Goal: Task Accomplishment & Management: Complete application form

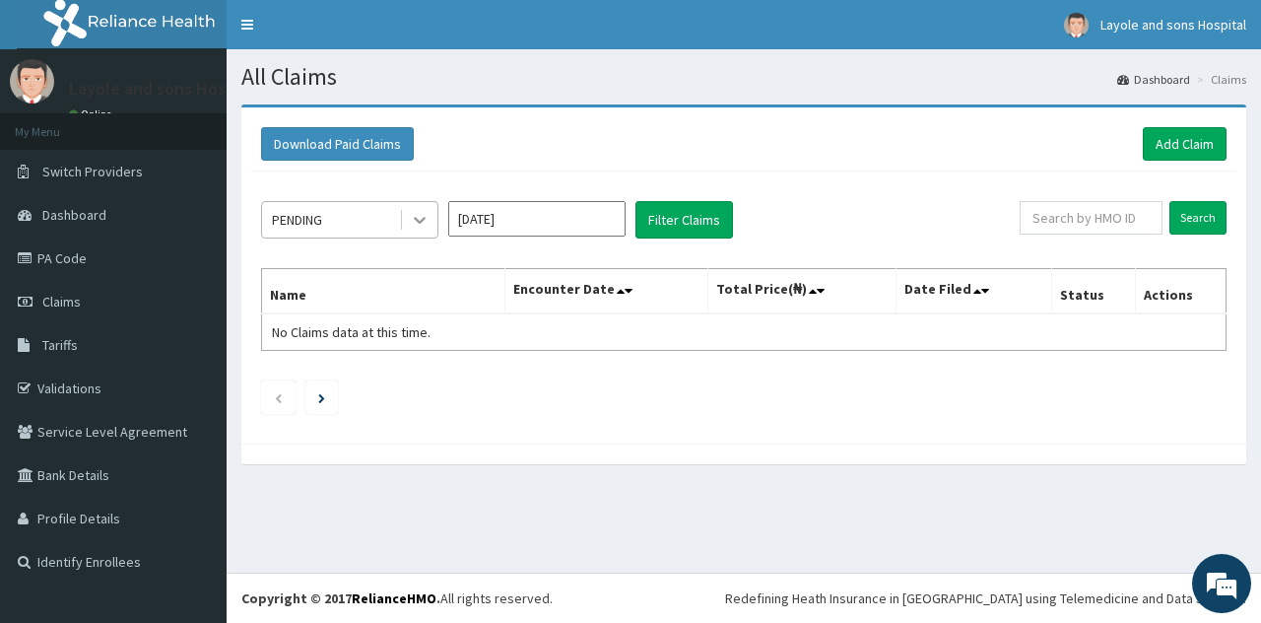
click at [426, 202] on div at bounding box center [419, 219] width 35 height 35
click at [1196, 145] on link "Add Claim" at bounding box center [1185, 144] width 84 height 34
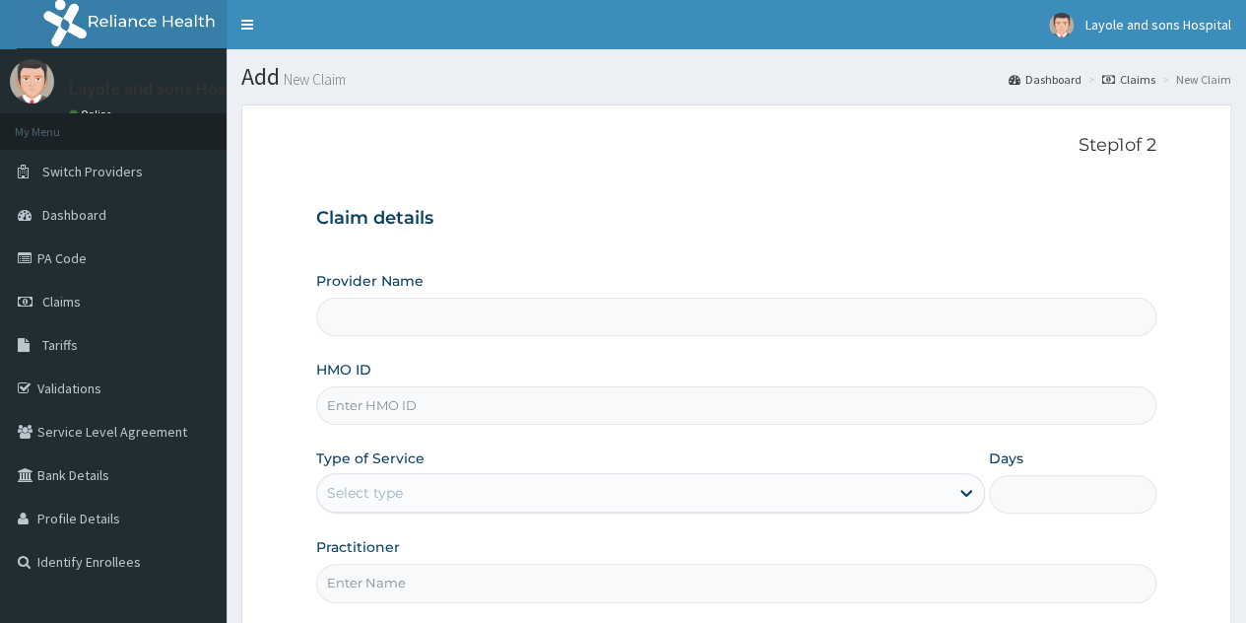
drag, startPoint x: 0, startPoint y: 0, endPoint x: 472, endPoint y: 401, distance: 619.4
click at [472, 401] on input "HMO ID" at bounding box center [736, 405] width 841 height 38
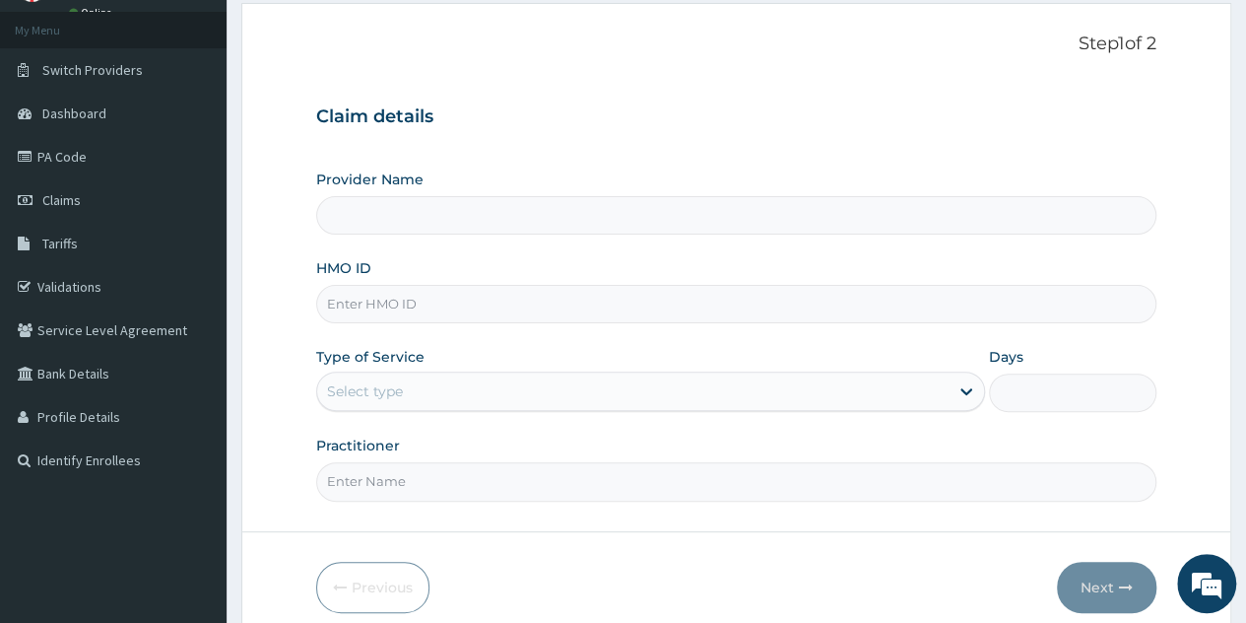
type input "Layole and sons hospital limited"
type input "l"
type input "ksb/10837/a"
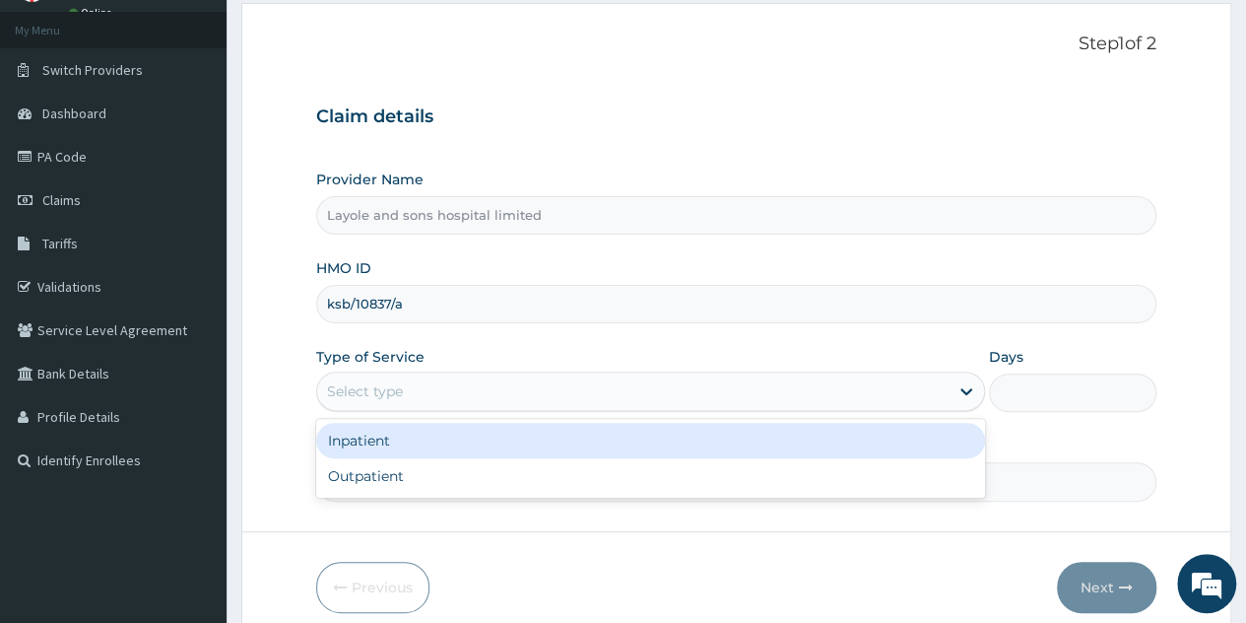
click at [846, 406] on div "Select type" at bounding box center [650, 390] width 669 height 39
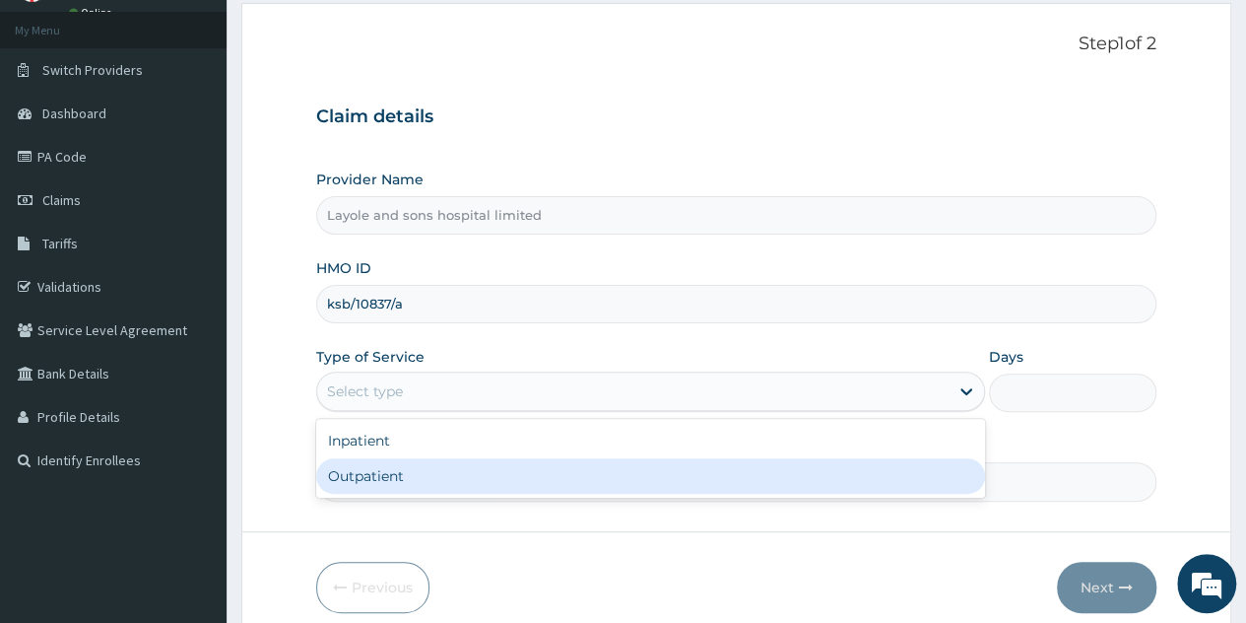
click at [447, 472] on div "Outpatient" at bounding box center [650, 475] width 669 height 35
type input "1"
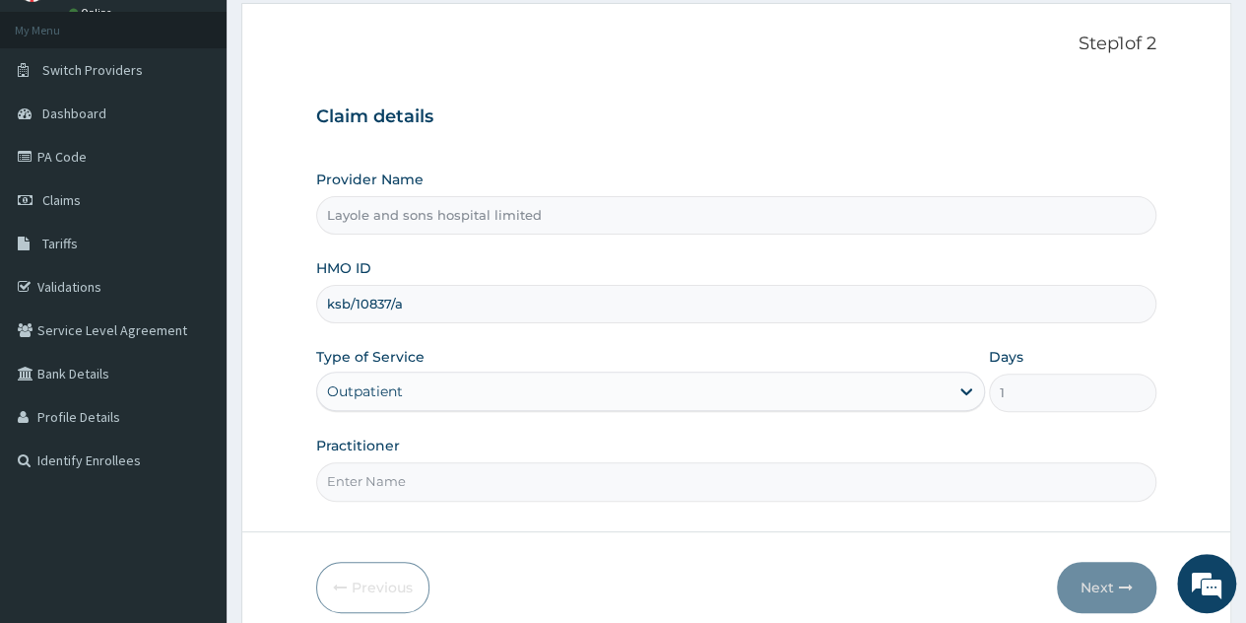
scroll to position [185, 0]
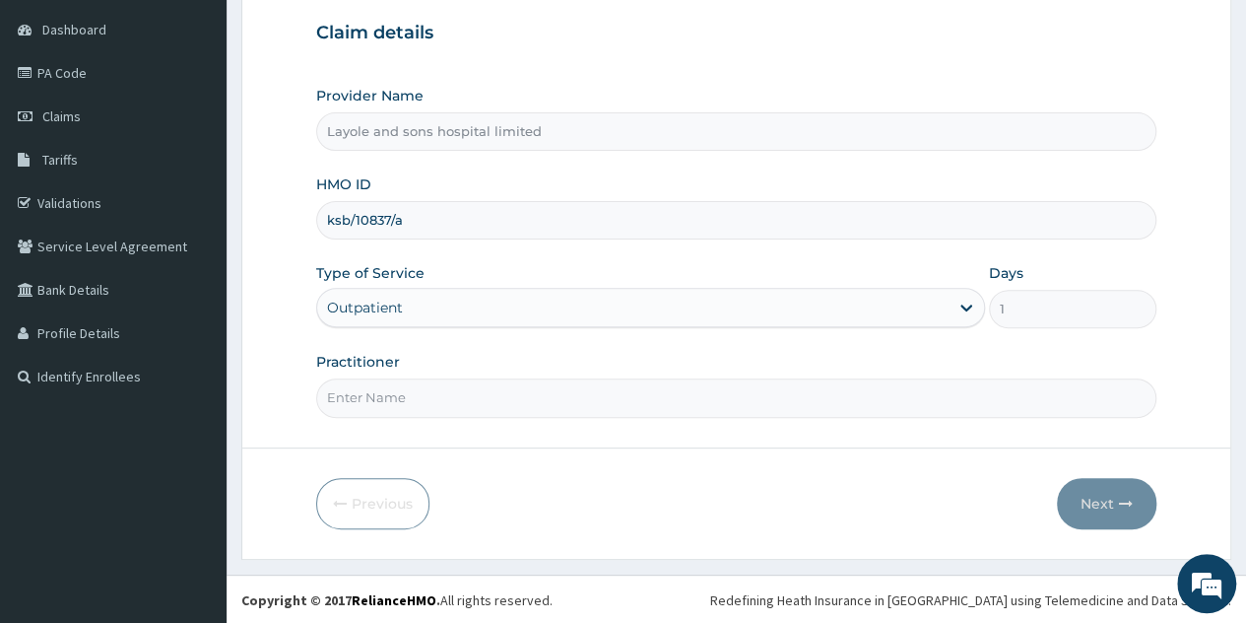
click at [767, 409] on input "Practitioner" at bounding box center [736, 397] width 841 height 38
type input "Dr Toby"
click at [1080, 492] on button "Next" at bounding box center [1107, 503] width 100 height 51
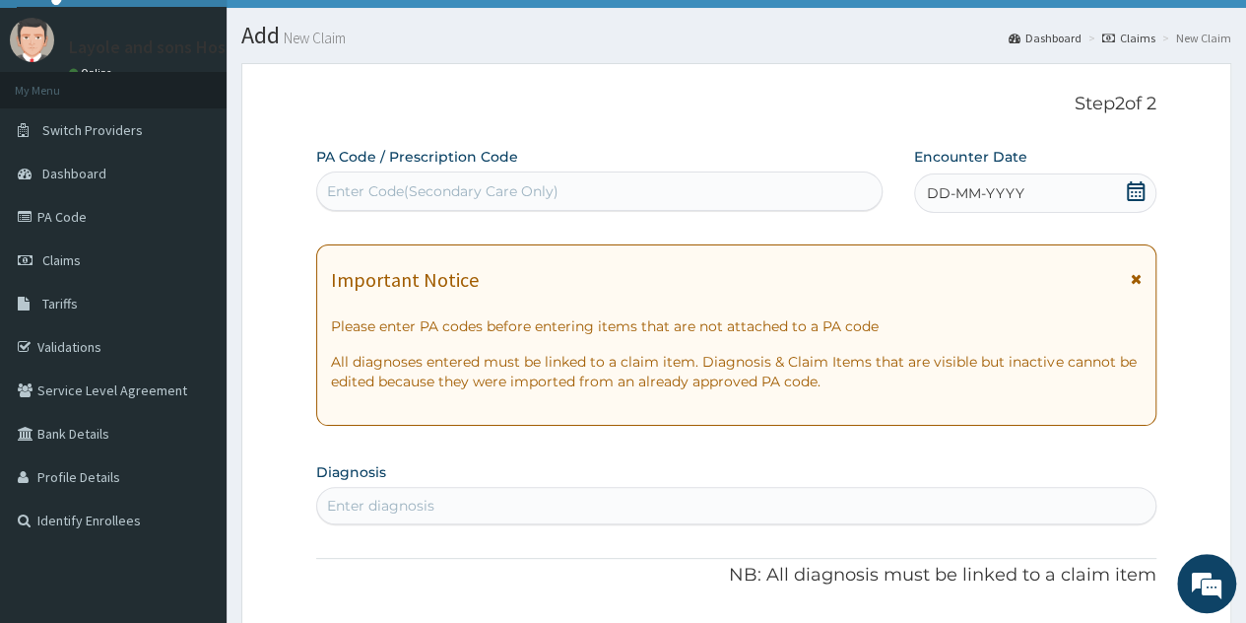
scroll to position [35, 0]
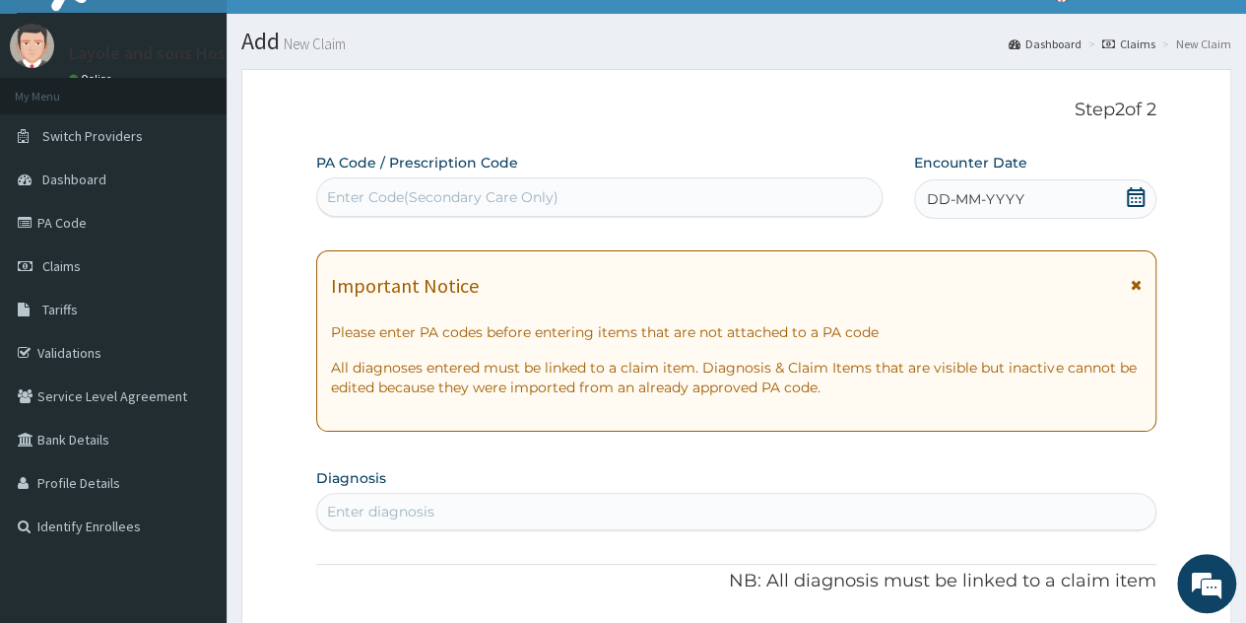
click at [1141, 192] on icon at bounding box center [1136, 197] width 18 height 20
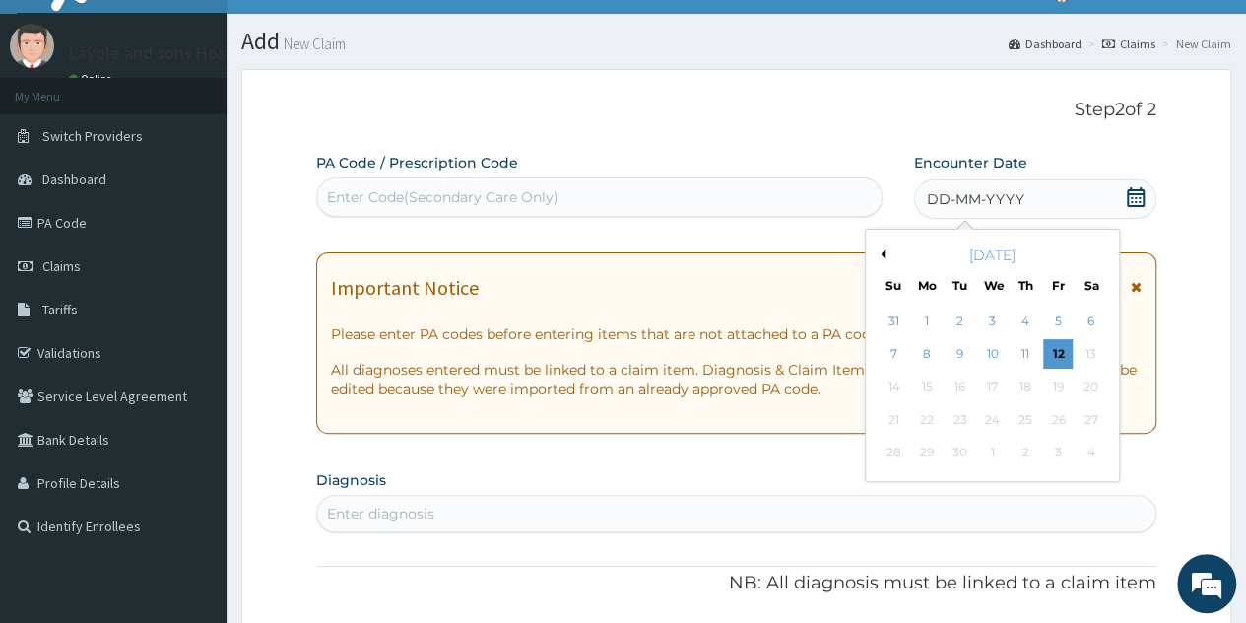
click at [1135, 202] on icon at bounding box center [1136, 197] width 20 height 20
click at [1024, 352] on div "11" at bounding box center [1026, 355] width 30 height 30
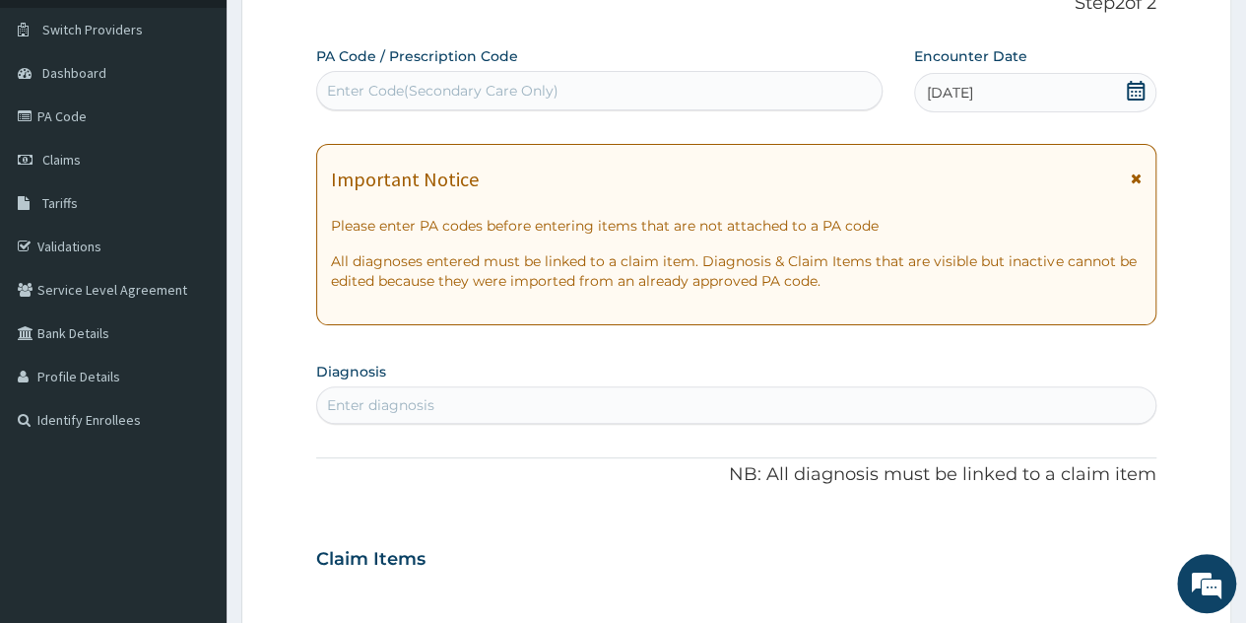
scroll to position [146, 0]
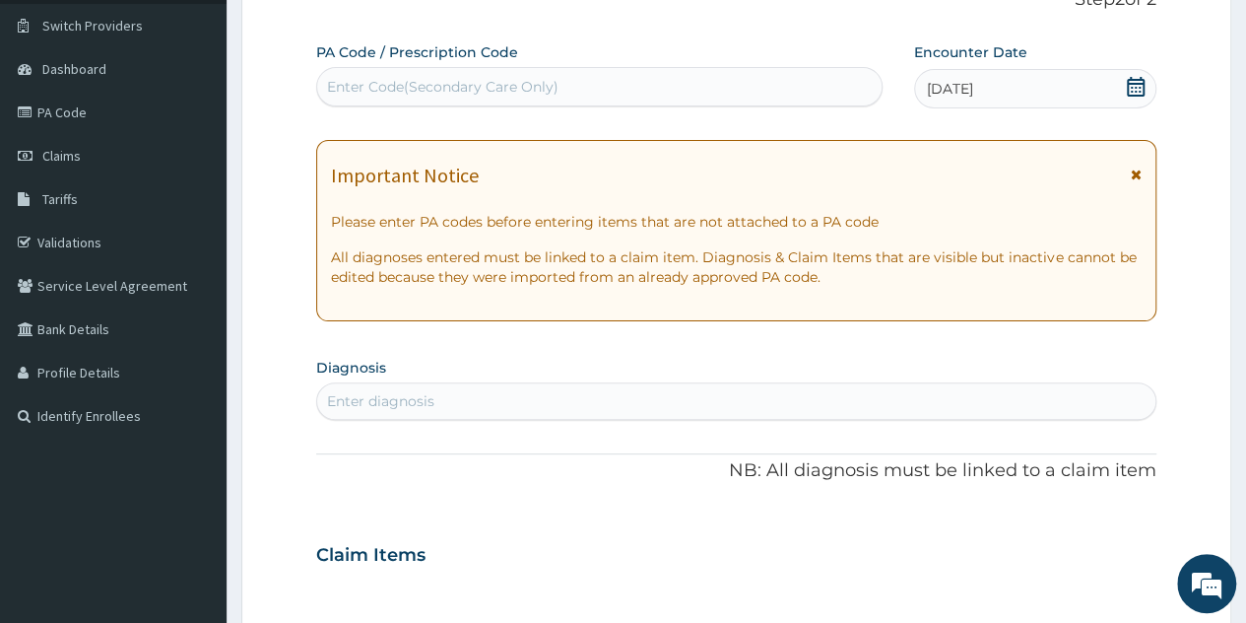
click at [538, 403] on div "Enter diagnosis" at bounding box center [736, 401] width 839 height 32
type input "Malaria"
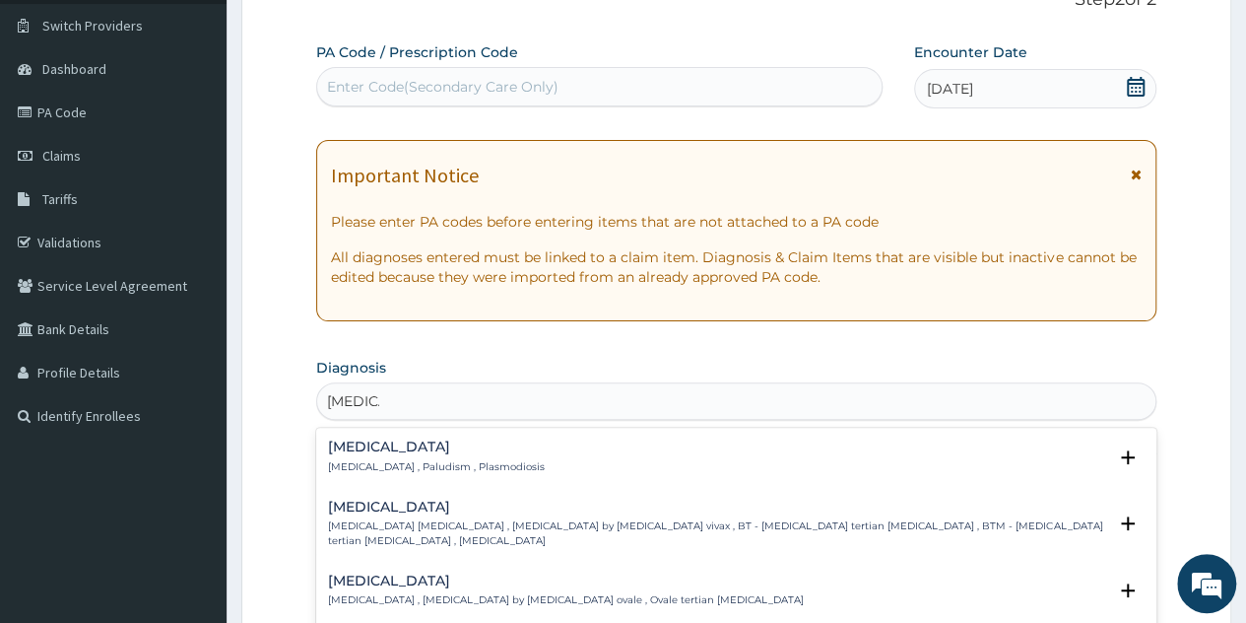
click at [415, 474] on div "Malaria Malaria , Paludism , Plasmodiosis Select Status Query Query covers susp…" at bounding box center [736, 461] width 817 height 44
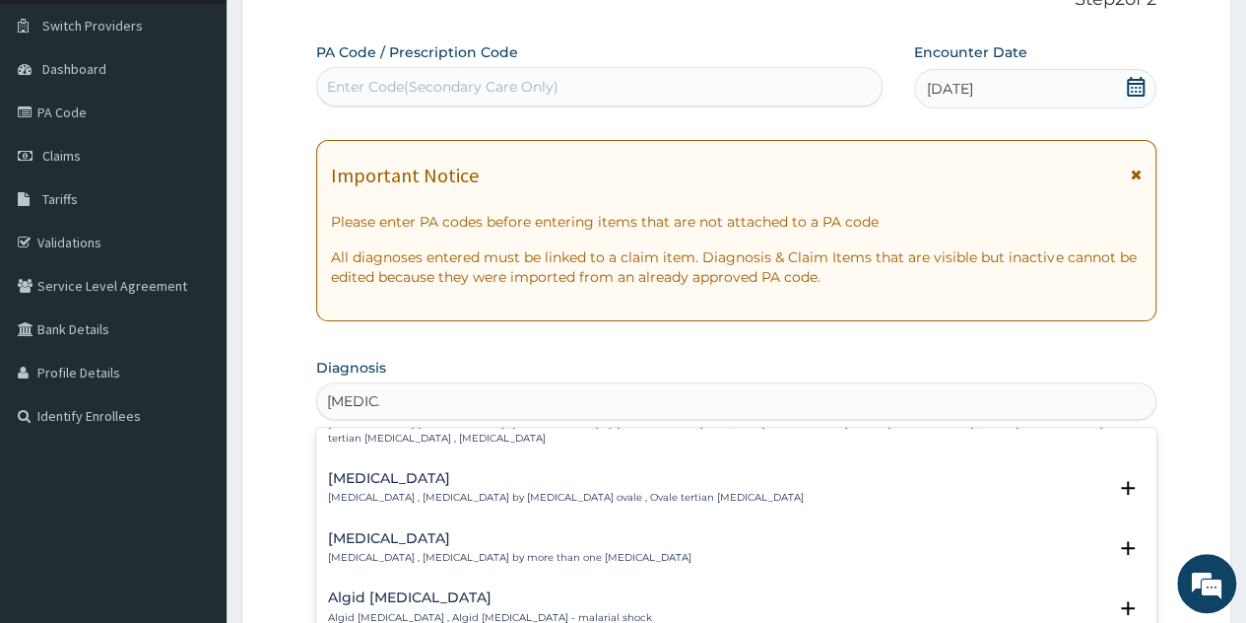
scroll to position [0, 0]
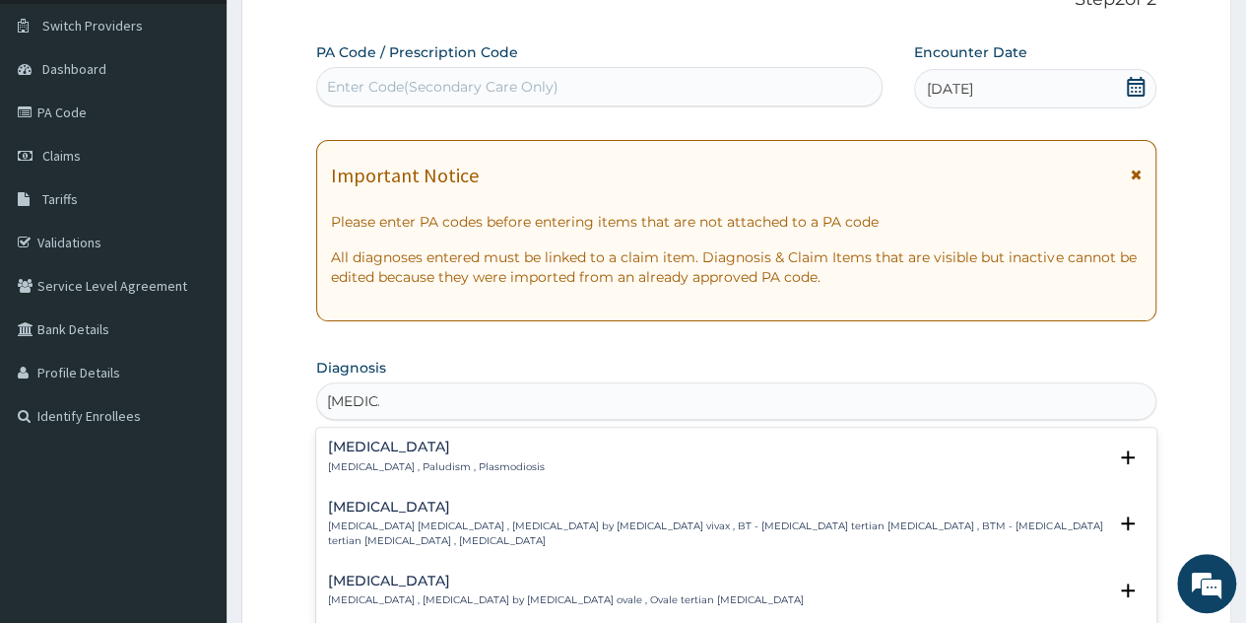
click at [407, 466] on p "Malaria , Paludism , Plasmodiosis" at bounding box center [436, 467] width 217 height 14
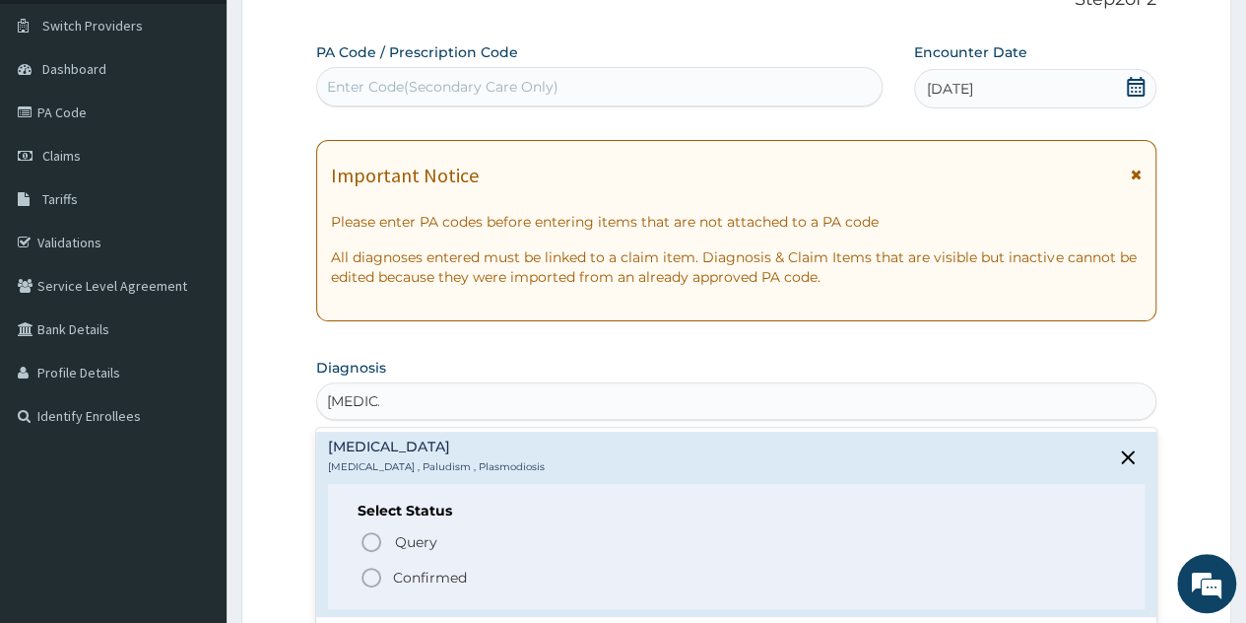
click at [418, 561] on div "Query Query covers suspected (?), Keep in view (kiv), Ruled out (r/o) Confirmed" at bounding box center [737, 558] width 758 height 60
click at [422, 572] on p "Confirmed" at bounding box center [430, 578] width 74 height 20
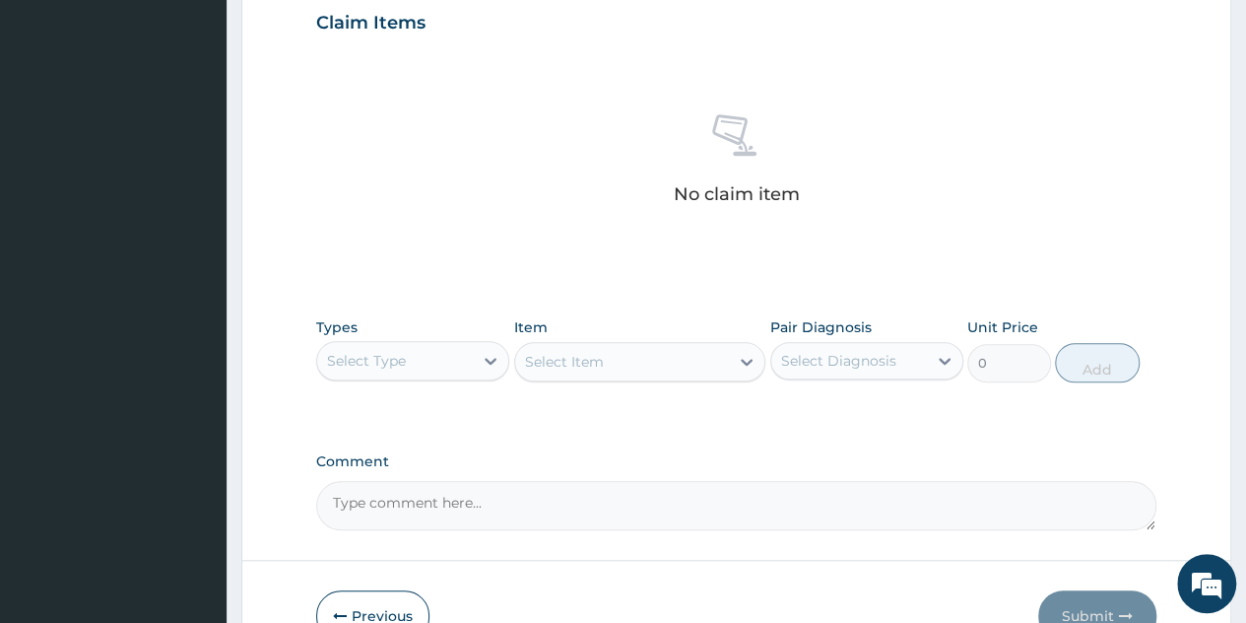
scroll to position [794, 0]
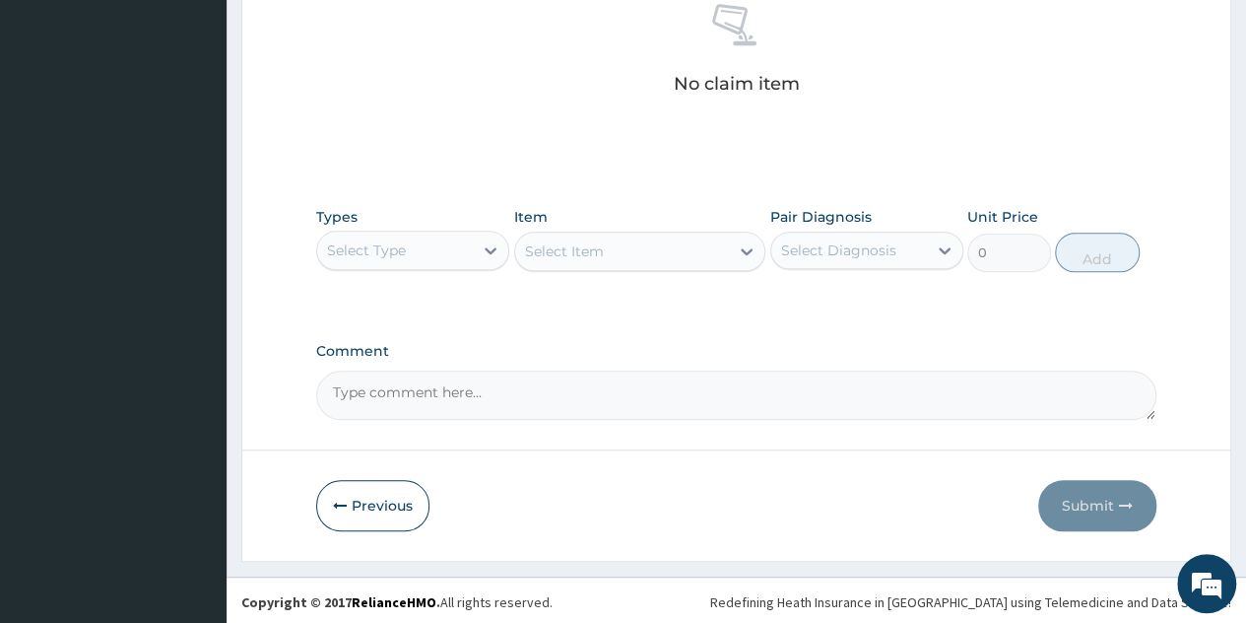
click at [503, 399] on textarea "Comment" at bounding box center [736, 394] width 841 height 49
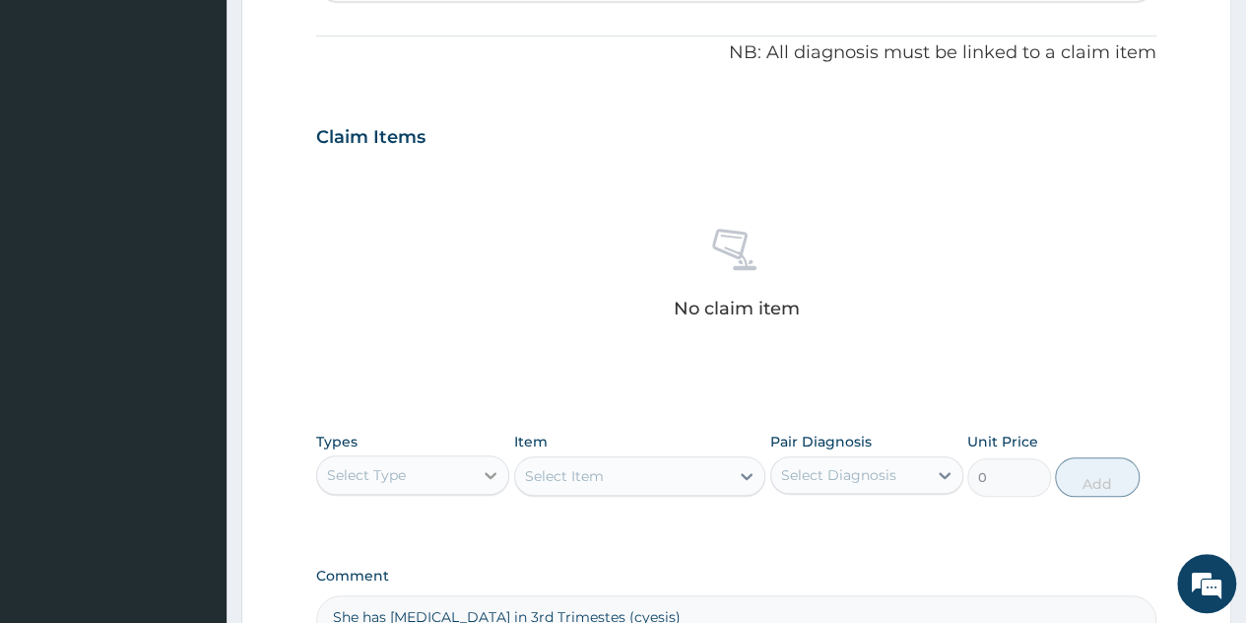
scroll to position [603, 0]
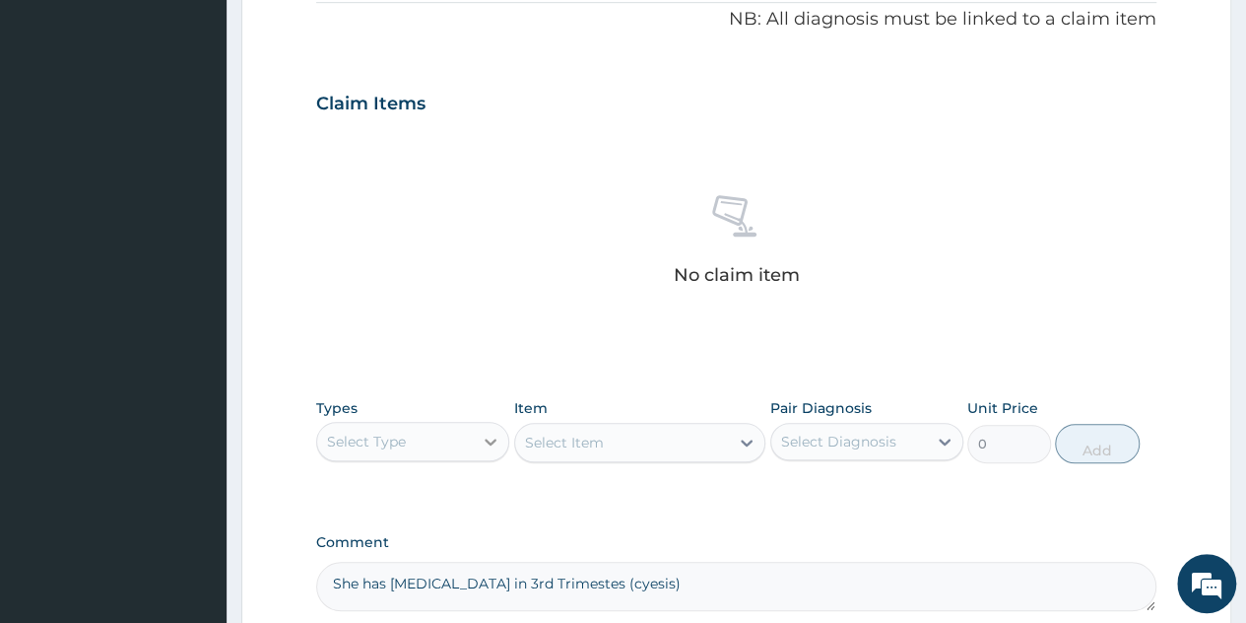
type textarea "She has Malaria in 3rd Trimestes (cyesis)"
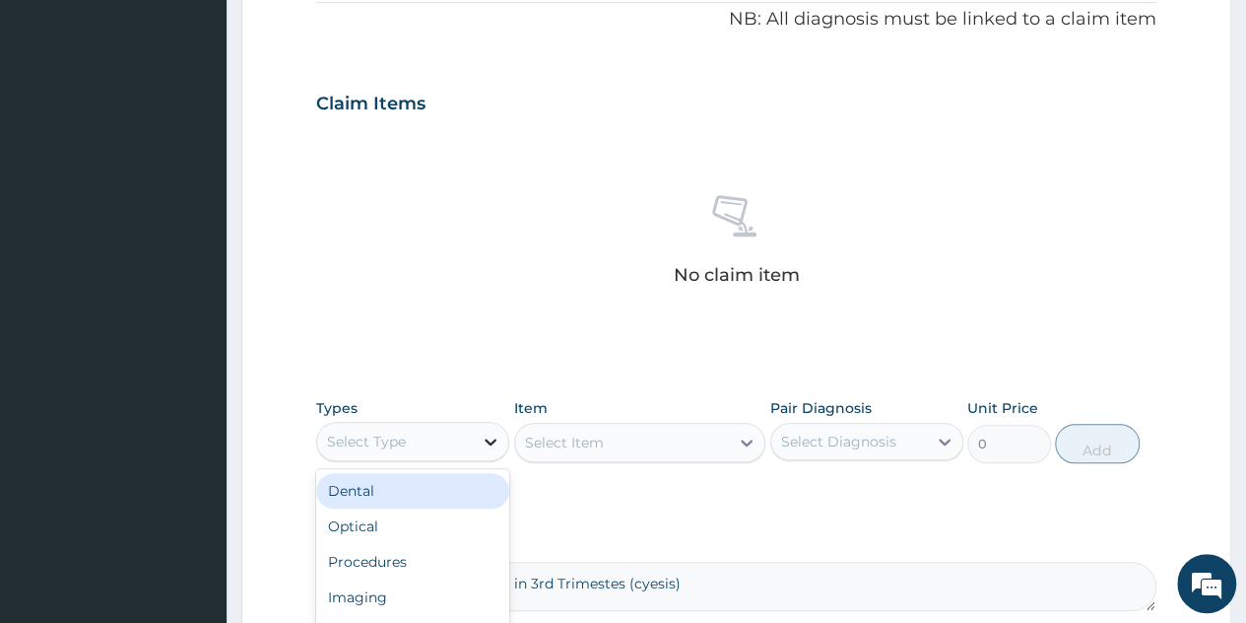
click at [484, 444] on icon at bounding box center [491, 442] width 20 height 20
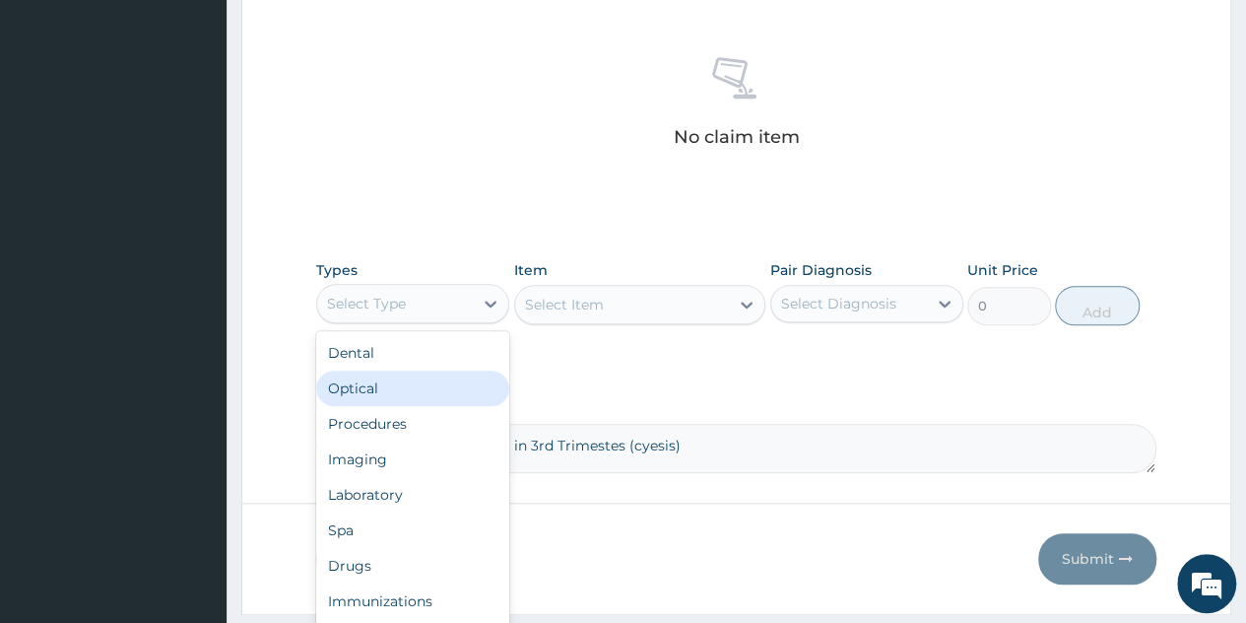
scroll to position [743, 0]
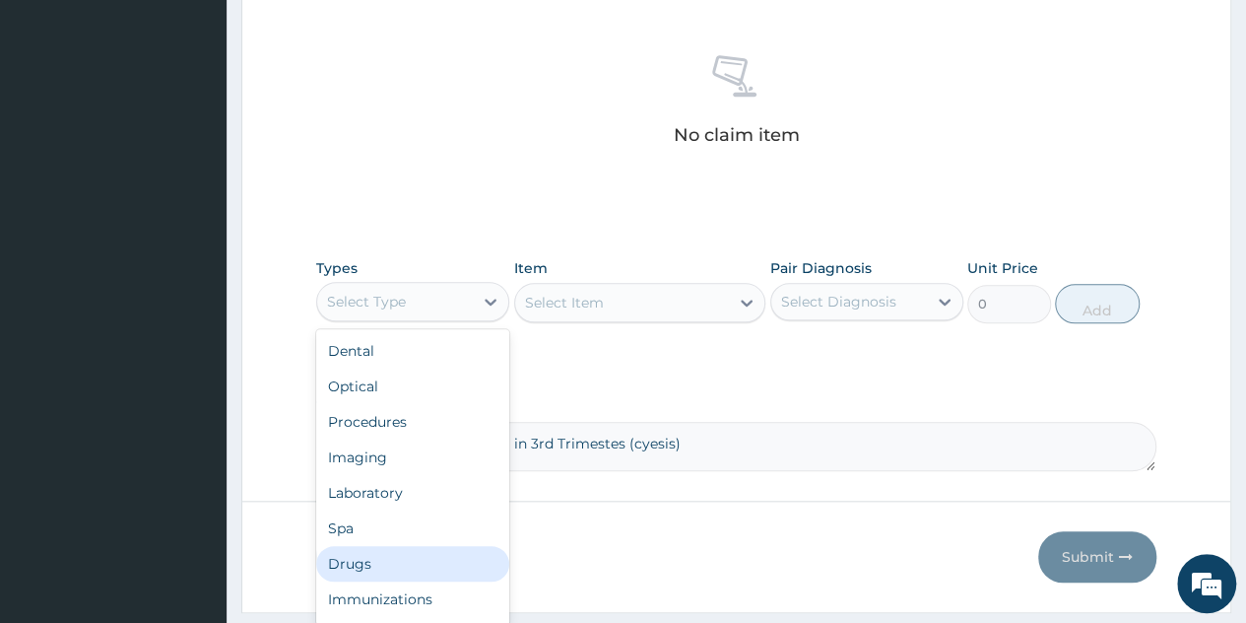
click at [363, 555] on div "Drugs" at bounding box center [412, 563] width 193 height 35
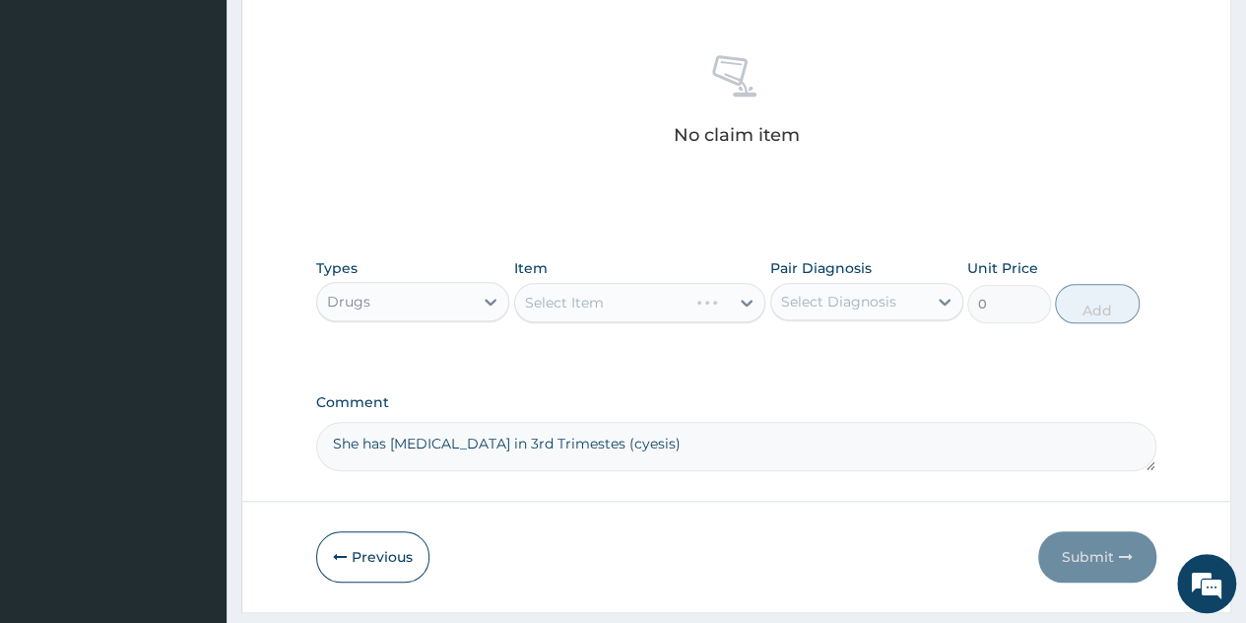
click at [719, 314] on div "Select Item" at bounding box center [640, 302] width 252 height 39
click at [735, 303] on div "Select Item" at bounding box center [640, 302] width 252 height 39
click at [735, 303] on div at bounding box center [746, 302] width 35 height 35
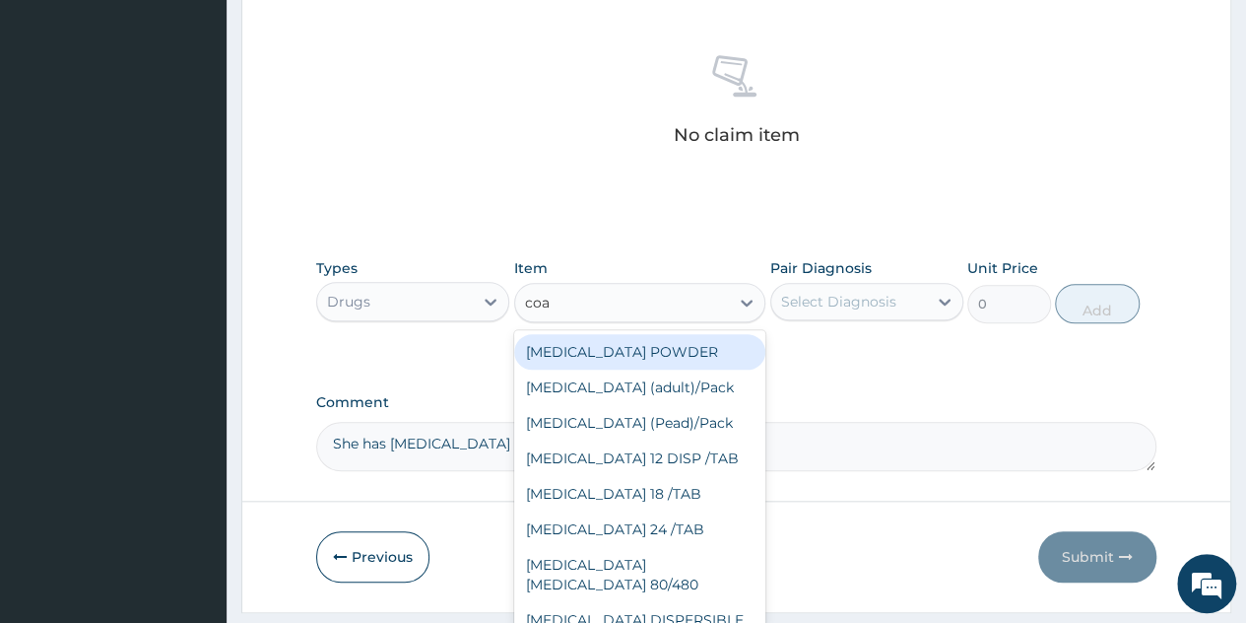
type input "coar"
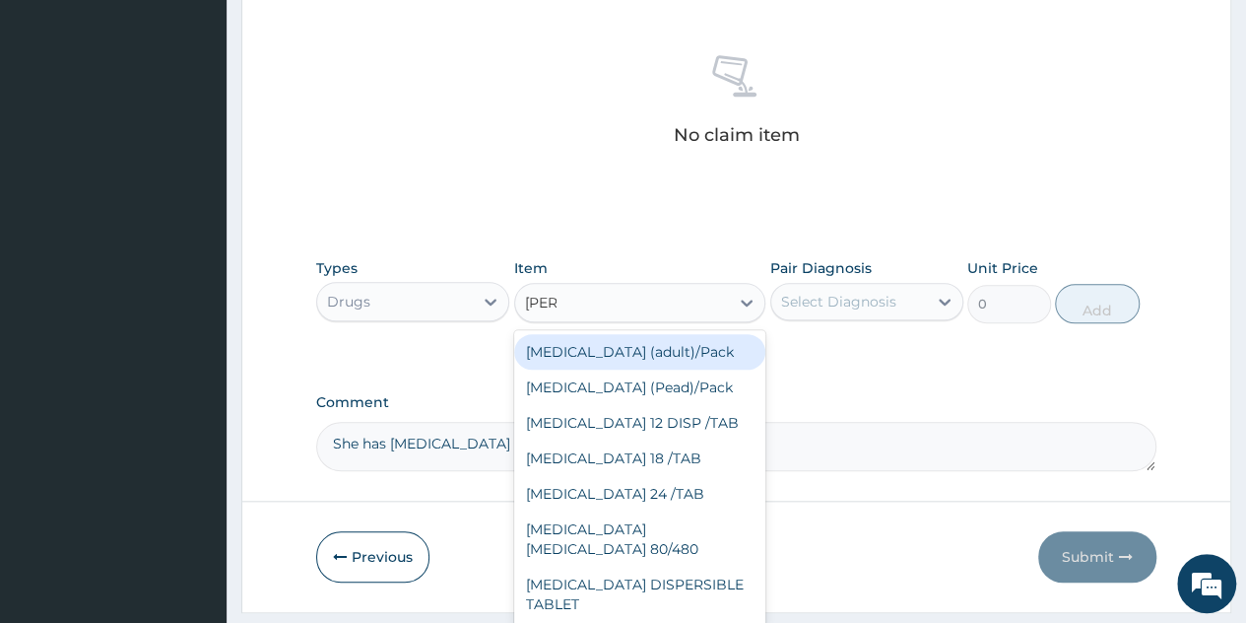
click at [634, 352] on div "[MEDICAL_DATA] (adult)/Pack" at bounding box center [640, 351] width 252 height 35
type input "682.5"
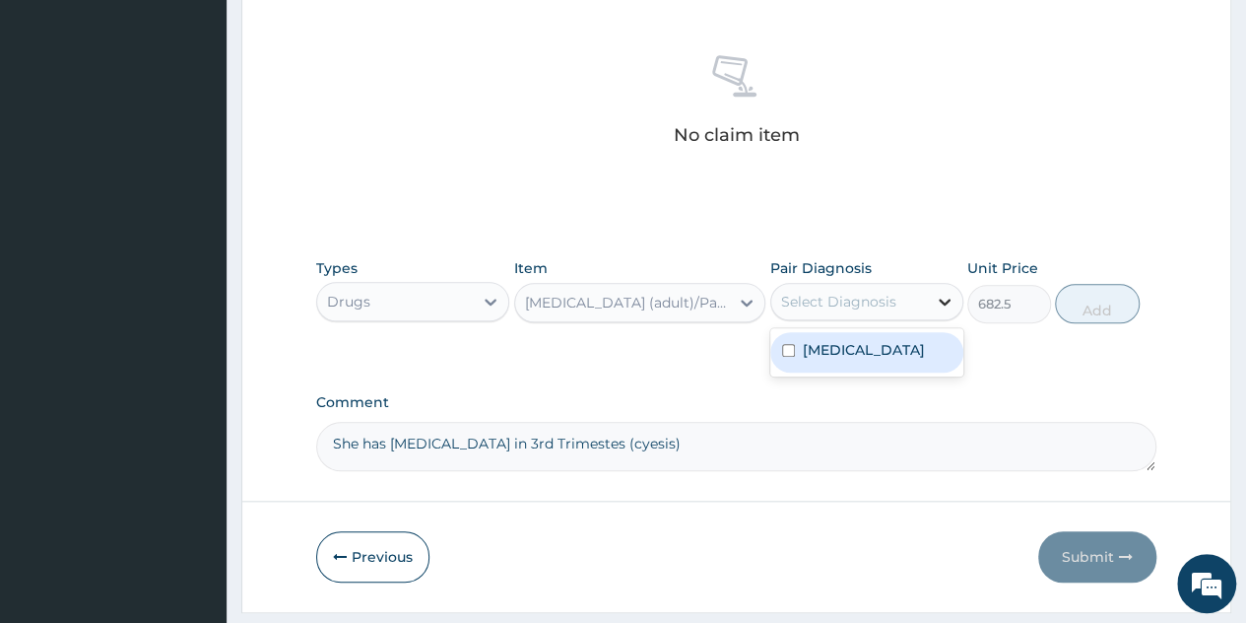
click at [927, 301] on div at bounding box center [944, 301] width 35 height 35
click at [865, 344] on div "Malaria" at bounding box center [867, 352] width 193 height 40
checkbox input "true"
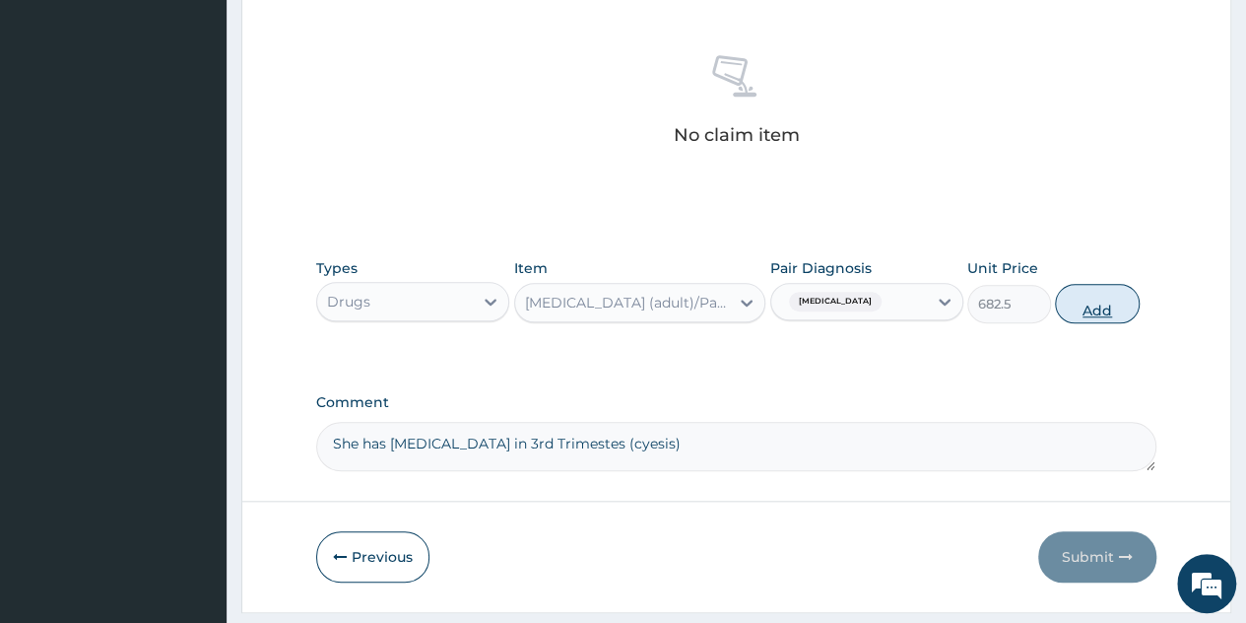
click at [1101, 304] on button "Add" at bounding box center [1097, 303] width 84 height 39
type input "0"
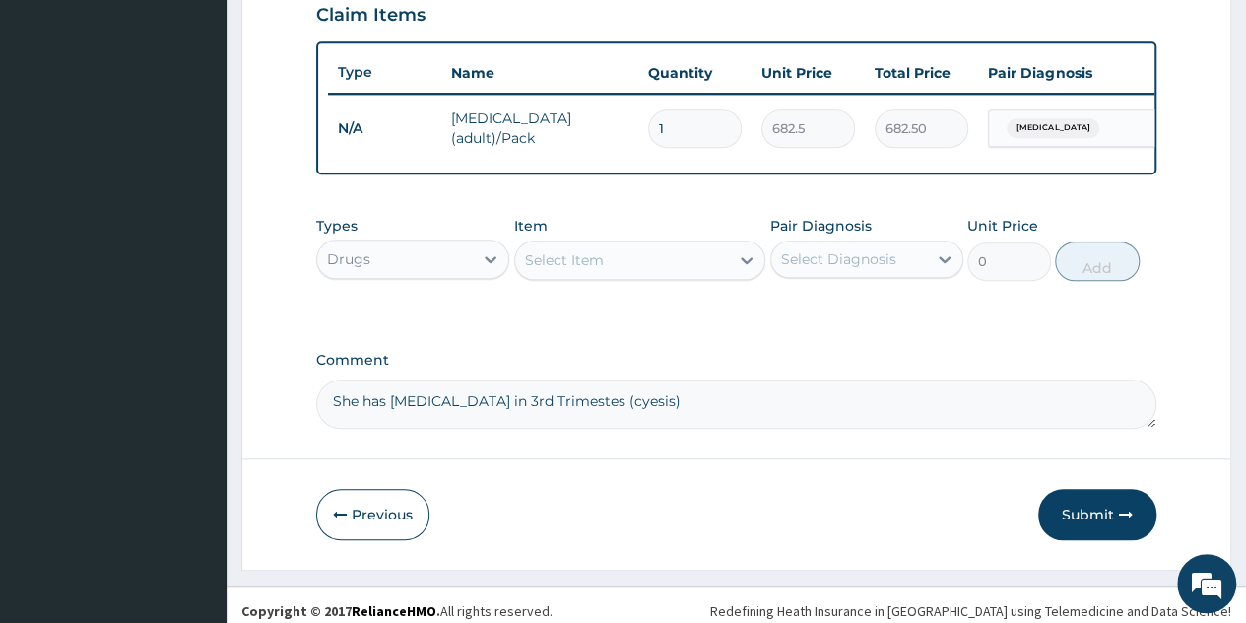
scroll to position [693, 0]
click at [733, 265] on div at bounding box center [746, 258] width 35 height 35
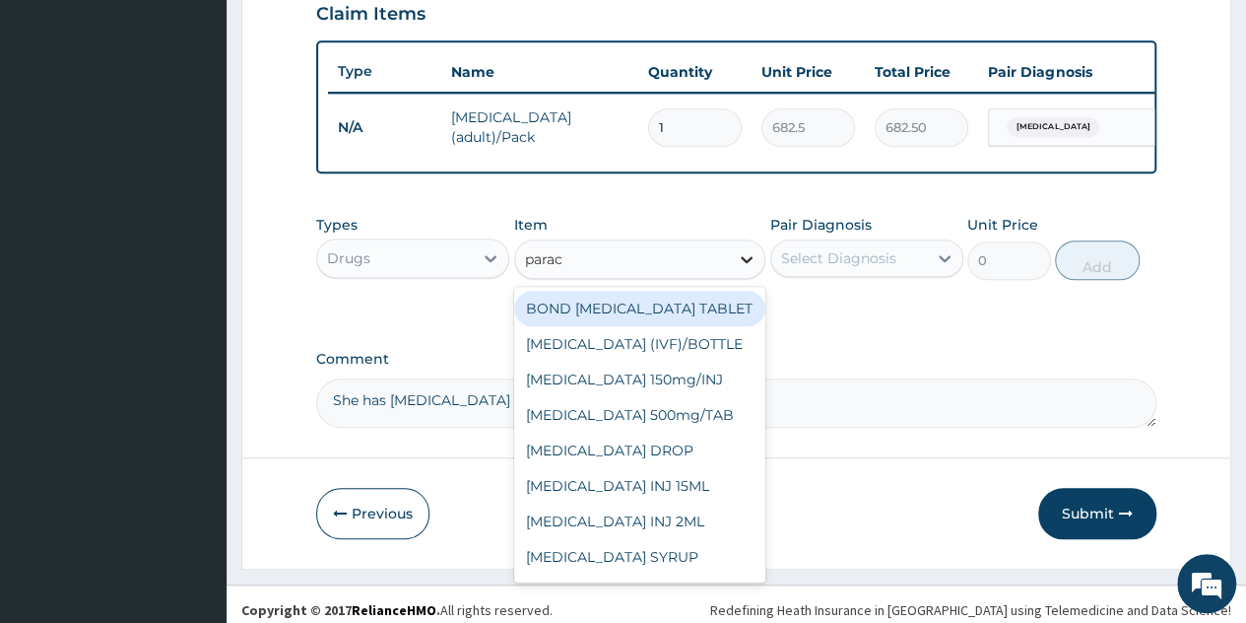
type input "parace"
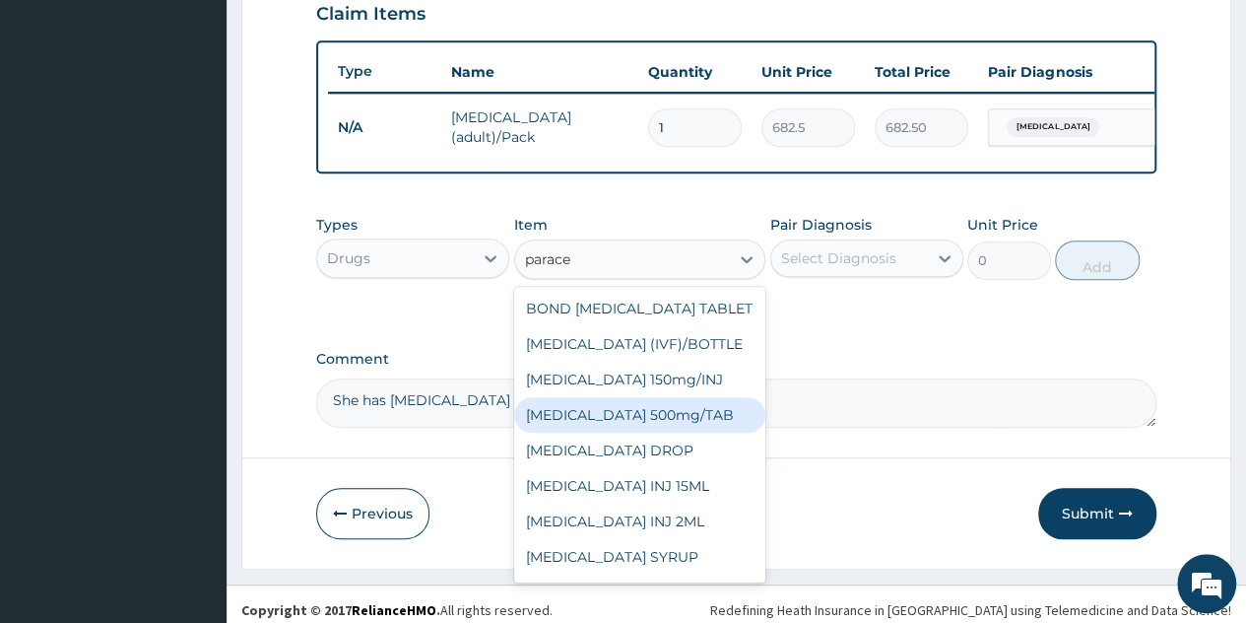
click at [627, 431] on div "[MEDICAL_DATA] 500mg/TAB" at bounding box center [640, 414] width 252 height 35
type input "5.25"
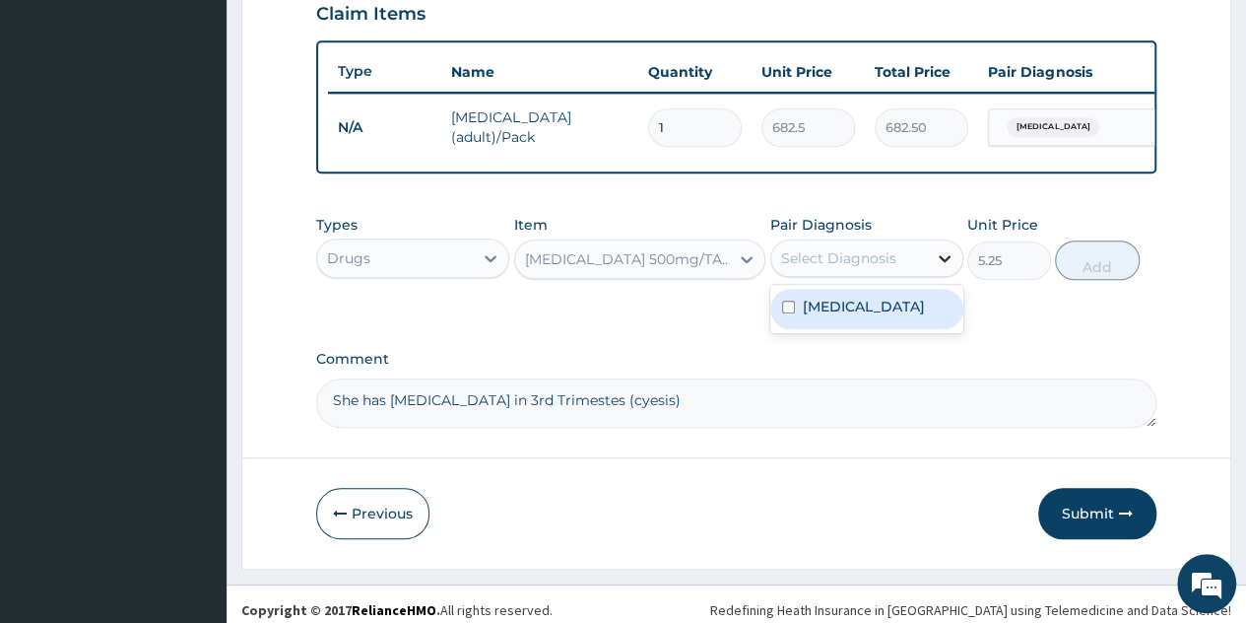
click at [943, 259] on div at bounding box center [944, 257] width 35 height 35
click at [907, 333] on div "Malaria" at bounding box center [867, 309] width 193 height 48
click at [908, 329] on div "Malaria" at bounding box center [867, 309] width 193 height 40
checkbox input "true"
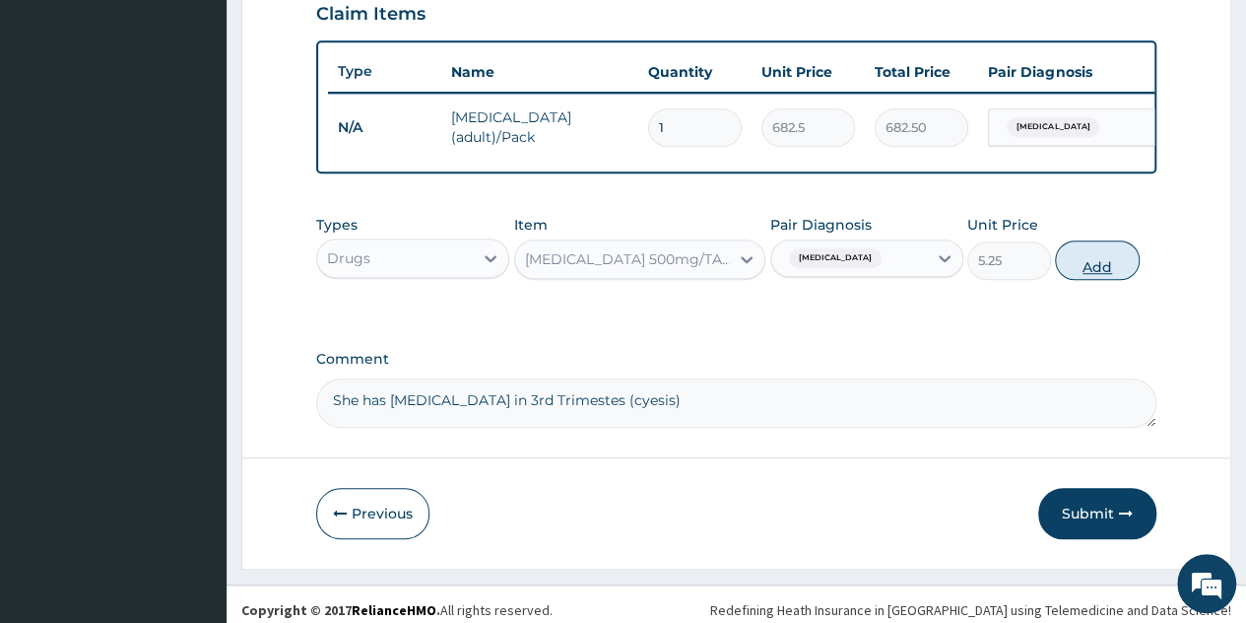
click at [1092, 270] on button "Add" at bounding box center [1097, 259] width 84 height 39
type input "0"
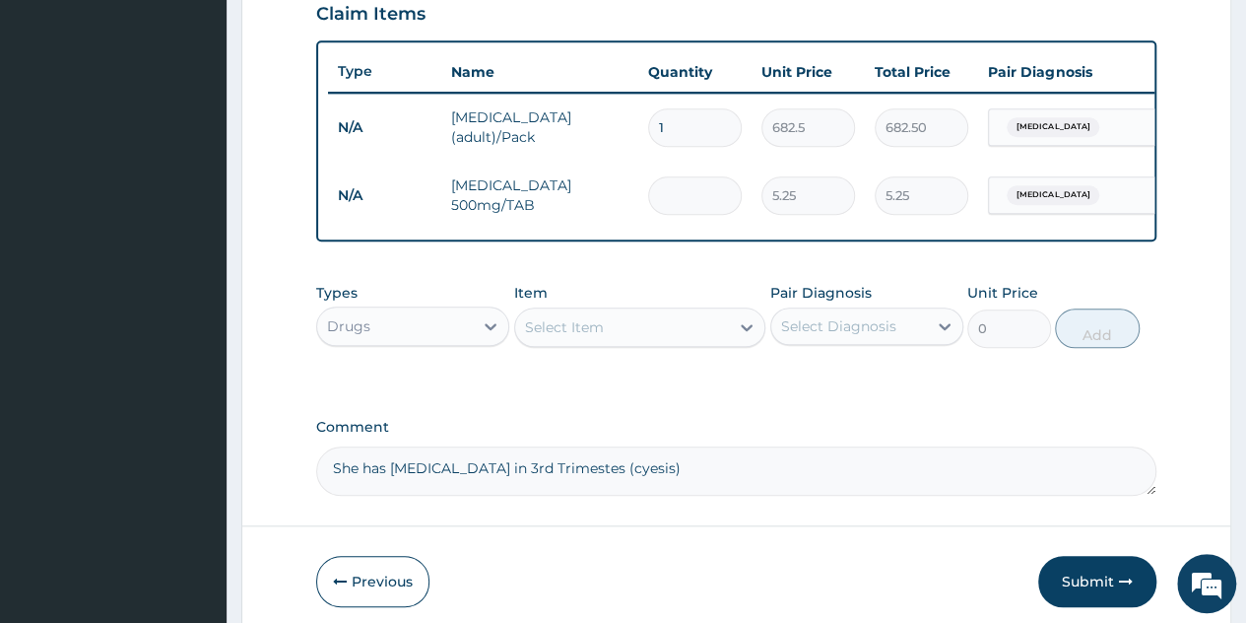
type input "0.00"
type input "3"
type input "15.75"
type input "30"
type input "157.50"
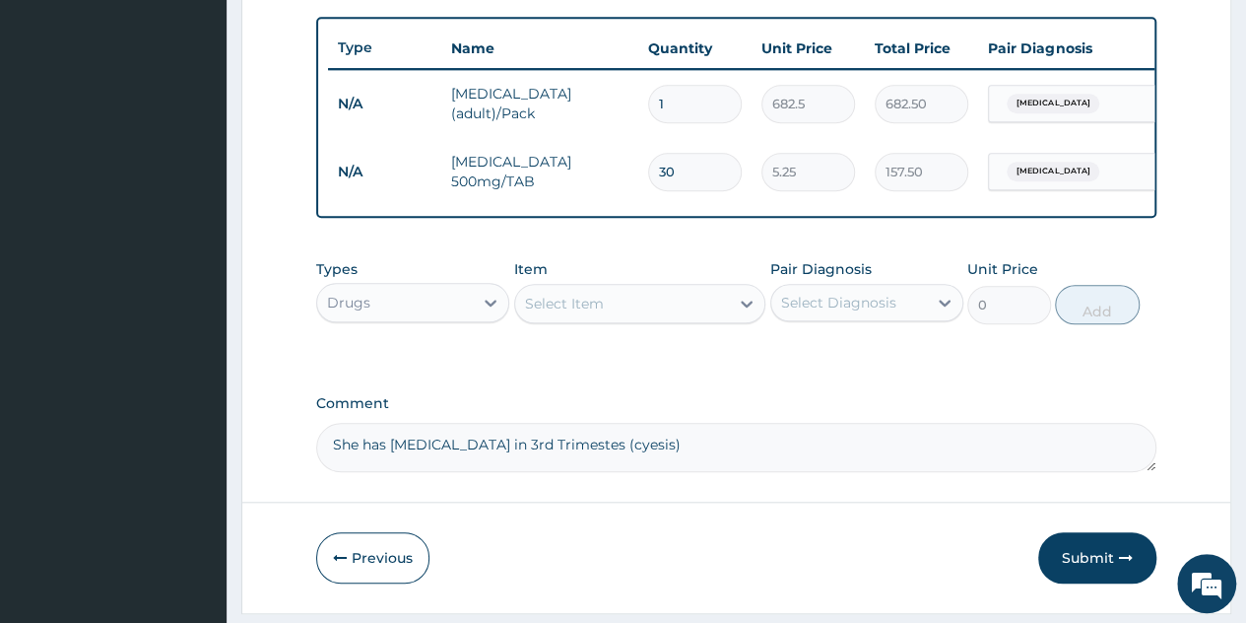
scroll to position [784, 0]
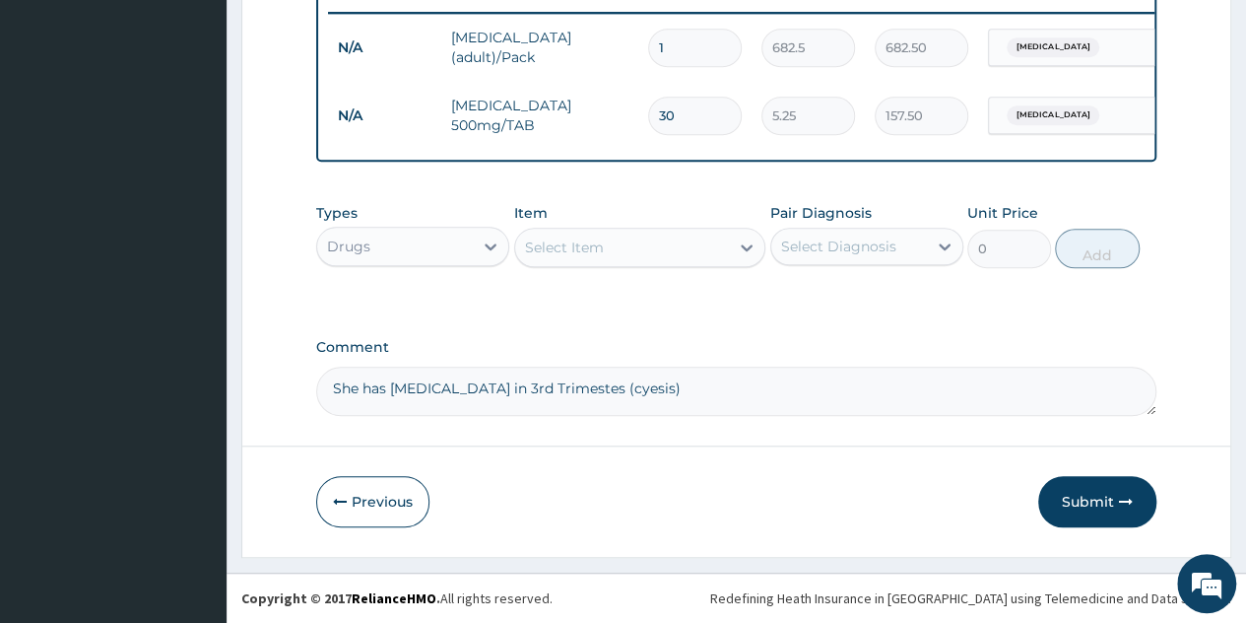
type input "30"
click at [631, 387] on textarea "She has Malaria in 3rd Trimestes (cyesis)" at bounding box center [736, 391] width 841 height 49
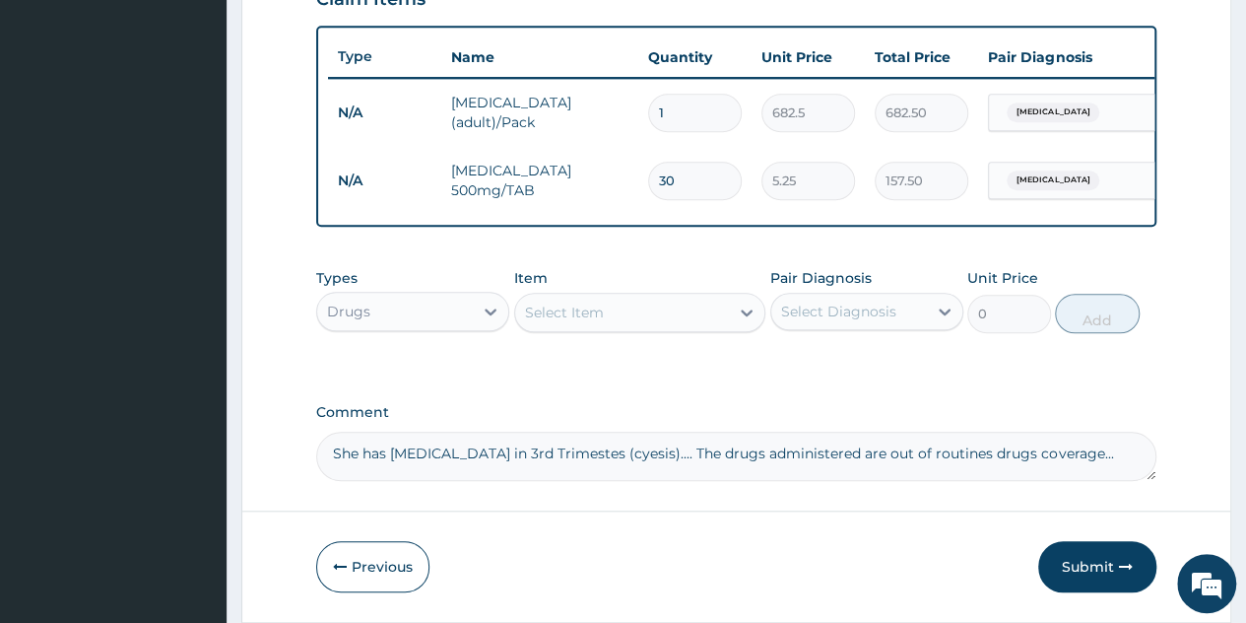
scroll to position [709, 0]
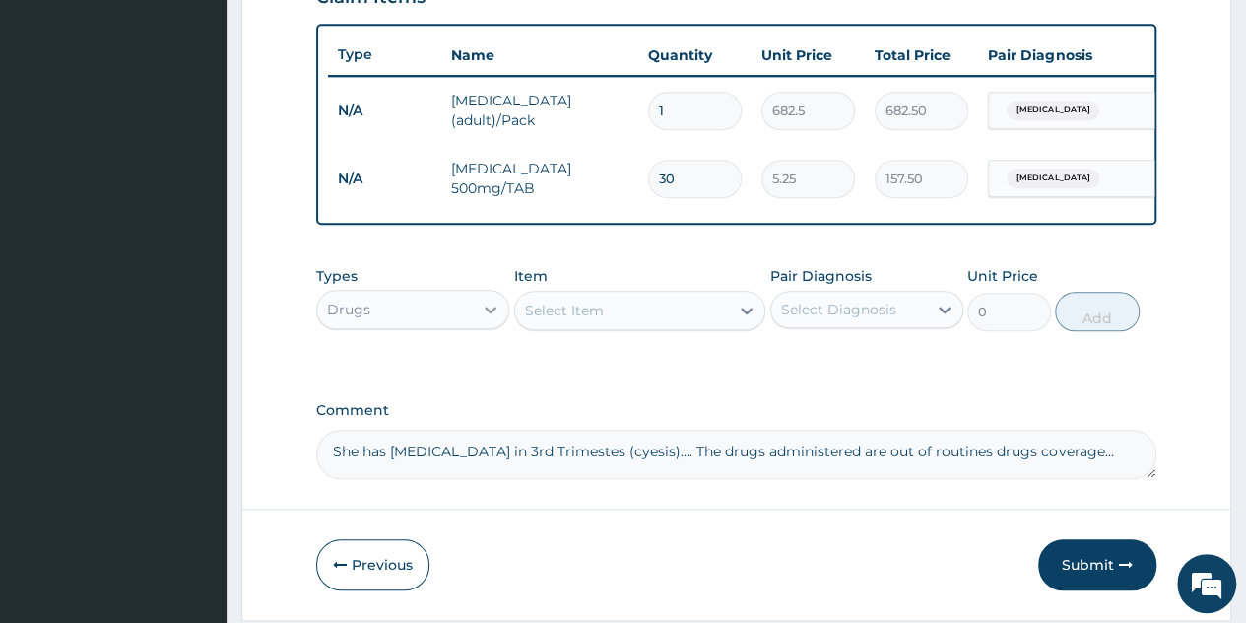
type textarea "She has Malaria in 3rd Trimestes (cyesis).... The drugs administered are out of…"
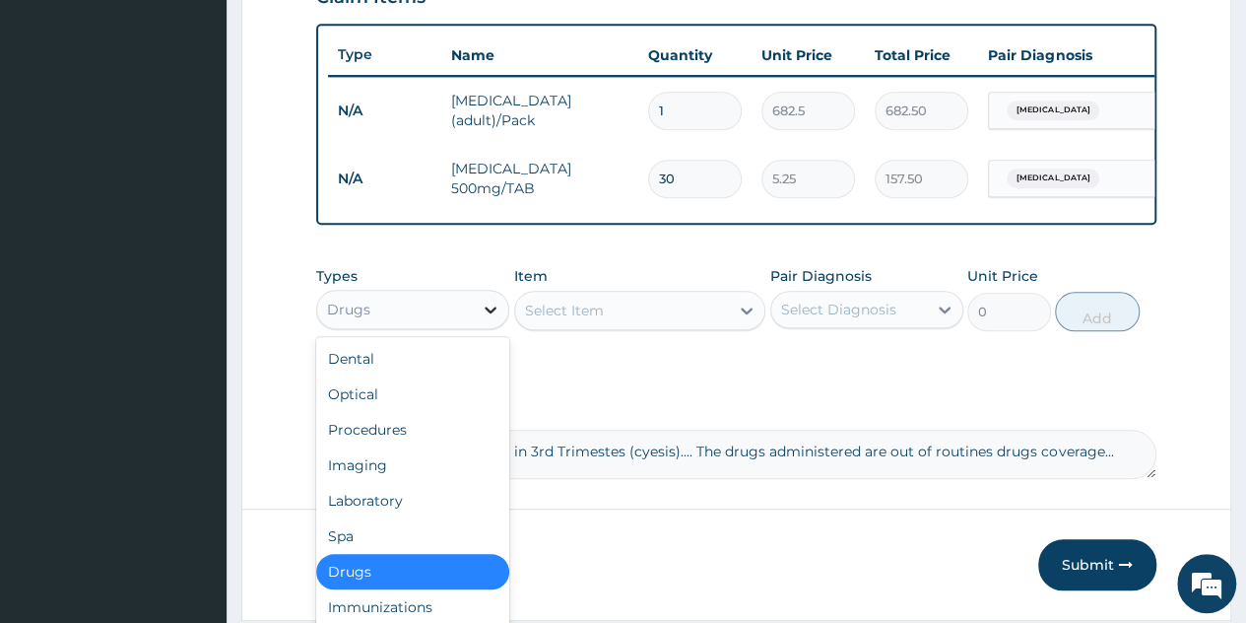
click at [481, 319] on icon at bounding box center [491, 310] width 20 height 20
click at [379, 447] on div "Procedures" at bounding box center [412, 429] width 193 height 35
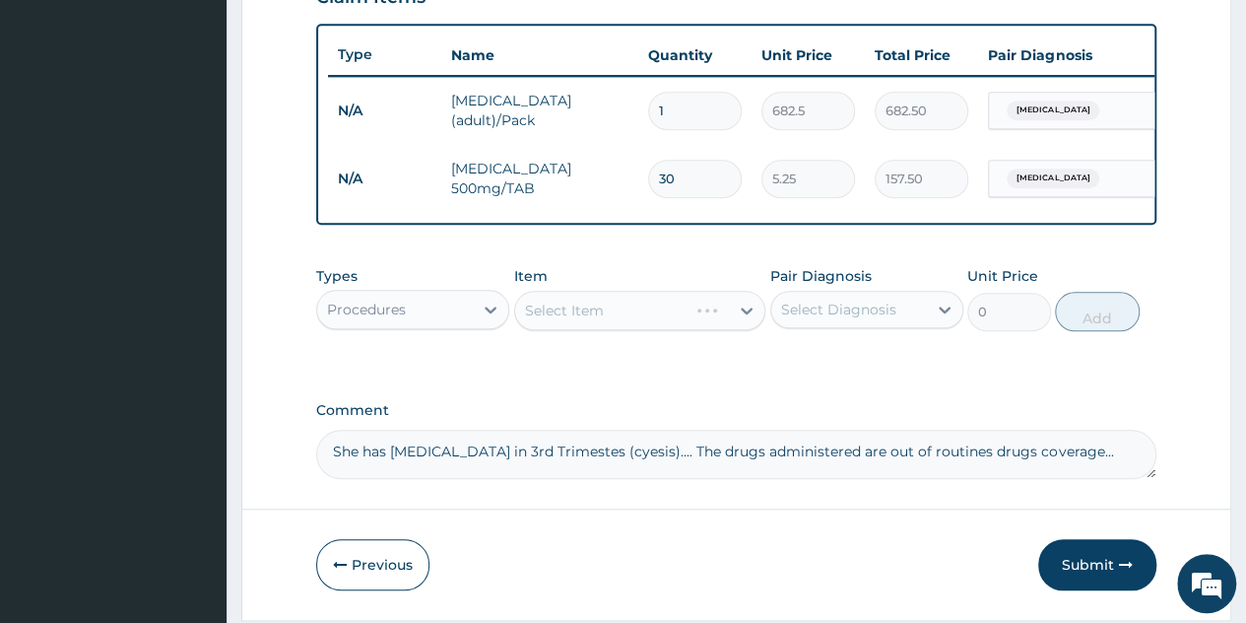
click at [702, 314] on div "Select Item" at bounding box center [640, 310] width 252 height 39
click at [702, 314] on div "Select Item" at bounding box center [622, 311] width 215 height 32
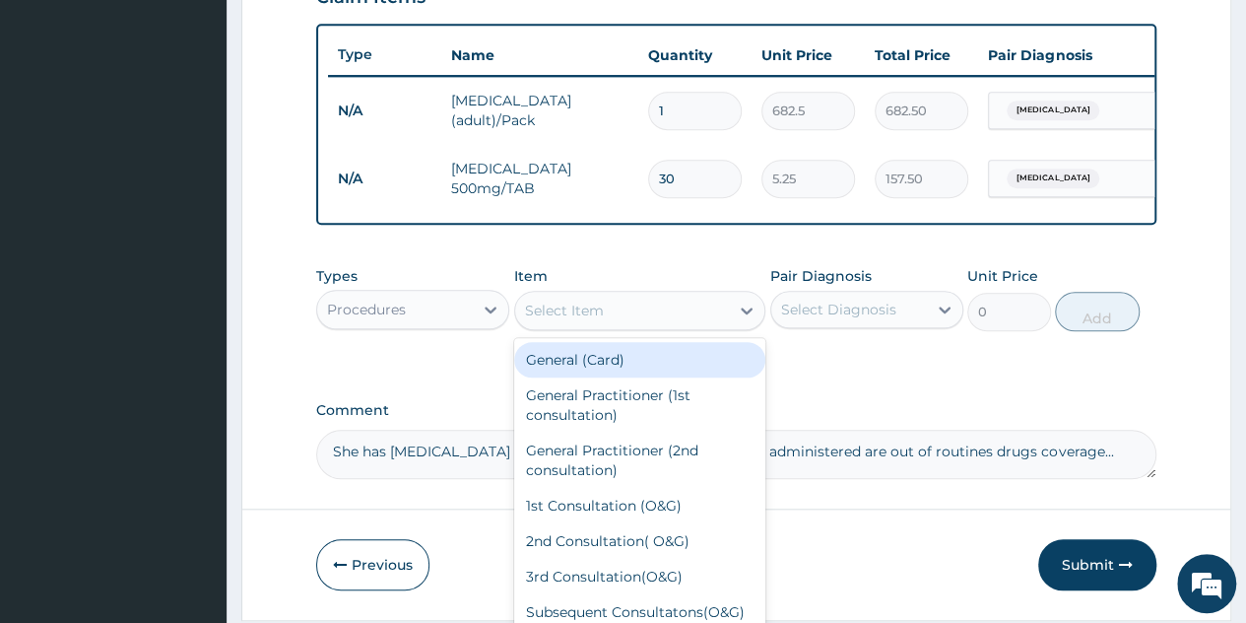
click at [702, 314] on div "Select Item" at bounding box center [622, 311] width 215 height 32
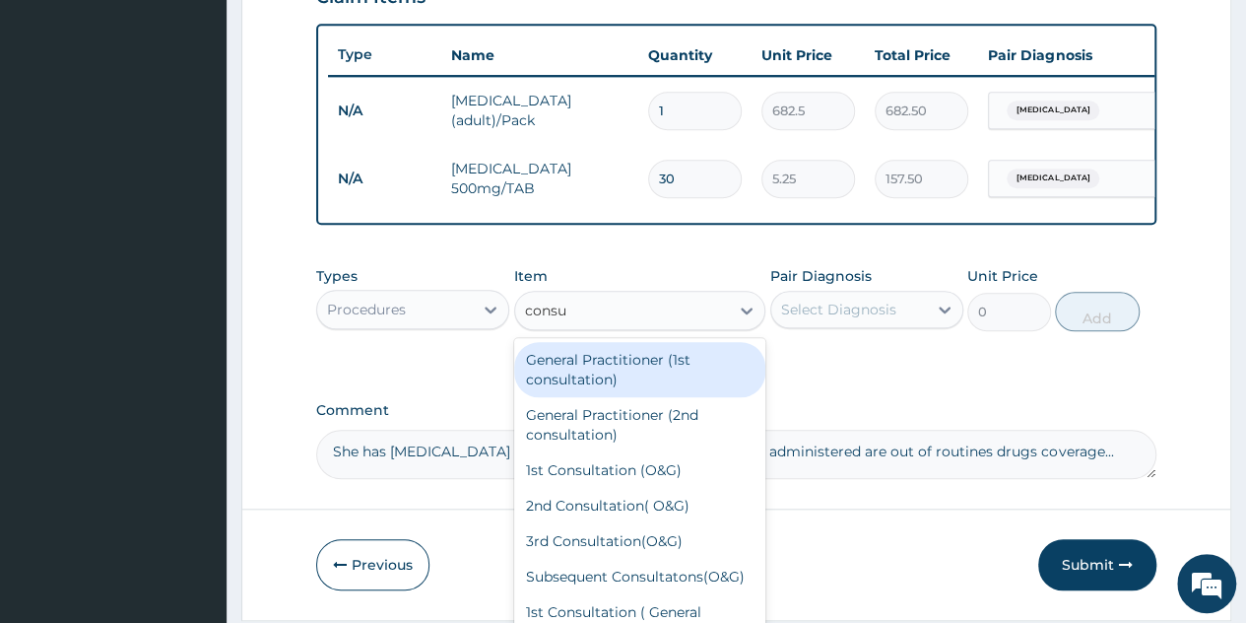
type input "consul"
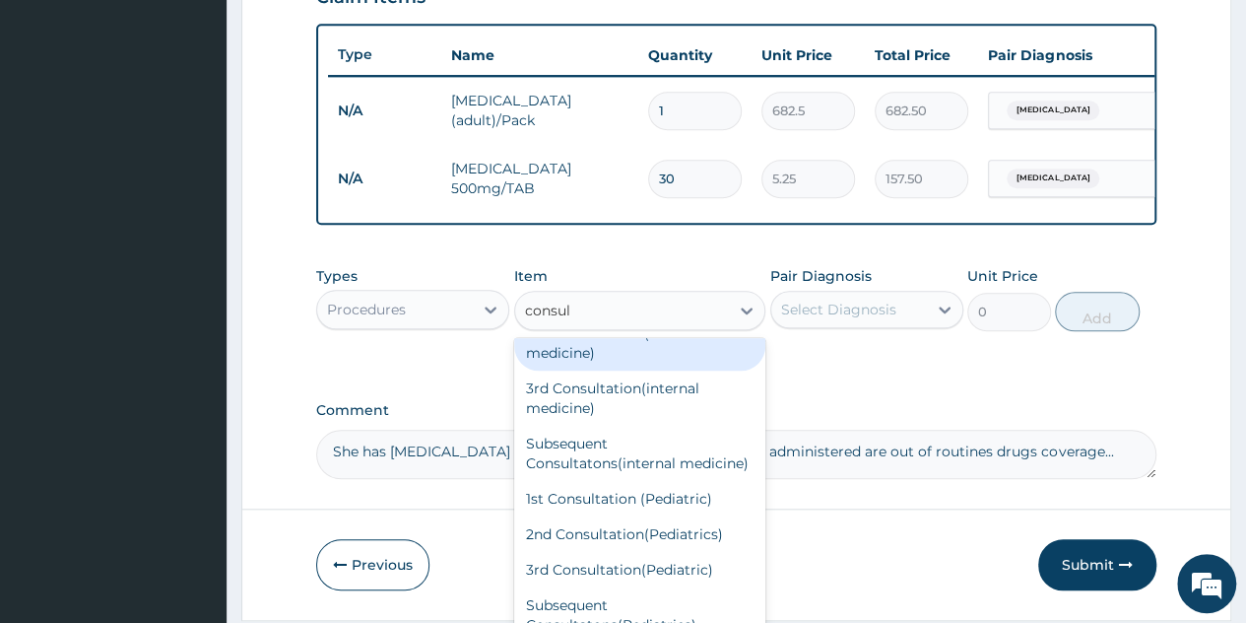
scroll to position [566, 0]
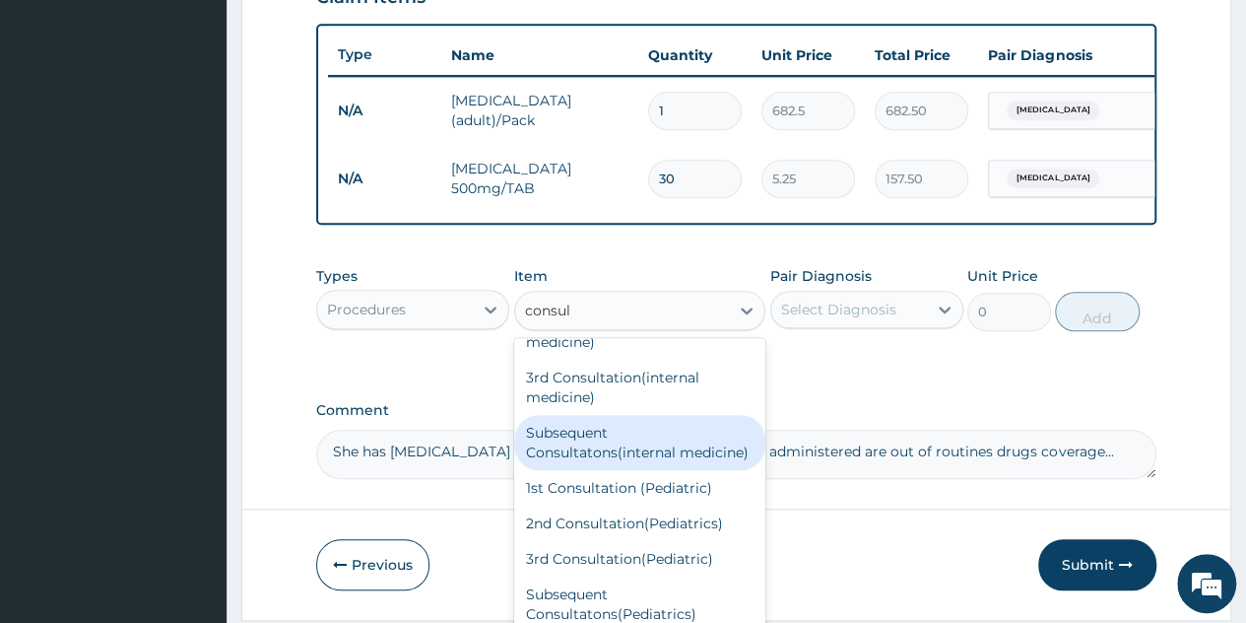
click at [656, 470] on div "Subsequent Consultatons(internal medicine)" at bounding box center [640, 442] width 252 height 55
type input "2000"
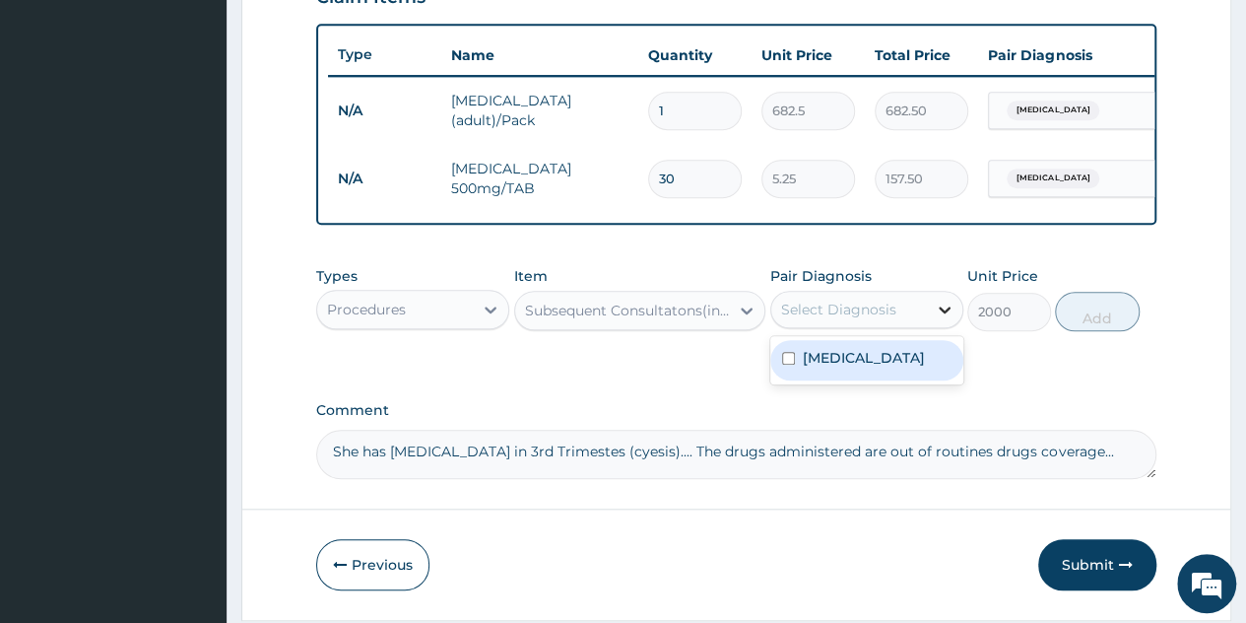
click at [939, 315] on icon at bounding box center [945, 310] width 20 height 20
click at [867, 380] on div "Malaria" at bounding box center [867, 360] width 193 height 40
checkbox input "true"
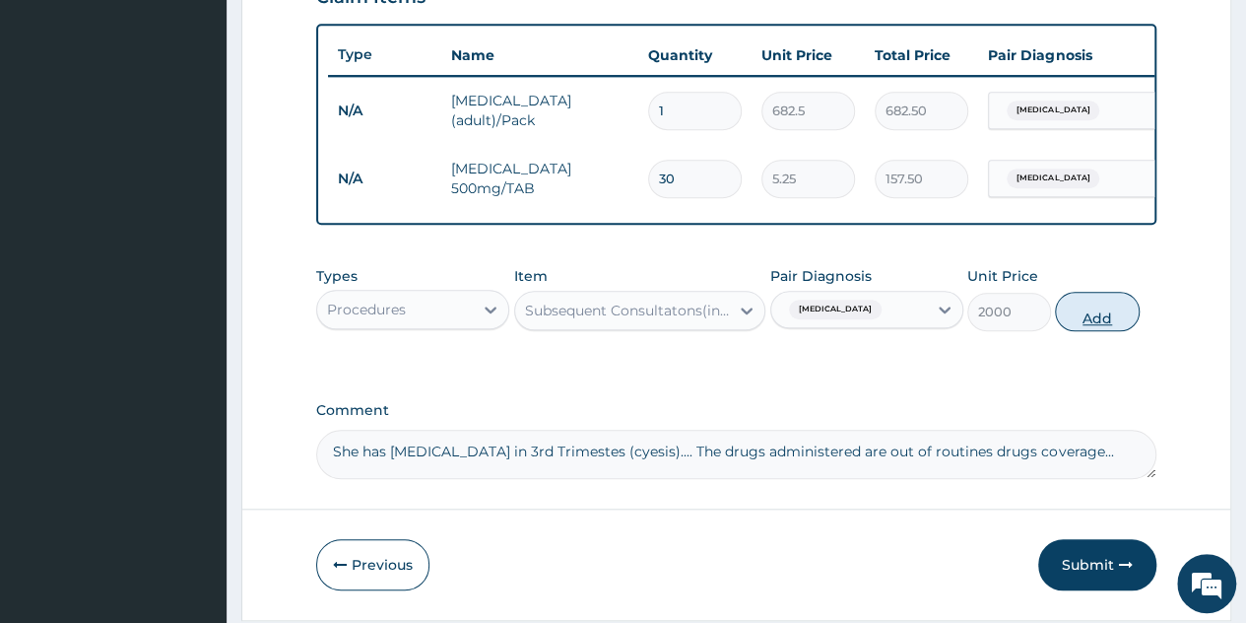
click at [1082, 318] on button "Add" at bounding box center [1097, 311] width 84 height 39
type input "0"
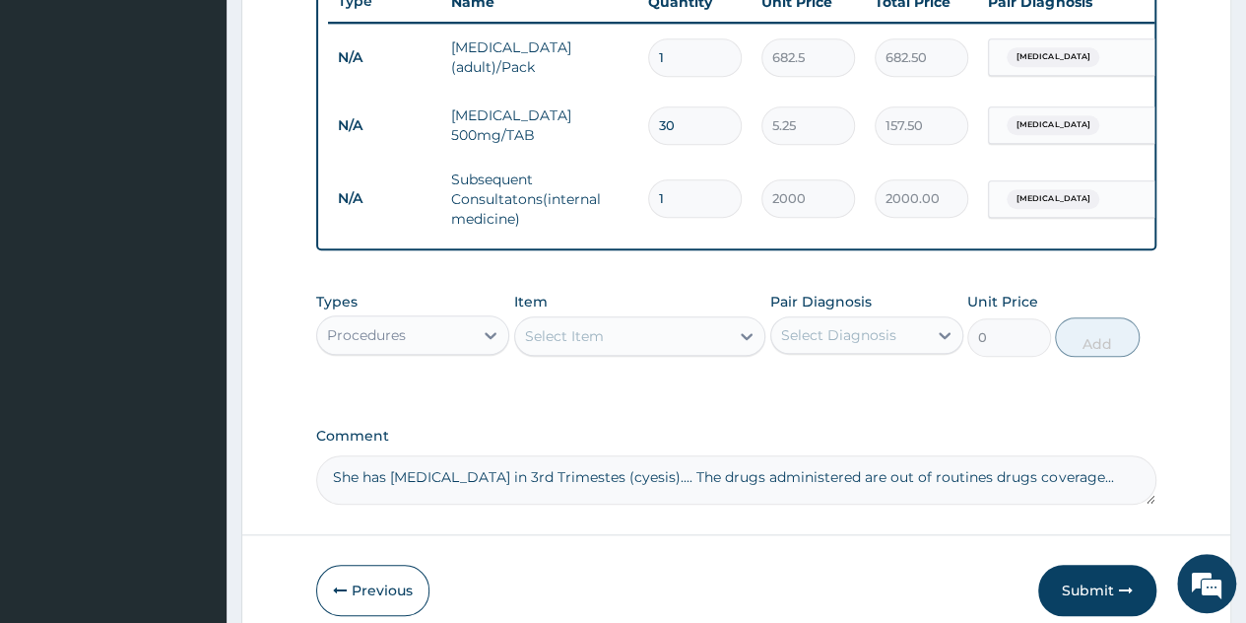
scroll to position [863, 0]
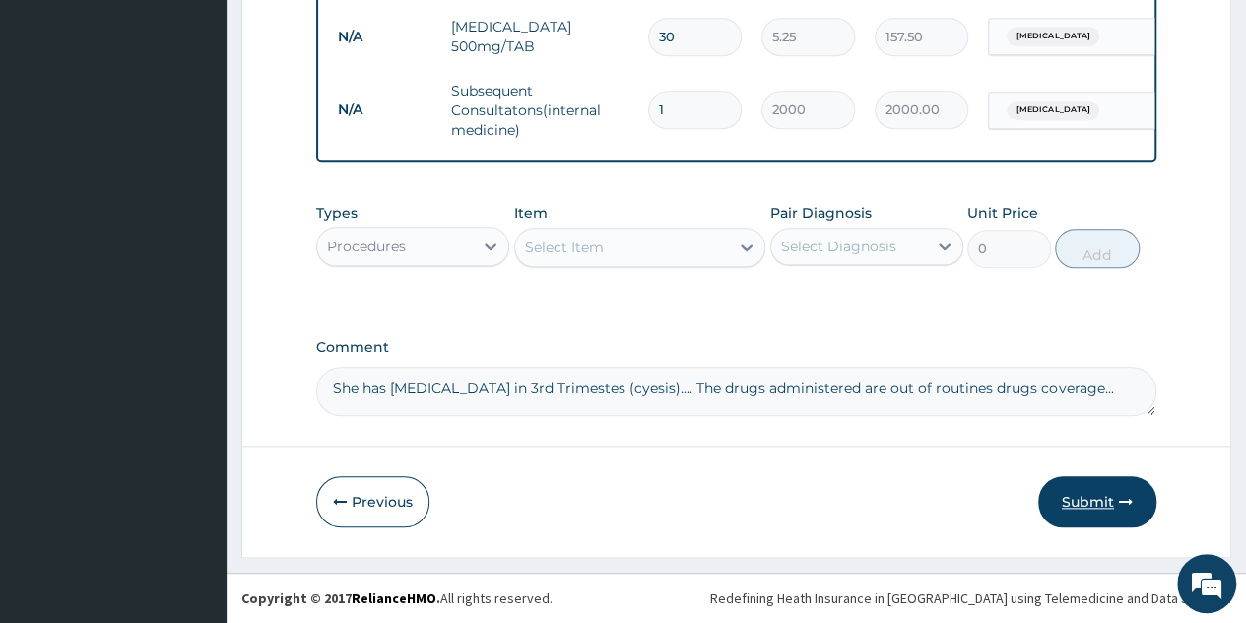
click at [1076, 495] on button "Submit" at bounding box center [1098, 501] width 118 height 51
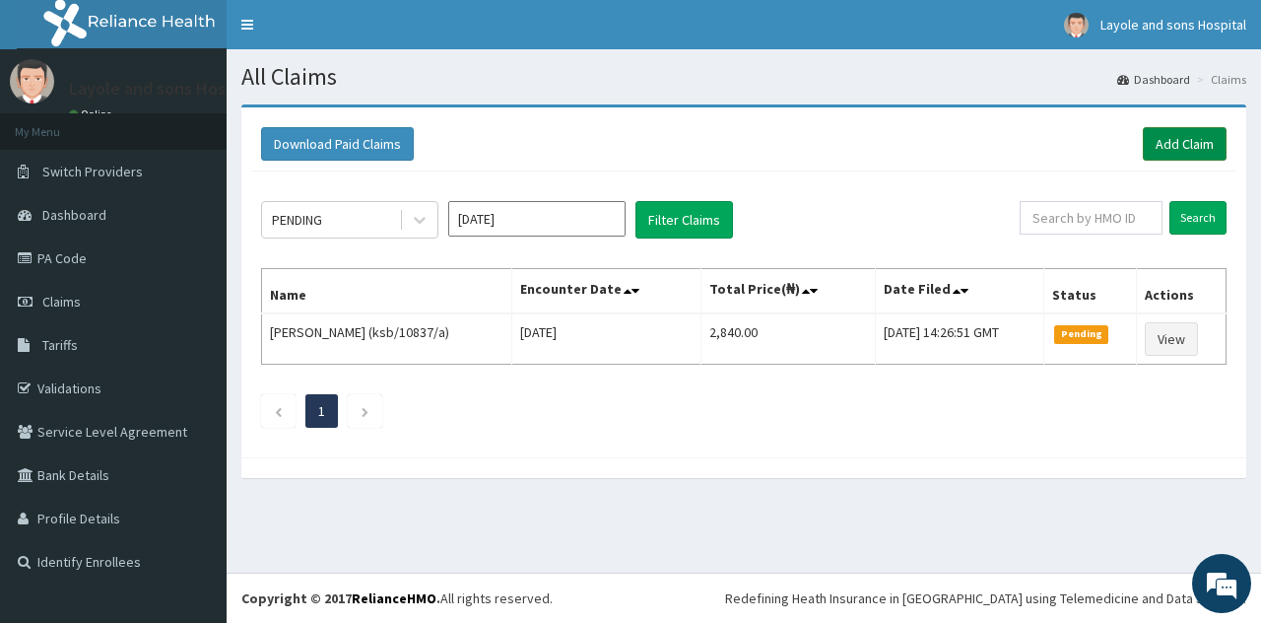
click at [1191, 146] on link "Add Claim" at bounding box center [1185, 144] width 84 height 34
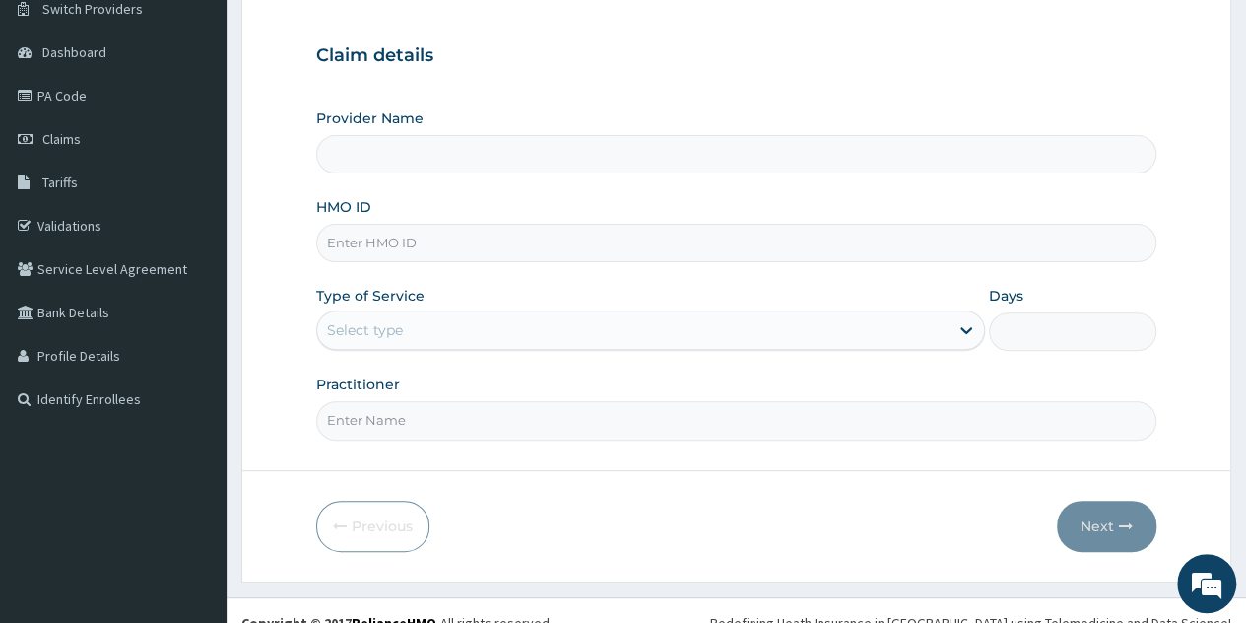
scroll to position [169, 0]
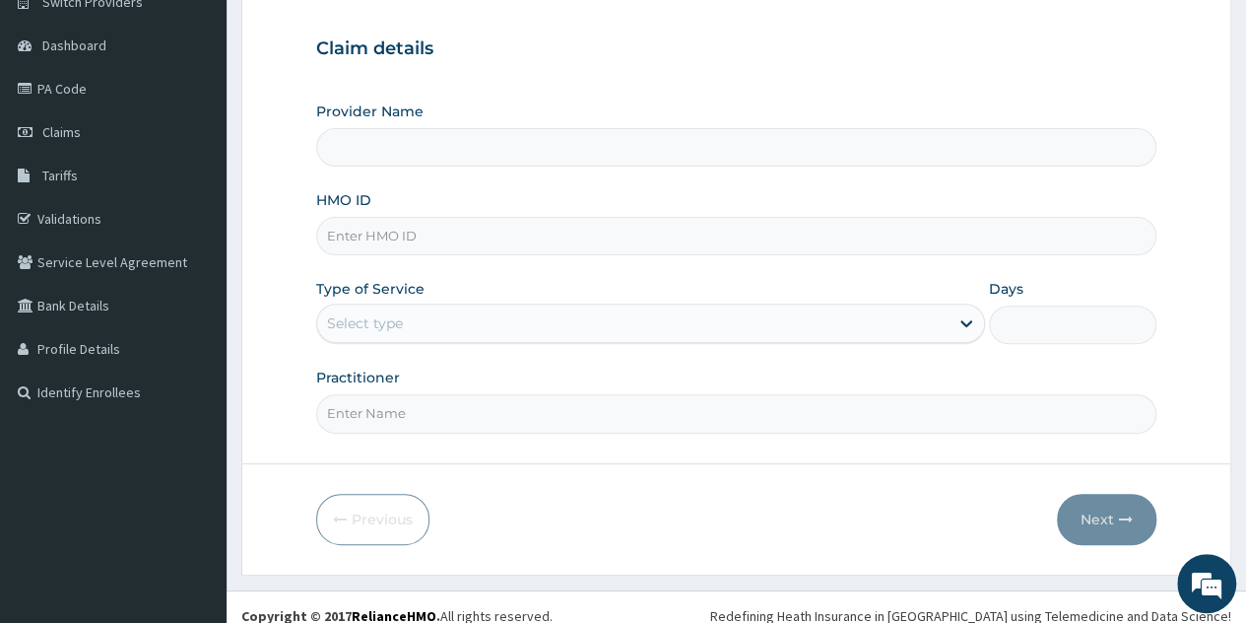
type input "Layole and sons hospital limited"
click at [449, 243] on input "HMO ID" at bounding box center [736, 236] width 841 height 38
type input "dgc/10152/b"
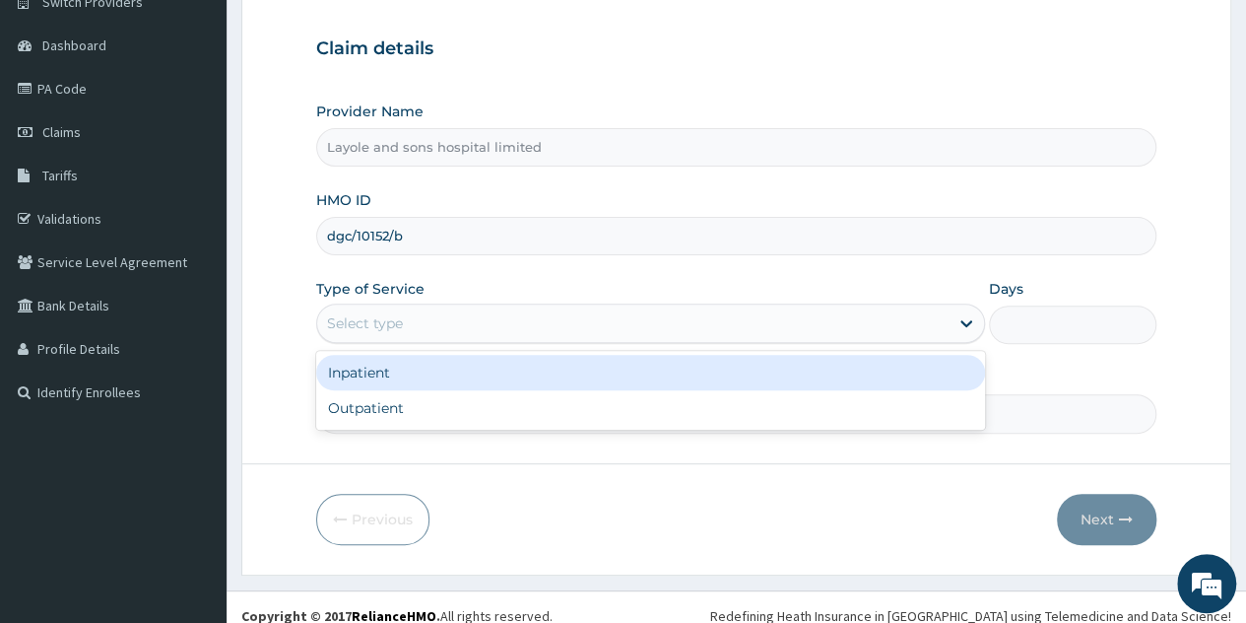
click at [855, 333] on div "Select type" at bounding box center [633, 323] width 632 height 32
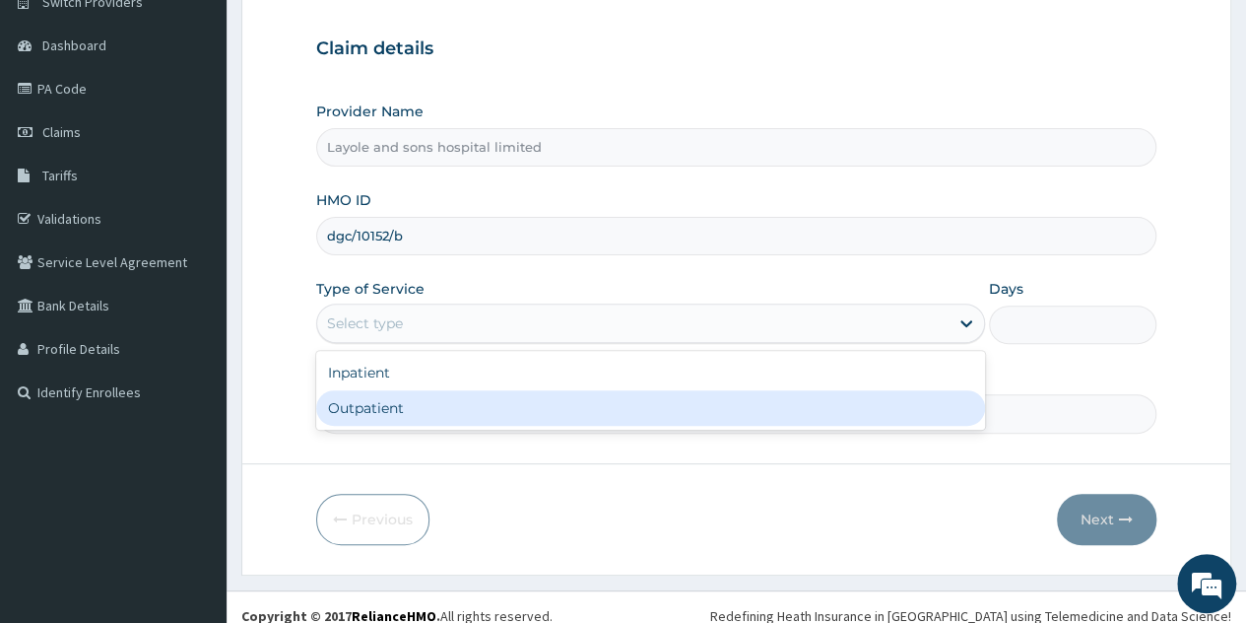
click at [454, 411] on div "Outpatient" at bounding box center [650, 407] width 669 height 35
type input "1"
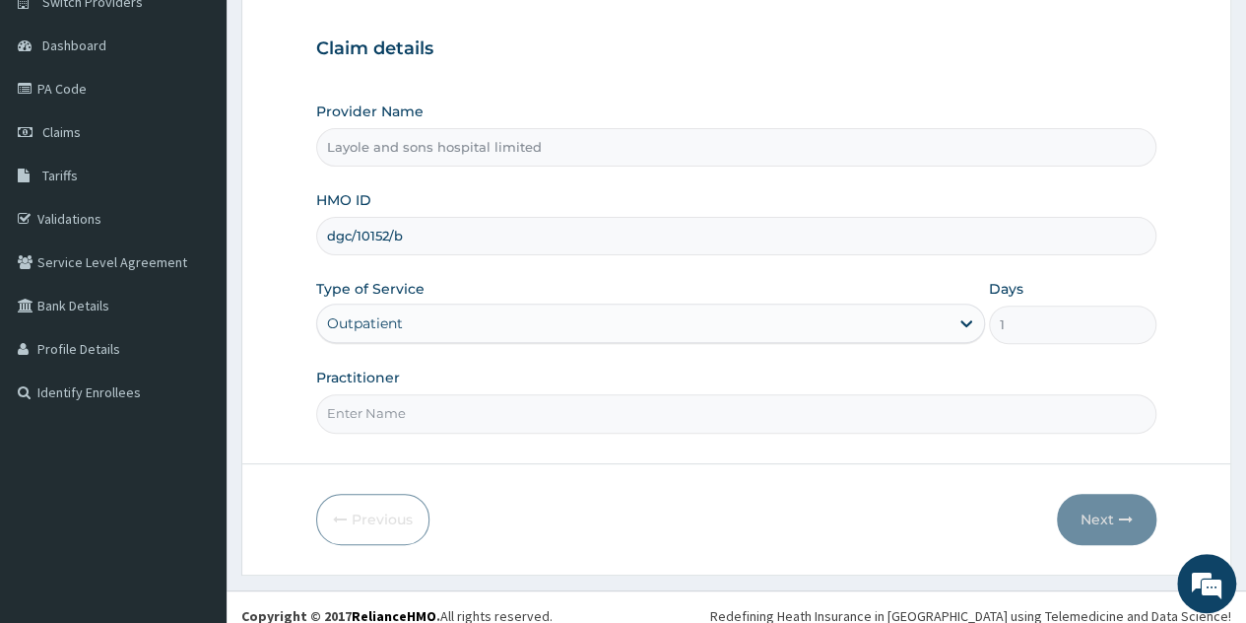
click at [514, 419] on input "Practitioner" at bounding box center [736, 413] width 841 height 38
type input "Dr Onoja"
click at [1114, 534] on button "Next" at bounding box center [1107, 519] width 100 height 51
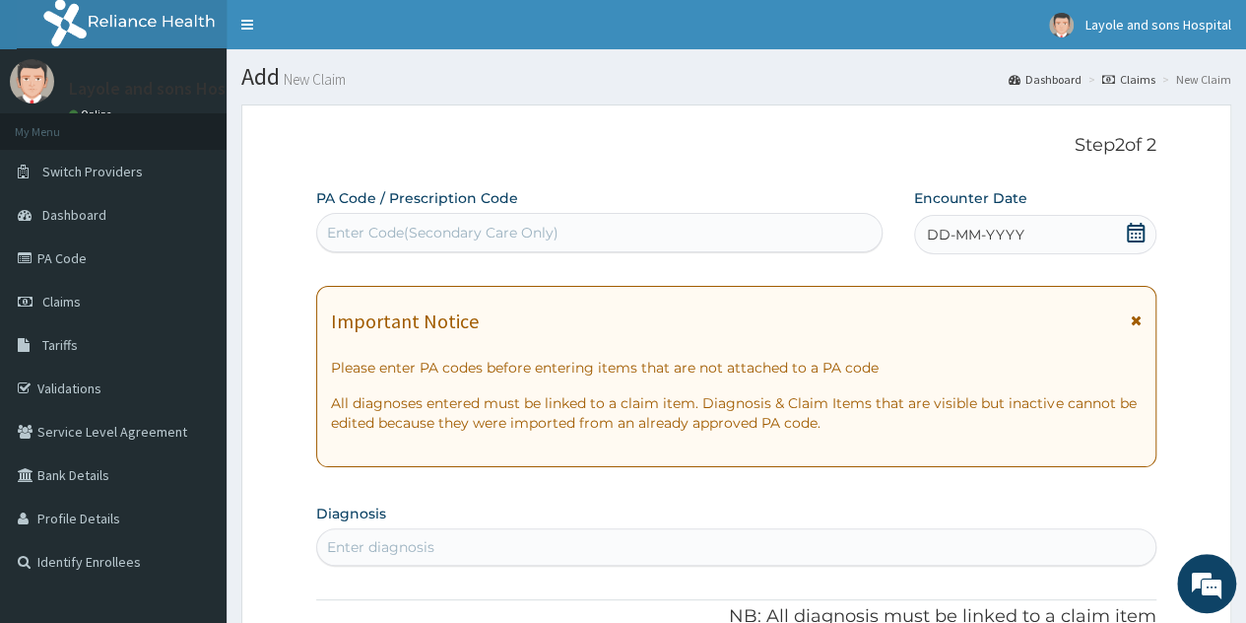
drag, startPoint x: 17, startPoint y: 1, endPoint x: 664, endPoint y: 184, distance: 672.8
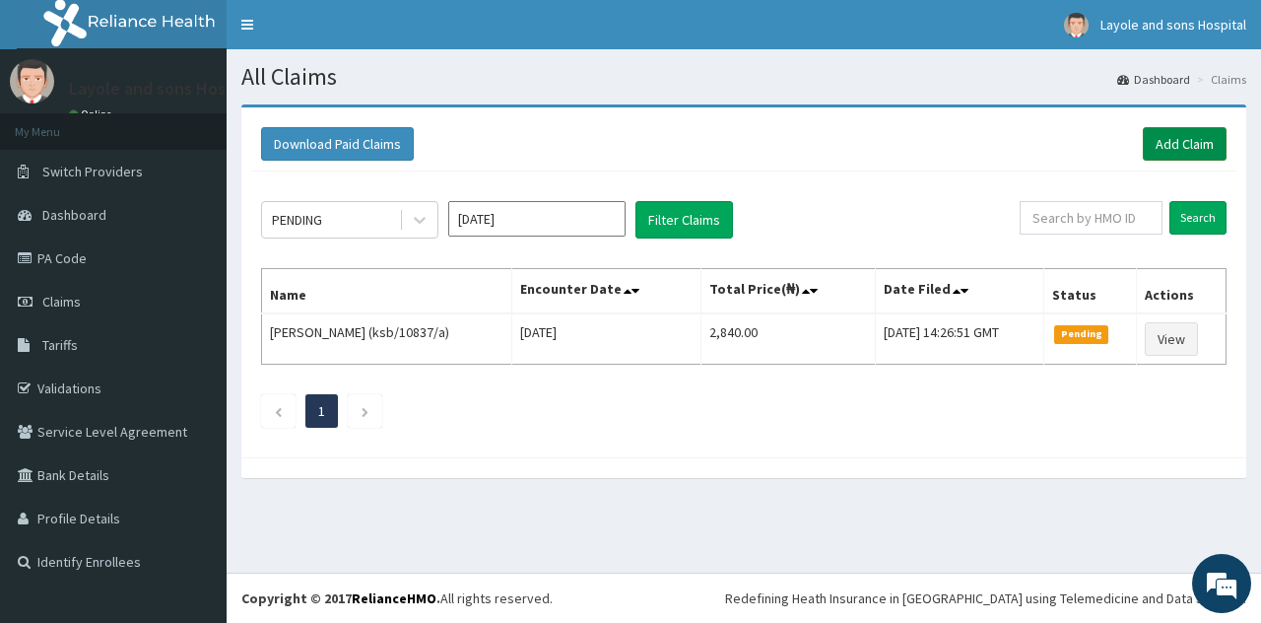
click at [1176, 141] on link "Add Claim" at bounding box center [1185, 144] width 84 height 34
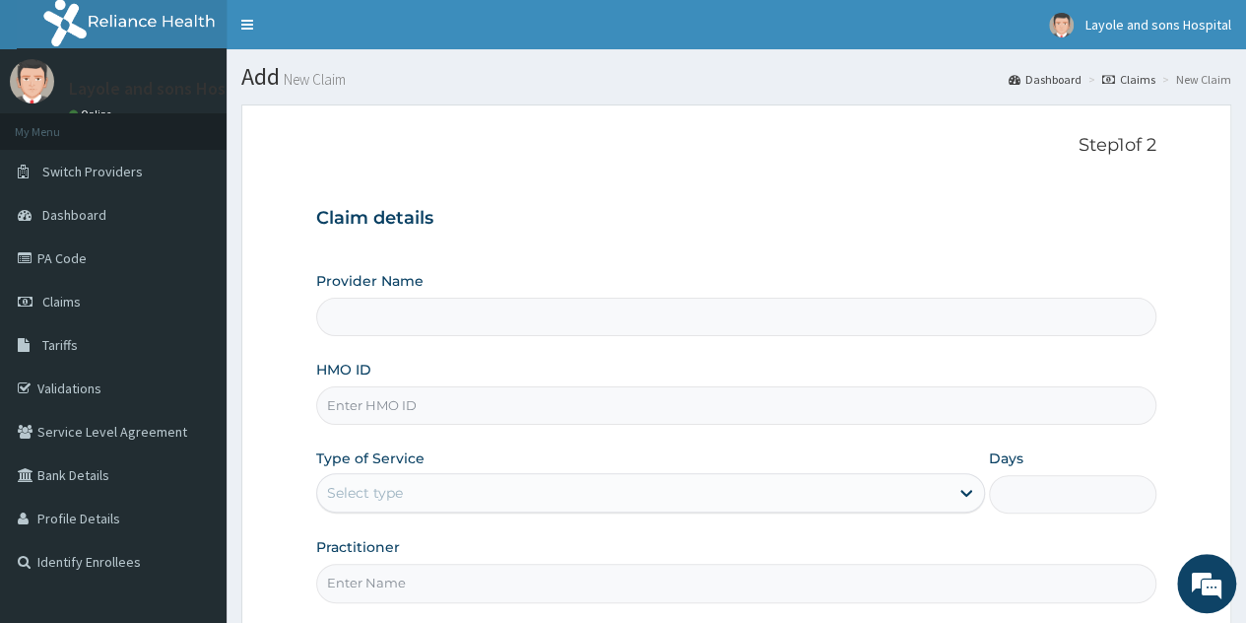
type input "Layole and sons hospital limited"
click at [563, 417] on input "HMO ID" at bounding box center [736, 405] width 841 height 38
type input "k"
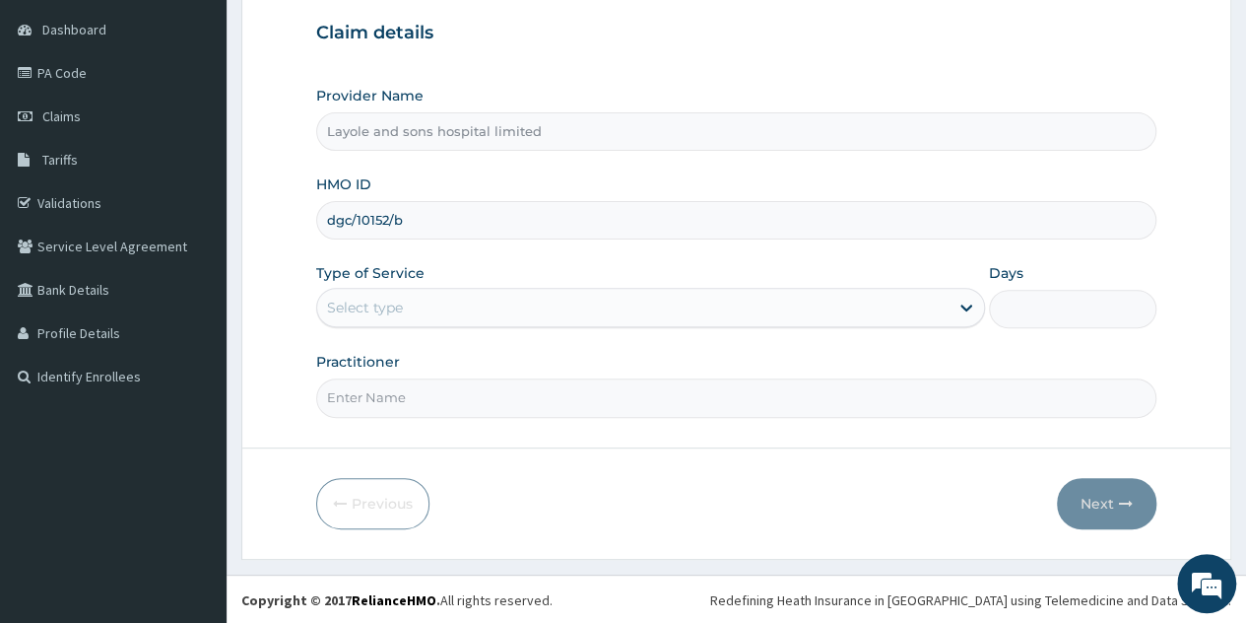
type input "dgc/10152/b"
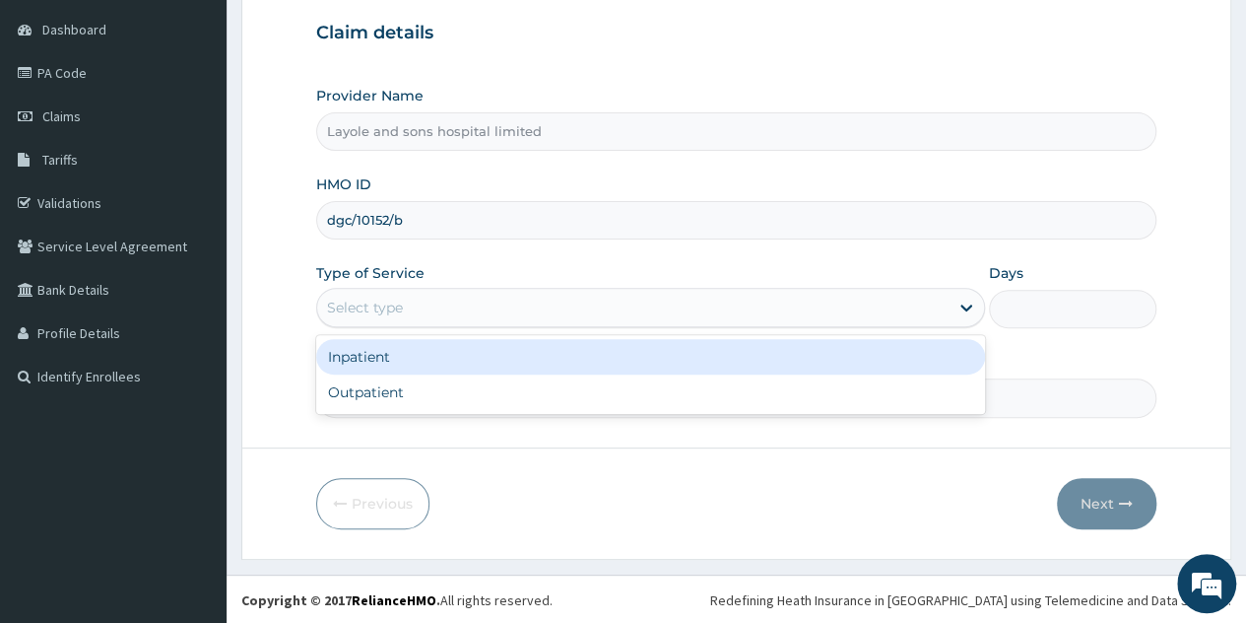
click at [946, 306] on div "Select type" at bounding box center [633, 308] width 632 height 32
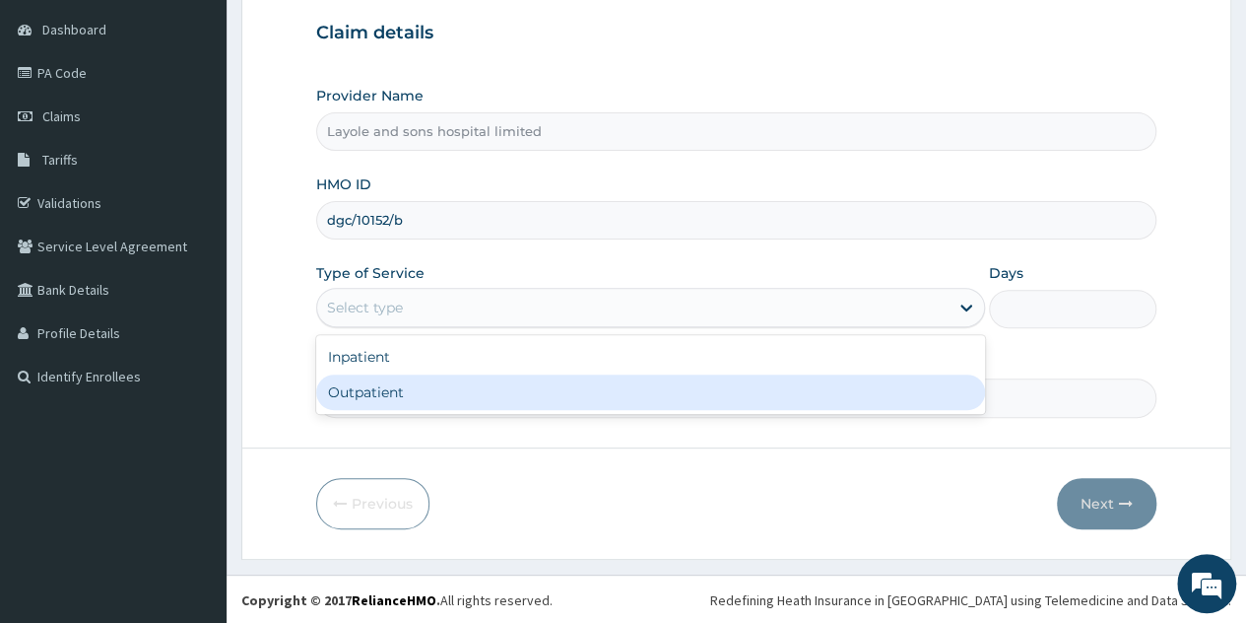
click at [512, 400] on div "Outpatient" at bounding box center [650, 391] width 669 height 35
type input "1"
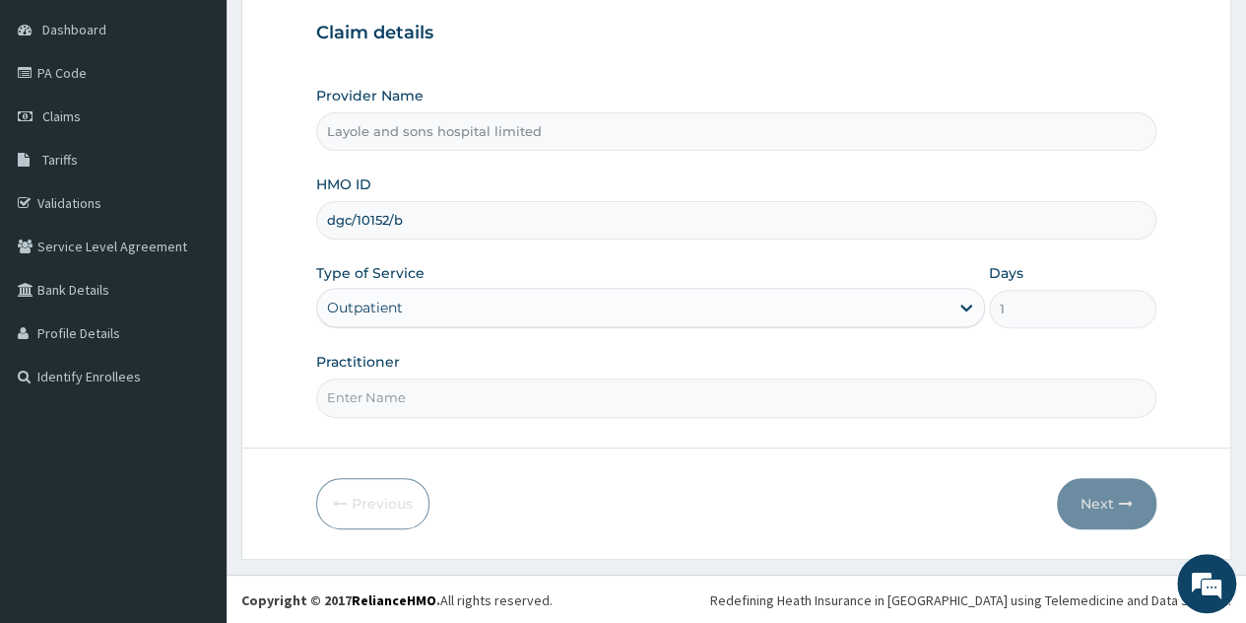
click at [553, 406] on input "Practitioner" at bounding box center [736, 397] width 841 height 38
type input "[PERSON_NAME]"
click at [1094, 505] on button "Next" at bounding box center [1107, 503] width 100 height 51
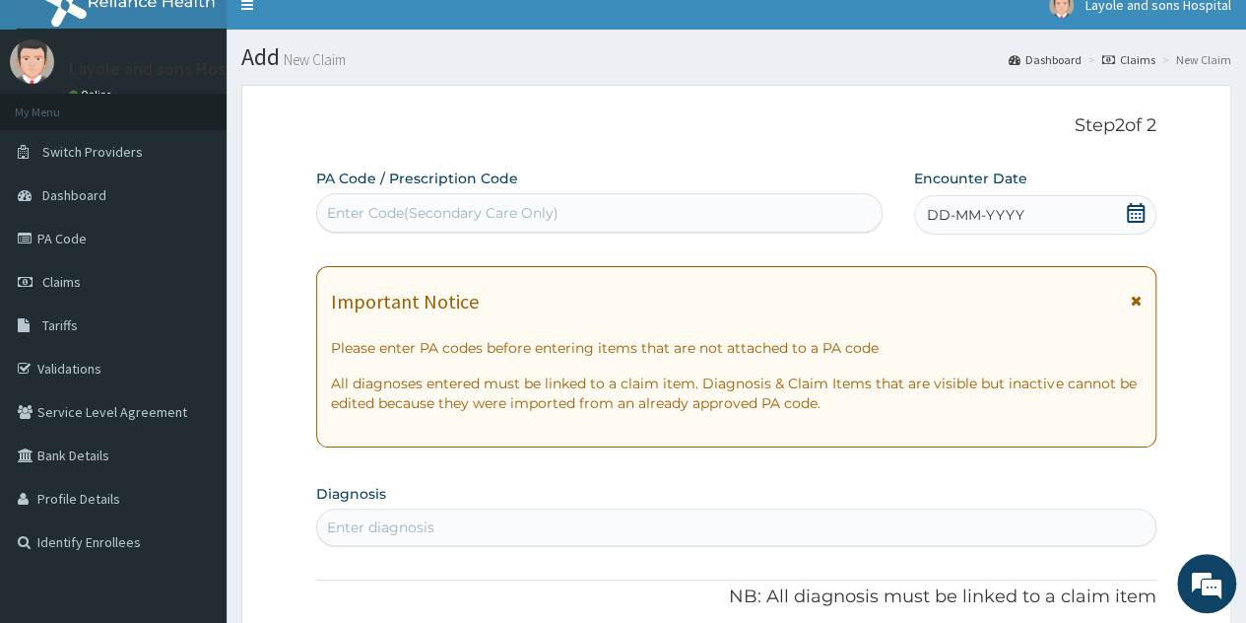
scroll to position [12, 0]
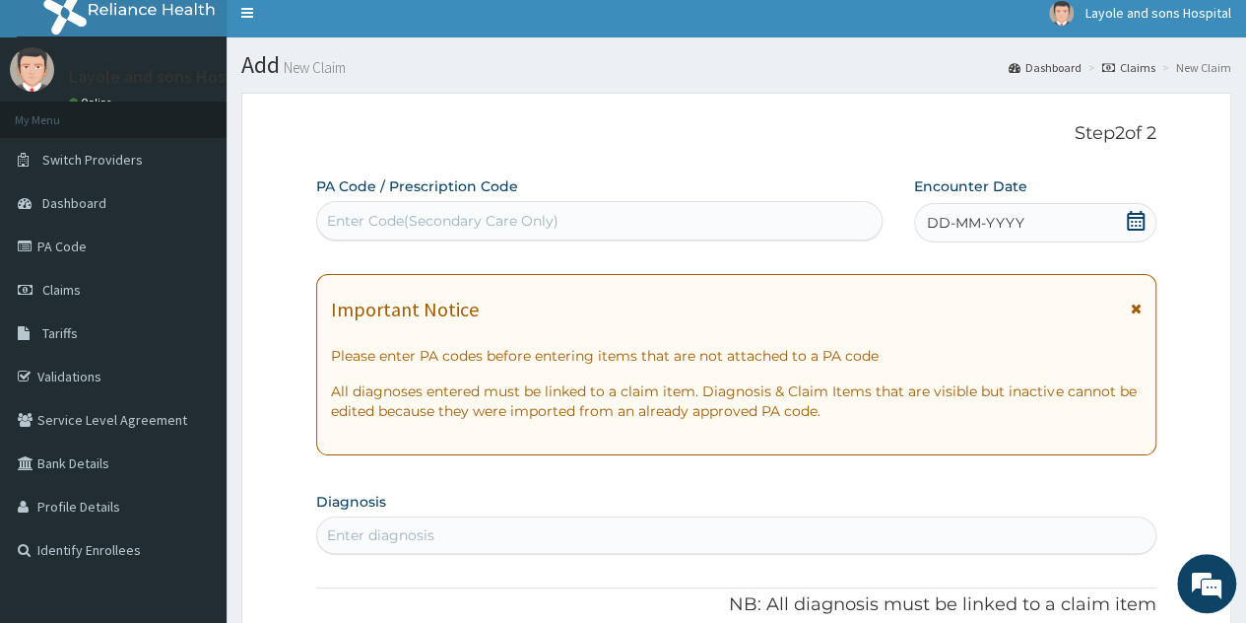
click at [1140, 224] on icon at bounding box center [1136, 221] width 18 height 20
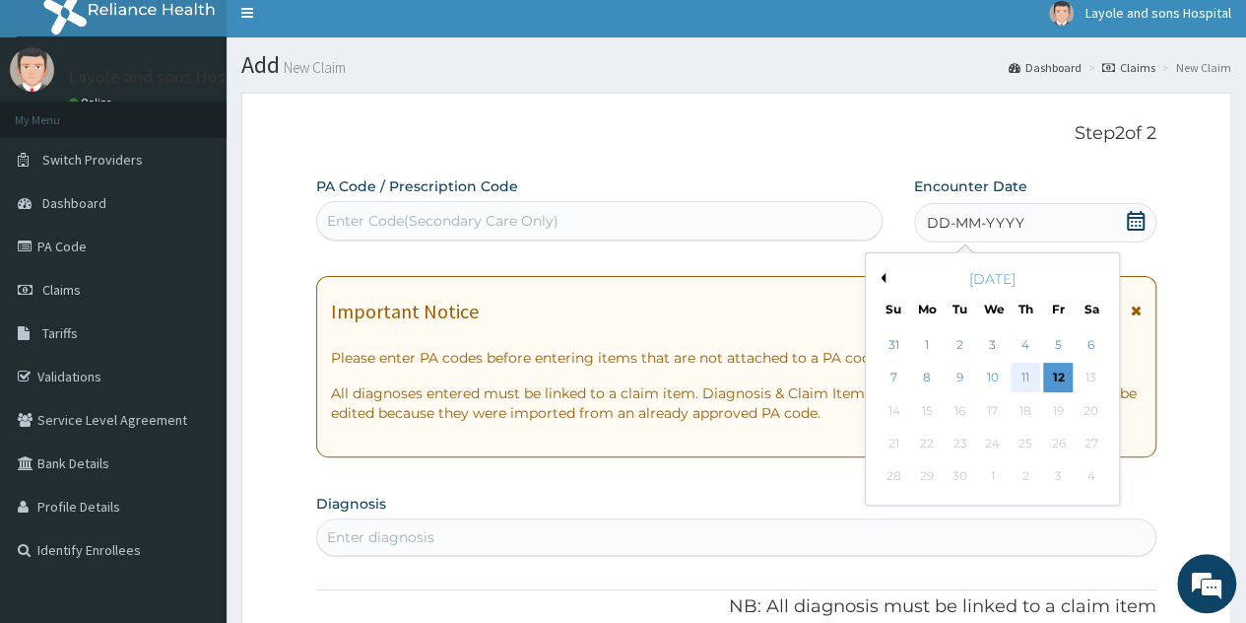
click at [1025, 370] on div "11" at bounding box center [1026, 379] width 30 height 30
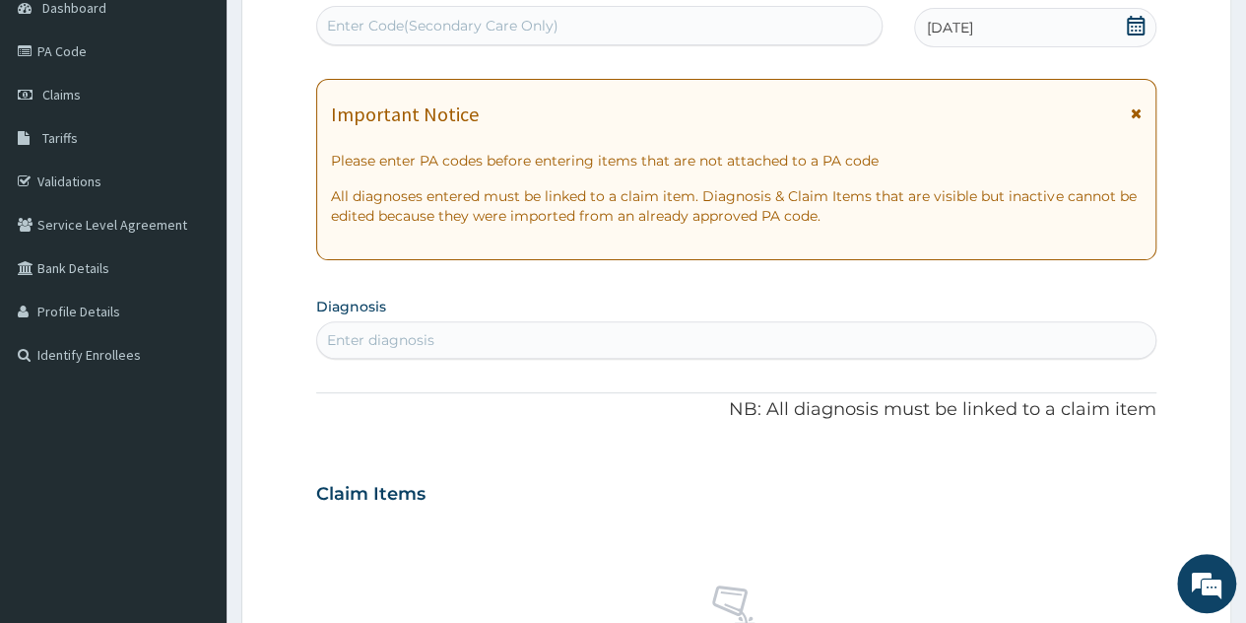
scroll to position [207, 0]
click at [565, 341] on div "Enter diagnosis" at bounding box center [736, 340] width 839 height 32
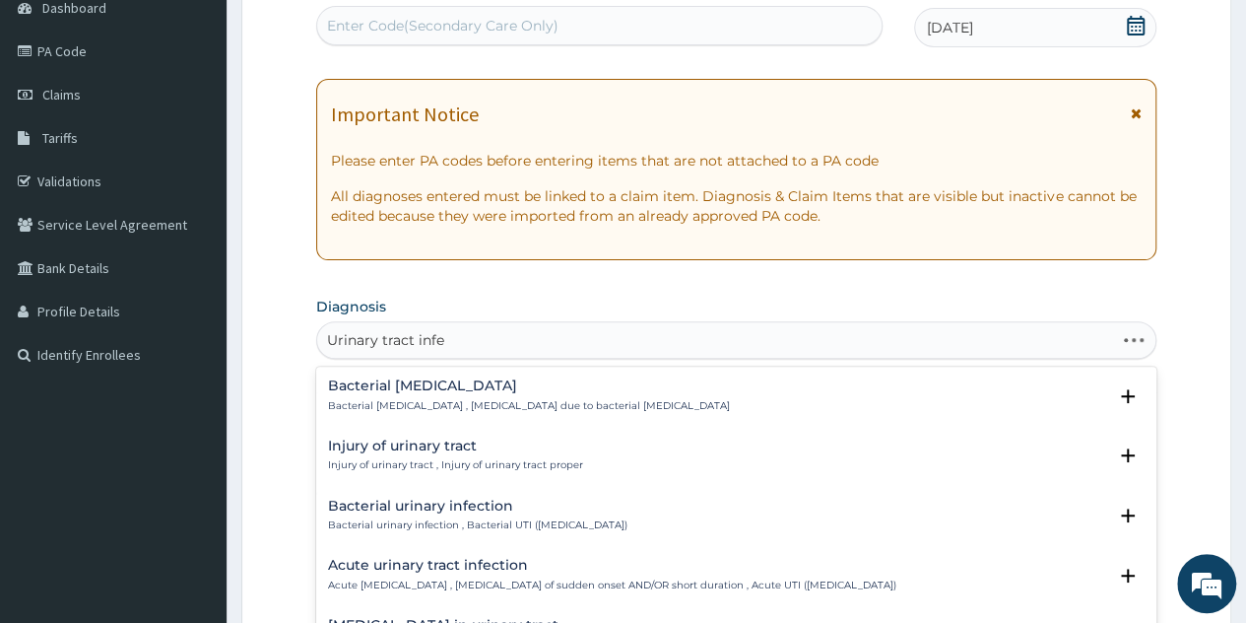
type input "Urinary tract infec"
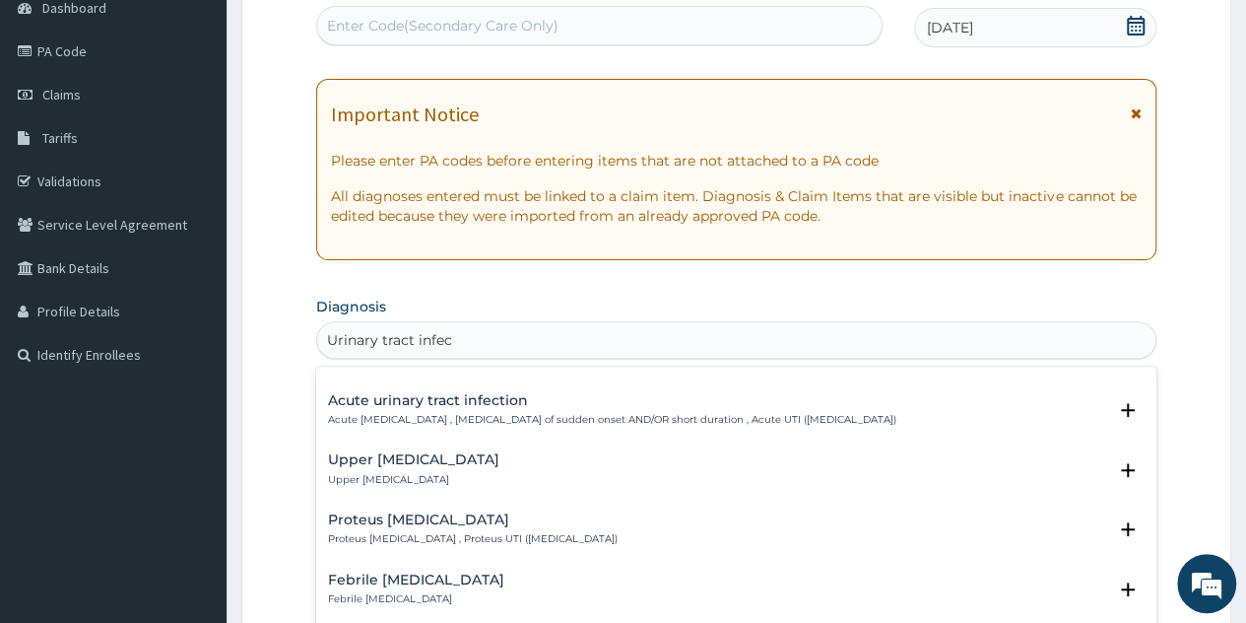
scroll to position [63, 0]
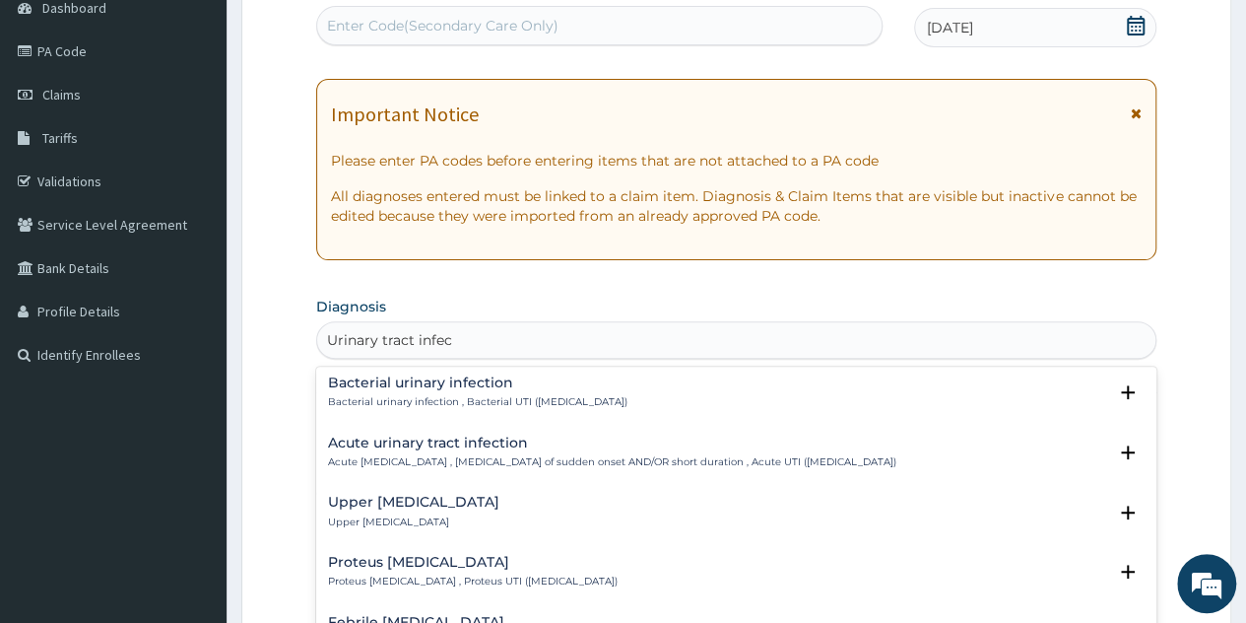
click at [511, 448] on h4 "Acute urinary tract infection" at bounding box center [612, 443] width 569 height 15
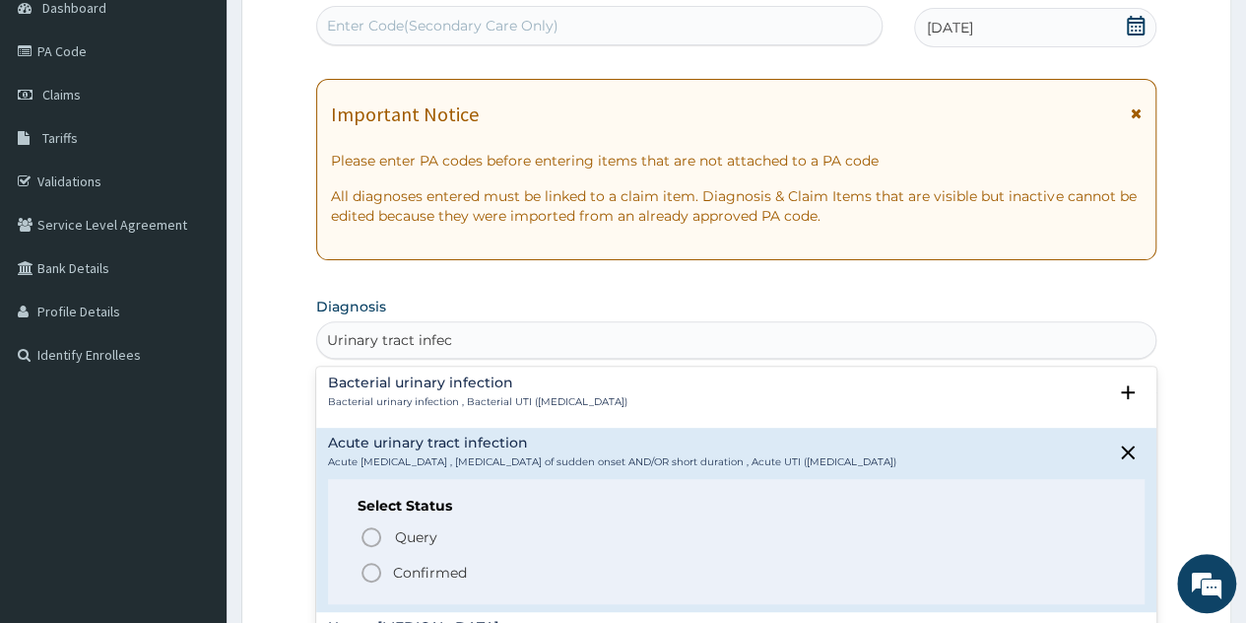
click at [425, 565] on p "Confirmed" at bounding box center [430, 573] width 74 height 20
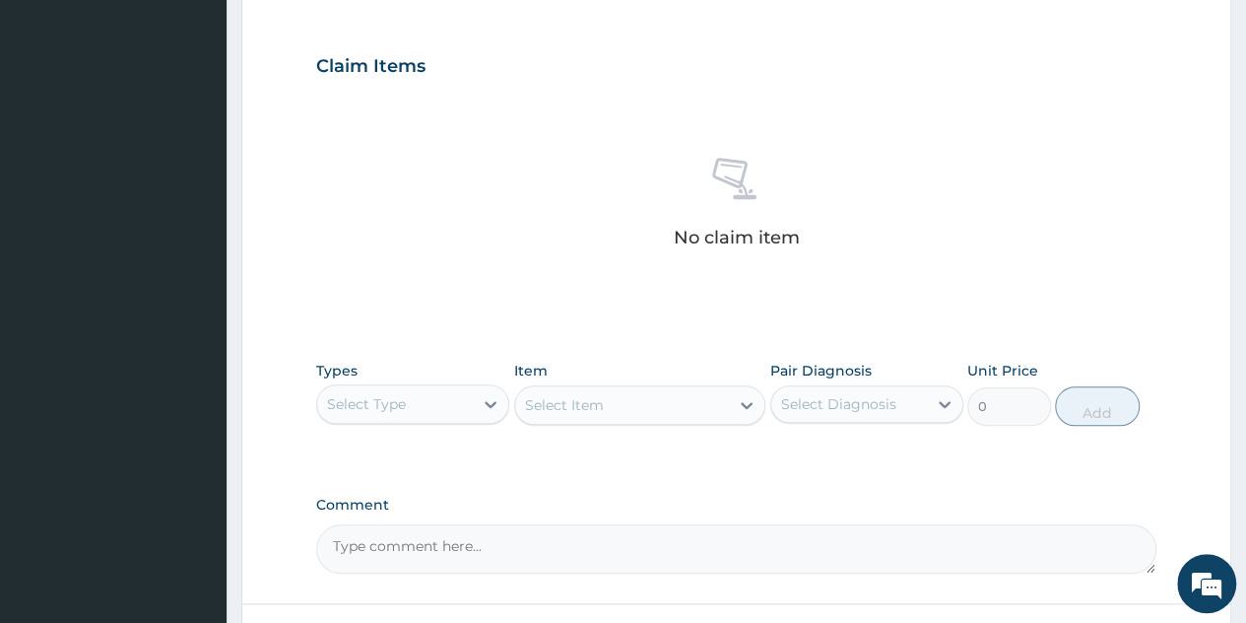
scroll to position [684, 0]
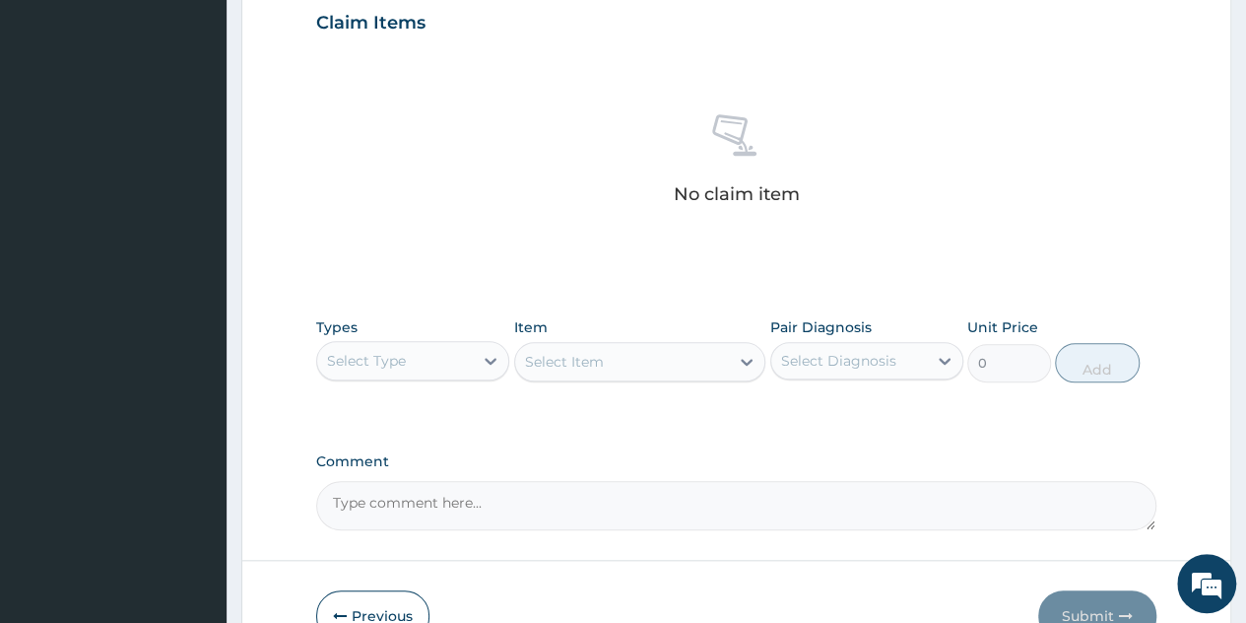
click at [443, 525] on textarea "Comment" at bounding box center [736, 505] width 841 height 49
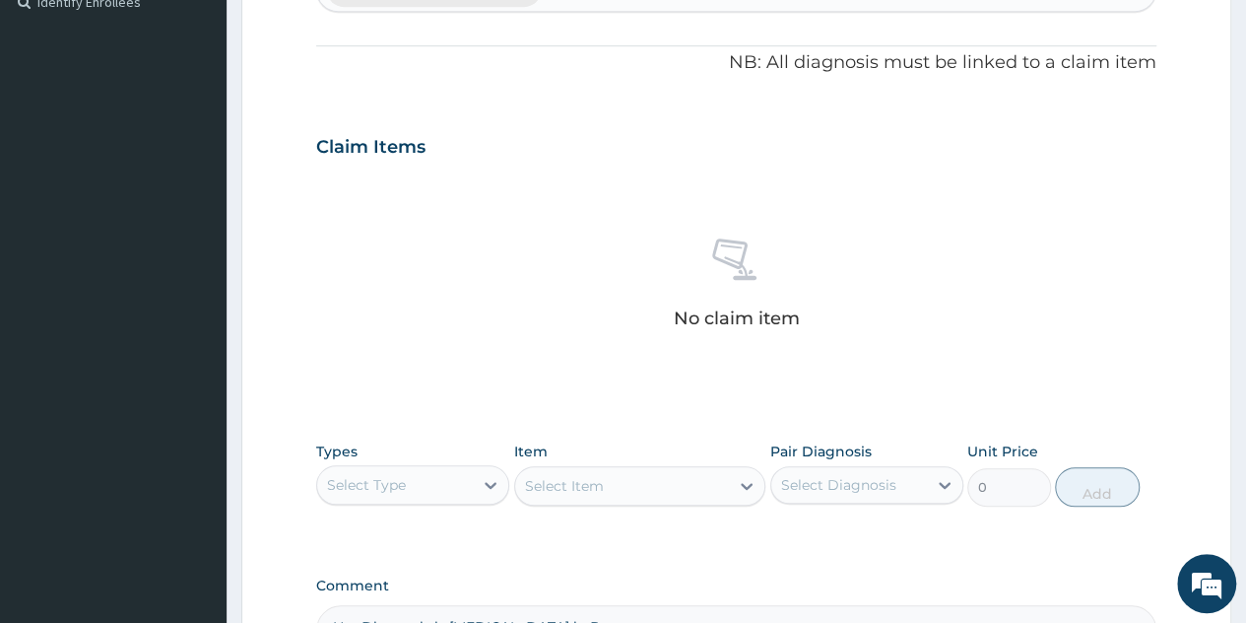
scroll to position [546, 0]
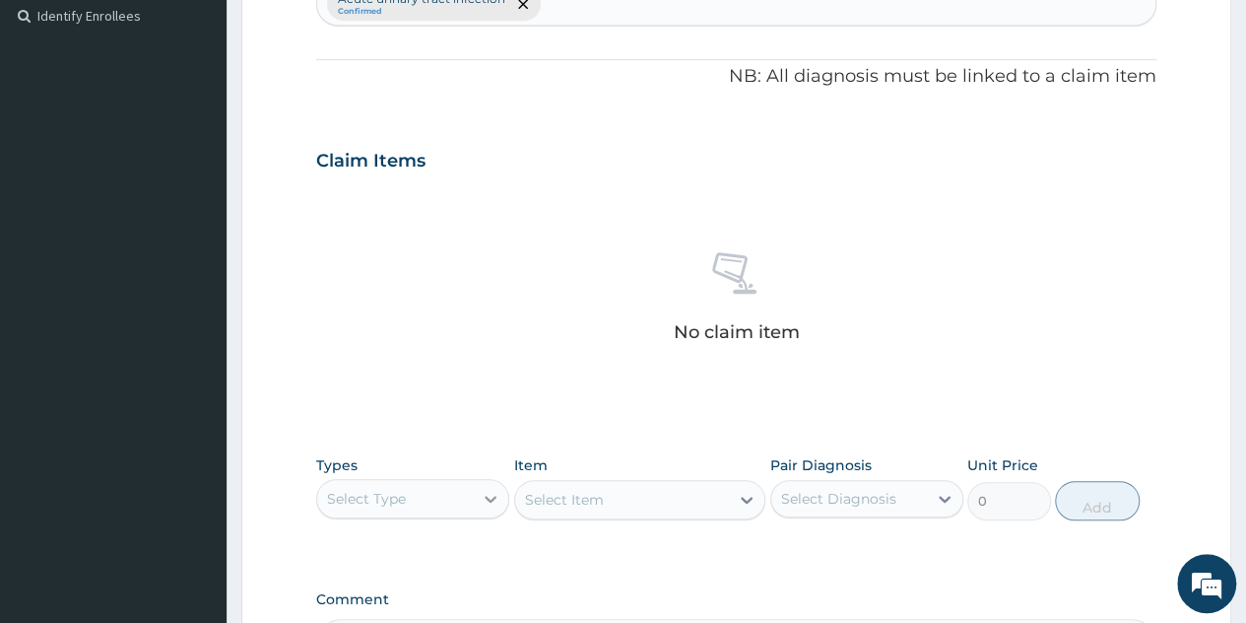
type textarea "Her Diagnosis is Urinary Tract Infection in Pregnancy"
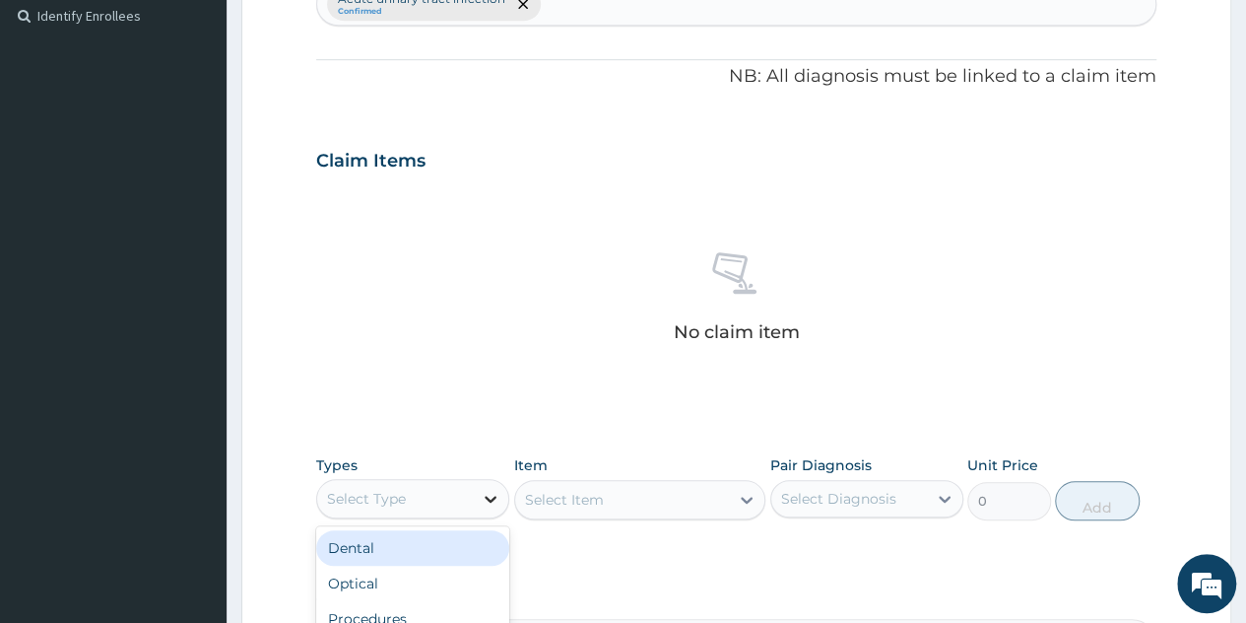
click at [493, 496] on icon at bounding box center [491, 499] width 12 height 7
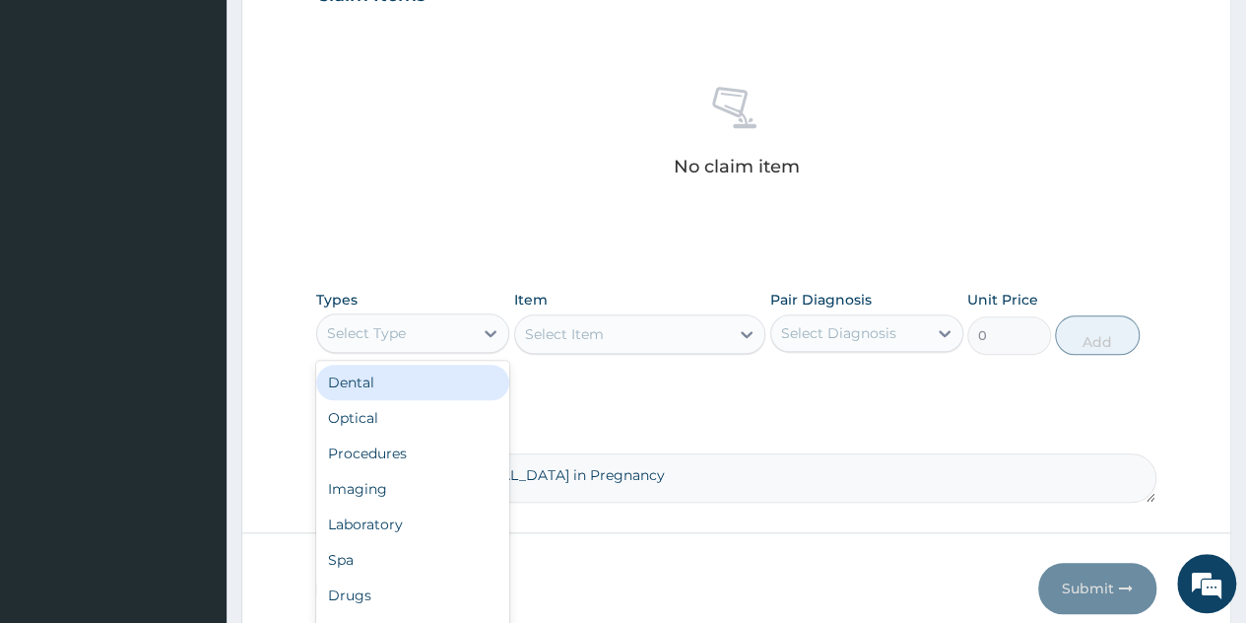
scroll to position [737, 0]
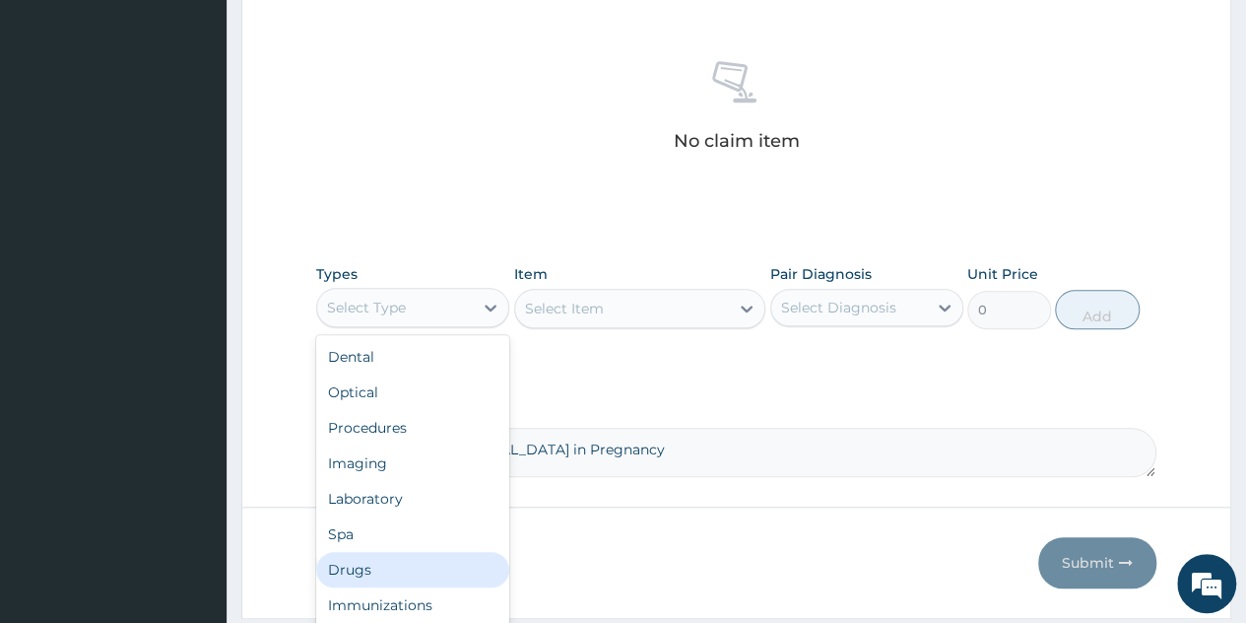
click at [360, 560] on div "Drugs" at bounding box center [412, 569] width 193 height 35
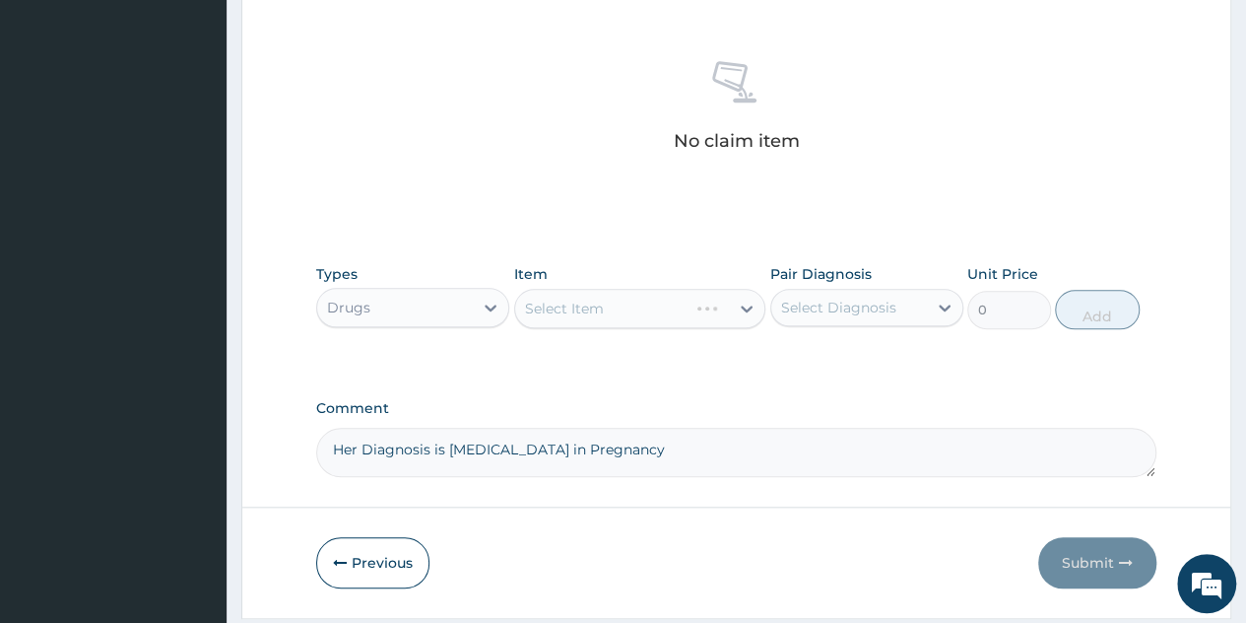
click at [751, 309] on div "Select Item" at bounding box center [640, 308] width 252 height 39
click at [759, 312] on div at bounding box center [746, 308] width 35 height 35
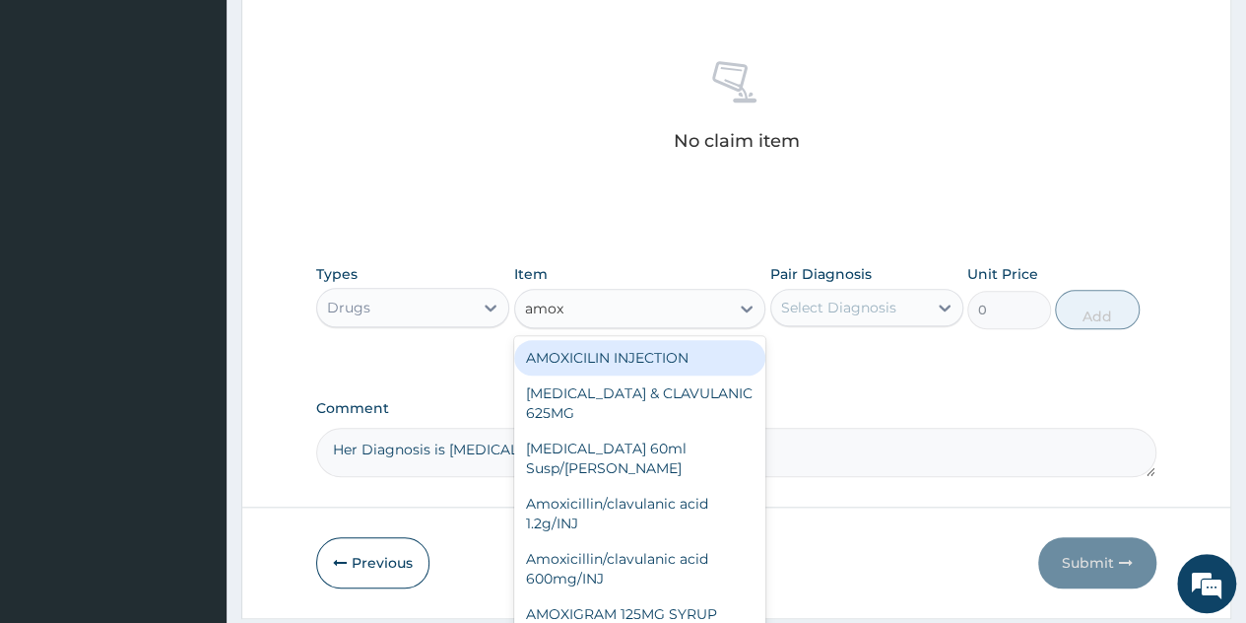
type input "amoxi"
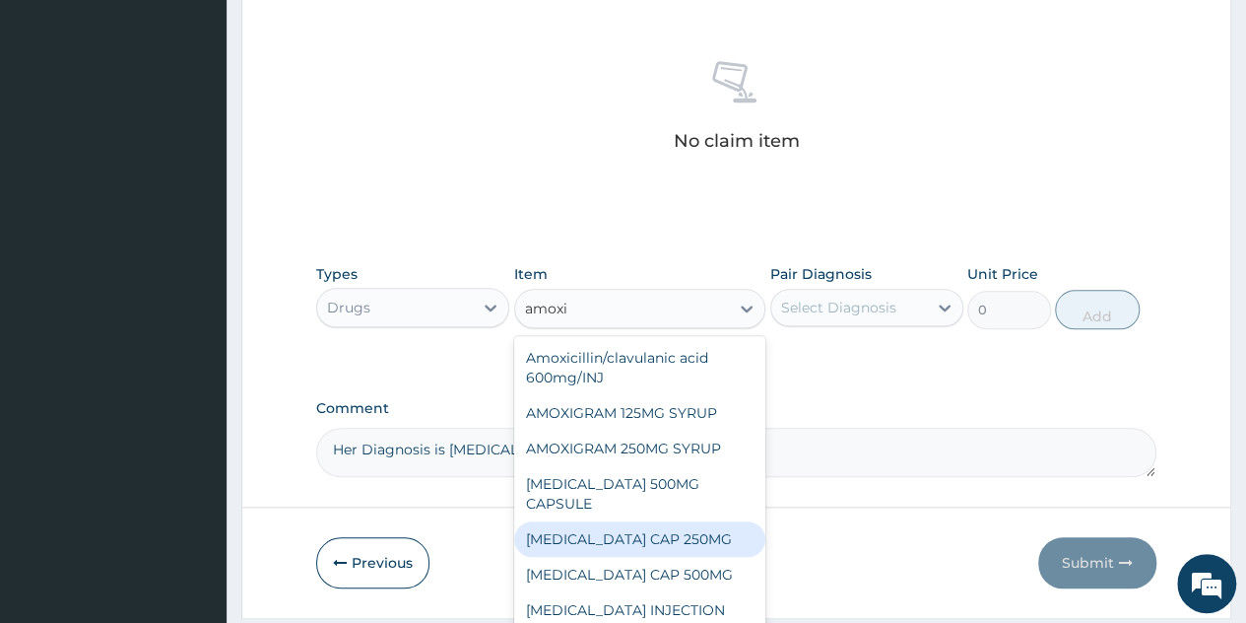
scroll to position [204, 0]
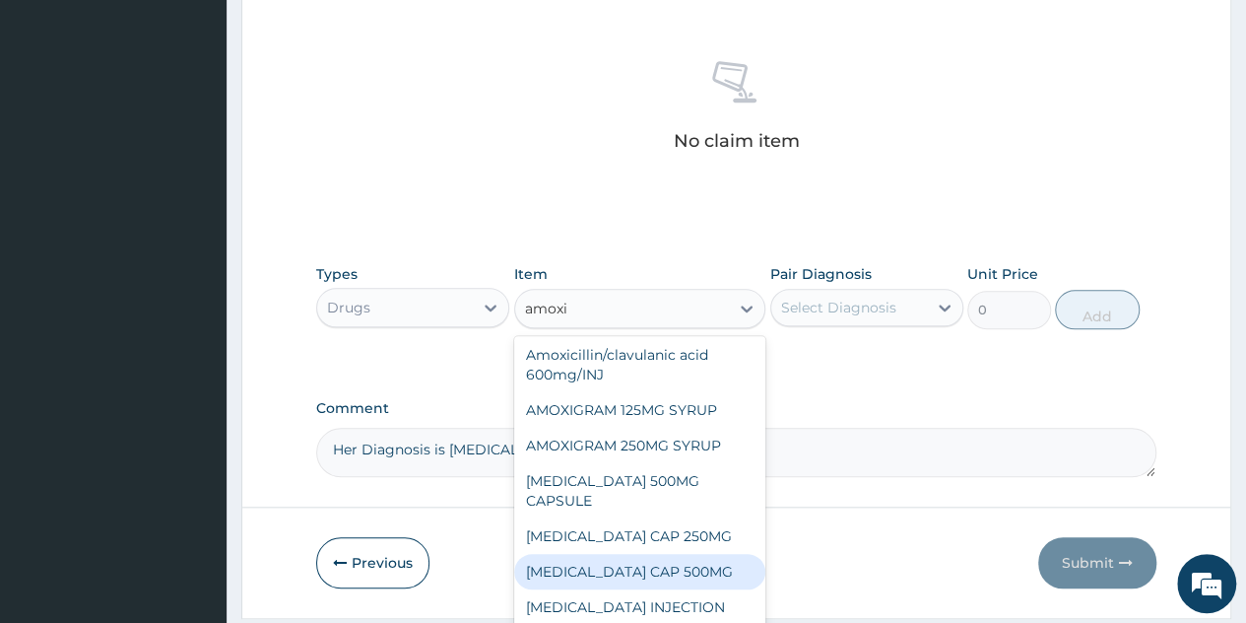
click at [636, 554] on div "AMOXIL CAP 500MG" at bounding box center [640, 571] width 252 height 35
type input "63"
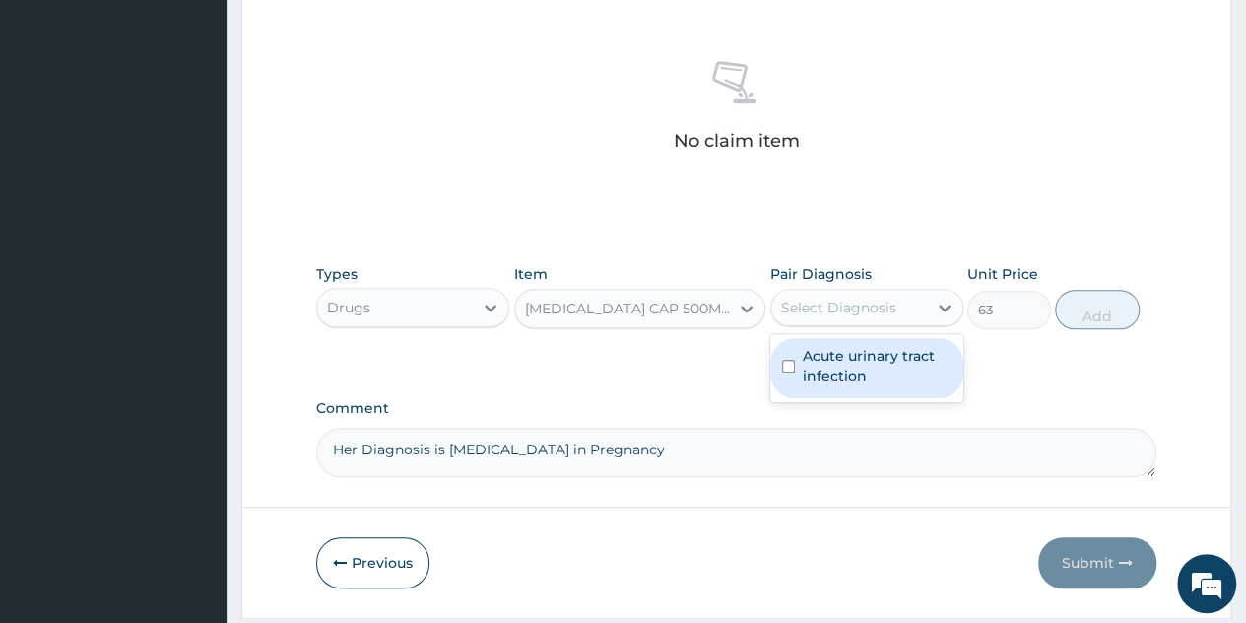
click at [903, 312] on div "Select Diagnosis" at bounding box center [850, 308] width 156 height 32
click at [869, 369] on label "Acute urinary tract infection" at bounding box center [877, 365] width 149 height 39
checkbox input "true"
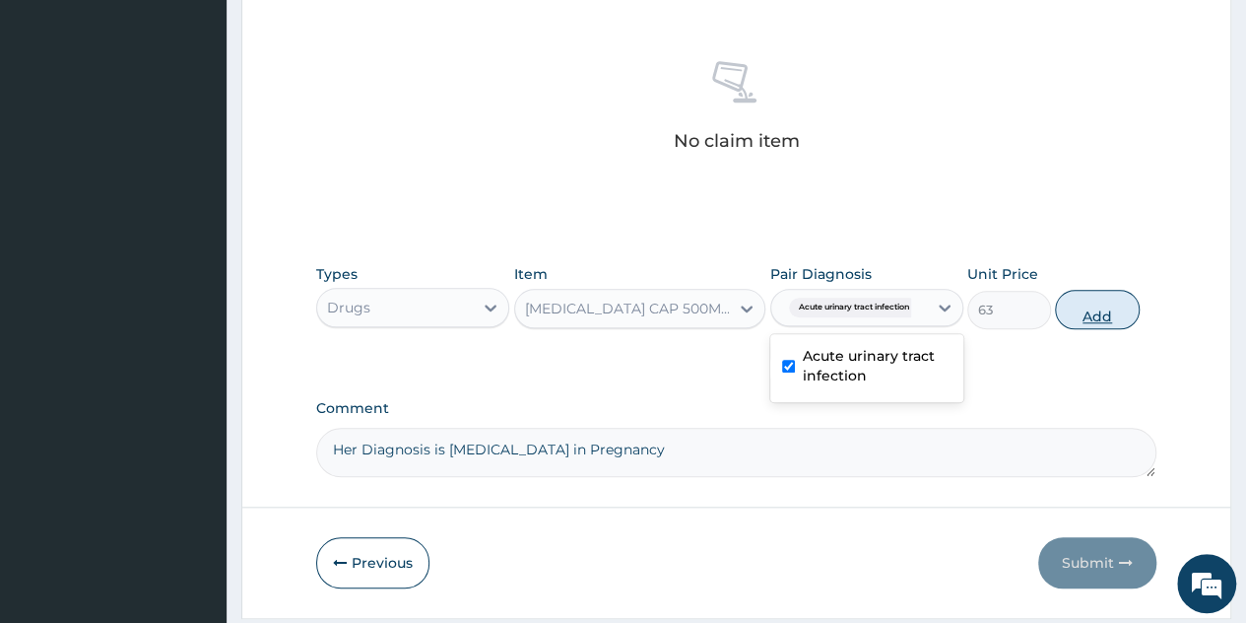
click at [1110, 316] on button "Add" at bounding box center [1097, 309] width 84 height 39
type input "0"
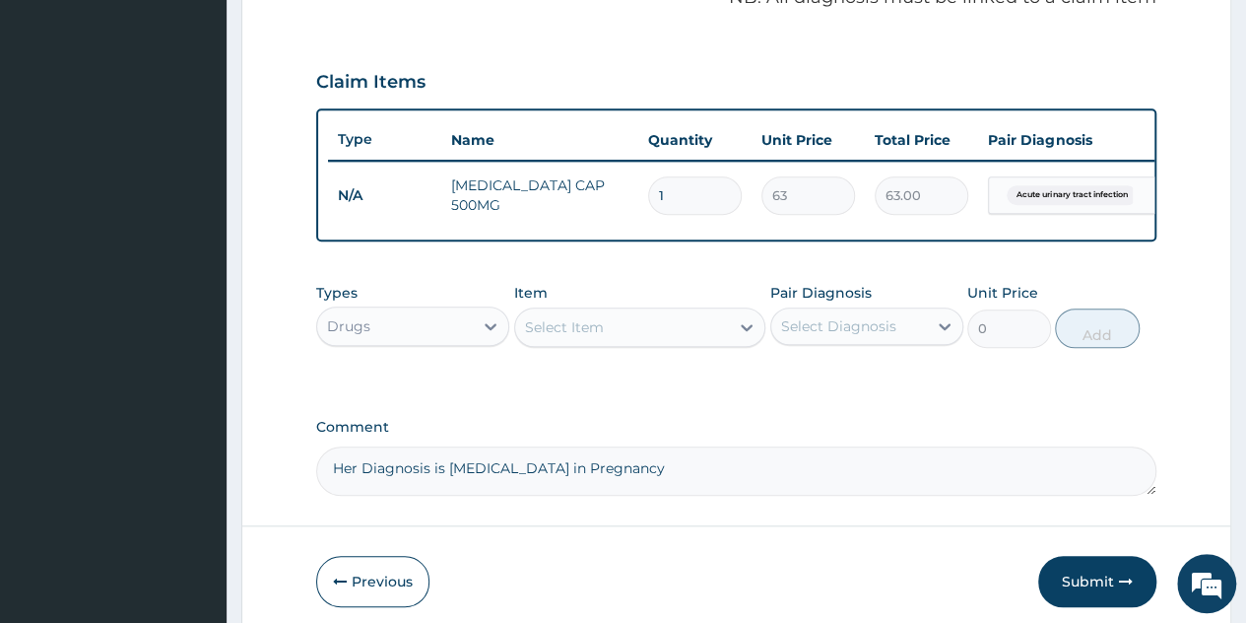
scroll to position [624, 0]
type input "15"
type input "945.00"
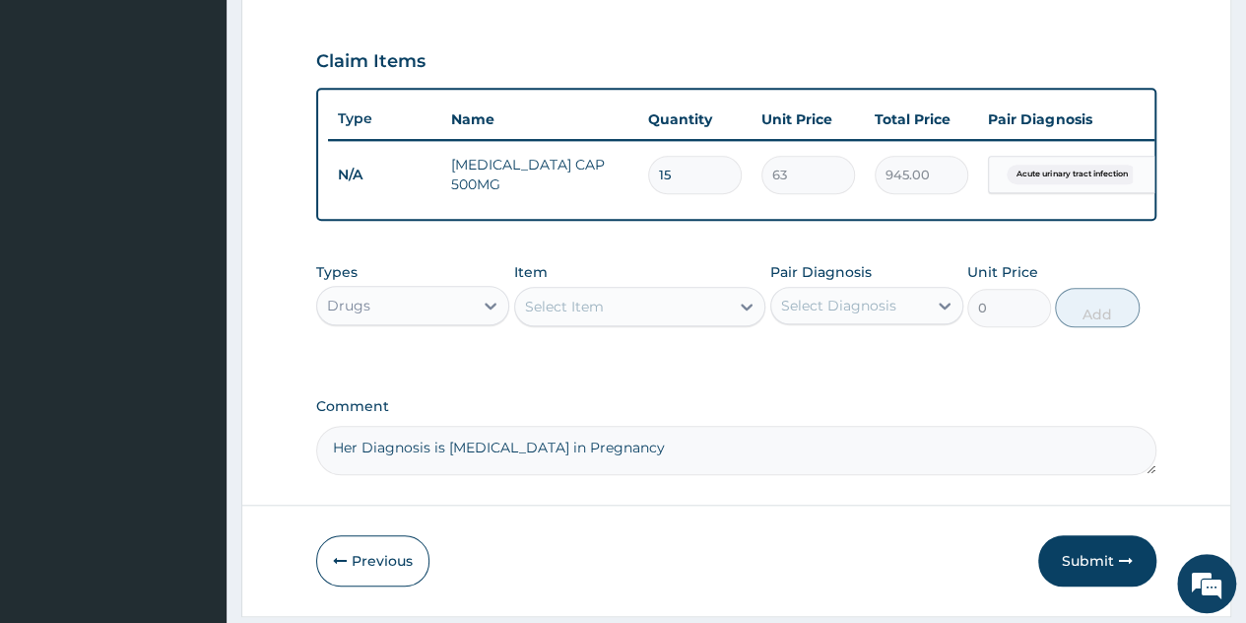
scroll to position [675, 0]
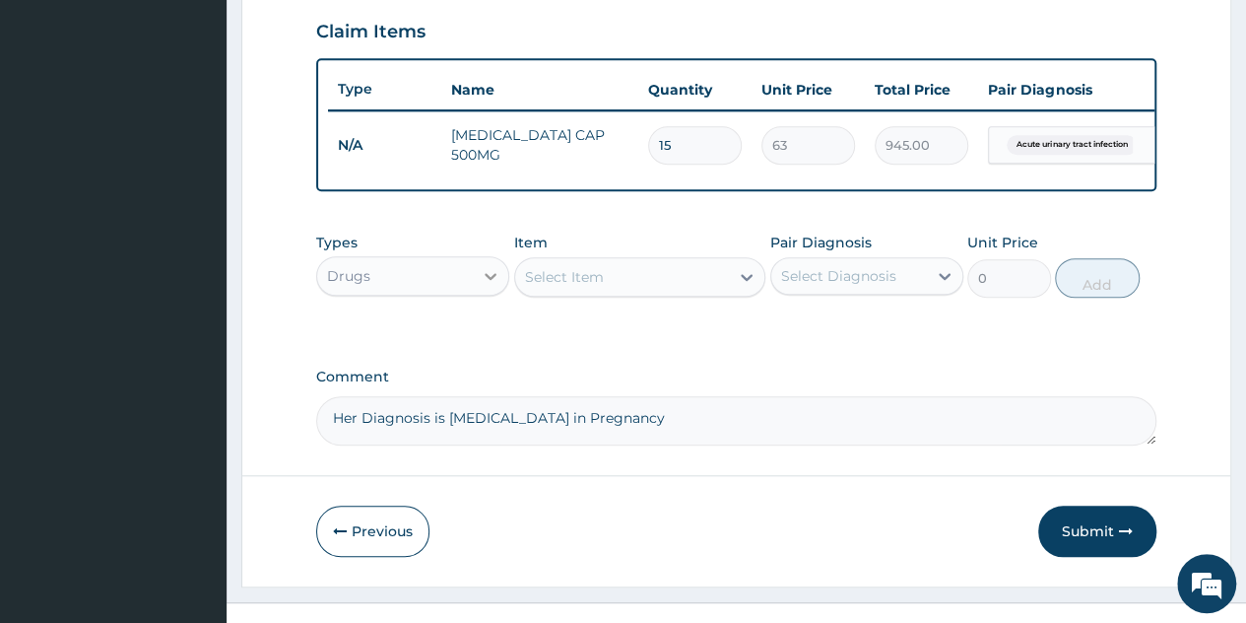
type input "15"
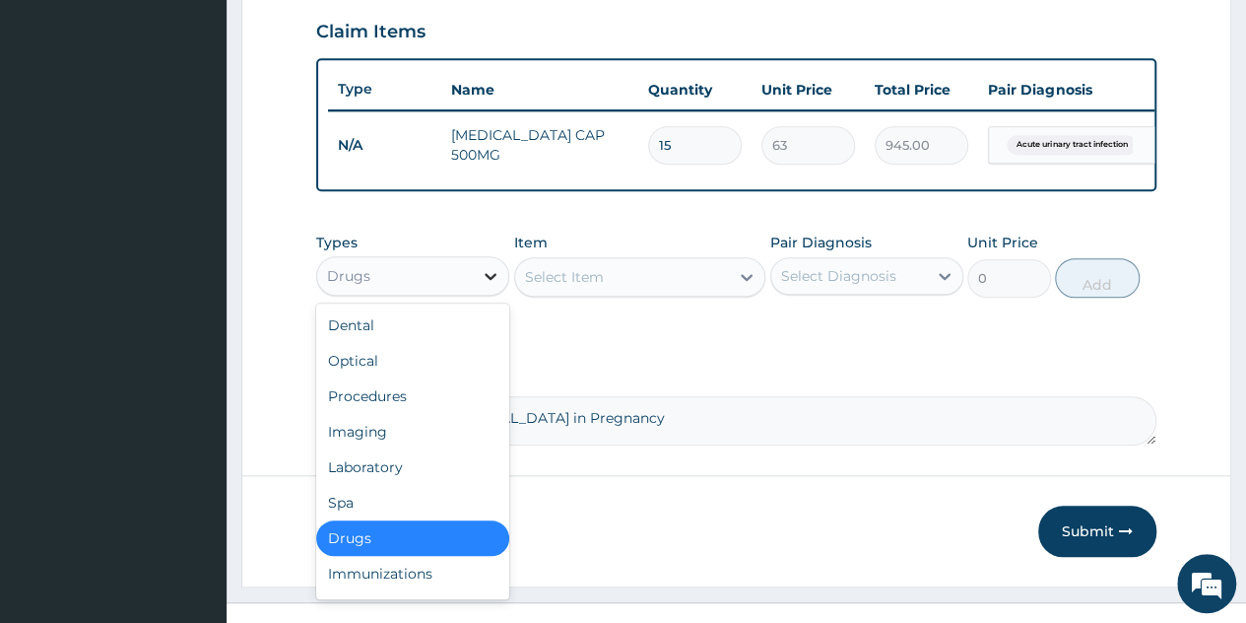
click at [492, 286] on icon at bounding box center [491, 276] width 20 height 20
click at [395, 414] on div "Procedures" at bounding box center [412, 395] width 193 height 35
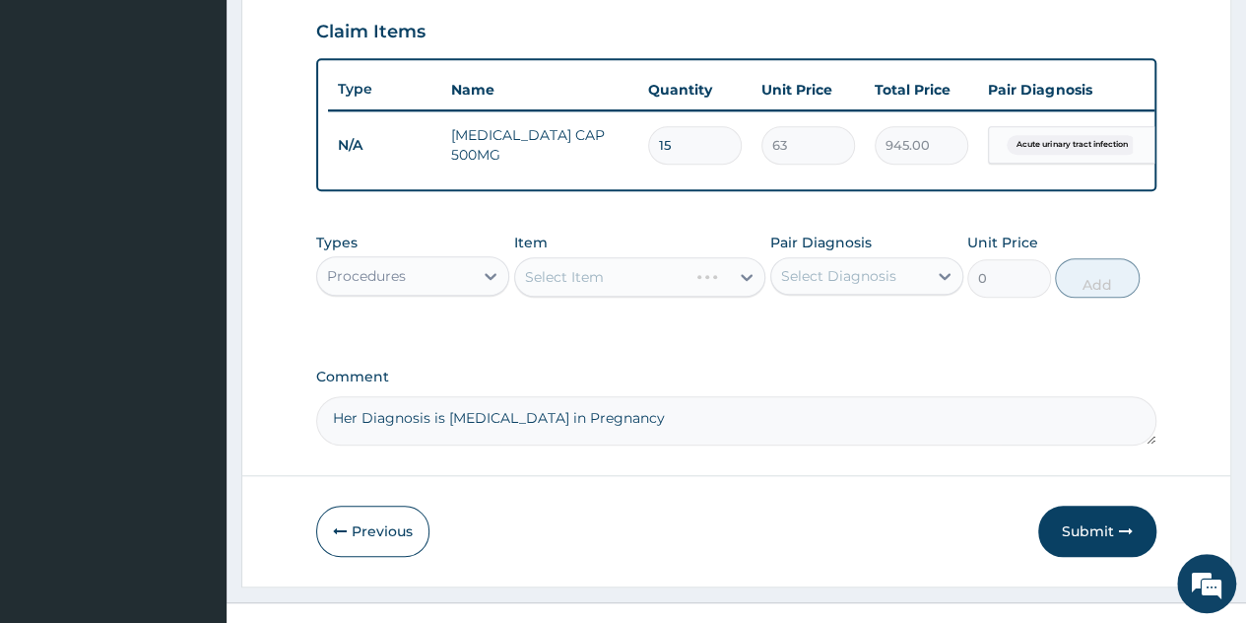
click at [739, 297] on div "Select Item" at bounding box center [640, 276] width 252 height 39
click at [739, 287] on icon at bounding box center [747, 277] width 20 height 20
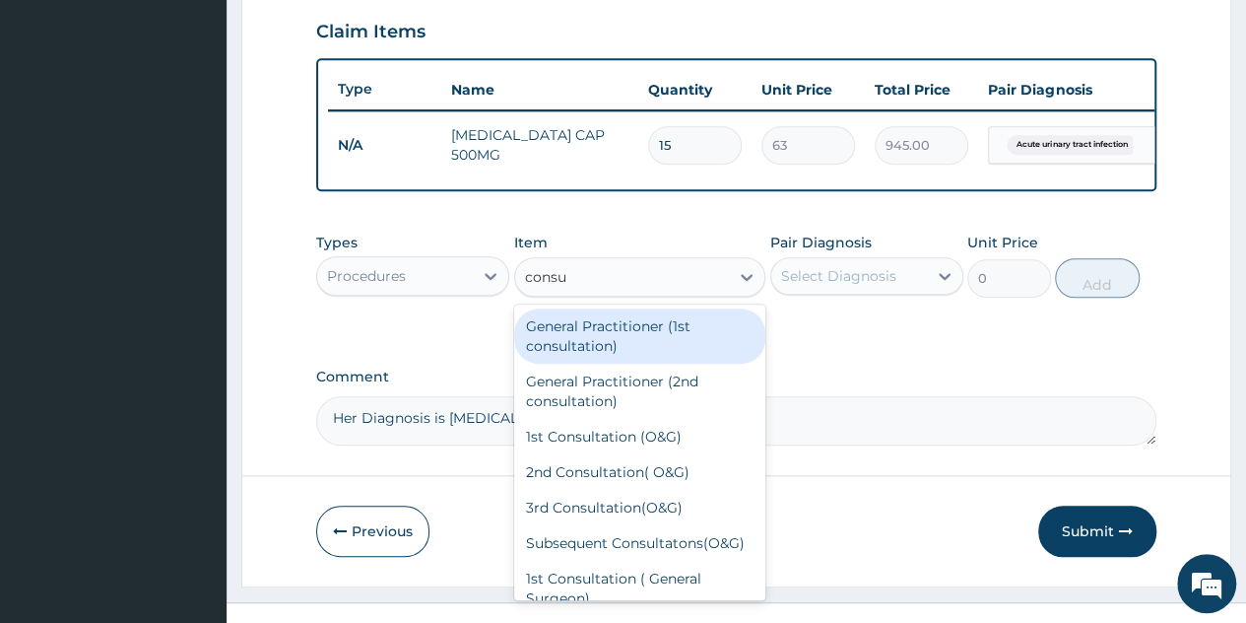
type input "consul"
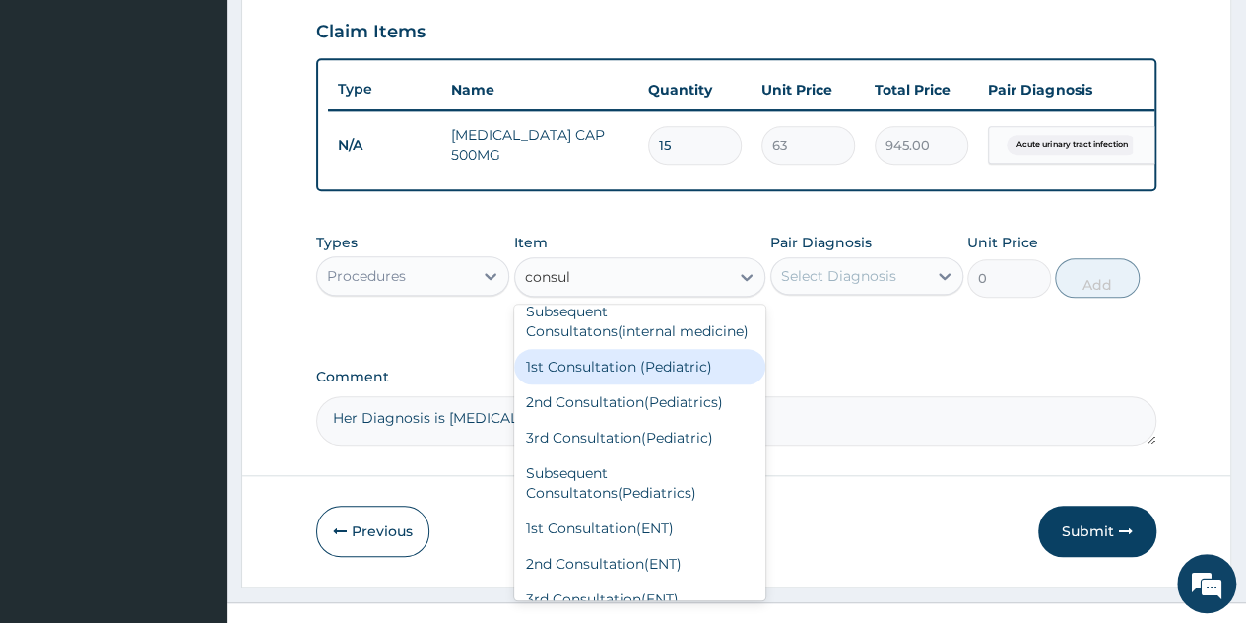
scroll to position [659, 0]
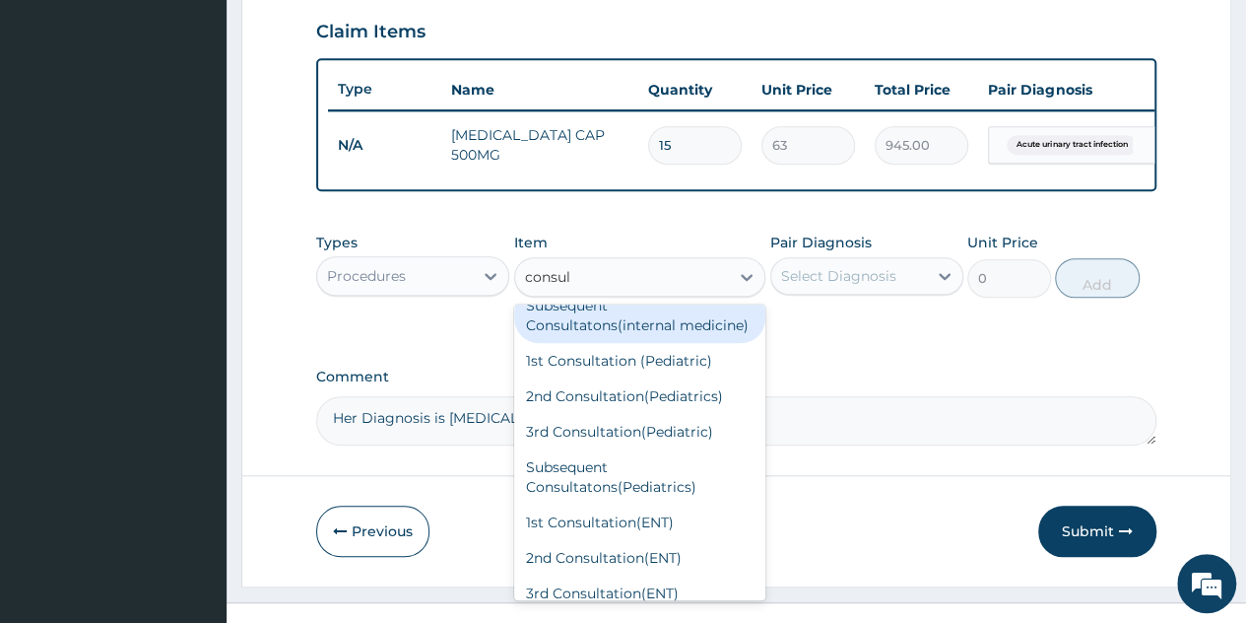
click at [631, 343] on div "Subsequent Consultatons(internal medicine)" at bounding box center [640, 315] width 252 height 55
type input "2000"
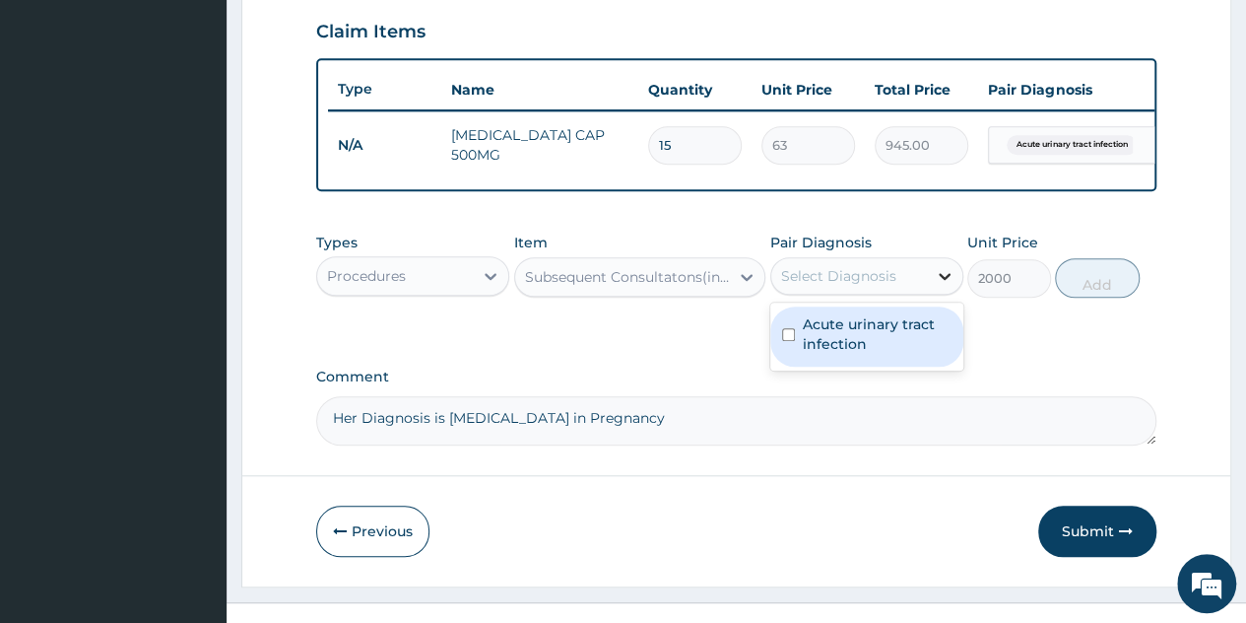
click at [936, 286] on icon at bounding box center [945, 276] width 20 height 20
click at [893, 339] on label "Acute urinary tract infection" at bounding box center [877, 333] width 149 height 39
checkbox input "true"
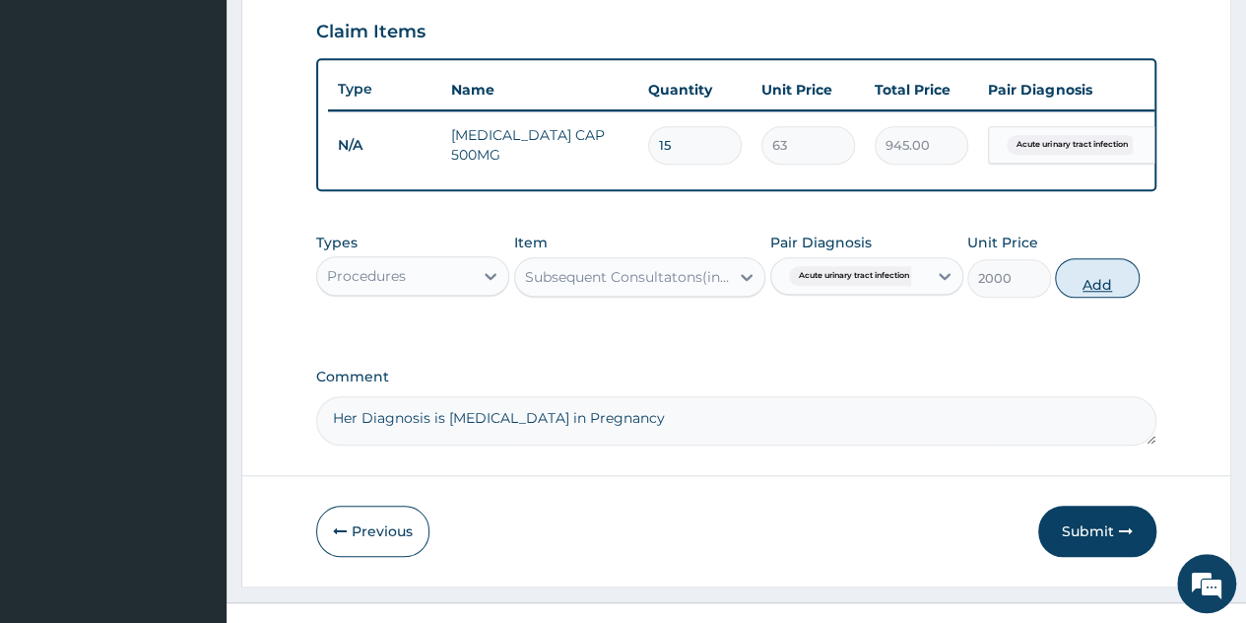
click at [1095, 297] on button "Add" at bounding box center [1097, 277] width 84 height 39
type input "0"
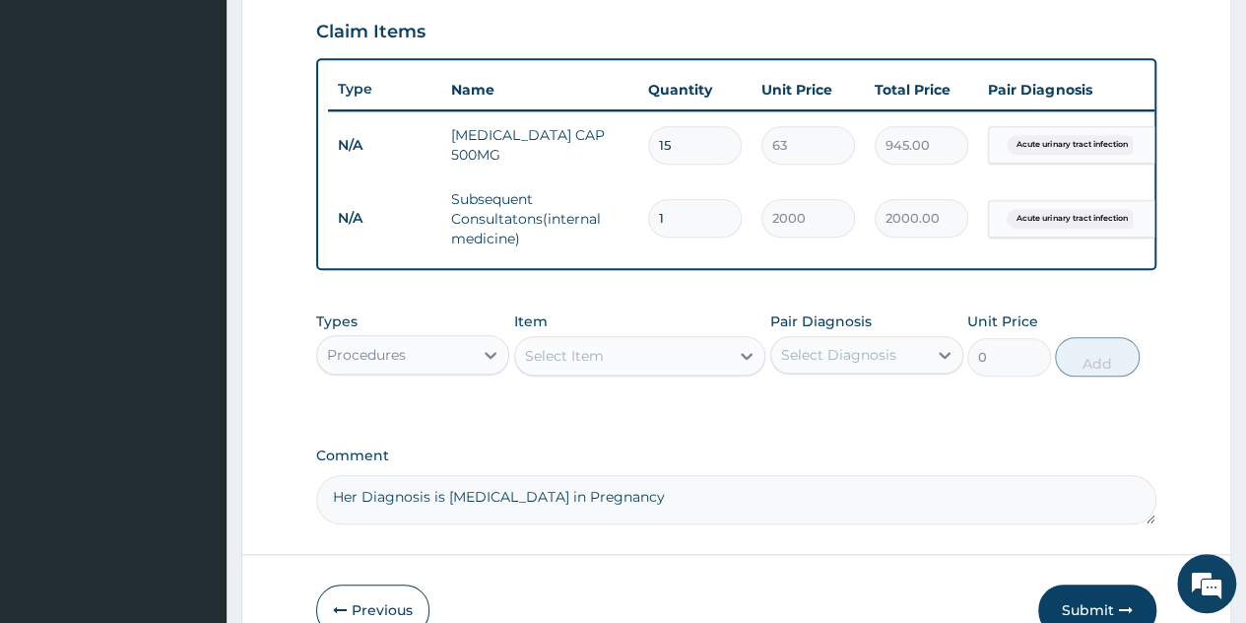
scroll to position [795, 0]
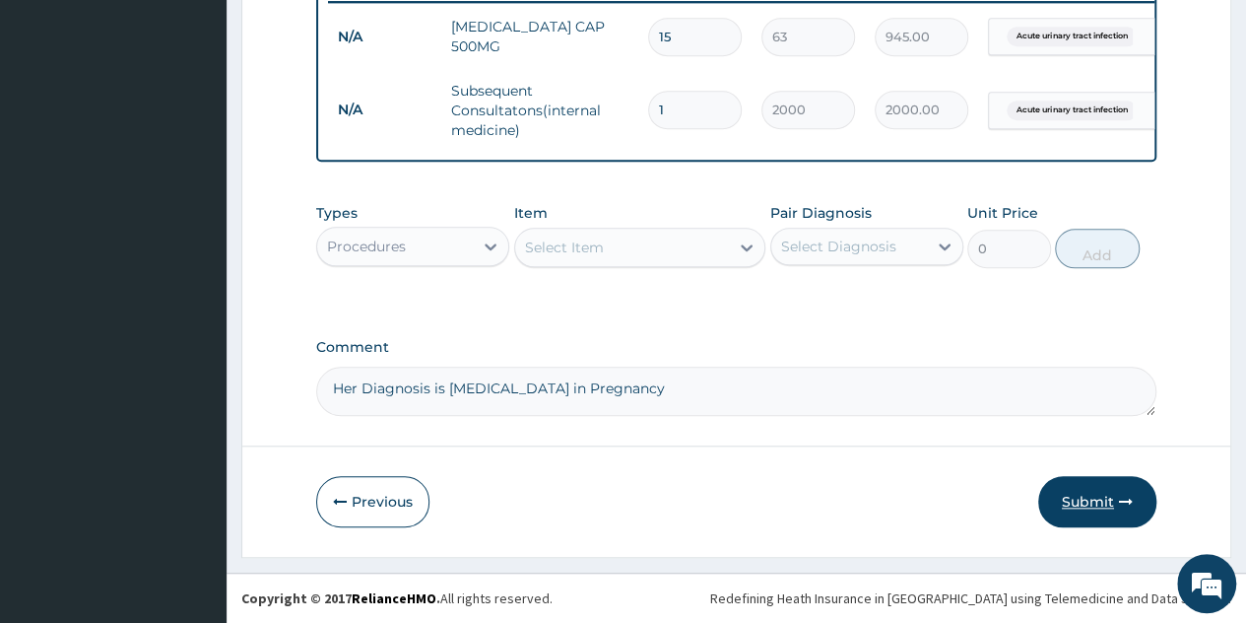
click at [1096, 493] on button "Submit" at bounding box center [1098, 501] width 118 height 51
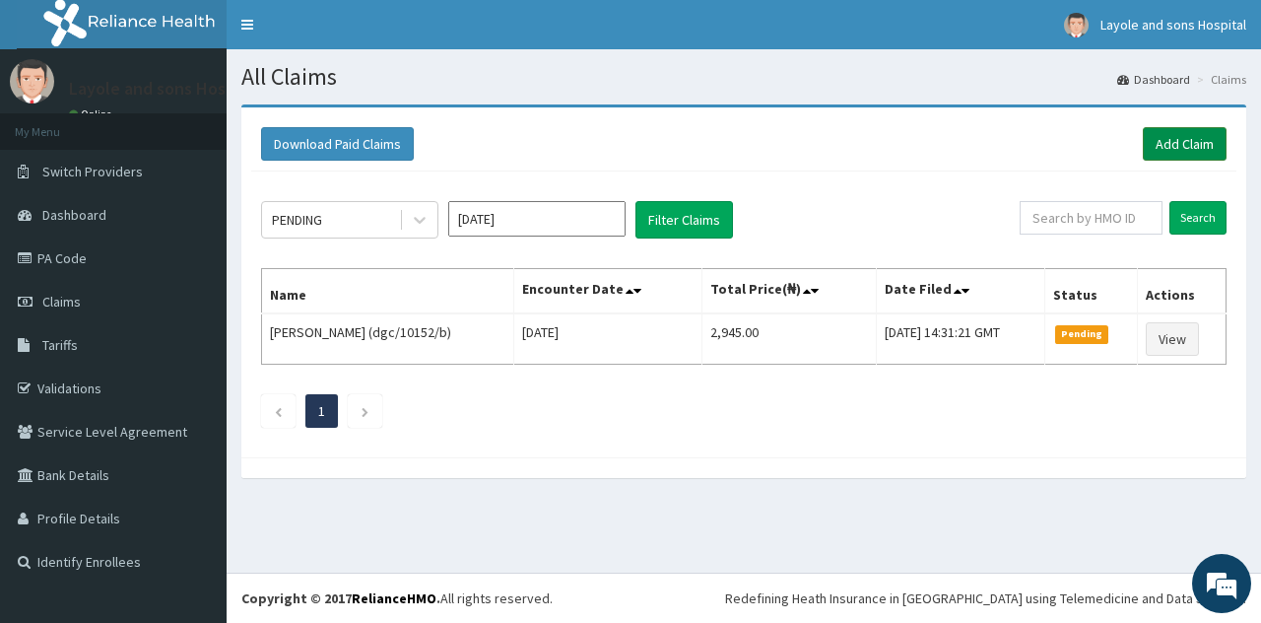
click at [1209, 146] on link "Add Claim" at bounding box center [1185, 144] width 84 height 34
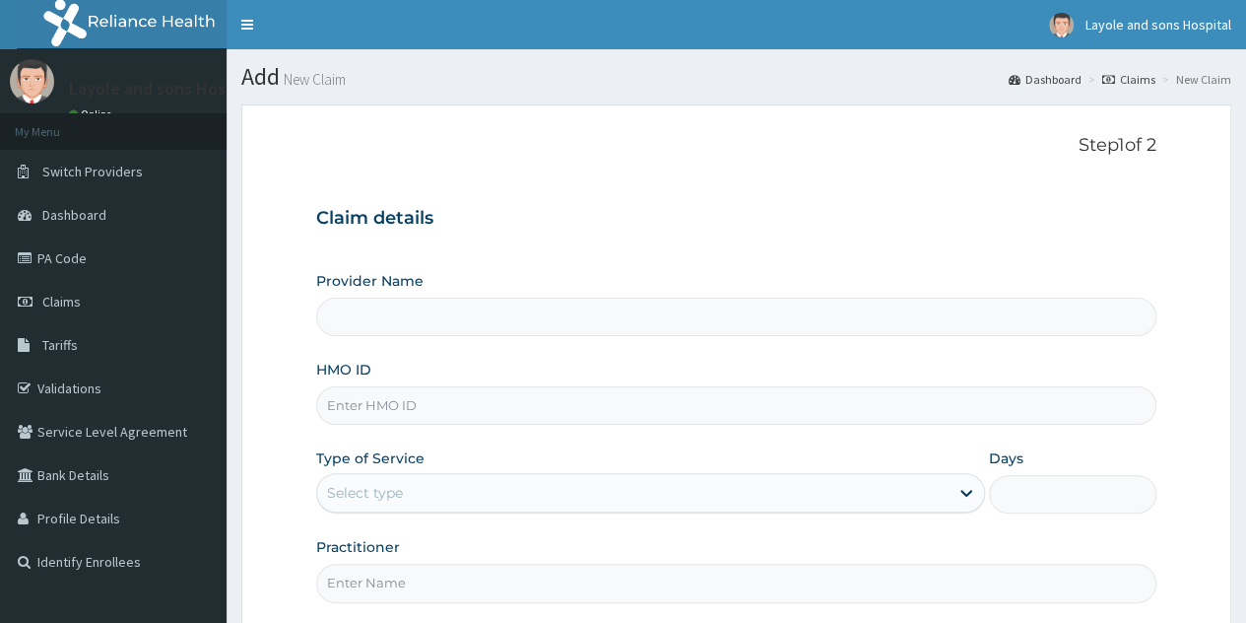
click at [480, 399] on input "HMO ID" at bounding box center [736, 405] width 841 height 38
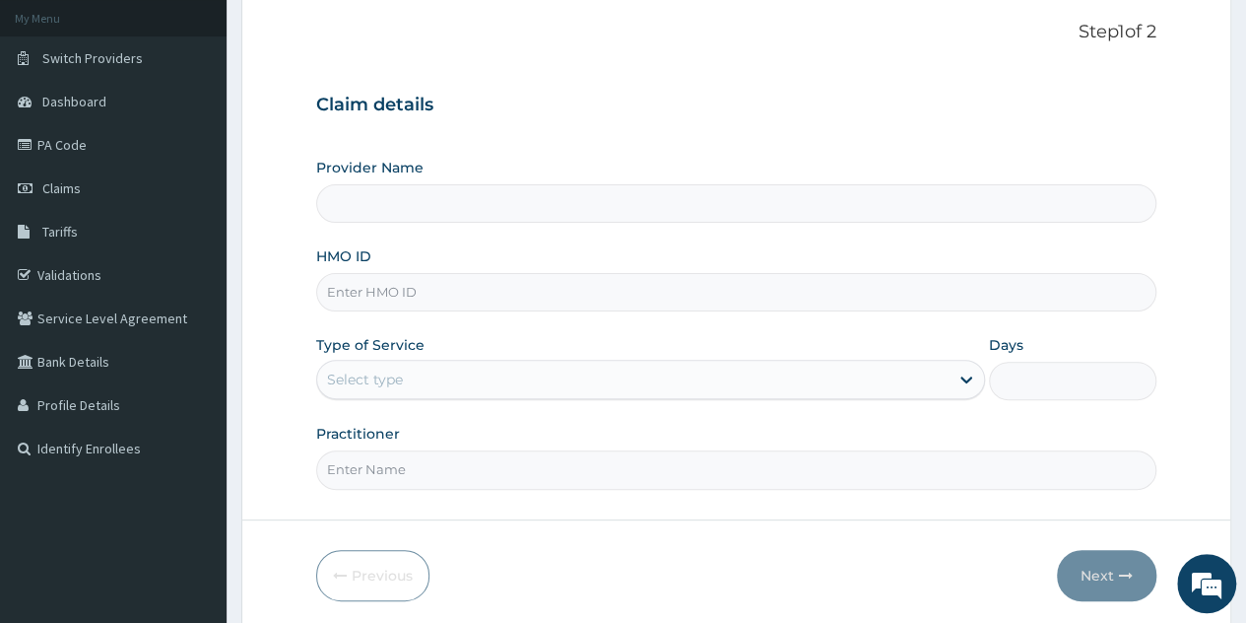
type input "Layole and sons hospital limited"
type input "G"
type input "g"
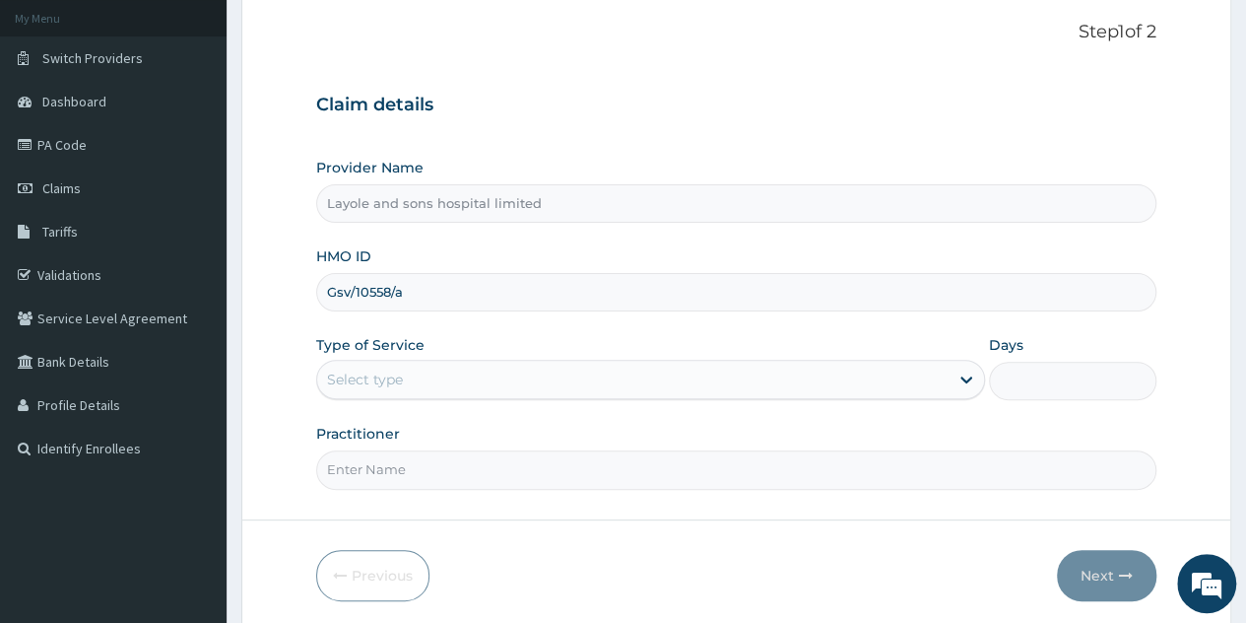
scroll to position [185, 0]
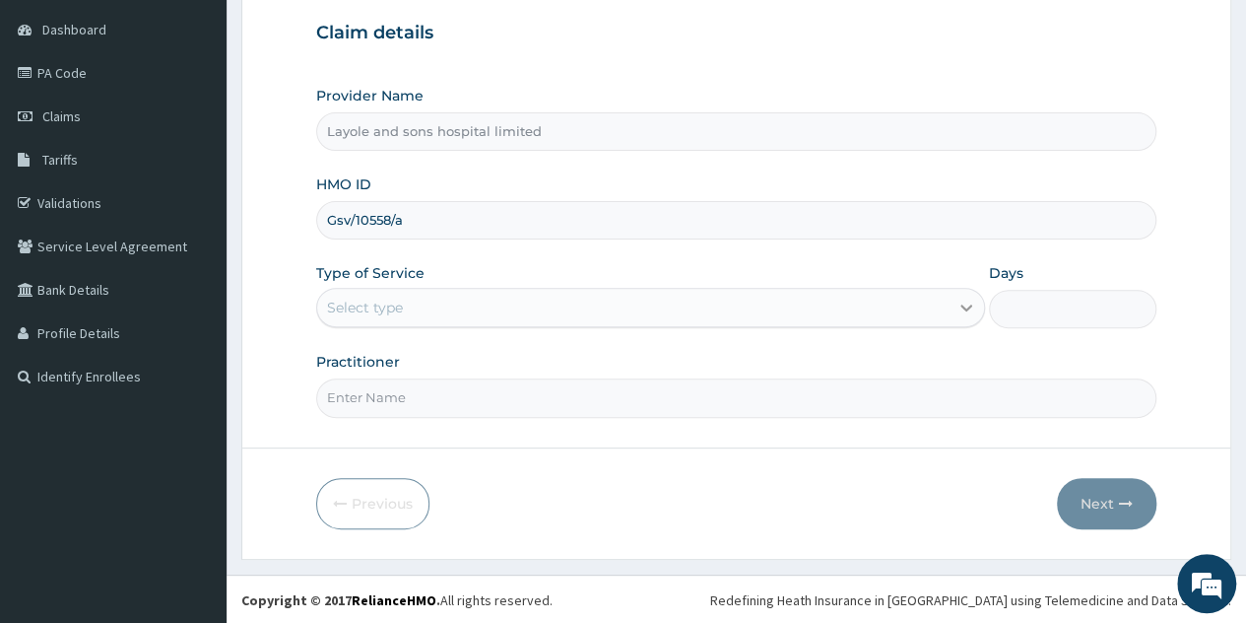
type input "Gsv/10558/a"
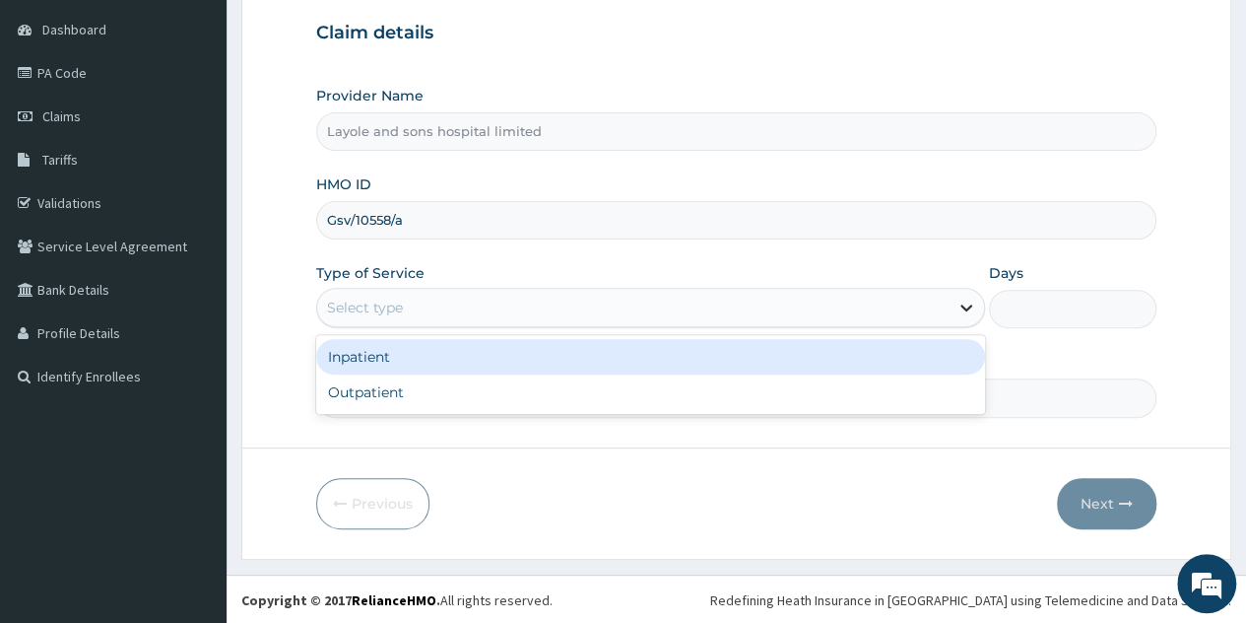
click at [966, 294] on div at bounding box center [966, 307] width 35 height 35
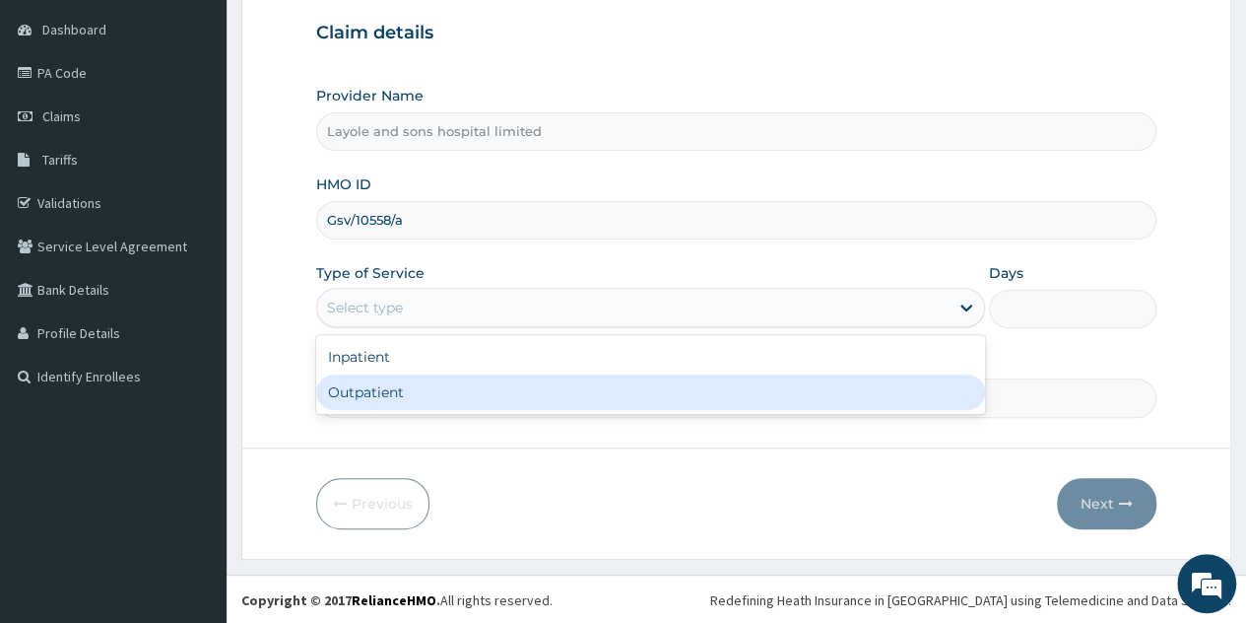
click at [407, 400] on div "Outpatient" at bounding box center [650, 391] width 669 height 35
type input "1"
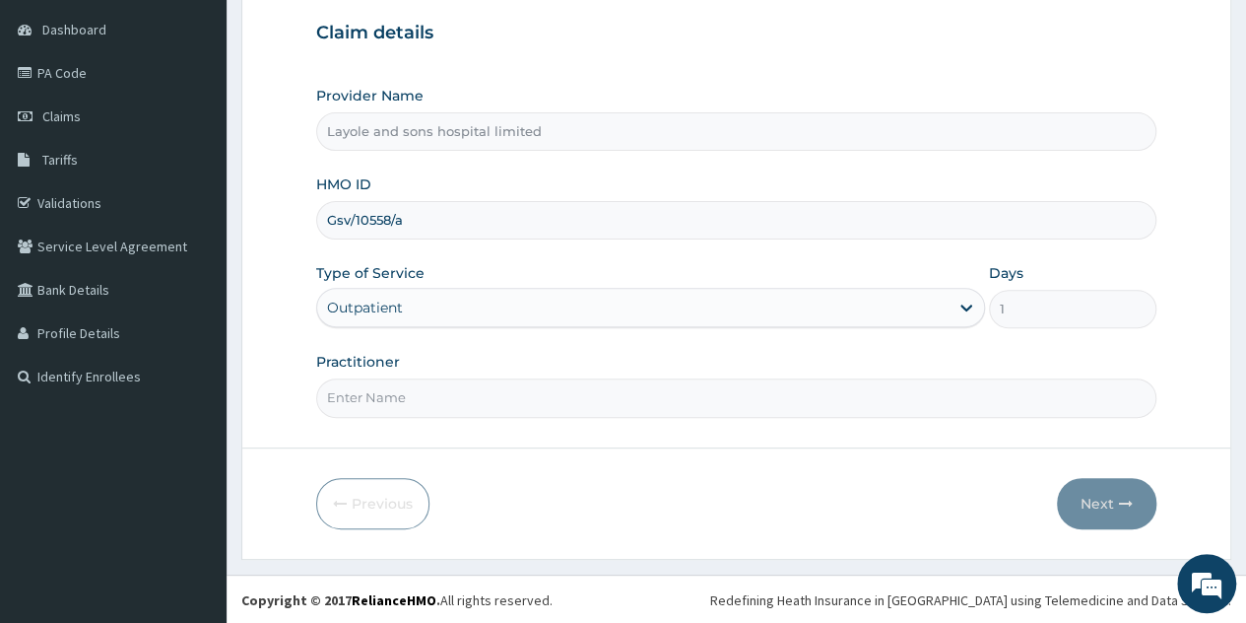
click at [434, 389] on input "Practitioner" at bounding box center [736, 397] width 841 height 38
type input "Dr Toby"
click at [1079, 491] on button "Next" at bounding box center [1107, 503] width 100 height 51
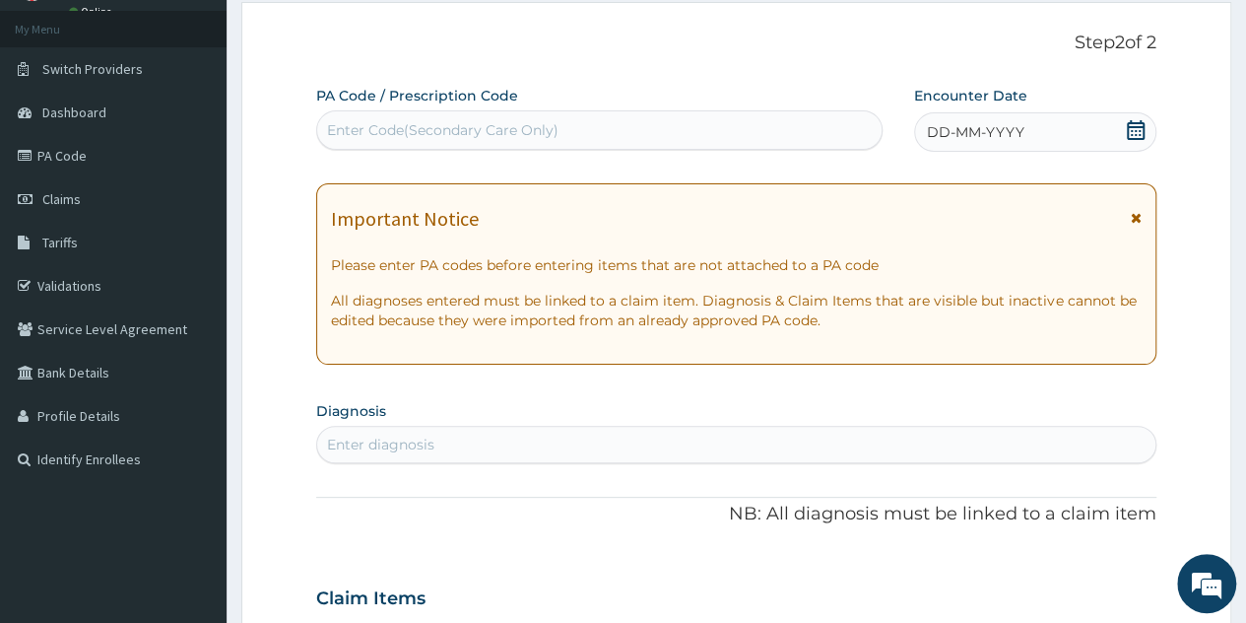
scroll to position [101, 0]
click at [1147, 143] on div "DD-MM-YYYY" at bounding box center [1035, 133] width 242 height 39
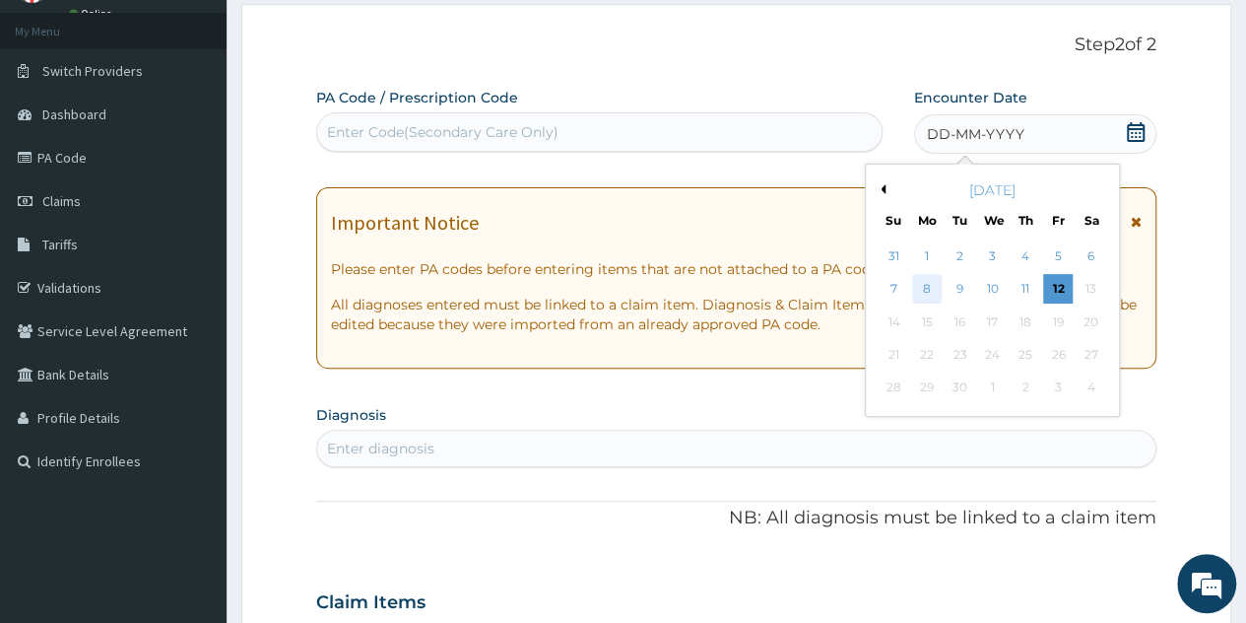
click at [933, 290] on div "8" at bounding box center [927, 290] width 30 height 30
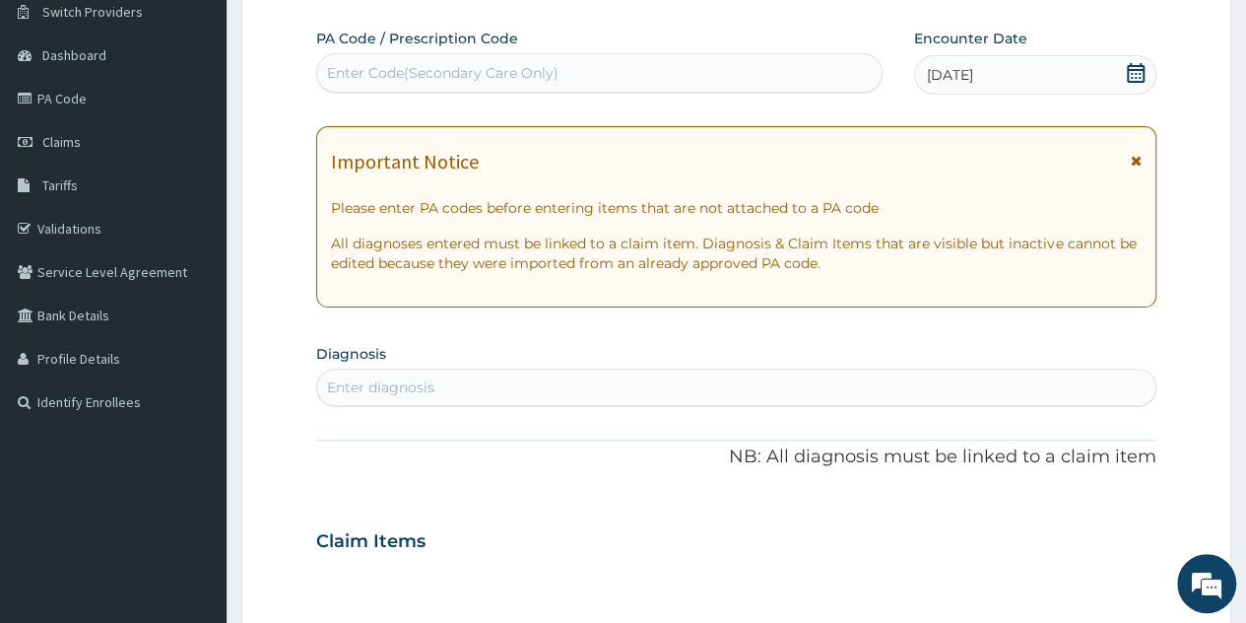
scroll to position [164, 0]
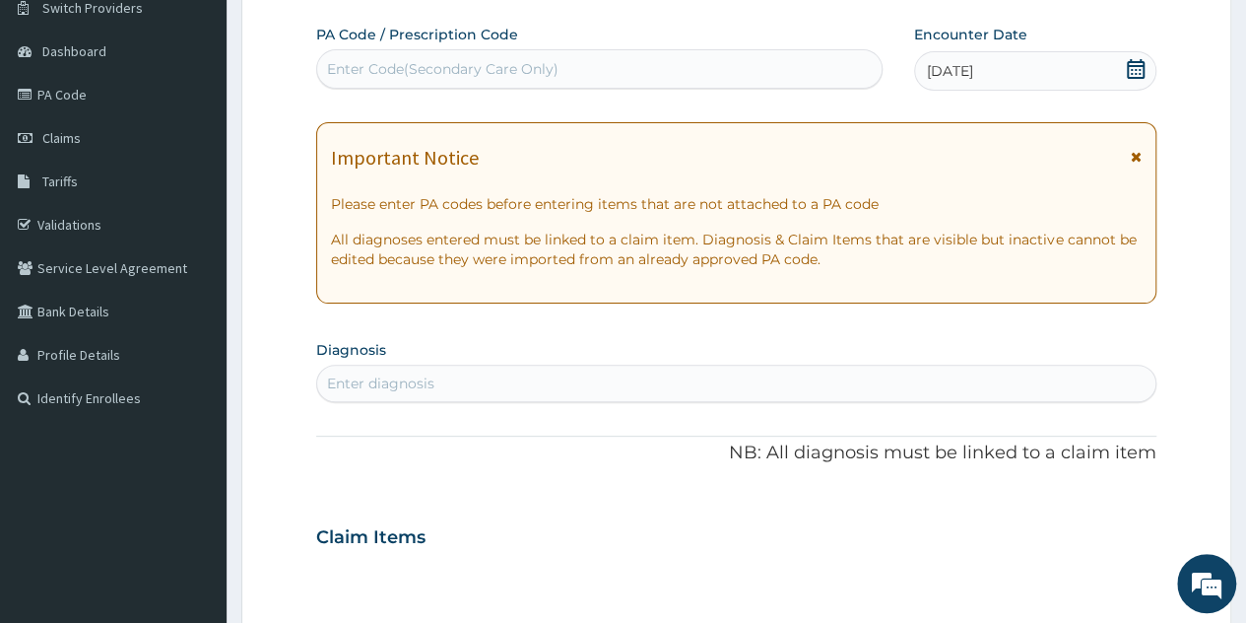
click at [540, 373] on div "Enter diagnosis" at bounding box center [736, 384] width 839 height 32
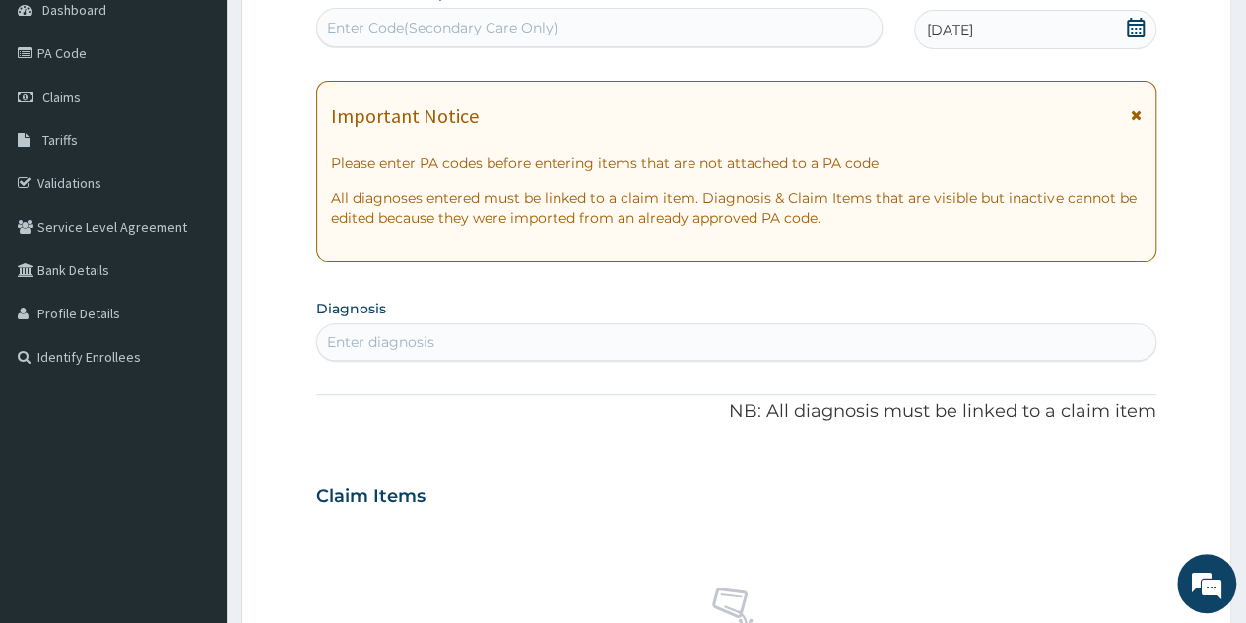
scroll to position [207, 0]
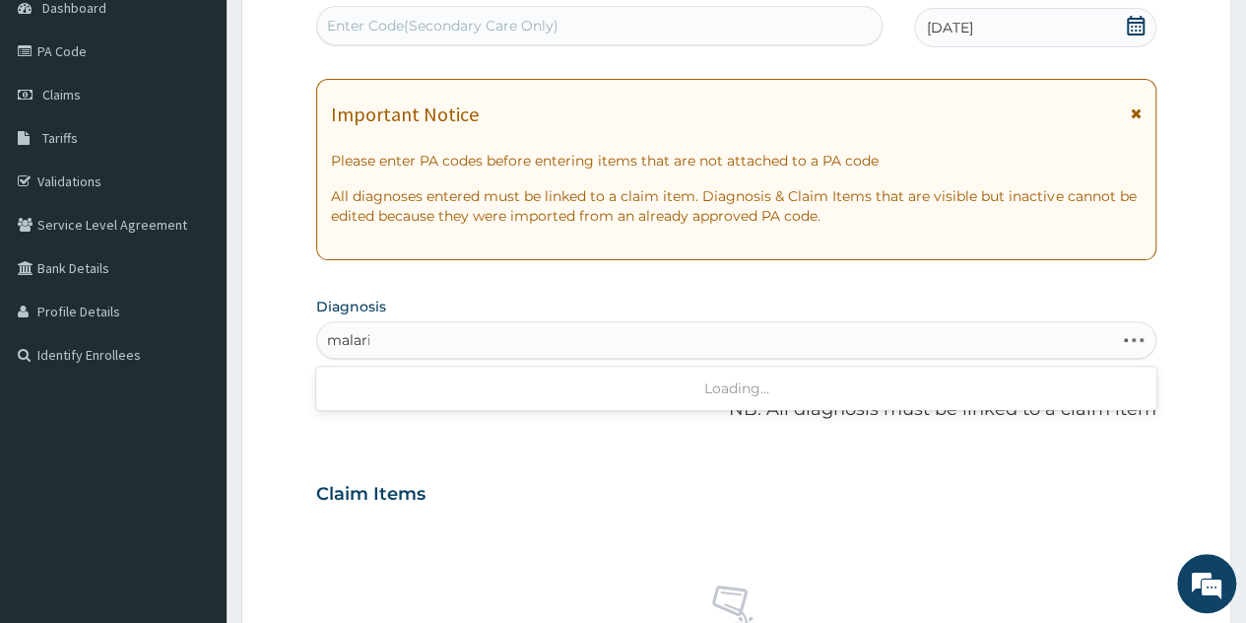
type input "malaria"
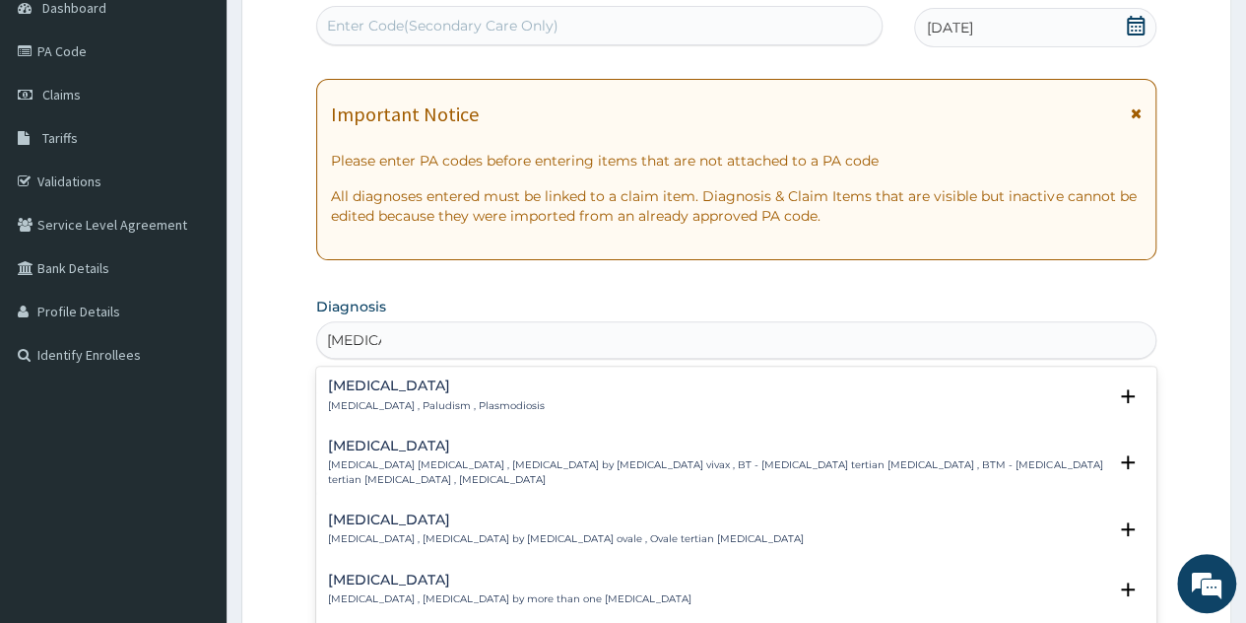
click at [458, 401] on p "Malaria , Paludism , Plasmodiosis" at bounding box center [436, 406] width 217 height 14
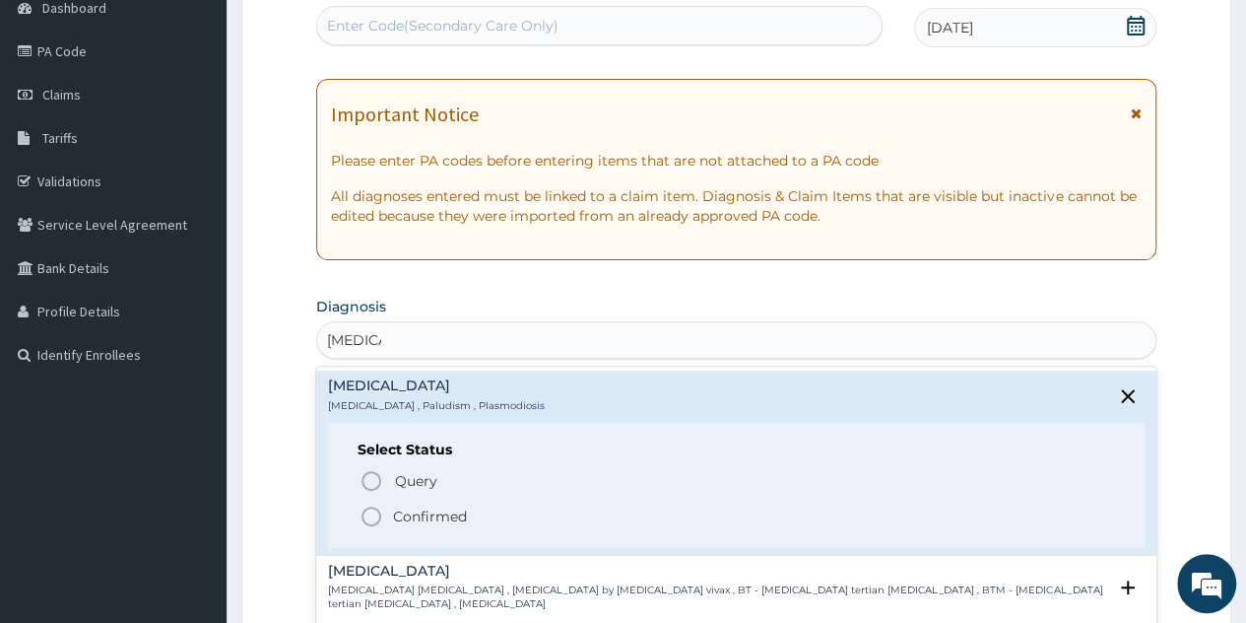
click at [437, 507] on p "Confirmed" at bounding box center [430, 516] width 74 height 20
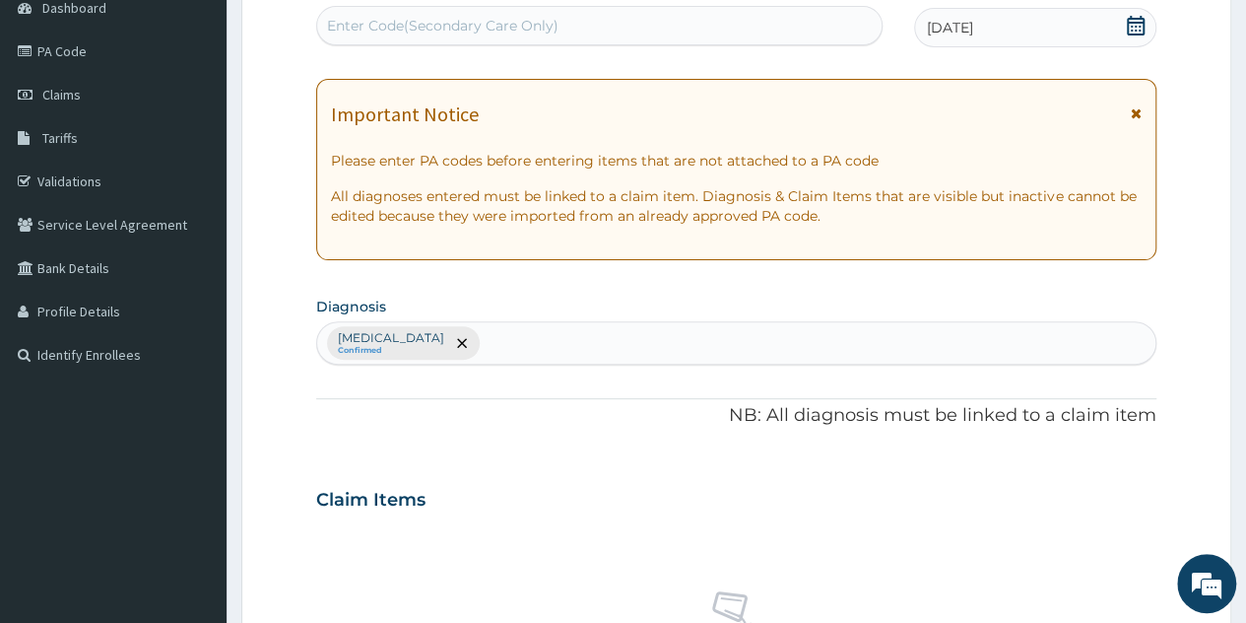
click at [476, 353] on div "Malaria Confirmed" at bounding box center [736, 342] width 839 height 41
type input "sepsis"
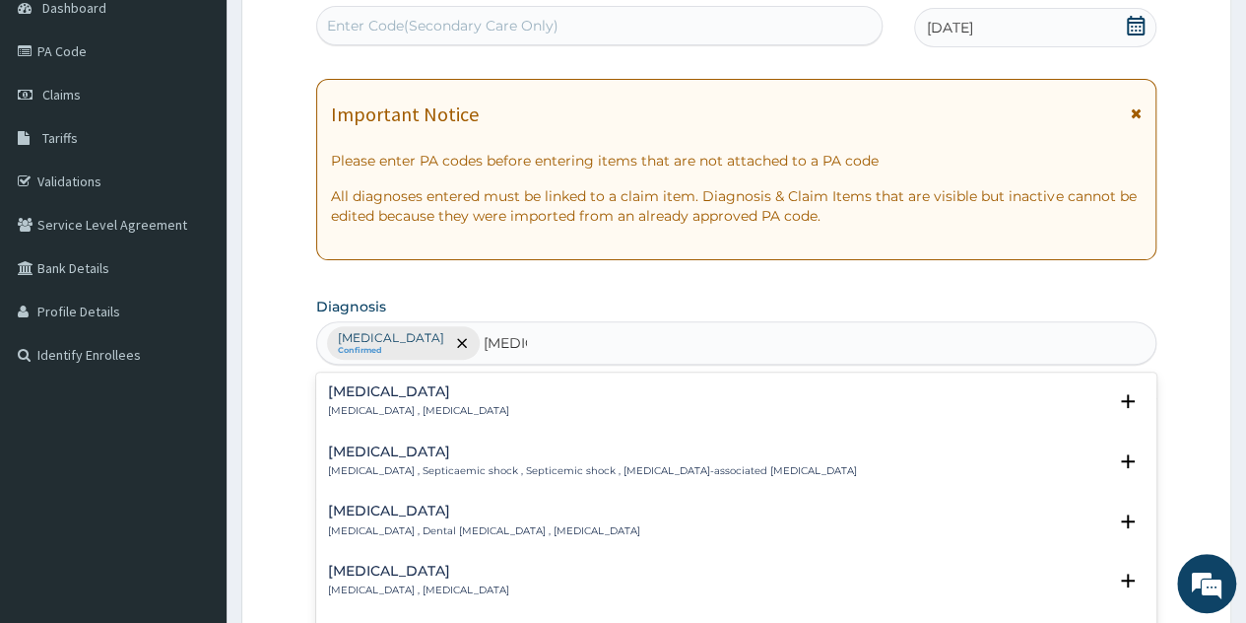
click at [413, 406] on p "Systemic infection , Sepsis" at bounding box center [418, 411] width 181 height 14
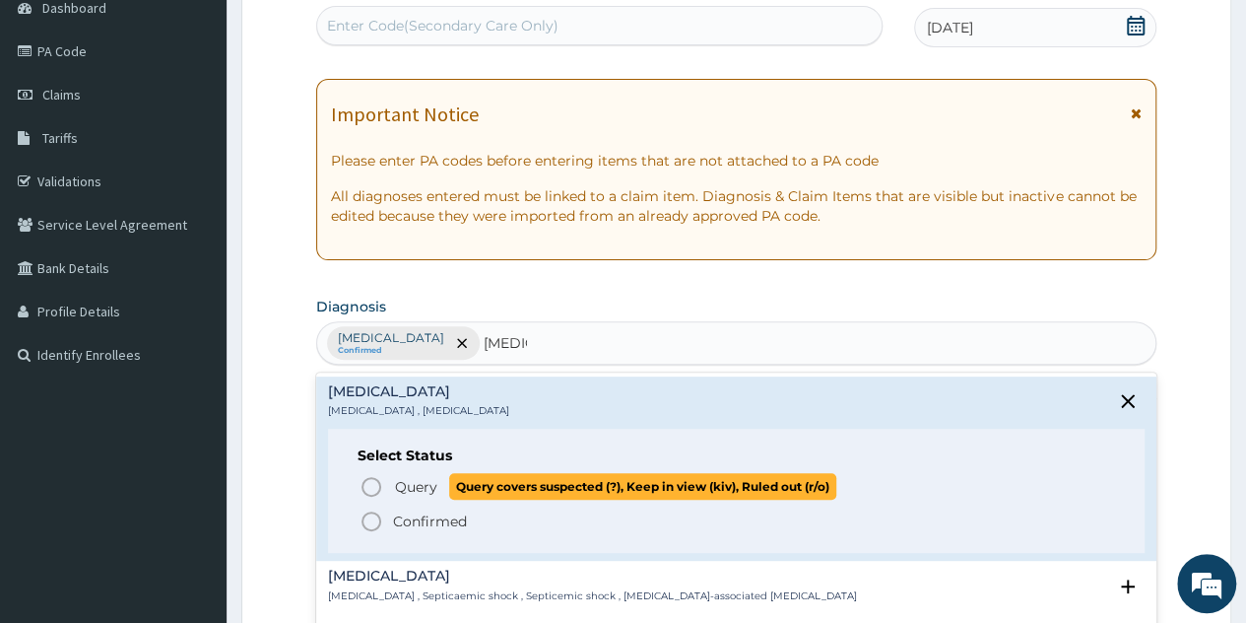
click at [408, 478] on span "Query" at bounding box center [416, 487] width 42 height 20
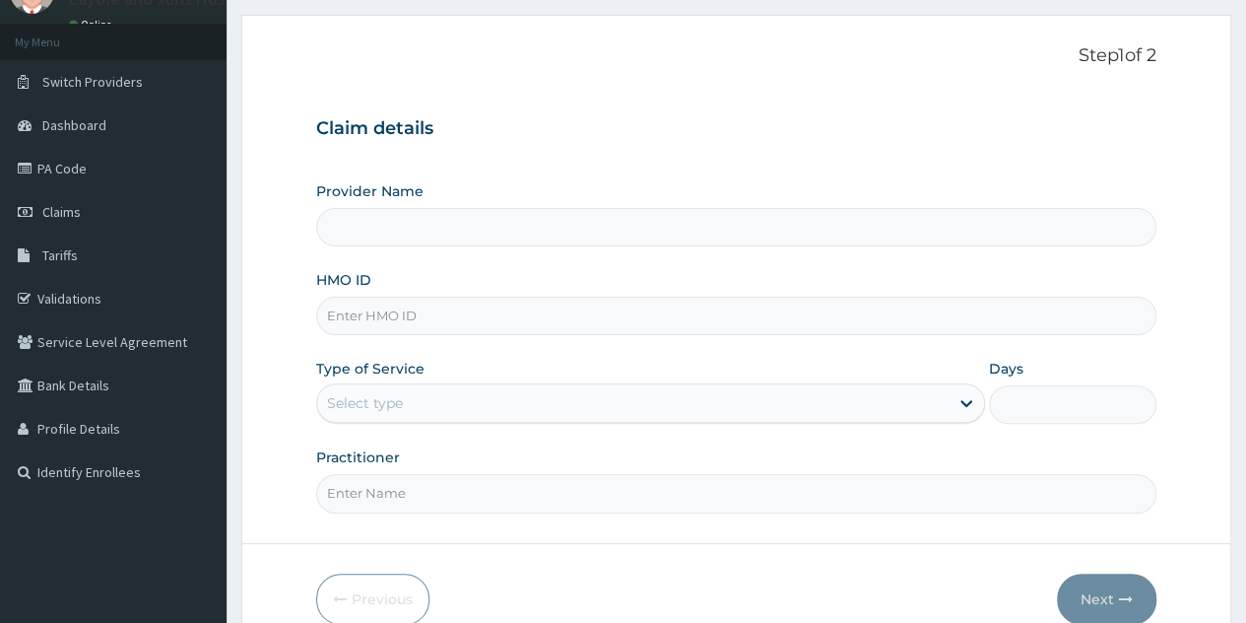
scroll to position [92, 0]
click at [705, 324] on input "HMO ID" at bounding box center [736, 314] width 841 height 38
type input "Layole and sons hospital limited"
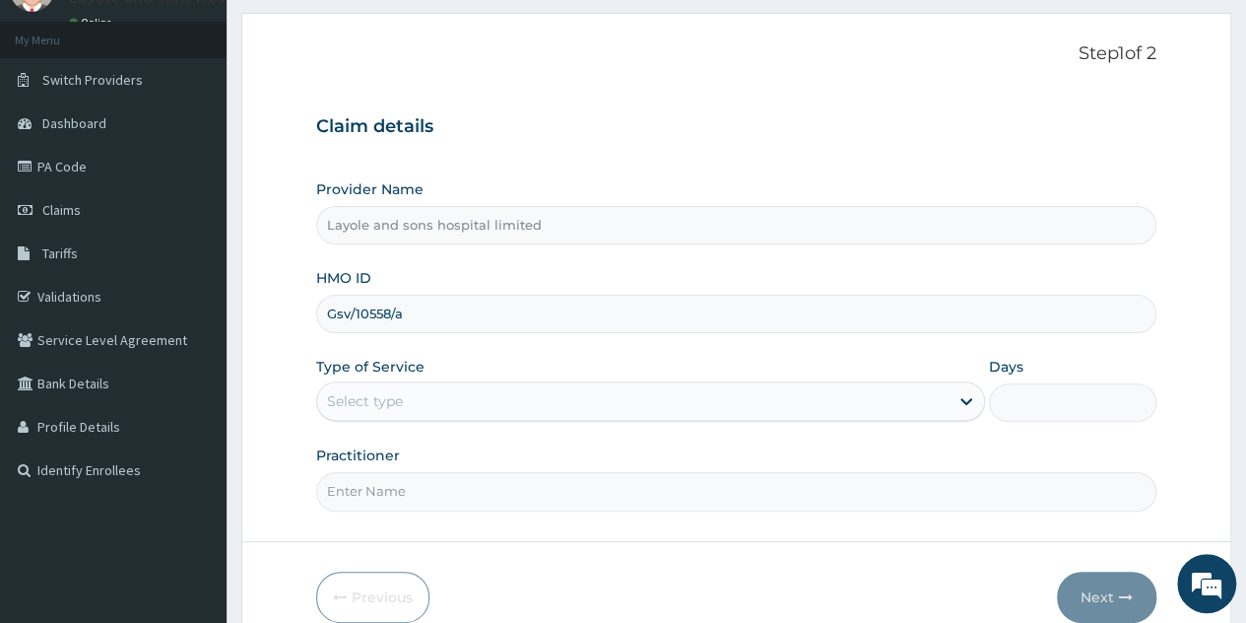
scroll to position [109, 0]
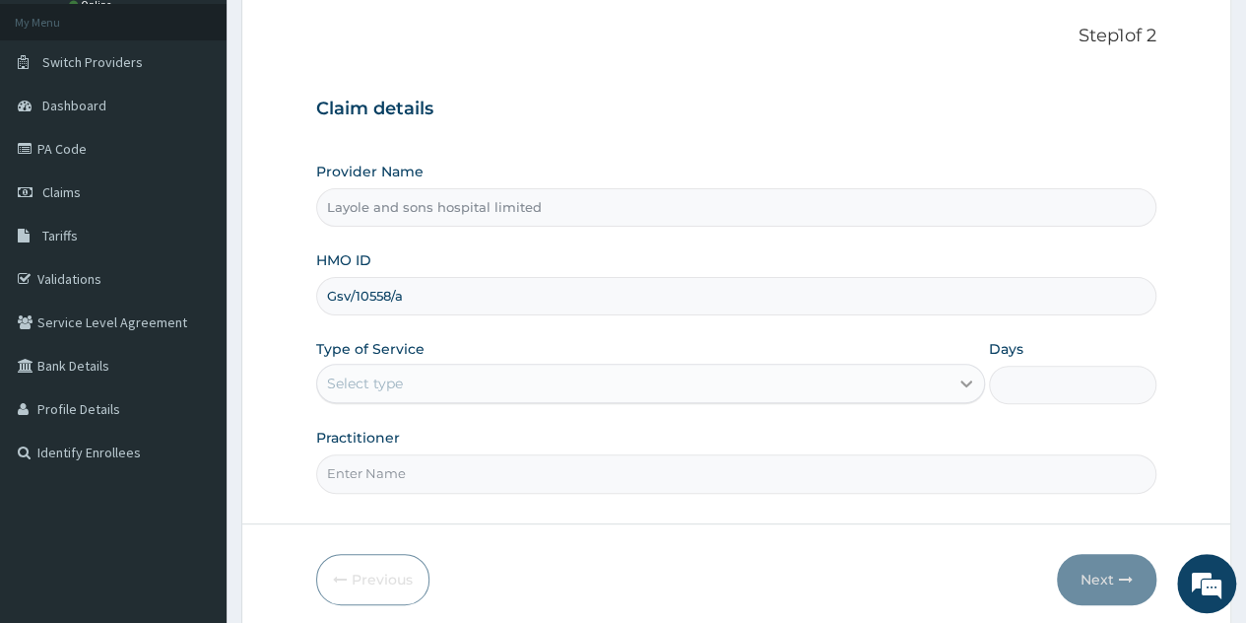
type input "Gsv/10558/a"
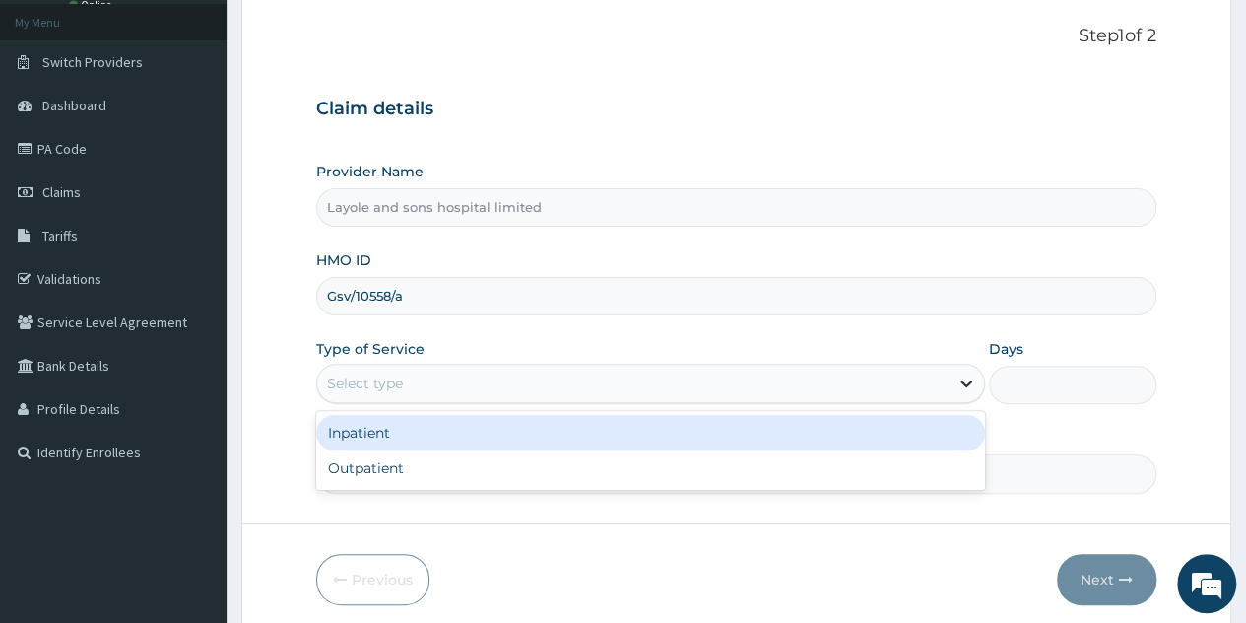
scroll to position [0, 0]
click at [958, 385] on icon at bounding box center [967, 383] width 20 height 20
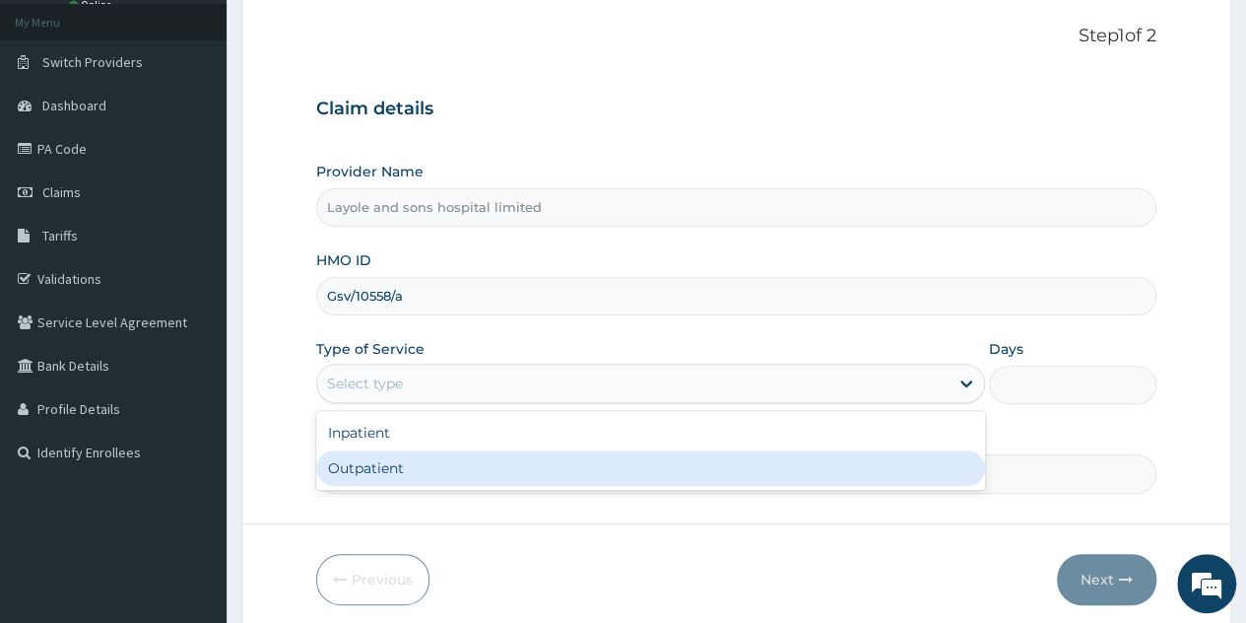
click at [473, 468] on div "Outpatient" at bounding box center [650, 467] width 669 height 35
type input "1"
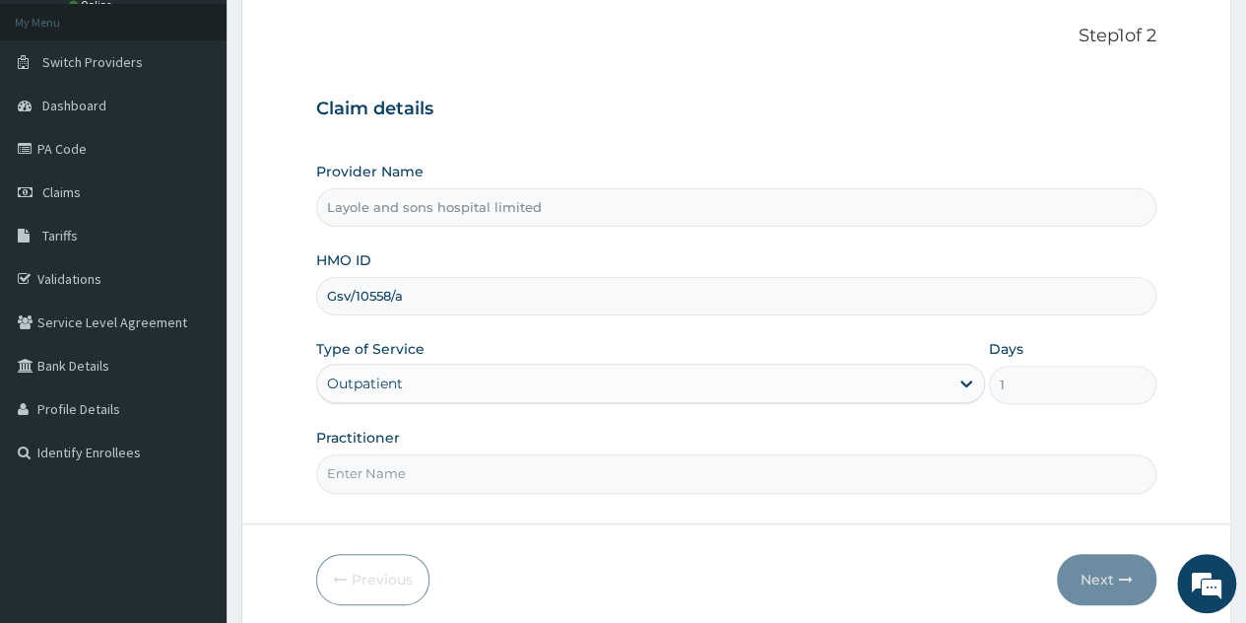
click at [854, 467] on input "Practitioner" at bounding box center [736, 473] width 841 height 38
type input "[PERSON_NAME]"
click at [1106, 575] on button "Next" at bounding box center [1107, 579] width 100 height 51
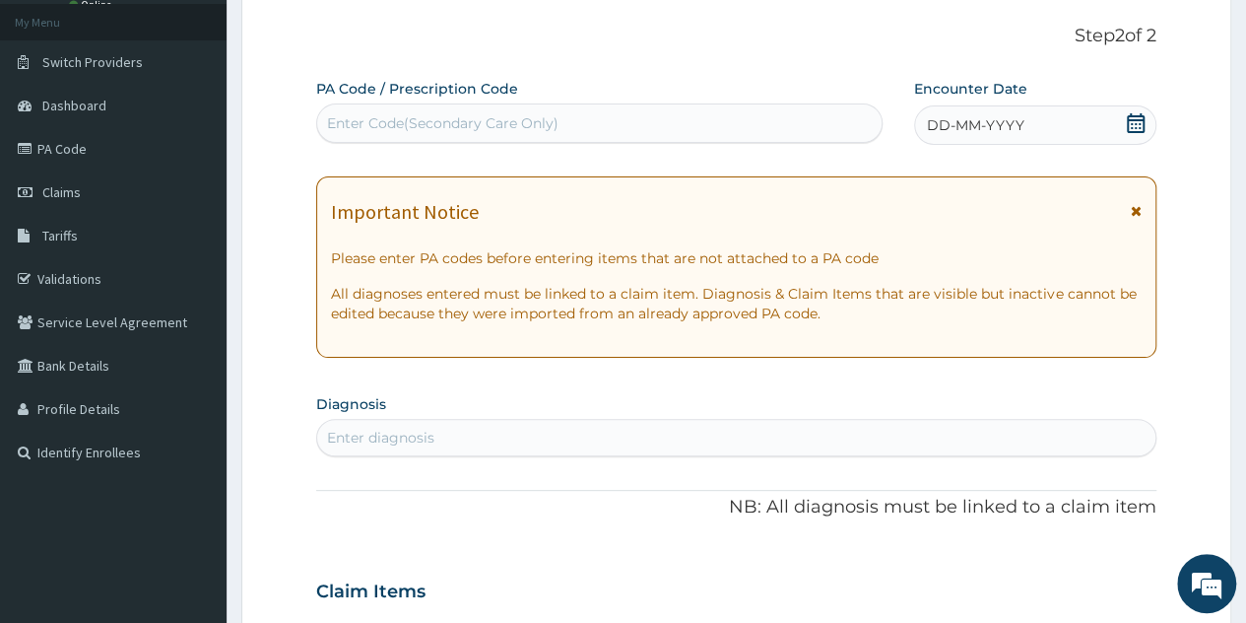
click at [994, 133] on span "DD-MM-YYYY" at bounding box center [976, 125] width 98 height 20
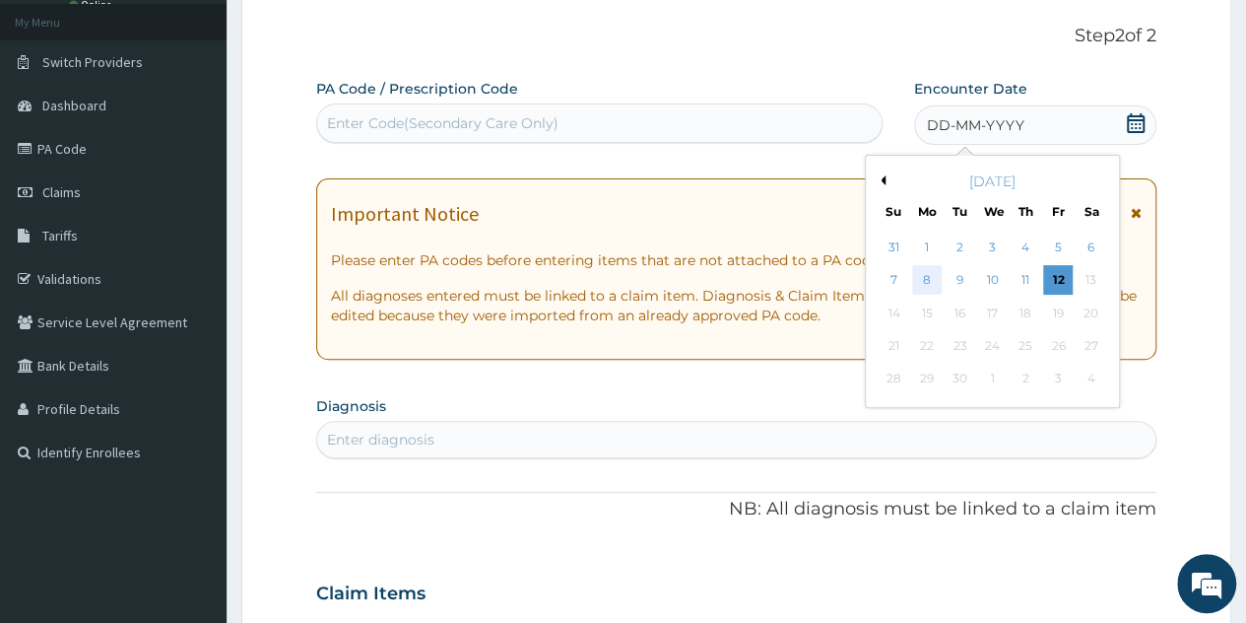
click at [924, 283] on div "8" at bounding box center [927, 281] width 30 height 30
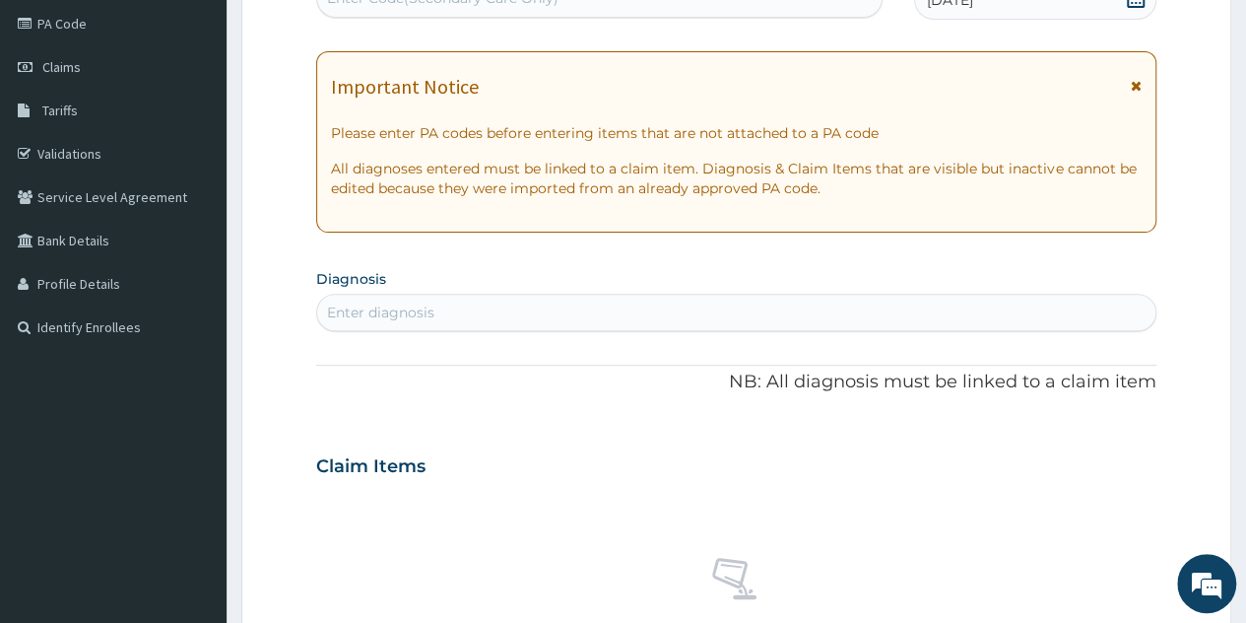
scroll to position [241, 0]
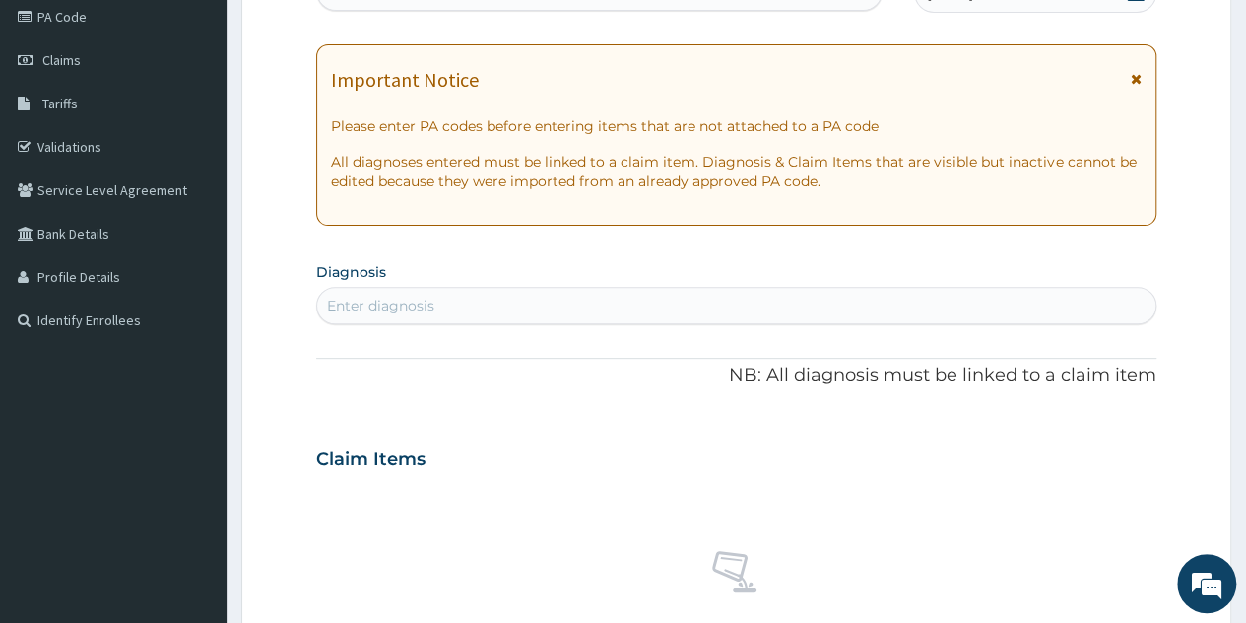
click at [570, 316] on div "Enter diagnosis" at bounding box center [736, 306] width 839 height 32
type input "malaria"
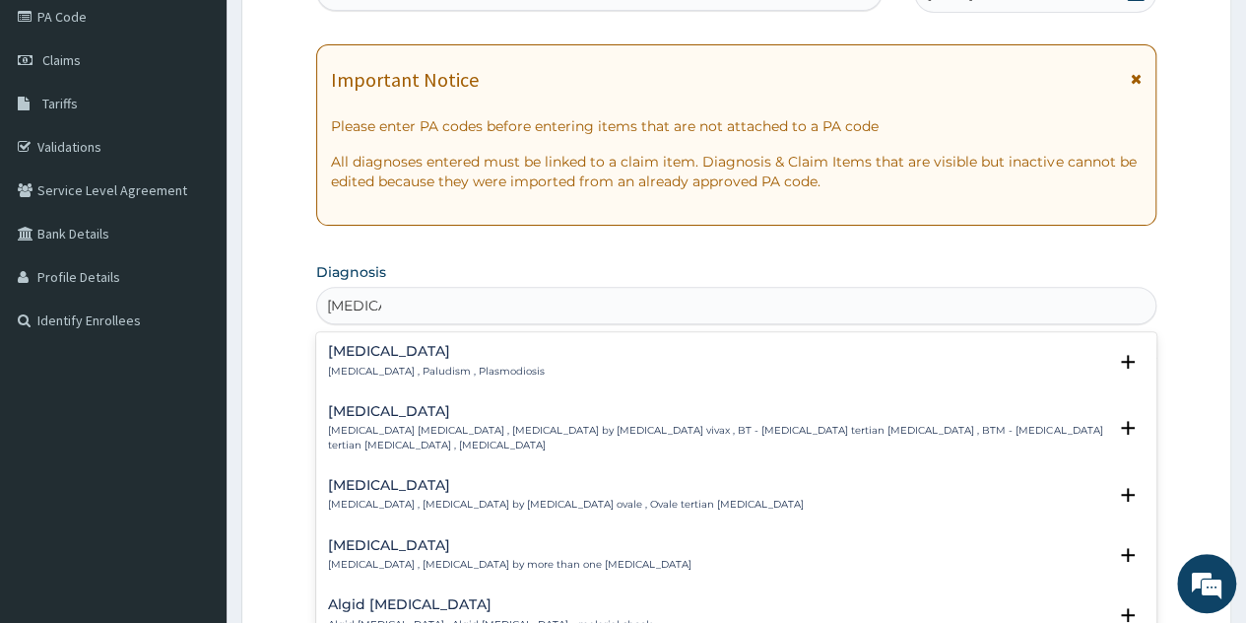
click at [436, 371] on p "Malaria , Paludism , Plasmodiosis" at bounding box center [436, 372] width 217 height 14
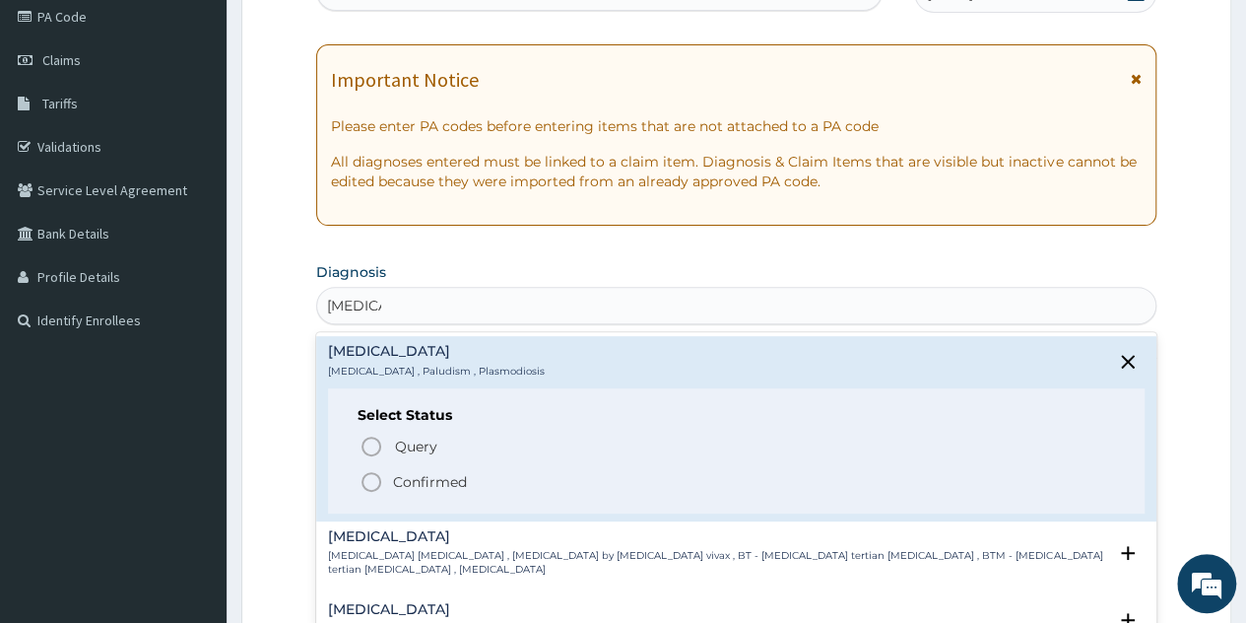
click at [421, 488] on p "Confirmed" at bounding box center [430, 482] width 74 height 20
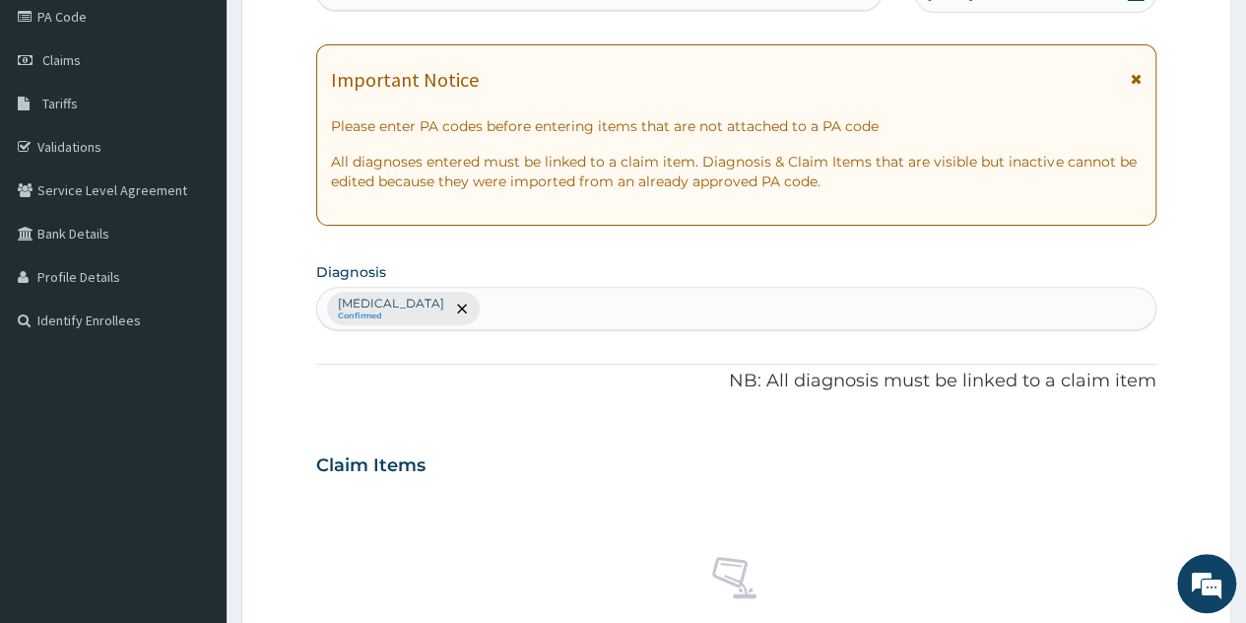
click at [495, 310] on div "Malaria Confirmed" at bounding box center [736, 308] width 839 height 41
type input "e"
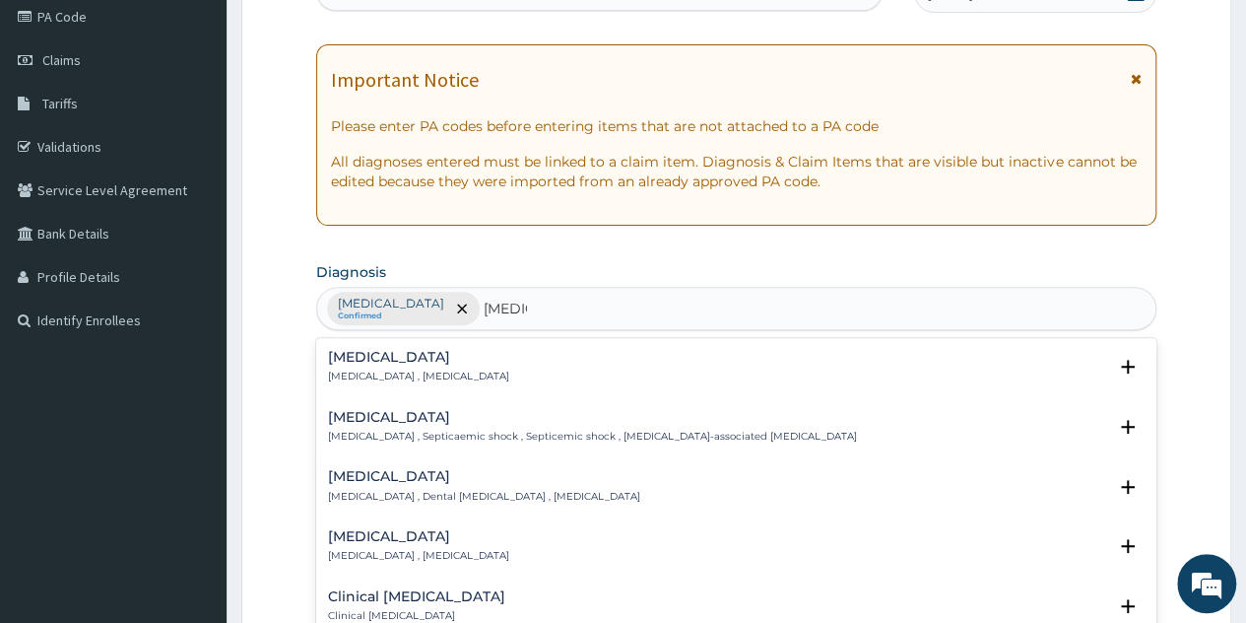
scroll to position [38, 0]
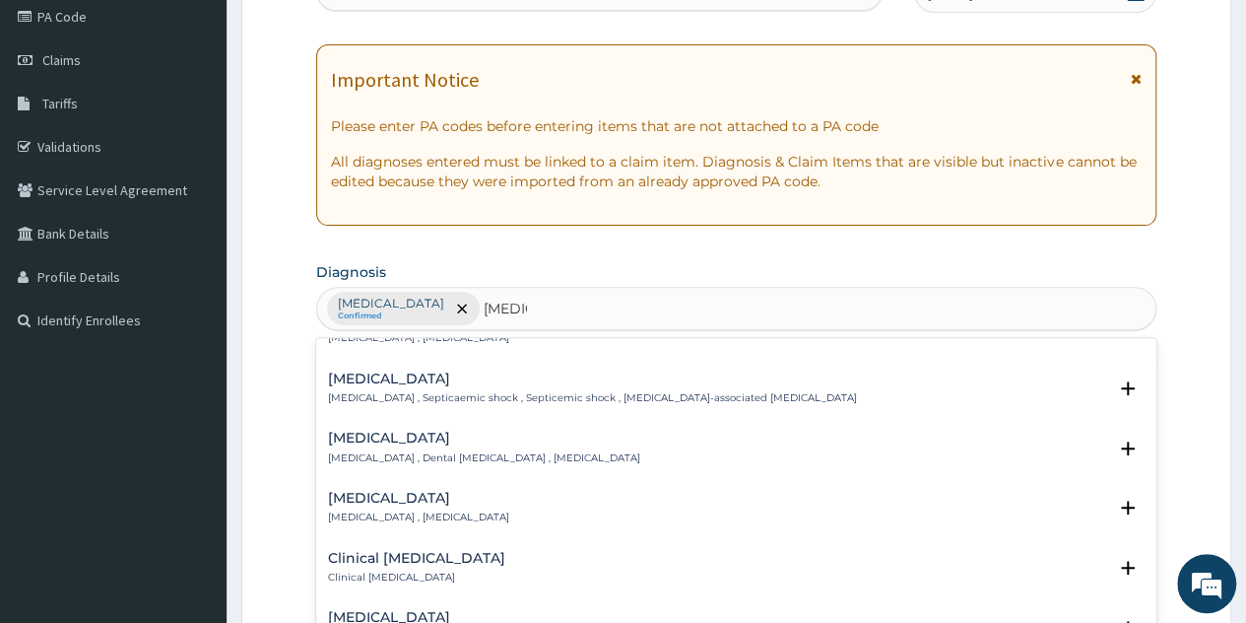
type input "sepsis"
click at [453, 335] on div "PA Code / Prescription Code Enter Code(Secondary Care Only) Encounter Date 08-0…" at bounding box center [736, 460] width 841 height 1026
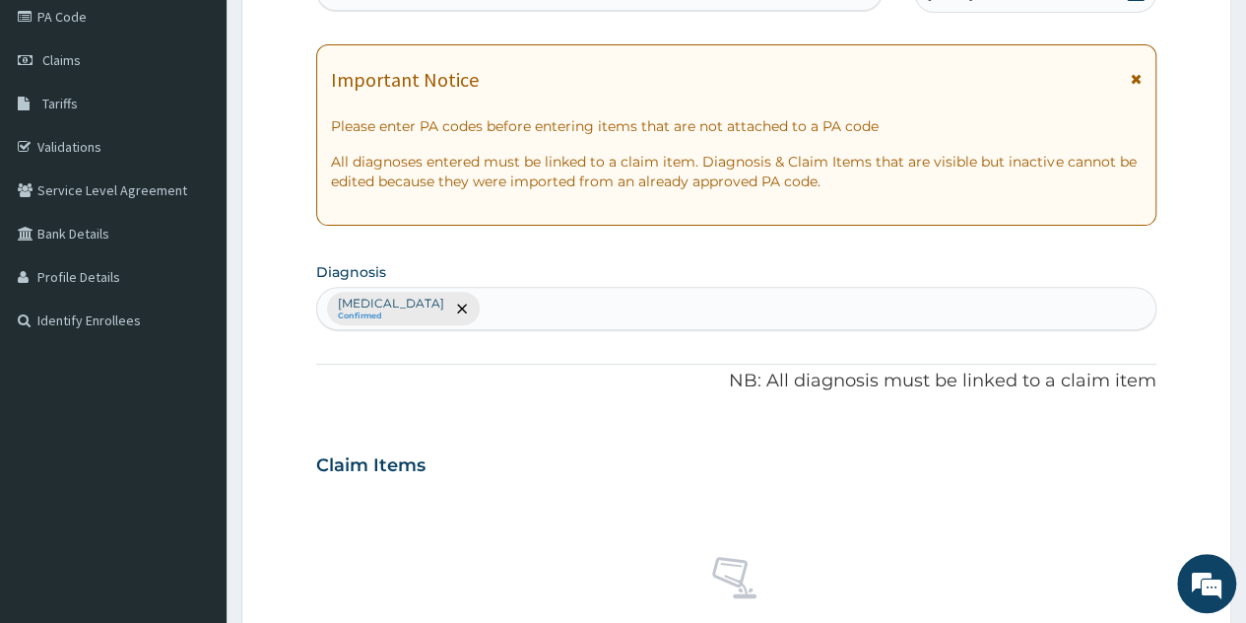
click at [457, 302] on div "Malaria Confirmed" at bounding box center [736, 308] width 839 height 41
type input "sepsis"
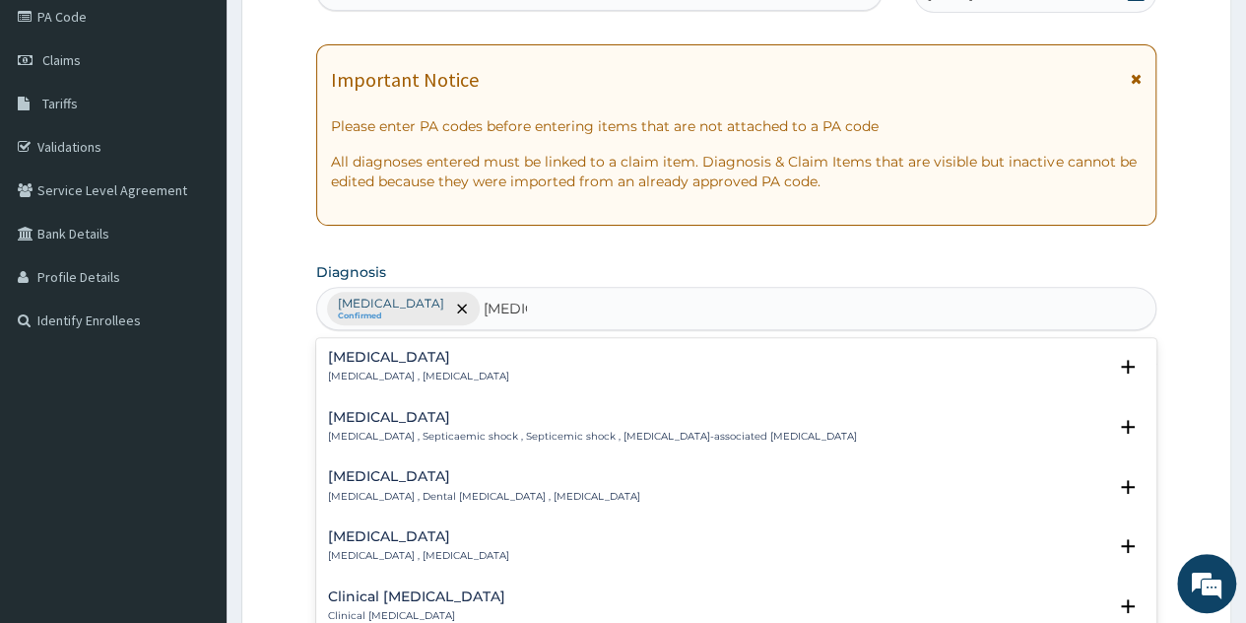
click at [404, 370] on p "Systemic infection , Sepsis" at bounding box center [418, 377] width 181 height 14
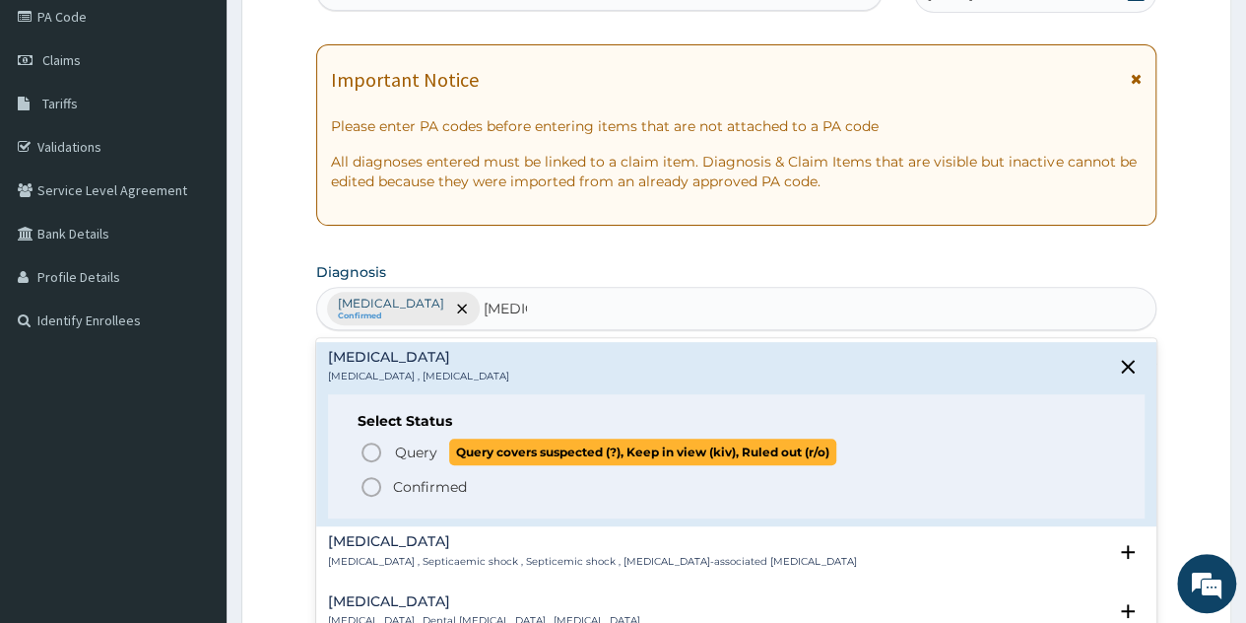
click at [432, 455] on span "Query" at bounding box center [416, 452] width 42 height 20
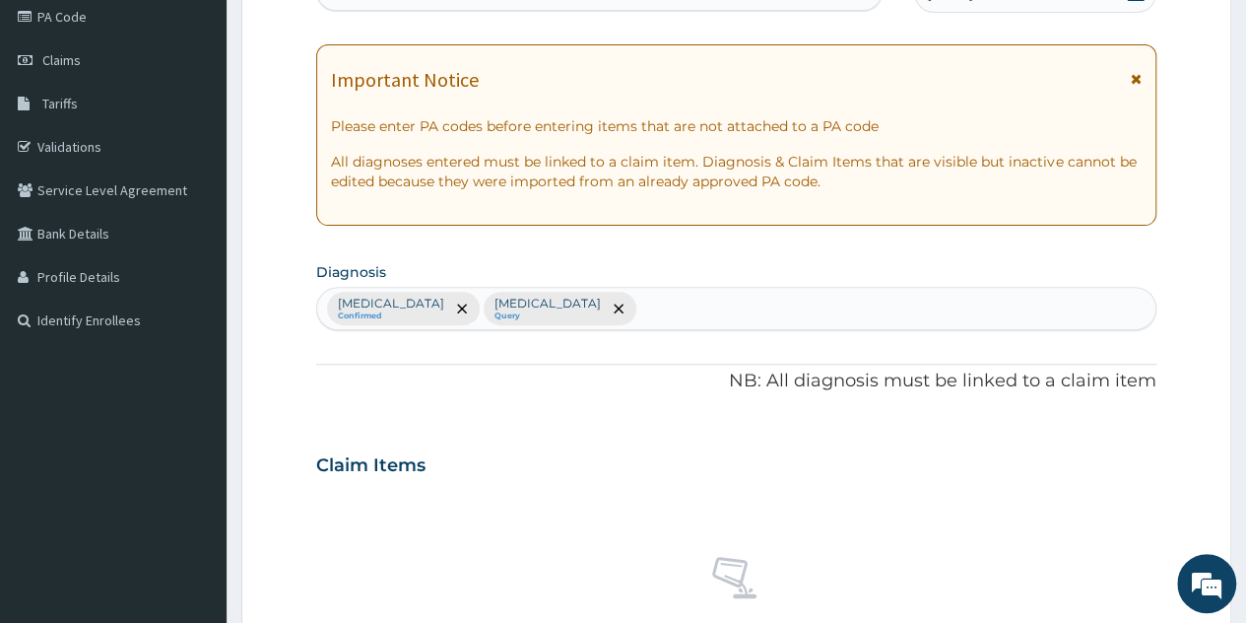
click at [601, 321] on div "Malaria Confirmed Sepsis Query" at bounding box center [736, 308] width 839 height 41
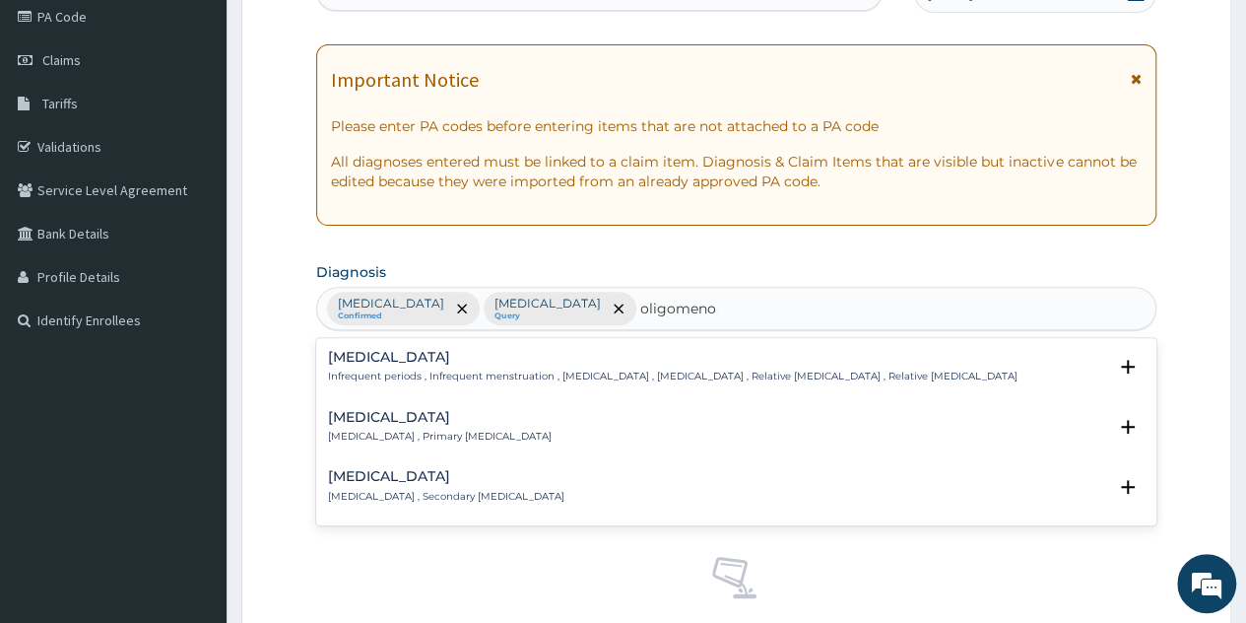
type input "oligomenorr"
click at [484, 356] on h4 "Oligomenorrhoea" at bounding box center [673, 357] width 690 height 15
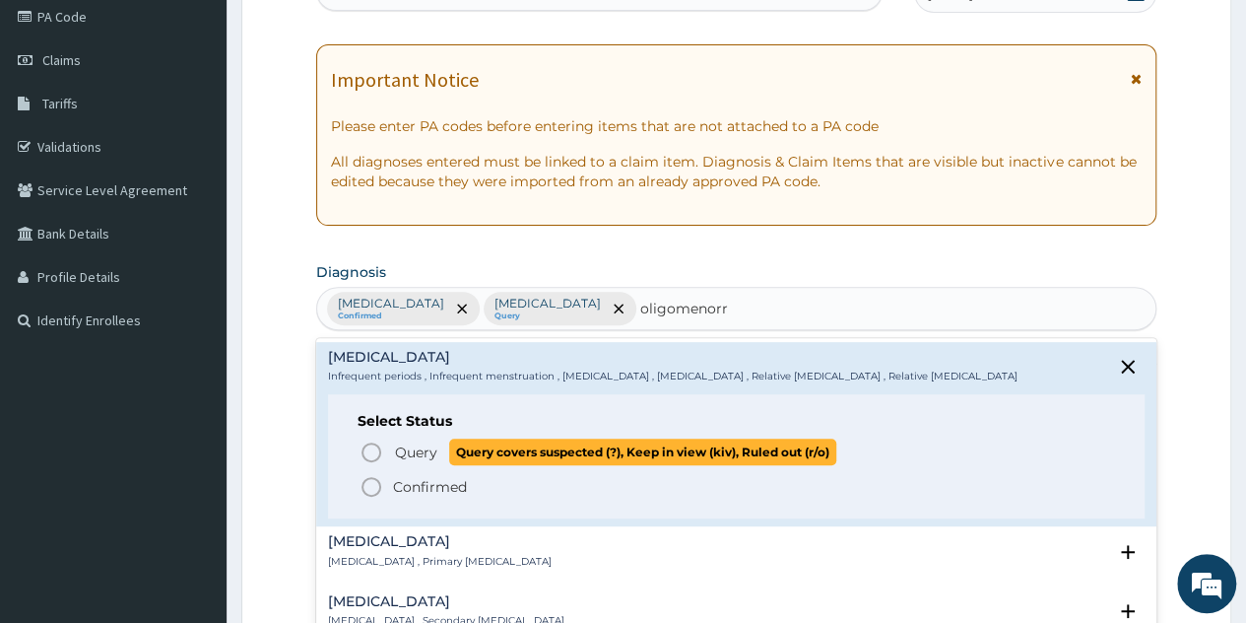
click at [443, 454] on p "Query Query covers suspected (?), Keep in view (kiv), Ruled out (r/o)" at bounding box center [614, 451] width 443 height 27
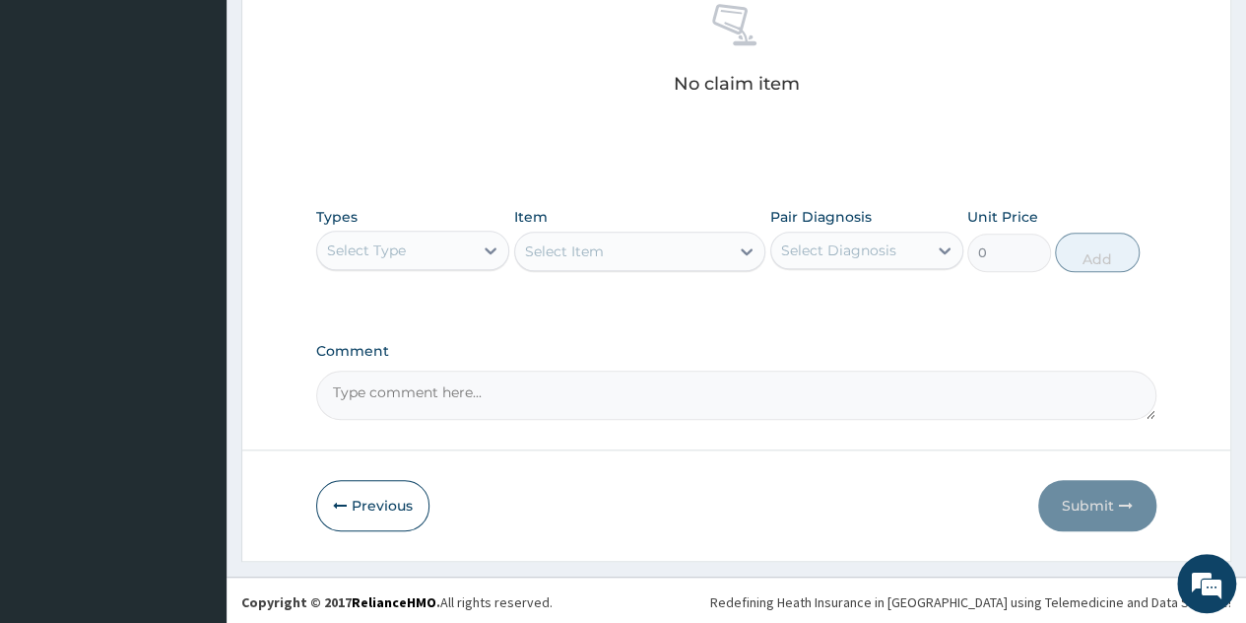
scroll to position [794, 0]
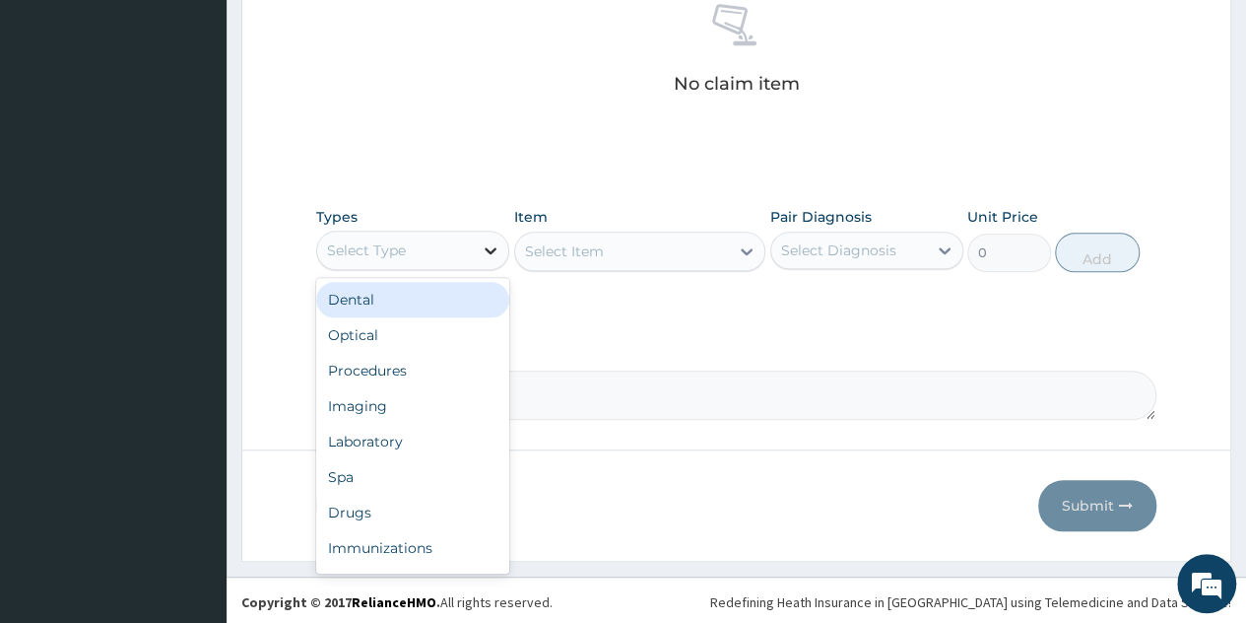
click at [485, 249] on icon at bounding box center [491, 250] width 20 height 20
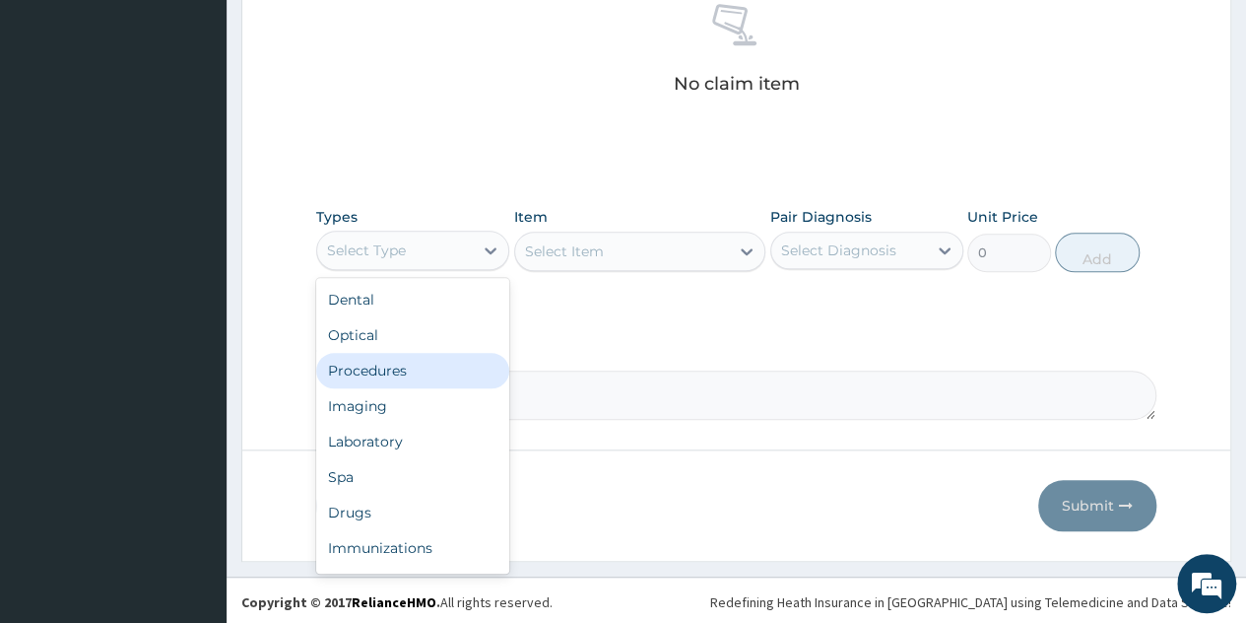
click at [404, 357] on div "Procedures" at bounding box center [412, 370] width 193 height 35
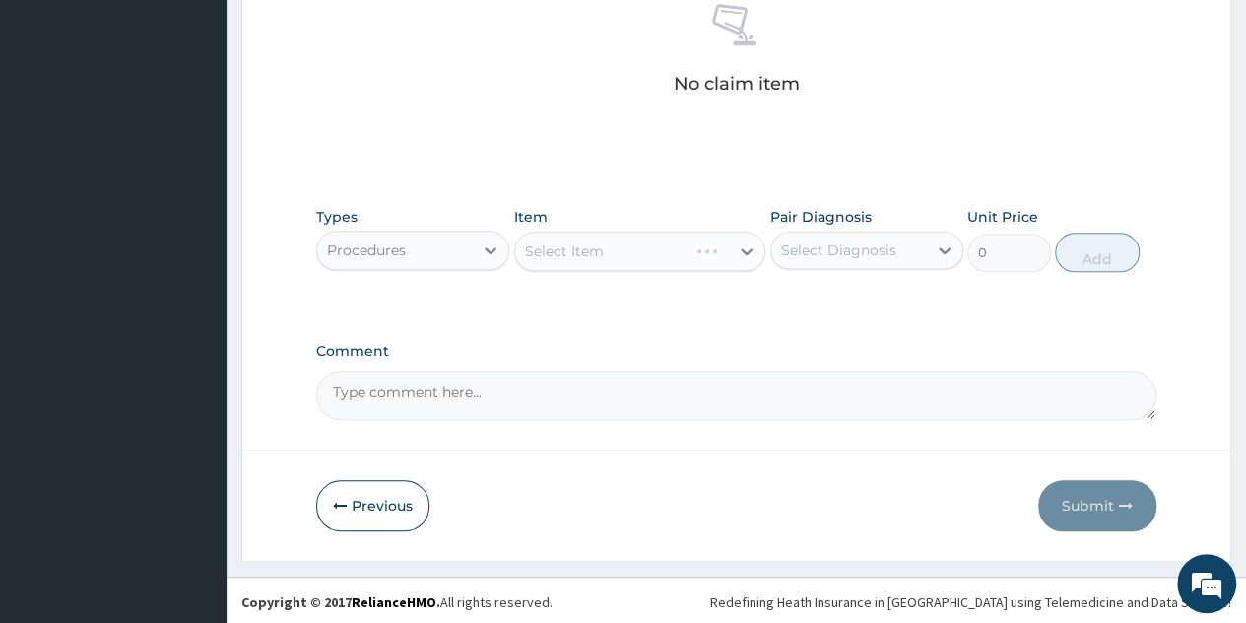
click at [700, 257] on div "Select Item" at bounding box center [640, 251] width 252 height 39
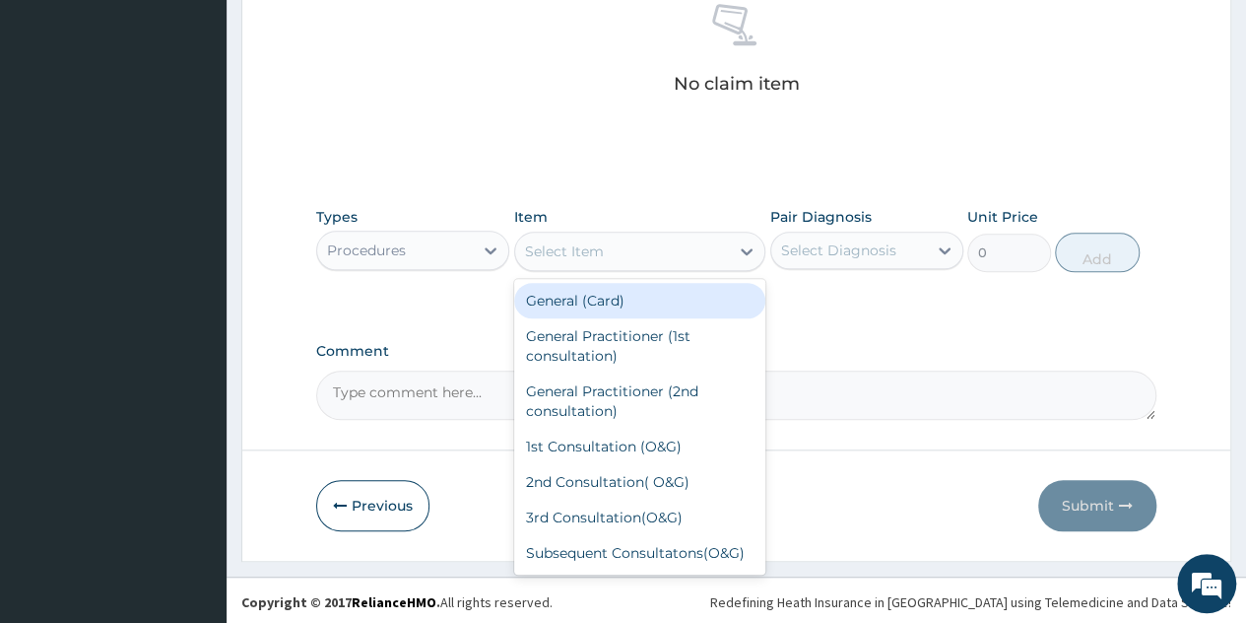
click at [700, 257] on div "Select Item" at bounding box center [622, 252] width 215 height 32
drag, startPoint x: 643, startPoint y: 303, endPoint x: 691, endPoint y: 295, distance: 48.1
click at [691, 295] on div "General (Card)" at bounding box center [640, 300] width 252 height 35
type input "500"
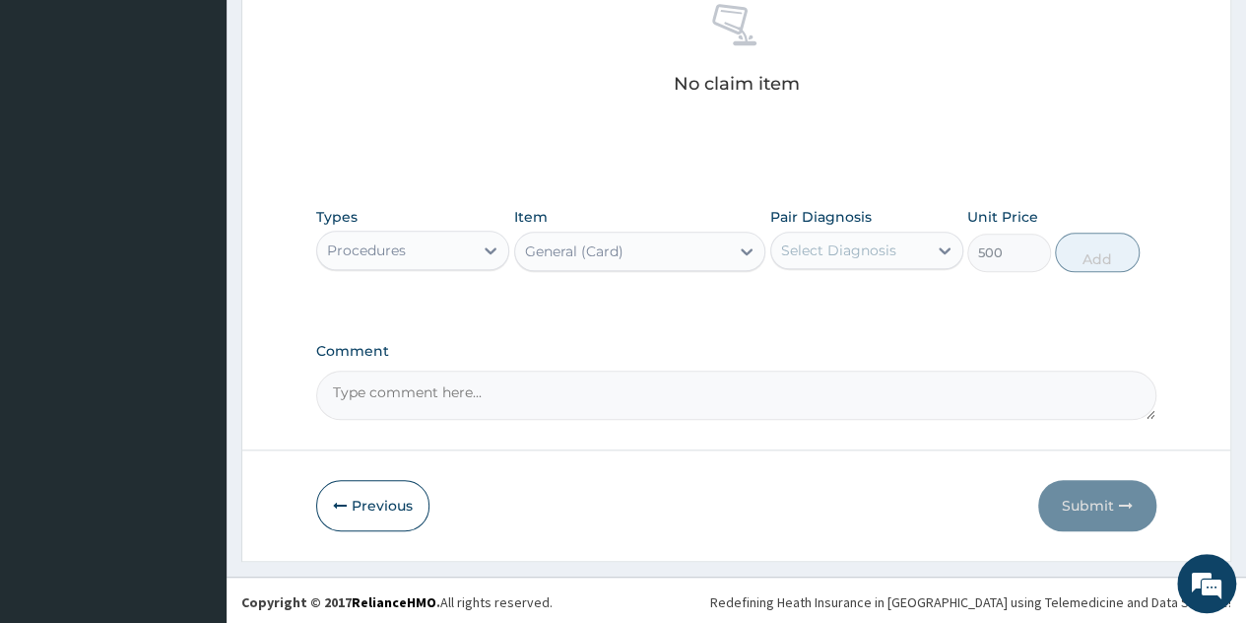
click at [691, 295] on div "Types Procedures Item General (Card) Pair Diagnosis Select Diagnosis Unit Price…" at bounding box center [736, 254] width 841 height 114
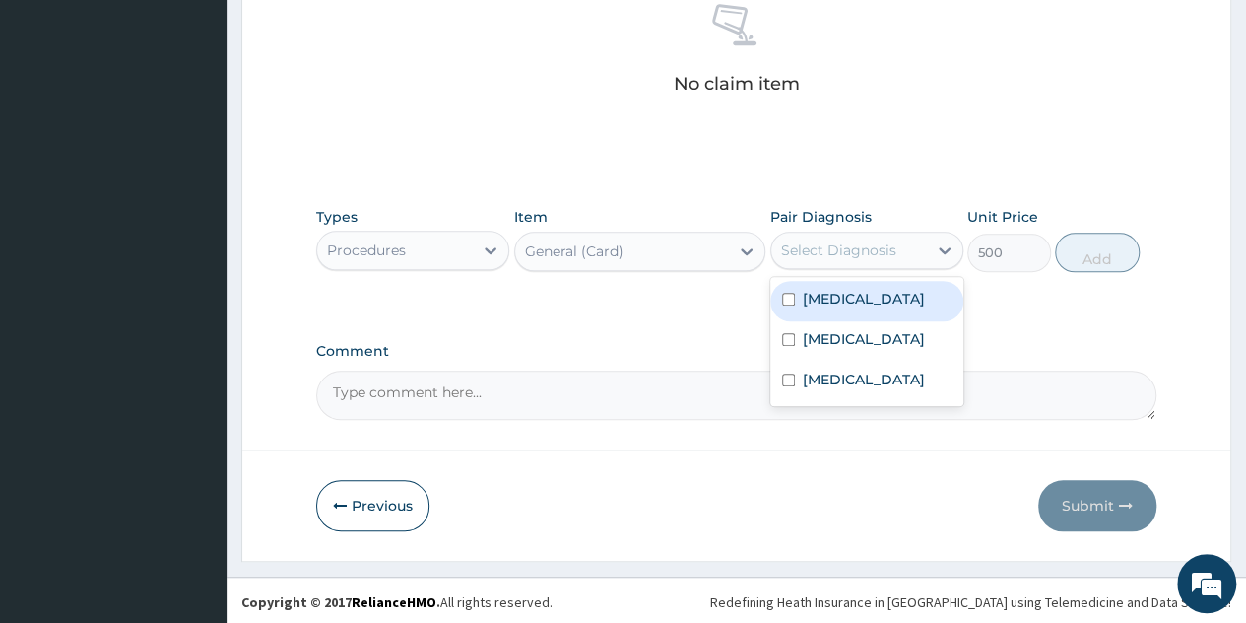
click at [883, 254] on div "Select Diagnosis" at bounding box center [838, 250] width 115 height 20
click at [852, 299] on label "Malaria" at bounding box center [864, 299] width 122 height 20
checkbox input "true"
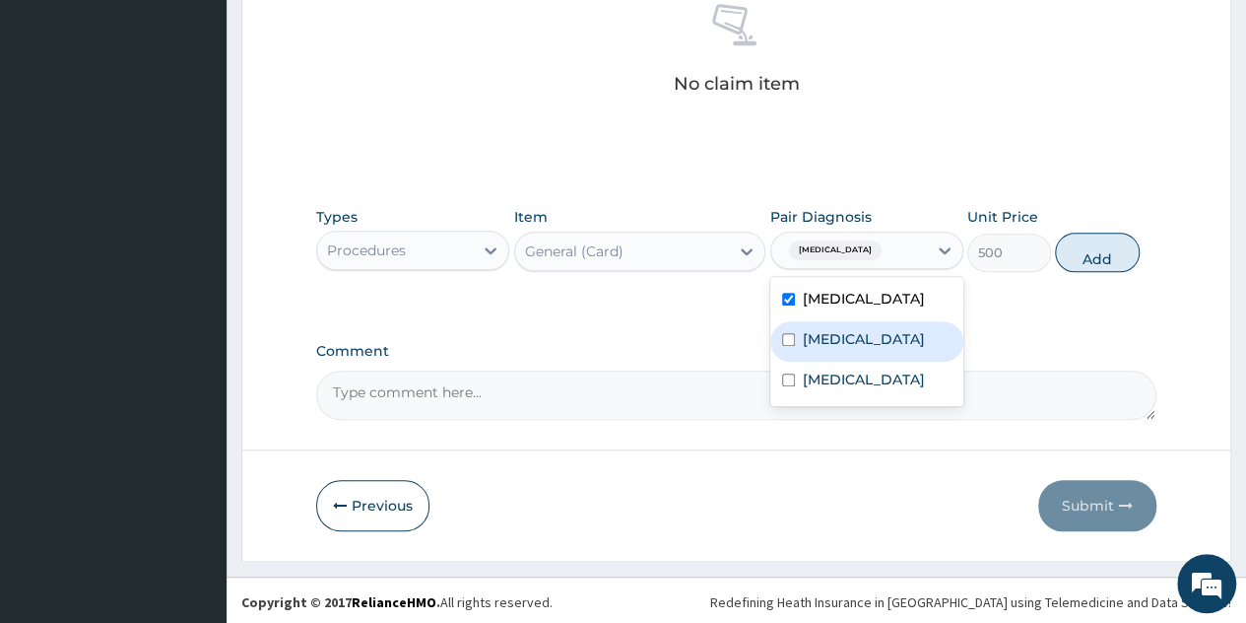
click at [841, 334] on label "Sepsis" at bounding box center [864, 339] width 122 height 20
checkbox input "true"
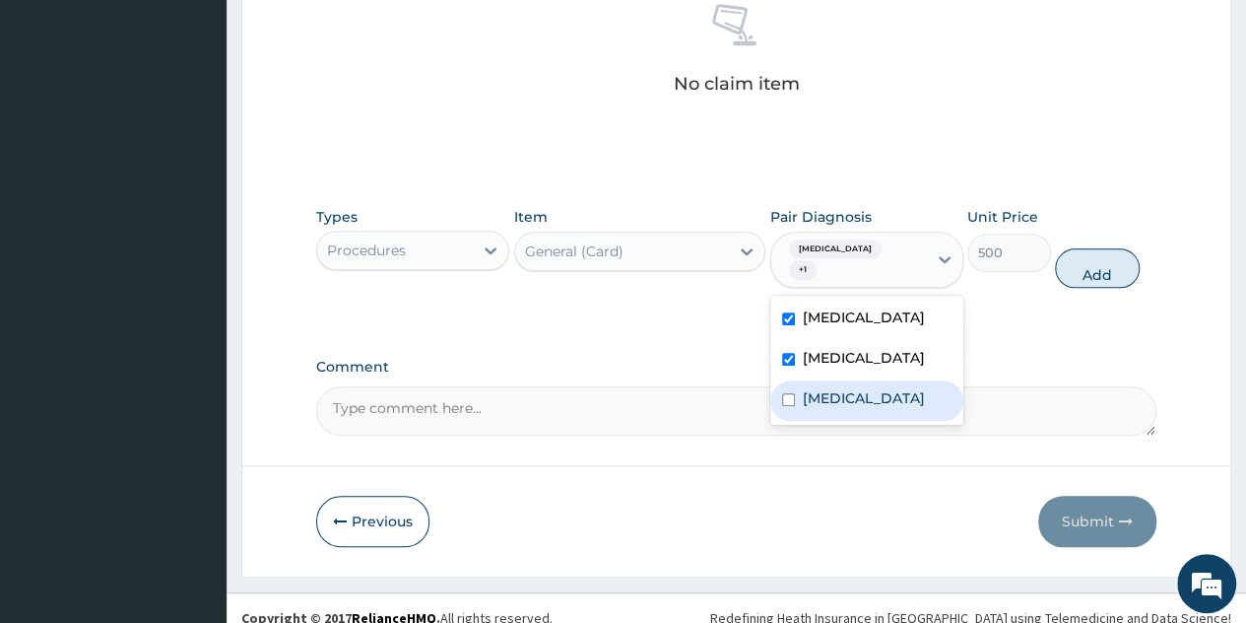
click at [841, 393] on div "Oligomenorrhoea" at bounding box center [867, 400] width 193 height 40
checkbox input "true"
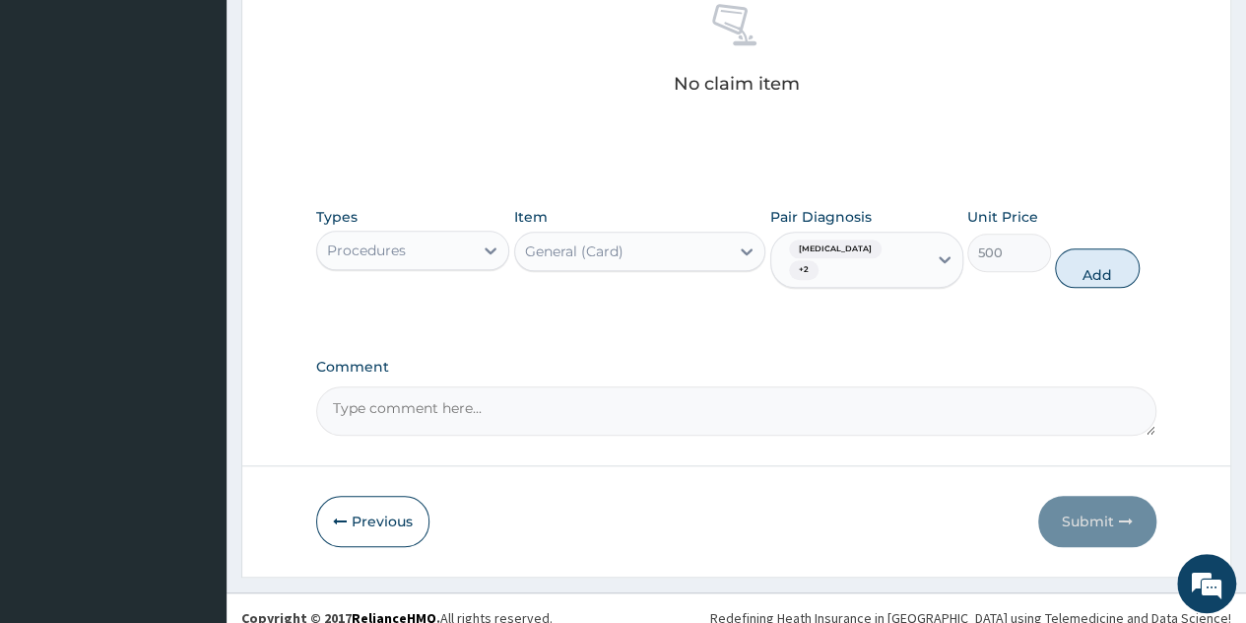
drag, startPoint x: 1094, startPoint y: 260, endPoint x: 639, endPoint y: 236, distance: 455.9
click at [639, 236] on div "Types Procedures Item General (Card) Pair Diagnosis Malaria + 2 Unit Price 500 …" at bounding box center [736, 247] width 841 height 101
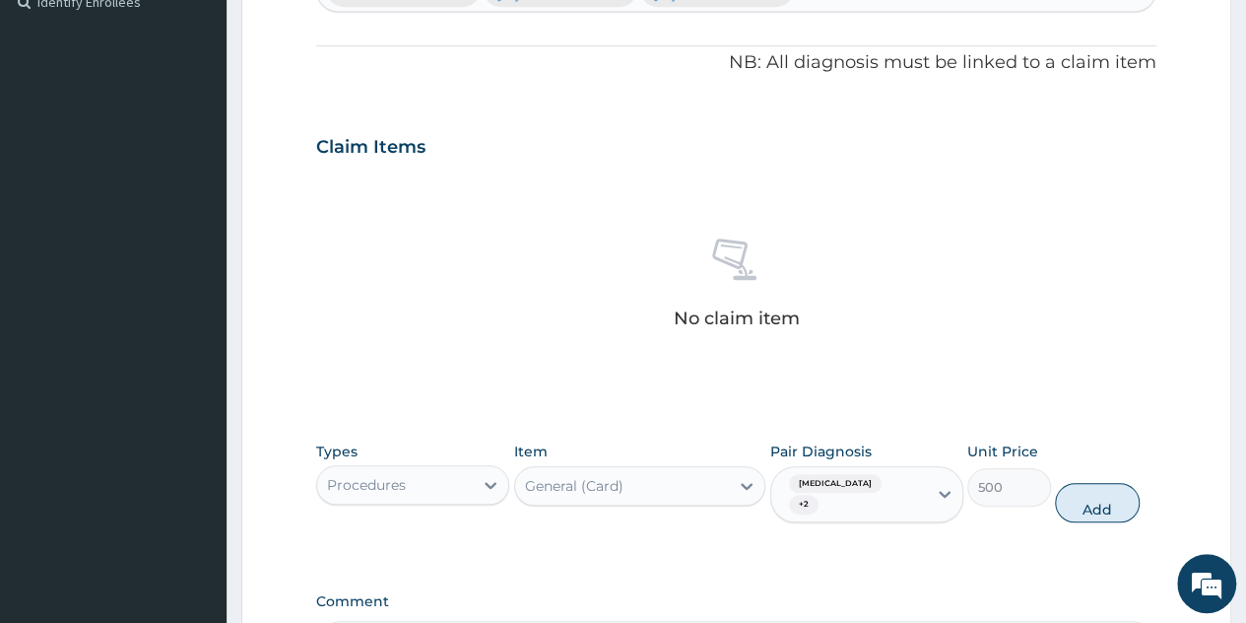
scroll to position [562, 0]
click at [1071, 487] on button "Add" at bounding box center [1097, 500] width 84 height 39
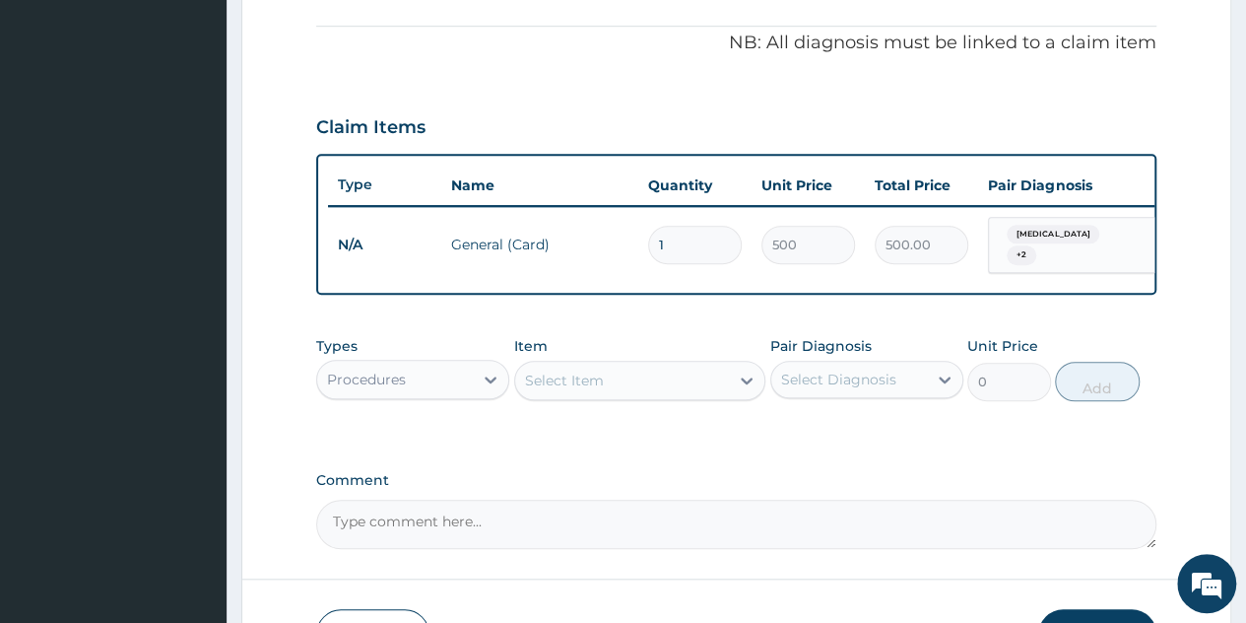
scroll to position [581, 0]
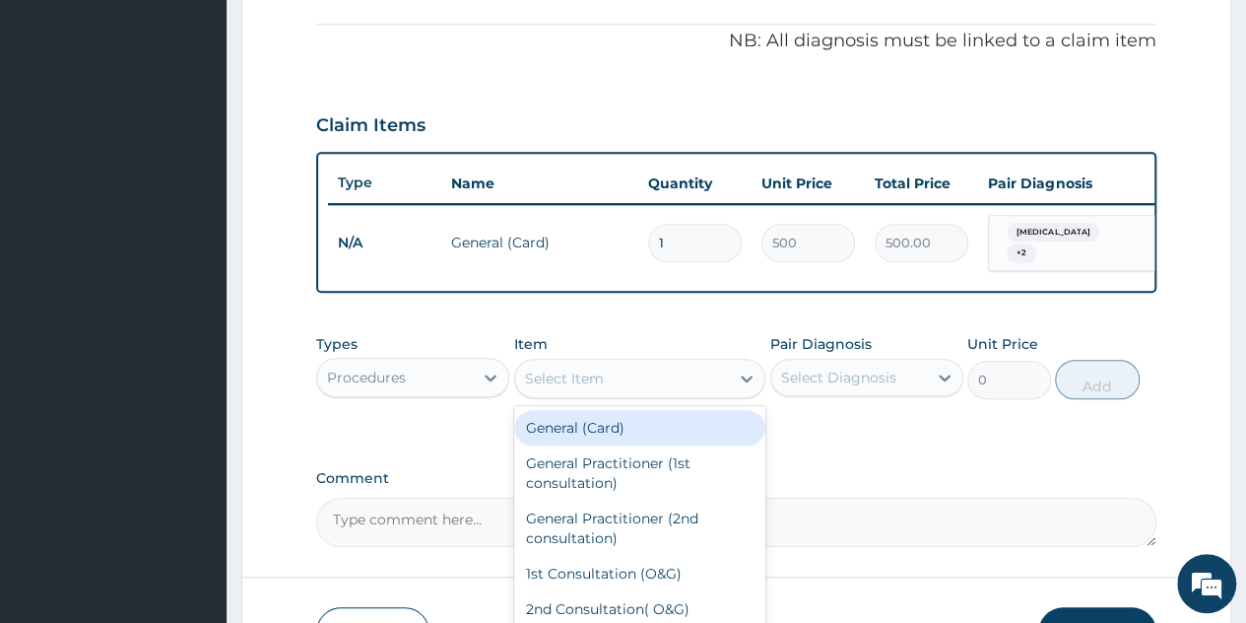
click at [699, 377] on div "Select Item" at bounding box center [622, 379] width 215 height 32
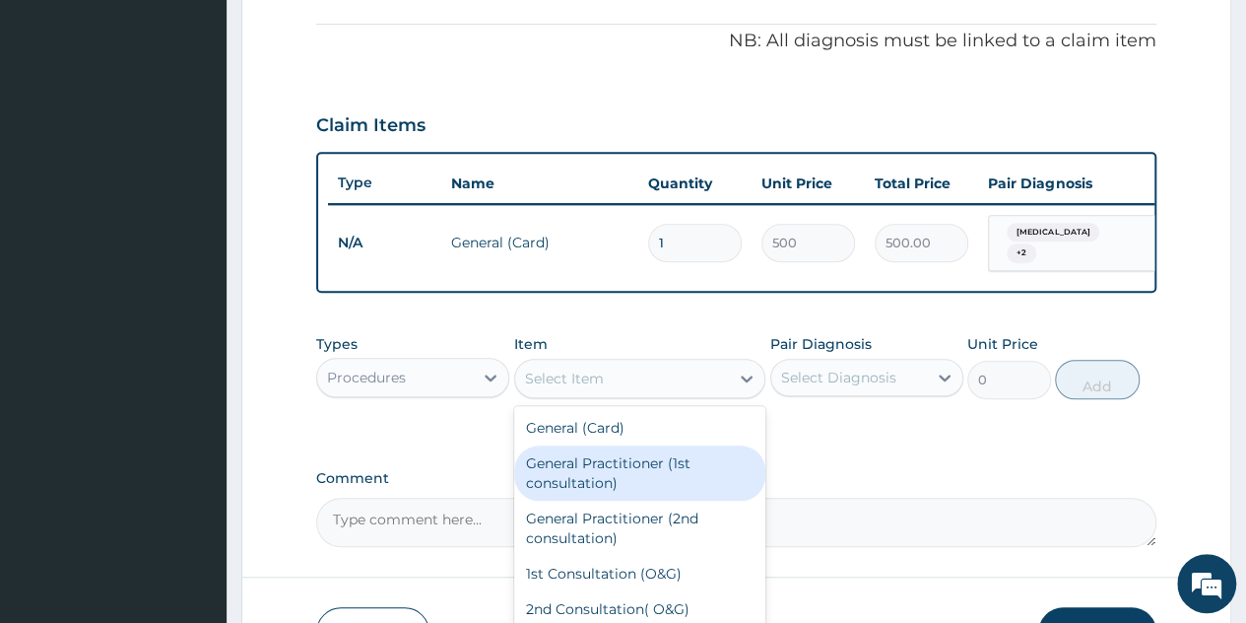
click at [602, 466] on div "General Practitioner (1st consultation)" at bounding box center [640, 472] width 252 height 55
type input "1500"
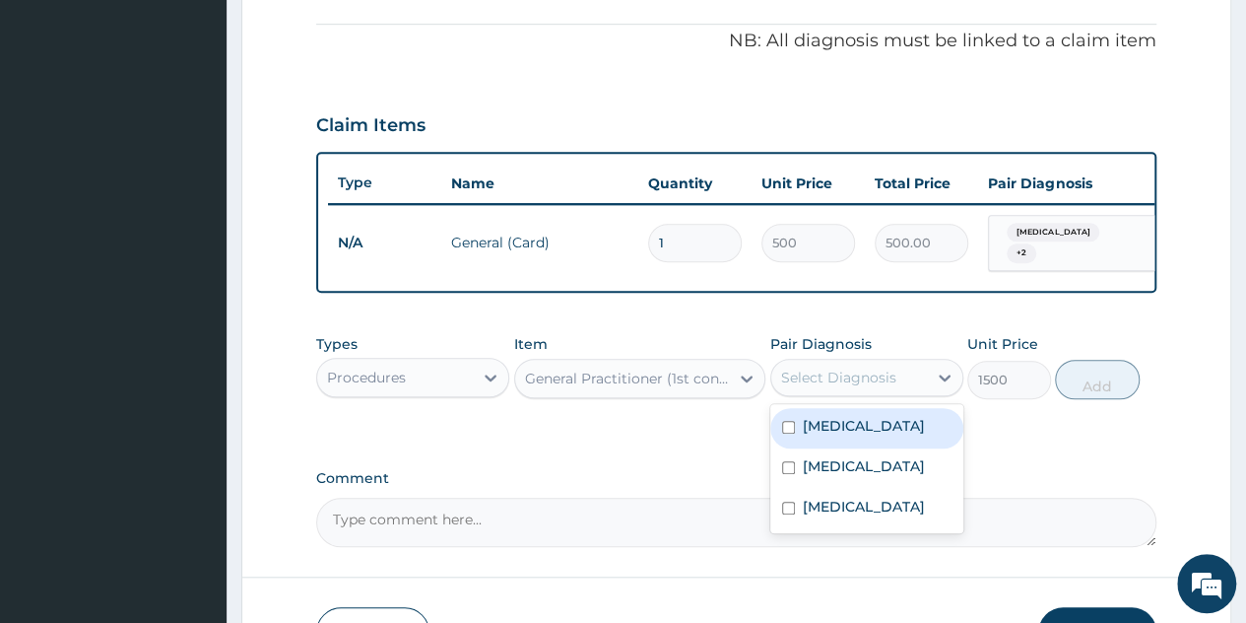
click at [845, 381] on div "Select Diagnosis" at bounding box center [838, 378] width 115 height 20
click at [841, 429] on label "Malaria" at bounding box center [864, 426] width 122 height 20
checkbox input "true"
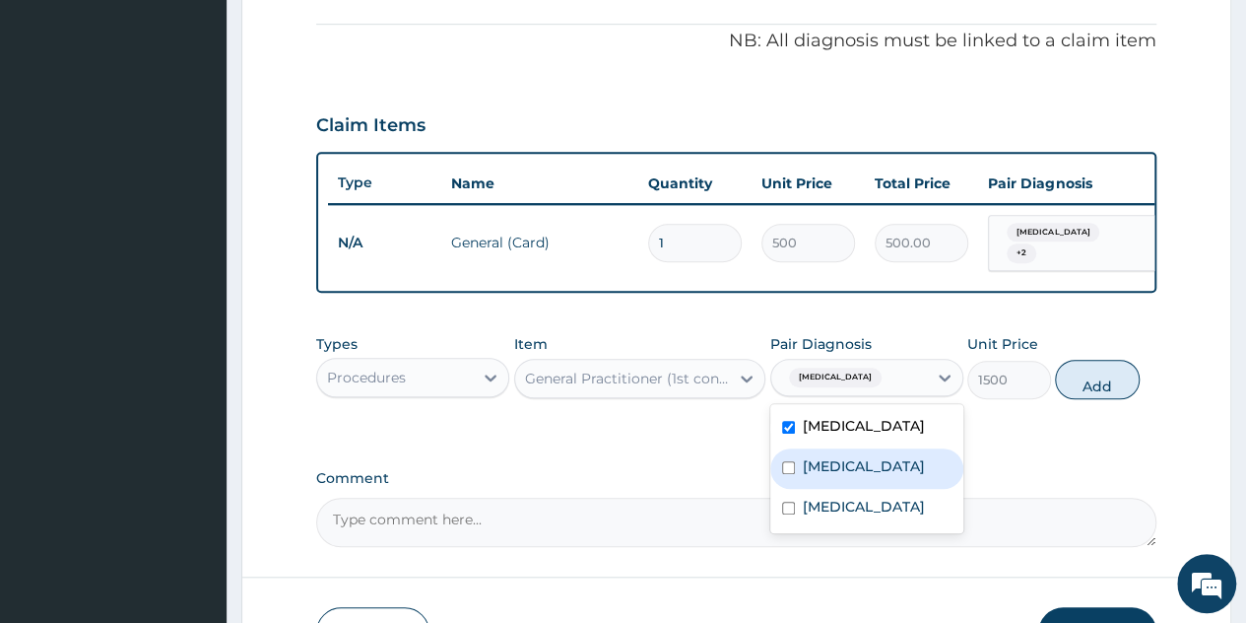
click at [834, 463] on label "Sepsis" at bounding box center [864, 466] width 122 height 20
checkbox input "true"
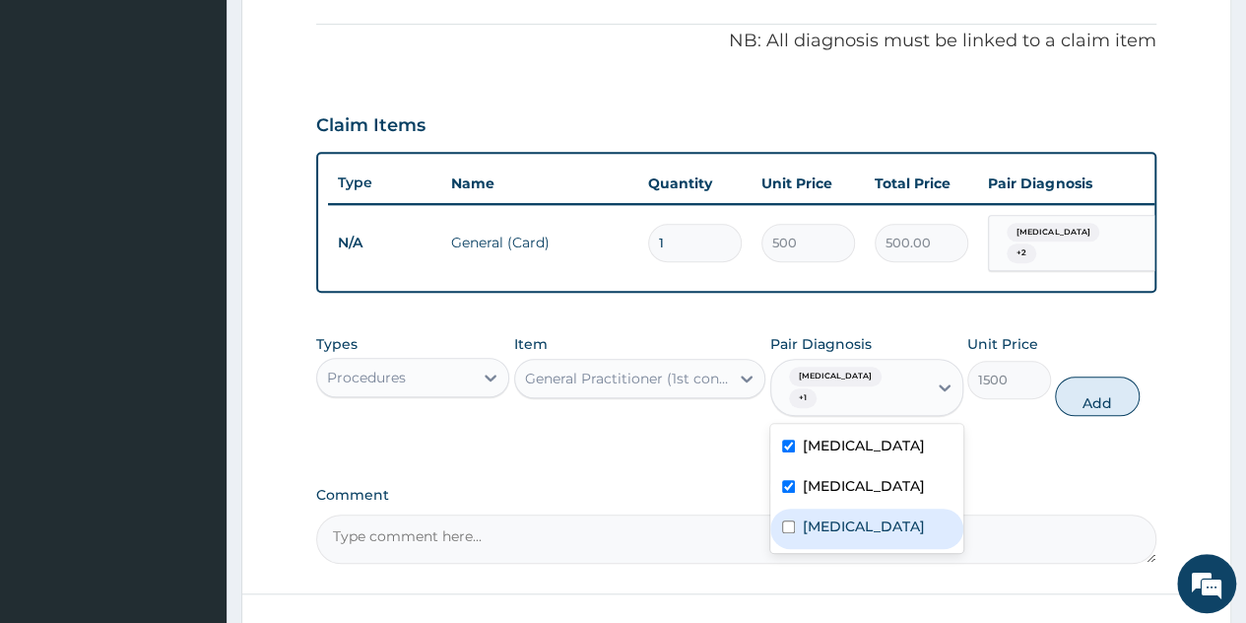
click at [829, 516] on label "Oligomenorrhoea" at bounding box center [864, 526] width 122 height 20
checkbox input "true"
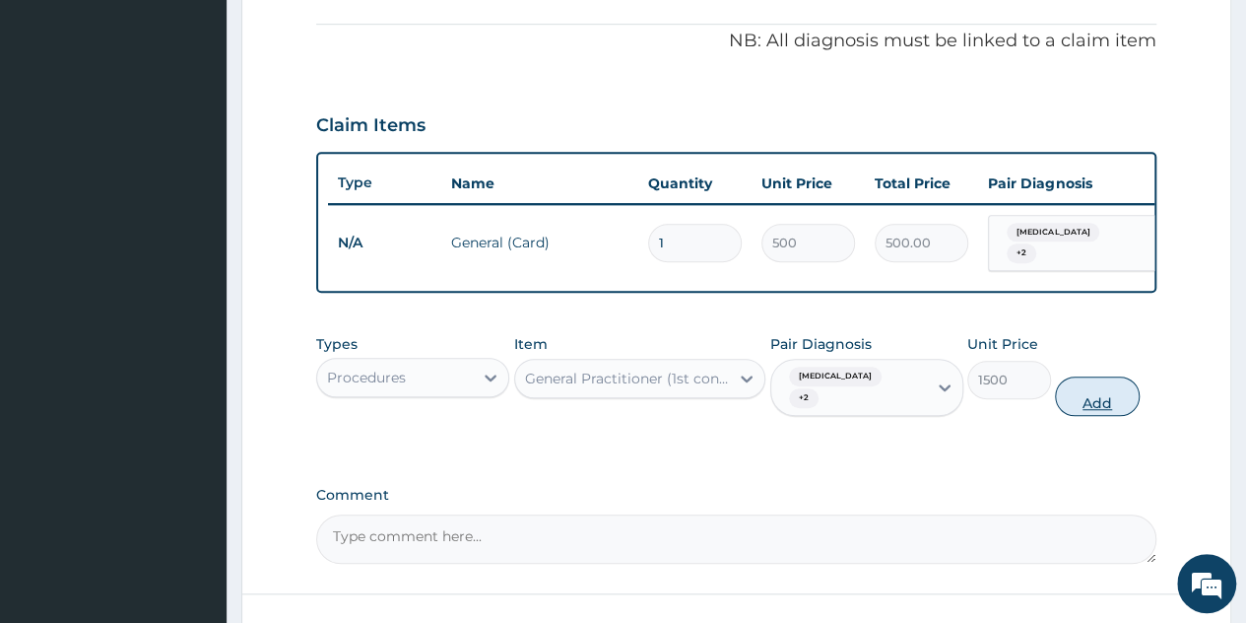
click at [1108, 385] on button "Add" at bounding box center [1097, 395] width 84 height 39
type input "0"
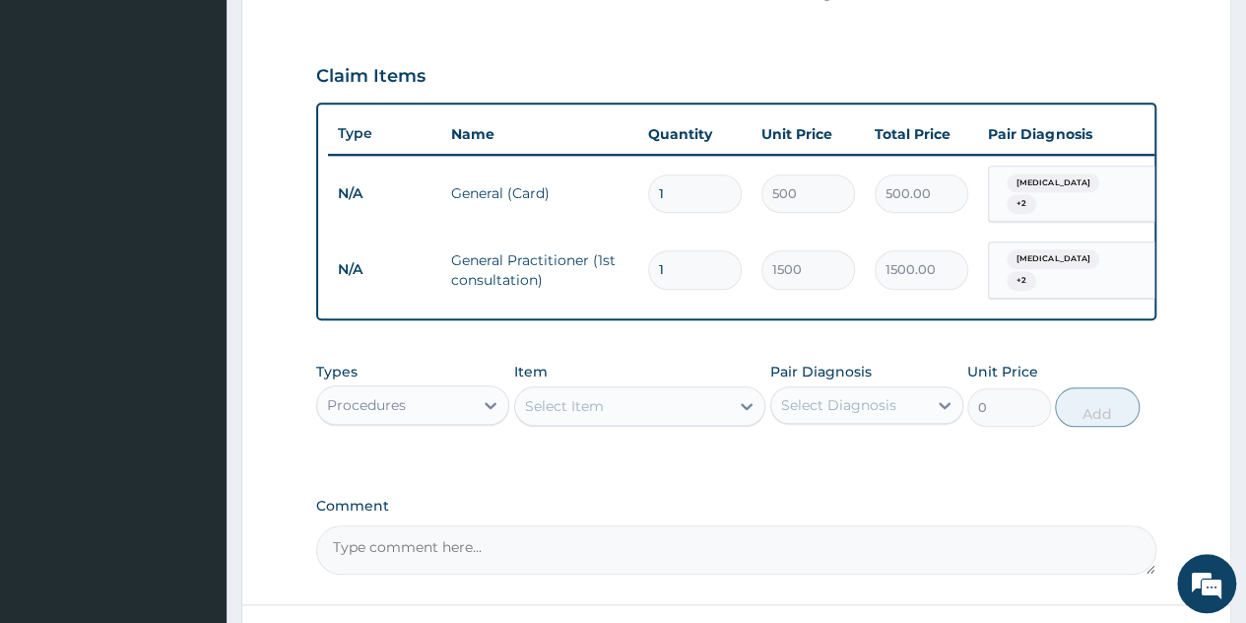
scroll to position [664, 0]
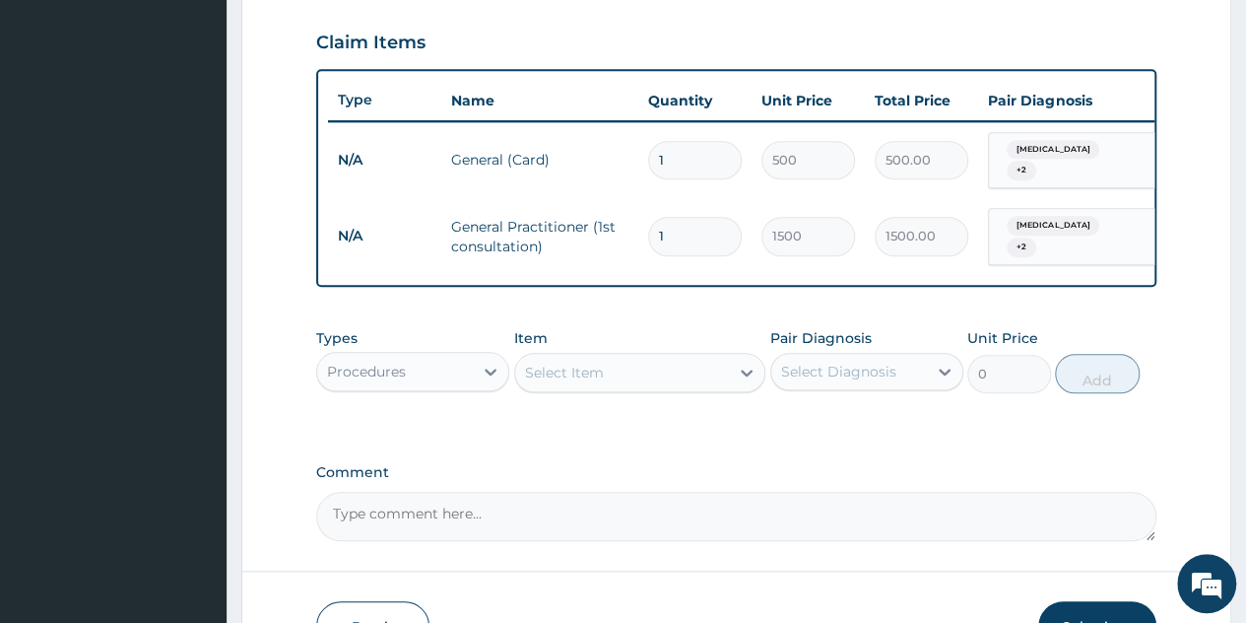
click at [458, 380] on div "Procedures" at bounding box center [395, 372] width 156 height 32
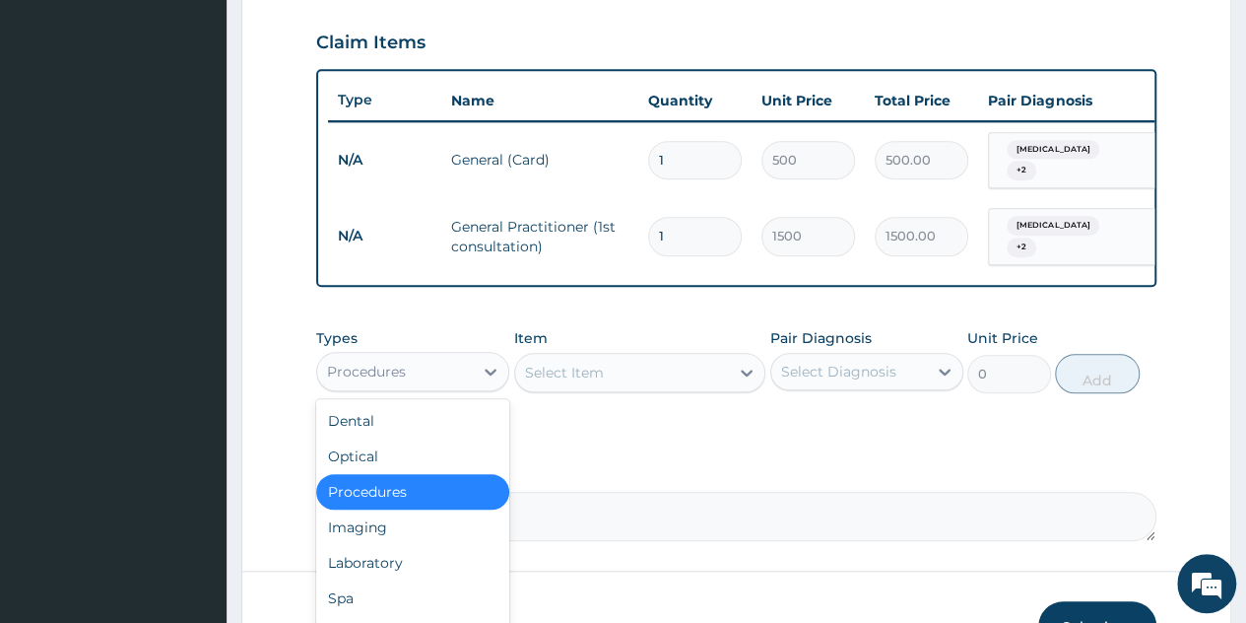
scroll to position [706, 0]
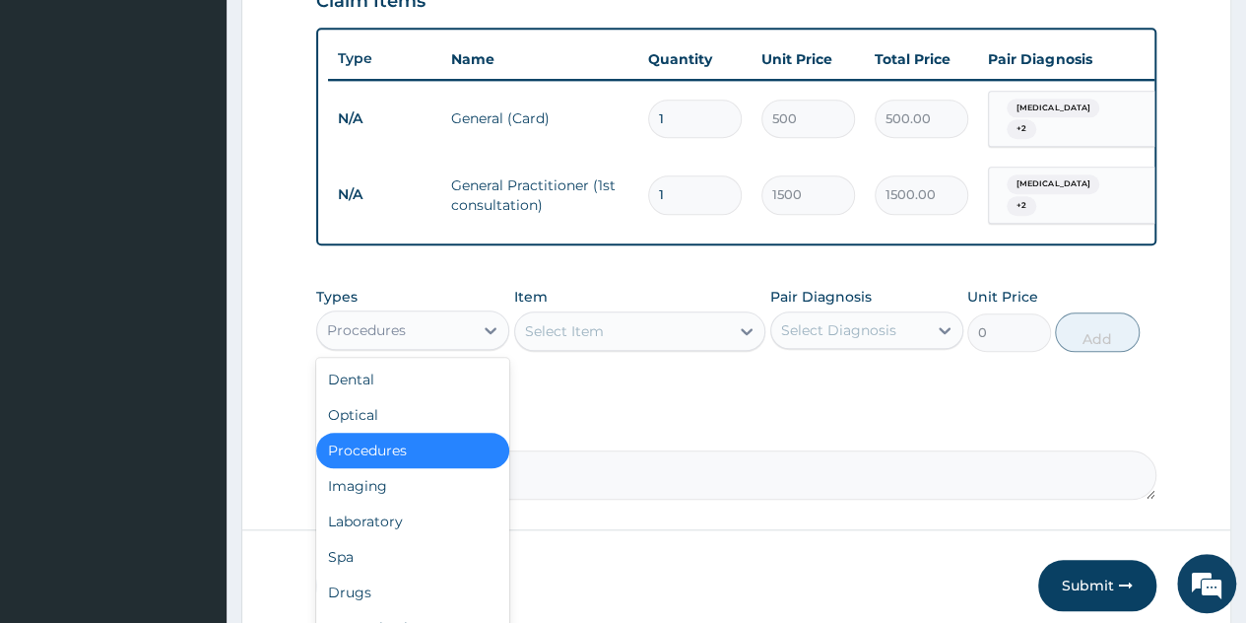
click at [392, 446] on div "Procedures" at bounding box center [412, 450] width 193 height 35
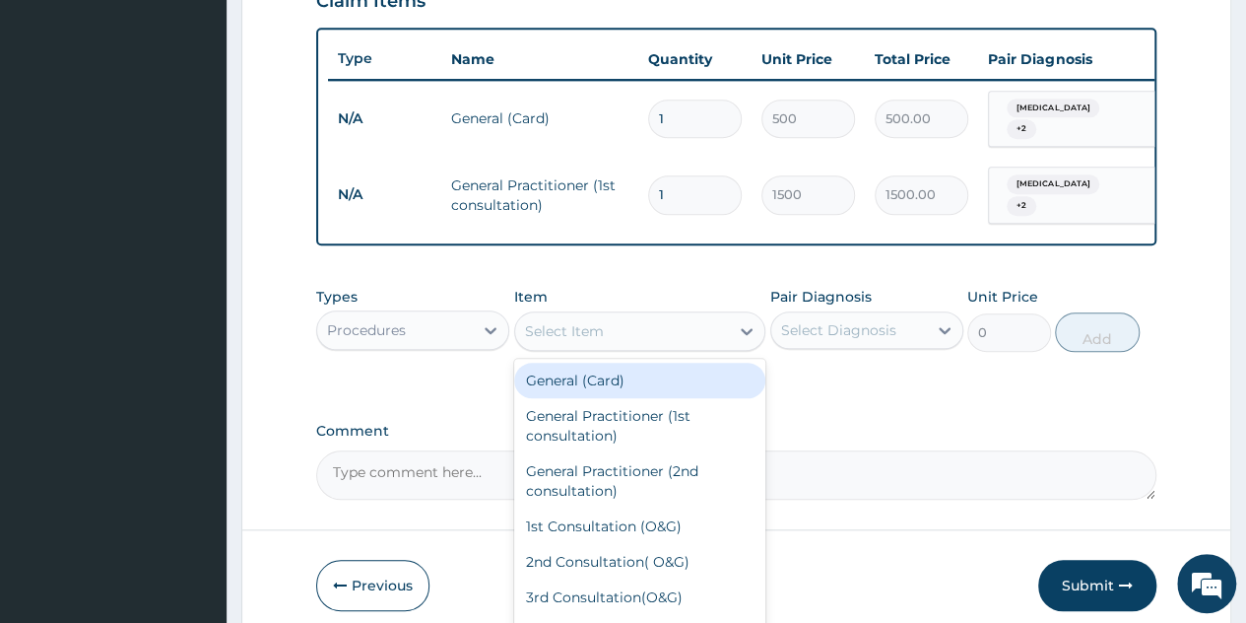
click at [708, 338] on div "Select Item" at bounding box center [622, 331] width 215 height 32
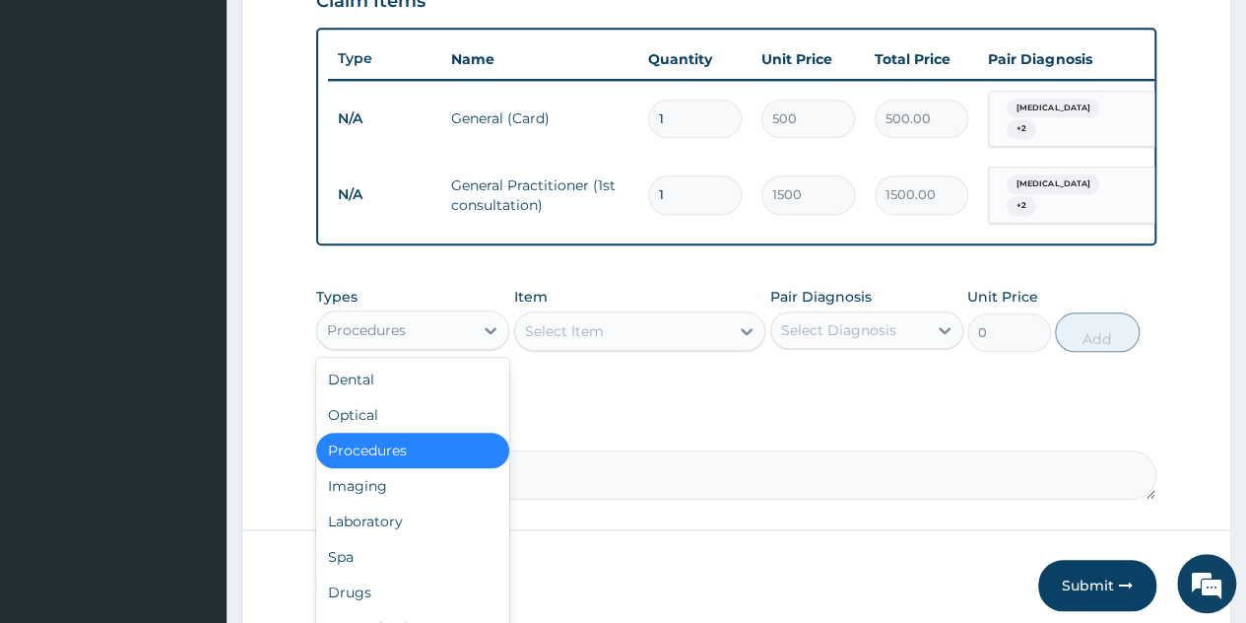
click at [466, 342] on div "Procedures" at bounding box center [412, 329] width 193 height 39
click at [379, 509] on div "Laboratory" at bounding box center [412, 521] width 193 height 35
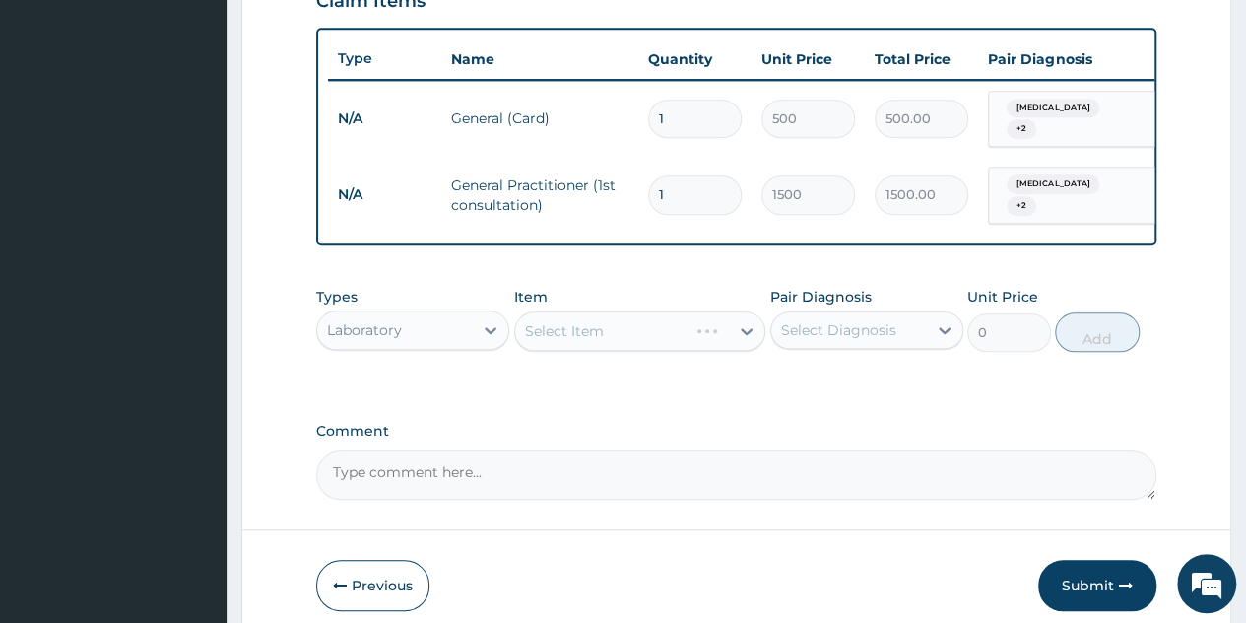
click at [720, 316] on div "Select Item" at bounding box center [640, 330] width 252 height 39
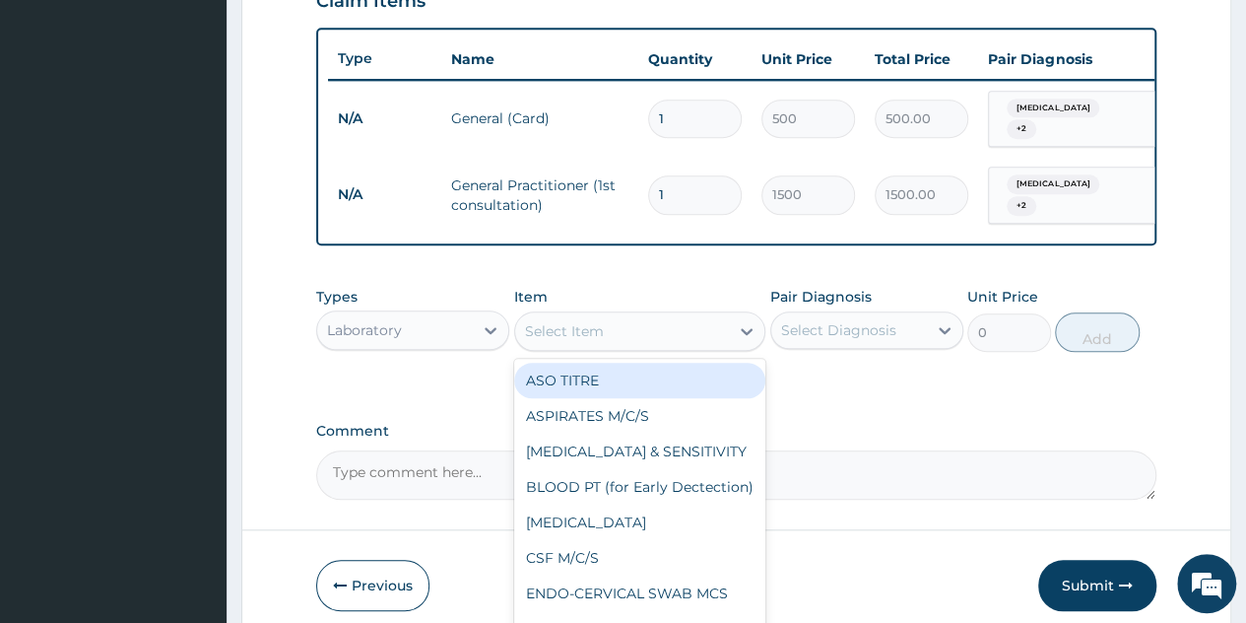
click at [720, 316] on div "Select Item" at bounding box center [622, 331] width 215 height 32
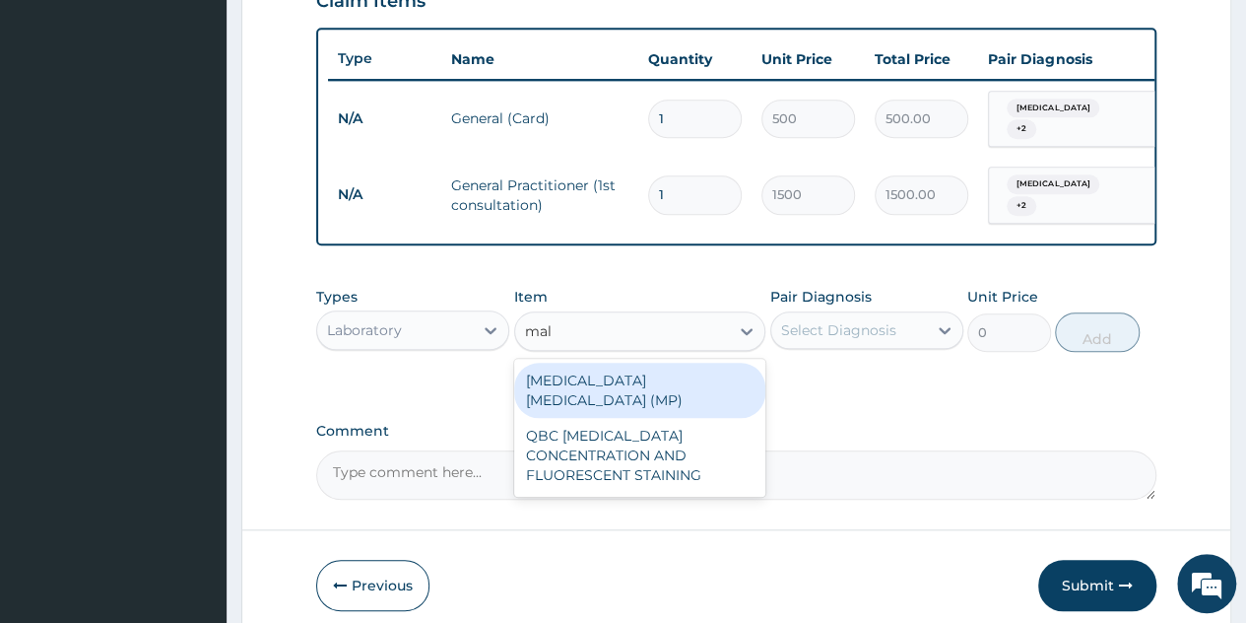
type input "mala"
click at [640, 381] on div "MALARIA PARASITE (MP)" at bounding box center [640, 390] width 252 height 55
type input "560"
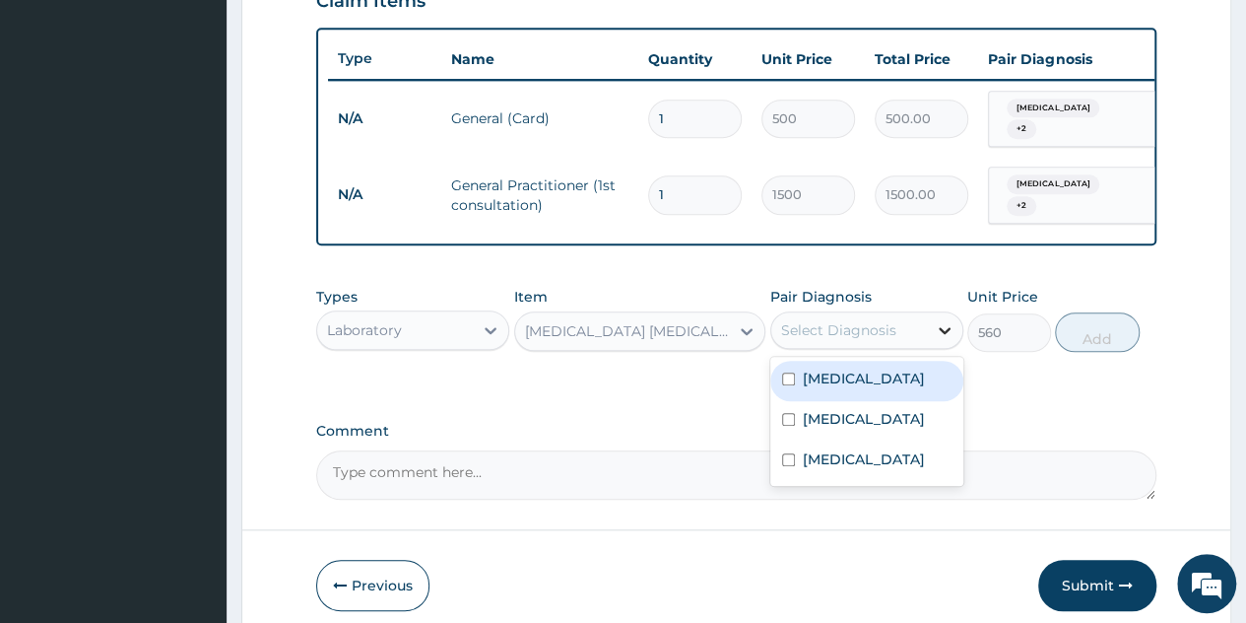
click at [953, 329] on icon at bounding box center [945, 330] width 20 height 20
click at [847, 385] on div "Malaria" at bounding box center [867, 381] width 193 height 40
checkbox input "true"
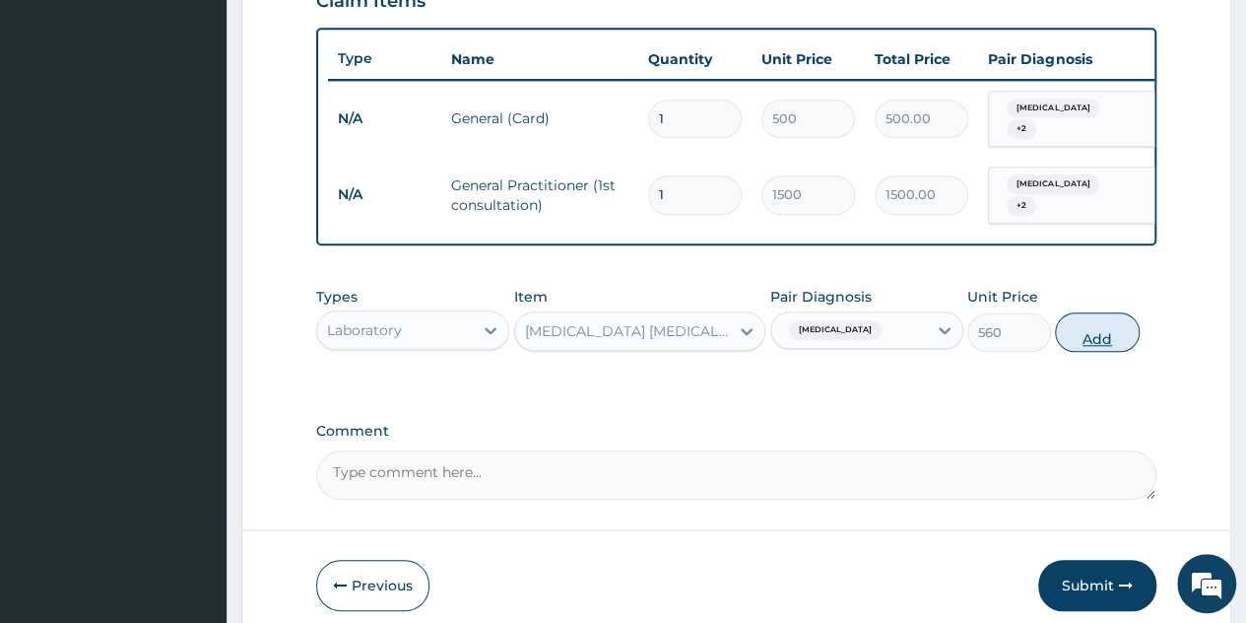
click at [1093, 332] on button "Add" at bounding box center [1097, 331] width 84 height 39
type input "0"
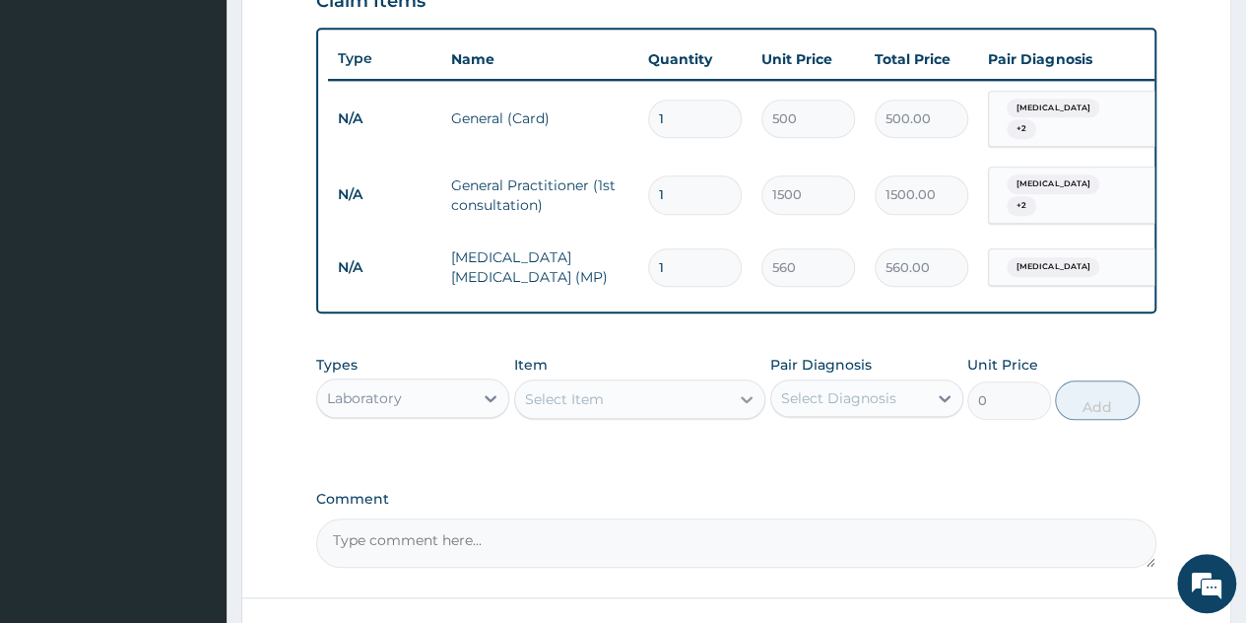
drag, startPoint x: 729, startPoint y: 419, endPoint x: 735, endPoint y: 401, distance: 18.7
click at [735, 401] on div "Types Laboratory Item Select Item Pair Diagnosis Select Diagnosis Unit Price 0 …" at bounding box center [736, 387] width 841 height 85
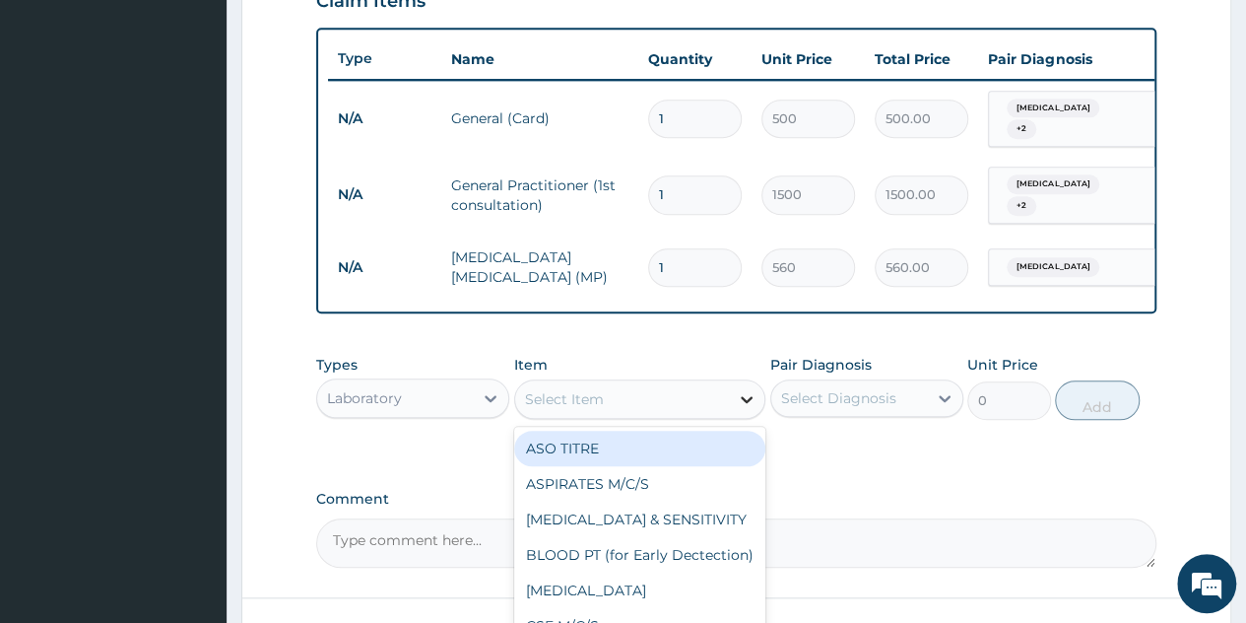
click at [735, 401] on div at bounding box center [746, 398] width 35 height 35
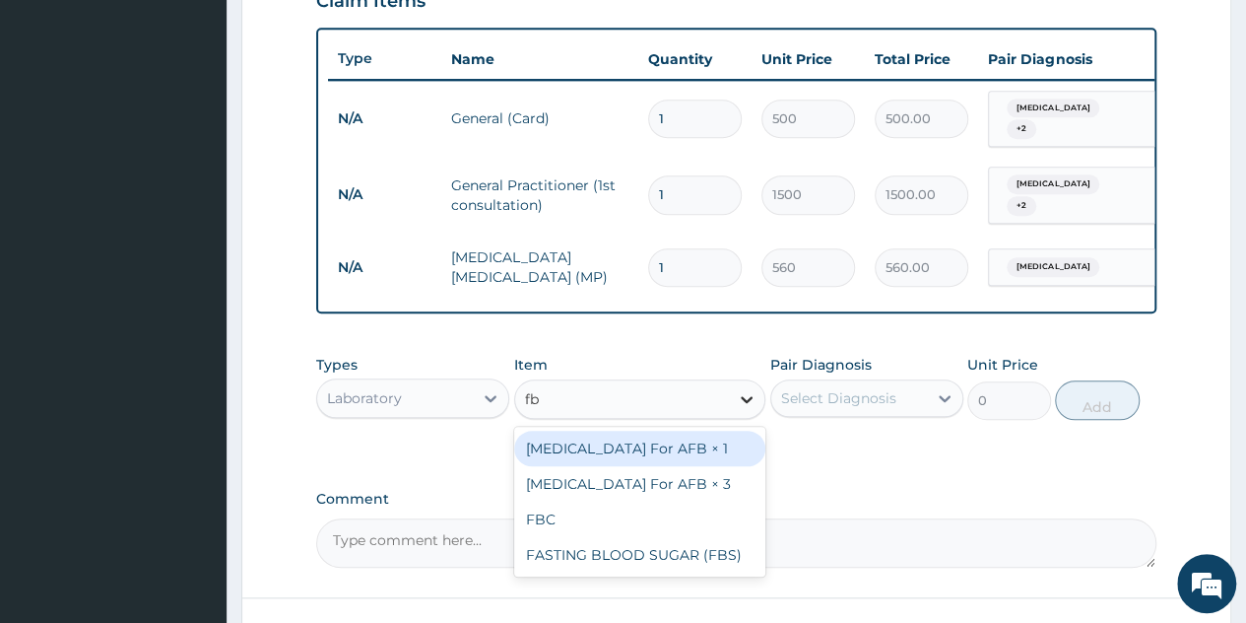
type input "fbc"
click at [631, 451] on div "FBC" at bounding box center [640, 448] width 252 height 35
type input "1600"
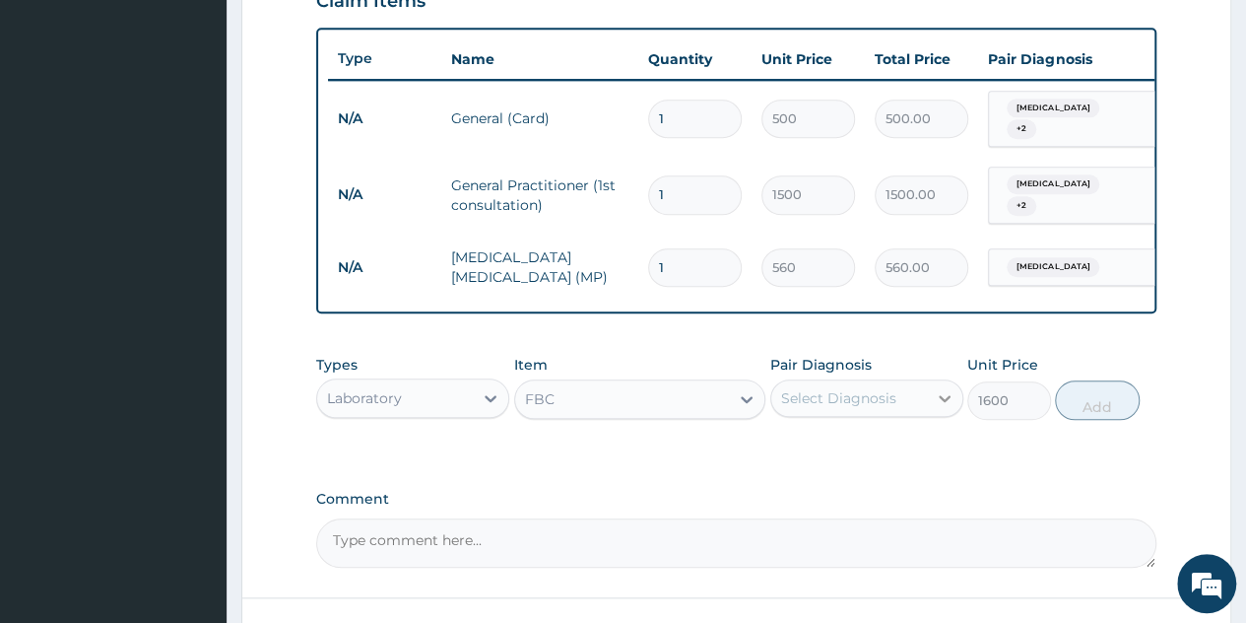
click at [930, 401] on div at bounding box center [944, 397] width 35 height 35
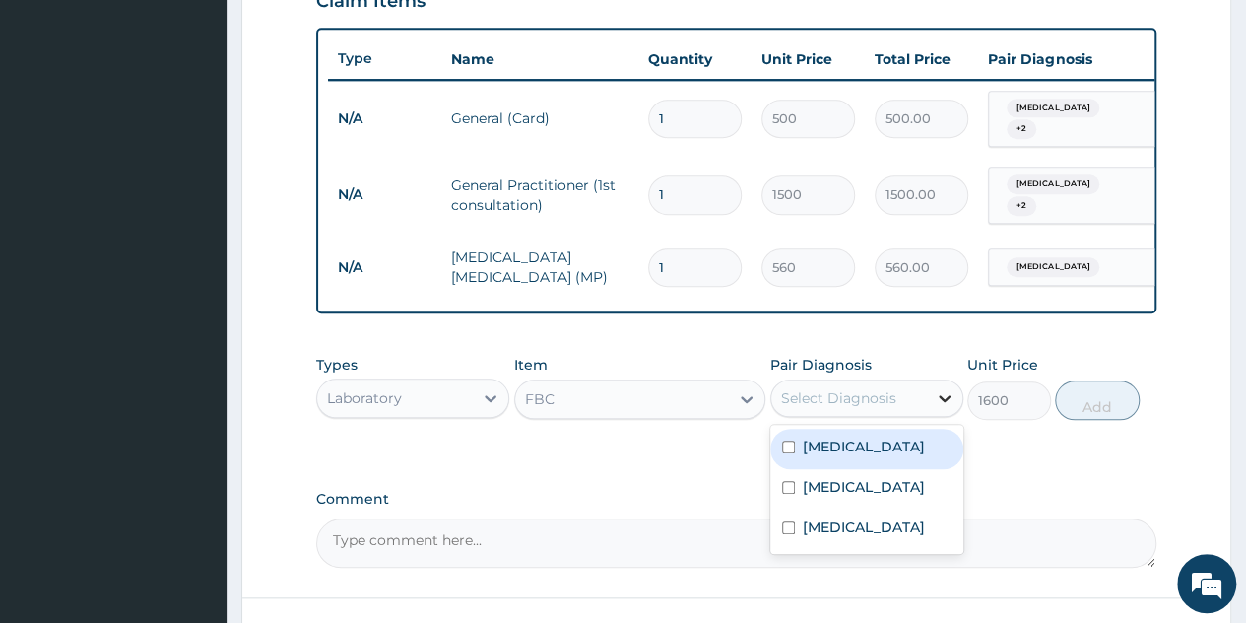
click at [930, 401] on div at bounding box center [944, 397] width 35 height 35
click at [850, 456] on div "Malaria" at bounding box center [867, 449] width 193 height 40
checkbox input "true"
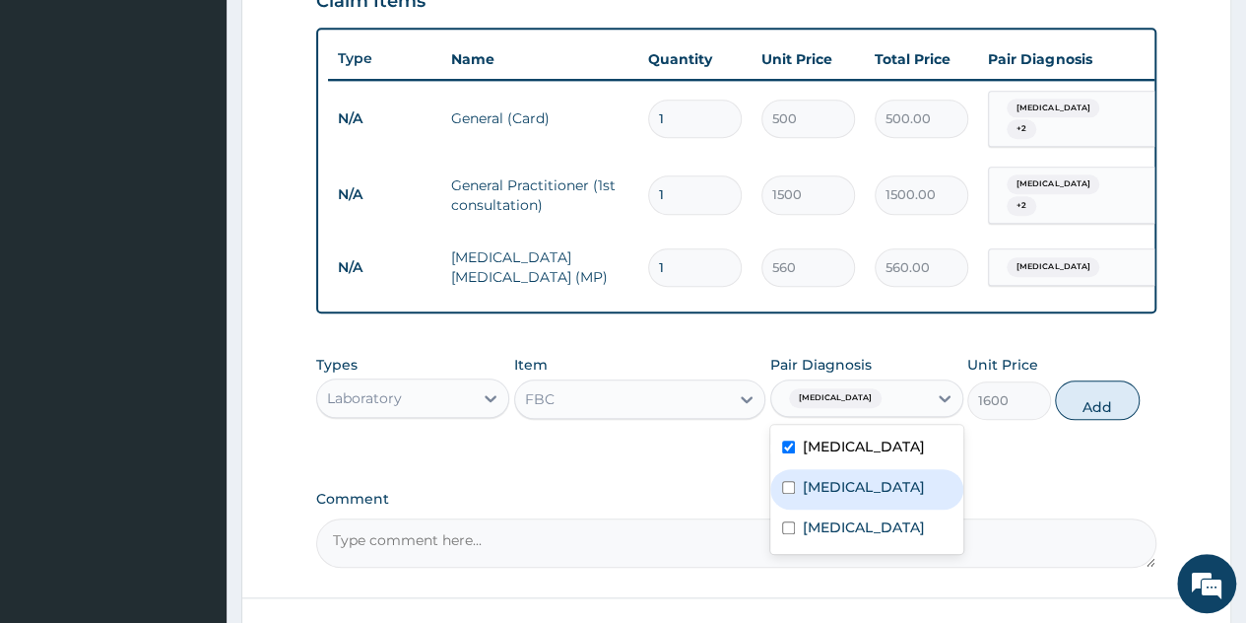
click at [842, 491] on label "Sepsis" at bounding box center [864, 487] width 122 height 20
checkbox input "true"
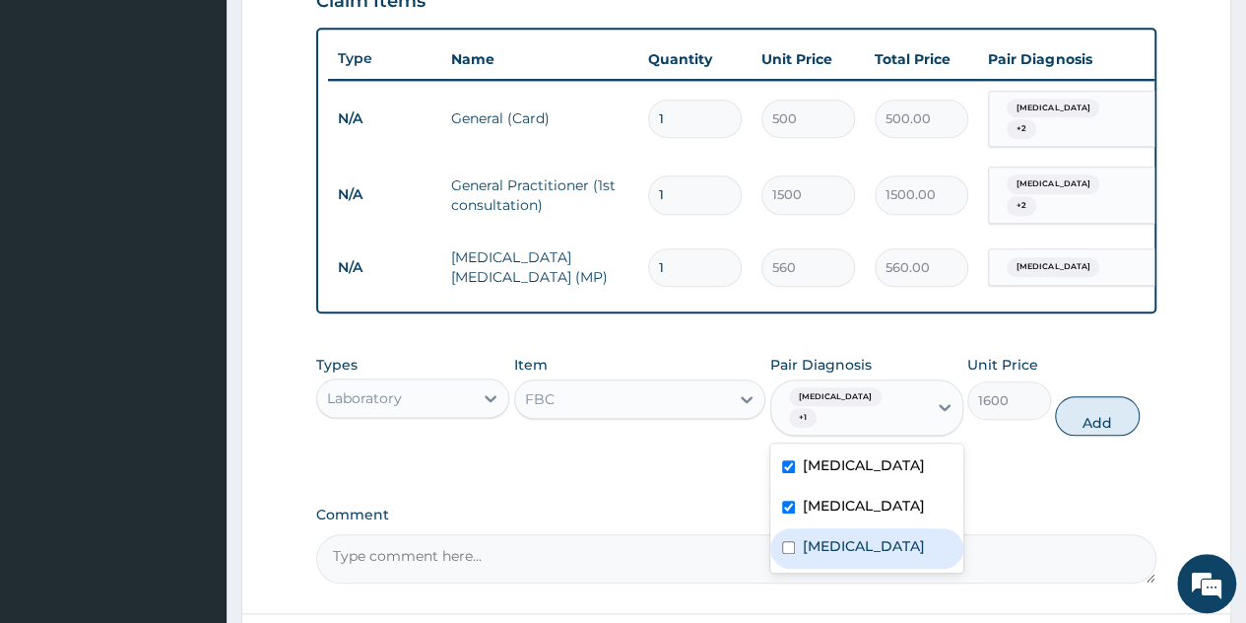
click at [856, 536] on label "Oligomenorrhoea" at bounding box center [864, 546] width 122 height 20
checkbox input "true"
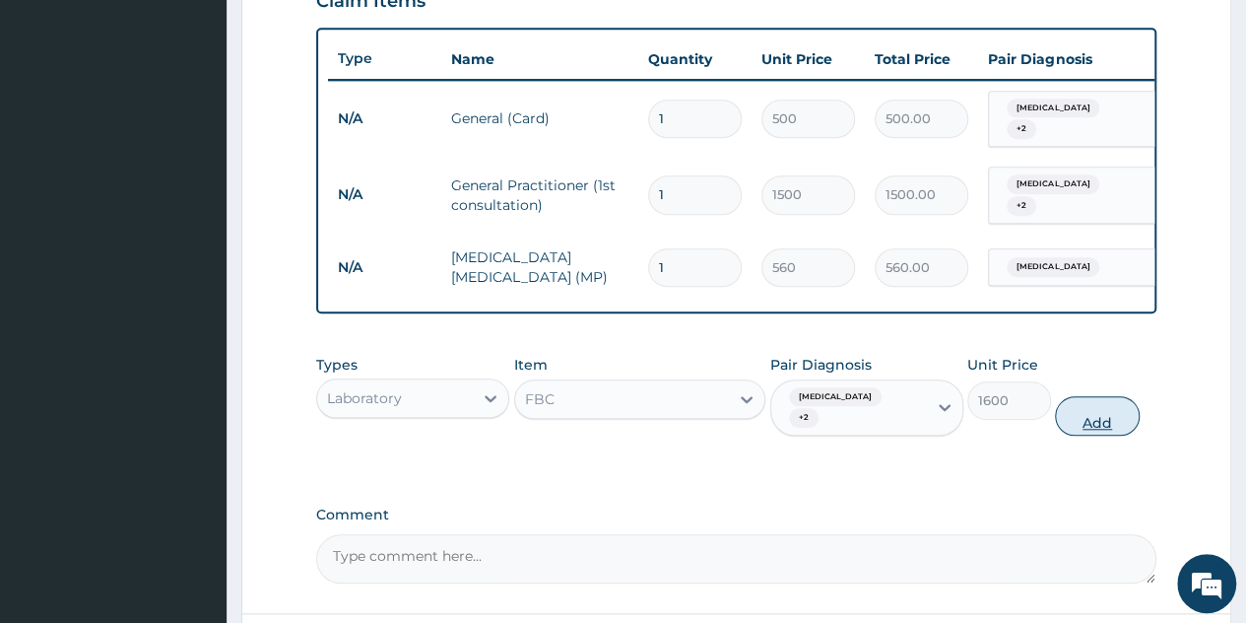
click at [1095, 396] on button "Add" at bounding box center [1097, 415] width 84 height 39
type input "0"
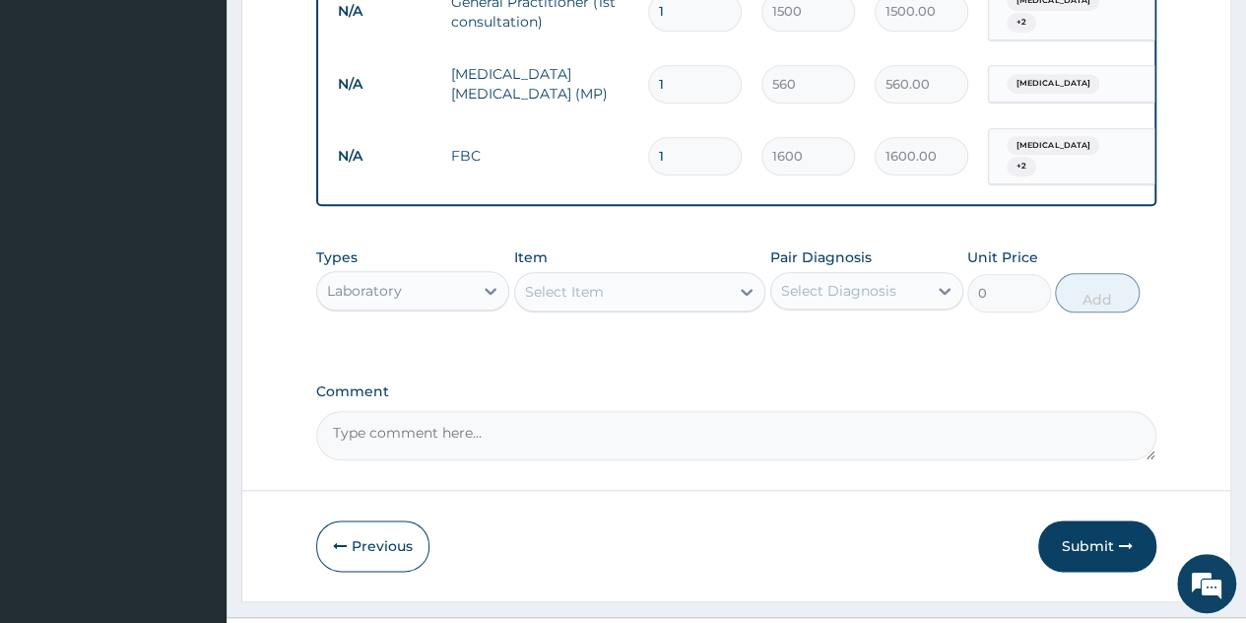
scroll to position [921, 0]
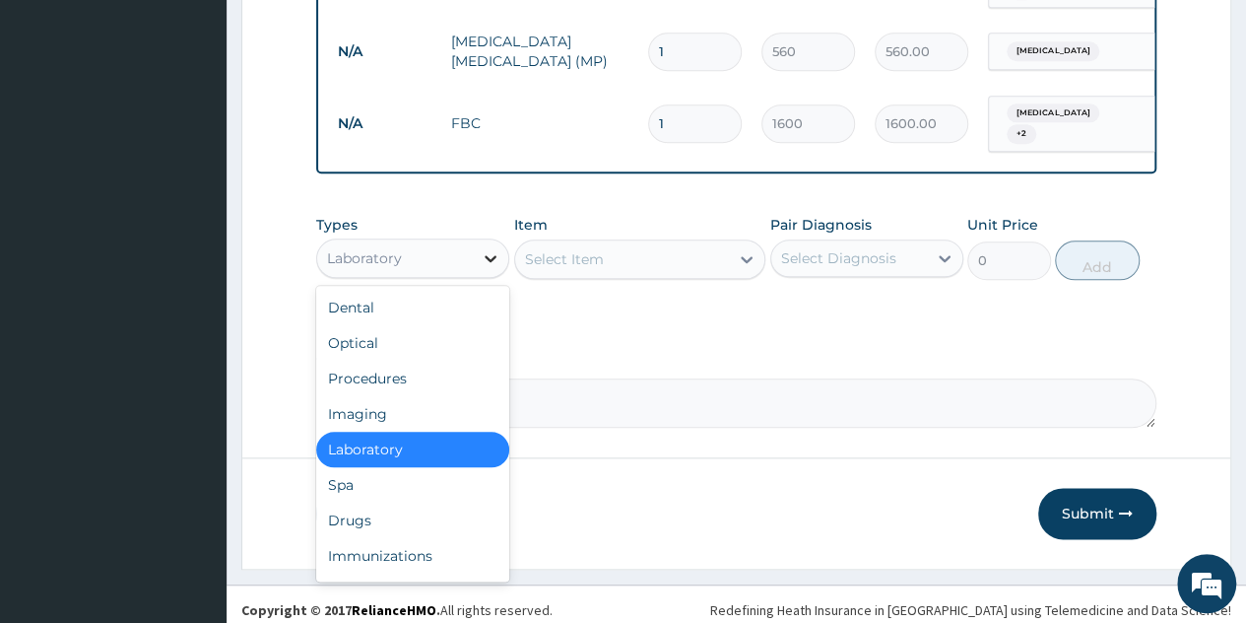
click at [497, 255] on icon at bounding box center [491, 258] width 12 height 7
click at [369, 503] on div "Drugs" at bounding box center [412, 520] width 193 height 35
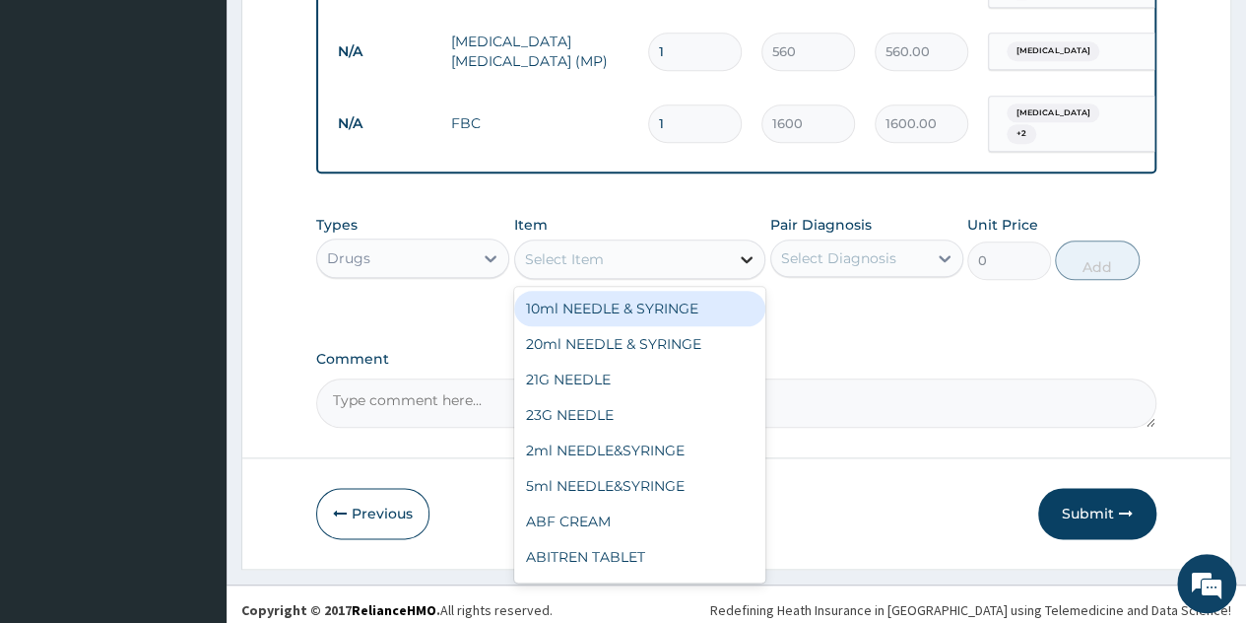
click at [741, 258] on icon at bounding box center [747, 259] width 20 height 20
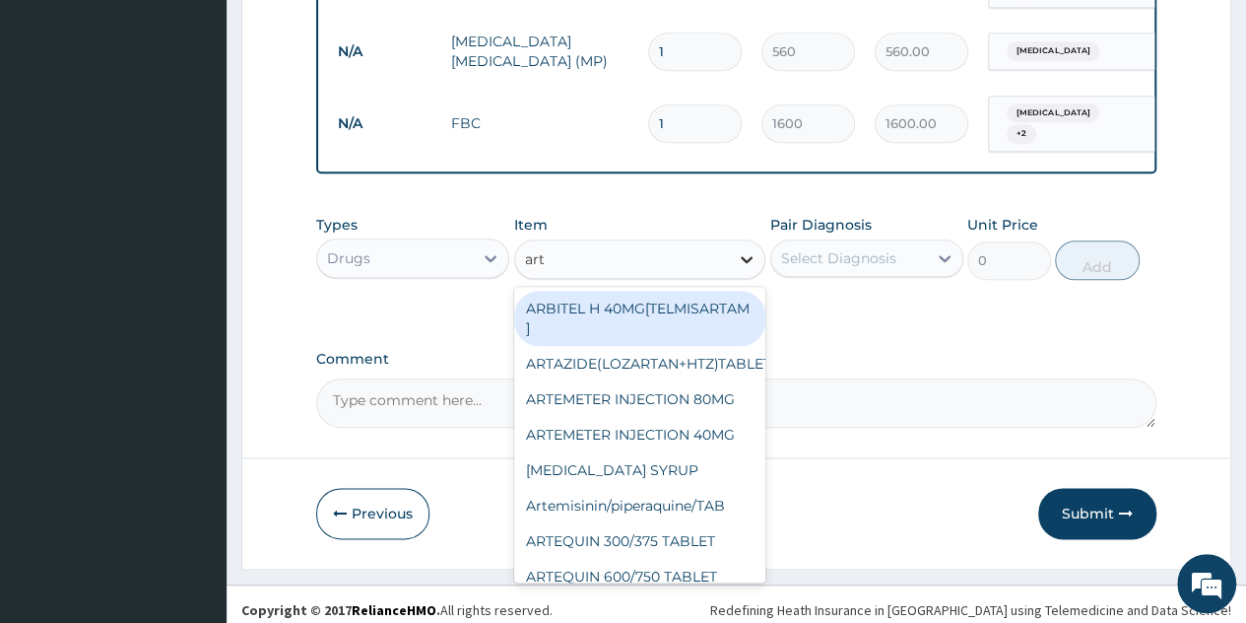
type input "arte"
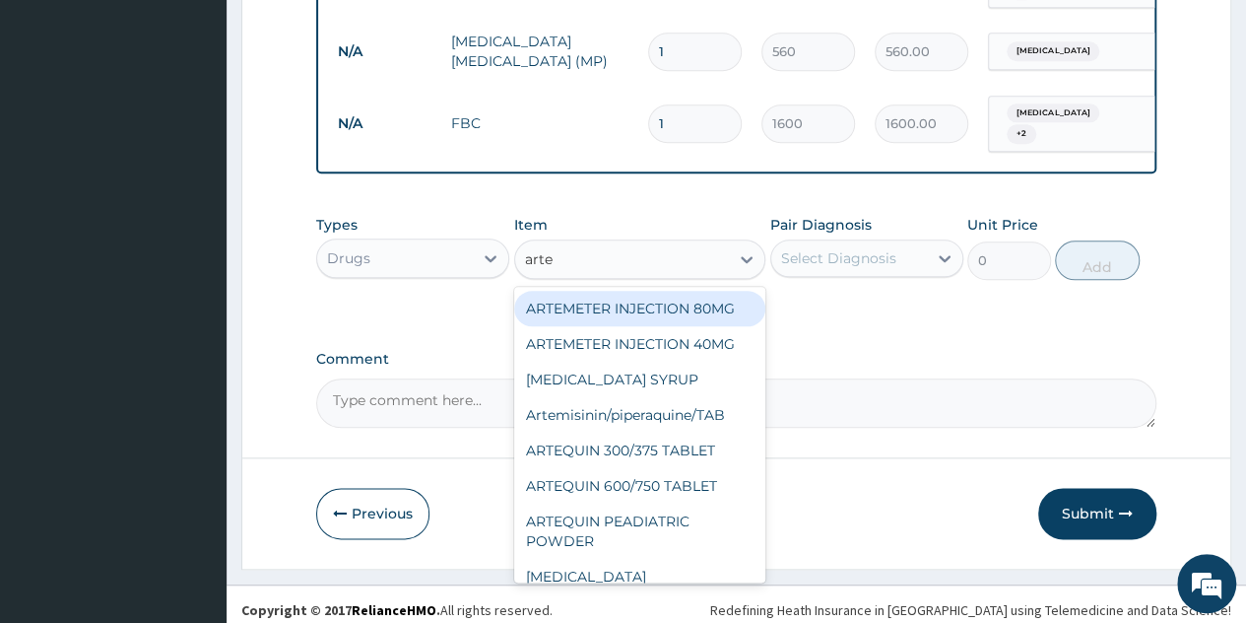
click at [653, 310] on div "ARTEMETER INJECTION 80MG" at bounding box center [640, 308] width 252 height 35
type input "210"
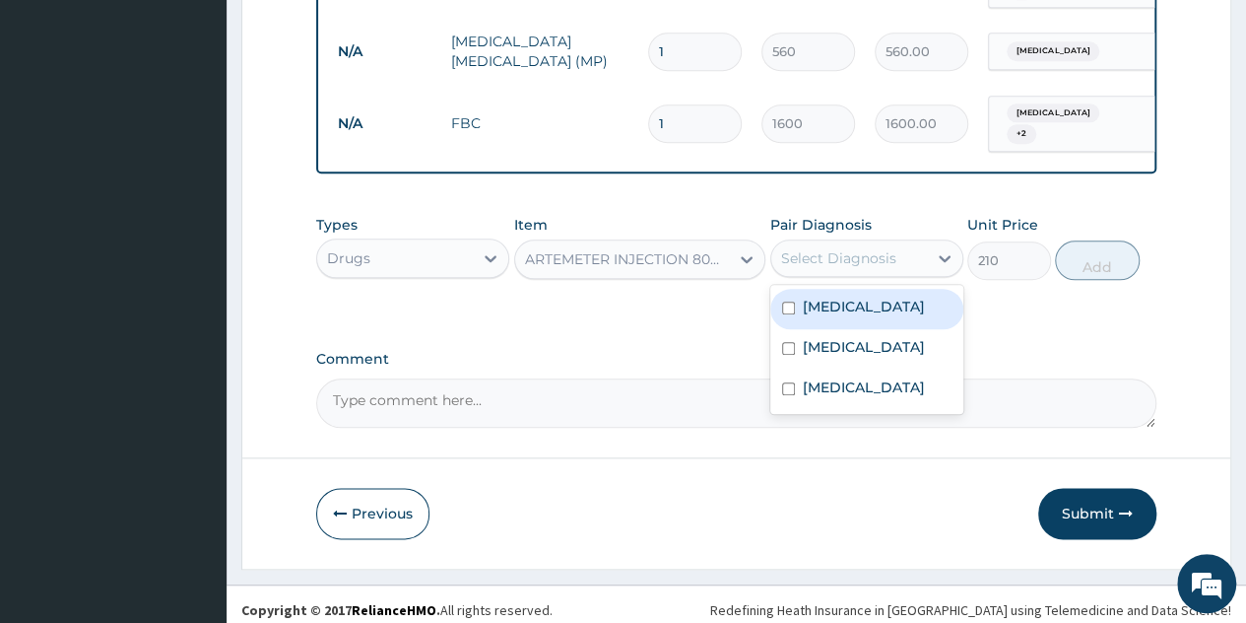
click at [912, 242] on div "Select Diagnosis" at bounding box center [850, 258] width 156 height 32
click at [881, 291] on div "[MEDICAL_DATA]" at bounding box center [867, 309] width 193 height 40
checkbox input "true"
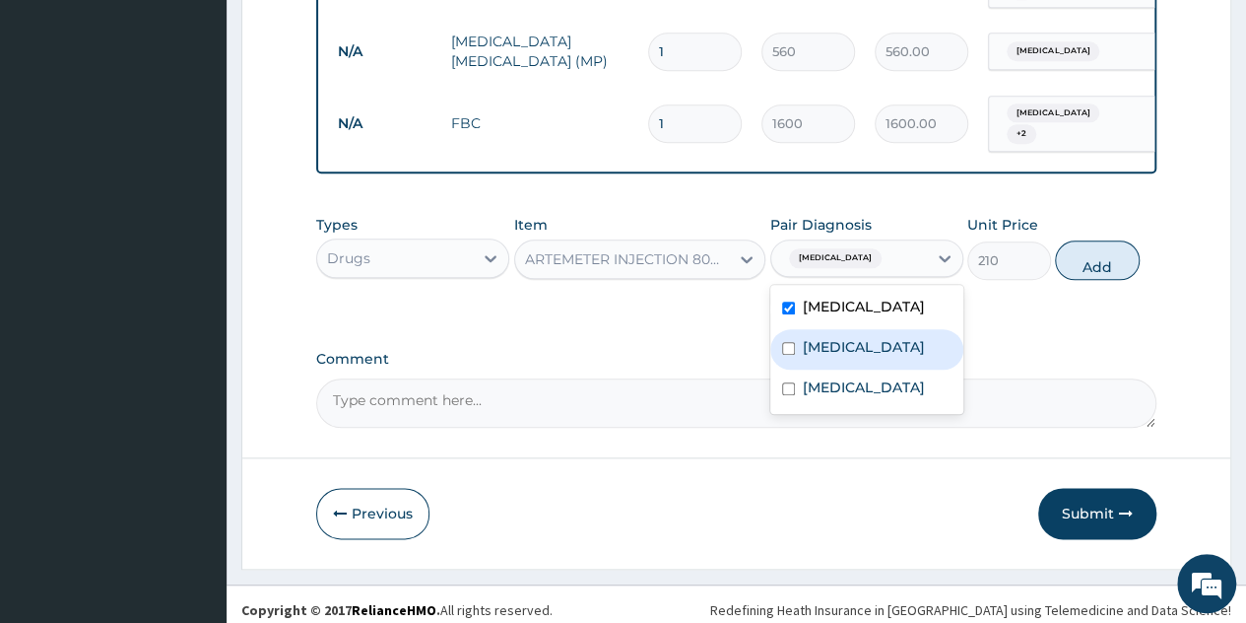
click at [889, 329] on div "[MEDICAL_DATA]" at bounding box center [867, 349] width 193 height 40
checkbox input "true"
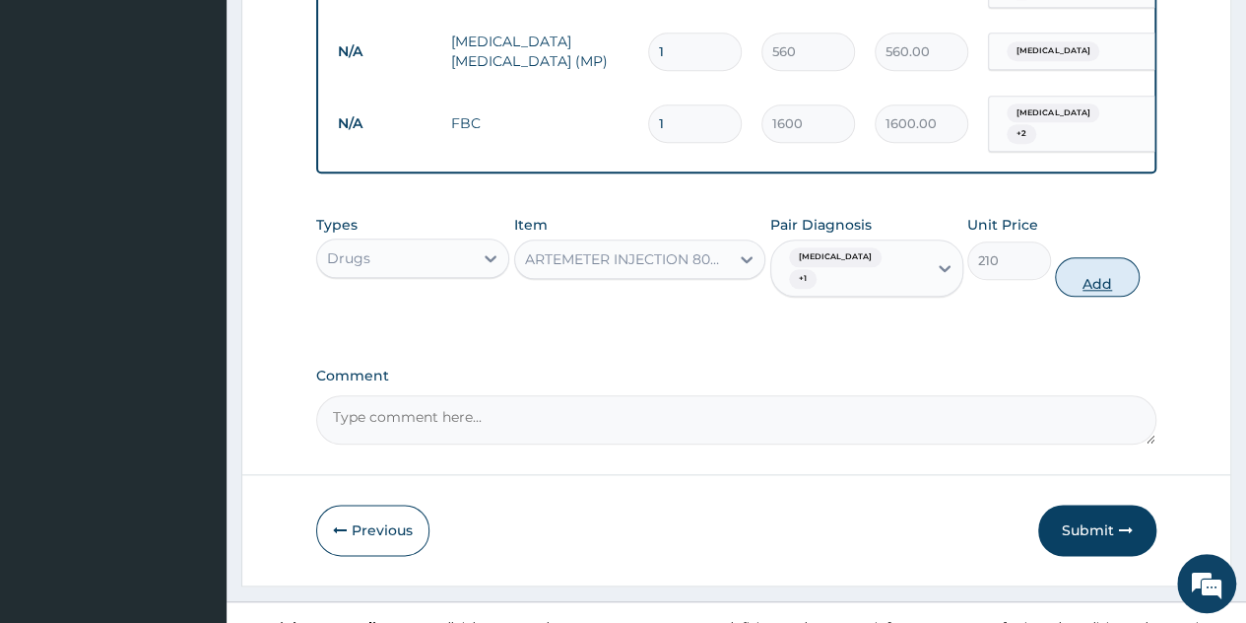
click at [1076, 257] on button "Add" at bounding box center [1097, 276] width 84 height 39
type input "0"
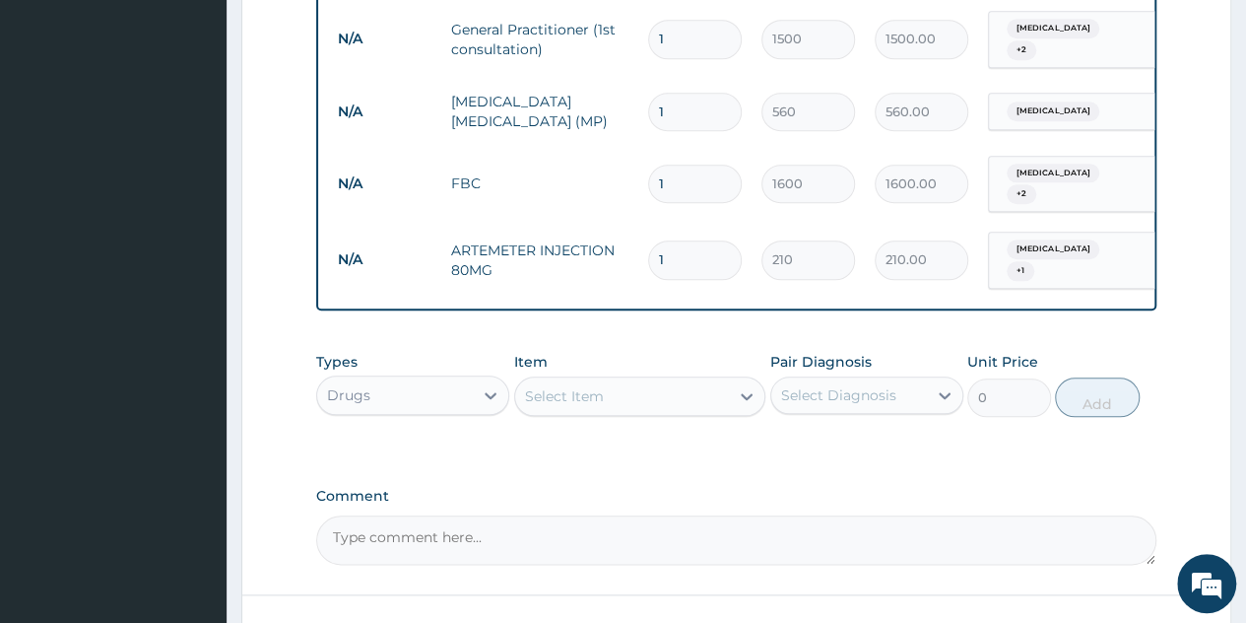
scroll to position [849, 0]
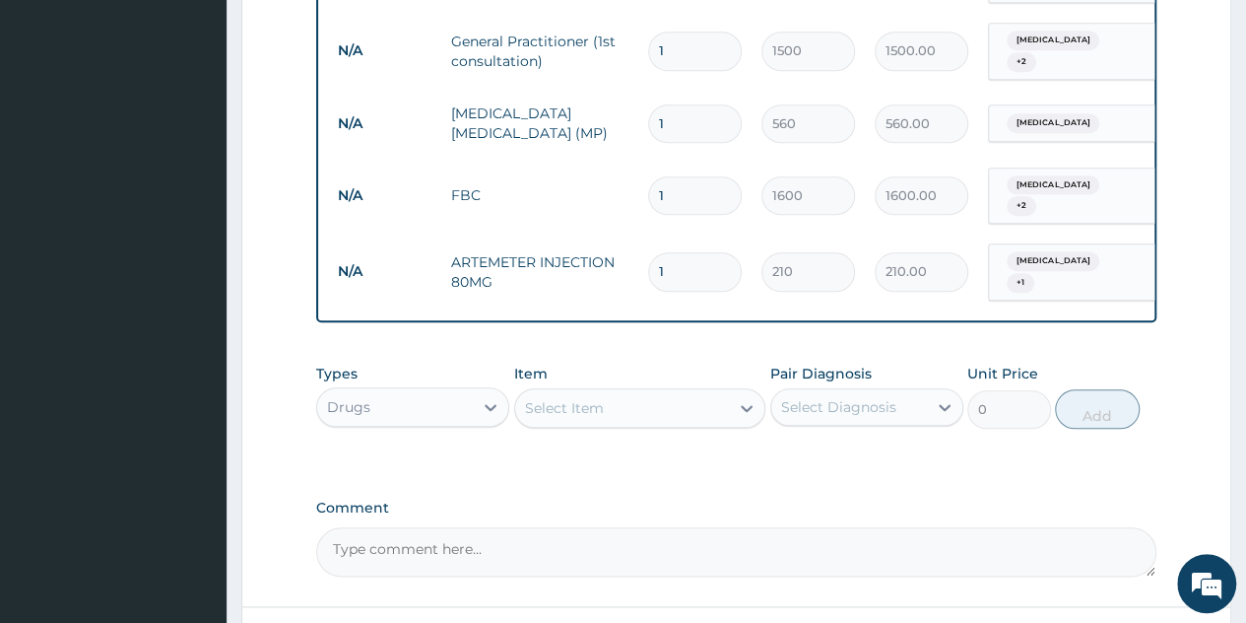
click at [690, 252] on input "1" at bounding box center [695, 271] width 94 height 38
type input "0.00"
type input "6"
type input "1260.00"
type input "3"
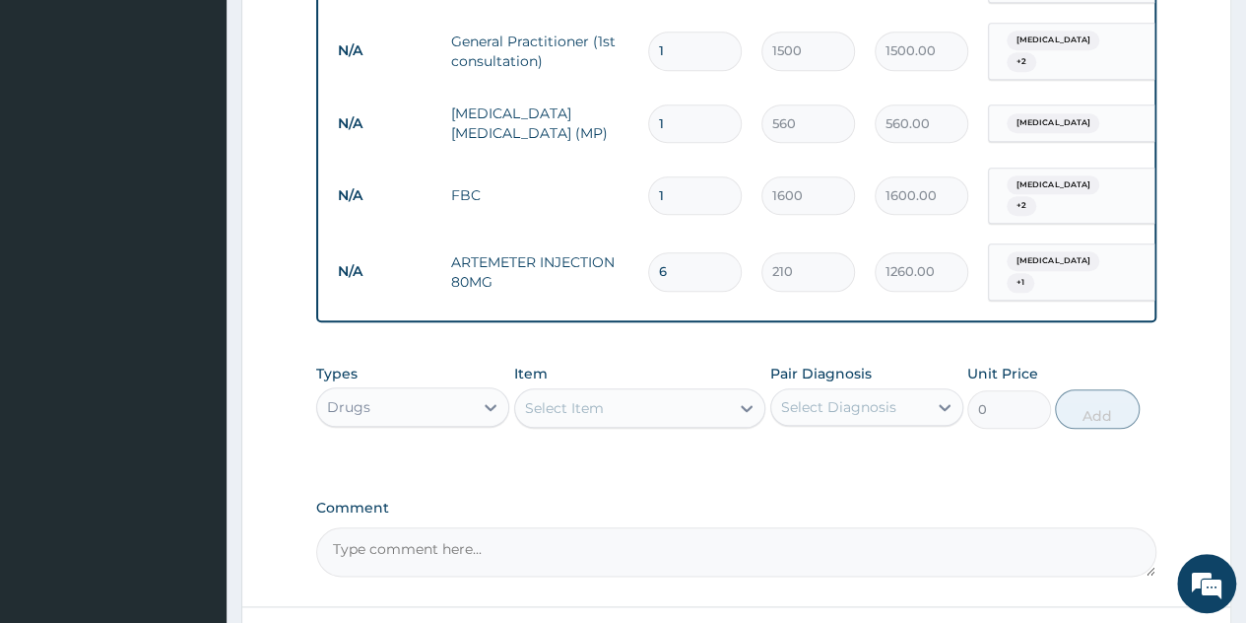
type input "630.00"
type input "1"
type input "210.00"
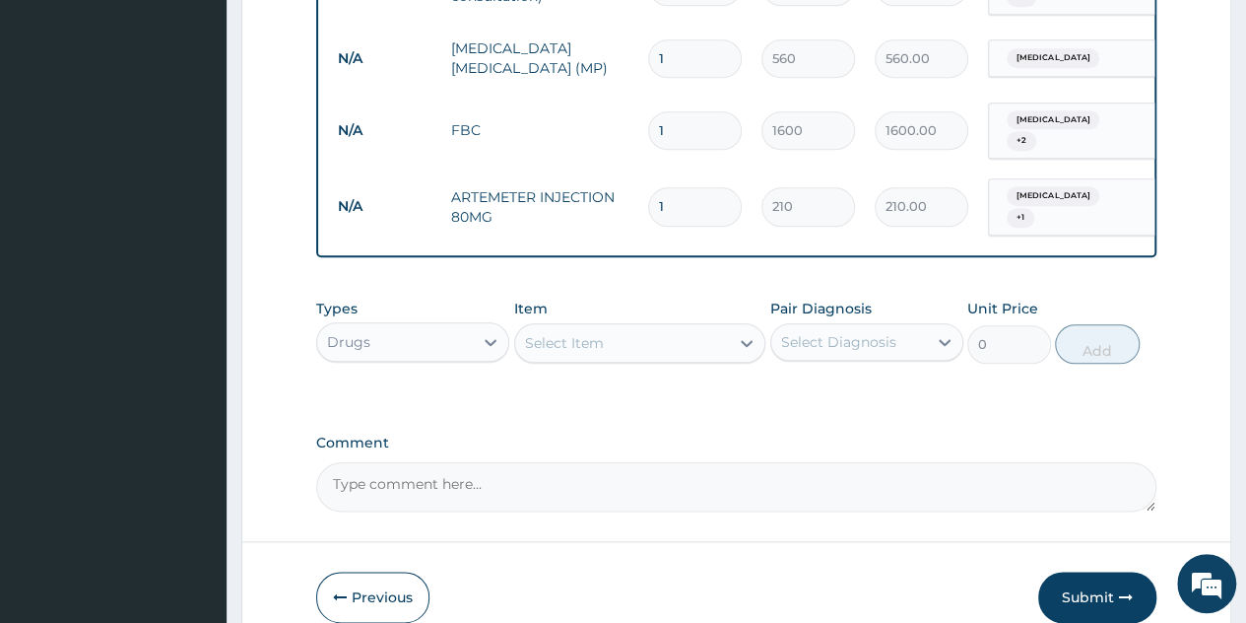
scroll to position [915, 0]
type input "0.00"
type input "6"
type input "1260.00"
type input "6"
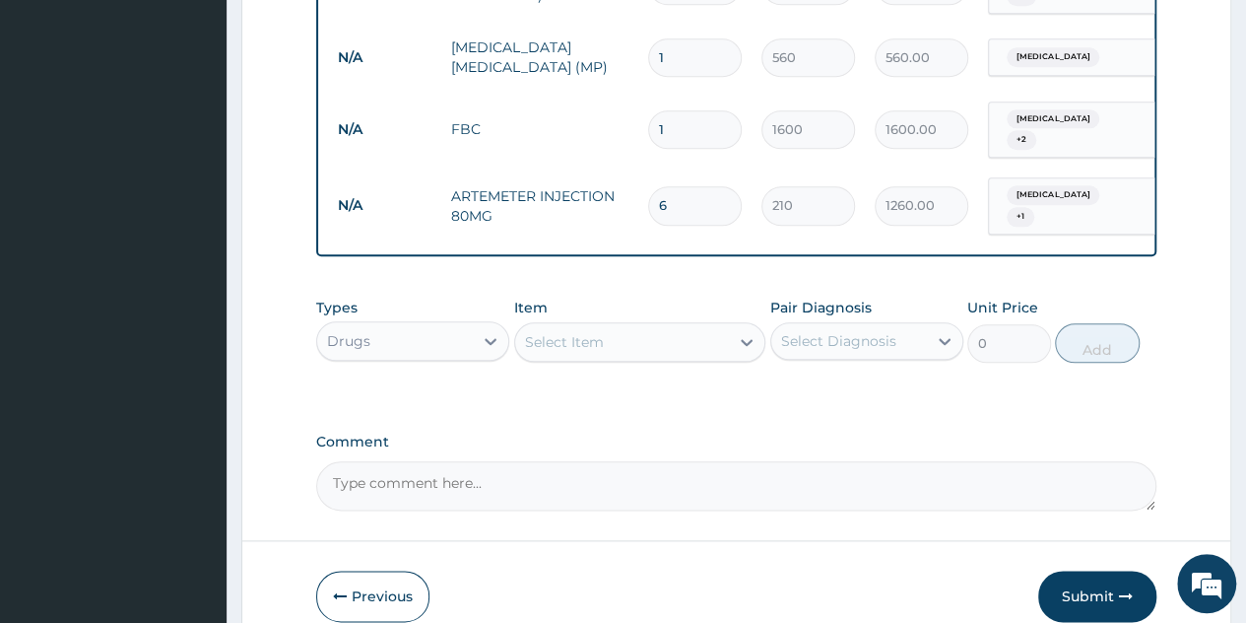
click at [667, 378] on div "Types Drugs Item Select Item Pair Diagnosis Select Diagnosis Unit Price 0 Add" at bounding box center [736, 345] width 841 height 114
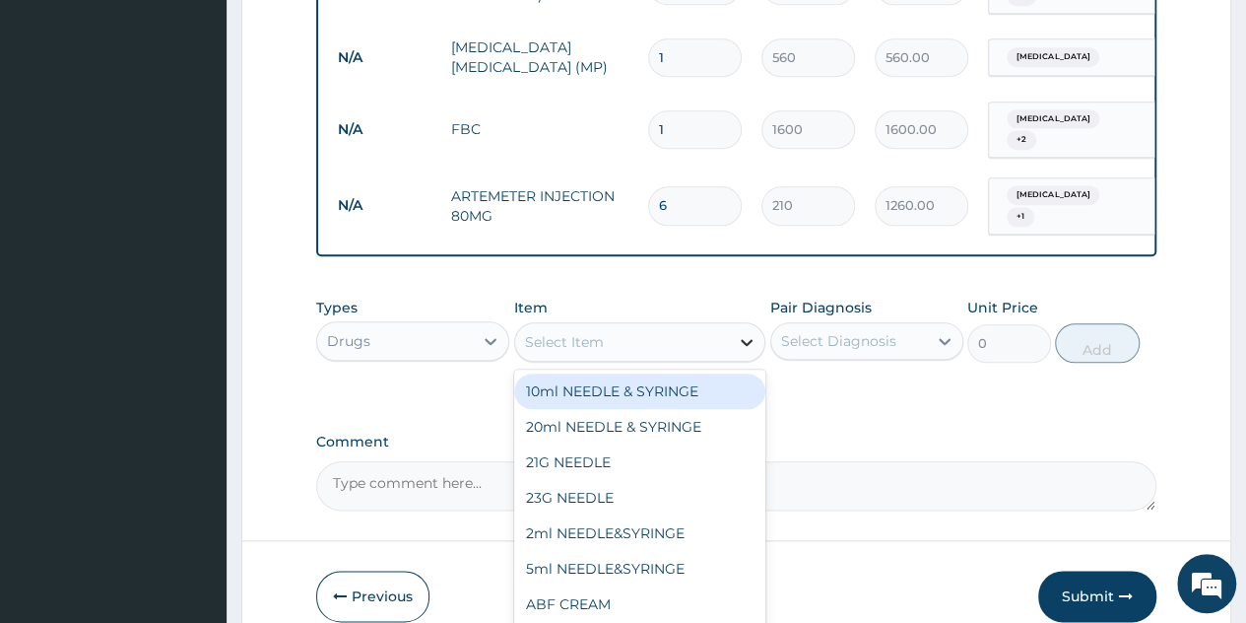
click at [733, 328] on div at bounding box center [746, 341] width 35 height 35
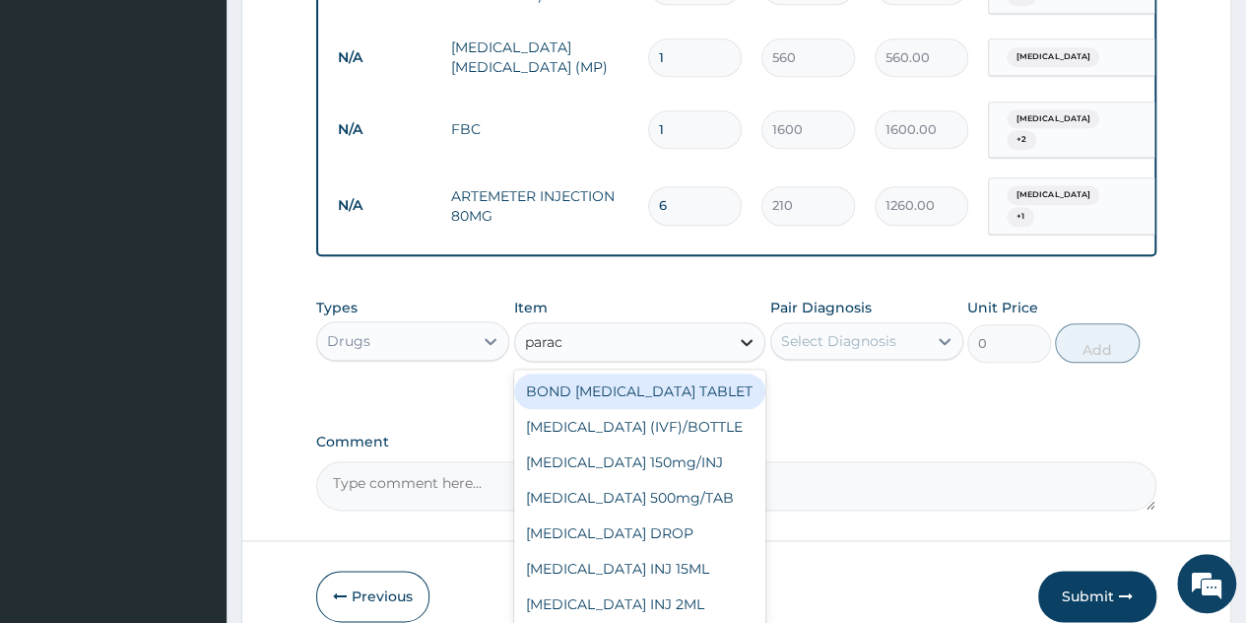
type input "parace"
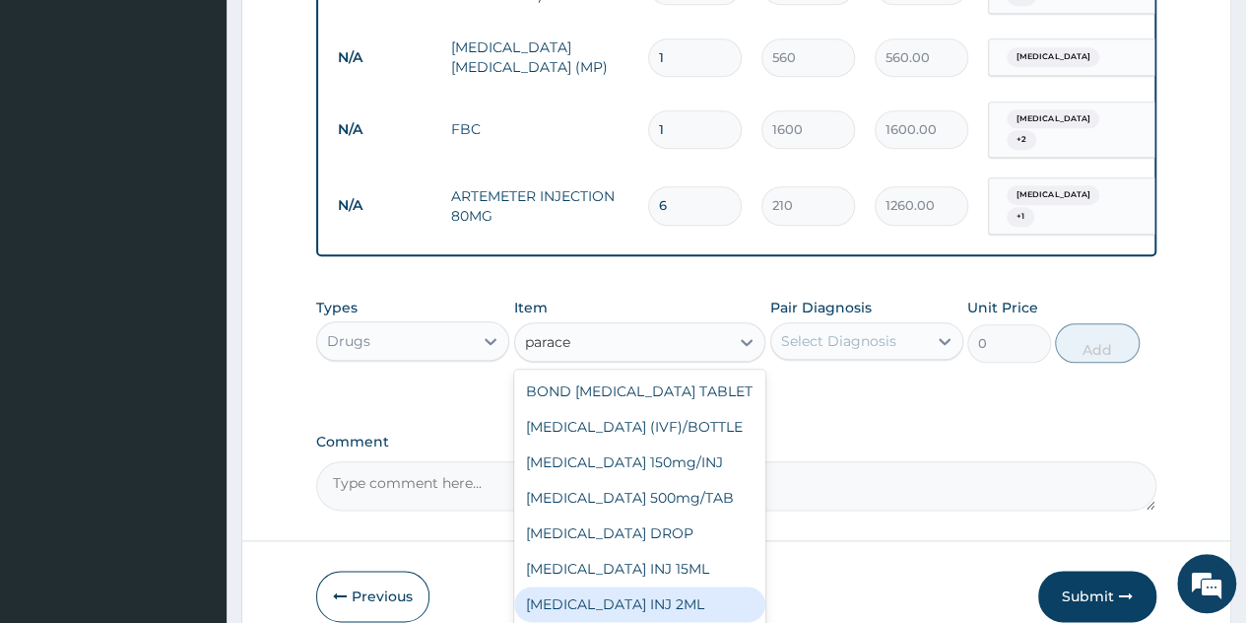
click at [643, 586] on div "PARACETAMOL INJ 2ML" at bounding box center [640, 603] width 252 height 35
type input "210"
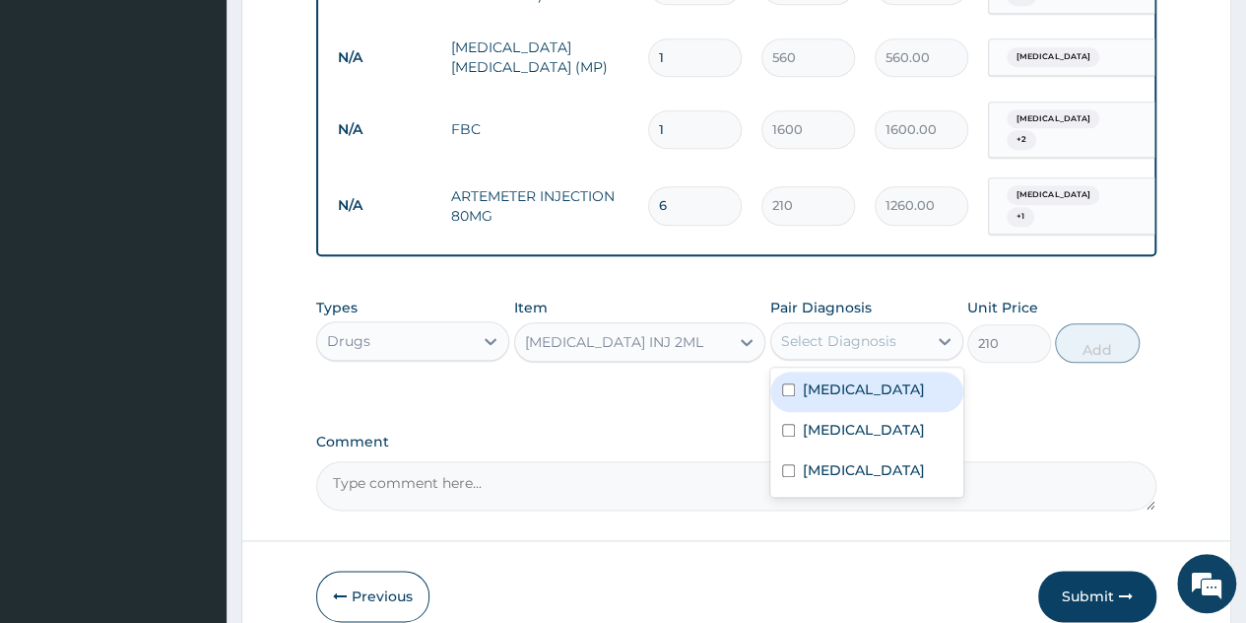
click at [924, 326] on div "Select Diagnosis" at bounding box center [850, 341] width 156 height 32
click at [874, 391] on div "[MEDICAL_DATA]" at bounding box center [867, 391] width 193 height 40
checkbox input "true"
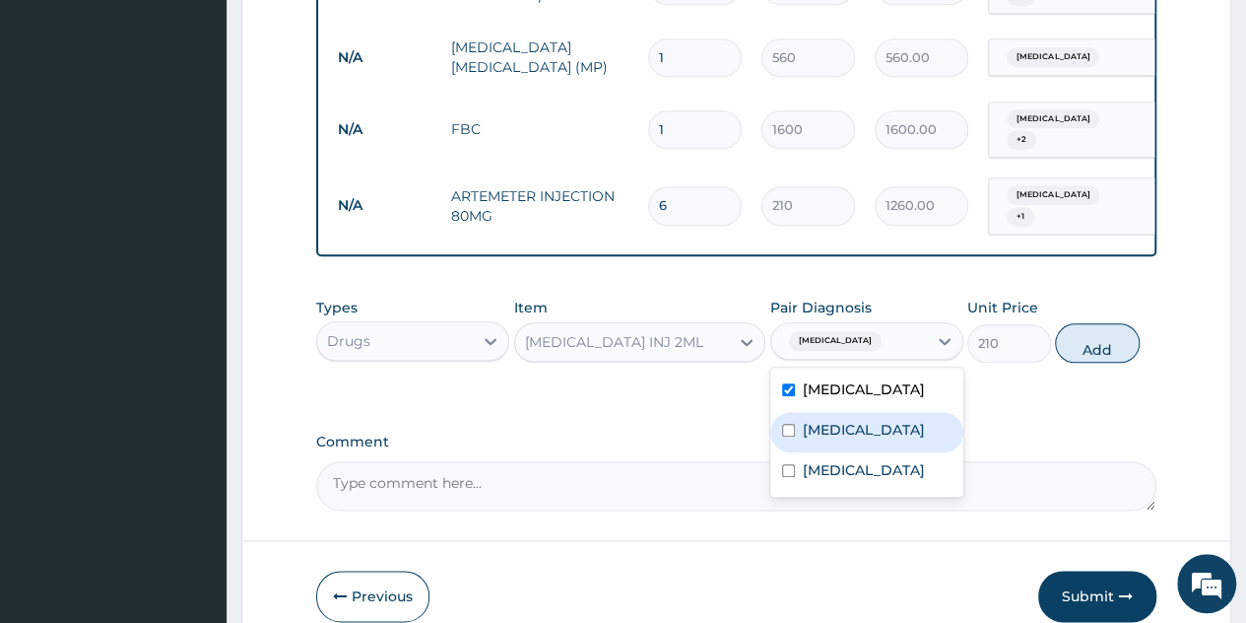
click at [867, 412] on div "[MEDICAL_DATA]" at bounding box center [867, 432] width 193 height 40
checkbox input "true"
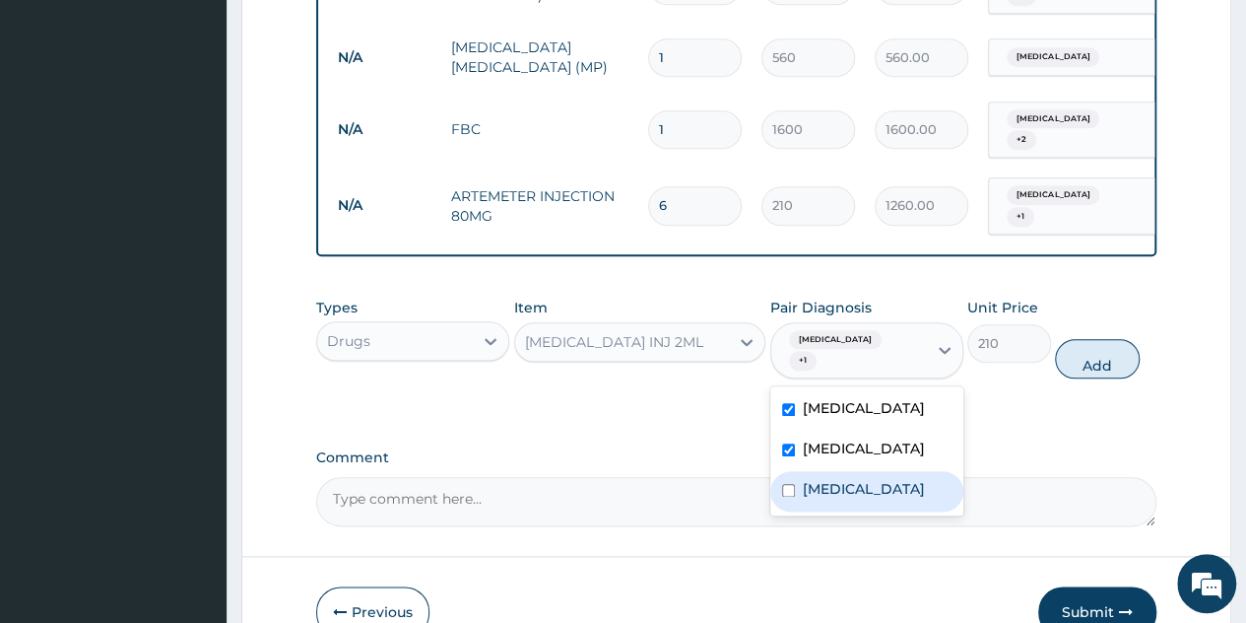
click at [903, 479] on label "Oligomenorrhoea" at bounding box center [864, 489] width 122 height 20
checkbox input "true"
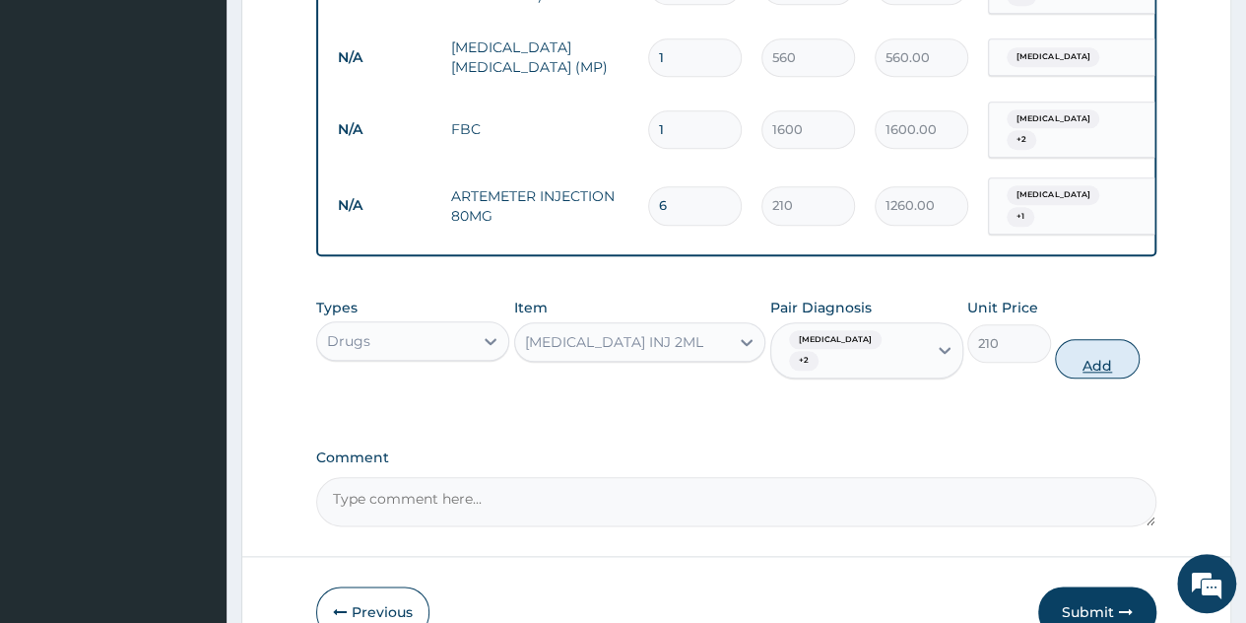
click at [1113, 339] on button "Add" at bounding box center [1097, 358] width 84 height 39
type input "0"
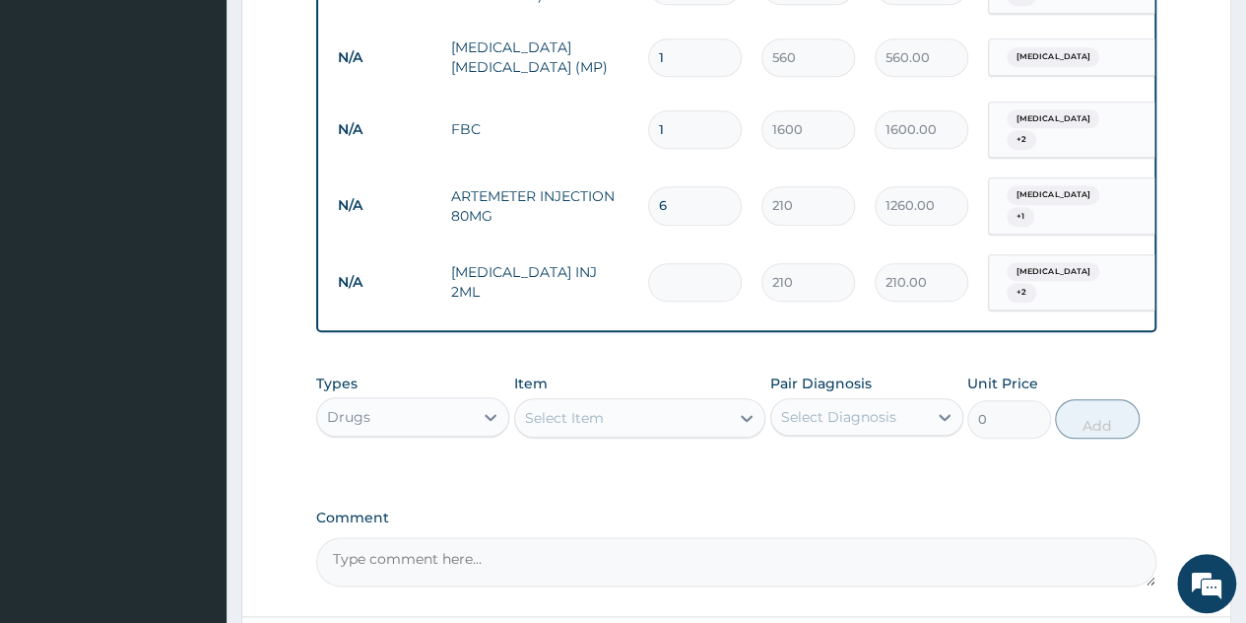
type input "0.00"
type input "2"
type input "420.00"
type input "2"
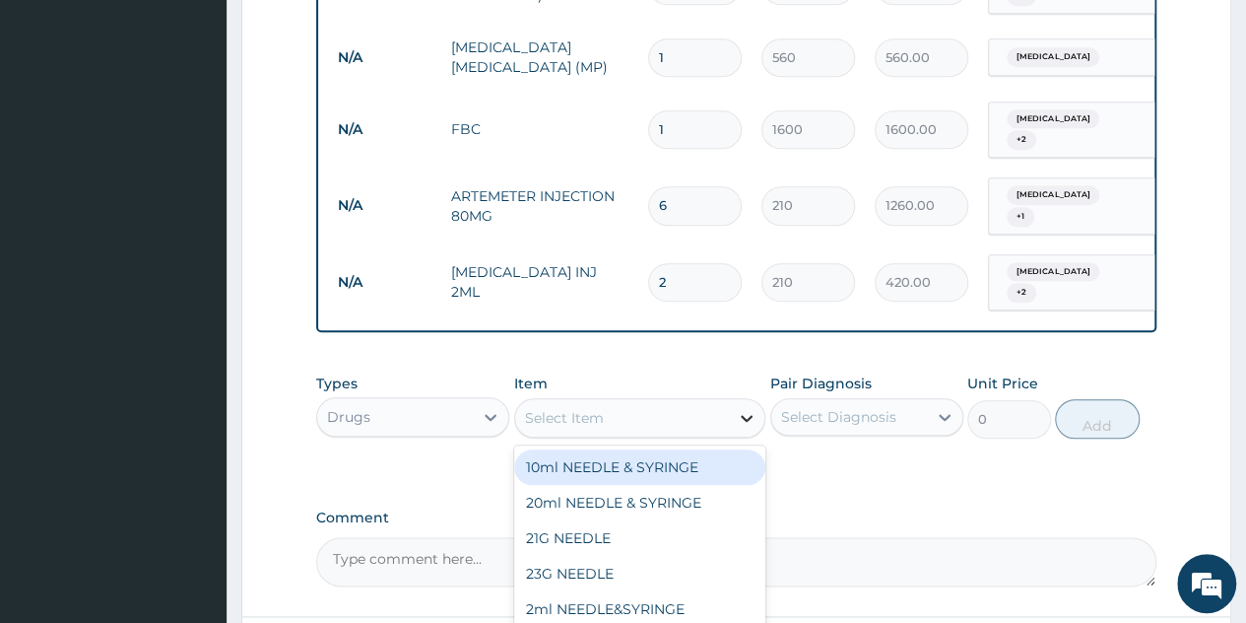
click at [735, 400] on div at bounding box center [746, 417] width 35 height 35
type input "parace"
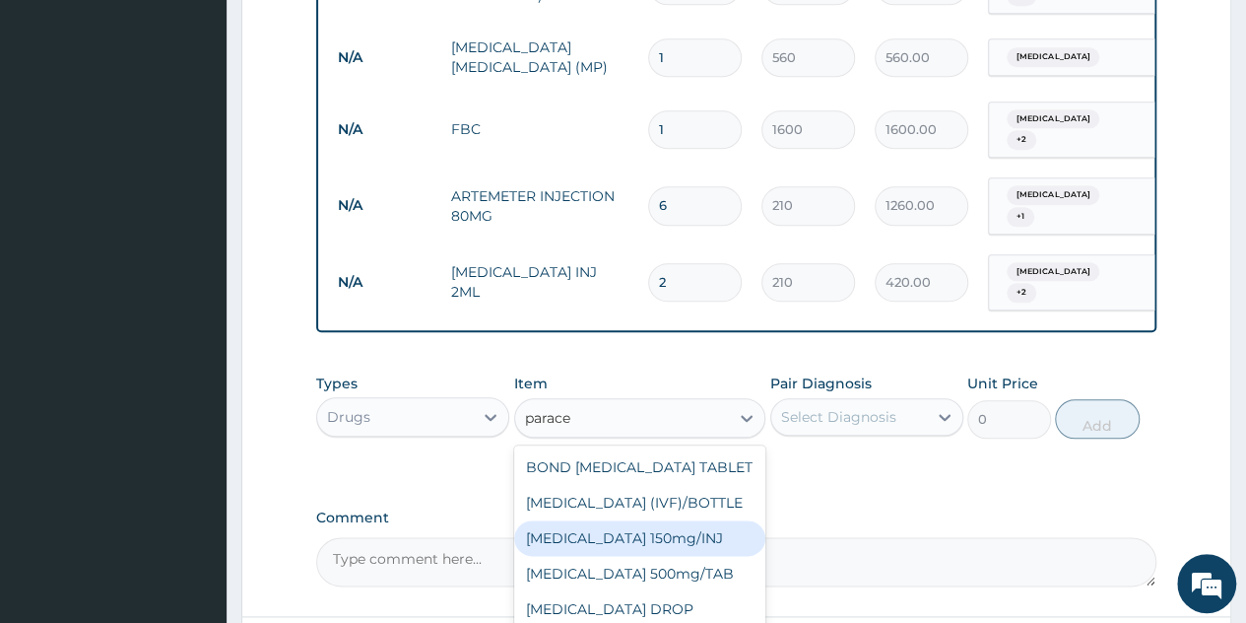
scroll to position [32, 0]
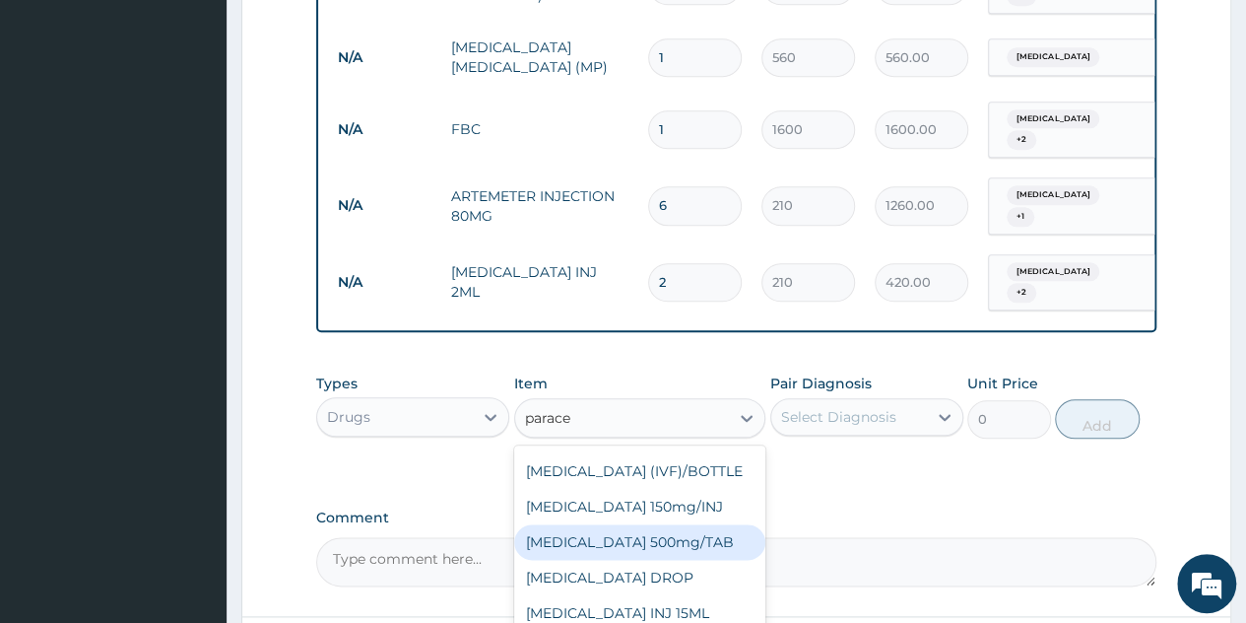
click at [647, 524] on div "PARACETAMOL 500mg/TAB" at bounding box center [640, 541] width 252 height 35
type input "5.25"
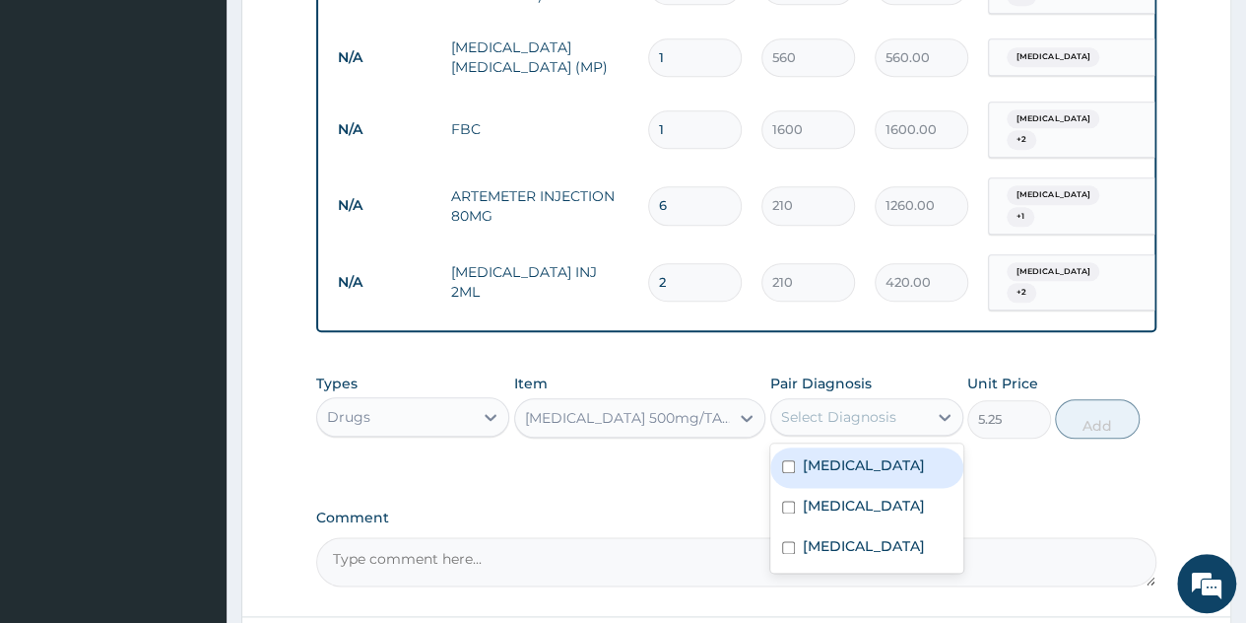
click at [924, 401] on div "Select Diagnosis" at bounding box center [850, 417] width 156 height 32
click at [855, 449] on div "[MEDICAL_DATA]" at bounding box center [867, 467] width 193 height 40
checkbox input "true"
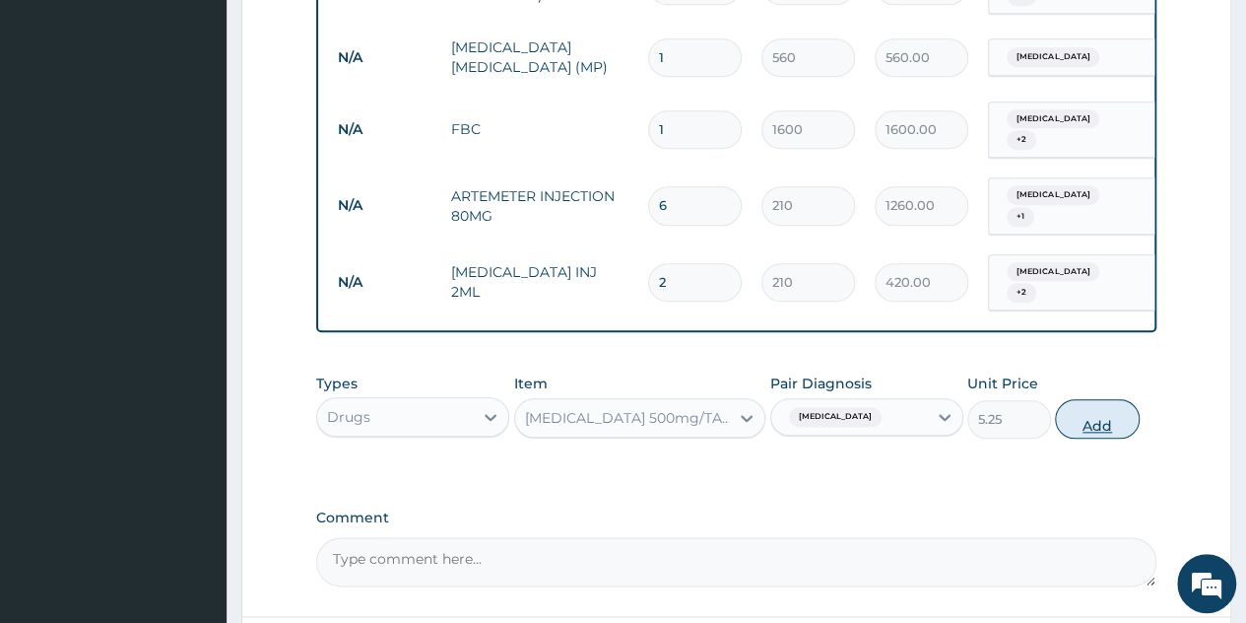
click at [1105, 403] on button "Add" at bounding box center [1097, 418] width 84 height 39
type input "0"
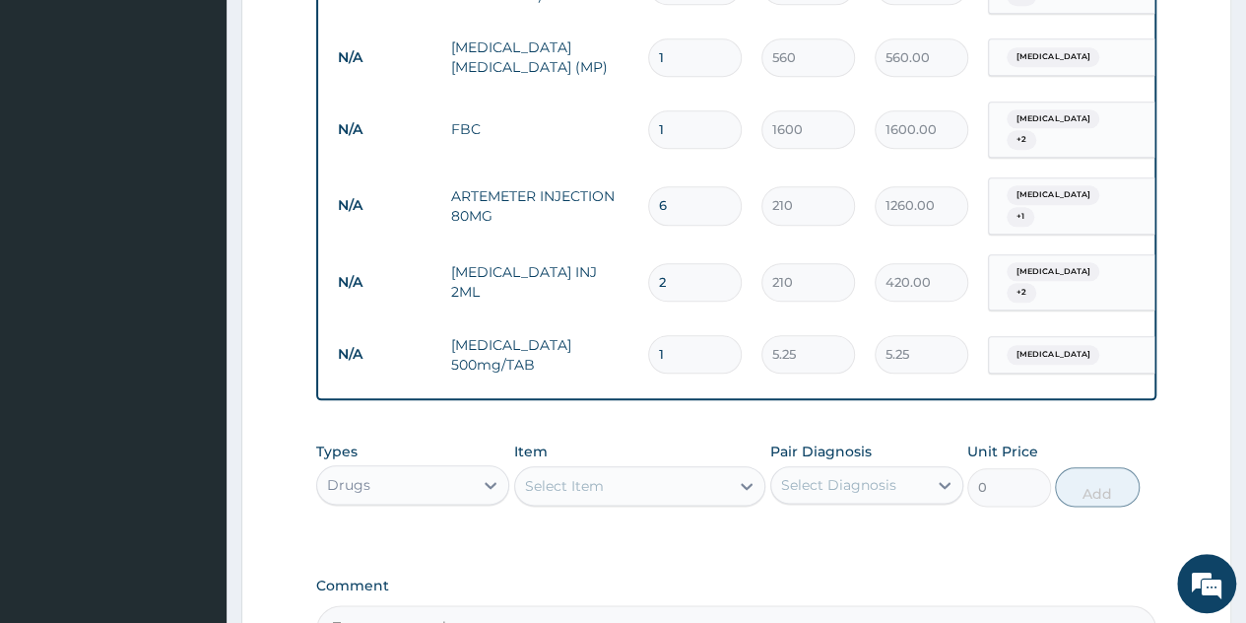
type input "0.00"
type input "3"
type input "15.75"
type input "30"
type input "157.50"
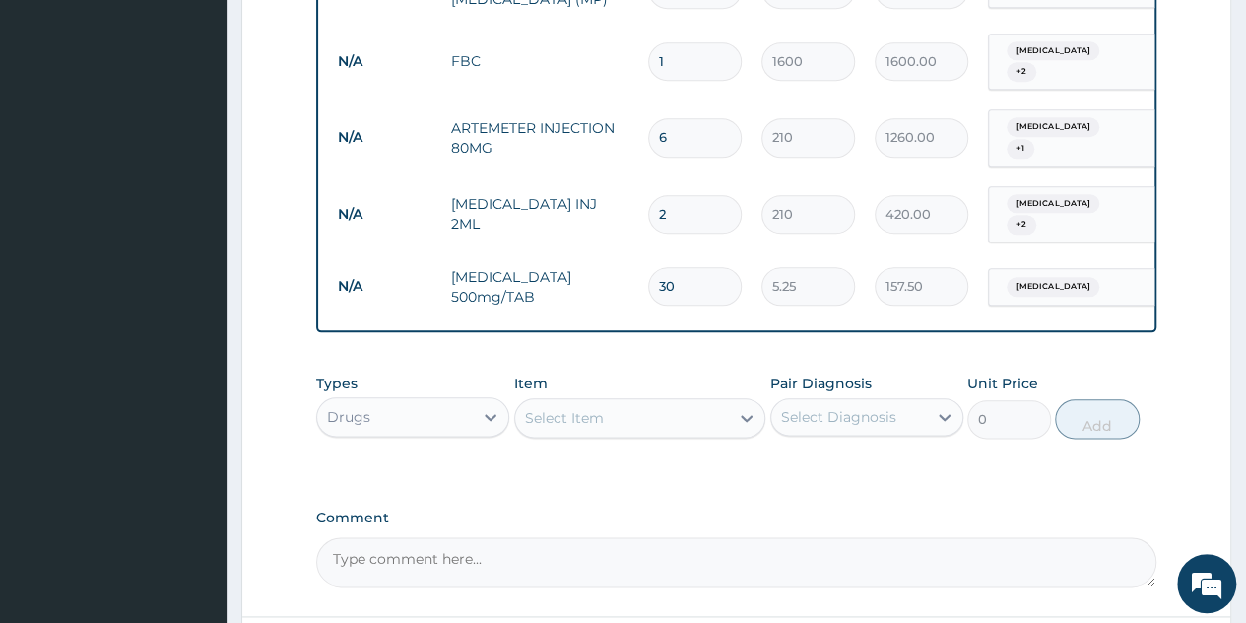
scroll to position [985, 0]
type input "30"
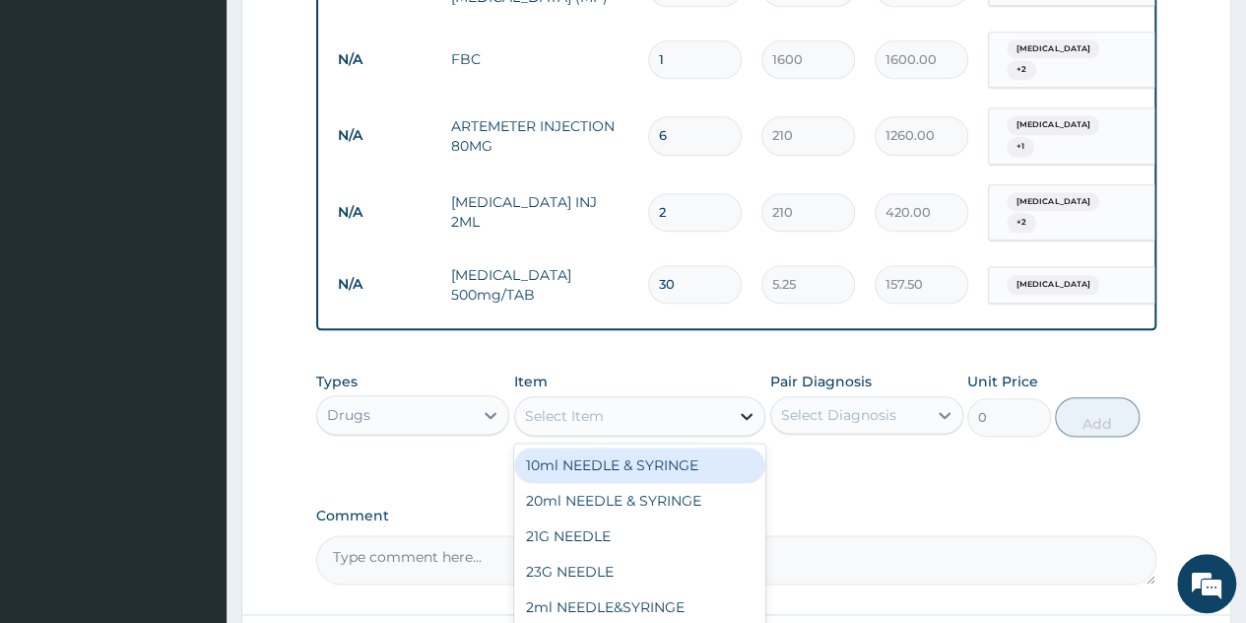
click at [744, 406] on icon at bounding box center [747, 416] width 20 height 20
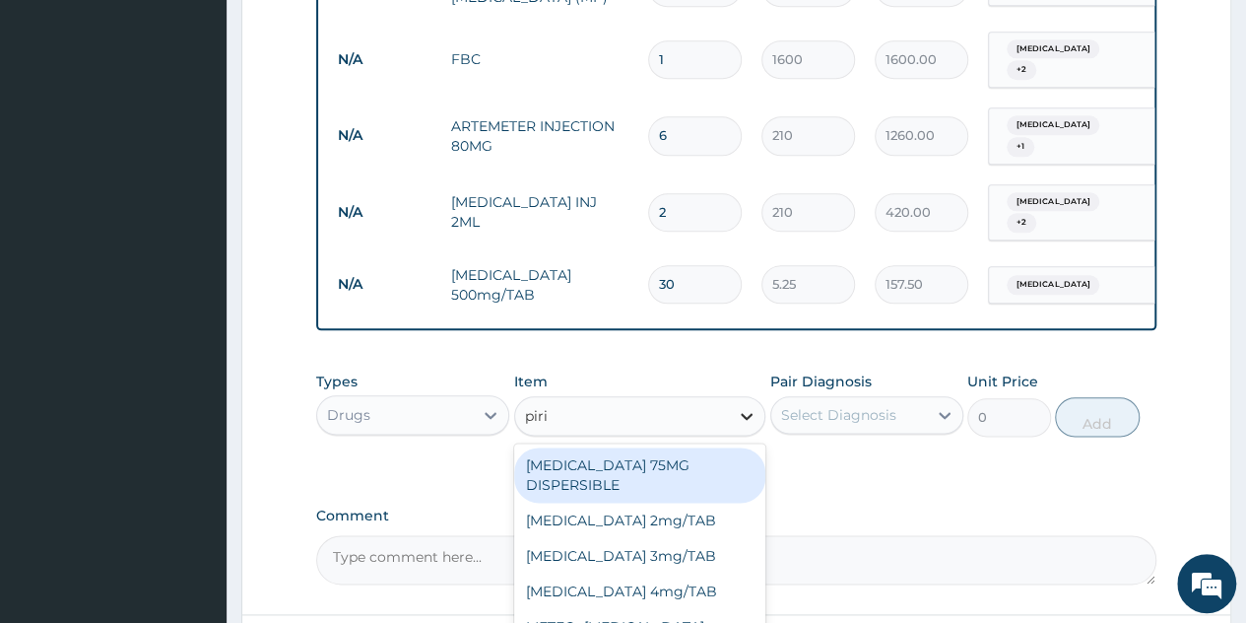
type input "pirit"
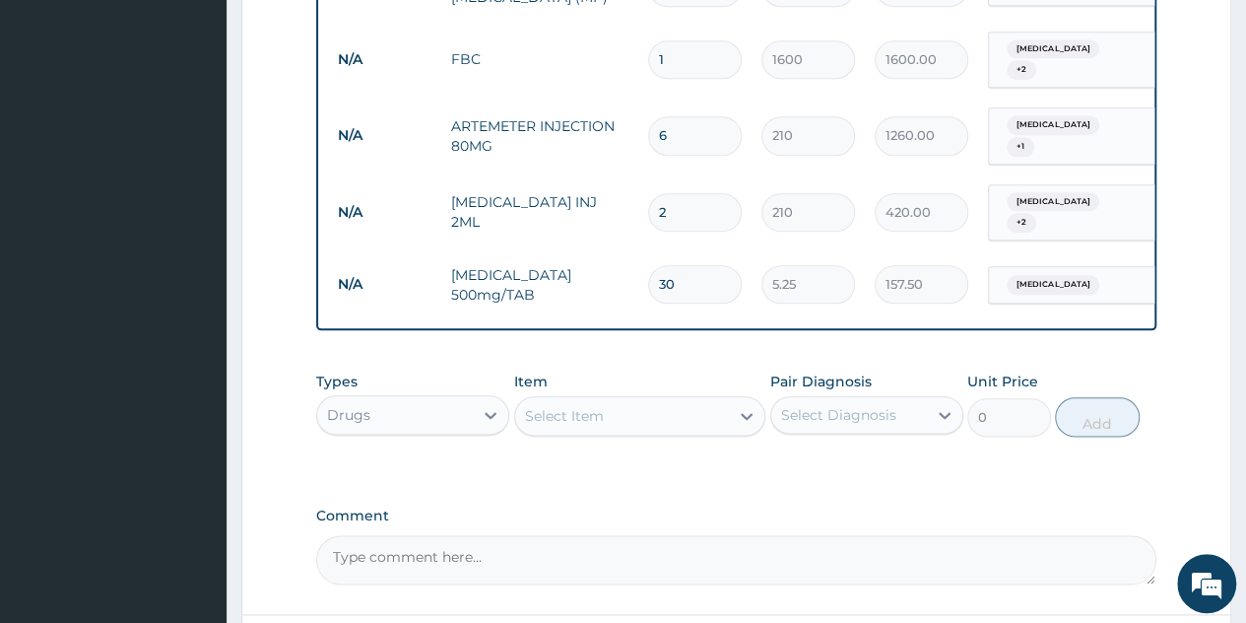
click at [704, 408] on div "Select Item" at bounding box center [640, 415] width 252 height 39
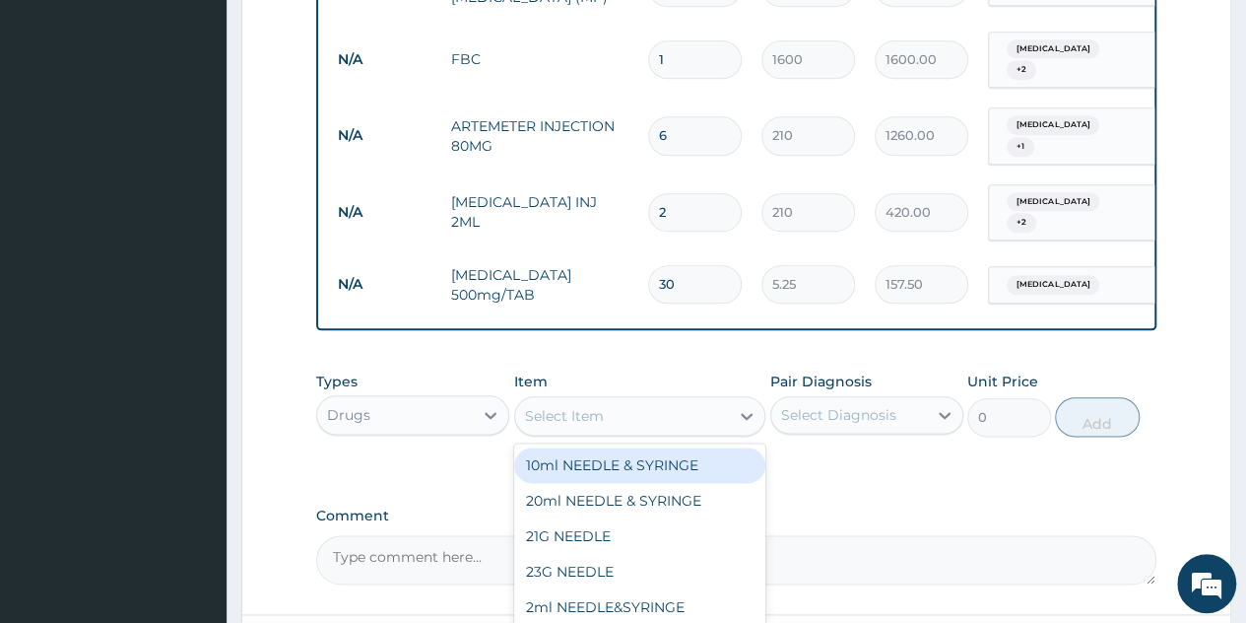
click at [704, 408] on div "Select Item" at bounding box center [640, 415] width 252 height 39
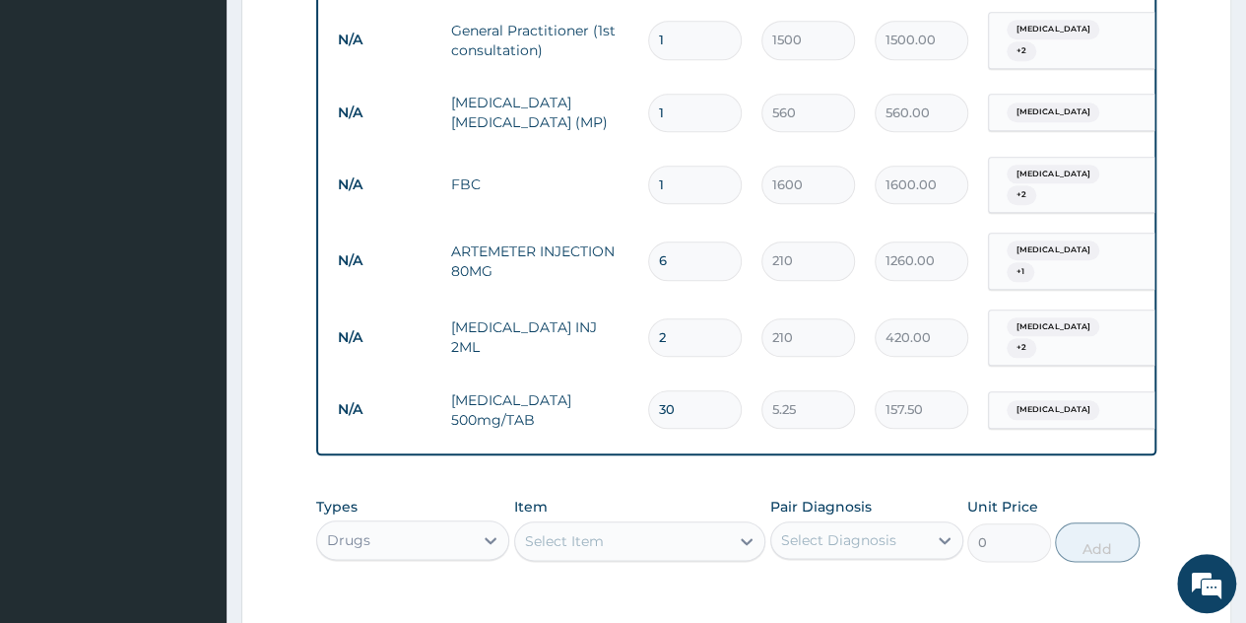
scroll to position [859, 0]
click at [848, 242] on input "210" at bounding box center [809, 261] width 94 height 38
click at [737, 532] on icon at bounding box center [747, 542] width 20 height 20
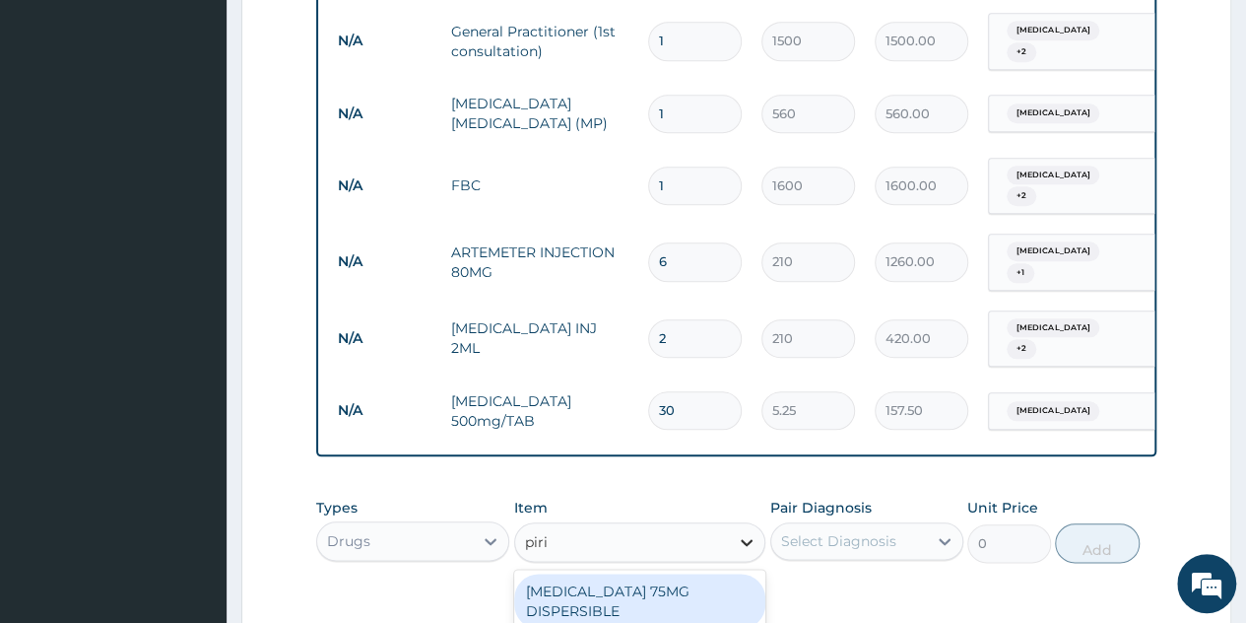
type input "pirit"
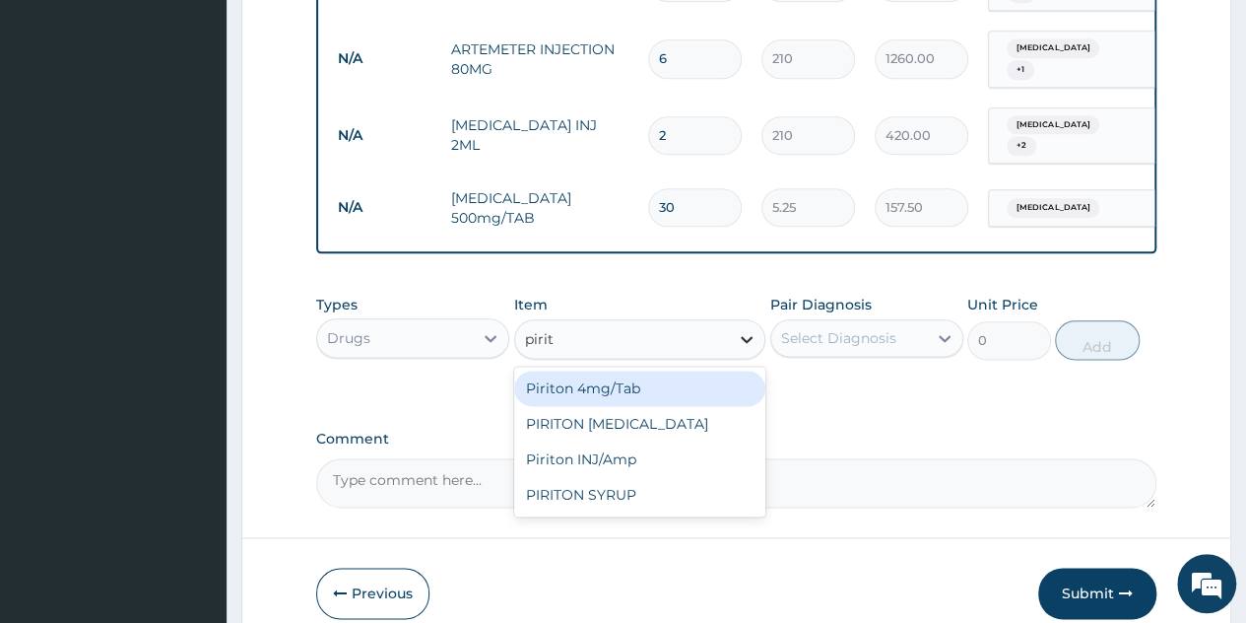
scroll to position [1063, 0]
click at [600, 370] on div "Piriton 4mg/Tab" at bounding box center [640, 387] width 252 height 35
type input "5.25"
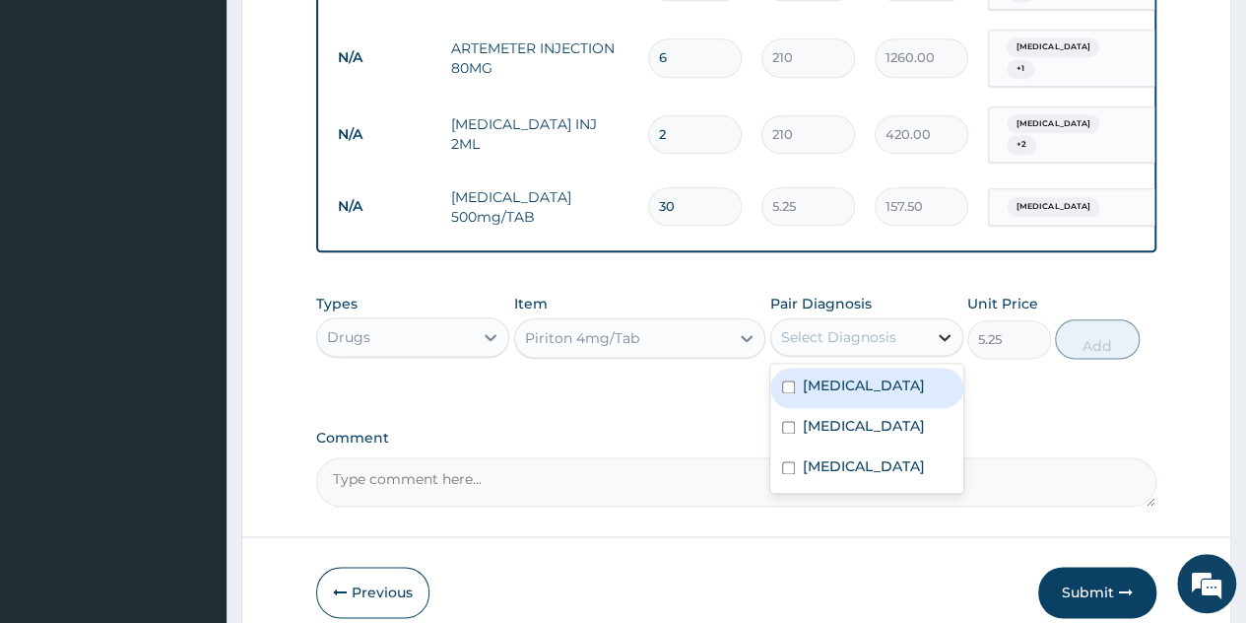
click at [928, 319] on div at bounding box center [944, 336] width 35 height 35
click at [887, 368] on div "Malaria" at bounding box center [867, 388] width 193 height 40
checkbox input "true"
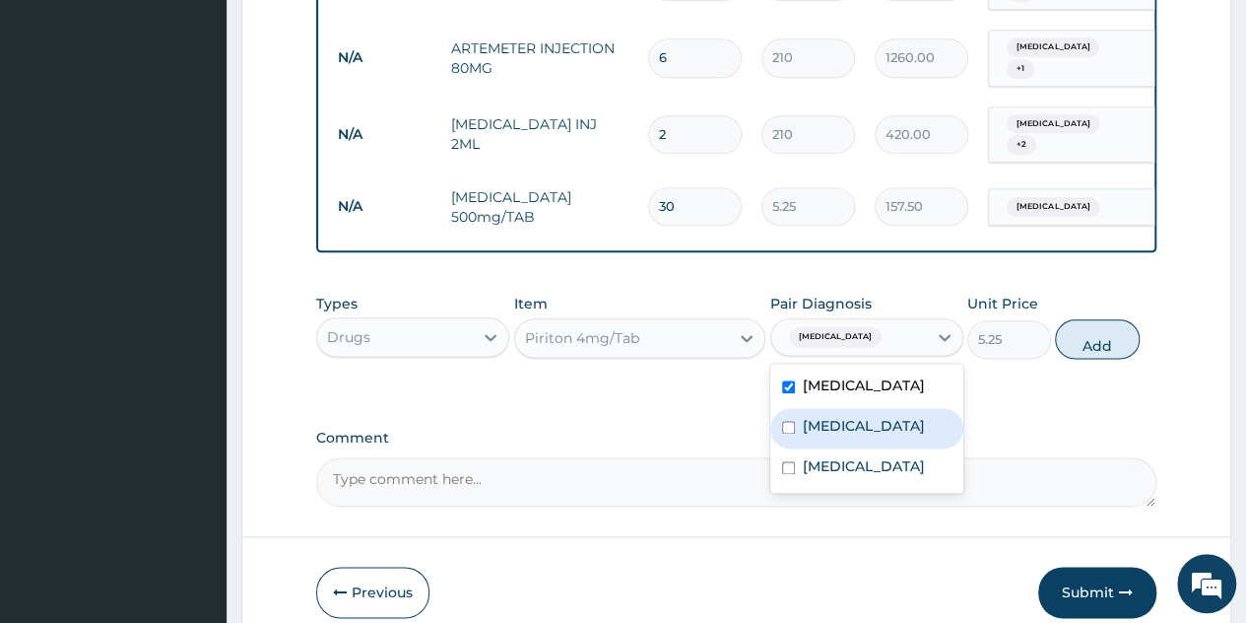
drag, startPoint x: 863, startPoint y: 392, endPoint x: 860, endPoint y: 454, distance: 62.1
click at [860, 454] on div "Malaria Sepsis Oligomenorrhoea" at bounding box center [867, 428] width 193 height 129
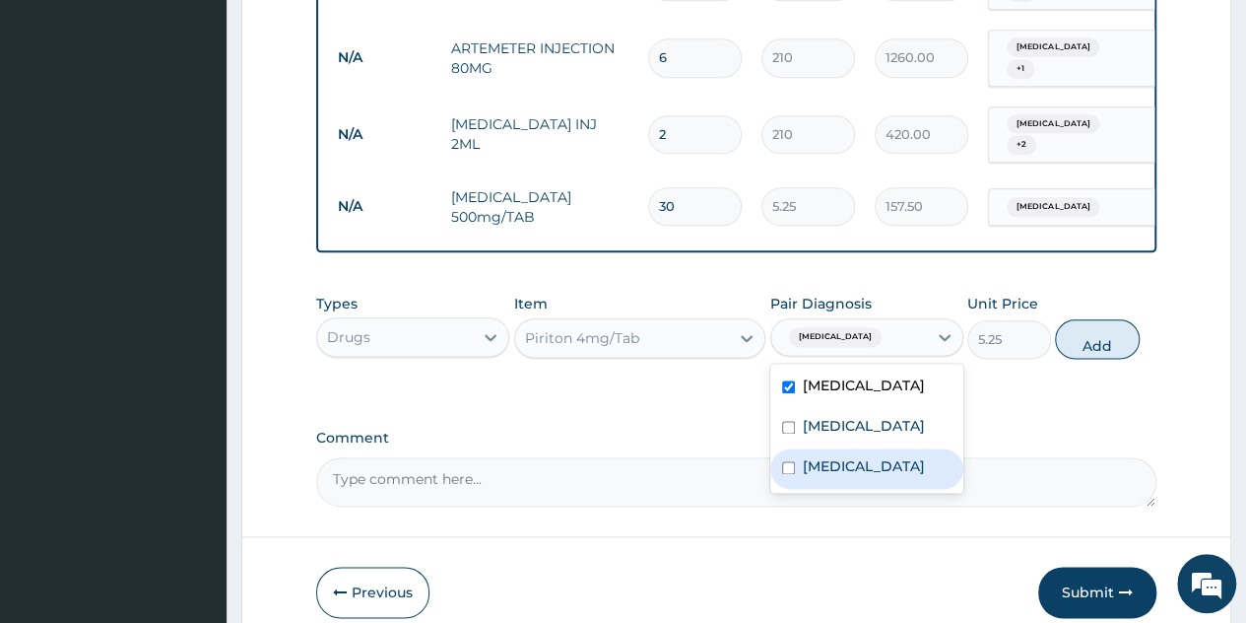
click at [860, 454] on div "Oligomenorrhoea" at bounding box center [867, 468] width 193 height 40
checkbox input "true"
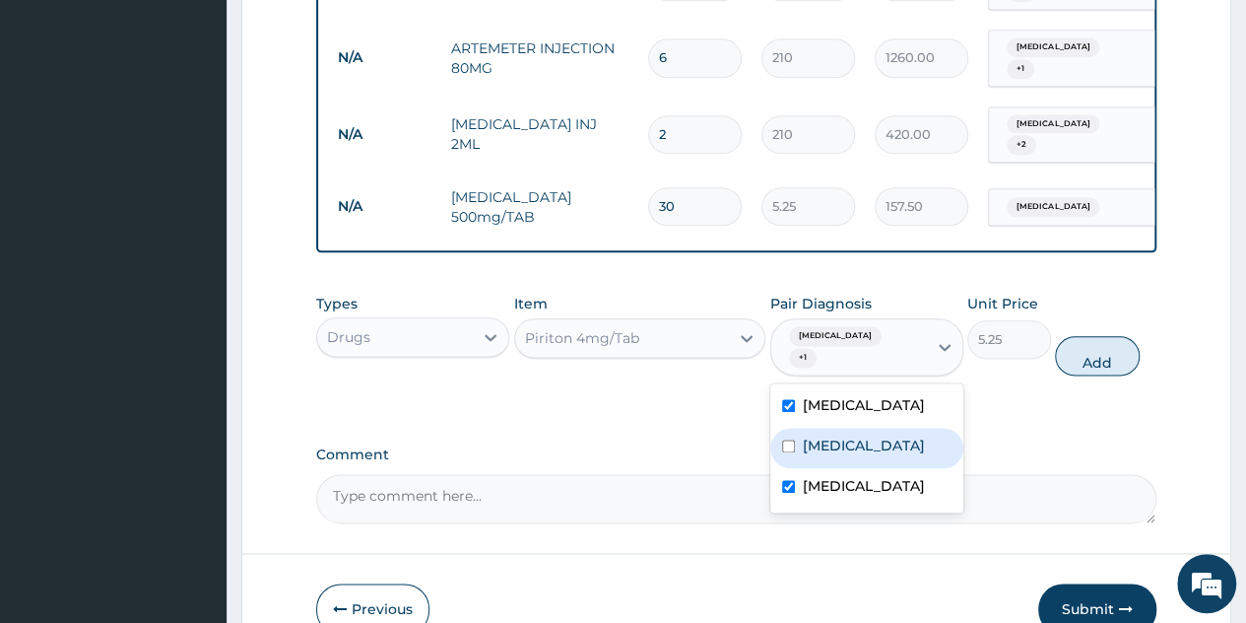
click at [863, 428] on div "Sepsis" at bounding box center [867, 448] width 193 height 40
checkbox input "true"
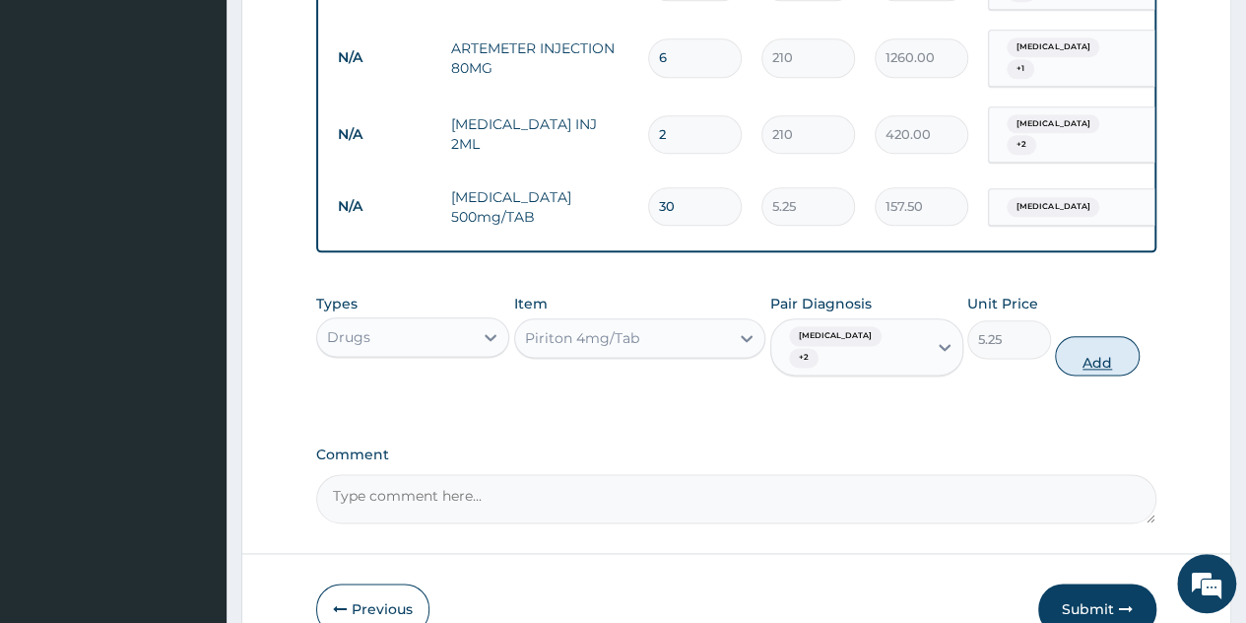
click at [1104, 336] on button "Add" at bounding box center [1097, 355] width 84 height 39
type input "0"
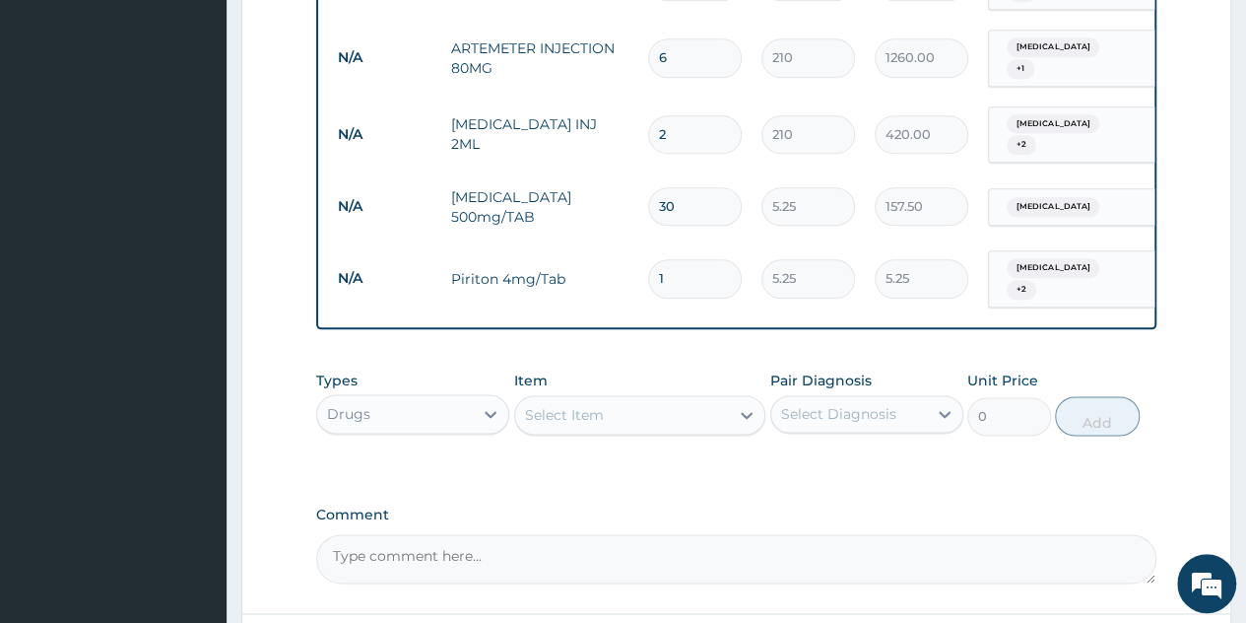
type input "0.00"
type input "6"
type input "31.50"
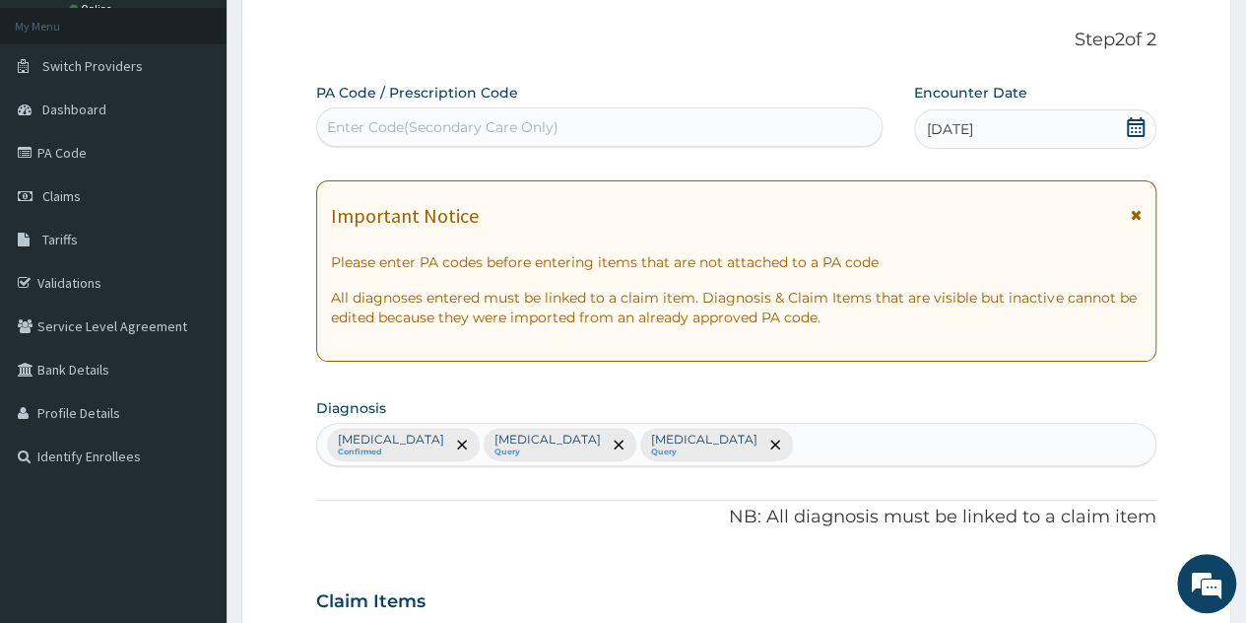
scroll to position [0, 0]
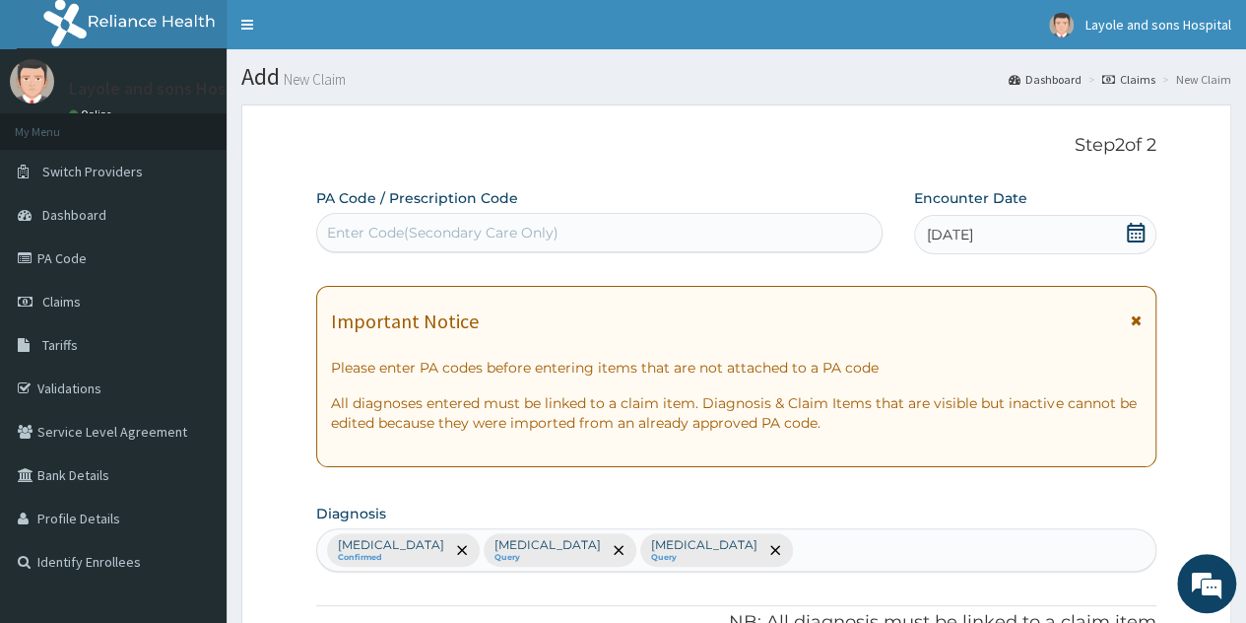
type input "6"
click at [715, 541] on div "Malaria Confirmed Sepsis Query Oligomenorrhoea Query" at bounding box center [736, 549] width 839 height 41
type input "myalgia"
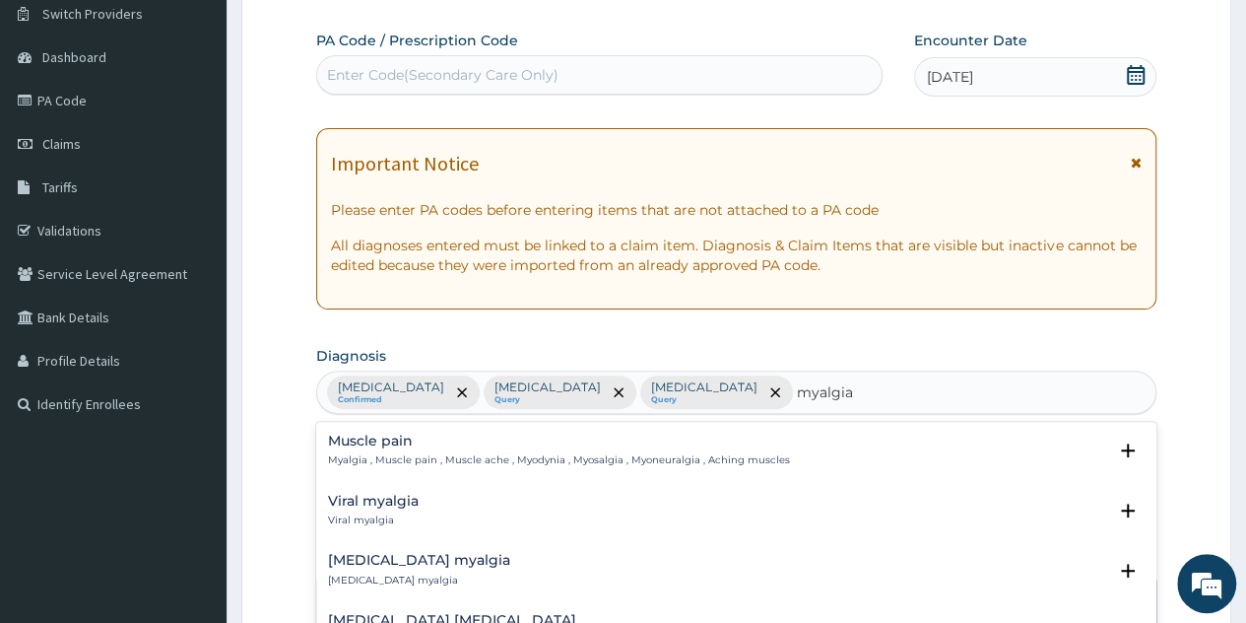
click at [557, 454] on p "Myalgia , Muscle pain , Muscle ache , Myodynia , Myosalgia , Myoneuralgia , Ach…" at bounding box center [559, 460] width 462 height 14
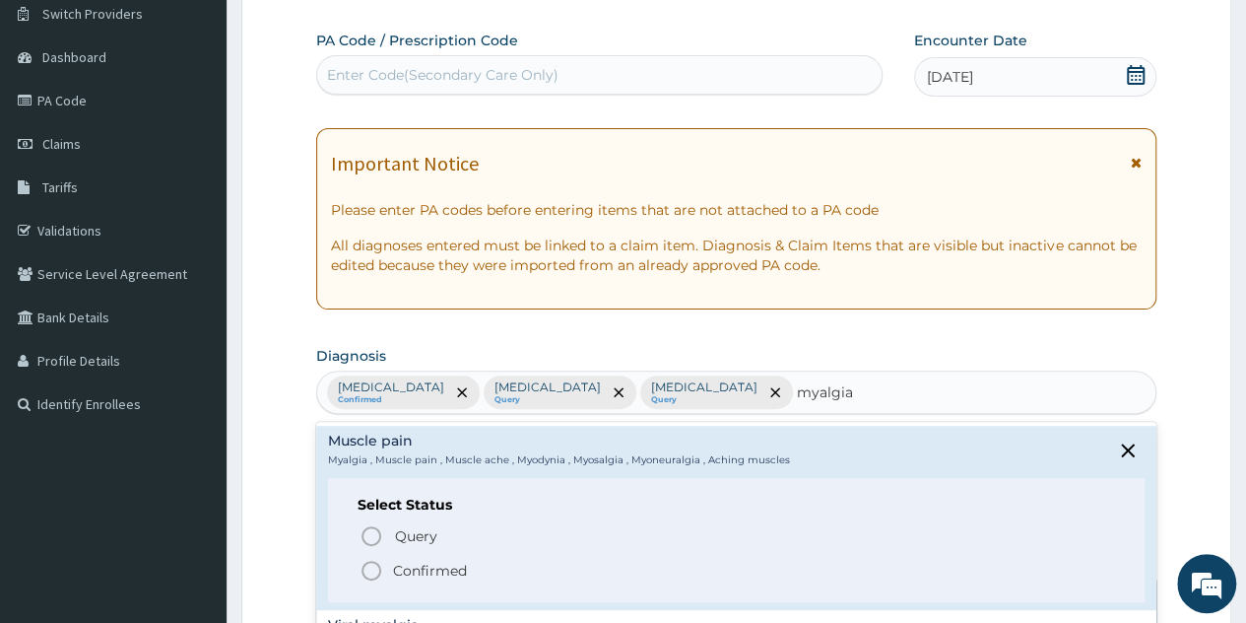
click at [425, 567] on p "Confirmed" at bounding box center [430, 571] width 74 height 20
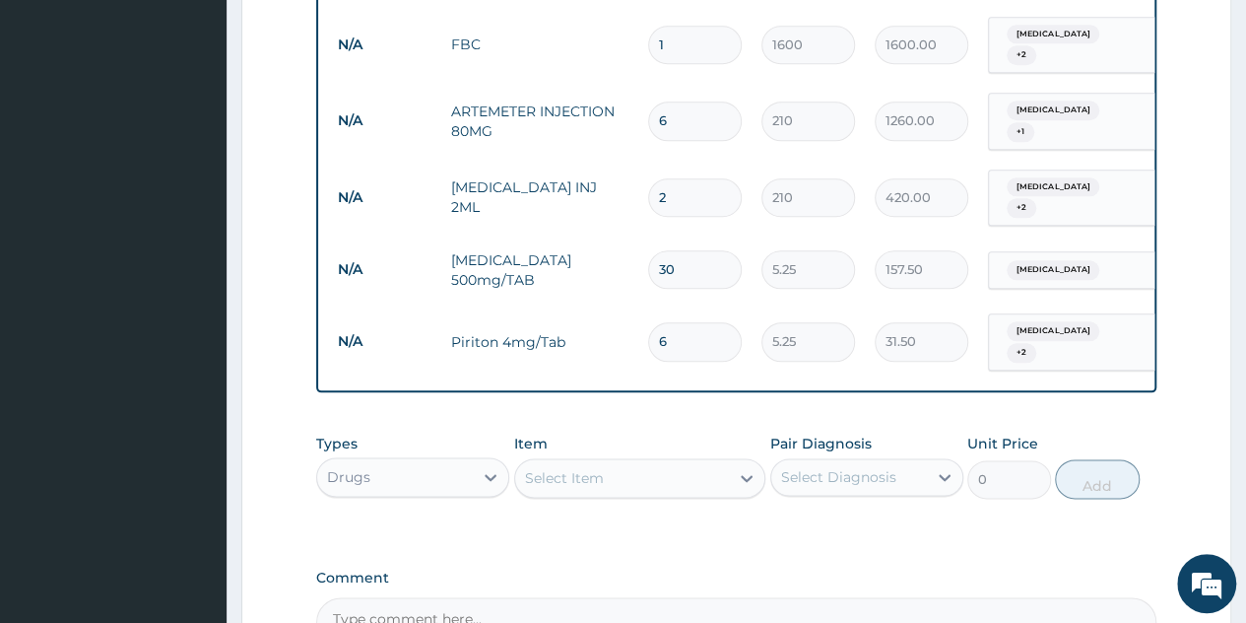
scroll to position [1058, 0]
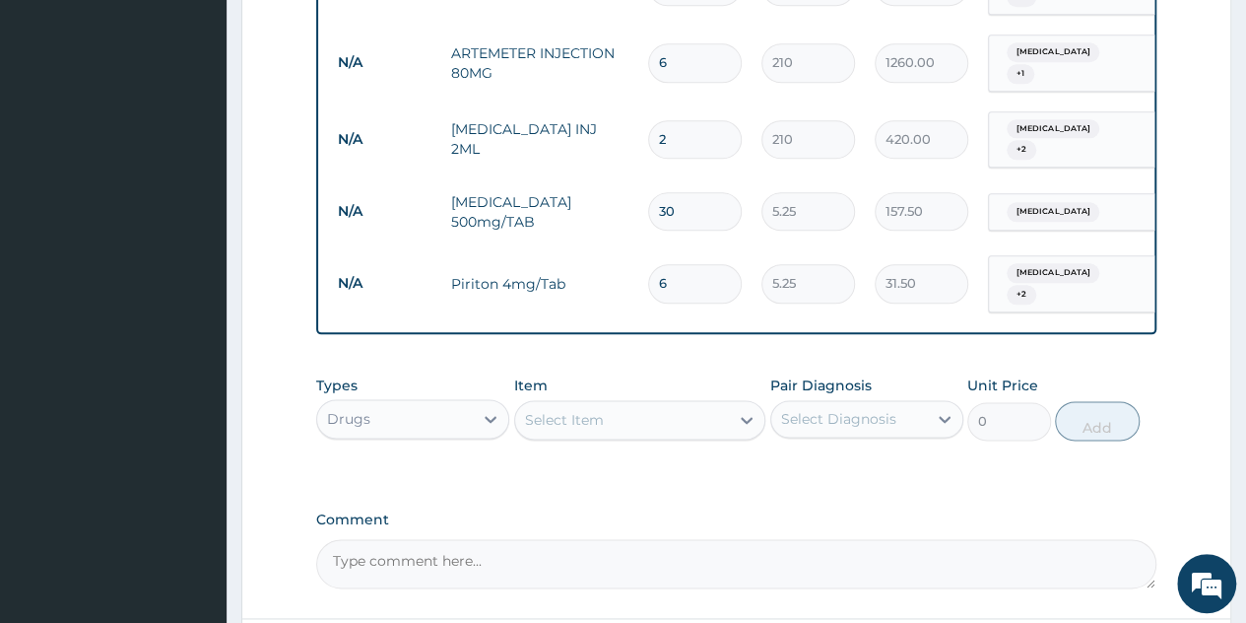
click at [727, 404] on div "Select Item" at bounding box center [622, 420] width 215 height 32
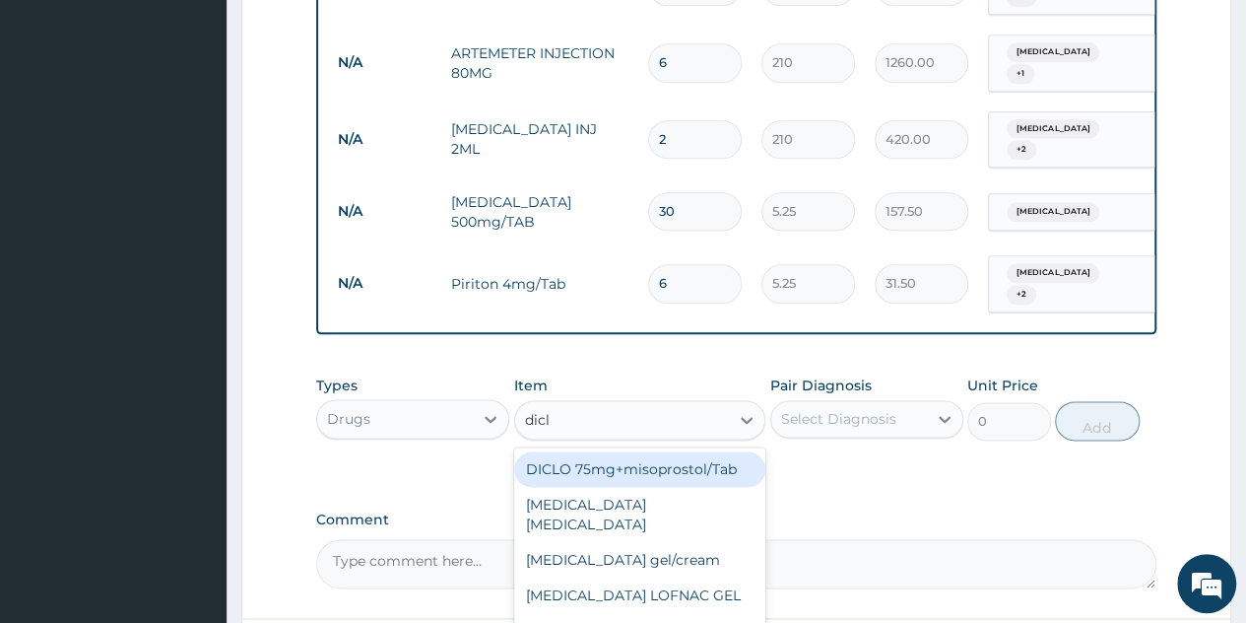
type input "diclo"
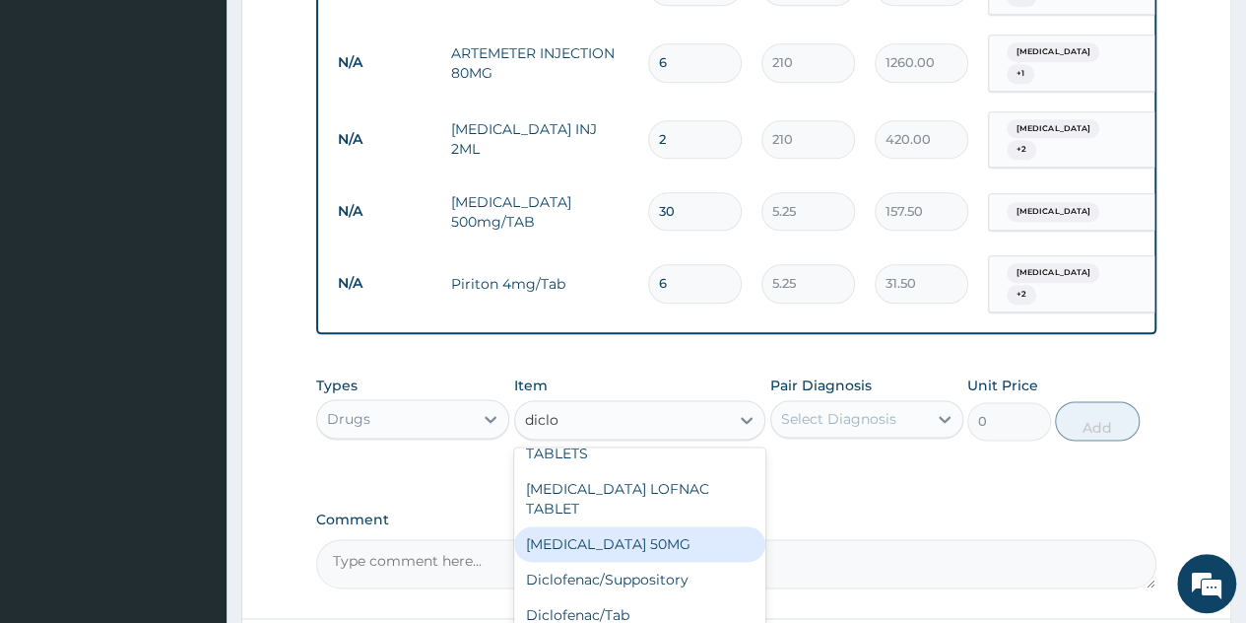
scroll to position [282, 0]
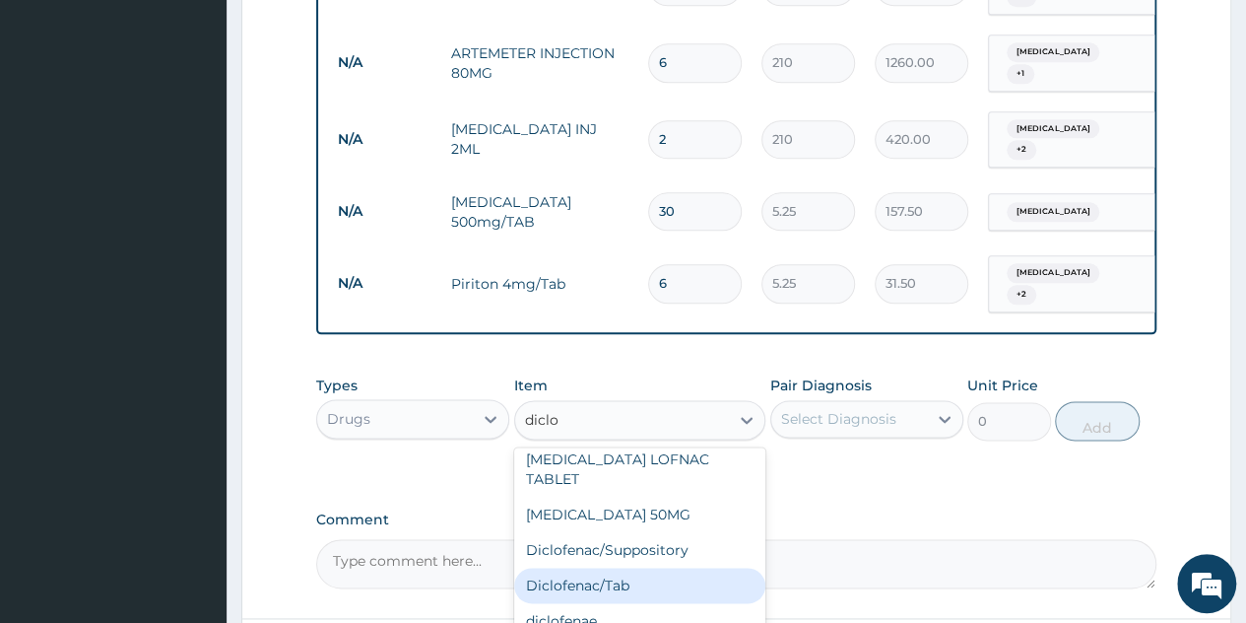
click at [621, 568] on div "Diclofenac/Tab" at bounding box center [640, 585] width 252 height 35
type input "15.75"
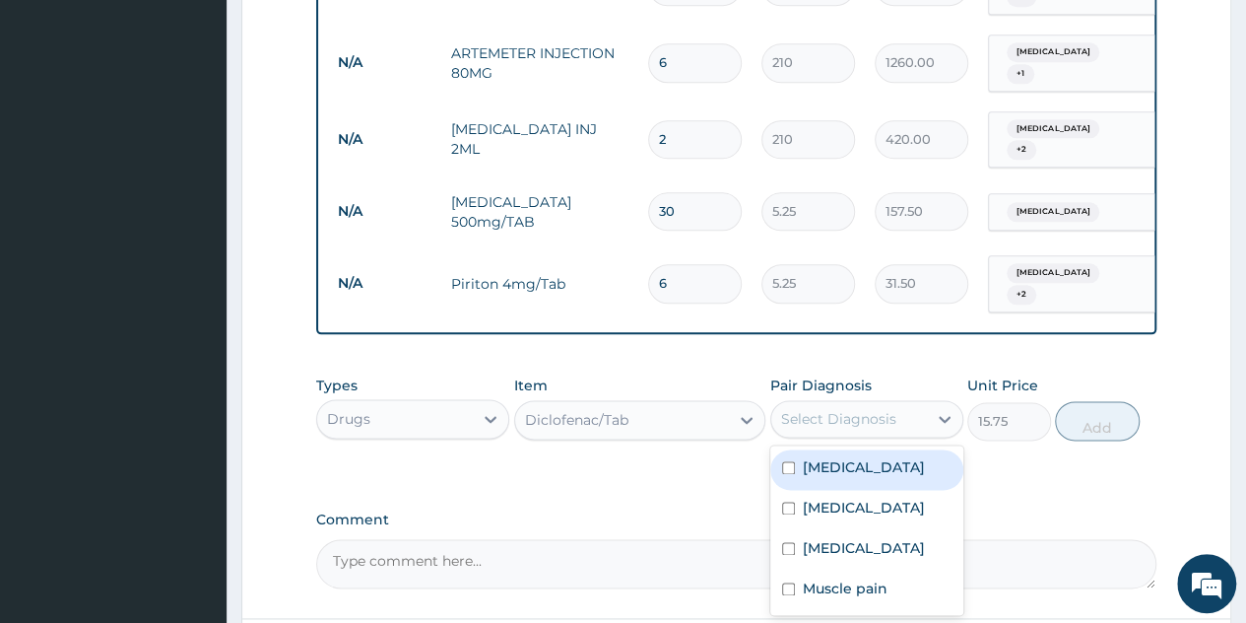
click at [907, 403] on div "Select Diagnosis" at bounding box center [850, 419] width 156 height 32
click at [878, 449] on div "Malaria" at bounding box center [867, 469] width 193 height 40
checkbox input "true"
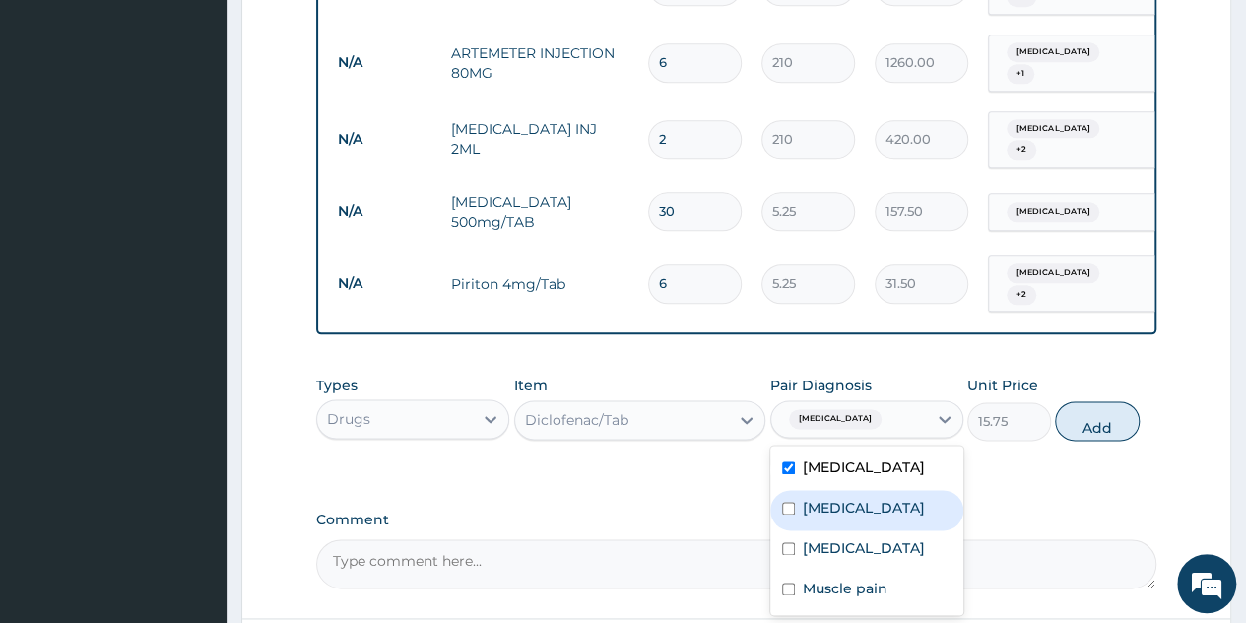
click at [871, 490] on div "Sepsis" at bounding box center [867, 510] width 193 height 40
checkbox input "true"
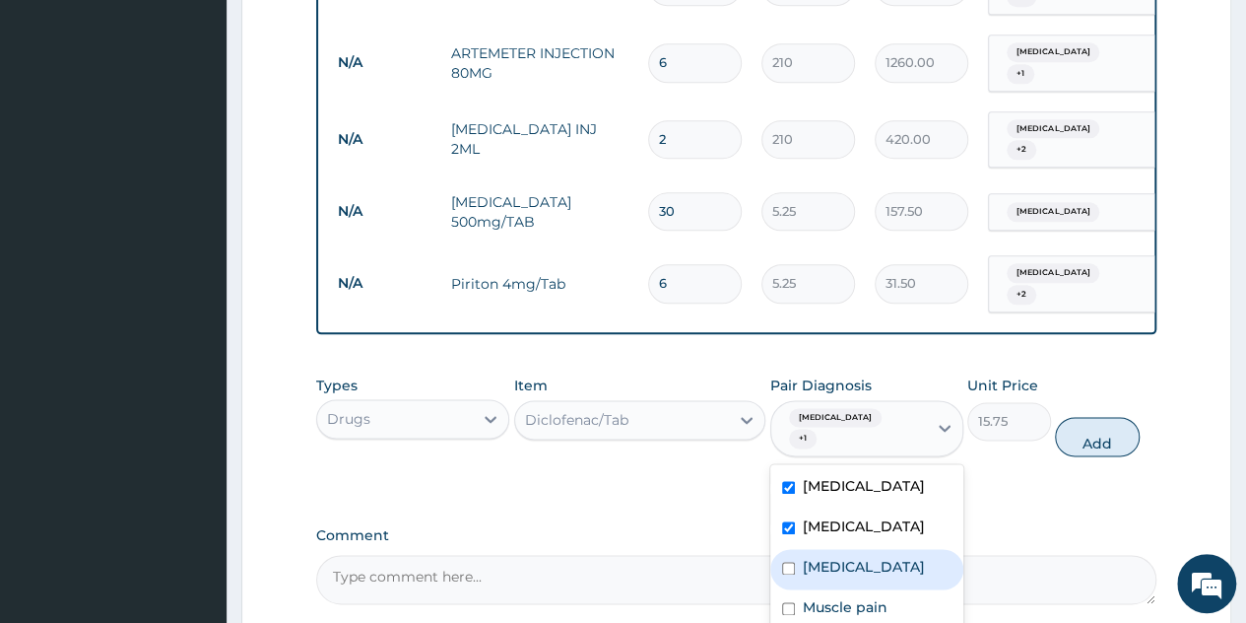
click at [869, 557] on label "Oligomenorrhoea" at bounding box center [864, 567] width 122 height 20
checkbox input "true"
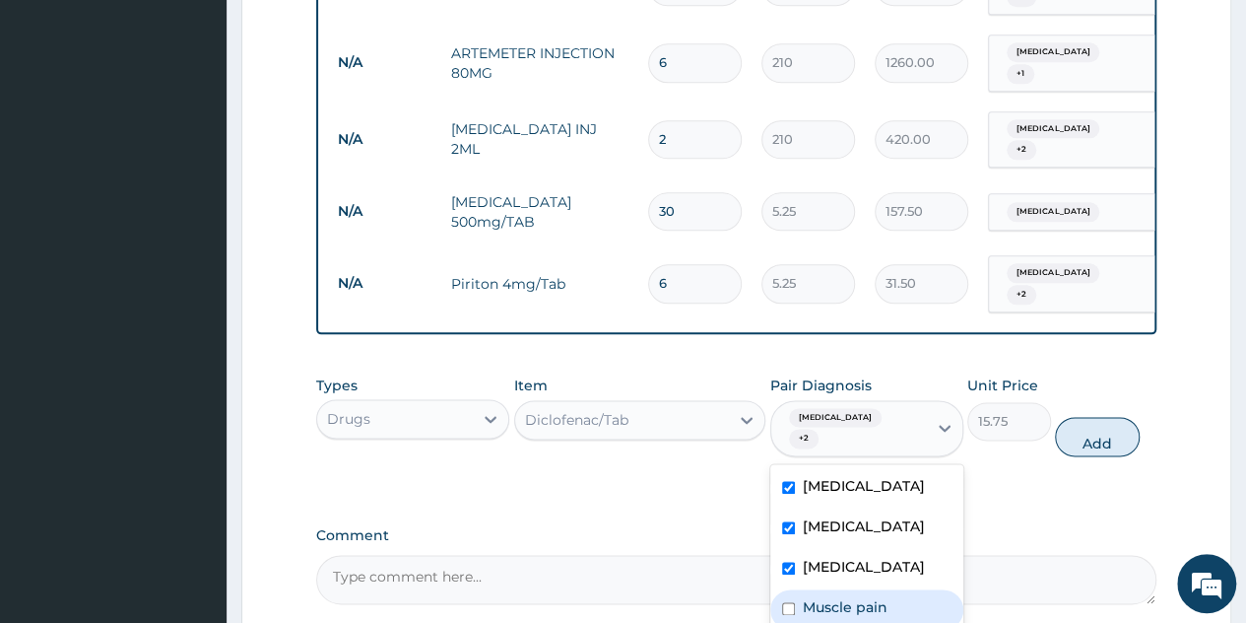
click at [864, 597] on label "Muscle pain" at bounding box center [845, 607] width 85 height 20
checkbox input "true"
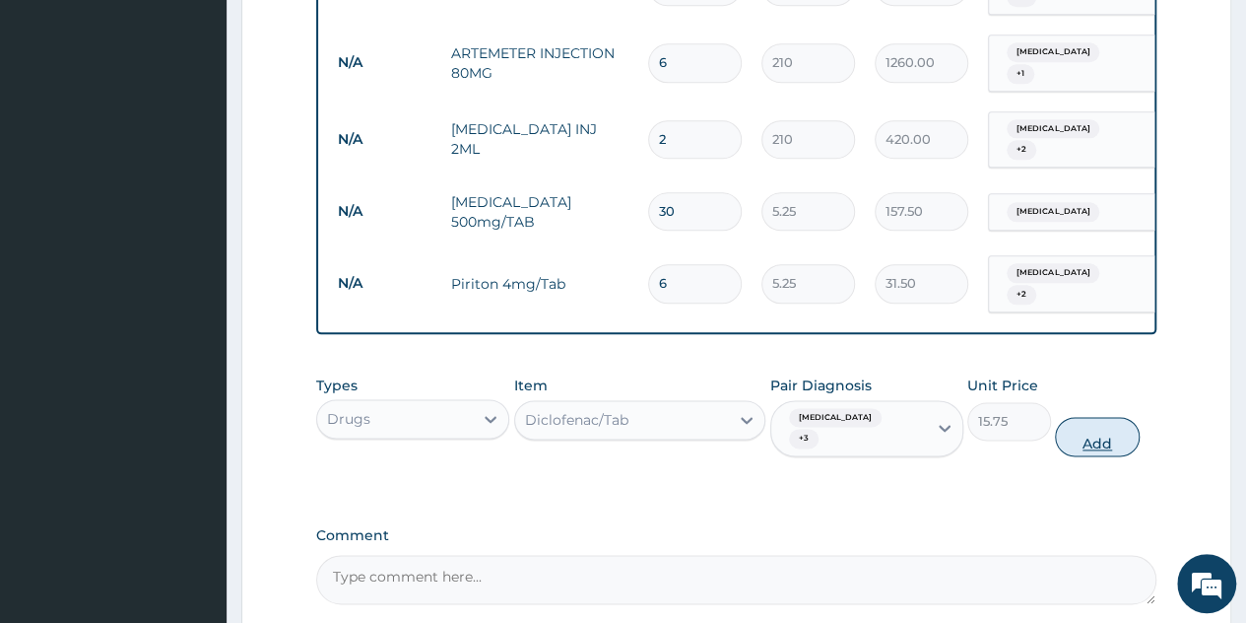
click at [1097, 417] on button "Add" at bounding box center [1097, 436] width 84 height 39
type input "0"
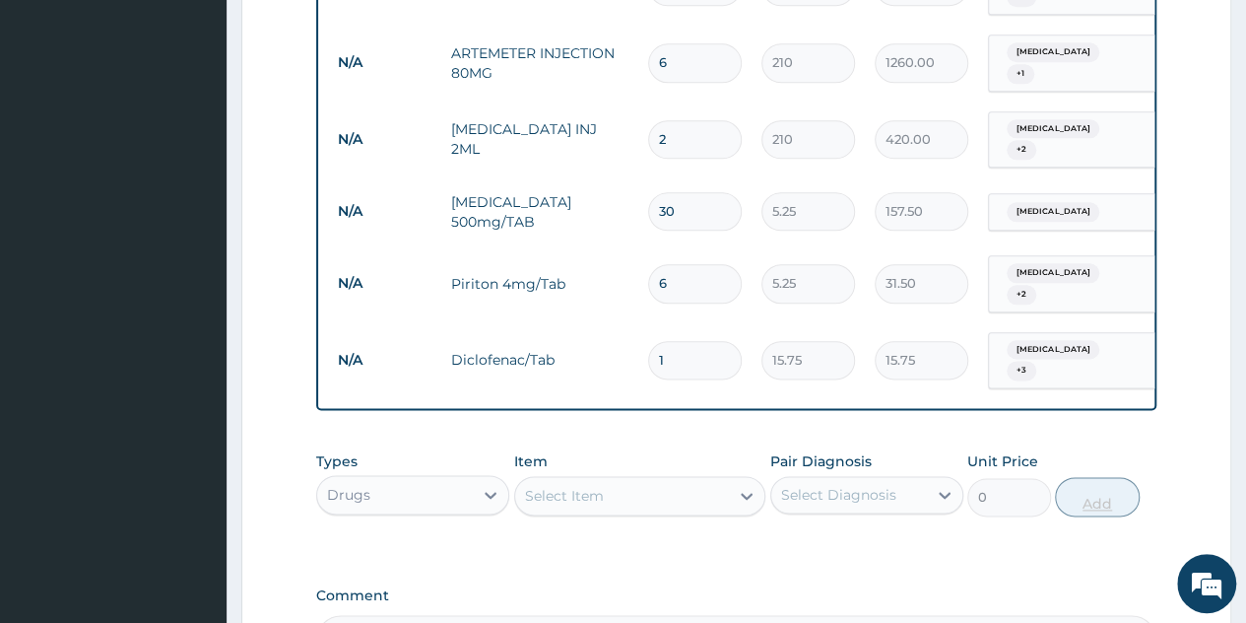
type input "0.00"
type input "1"
type input "15.75"
type input "12"
type input "189.00"
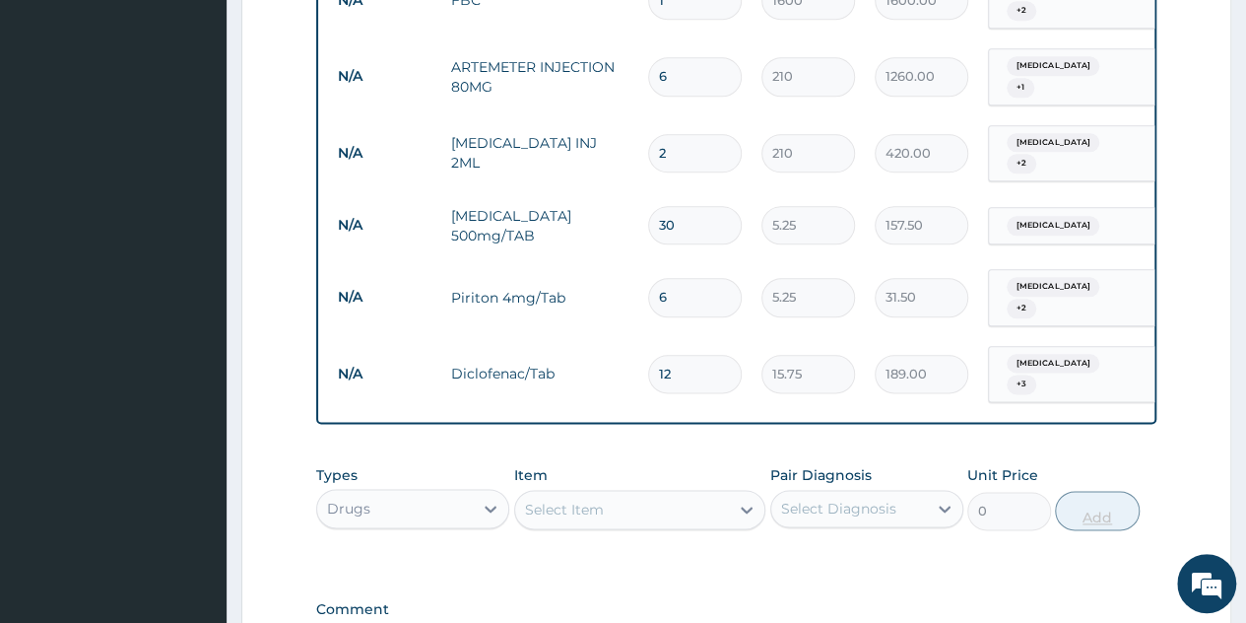
scroll to position [1045, 0]
type input "12"
click at [721, 489] on div "Select Item" at bounding box center [640, 508] width 252 height 39
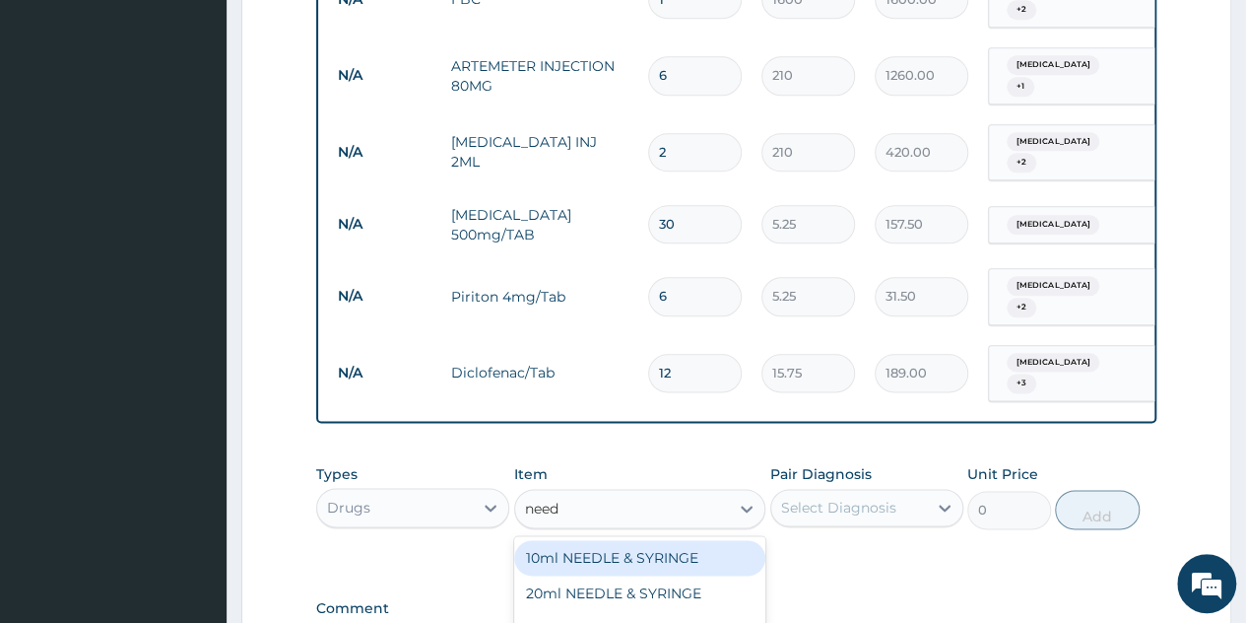
type input "needl"
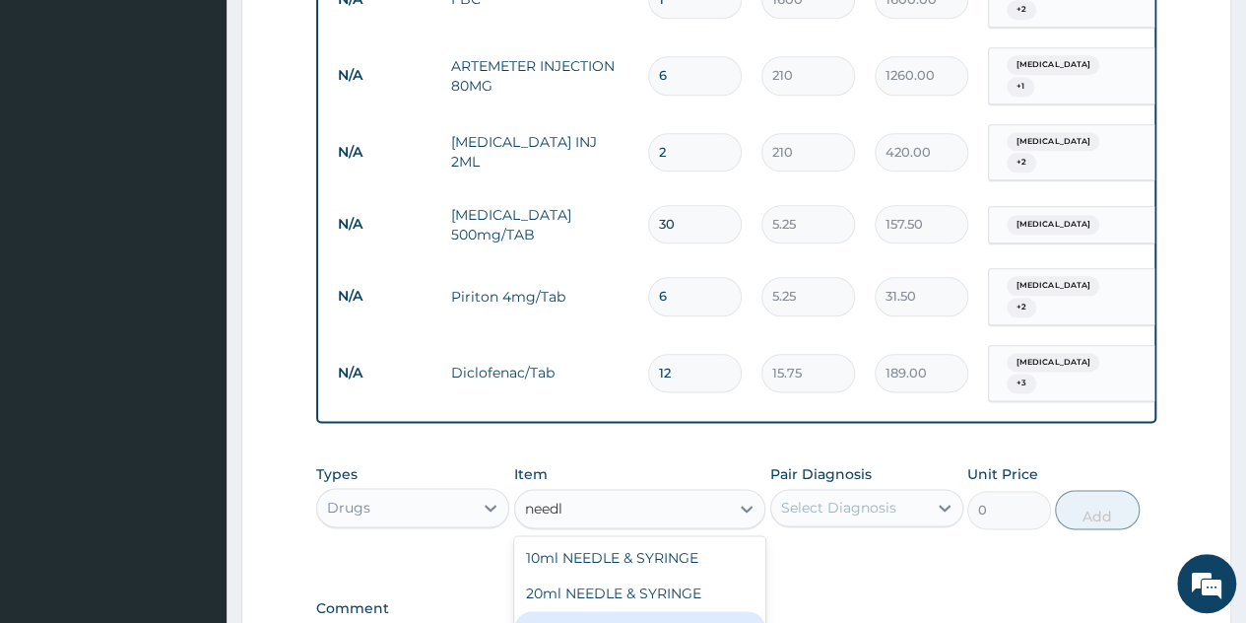
click at [611, 611] on div "21G NEEDLE" at bounding box center [640, 628] width 252 height 35
type input "10.5"
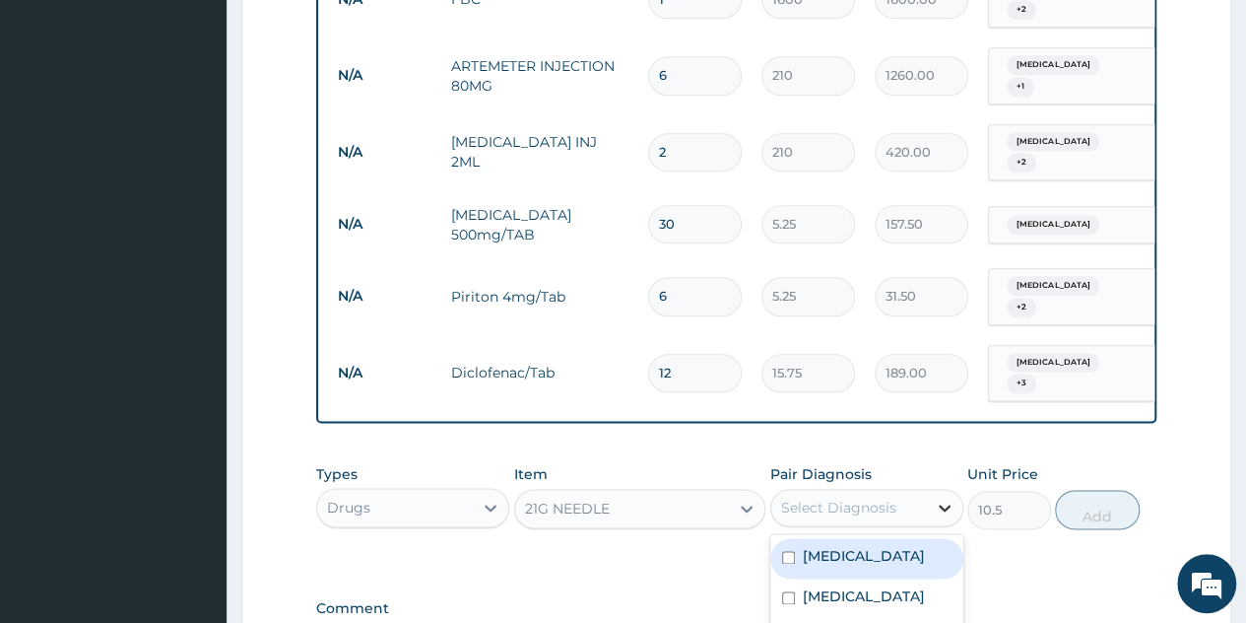
click at [935, 498] on icon at bounding box center [945, 508] width 20 height 20
click at [869, 538] on div "Malaria" at bounding box center [867, 558] width 193 height 40
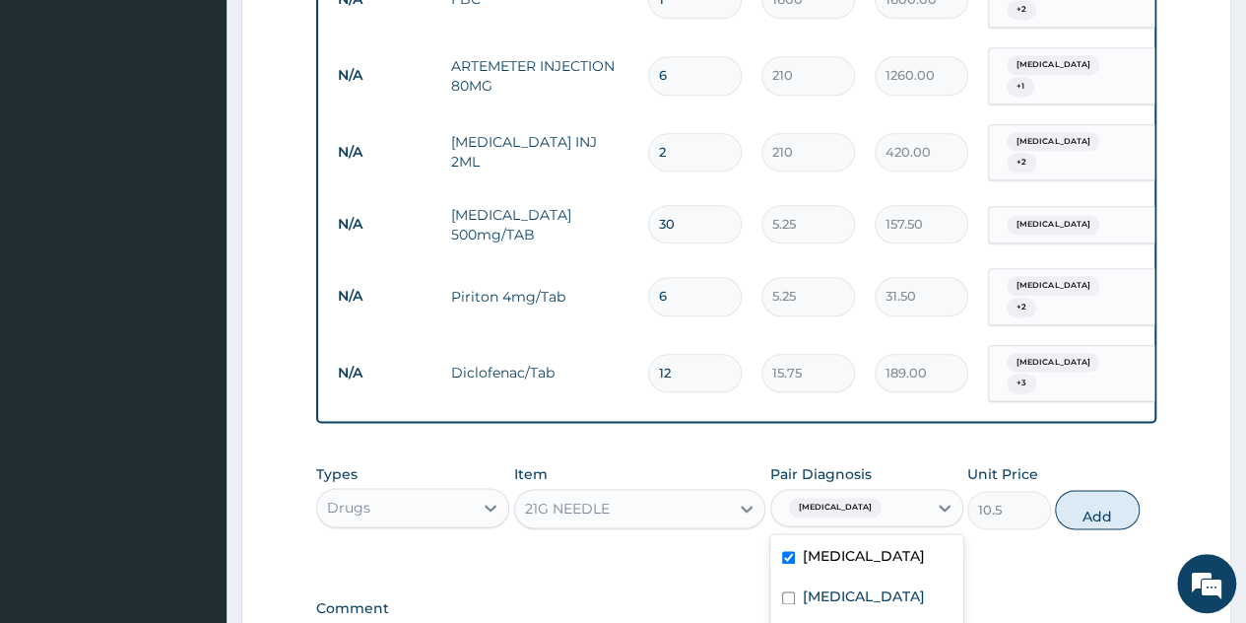
click at [853, 538] on div "Malaria" at bounding box center [867, 558] width 193 height 40
checkbox input "false"
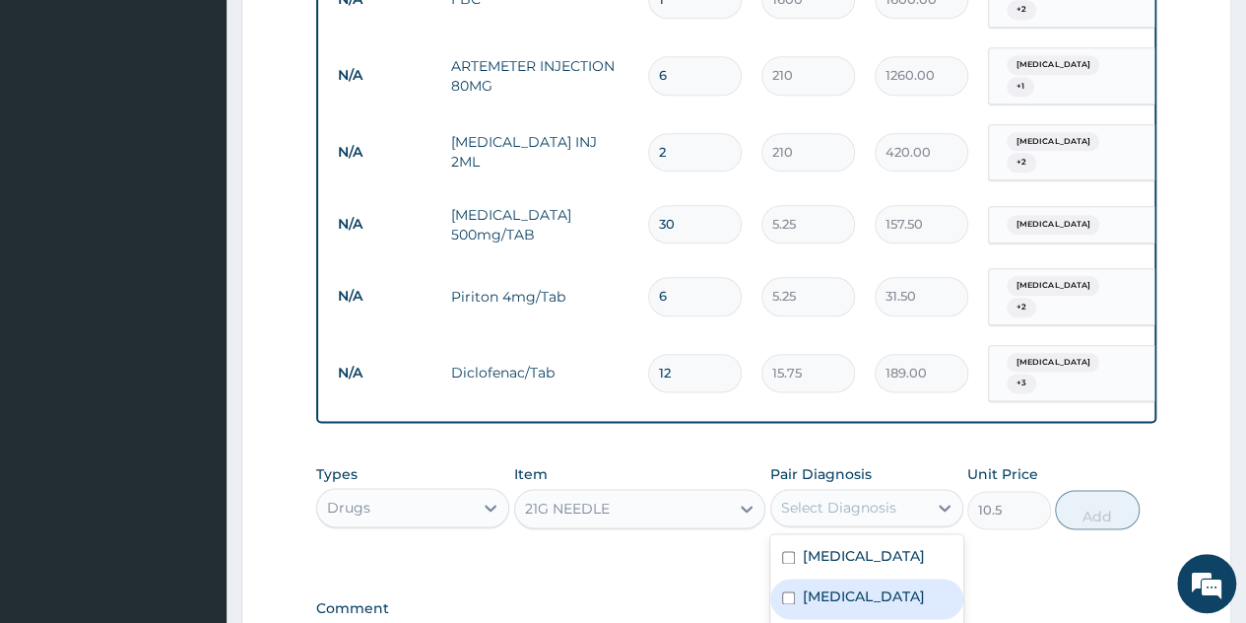
click at [857, 578] on div "Sepsis" at bounding box center [867, 598] width 193 height 40
checkbox input "true"
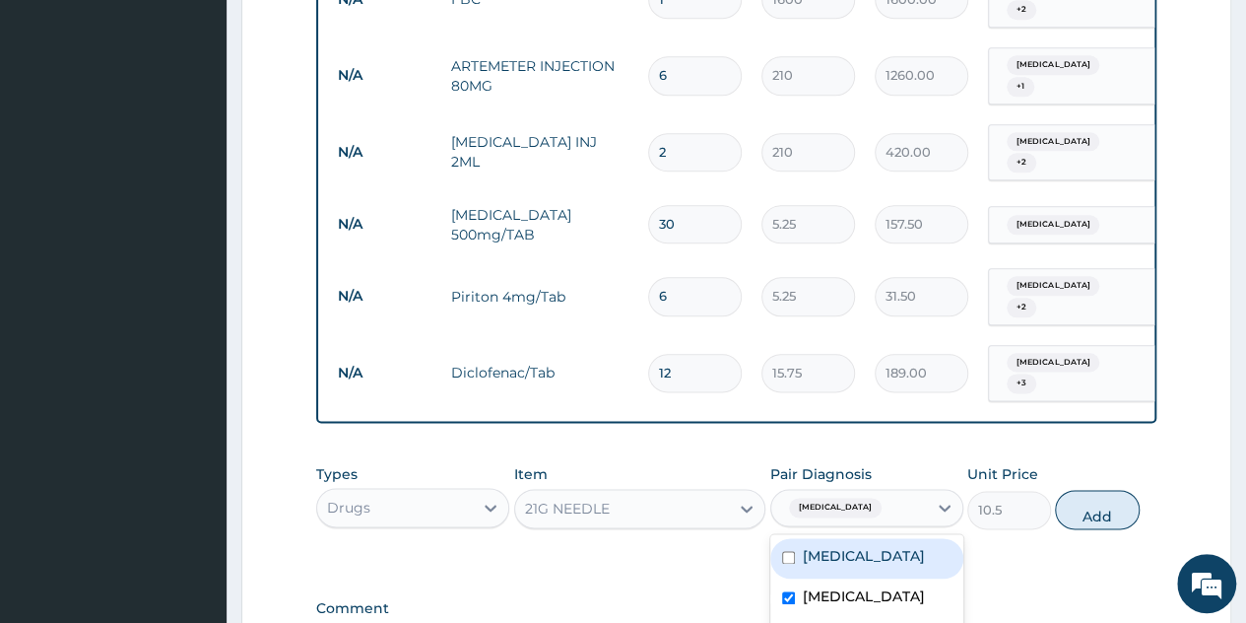
click at [866, 538] on div "Malaria" at bounding box center [867, 558] width 193 height 40
checkbox input "true"
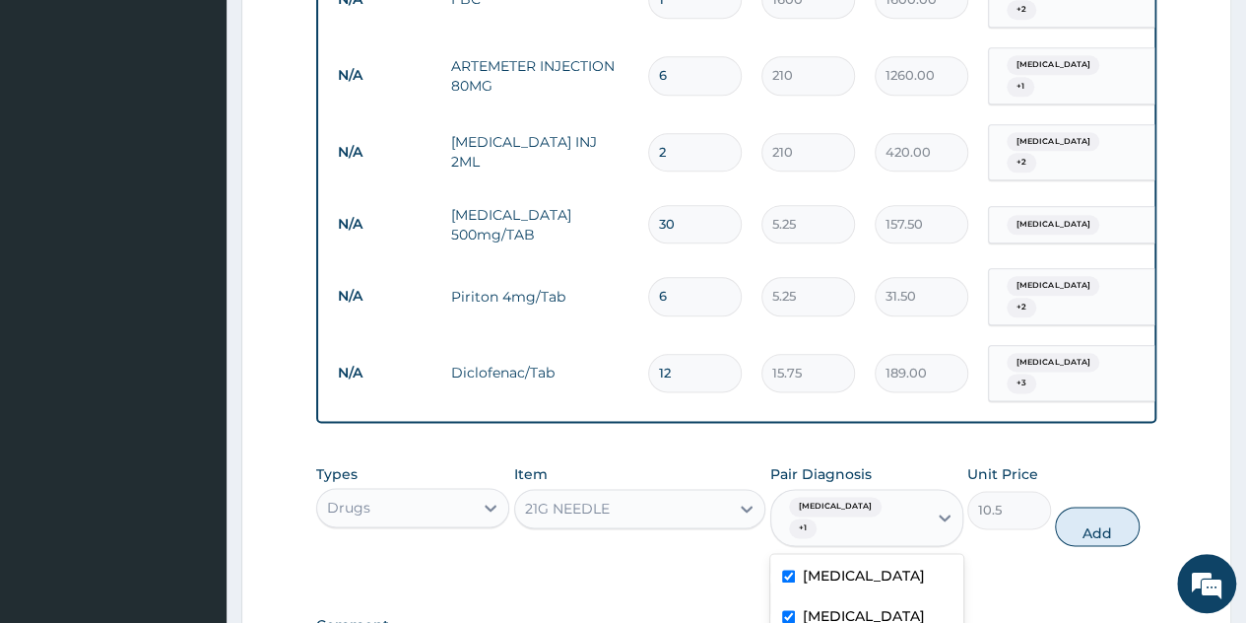
checkbox input "true"
click at [1092, 506] on button "Add" at bounding box center [1097, 525] width 84 height 39
type input "0"
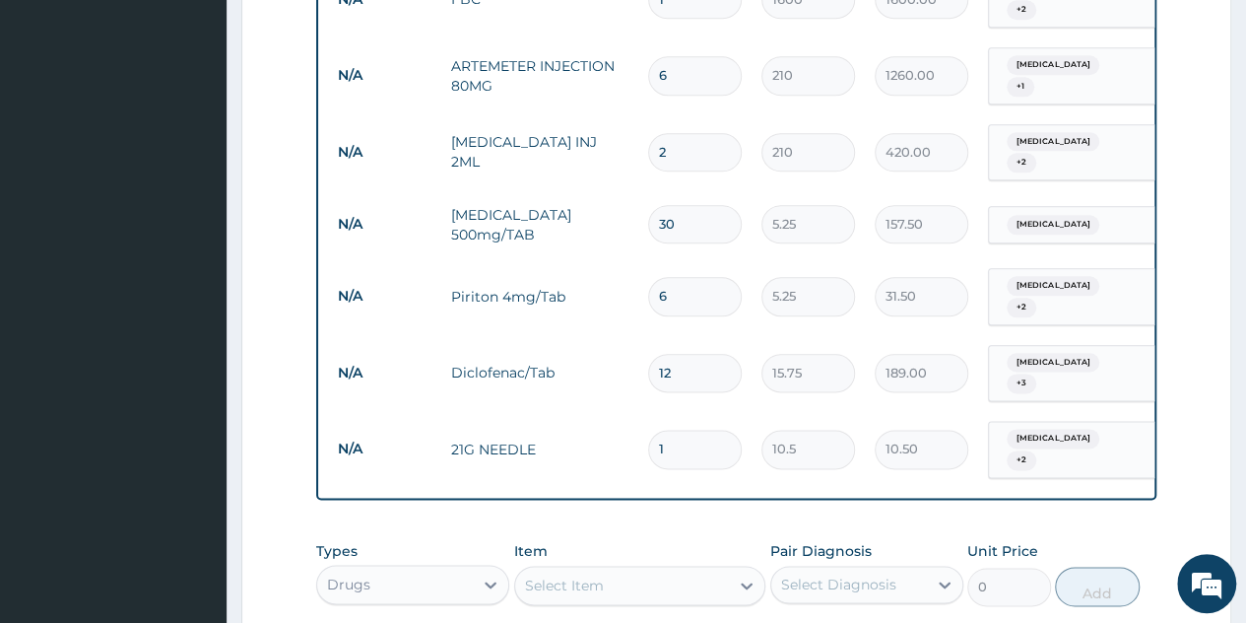
type input "0.00"
type input "3"
type input "31.50"
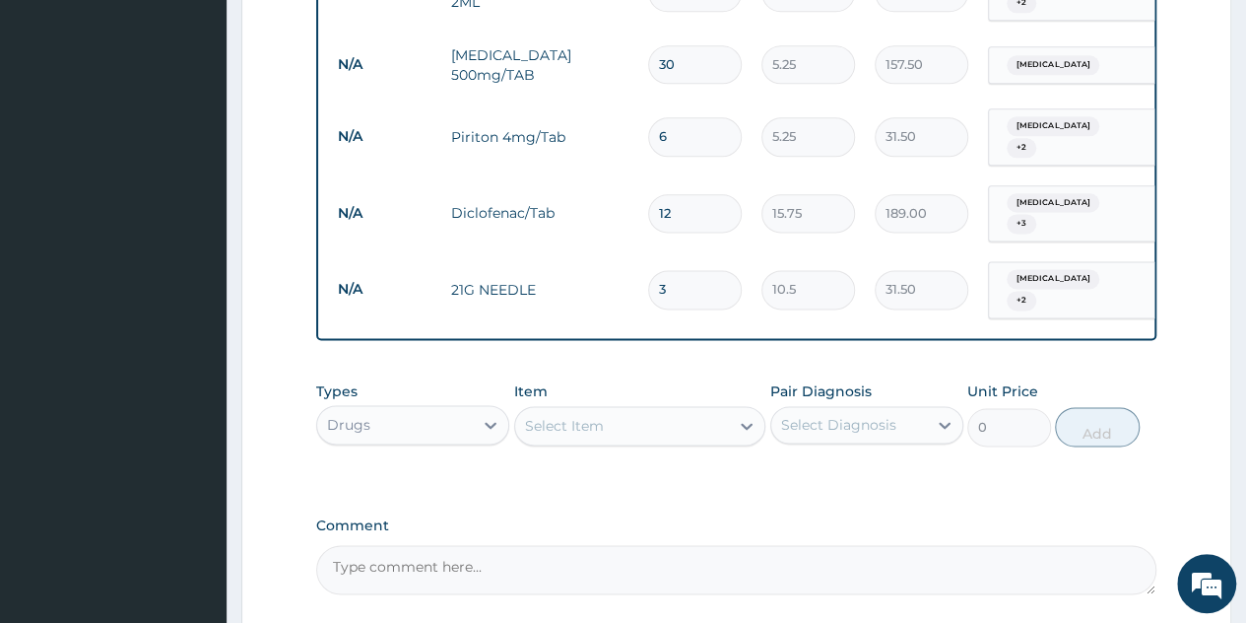
scroll to position [1221, 0]
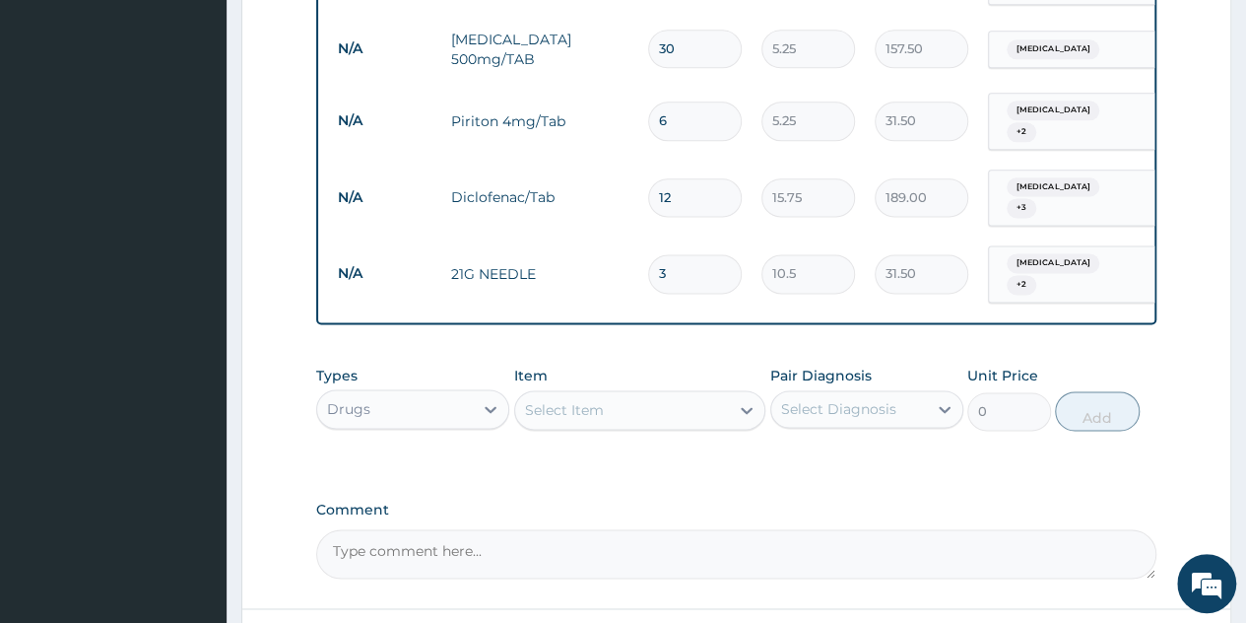
type input "3"
click at [673, 394] on div "Select Item" at bounding box center [622, 410] width 215 height 32
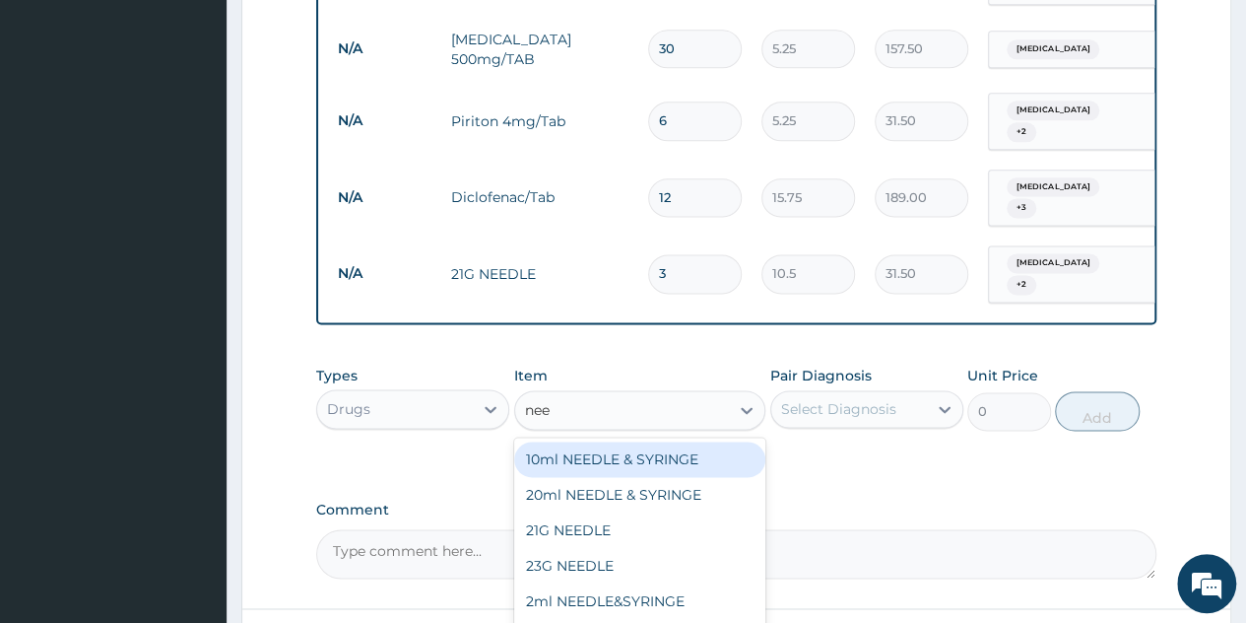
type input "need"
click at [636, 441] on div "10ml NEEDLE & SYRINGE" at bounding box center [640, 458] width 252 height 35
type input "26.25"
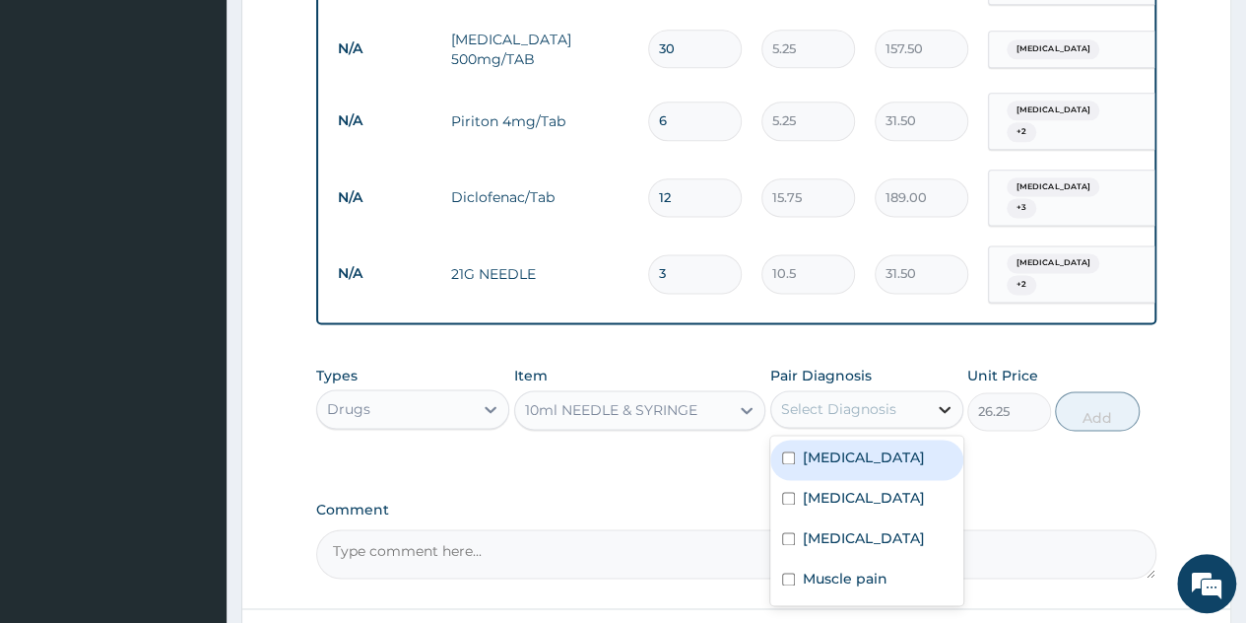
click at [934, 391] on div at bounding box center [944, 408] width 35 height 35
click at [878, 439] on div "Malaria" at bounding box center [867, 459] width 193 height 40
checkbox input "true"
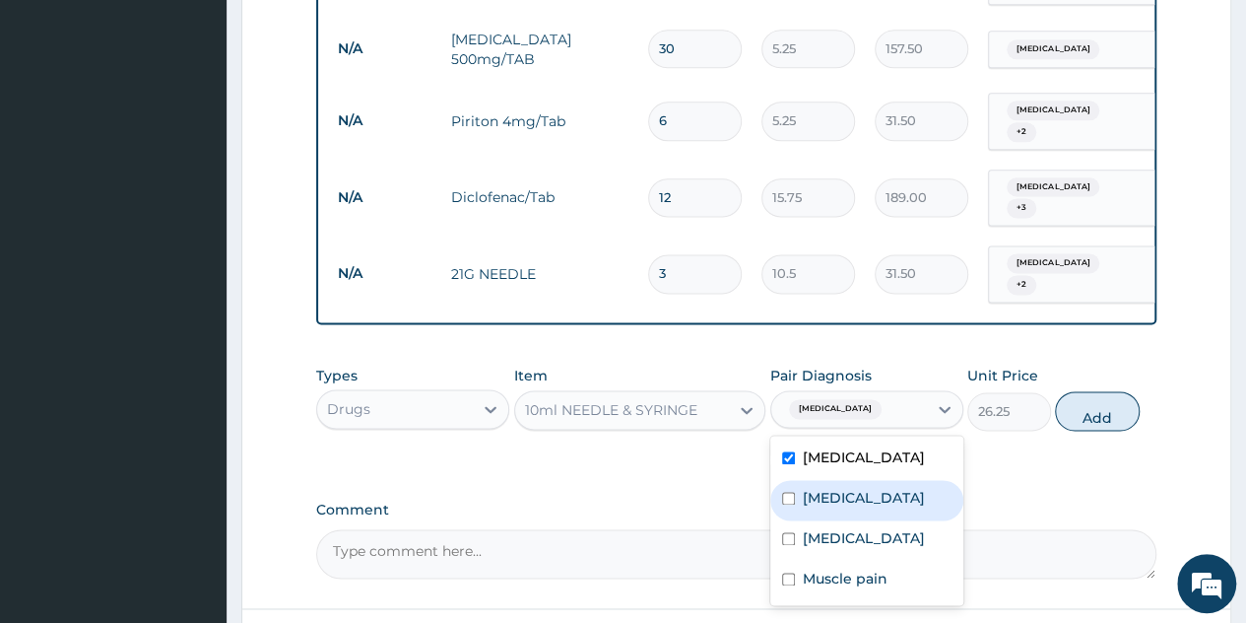
click at [853, 480] on div "Sepsis" at bounding box center [867, 500] width 193 height 40
checkbox input "true"
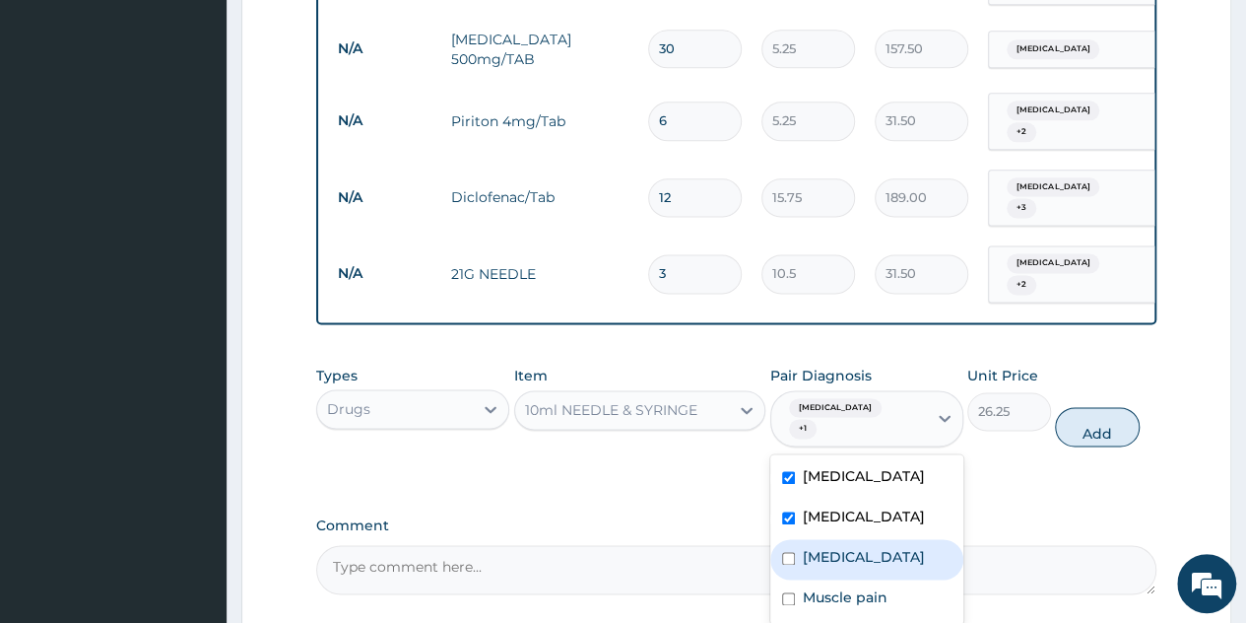
click at [843, 547] on label "Oligomenorrhoea" at bounding box center [864, 557] width 122 height 20
checkbox input "true"
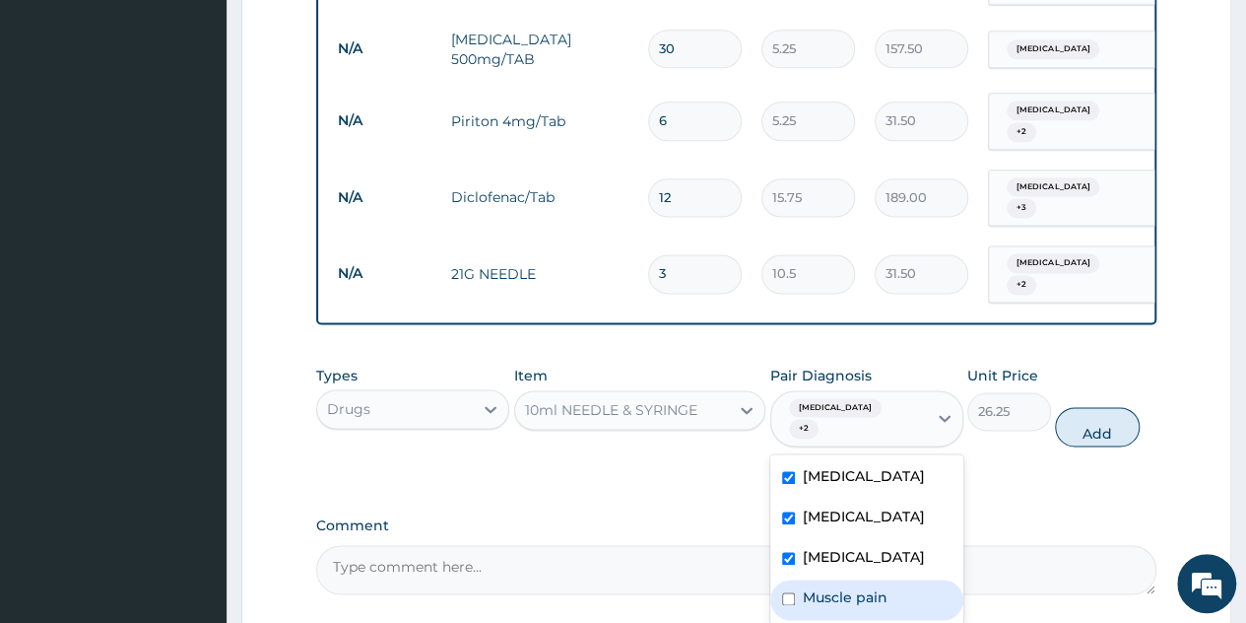
click at [843, 587] on label "Muscle pain" at bounding box center [845, 597] width 85 height 20
checkbox input "true"
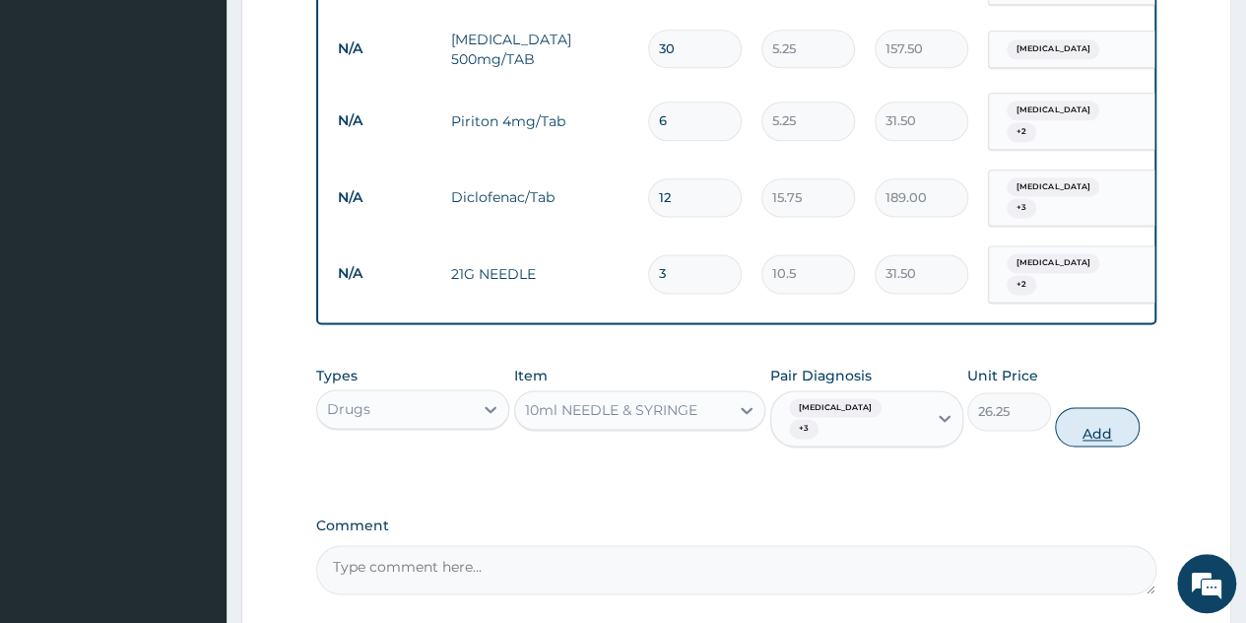
click at [1092, 407] on button "Add" at bounding box center [1097, 426] width 84 height 39
type input "0"
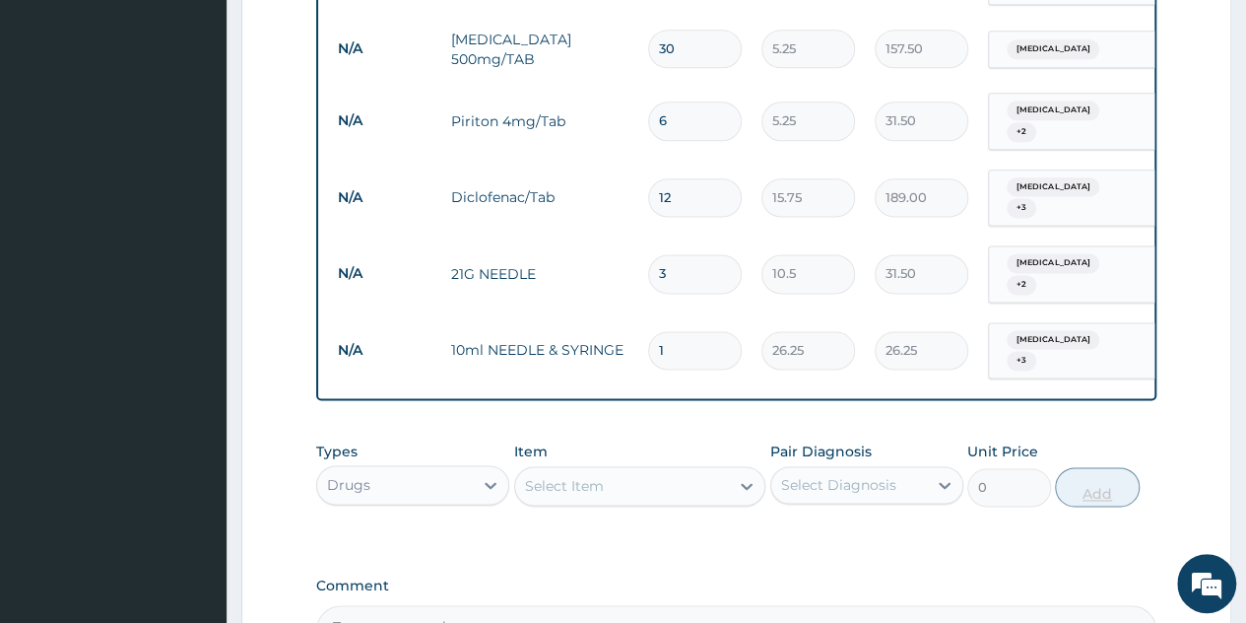
type input "0.00"
type input "3"
type input "78.75"
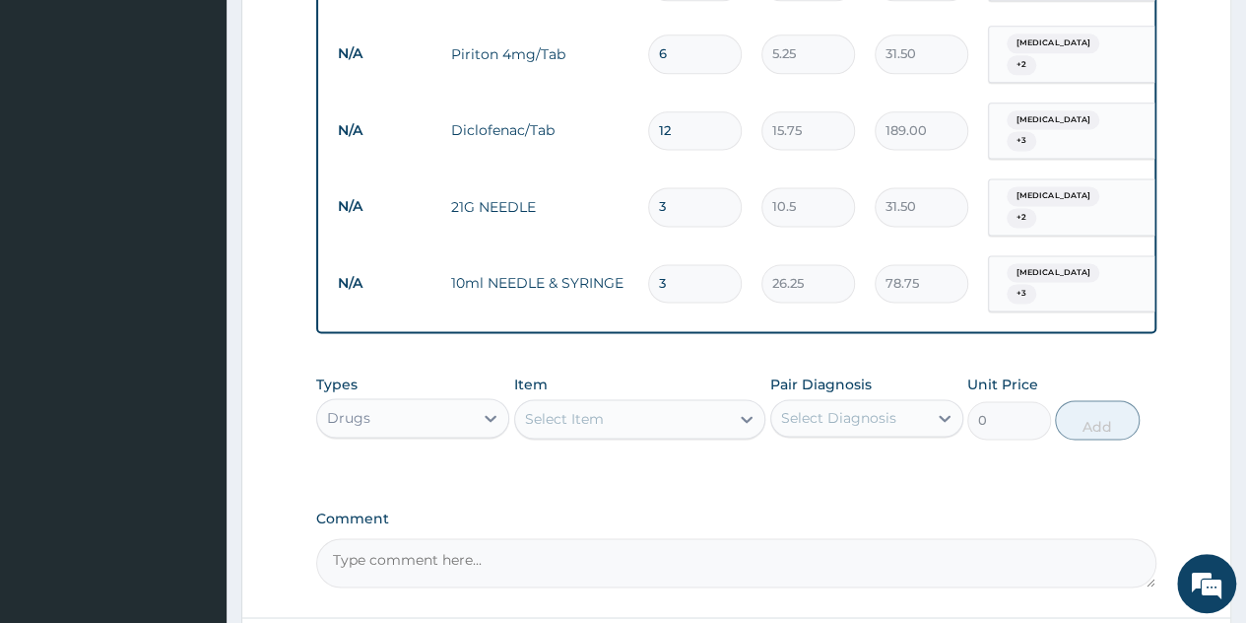
scroll to position [1399, 0]
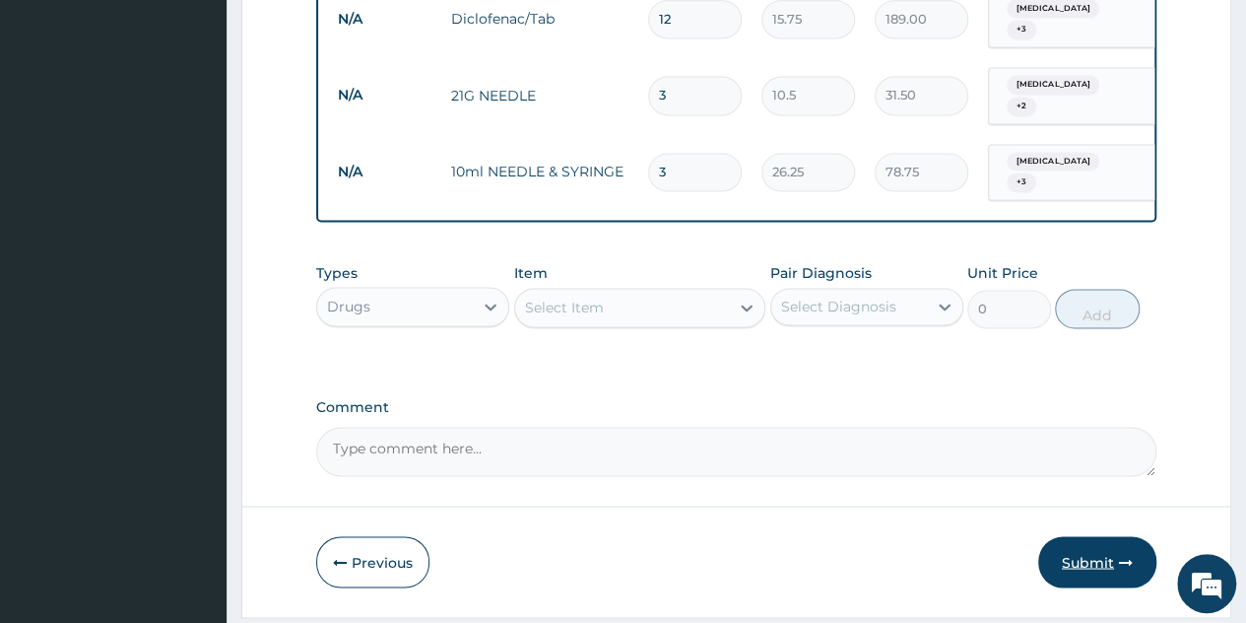
type input "3"
click at [1096, 536] on button "Submit" at bounding box center [1098, 561] width 118 height 51
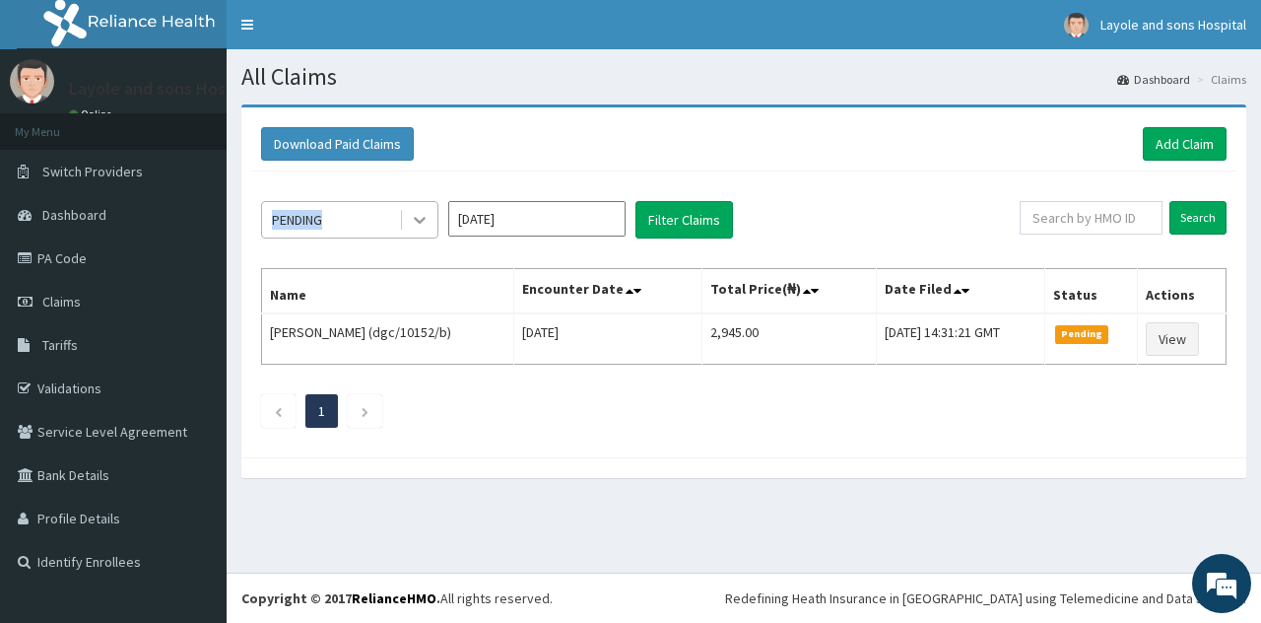
drag, startPoint x: 416, startPoint y: 237, endPoint x: 421, endPoint y: 229, distance: 10.1
click at [421, 229] on div "PENDING [DATE] Filter Claims Search Name Encounter Date Total Price(₦) Date Fil…" at bounding box center [743, 309] width 985 height 276
click at [421, 229] on div at bounding box center [419, 219] width 35 height 35
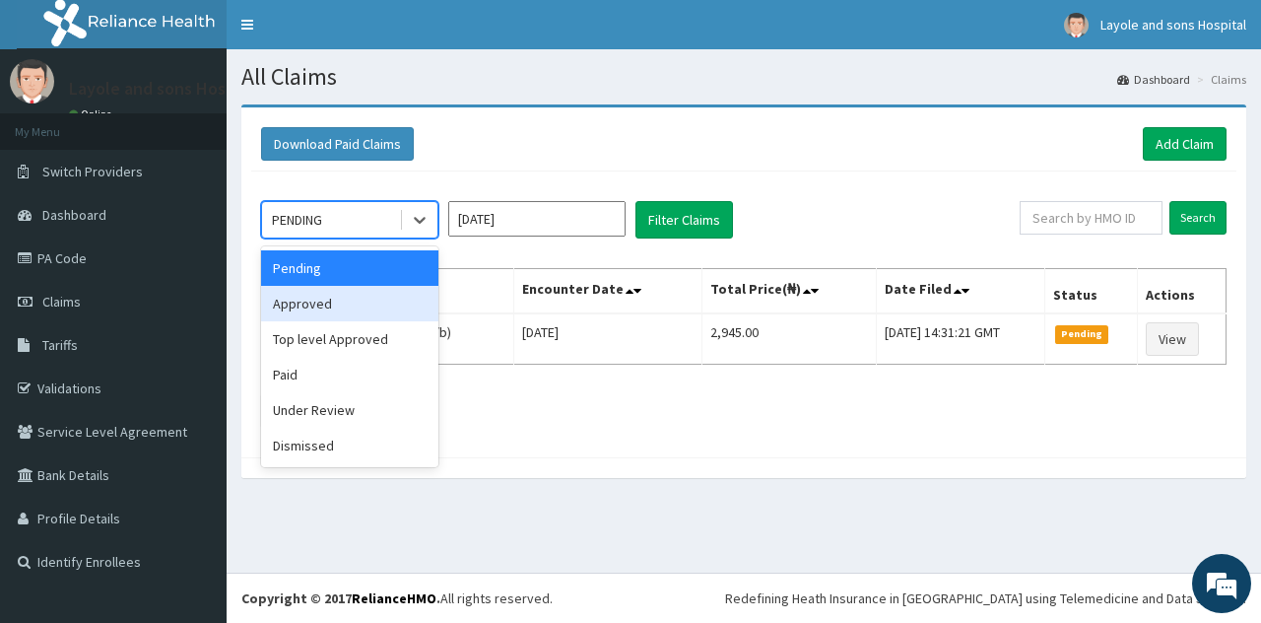
click at [350, 314] on div "Approved" at bounding box center [349, 303] width 177 height 35
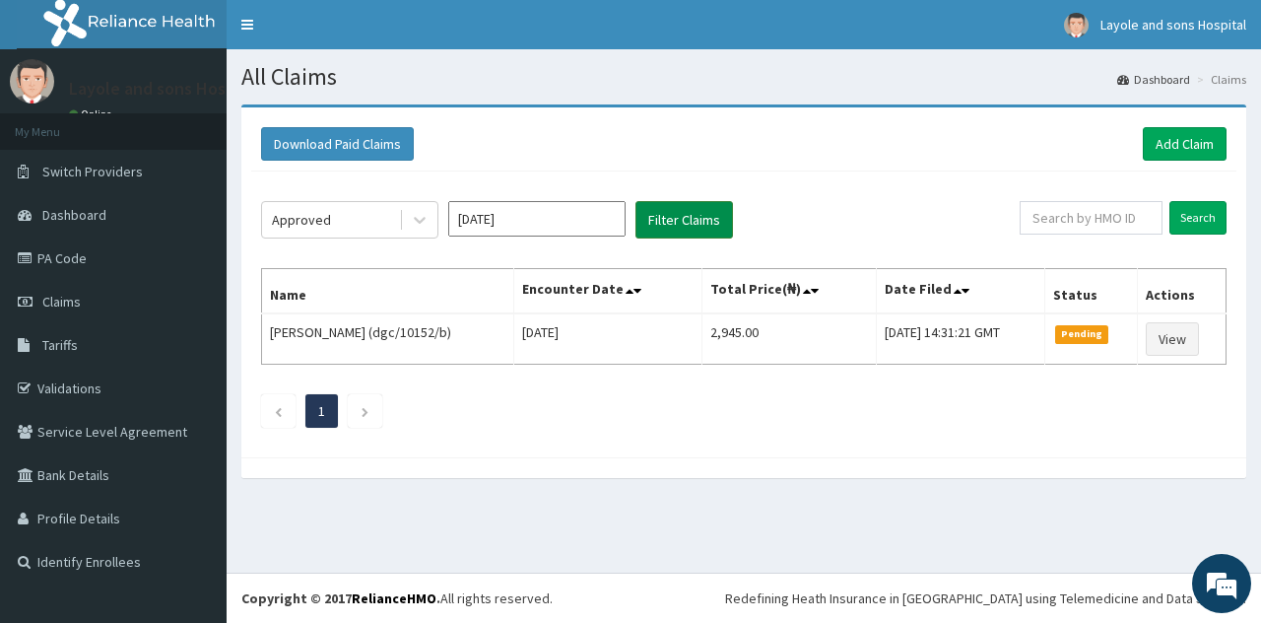
click at [713, 212] on button "Filter Claims" at bounding box center [685, 219] width 98 height 37
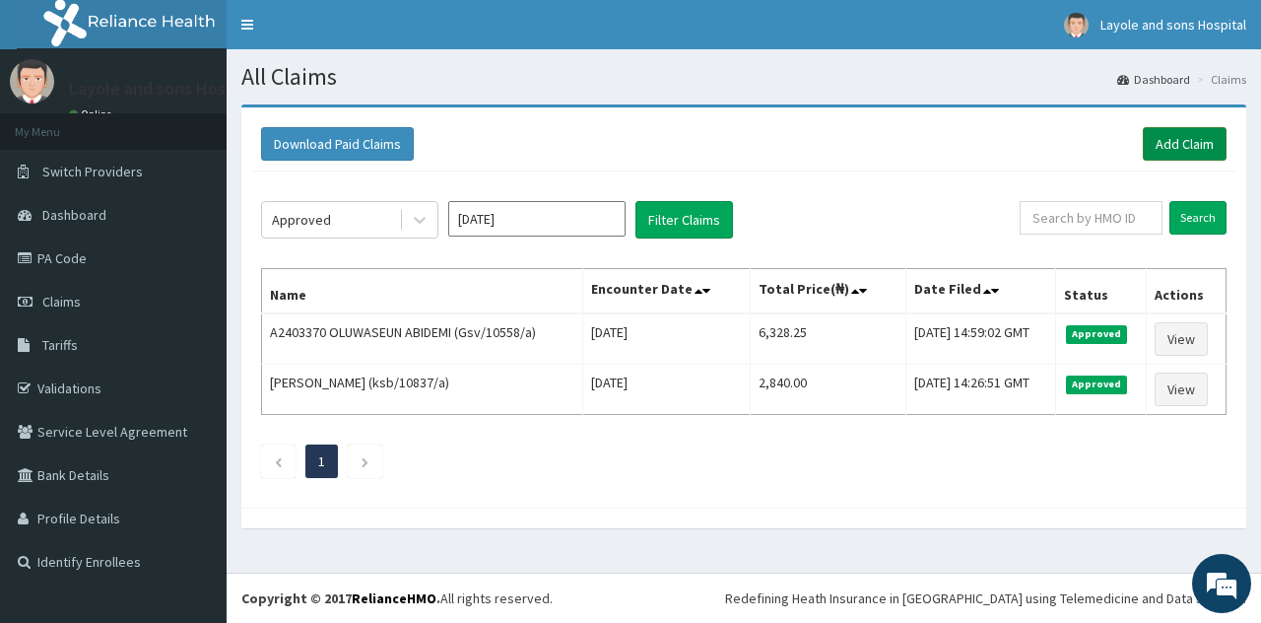
click at [1189, 135] on link "Add Claim" at bounding box center [1185, 144] width 84 height 34
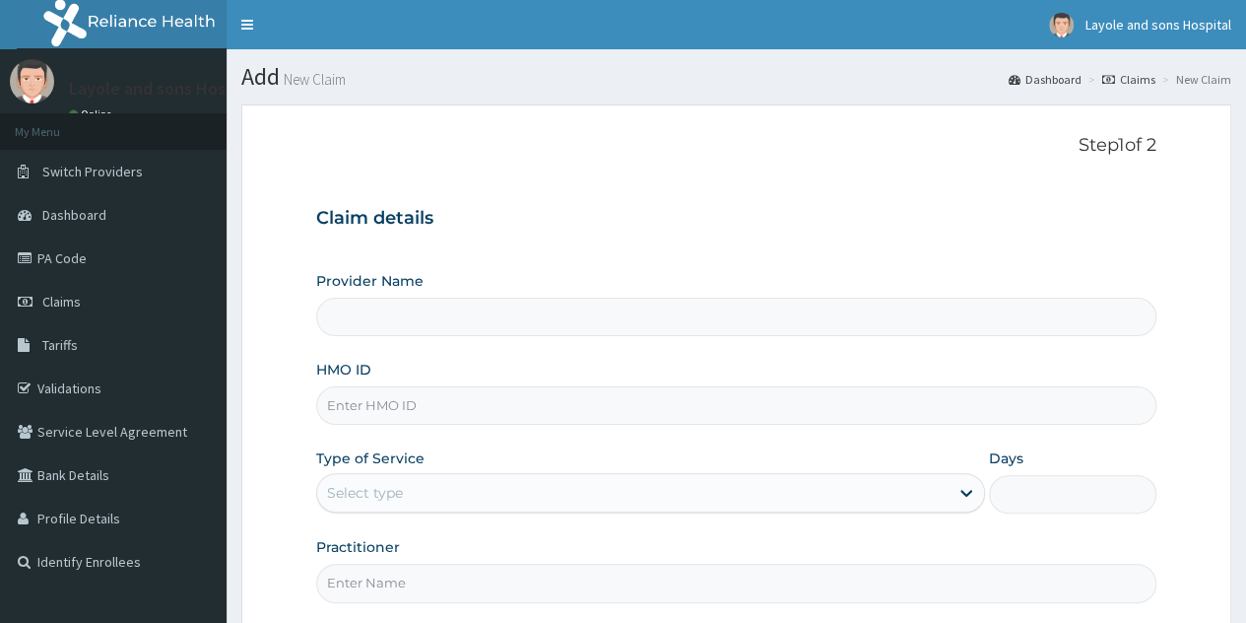
scroll to position [133, 0]
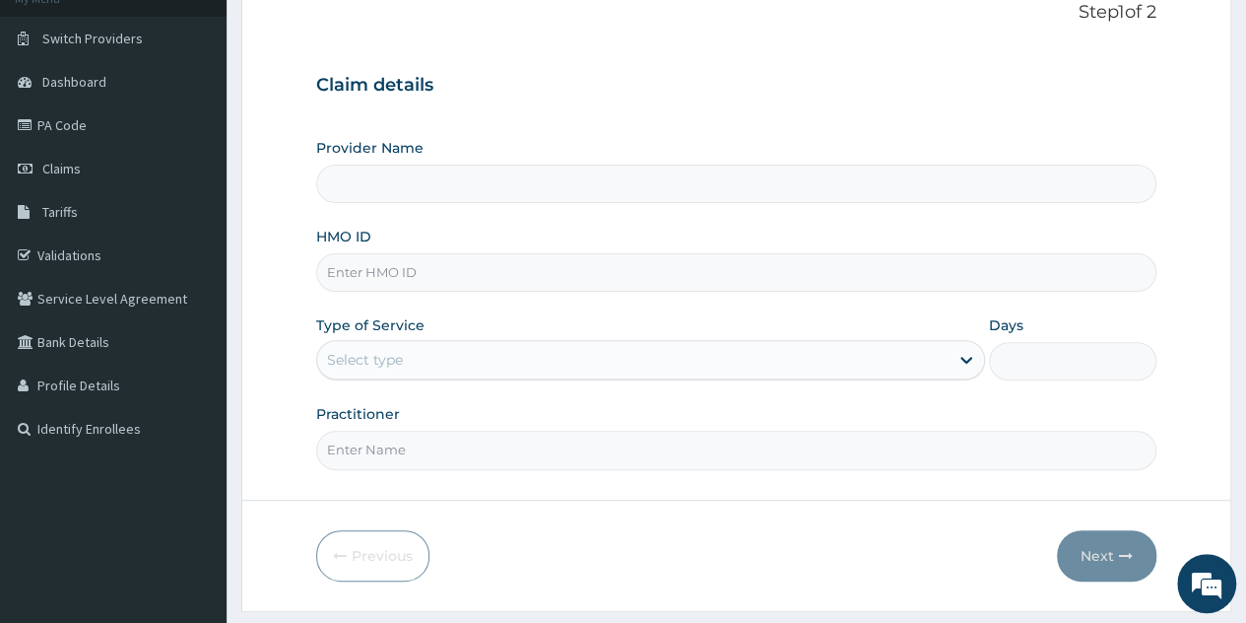
click at [518, 265] on input "HMO ID" at bounding box center [736, 272] width 841 height 38
type input "hy"
type input "Layole and sons hospital limited"
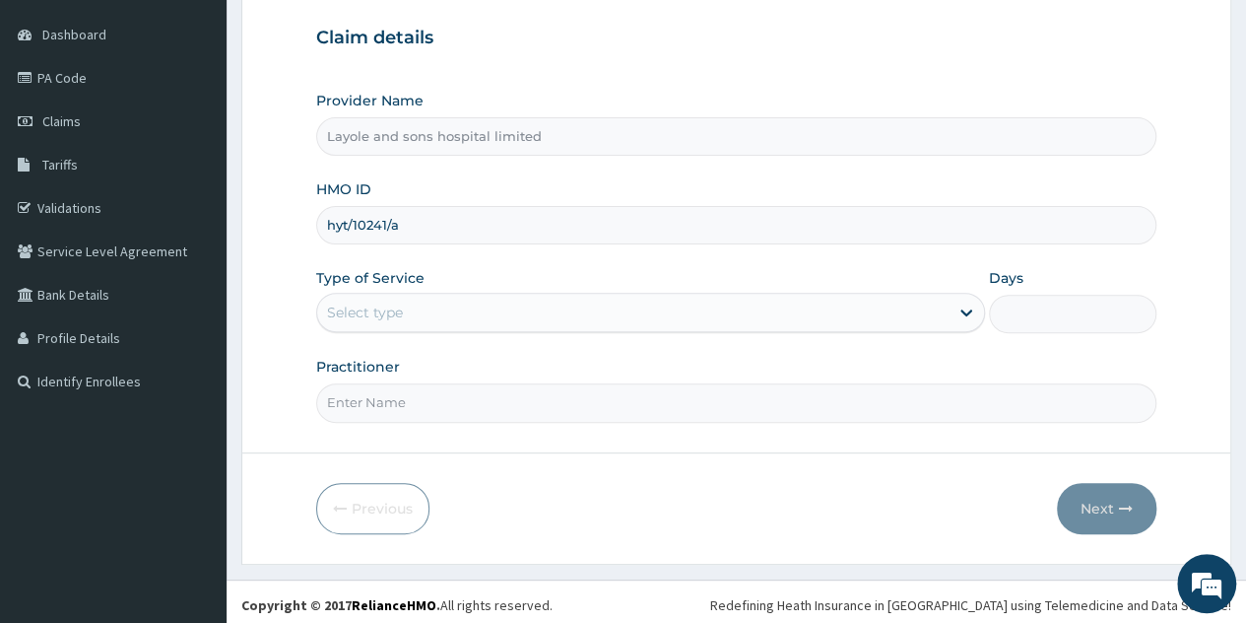
scroll to position [0, 0]
type input "hyt/10241/a"
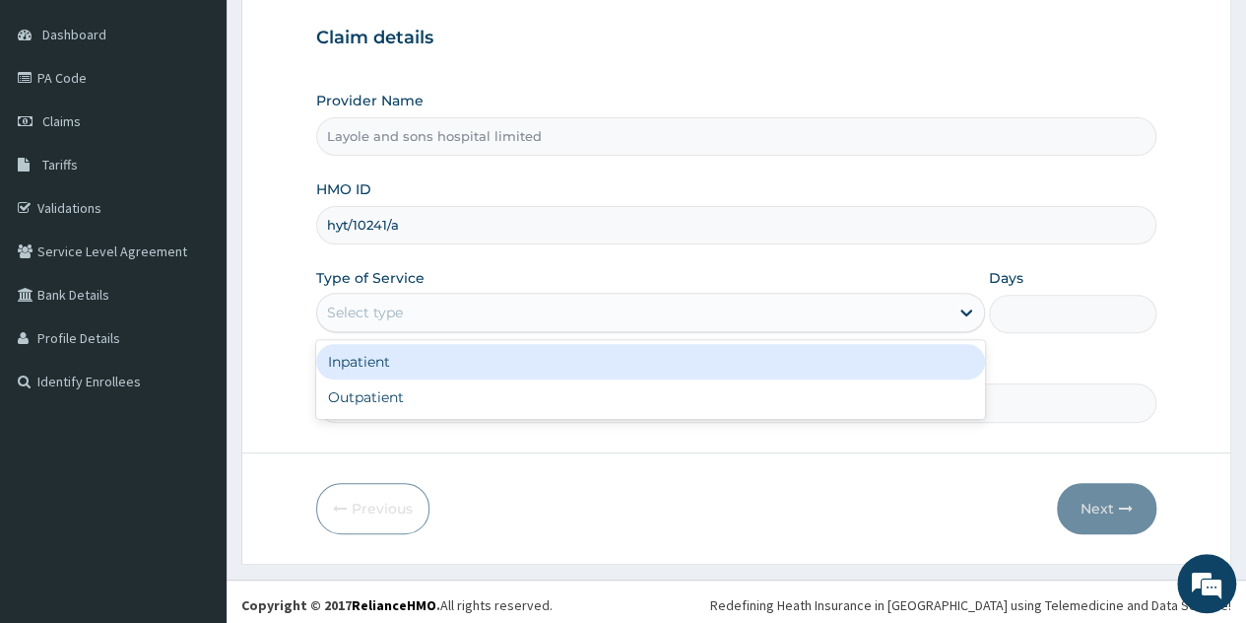
click at [899, 306] on div "Select type" at bounding box center [633, 313] width 632 height 32
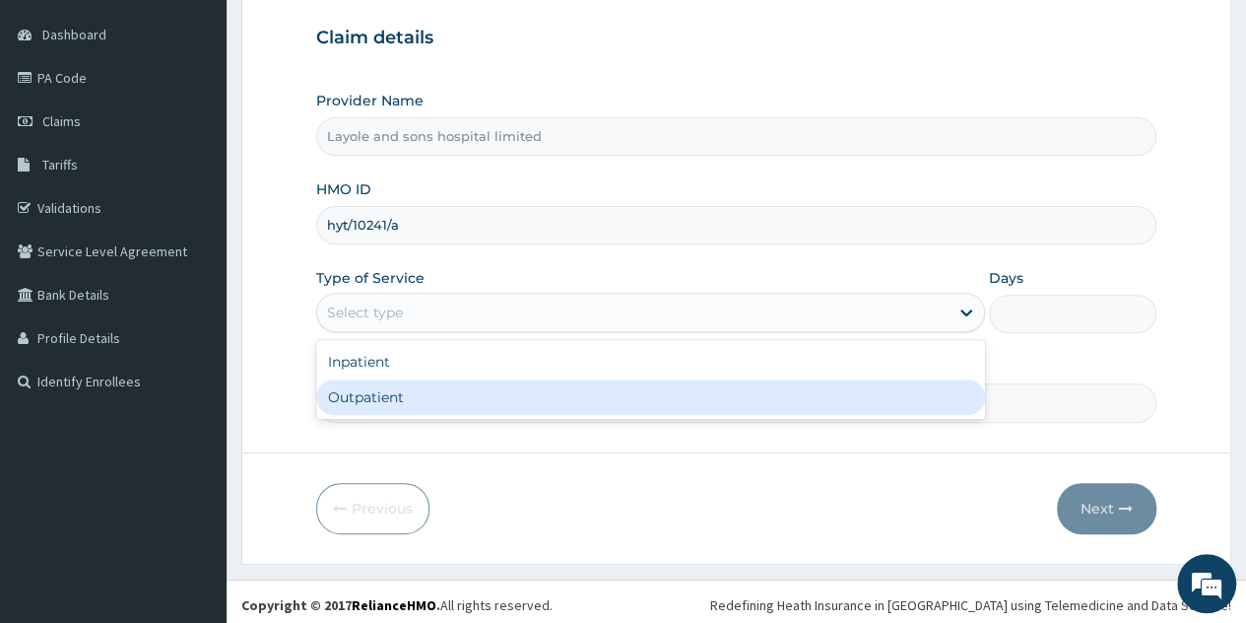
click at [511, 388] on div "Outpatient" at bounding box center [650, 396] width 669 height 35
type input "1"
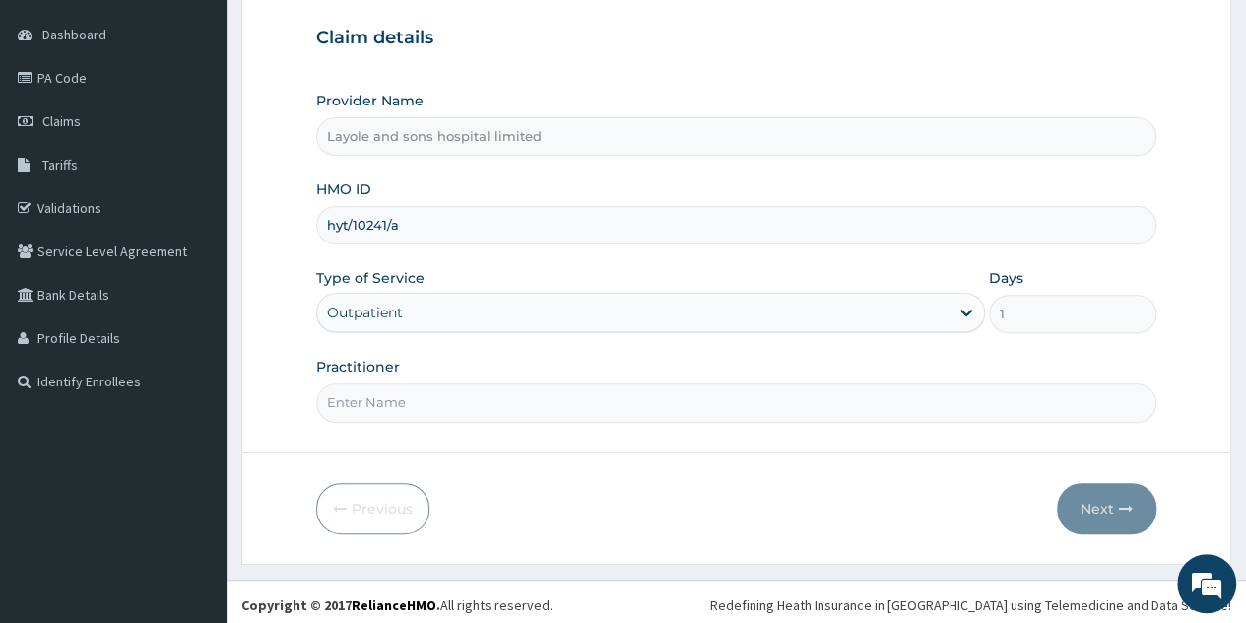
click at [537, 388] on input "Practitioner" at bounding box center [736, 402] width 841 height 38
type input "[PERSON_NAME]"
click at [1105, 511] on button "Next" at bounding box center [1107, 508] width 100 height 51
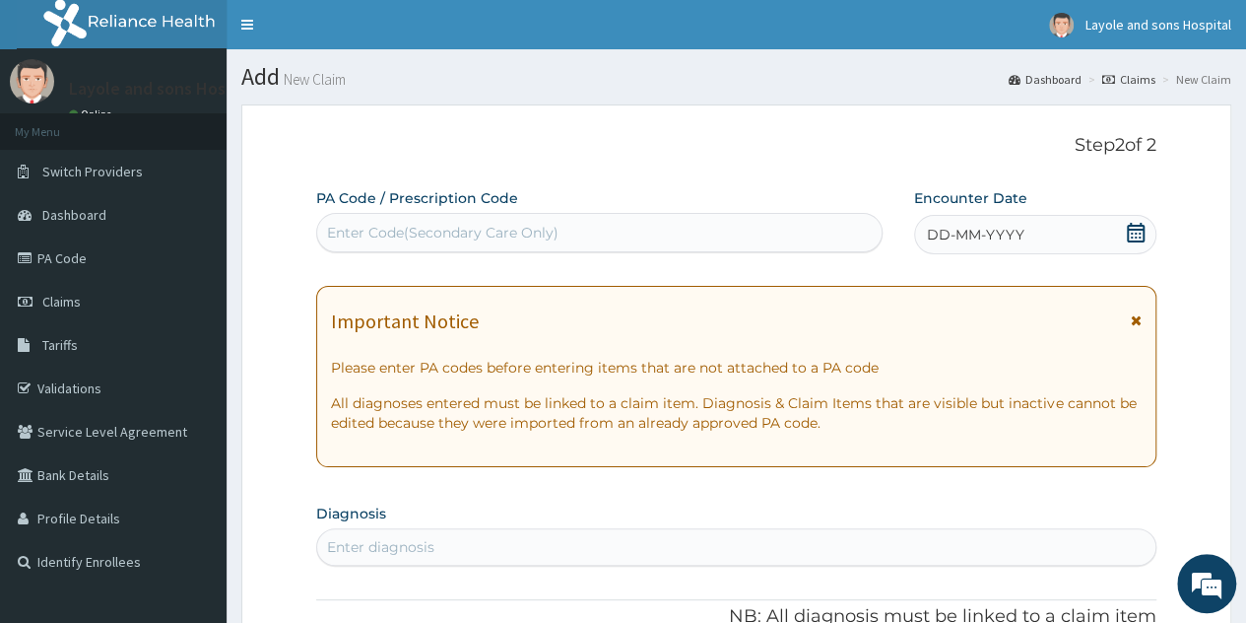
click at [1128, 226] on icon at bounding box center [1136, 233] width 18 height 20
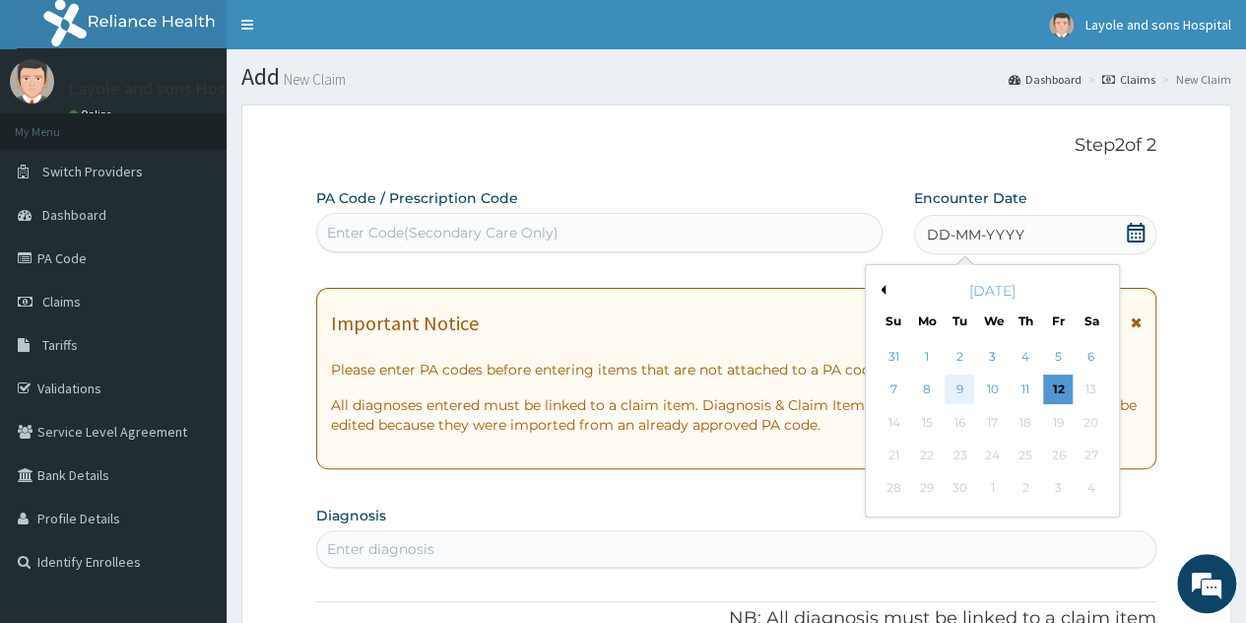
click at [957, 387] on div "9" at bounding box center [960, 390] width 30 height 30
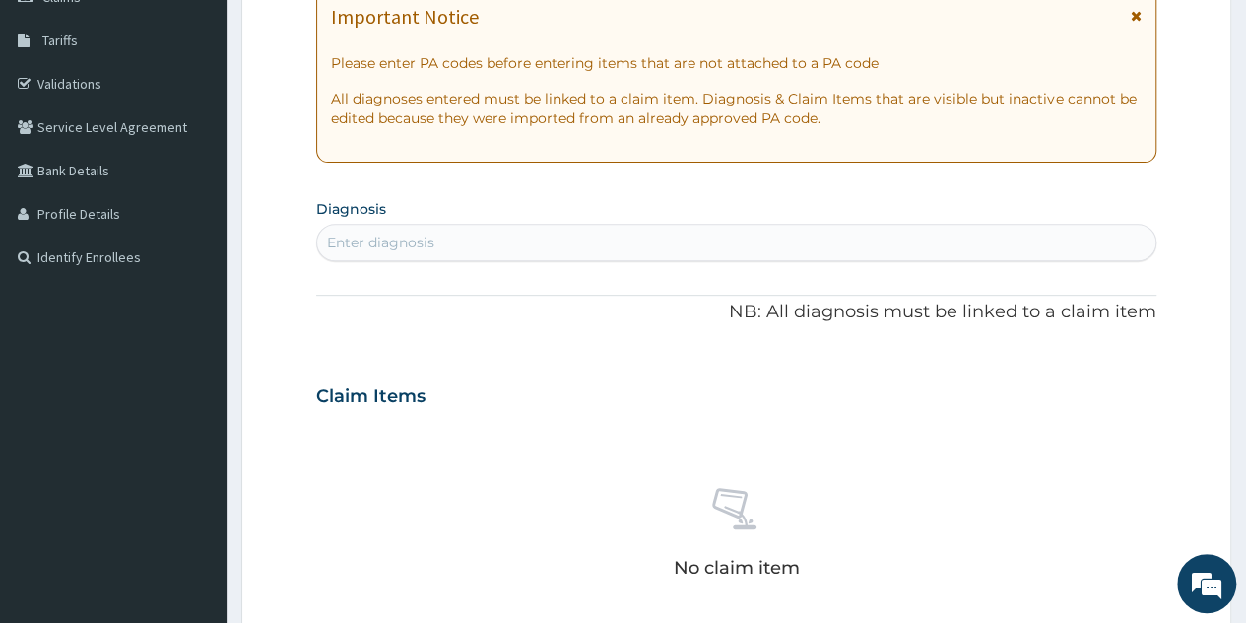
scroll to position [319, 0]
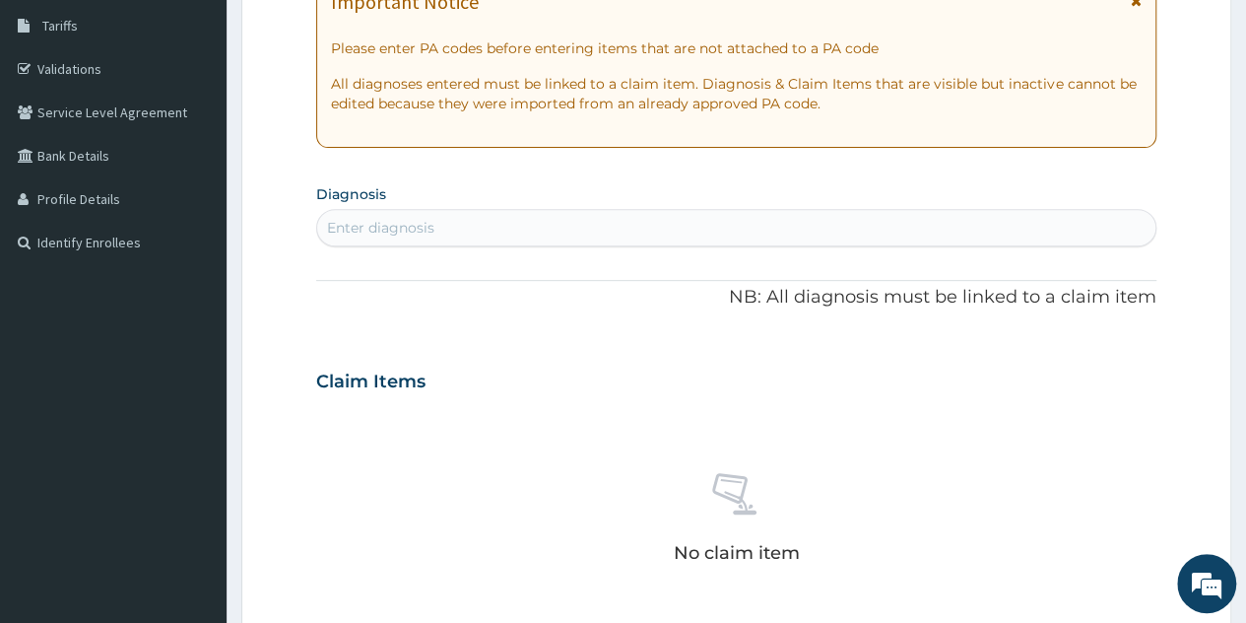
click at [639, 243] on div "Enter diagnosis" at bounding box center [736, 227] width 841 height 37
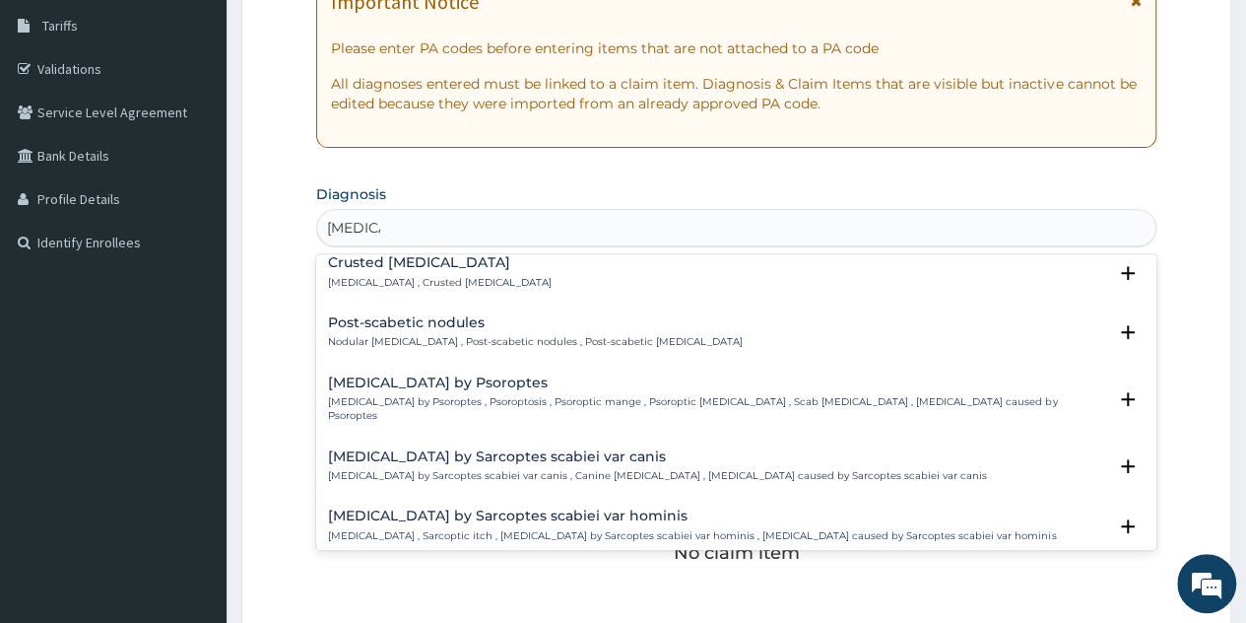
scroll to position [0, 0]
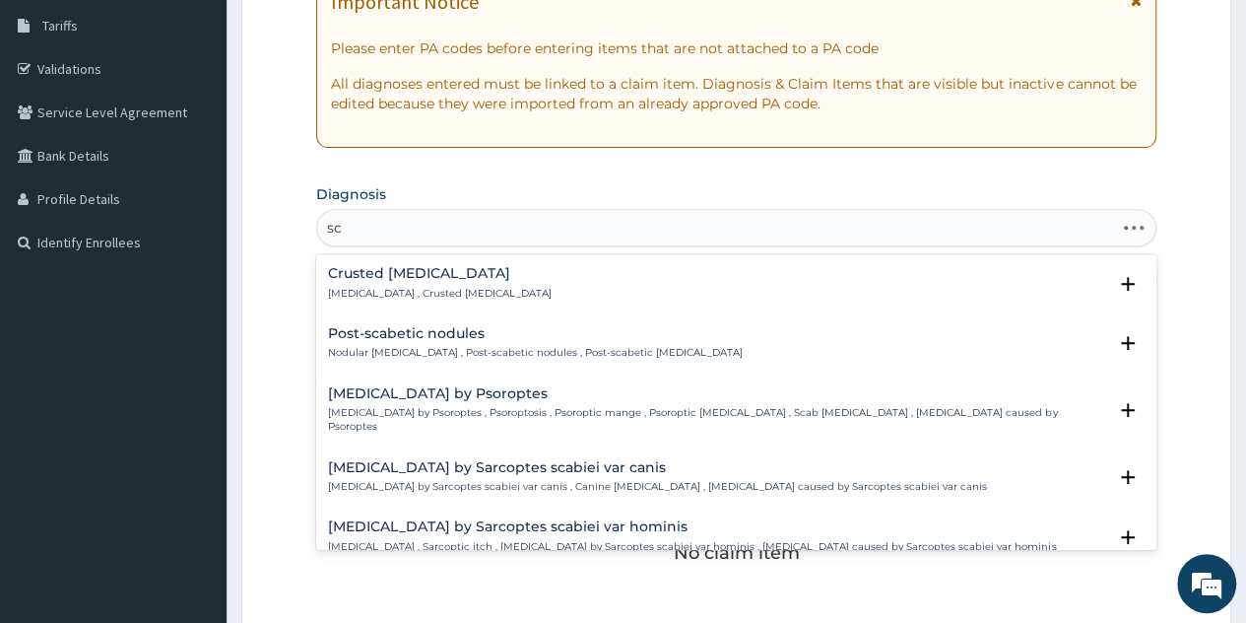
type input "s"
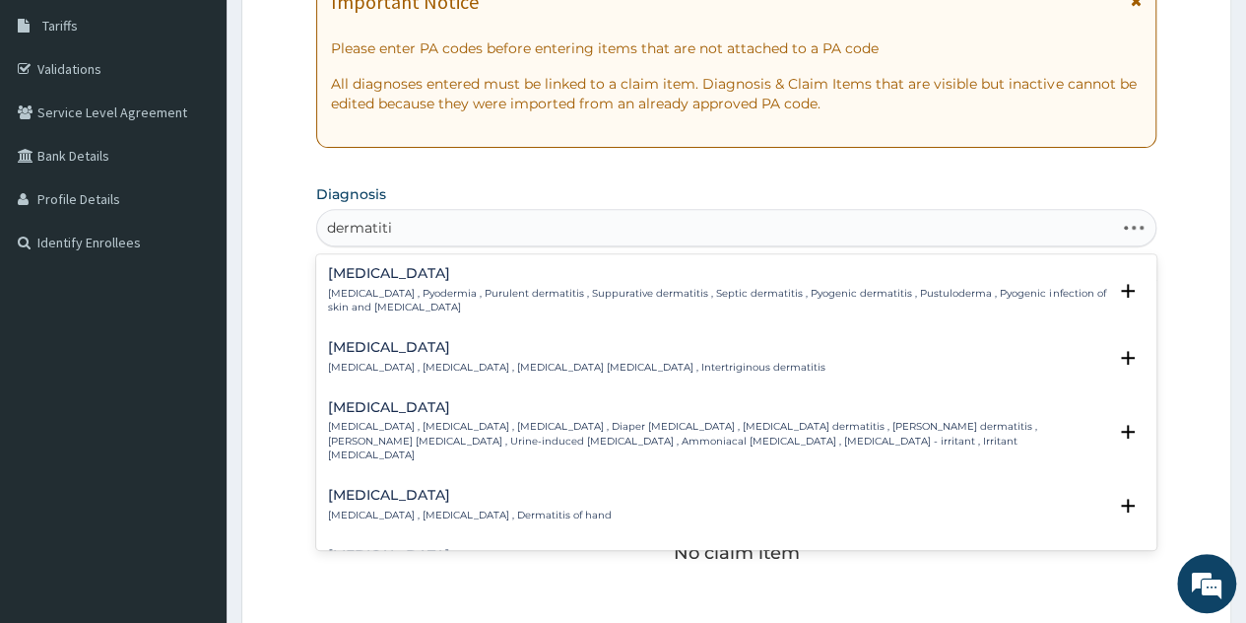
type input "dermatitis"
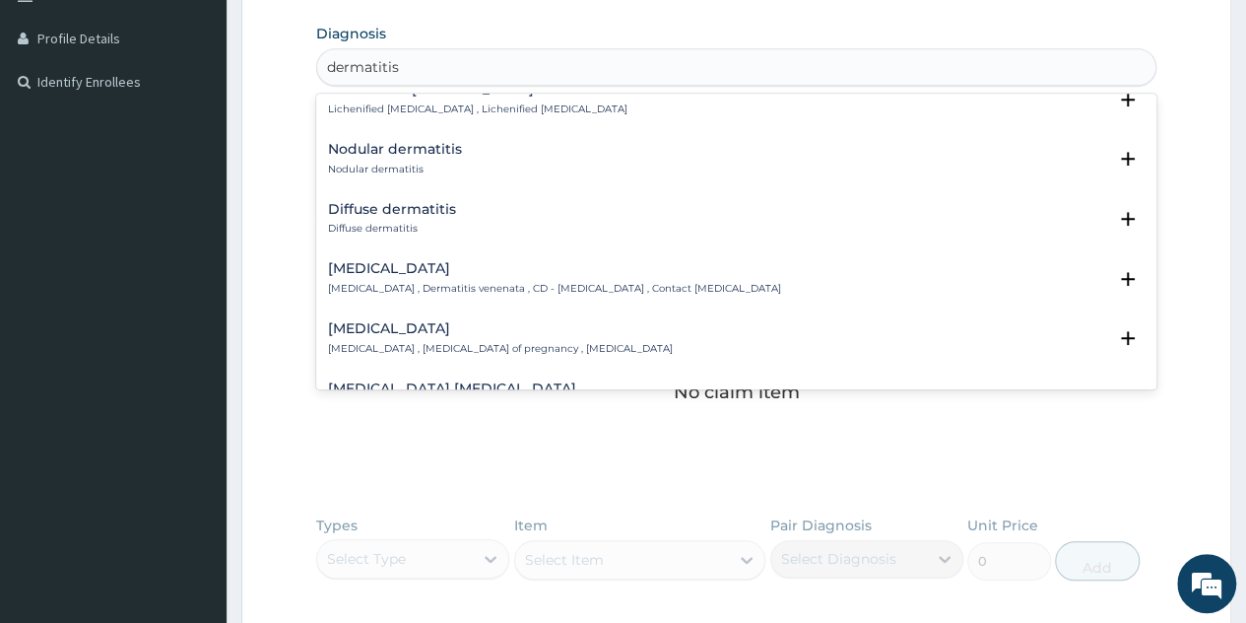
scroll to position [1917, 0]
click at [473, 260] on h4 "[MEDICAL_DATA]" at bounding box center [554, 267] width 453 height 15
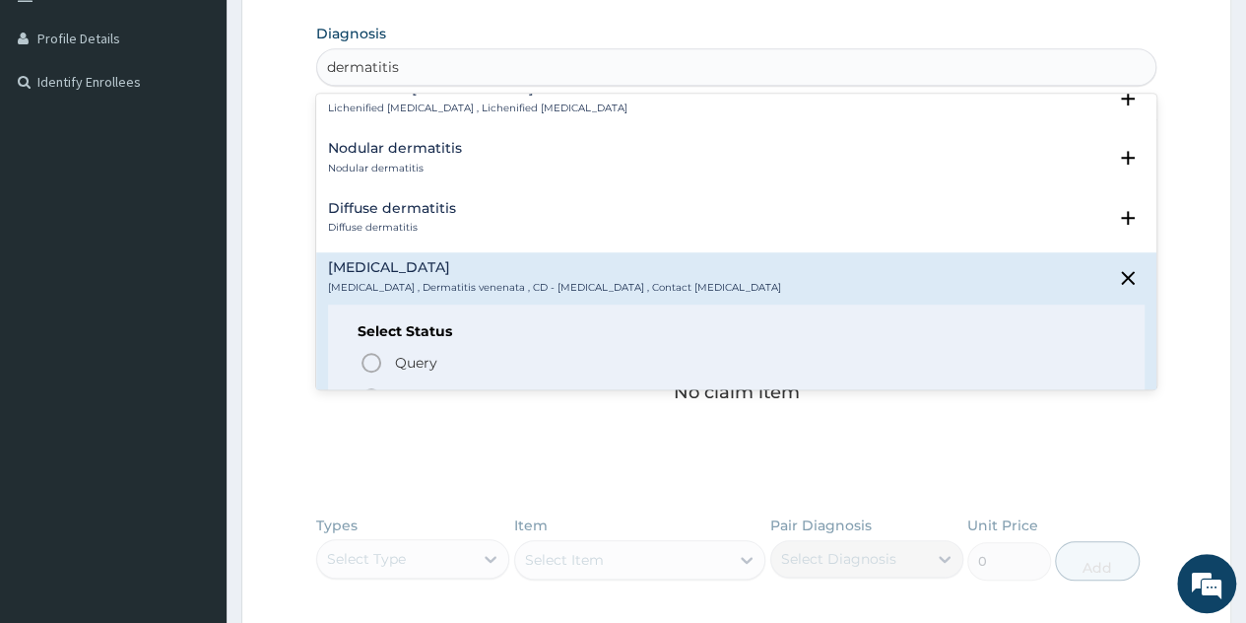
click at [422, 388] on p "Confirmed" at bounding box center [430, 398] width 74 height 20
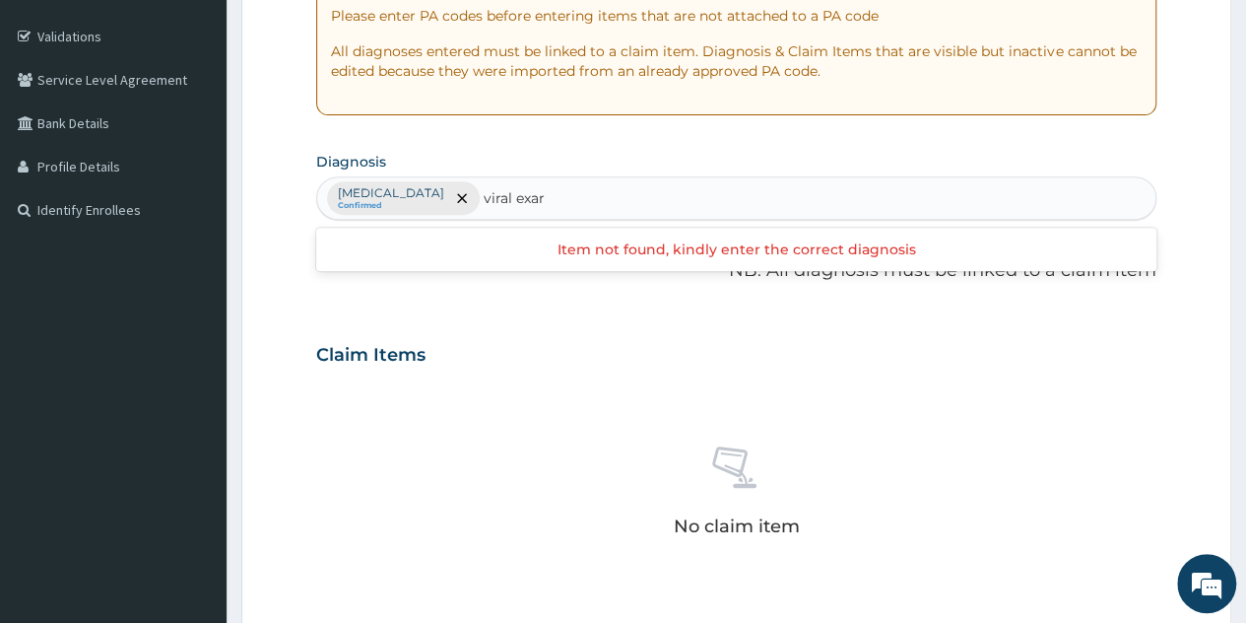
scroll to position [353, 0]
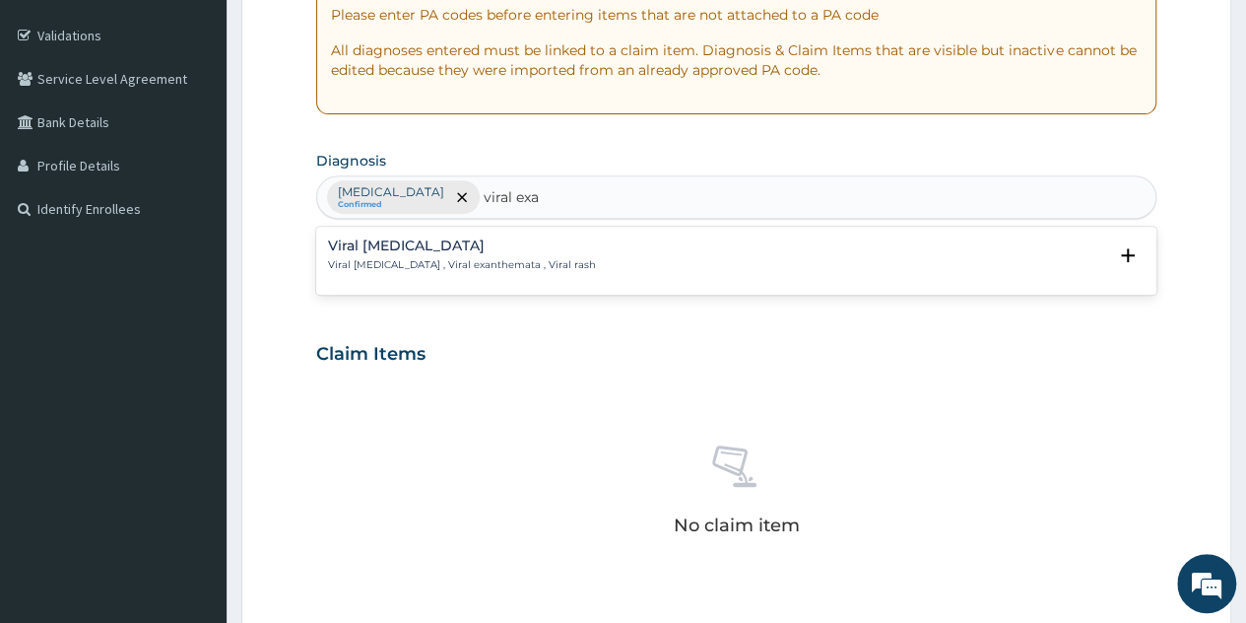
type input "viral ex"
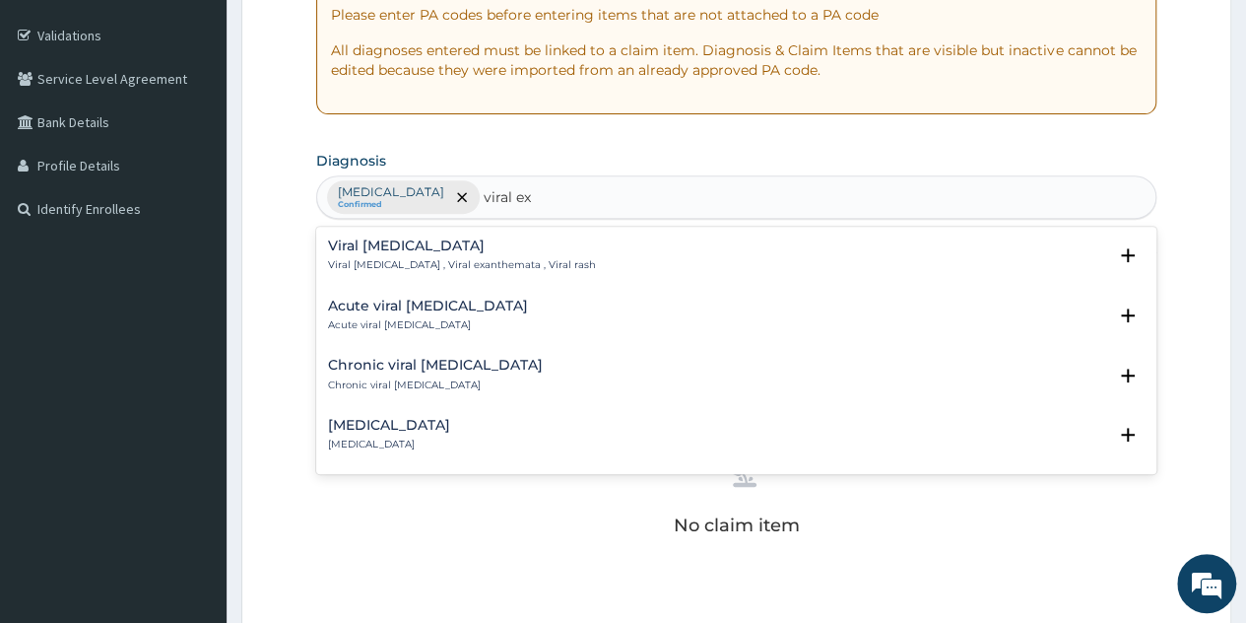
click at [427, 258] on p "Viral [MEDICAL_DATA] , Viral exanthemata , Viral rash" at bounding box center [462, 265] width 268 height 14
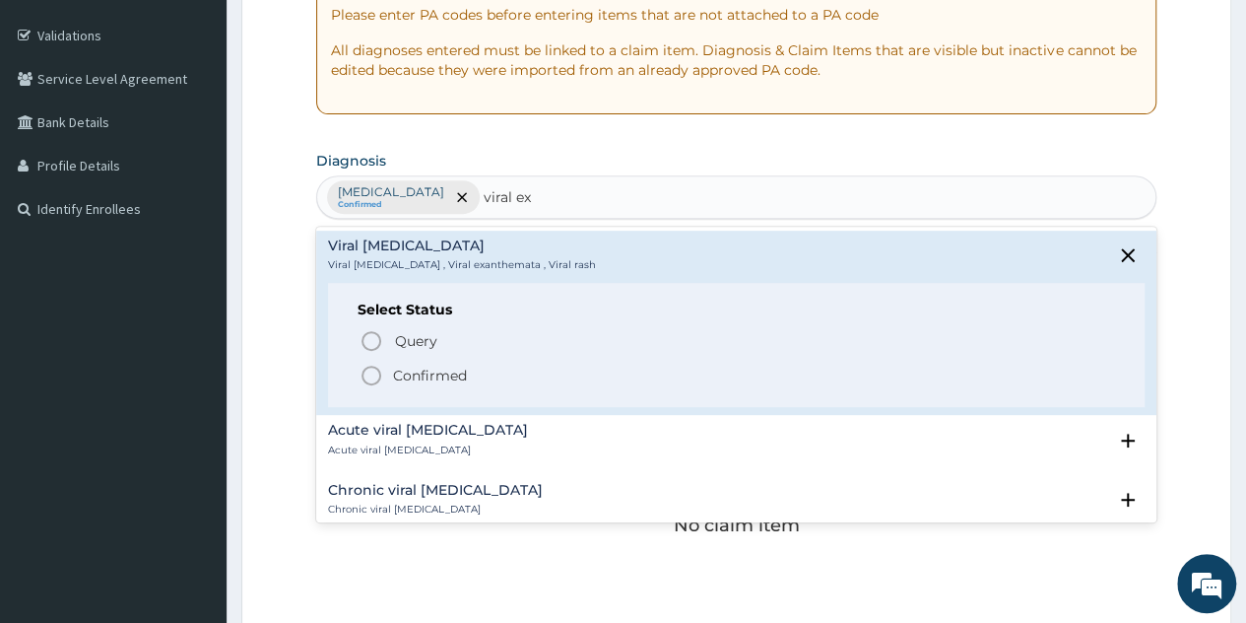
click at [419, 369] on p "Confirmed" at bounding box center [430, 376] width 74 height 20
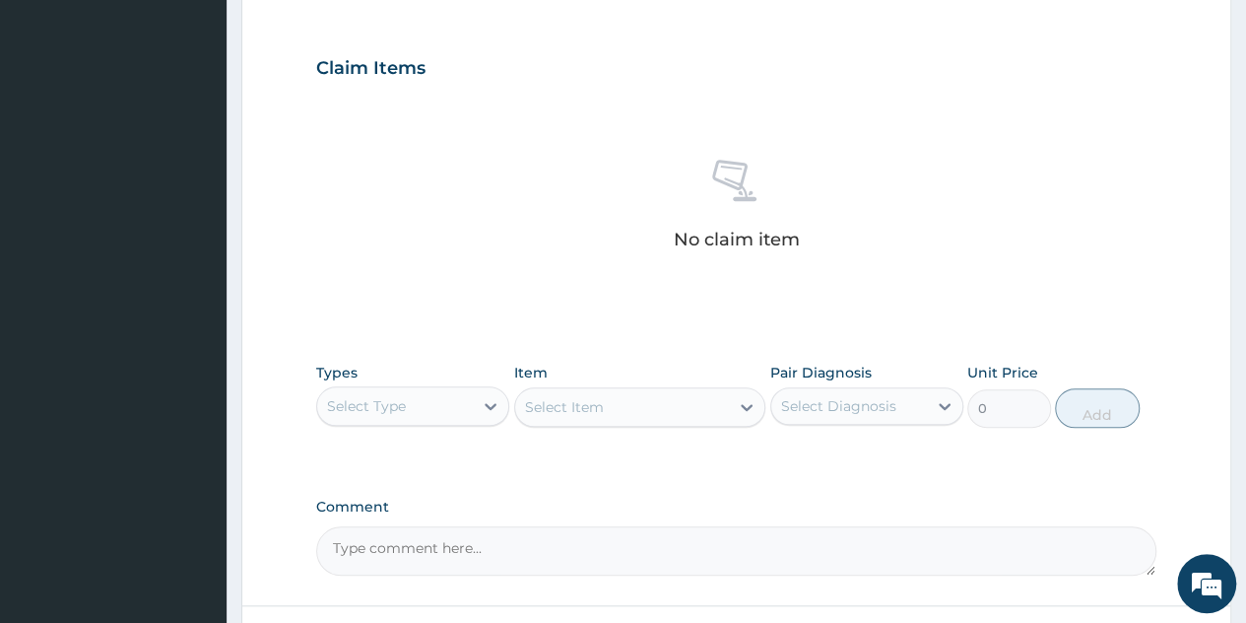
scroll to position [638, 0]
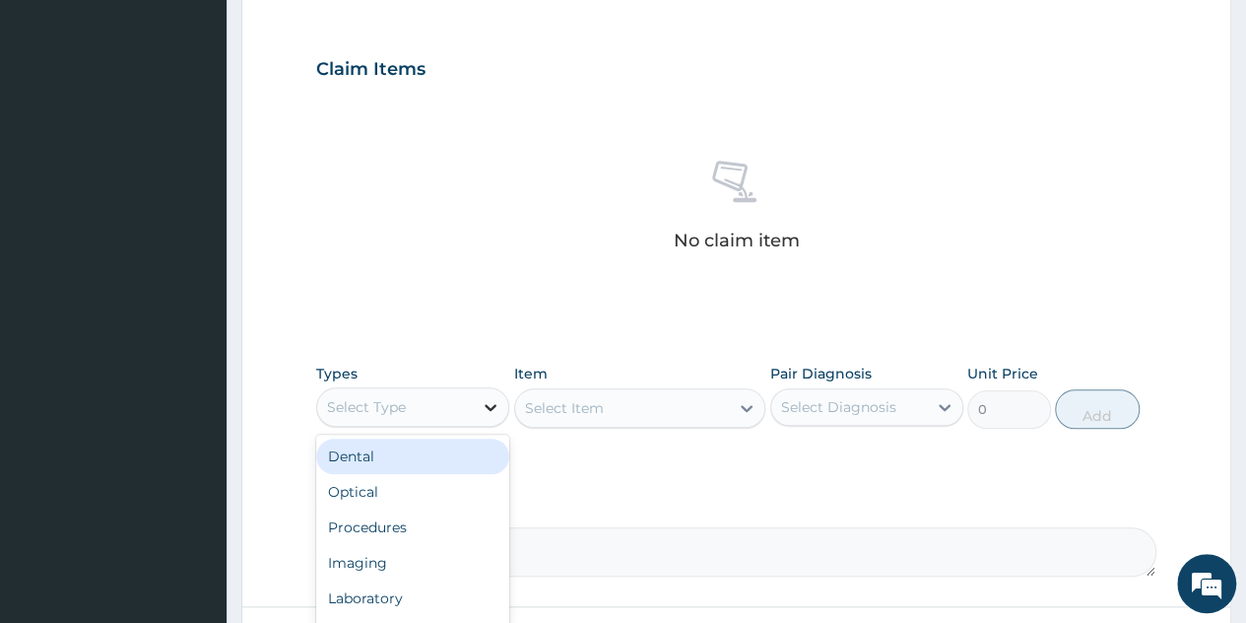
click at [495, 401] on icon at bounding box center [491, 407] width 20 height 20
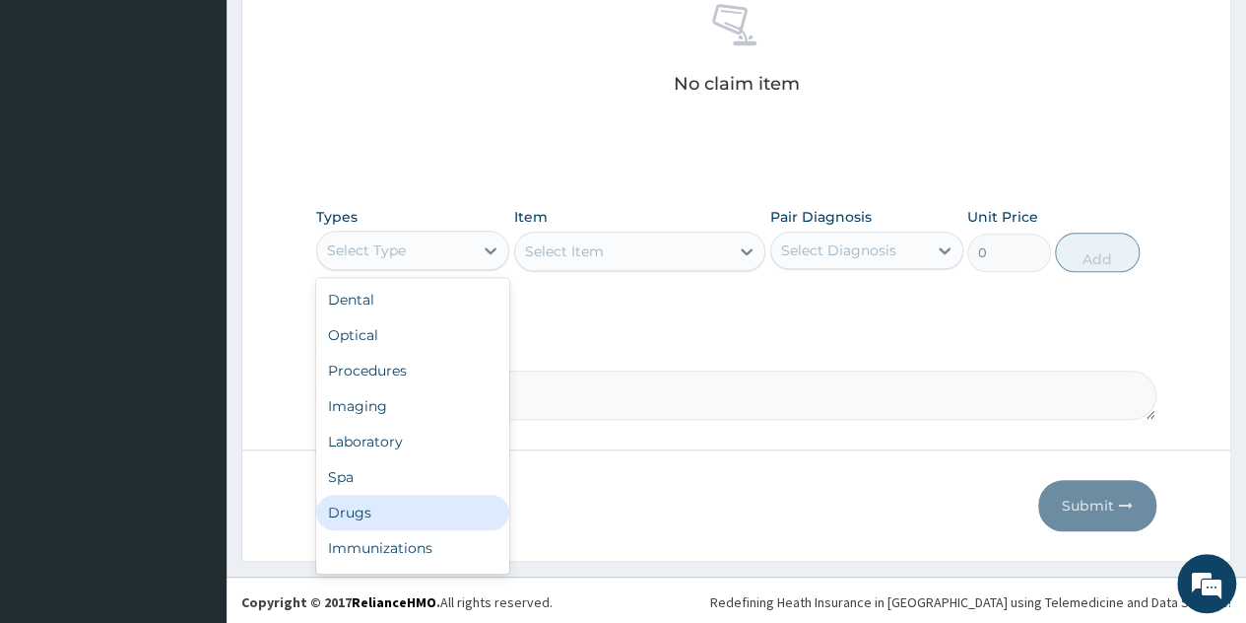
click at [365, 510] on div "Drugs" at bounding box center [412, 512] width 193 height 35
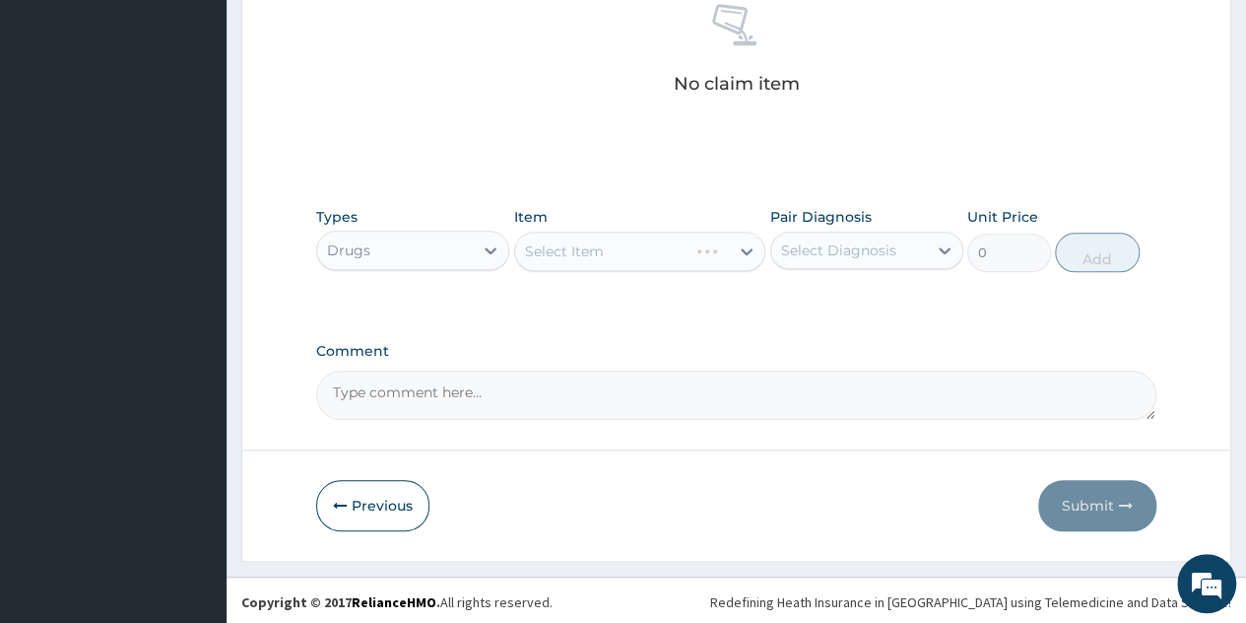
click at [741, 251] on div "Select Item" at bounding box center [640, 251] width 252 height 39
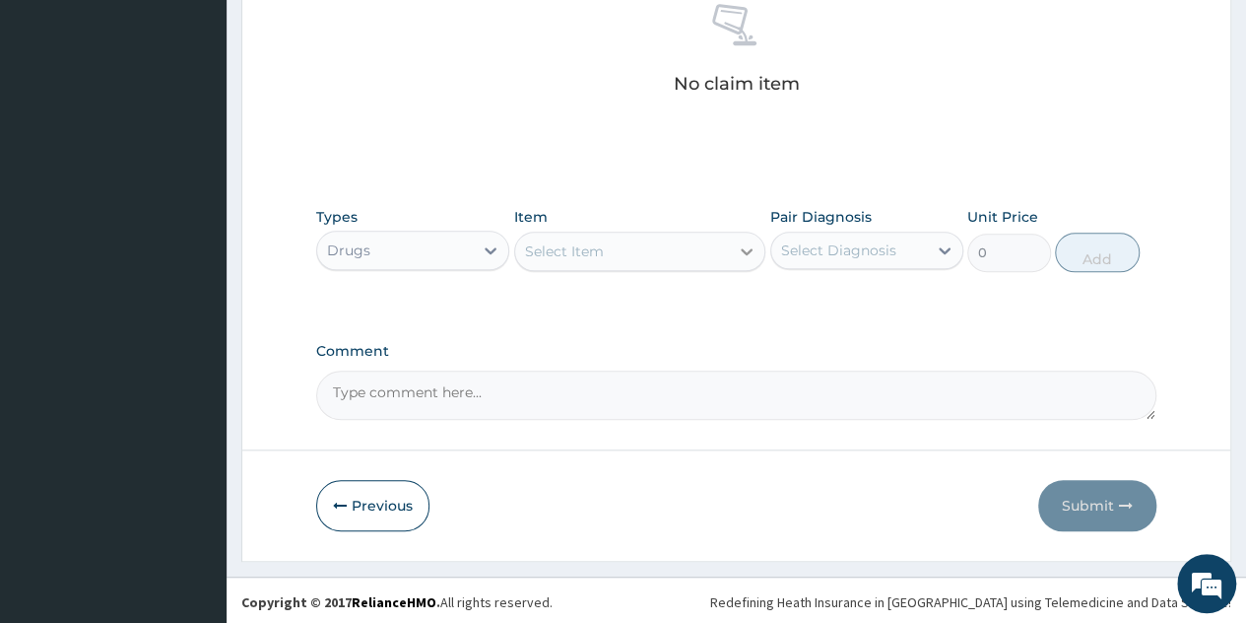
click at [756, 243] on icon at bounding box center [747, 251] width 20 height 20
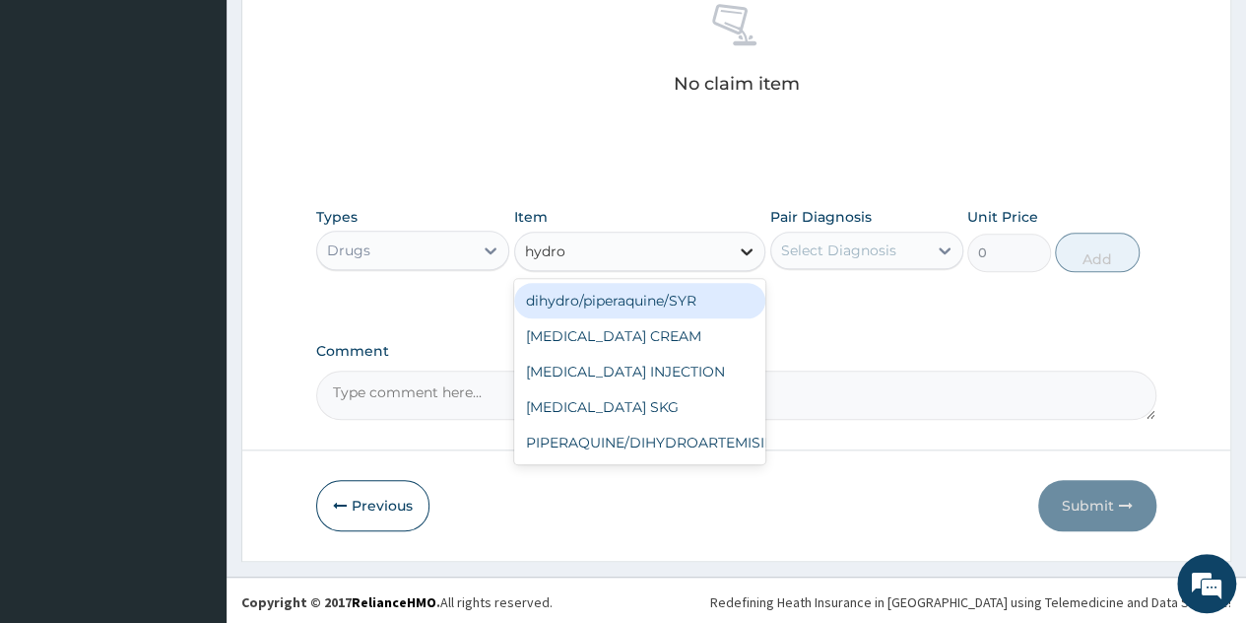
type input "hydroc"
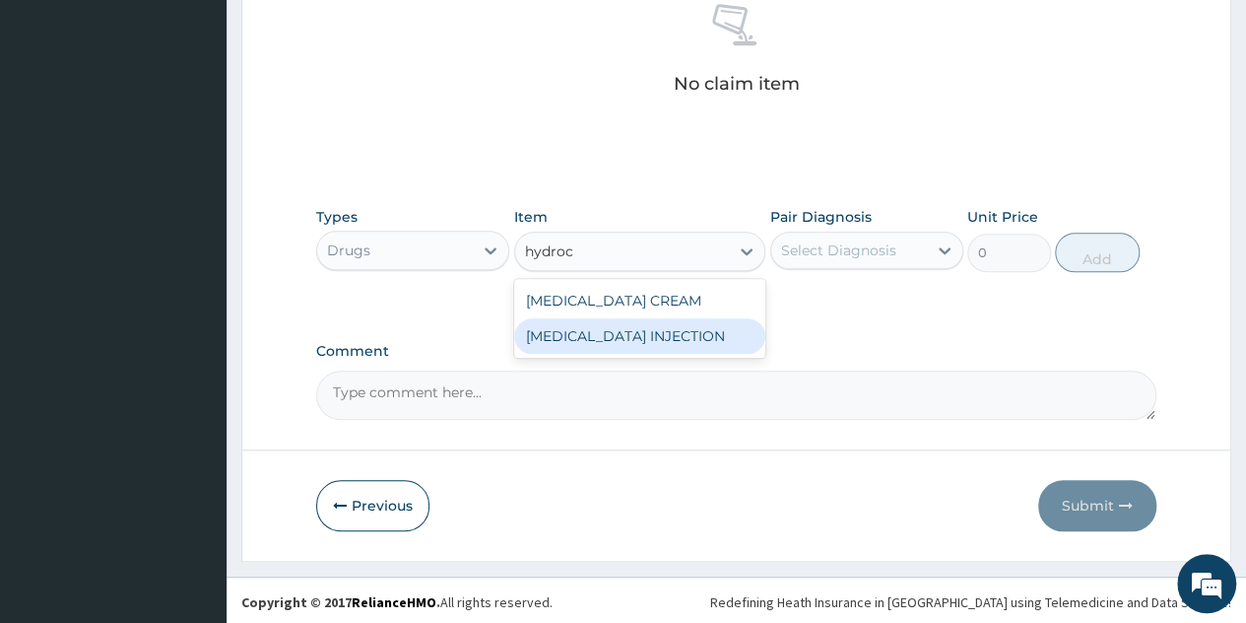
click at [609, 335] on div "HYDROCORTISONE INJECTION" at bounding box center [640, 335] width 252 height 35
type input "131.25"
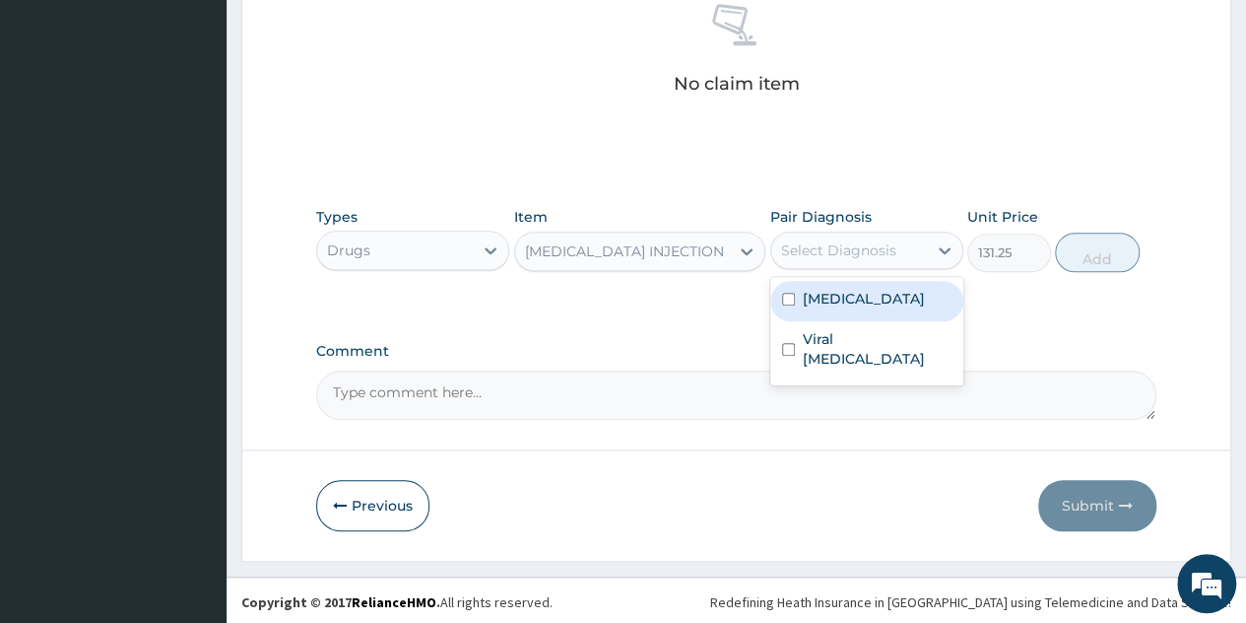
click at [887, 255] on div "Select Diagnosis" at bounding box center [838, 250] width 115 height 20
click at [885, 298] on label "Contact dermatitis" at bounding box center [864, 299] width 122 height 20
checkbox input "true"
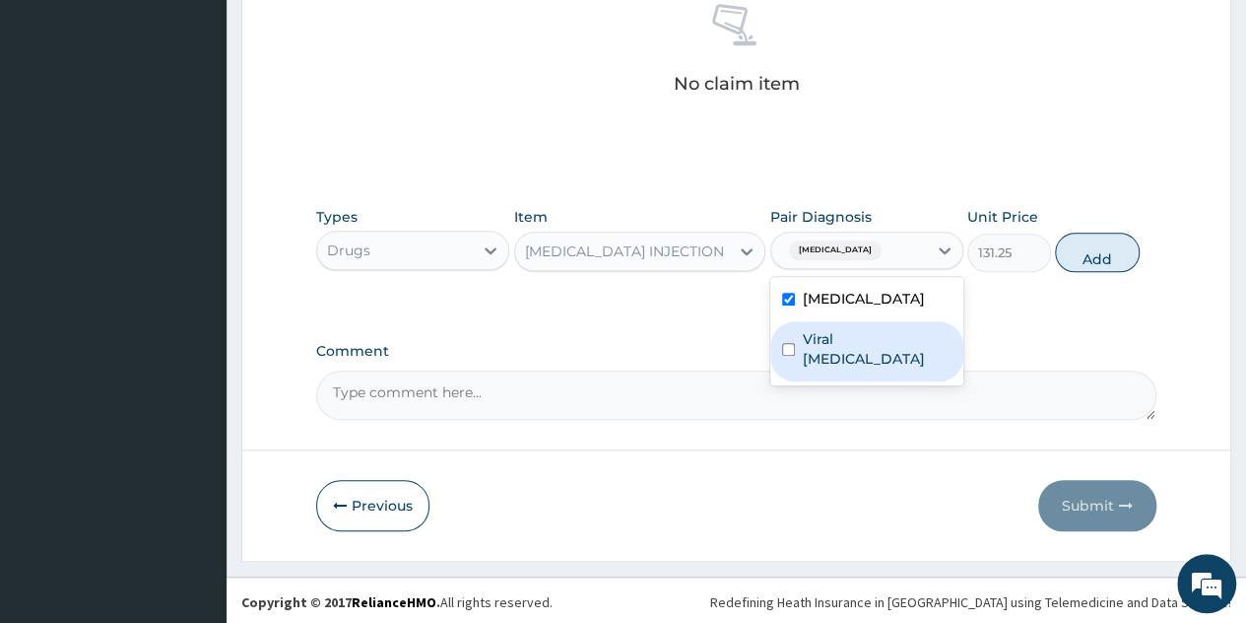
click at [871, 338] on label "Viral exanthem" at bounding box center [877, 348] width 149 height 39
checkbox input "true"
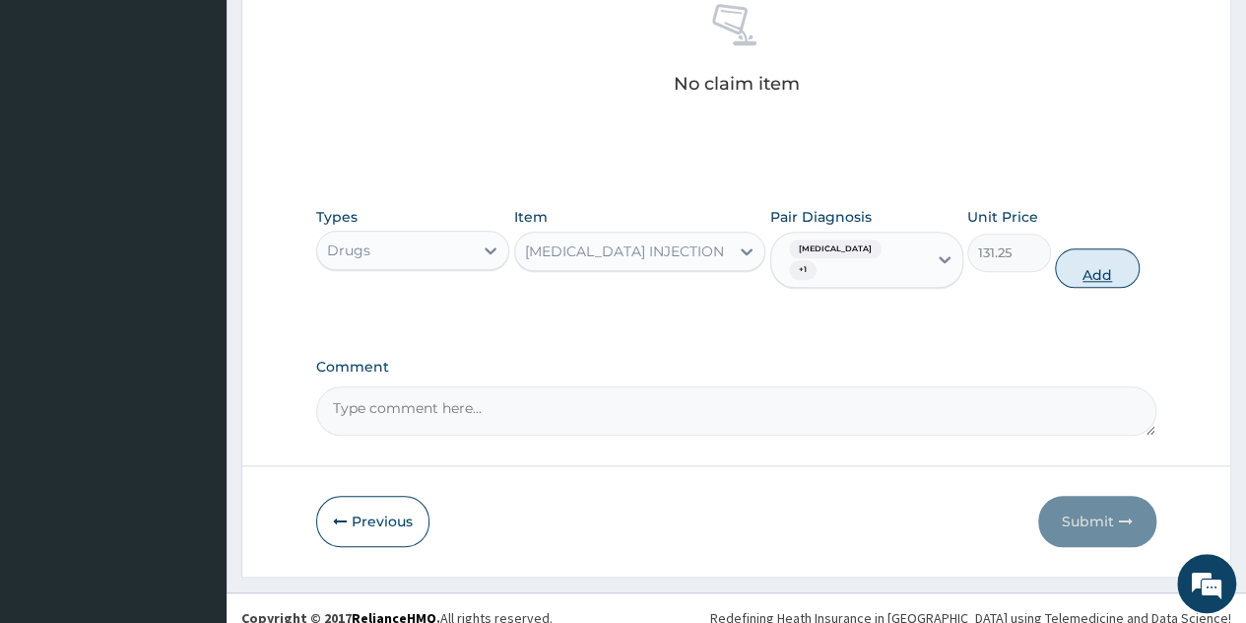
click at [1103, 274] on button "Add" at bounding box center [1097, 267] width 84 height 39
type input "0"
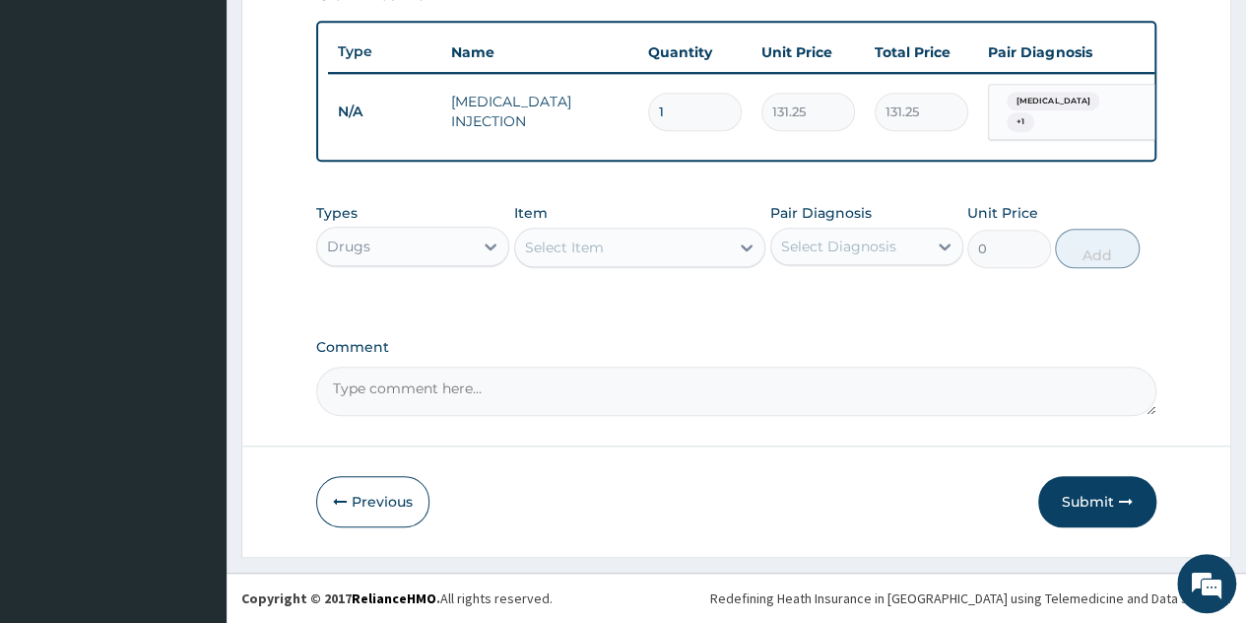
type input "3"
type input "393.75"
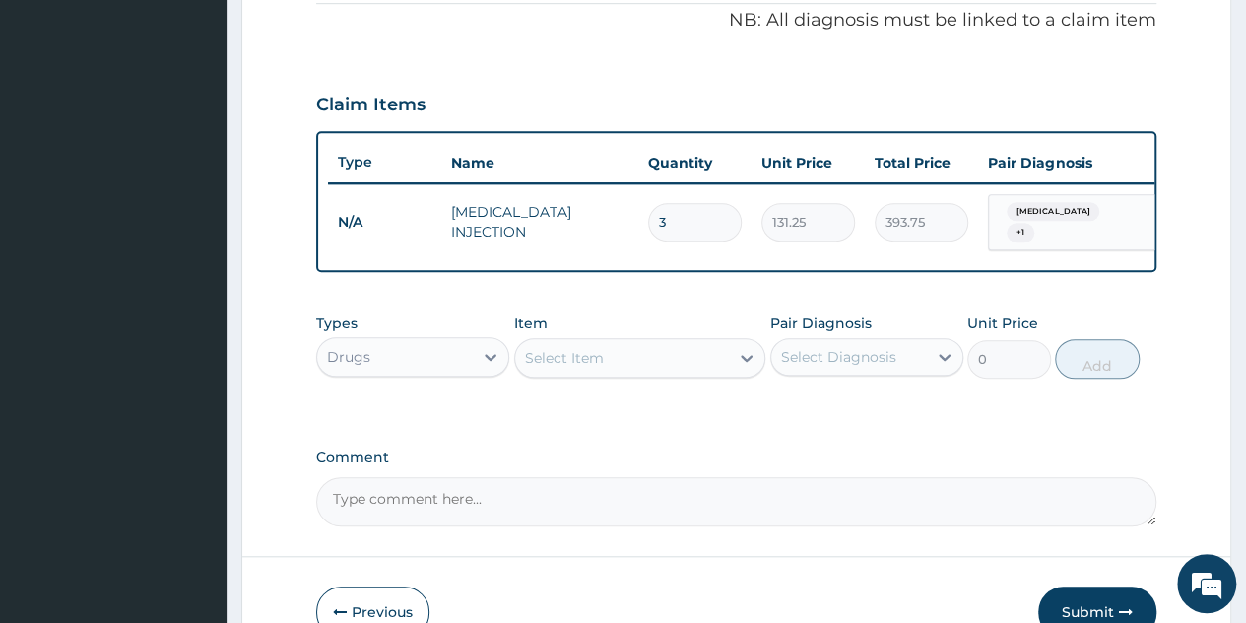
scroll to position [592, 0]
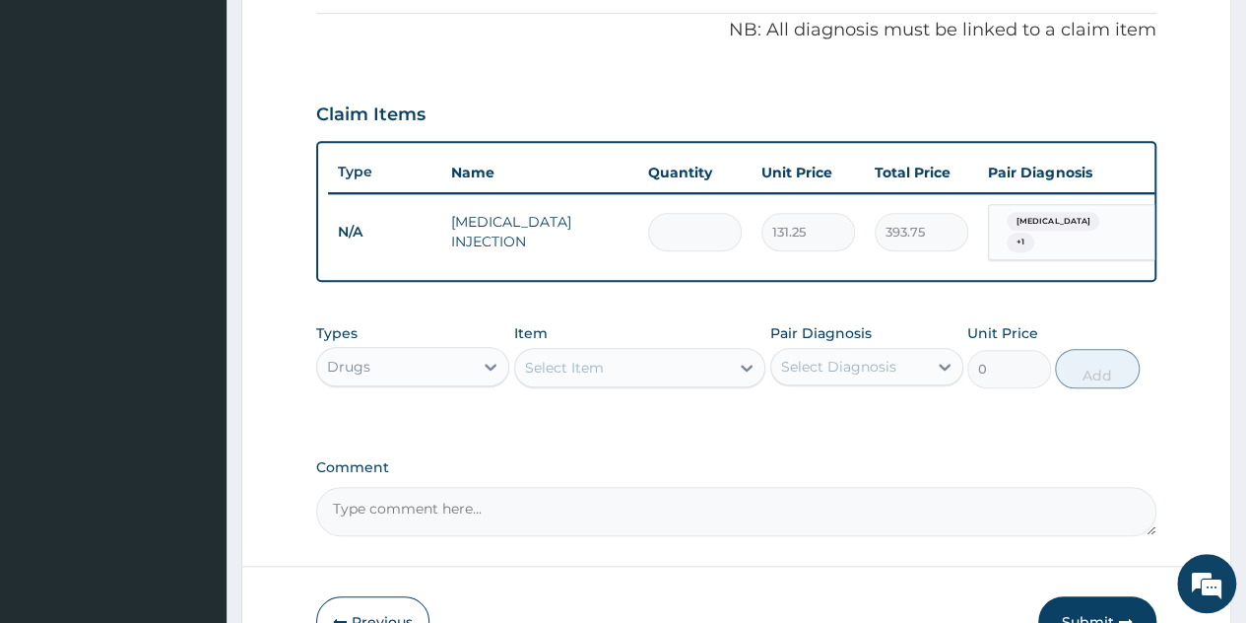
type input "0.00"
type input "2"
type input "262.50"
type input "0.00"
type input "1"
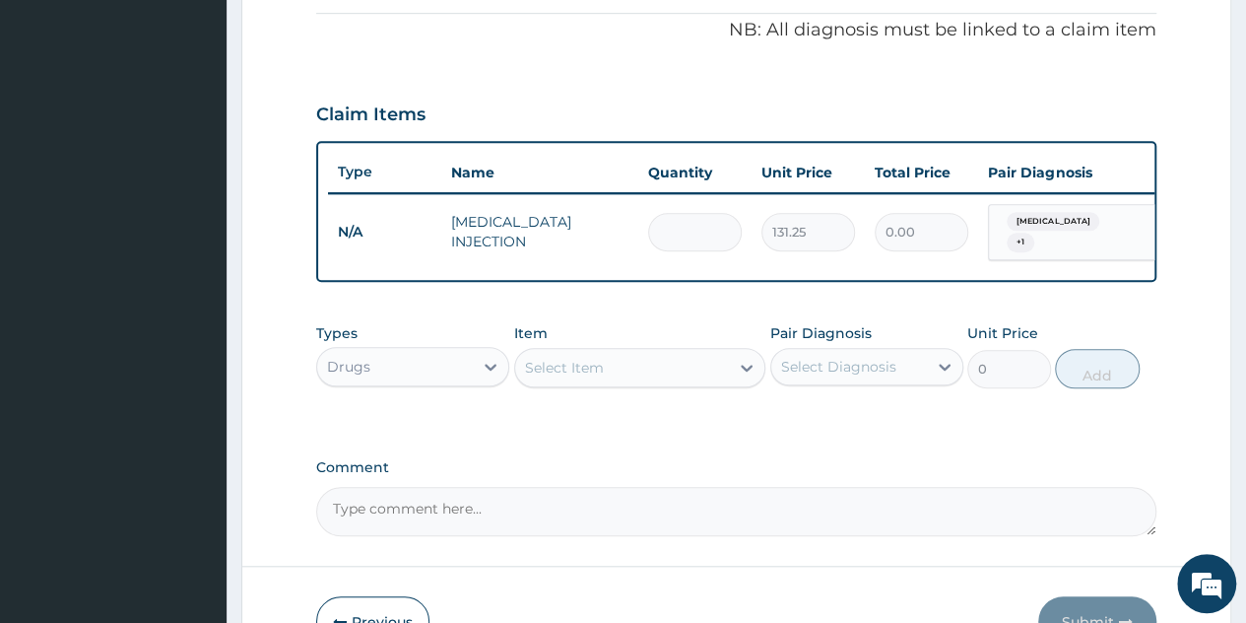
type input "131.25"
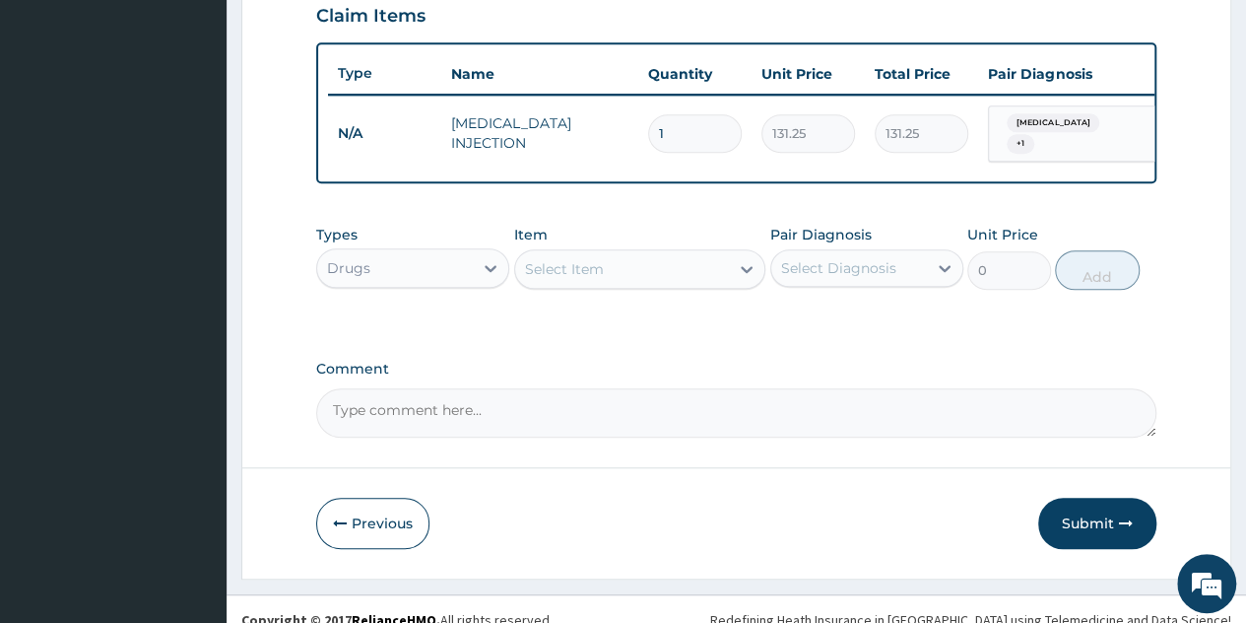
scroll to position [692, 0]
type input "0.00"
type input "2"
type input "262.50"
type input "0.00"
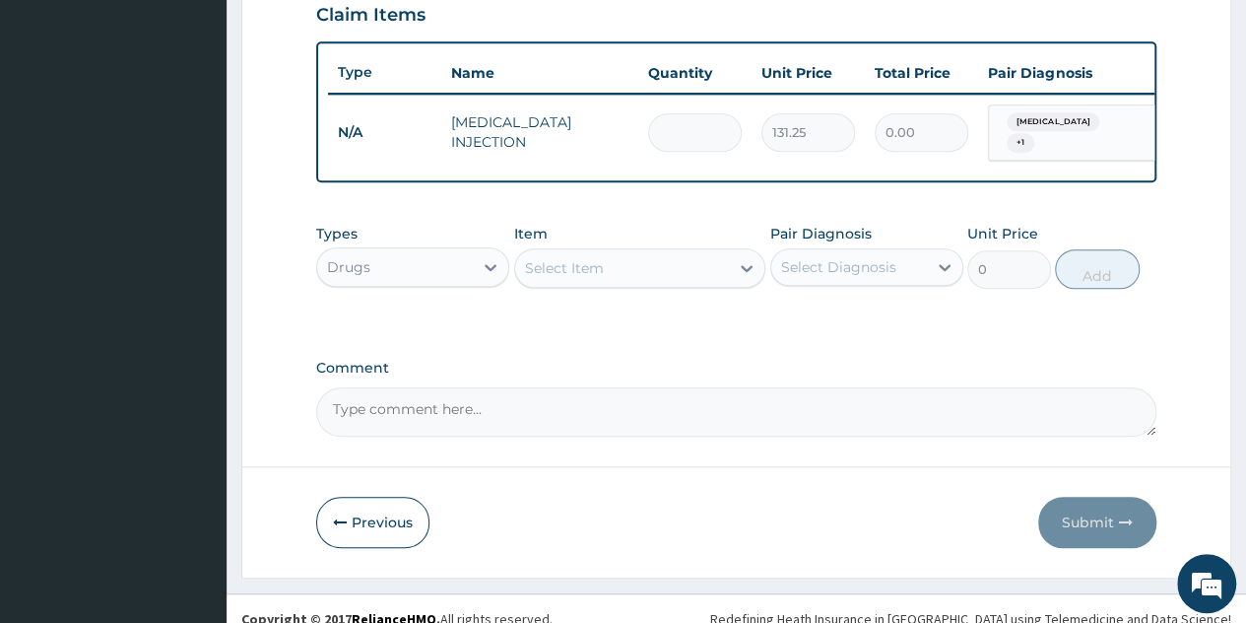
type input "1"
type input "131.25"
click at [725, 277] on div "Select Item" at bounding box center [622, 268] width 215 height 32
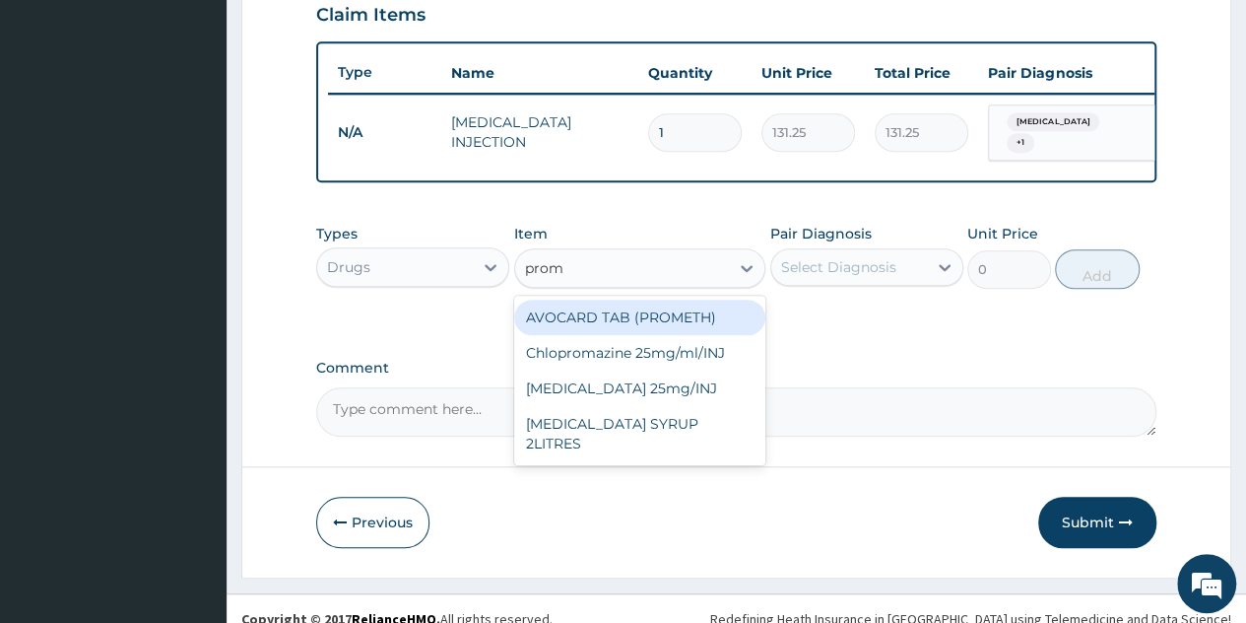
type input "prome"
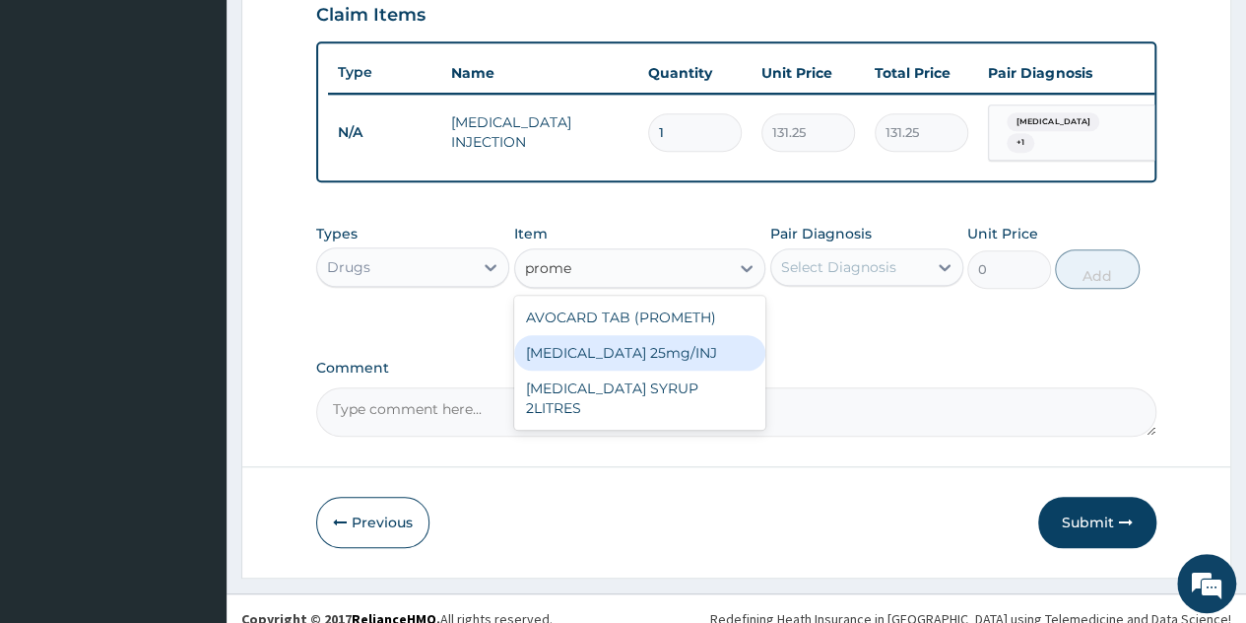
click at [649, 362] on div "Promethazine 25mg/INJ" at bounding box center [640, 352] width 252 height 35
type input "52.5"
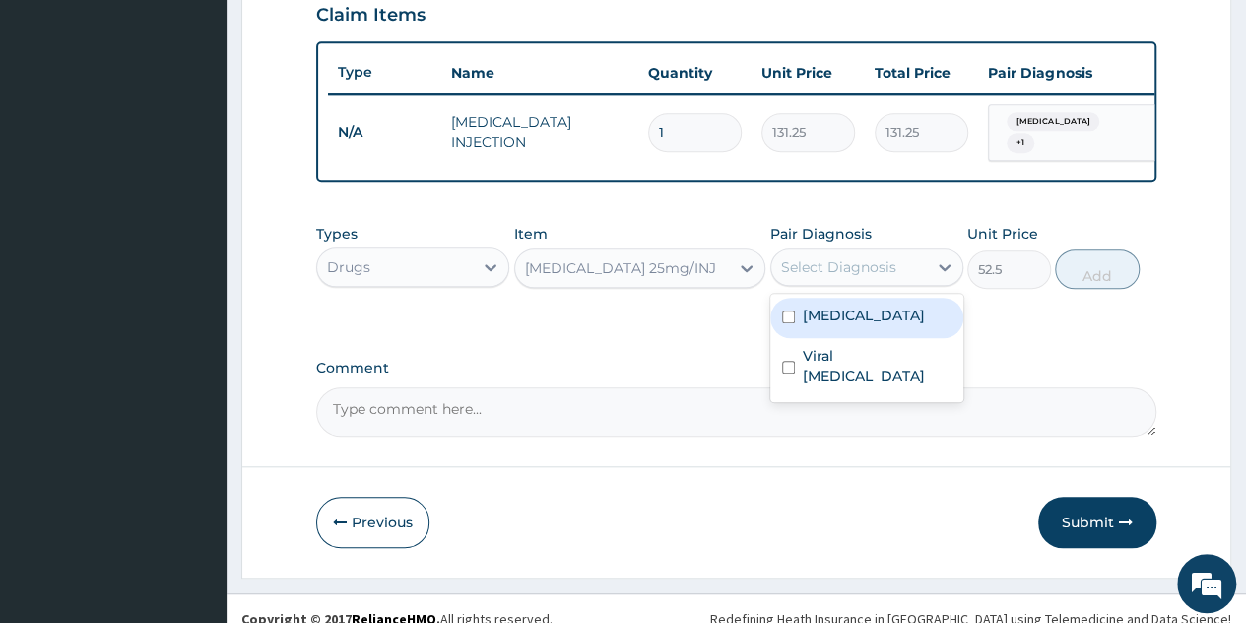
click at [905, 266] on div "Select Diagnosis" at bounding box center [850, 267] width 156 height 32
click at [880, 325] on label "Contact dermatitis" at bounding box center [864, 315] width 122 height 20
checkbox input "true"
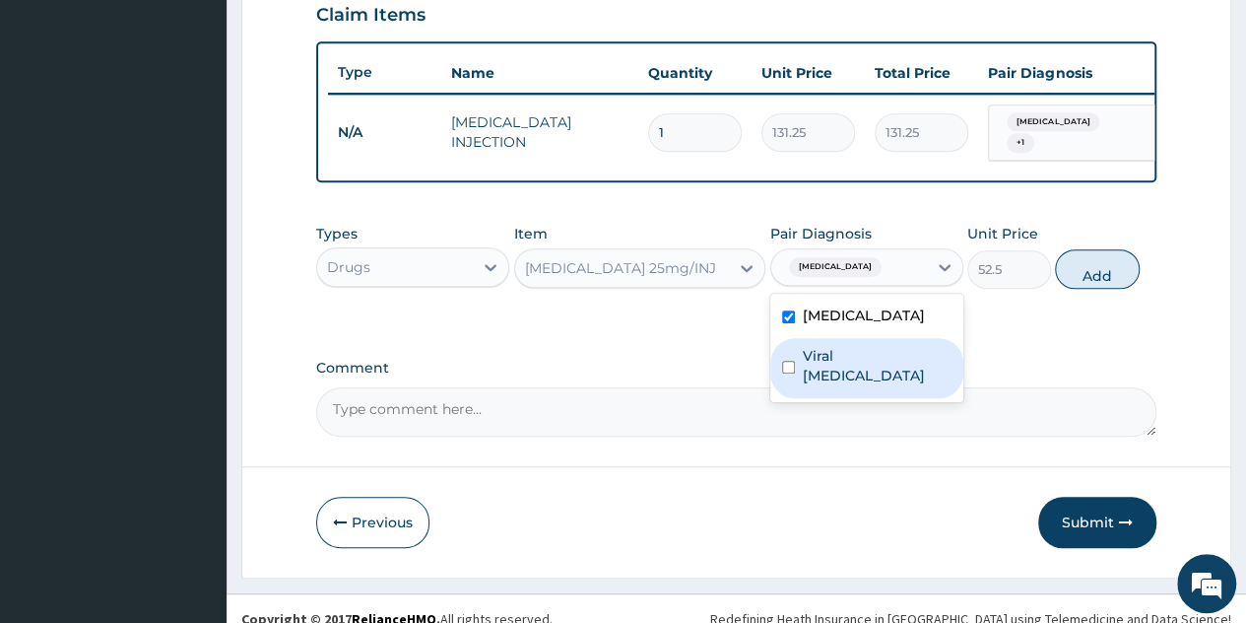
click at [874, 357] on div "Viral exanthem" at bounding box center [867, 368] width 193 height 60
checkbox input "true"
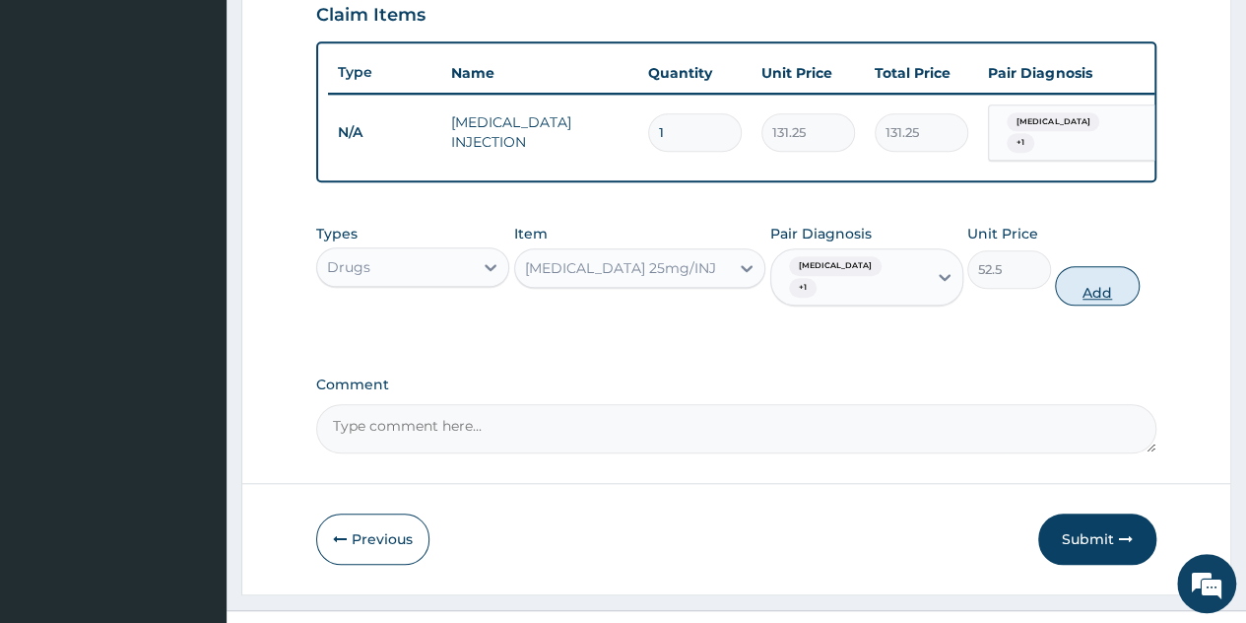
click at [1121, 295] on button "Add" at bounding box center [1097, 285] width 84 height 39
type input "0"
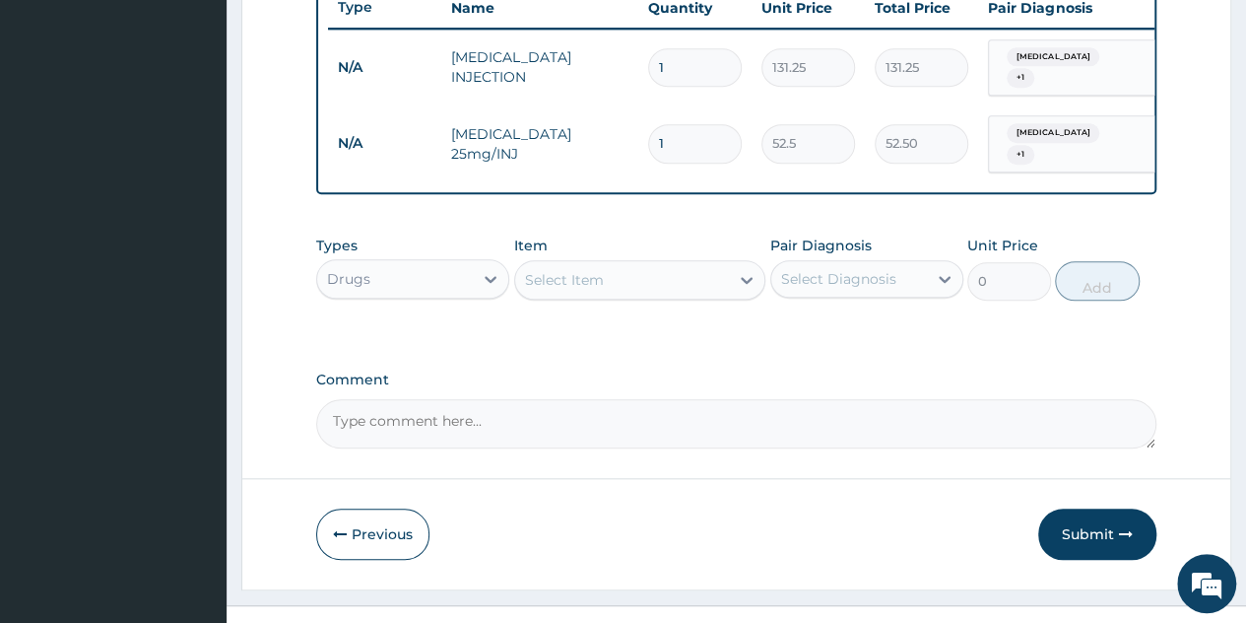
scroll to position [800, 0]
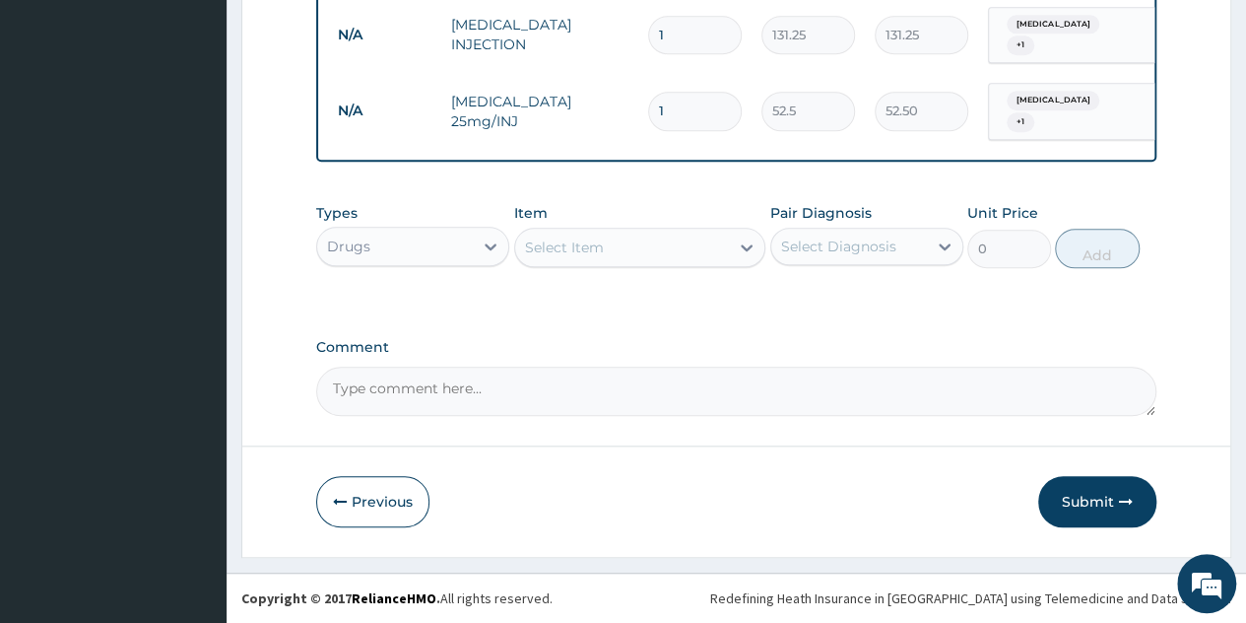
click at [698, 251] on div "Select Item" at bounding box center [622, 248] width 215 height 32
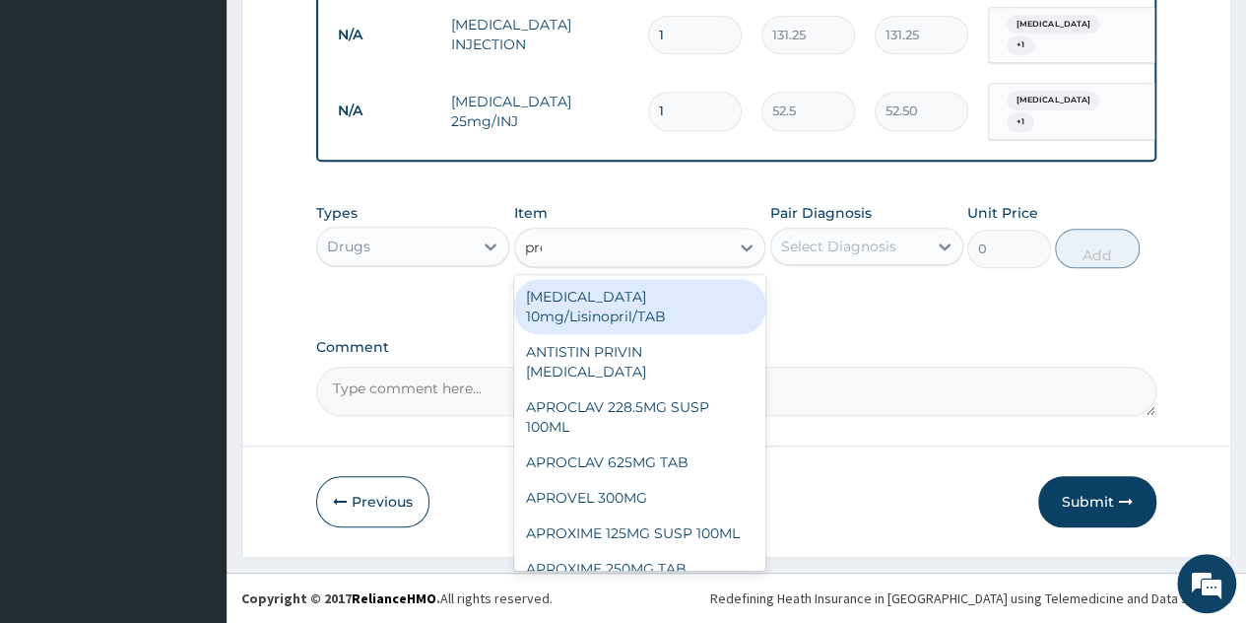
type input "pred"
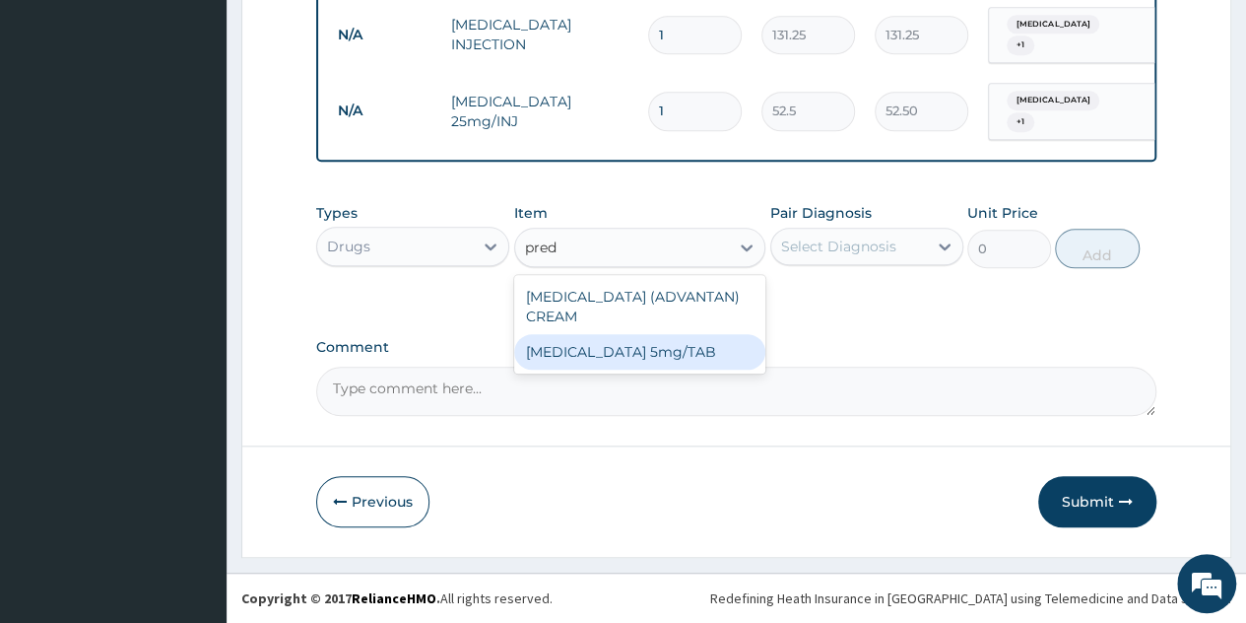
click at [640, 348] on div "PREDNISOLONE 5mg/TAB" at bounding box center [640, 351] width 252 height 35
type input "3.15"
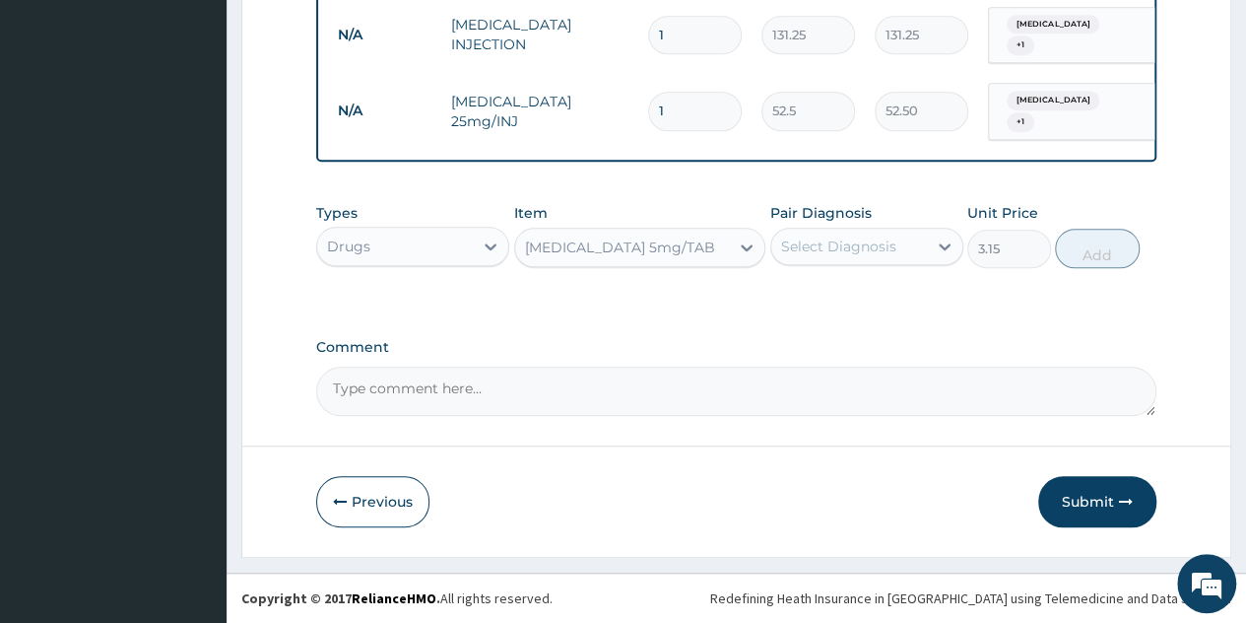
click at [884, 249] on div "Select Diagnosis" at bounding box center [838, 246] width 115 height 20
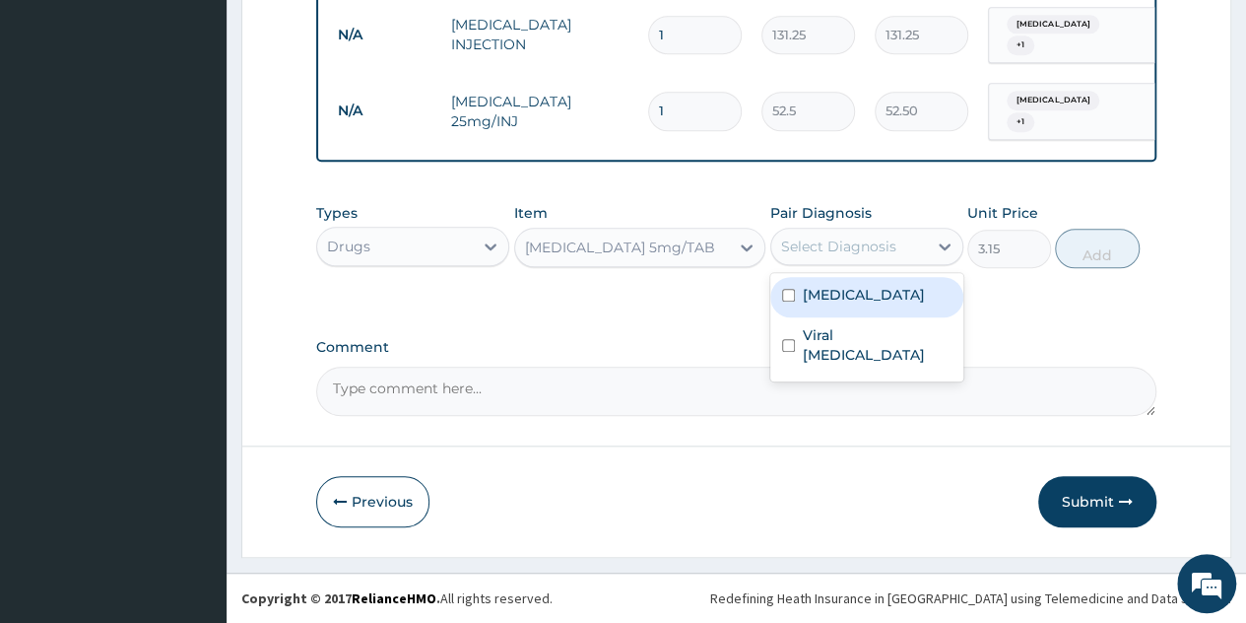
click at [858, 315] on div "Contact dermatitis" at bounding box center [867, 297] width 193 height 40
checkbox input "true"
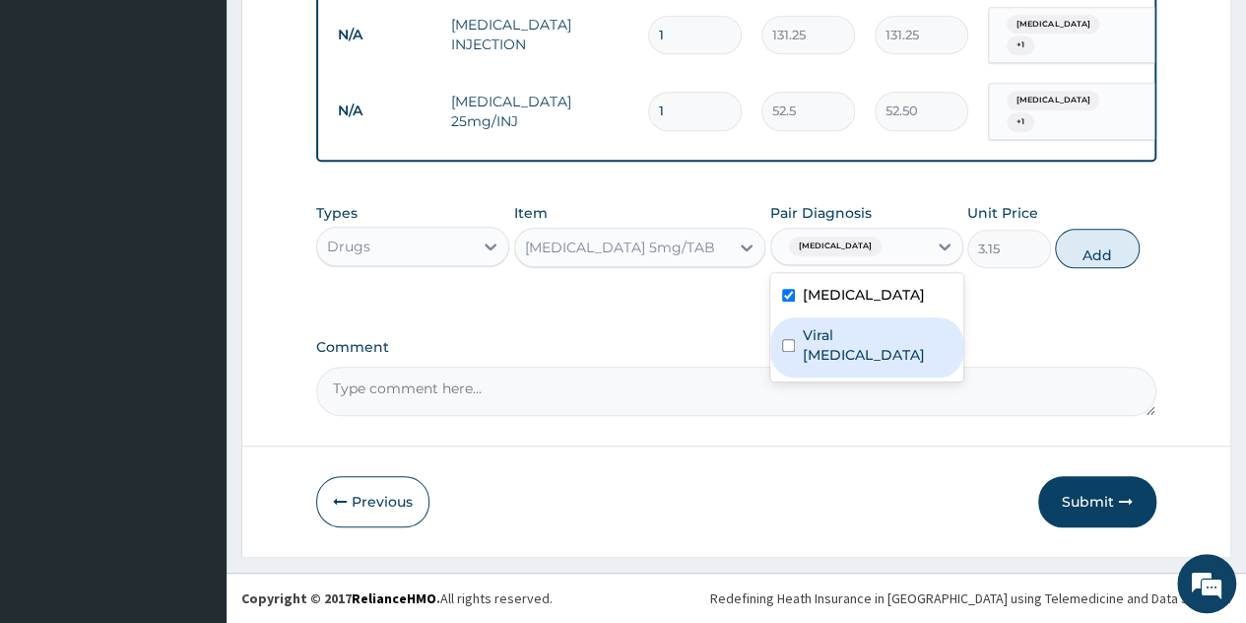
click at [854, 333] on label "Viral exanthem" at bounding box center [877, 344] width 149 height 39
checkbox input "true"
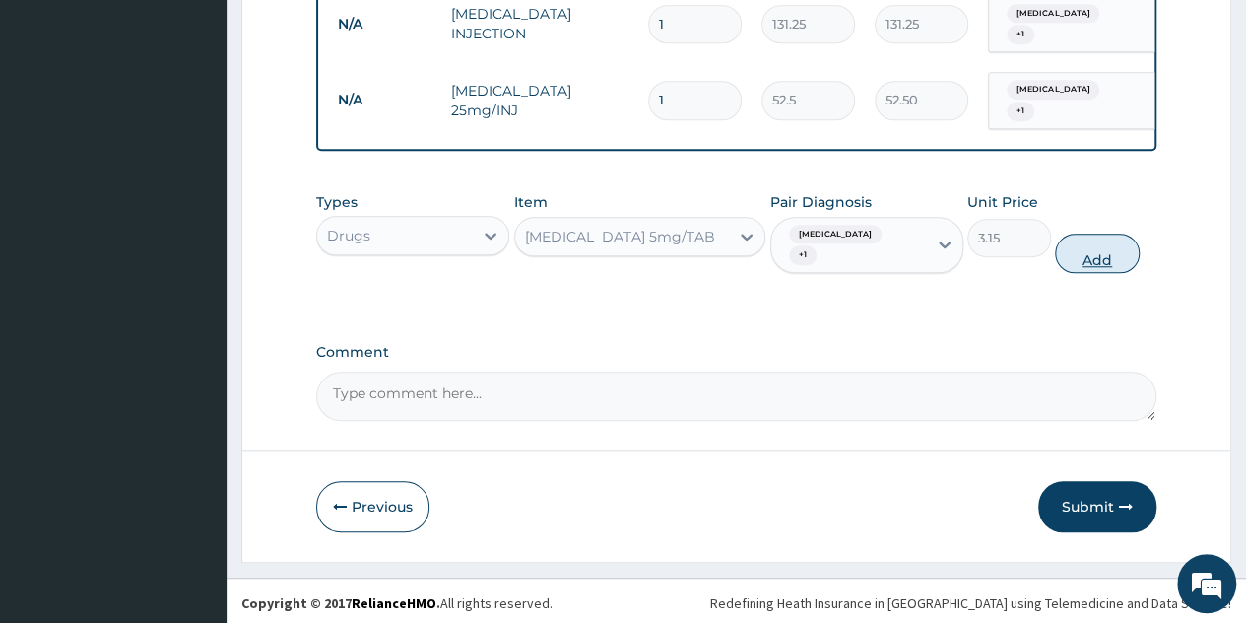
click at [1087, 261] on button "Add" at bounding box center [1097, 253] width 84 height 39
type input "0"
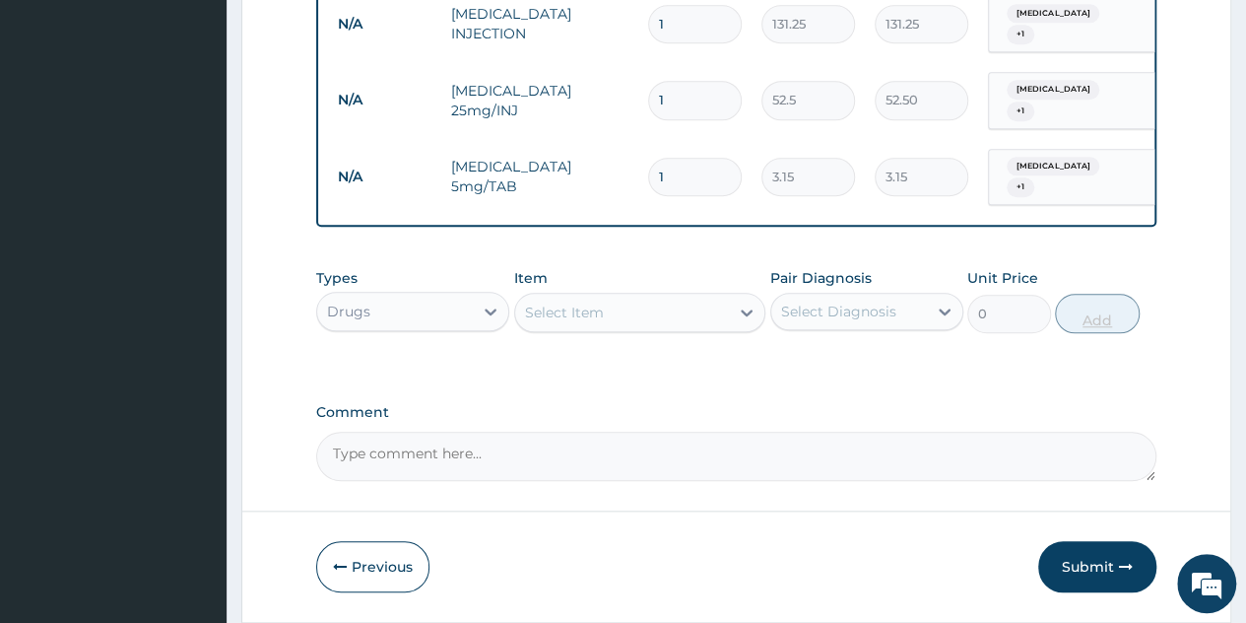
type input "10"
type input "31.50"
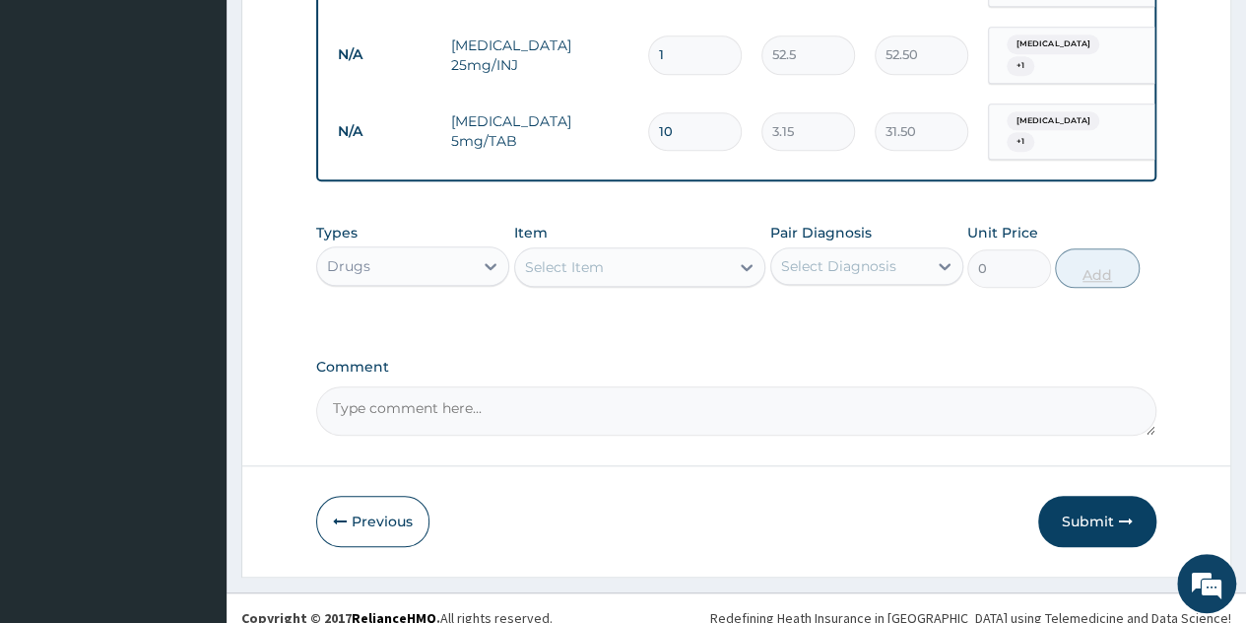
scroll to position [846, 0]
type input "10"
click at [637, 277] on div "Select Item" at bounding box center [622, 266] width 215 height 32
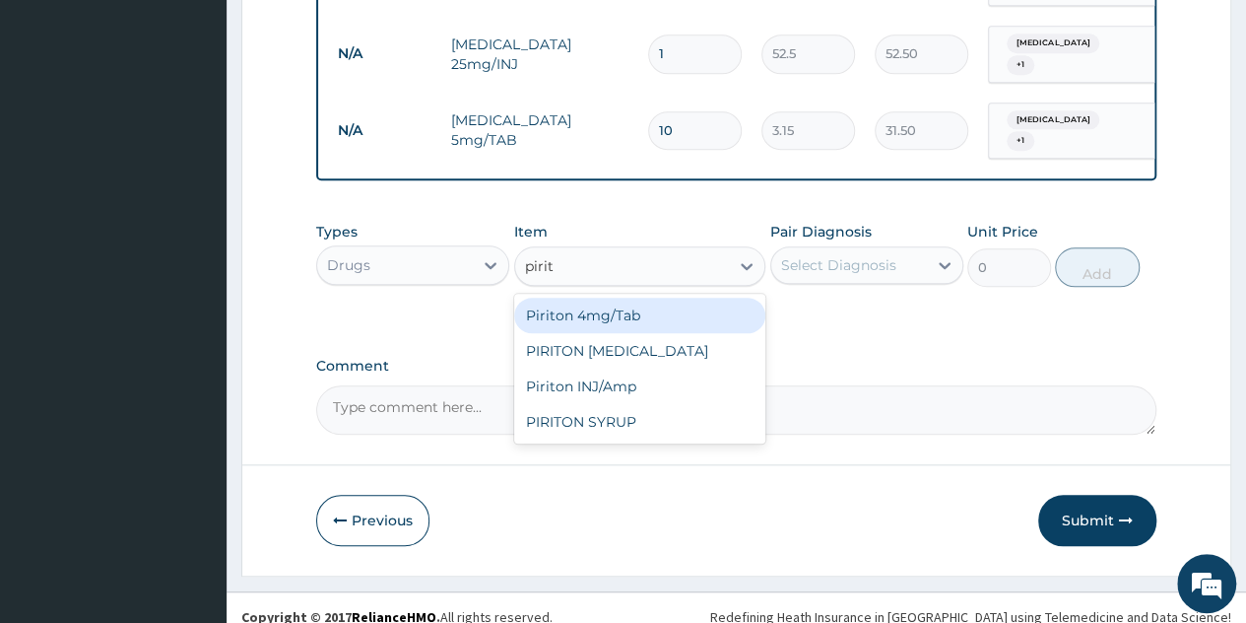
type input "pirito"
click at [605, 329] on div "Piriton 4mg/Tab" at bounding box center [640, 315] width 252 height 35
type input "5.25"
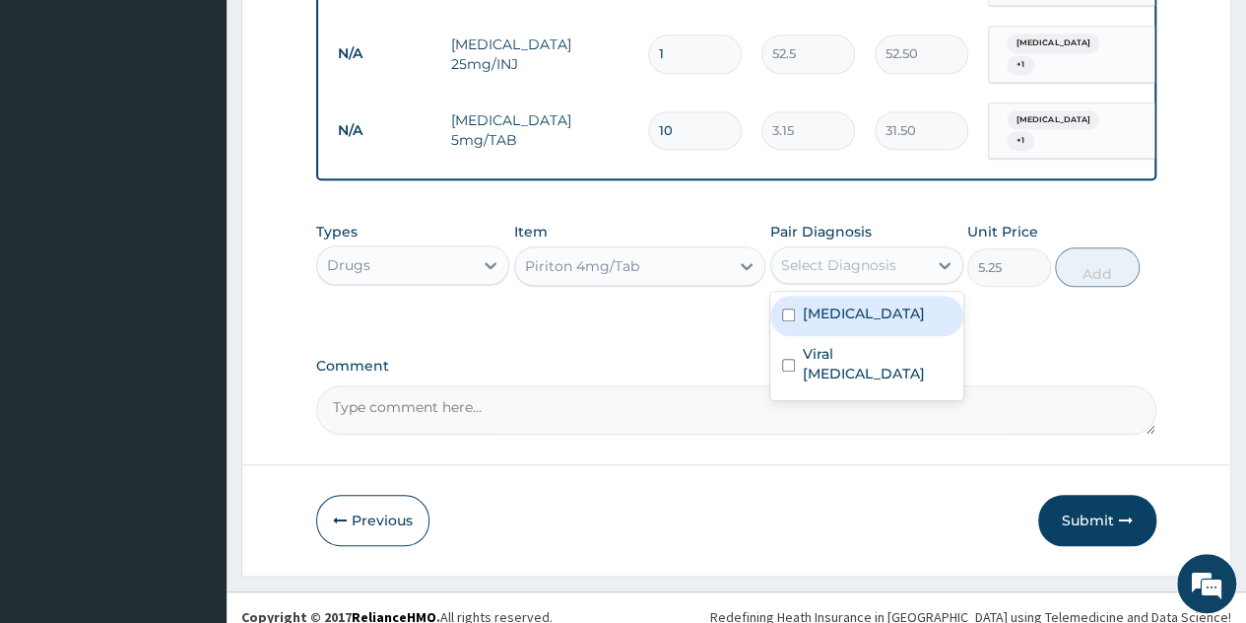
click at [887, 281] on div "Select Diagnosis" at bounding box center [850, 265] width 156 height 32
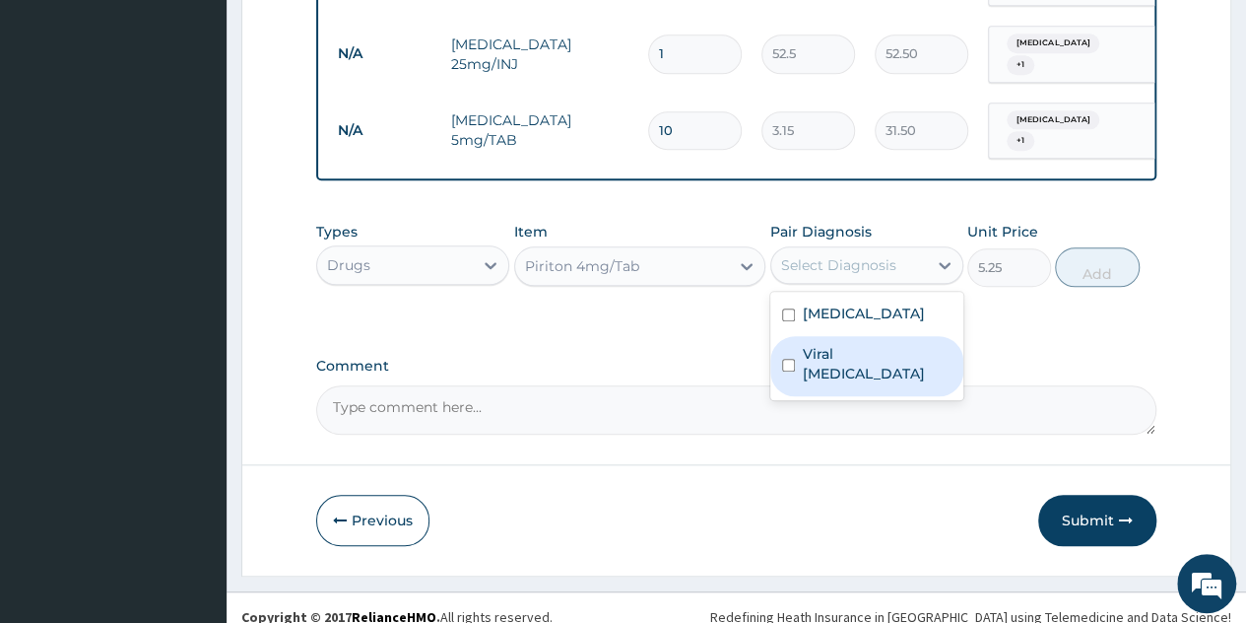
click at [852, 352] on div "Viral exanthem" at bounding box center [867, 366] width 193 height 60
checkbox input "true"
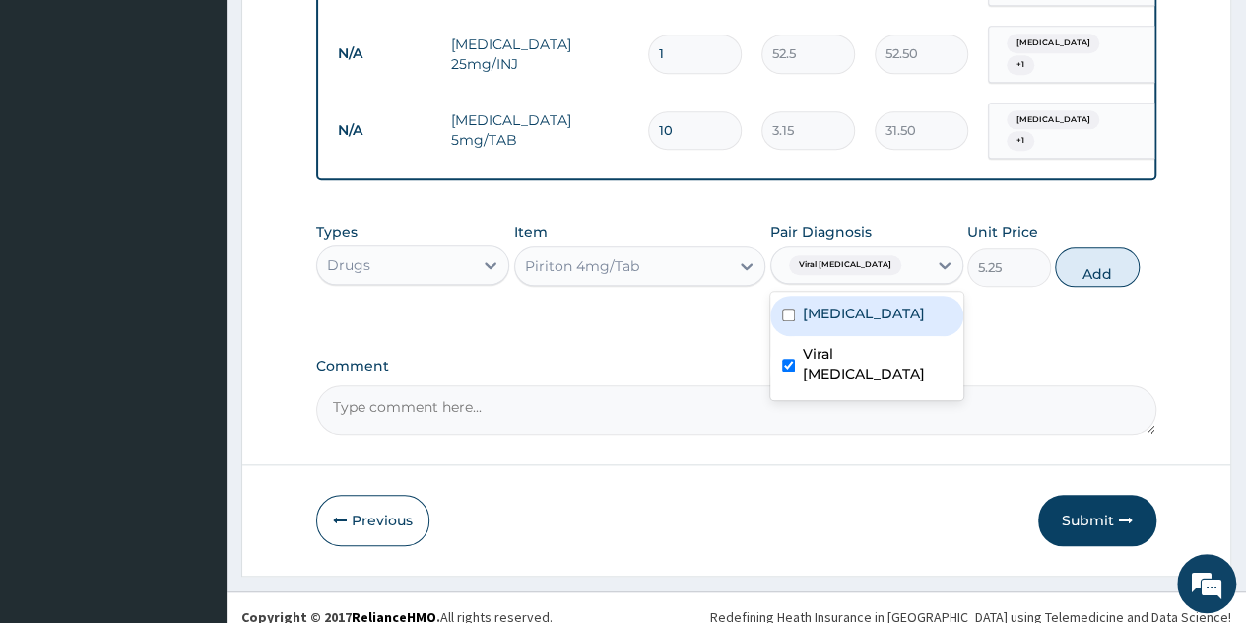
click at [870, 335] on div "Contact dermatitis" at bounding box center [867, 316] width 193 height 40
checkbox input "true"
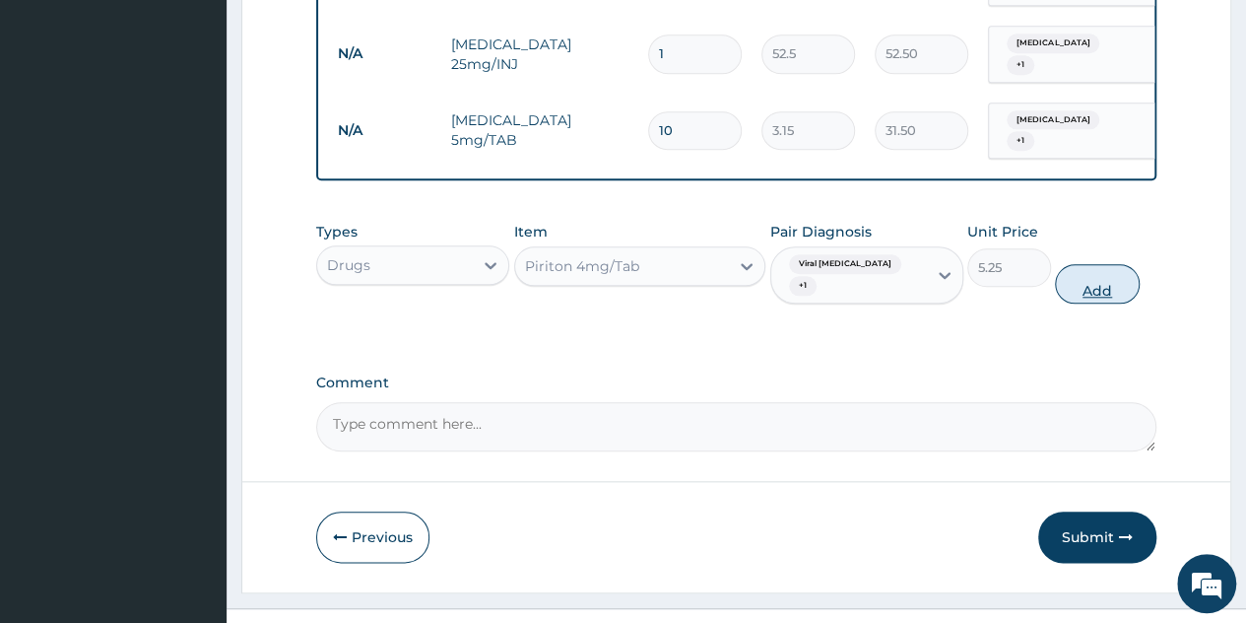
click at [1097, 278] on button "Add" at bounding box center [1097, 283] width 84 height 39
type input "0"
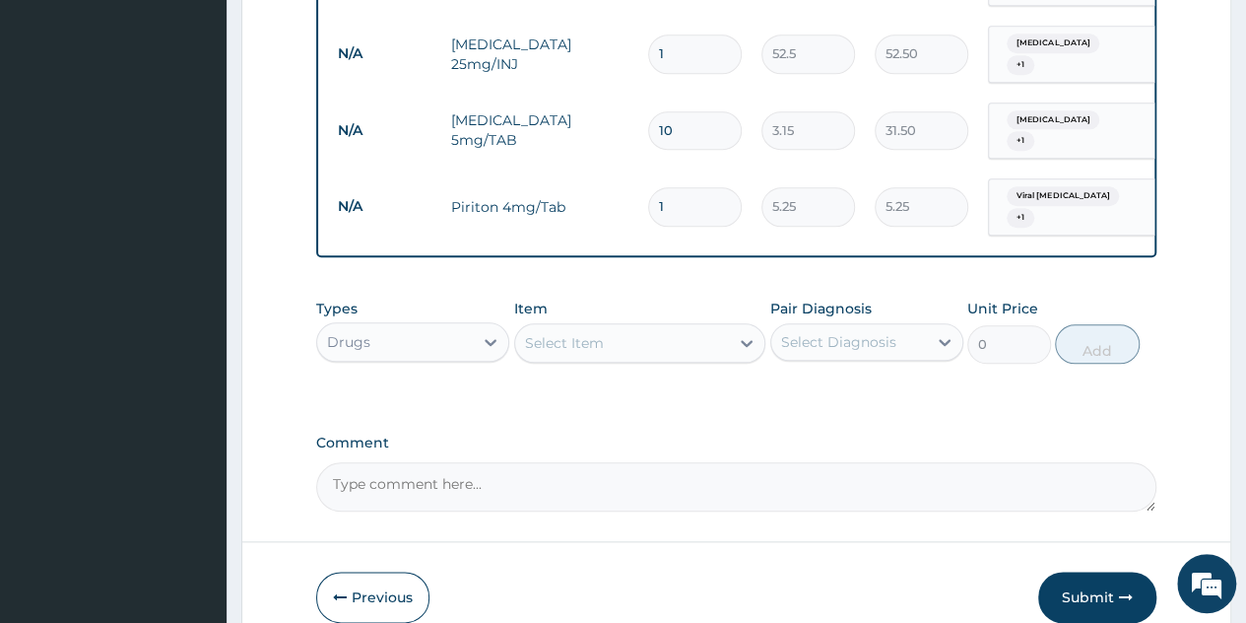
type input "10"
type input "52.50"
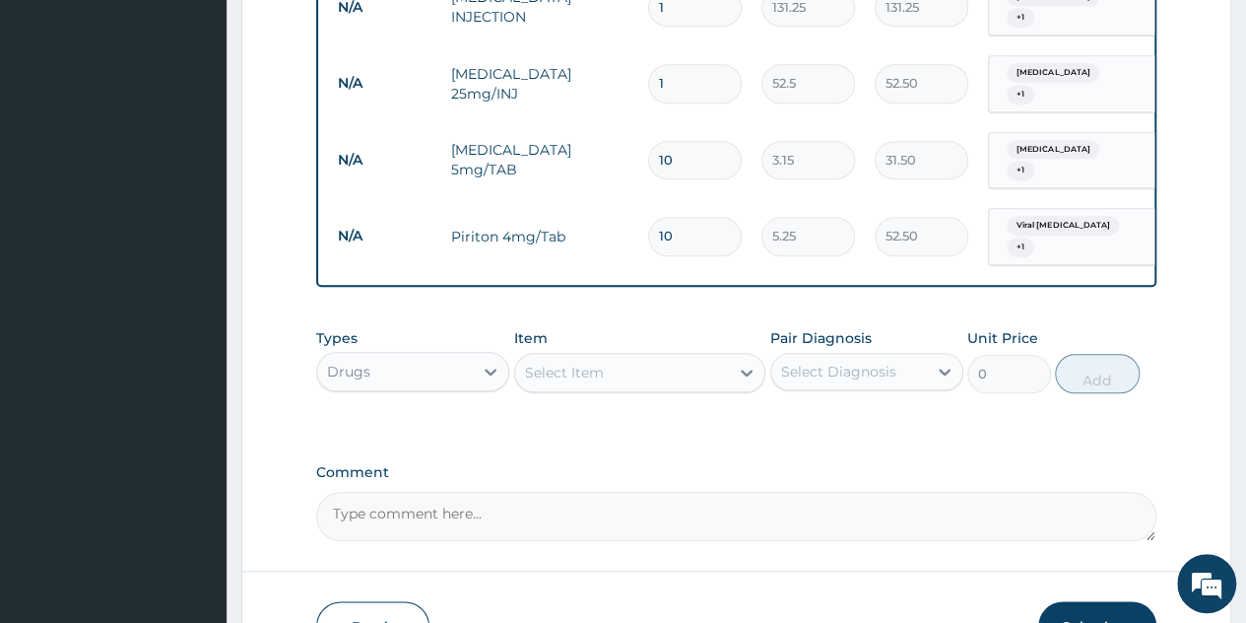
scroll to position [841, 0]
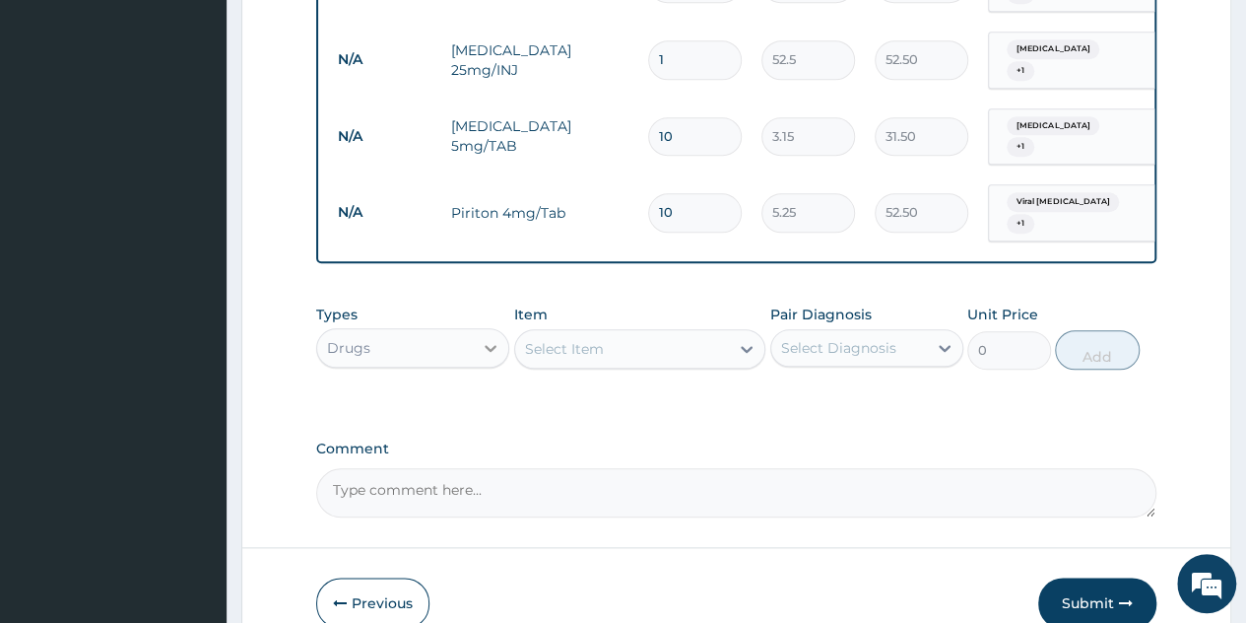
type input "10"
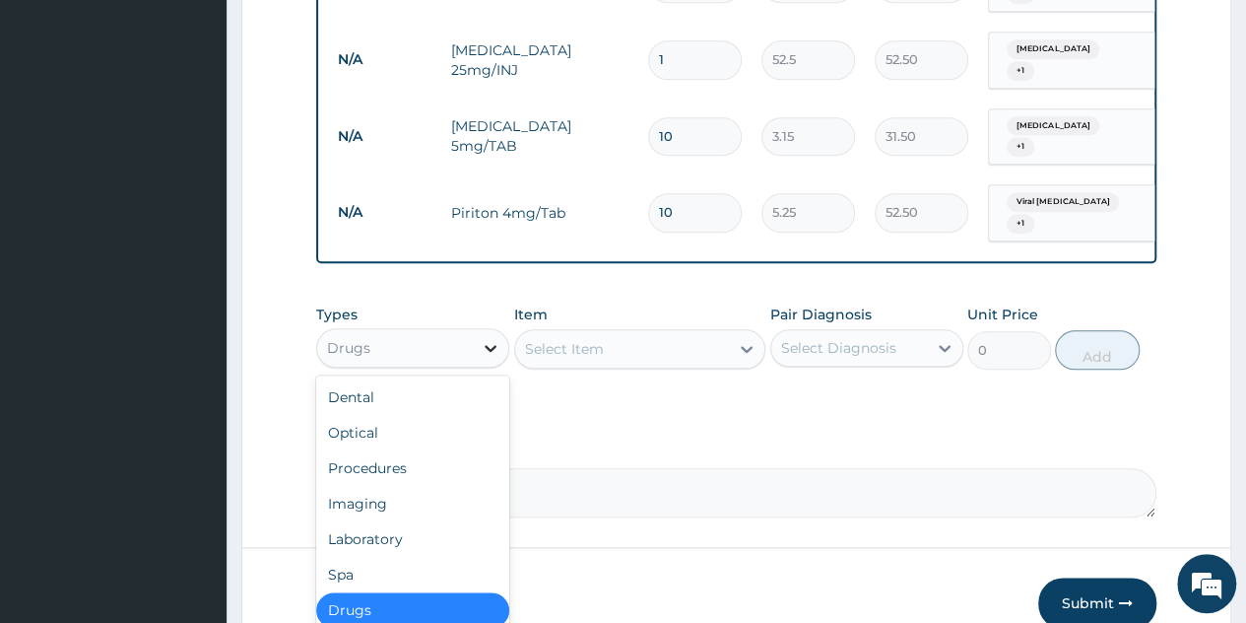
click at [489, 358] on icon at bounding box center [491, 348] width 20 height 20
click at [397, 488] on div "Imaging" at bounding box center [412, 503] width 193 height 35
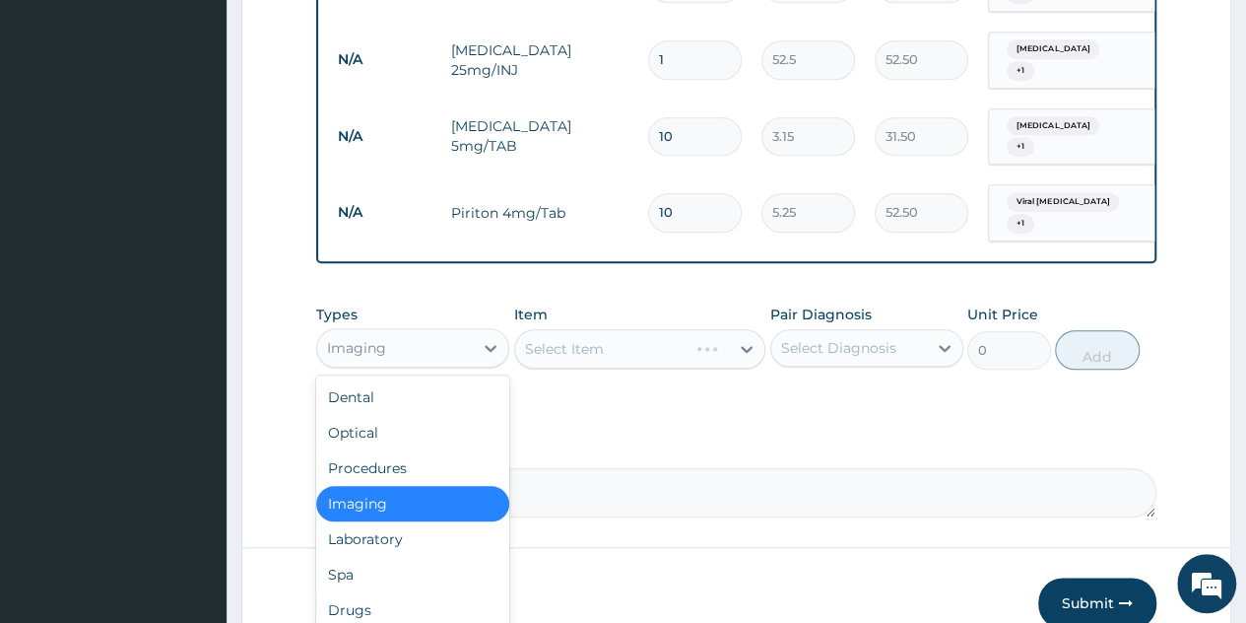
click at [458, 364] on div "Imaging" at bounding box center [395, 348] width 156 height 32
click at [393, 478] on div "Procedures" at bounding box center [412, 467] width 193 height 35
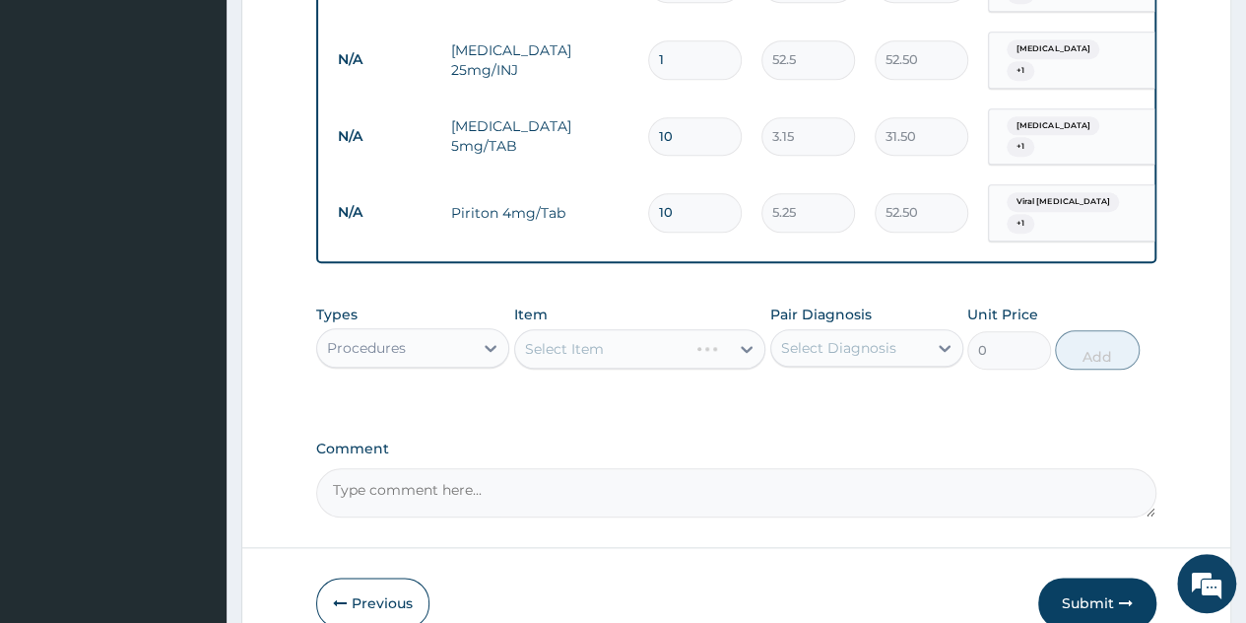
click at [730, 350] on div "Select Item" at bounding box center [640, 348] width 252 height 39
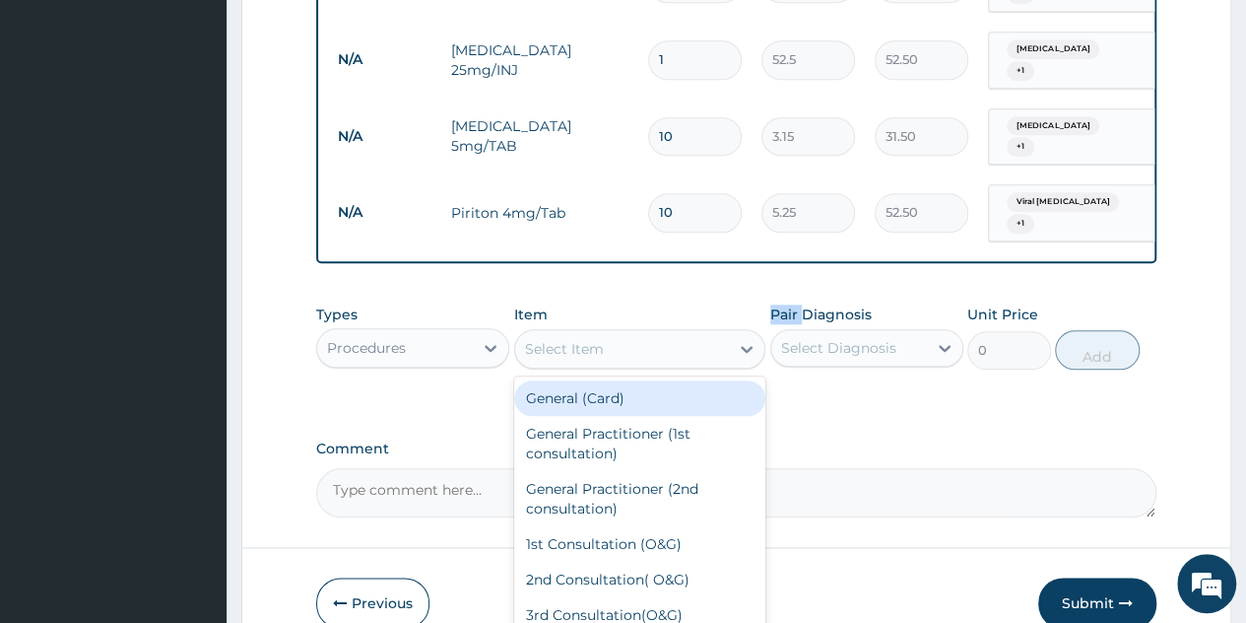
click at [730, 350] on div at bounding box center [746, 348] width 35 height 35
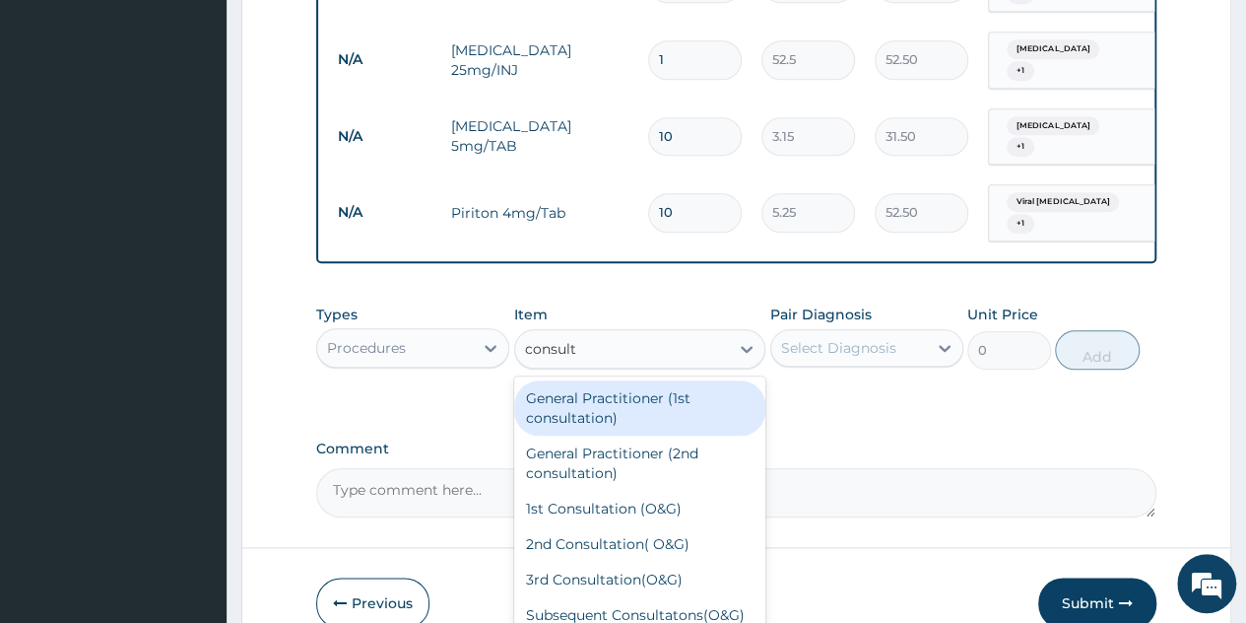
type input "consulta"
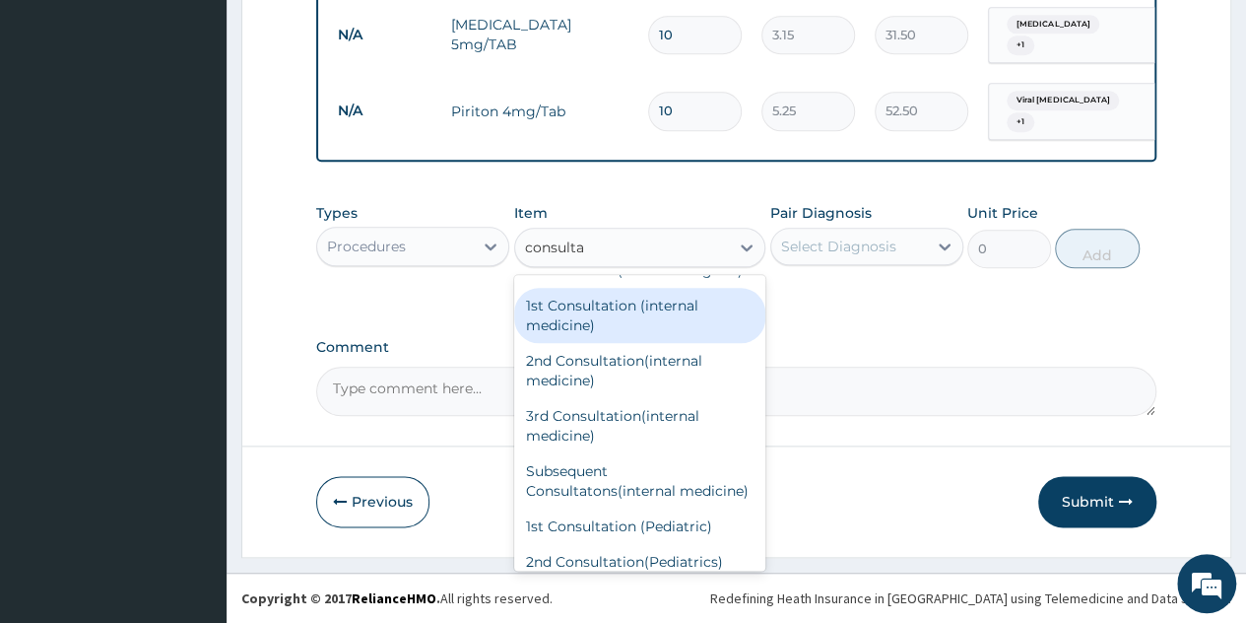
scroll to position [470, 0]
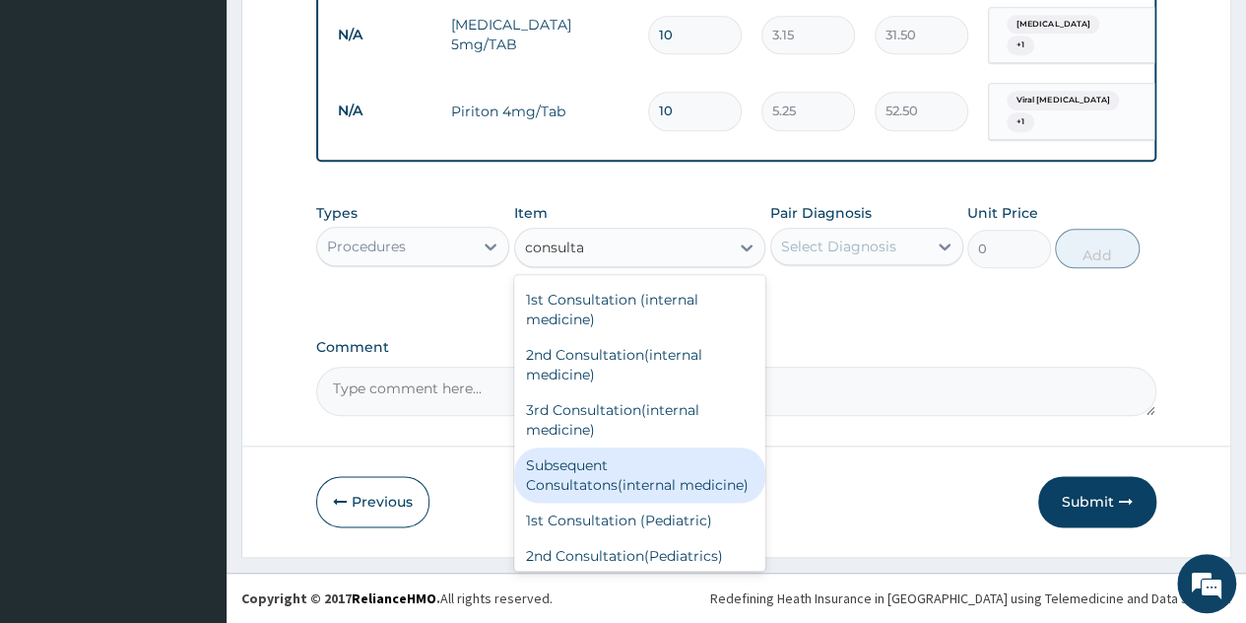
click at [623, 503] on div "Subsequent Consultatons(internal medicine)" at bounding box center [640, 474] width 252 height 55
type input "2000"
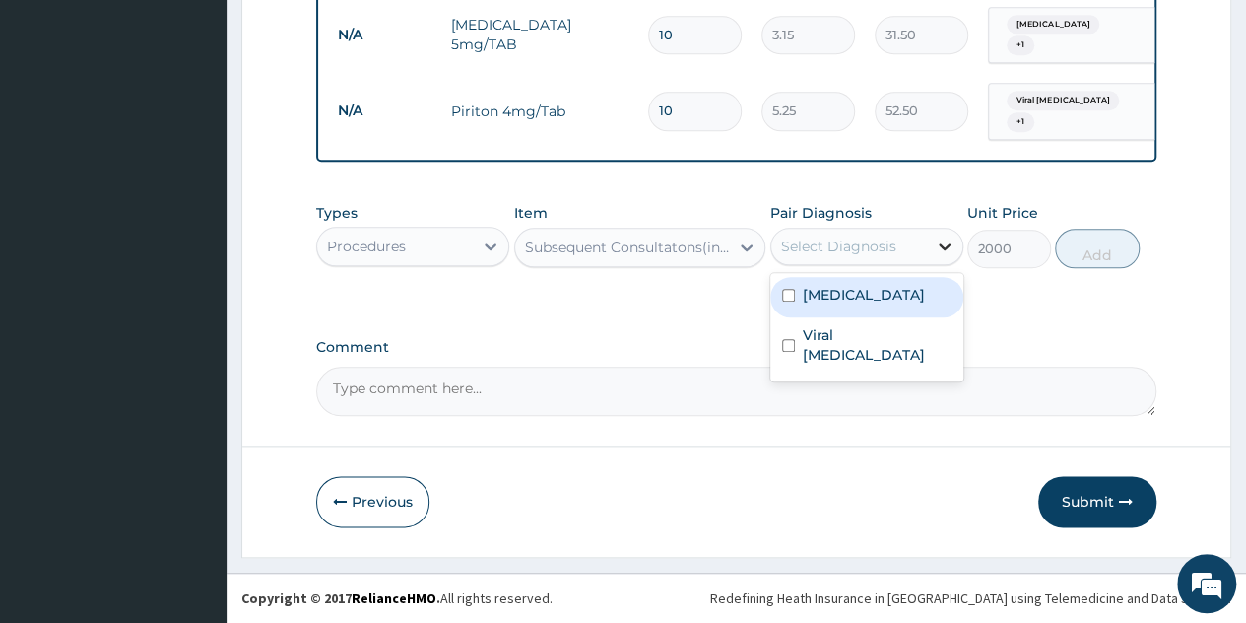
click at [938, 248] on icon at bounding box center [945, 246] width 20 height 20
click at [891, 310] on div "Contact dermatitis" at bounding box center [867, 297] width 193 height 40
checkbox input "true"
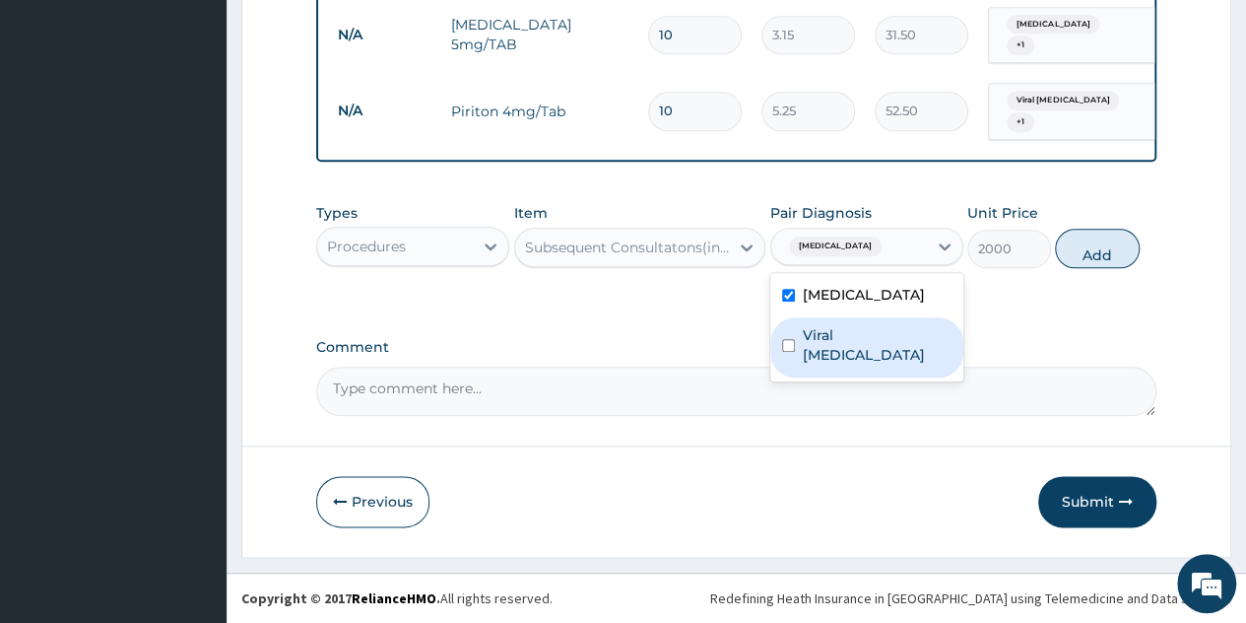
click at [878, 332] on label "Viral exanthem" at bounding box center [877, 344] width 149 height 39
checkbox input "true"
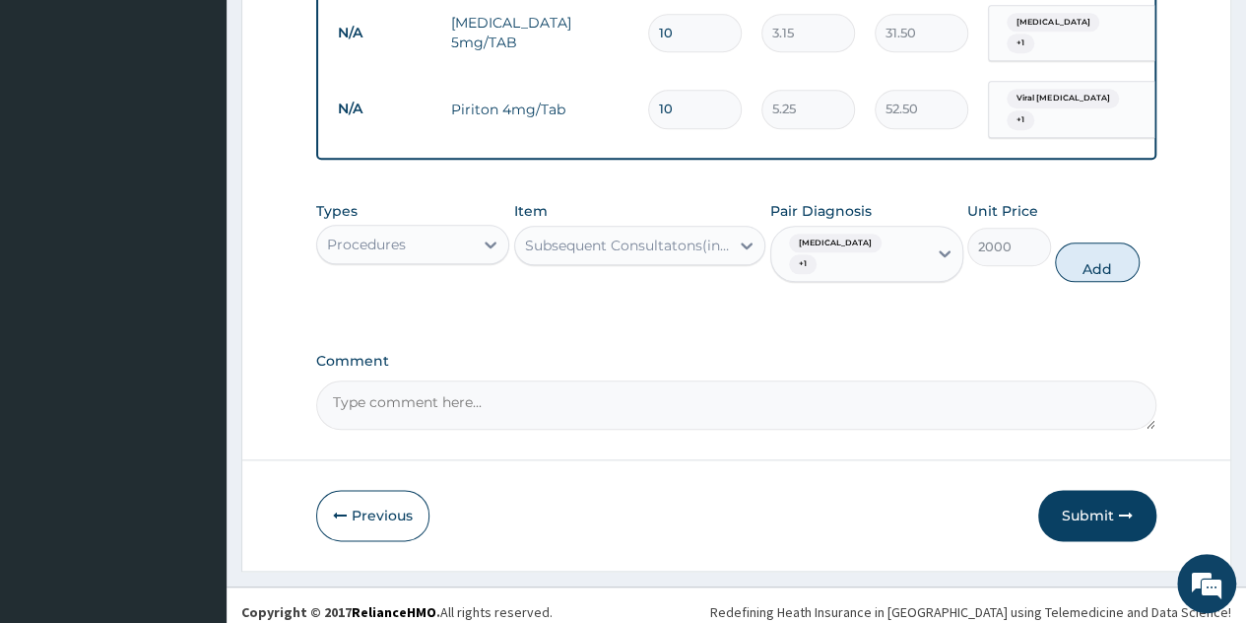
drag, startPoint x: 1091, startPoint y: 265, endPoint x: 737, endPoint y: 74, distance: 402.1
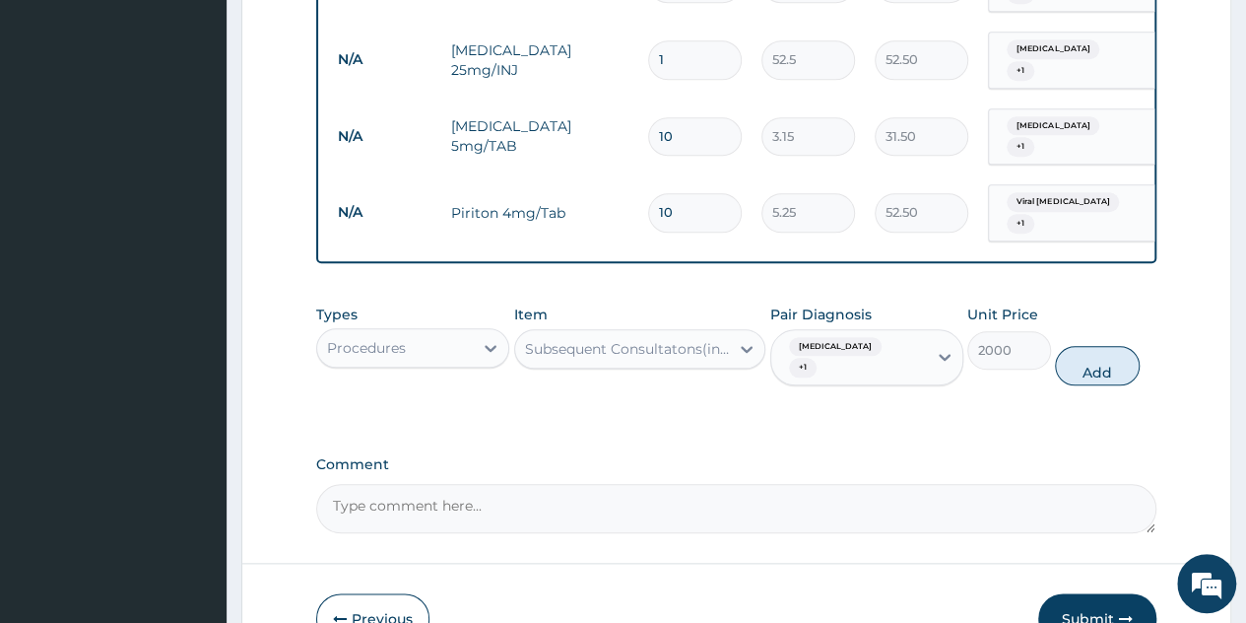
scroll to position [809, 0]
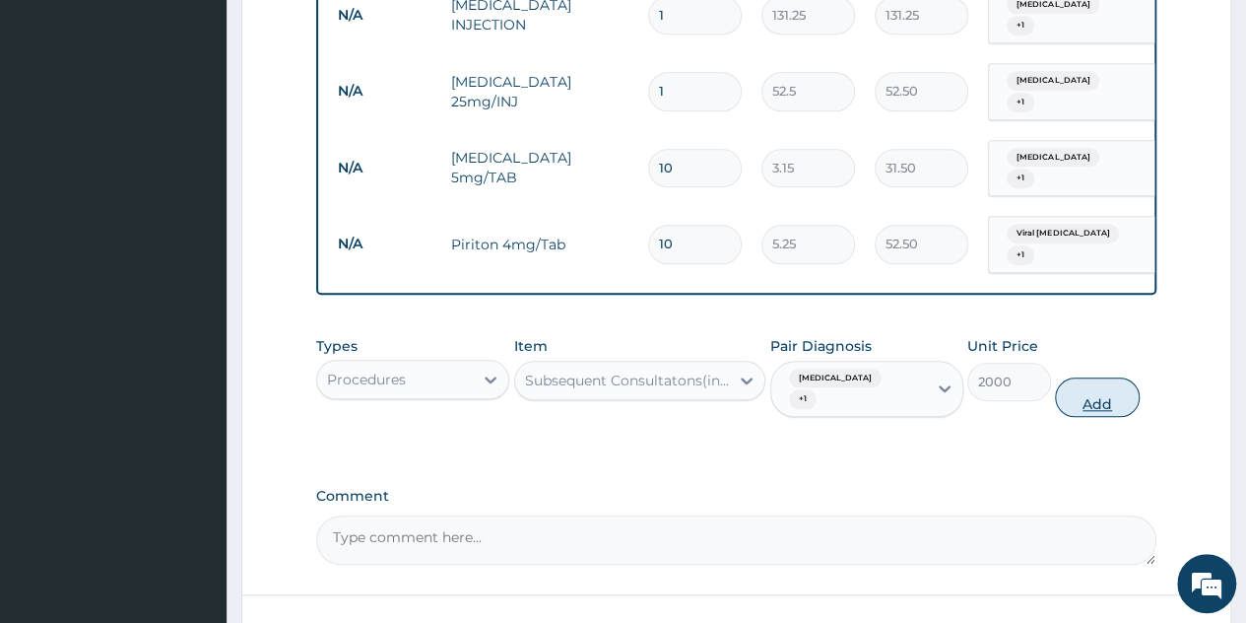
click at [1098, 405] on button "Add" at bounding box center [1097, 396] width 84 height 39
type input "0"
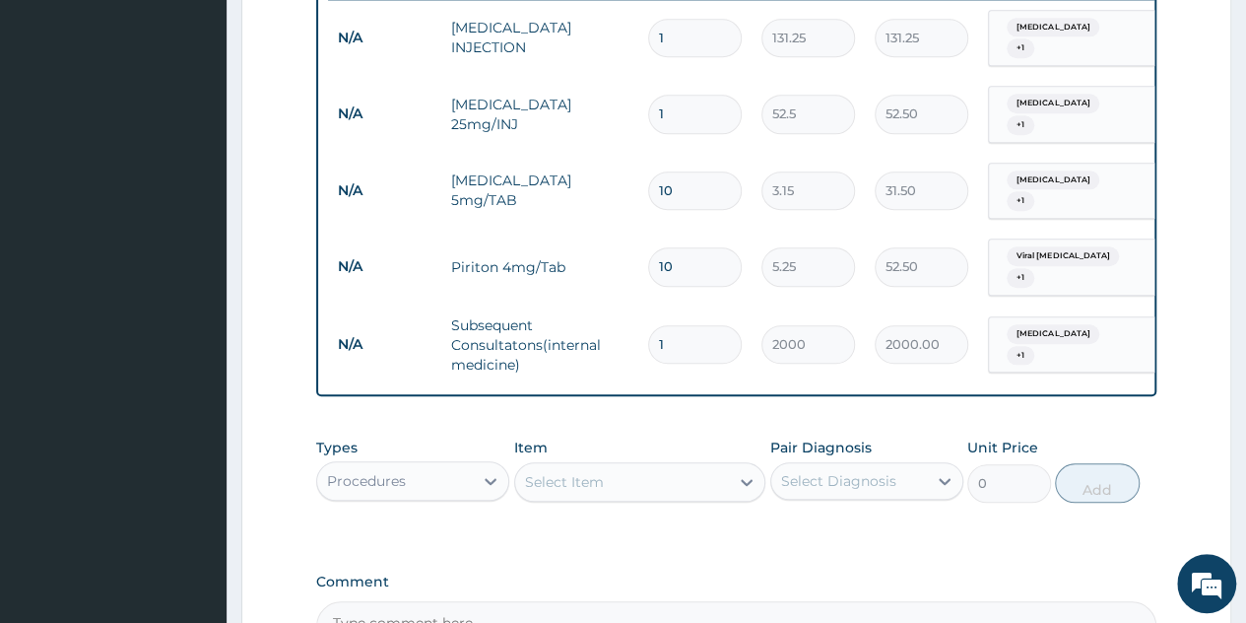
scroll to position [829, 0]
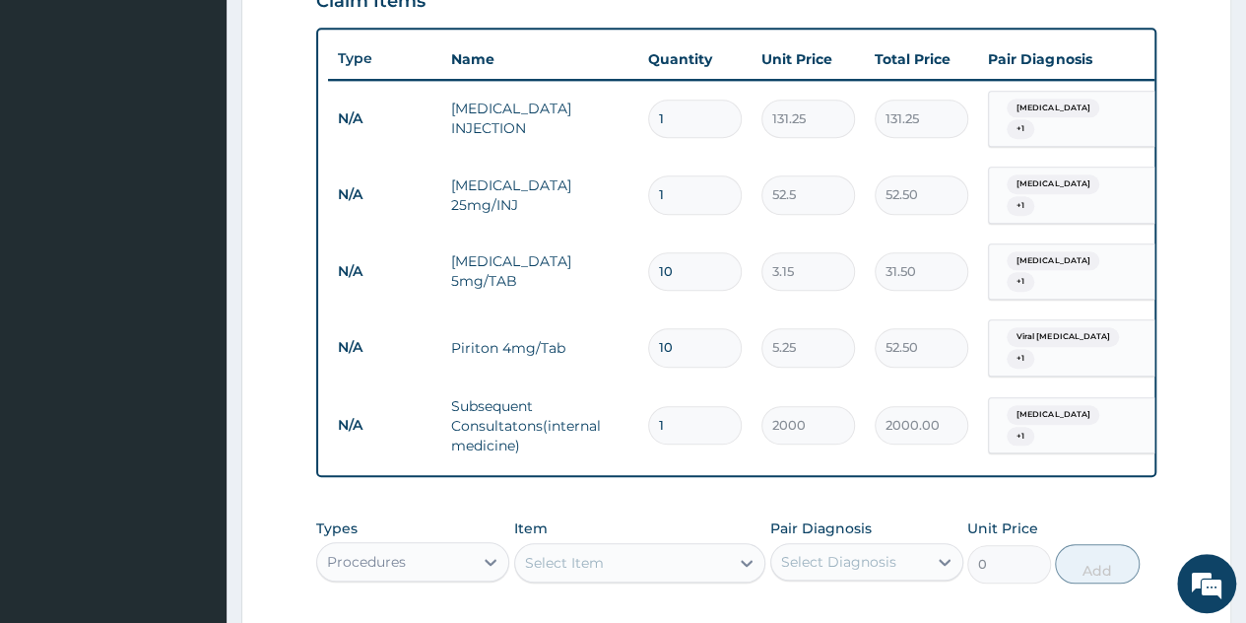
scroll to position [632, 0]
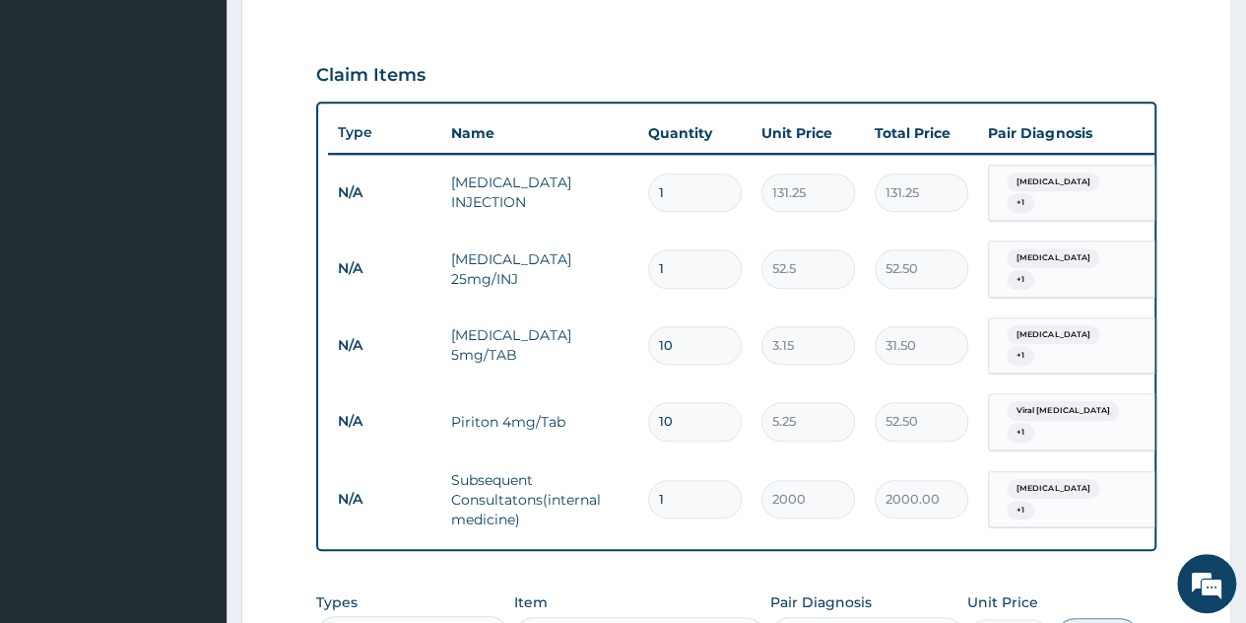
click at [702, 267] on input "1" at bounding box center [695, 268] width 94 height 38
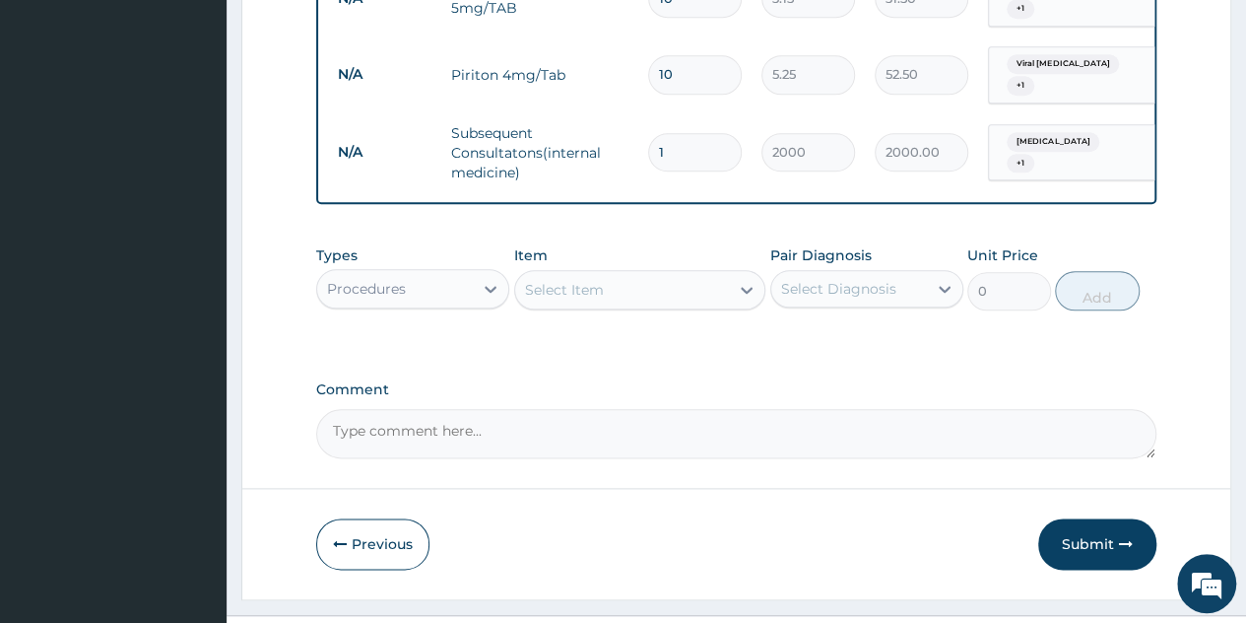
scroll to position [1023, 0]
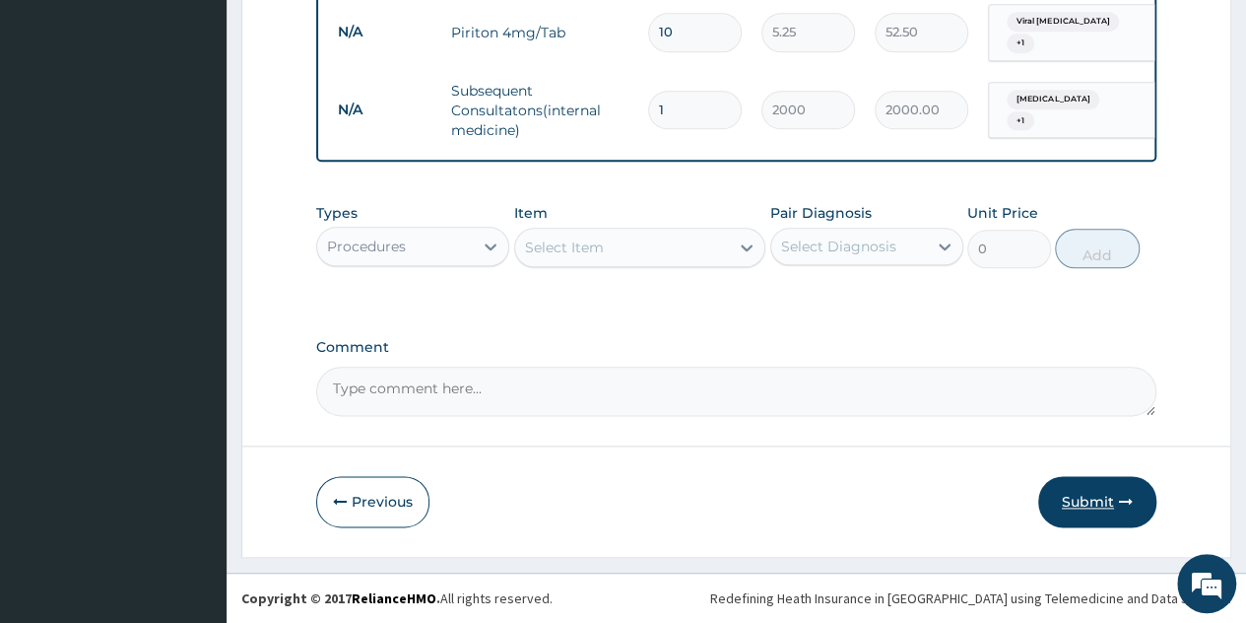
click at [1101, 505] on button "Submit" at bounding box center [1098, 501] width 118 height 51
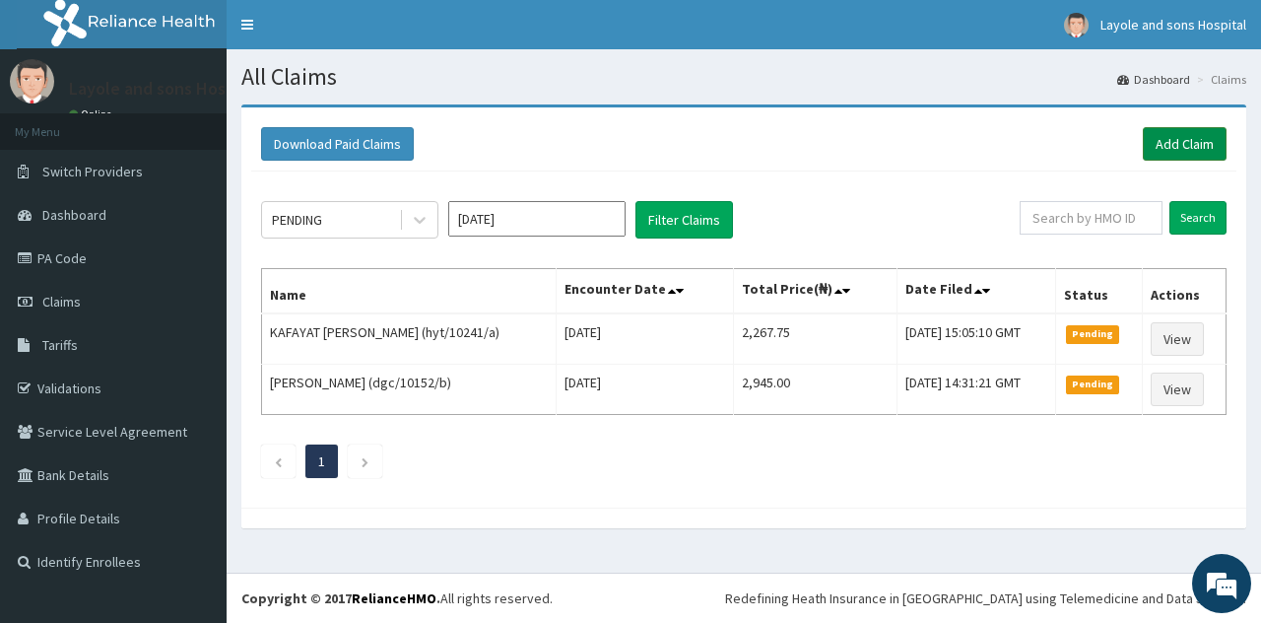
click at [1188, 149] on link "Add Claim" at bounding box center [1185, 144] width 84 height 34
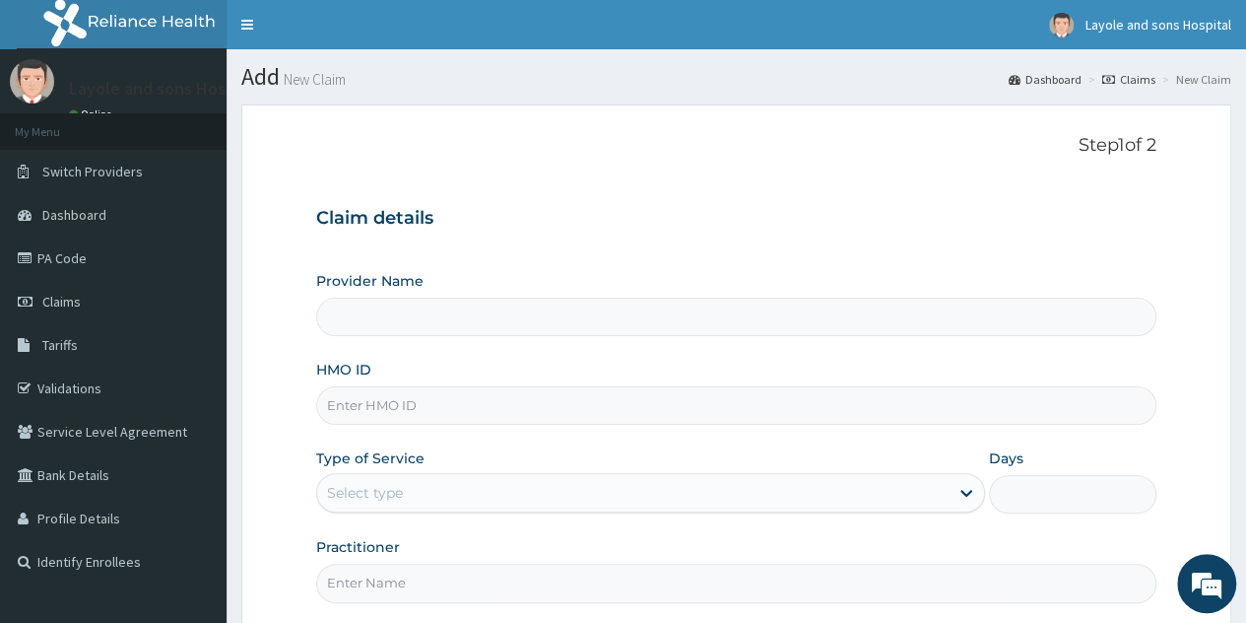
type input "Layole and sons hospital limited"
click at [67, 265] on link "PA Code" at bounding box center [113, 257] width 227 height 43
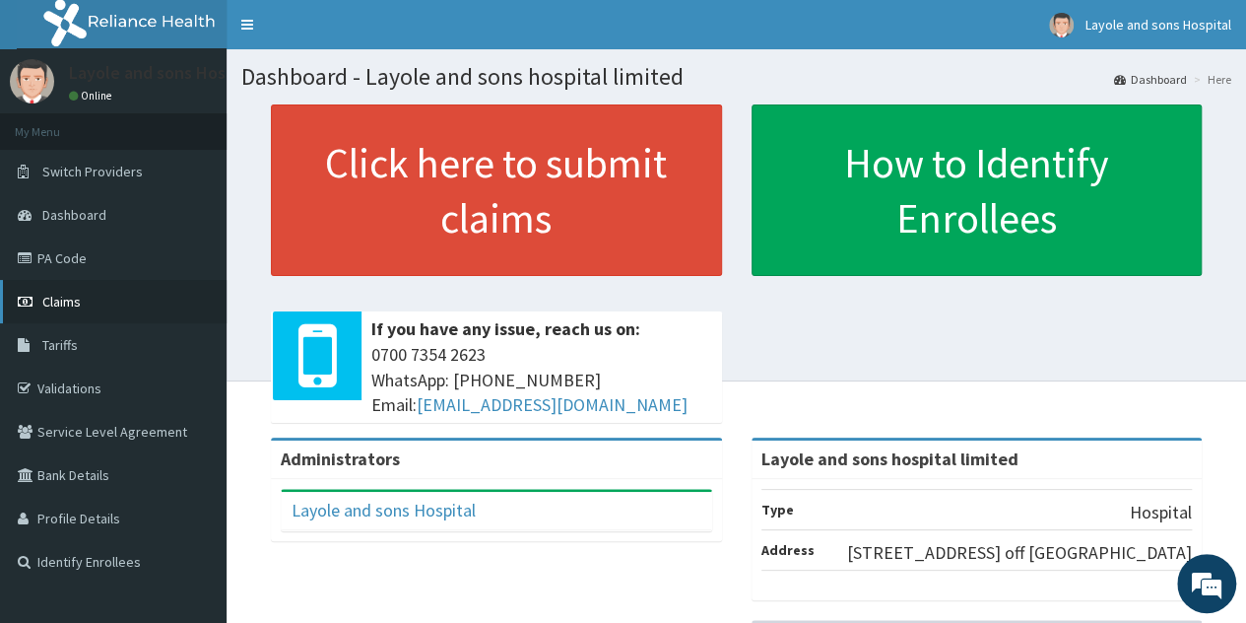
click at [128, 303] on link "Claims" at bounding box center [113, 301] width 227 height 43
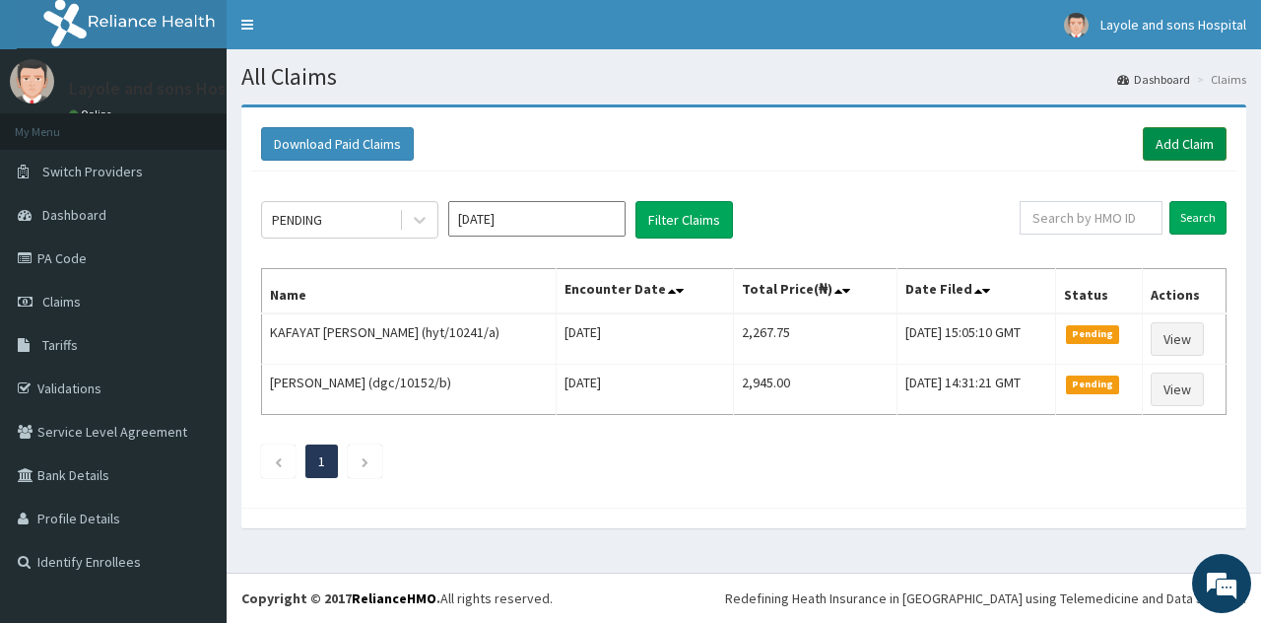
click at [1206, 144] on link "Add Claim" at bounding box center [1185, 144] width 84 height 34
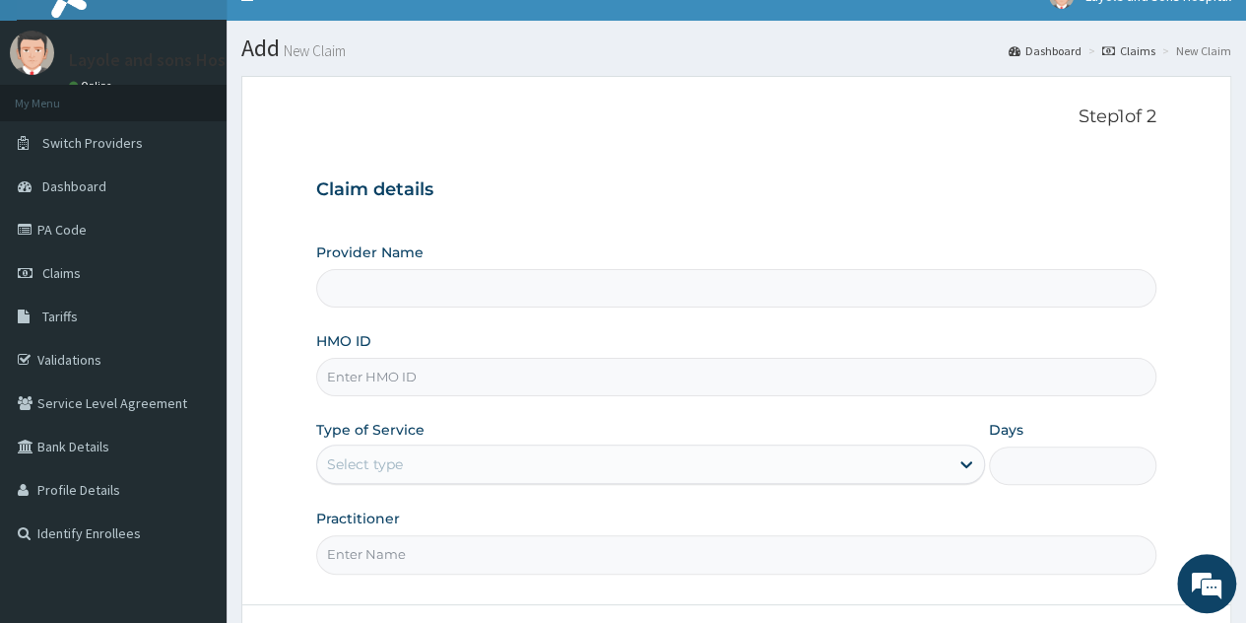
scroll to position [30, 0]
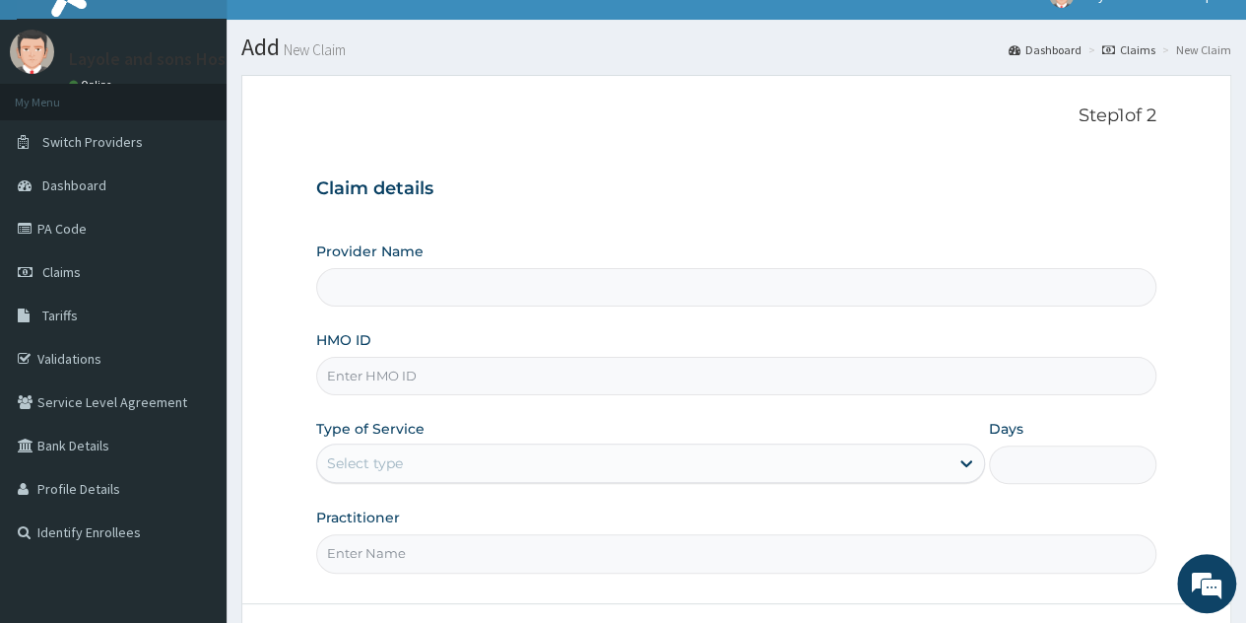
click at [568, 384] on input "HMO ID" at bounding box center [736, 376] width 841 height 38
type input "Layole and sons hospital limited"
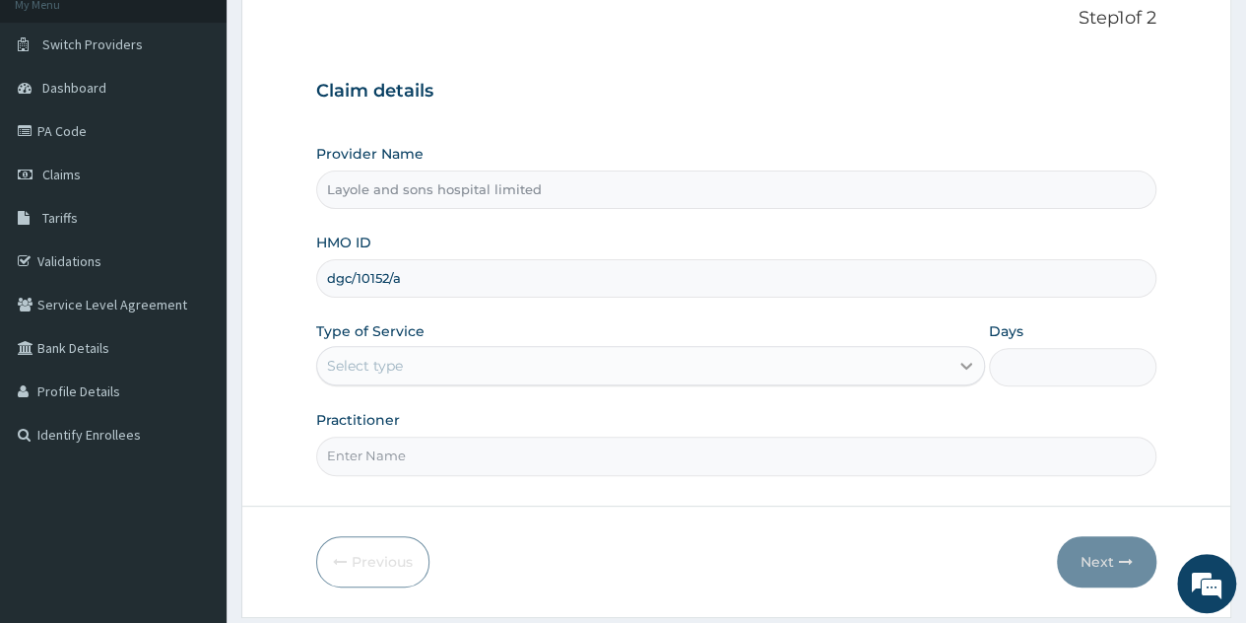
type input "dgc/10152/a"
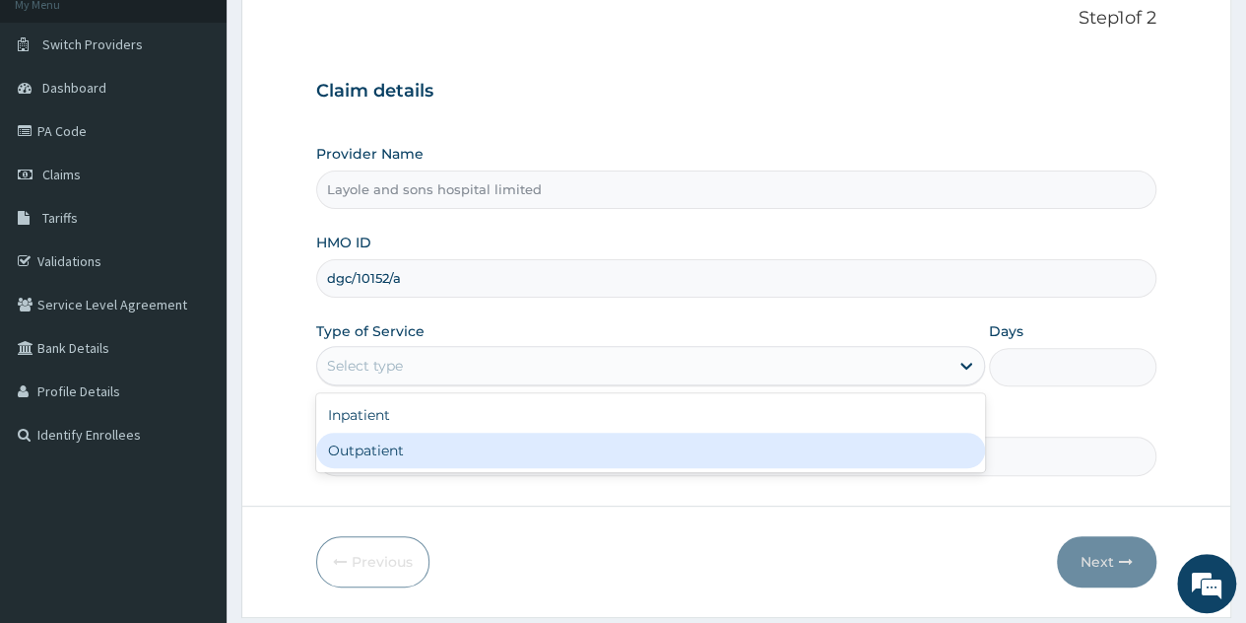
drag, startPoint x: 969, startPoint y: 355, endPoint x: 408, endPoint y: 450, distance: 568.8
click at [408, 385] on div "option Outpatient focused, 2 of 2. 2 results available. Use Up and Down to choo…" at bounding box center [650, 365] width 669 height 39
click at [408, 450] on div "Outpatient" at bounding box center [650, 450] width 669 height 35
type input "1"
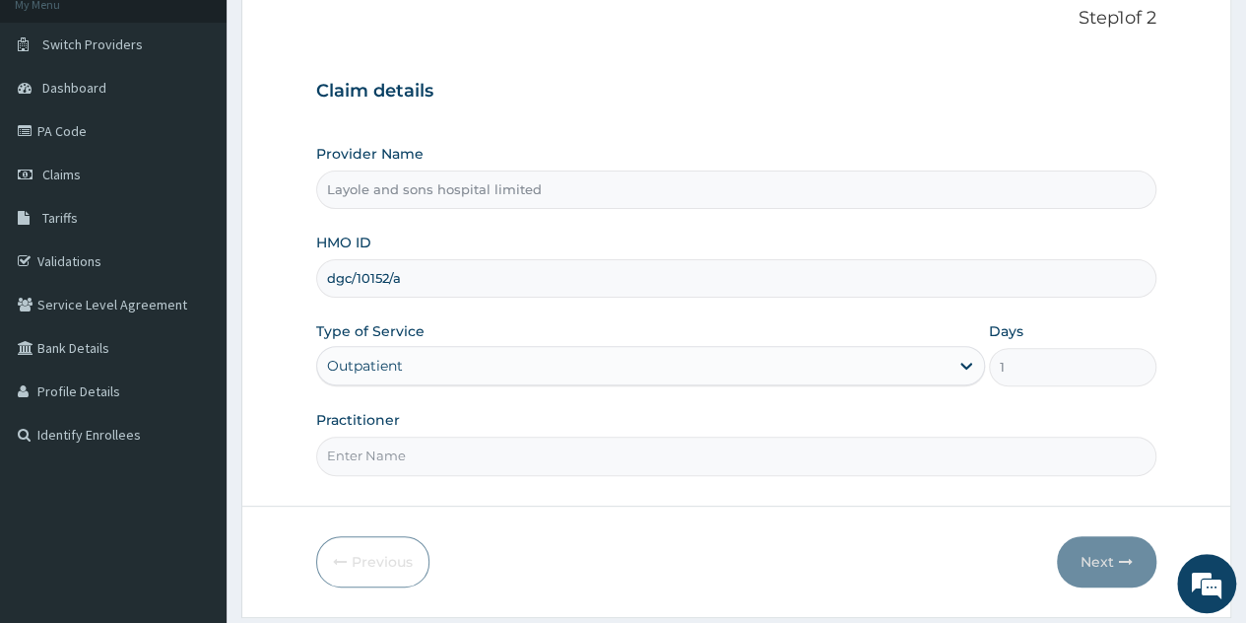
click at [432, 450] on input "Practitioner" at bounding box center [736, 456] width 841 height 38
type input "[PERSON_NAME]"
click at [1082, 565] on button "Next" at bounding box center [1107, 561] width 100 height 51
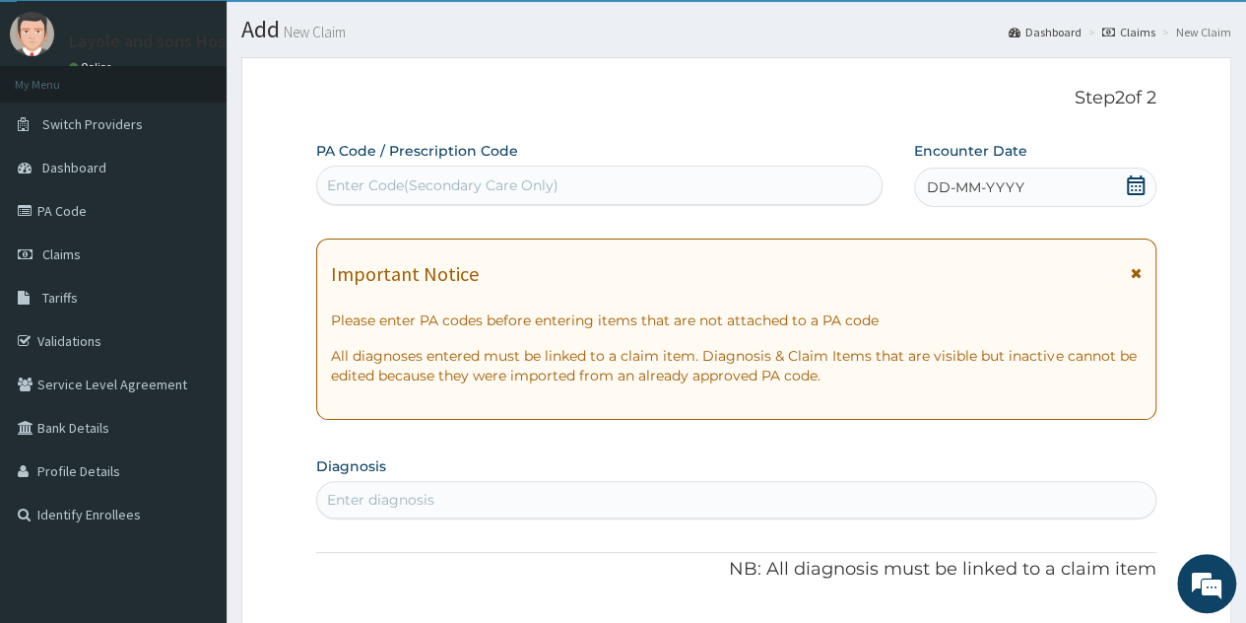
scroll to position [46, 0]
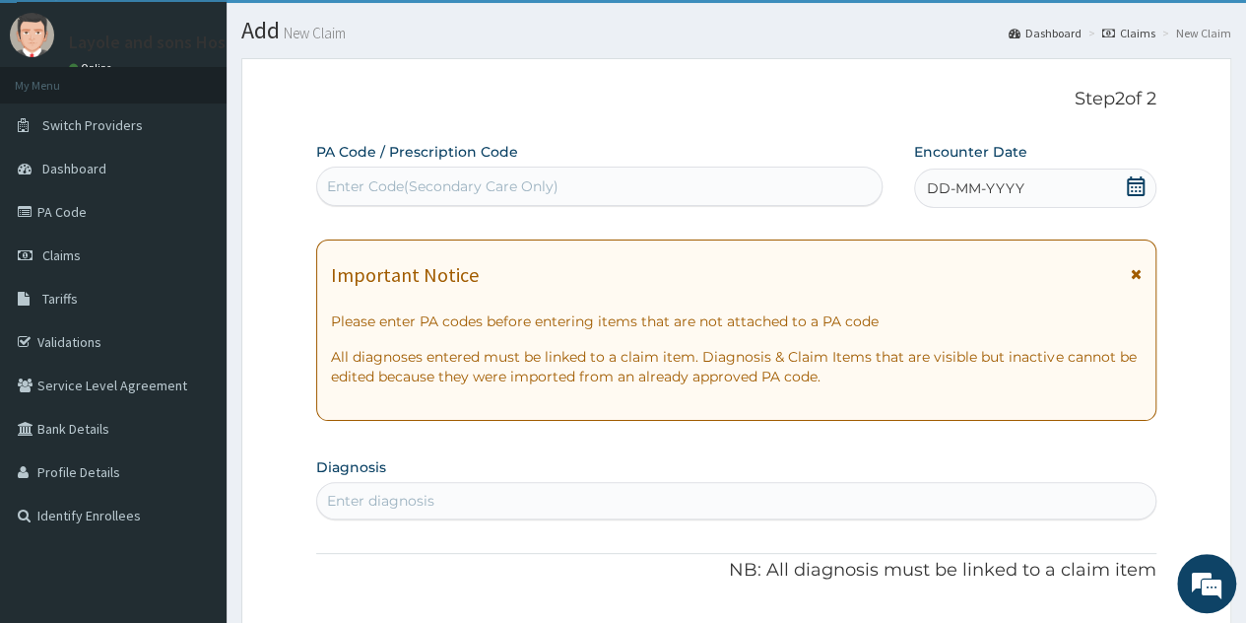
click at [1133, 192] on icon at bounding box center [1136, 186] width 20 height 20
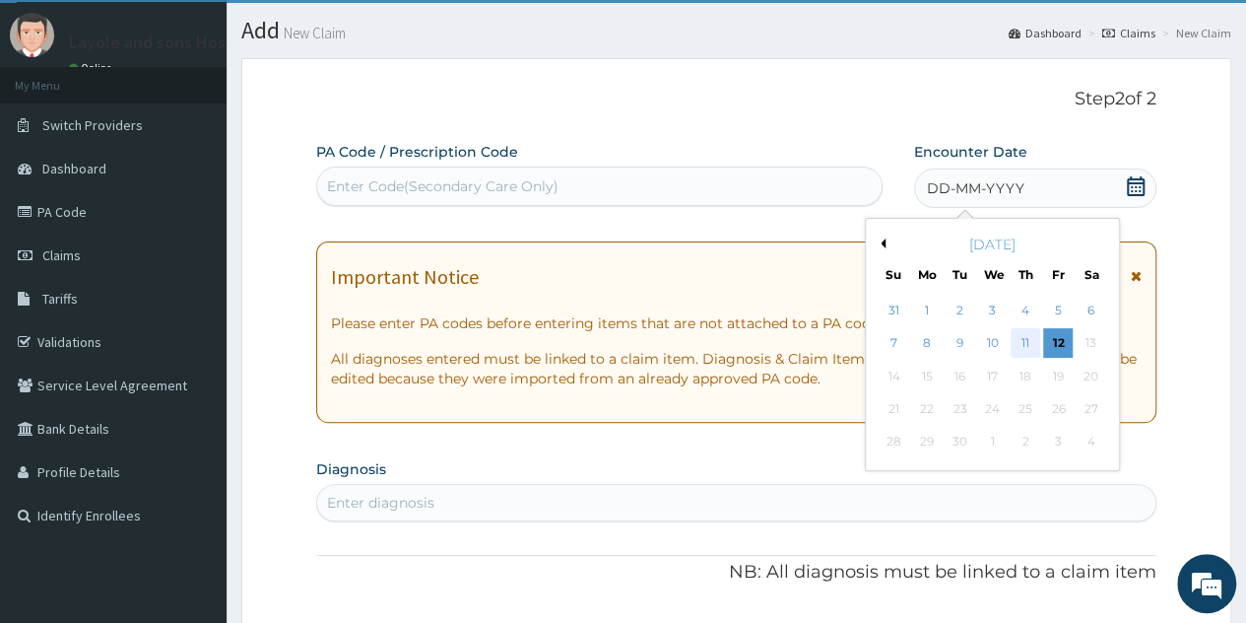
click at [1018, 346] on div "11" at bounding box center [1026, 344] width 30 height 30
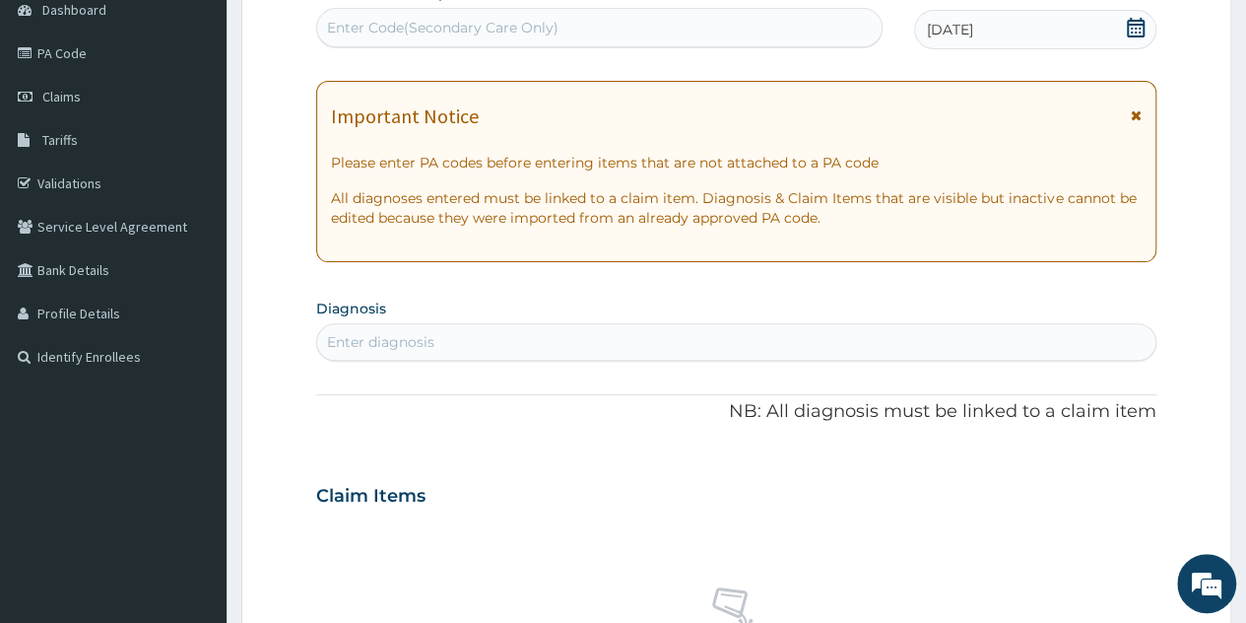
scroll to position [209, 0]
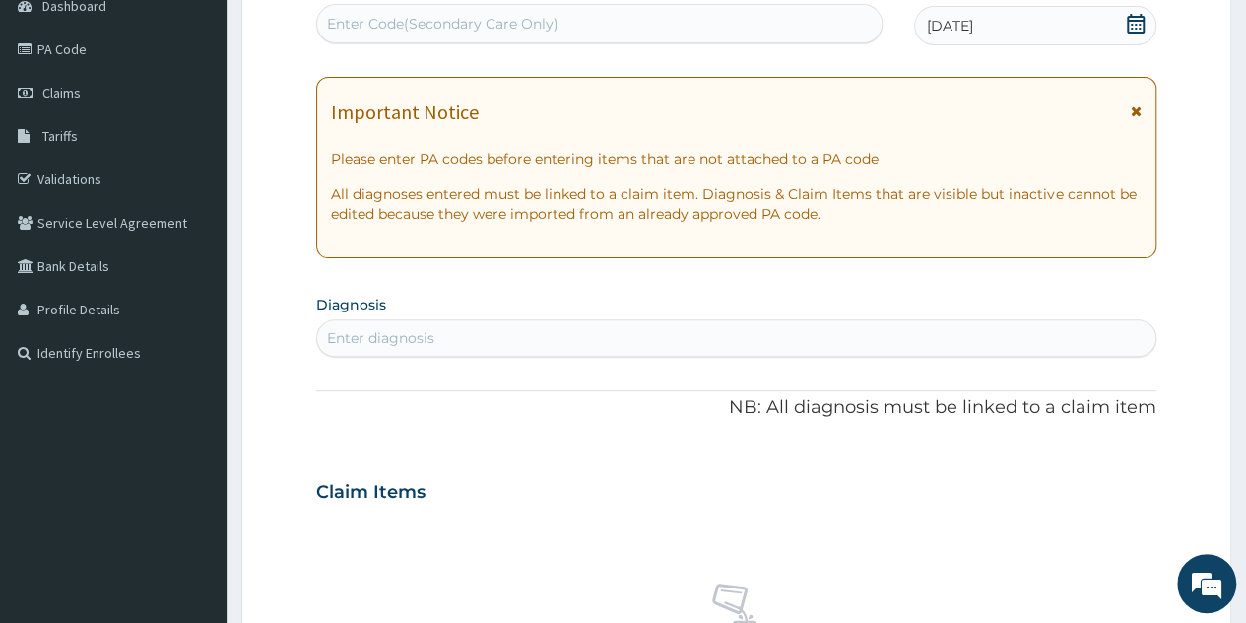
click at [532, 331] on div "Enter diagnosis" at bounding box center [736, 338] width 839 height 32
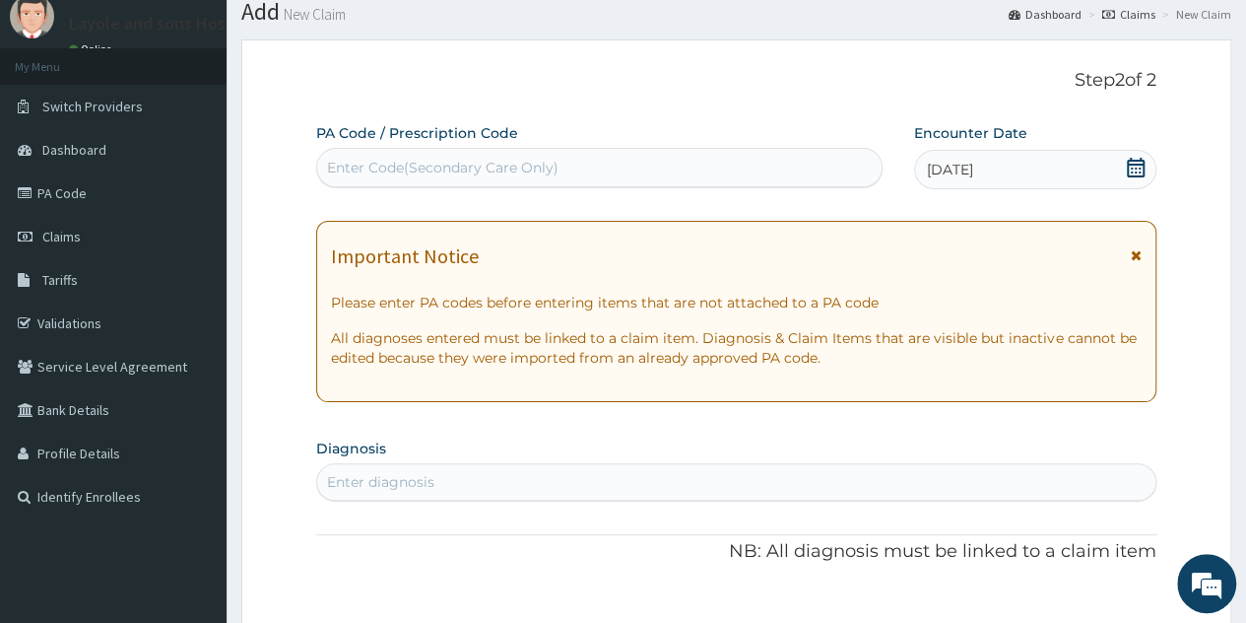
scroll to position [60, 0]
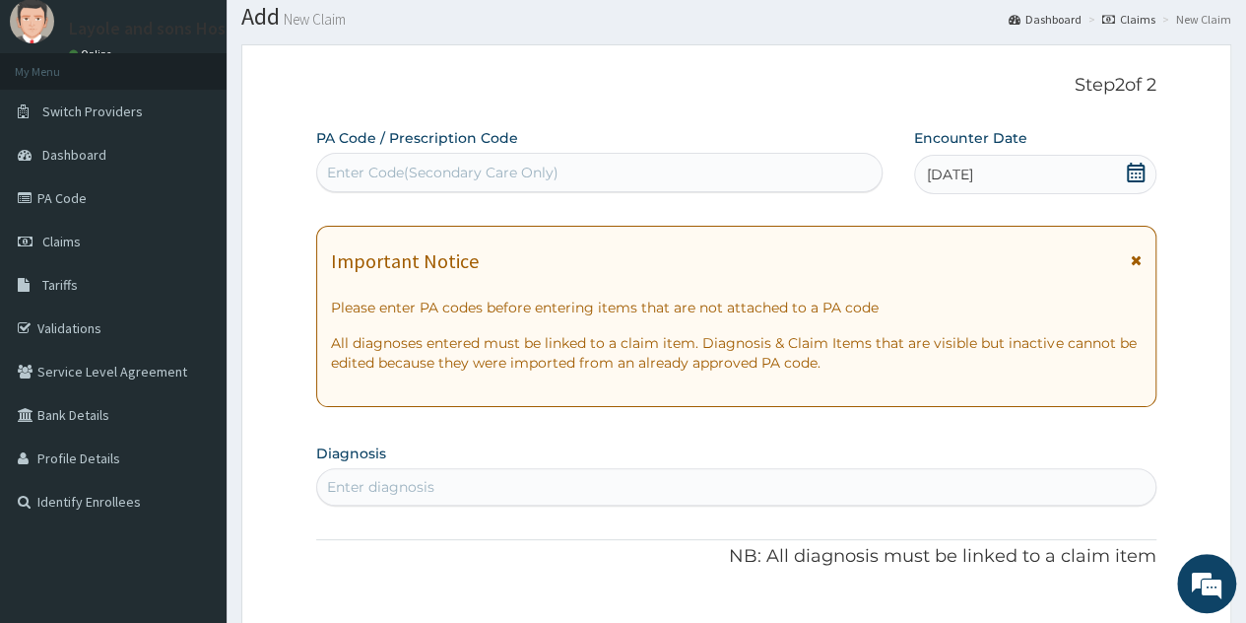
click at [564, 171] on div "Enter Code(Secondary Care Only)" at bounding box center [599, 173] width 564 height 32
paste input "PA/B3E976"
type input "PA/B3E976"
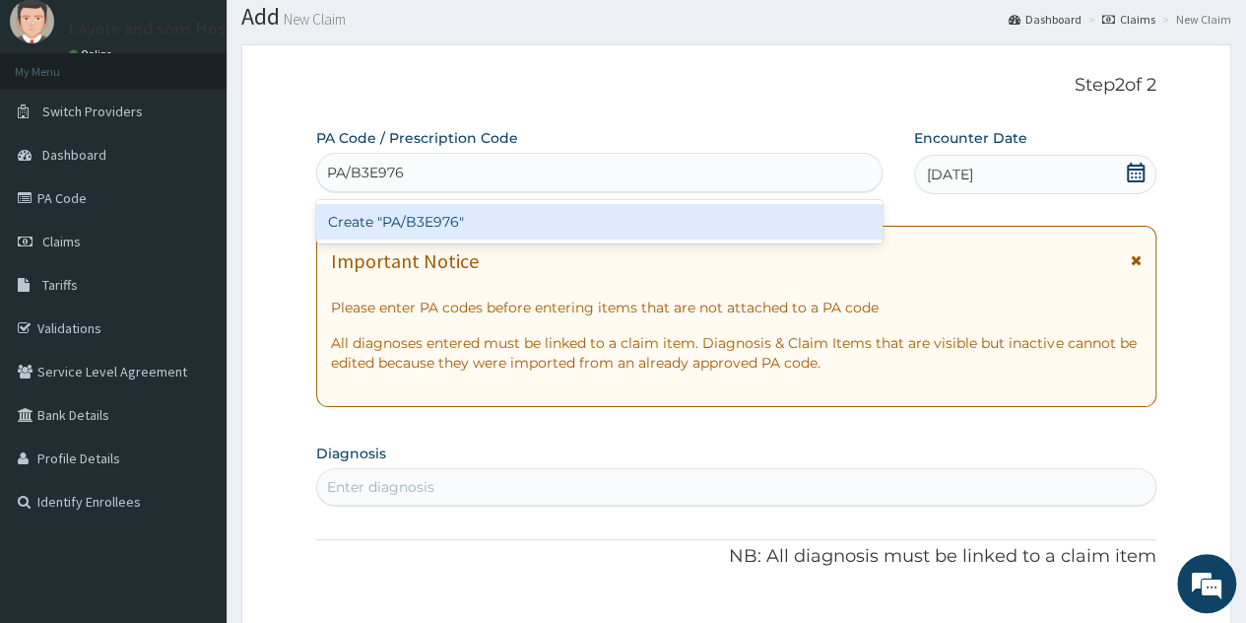
click at [451, 234] on div "Create "PA/B3E976"" at bounding box center [599, 221] width 566 height 35
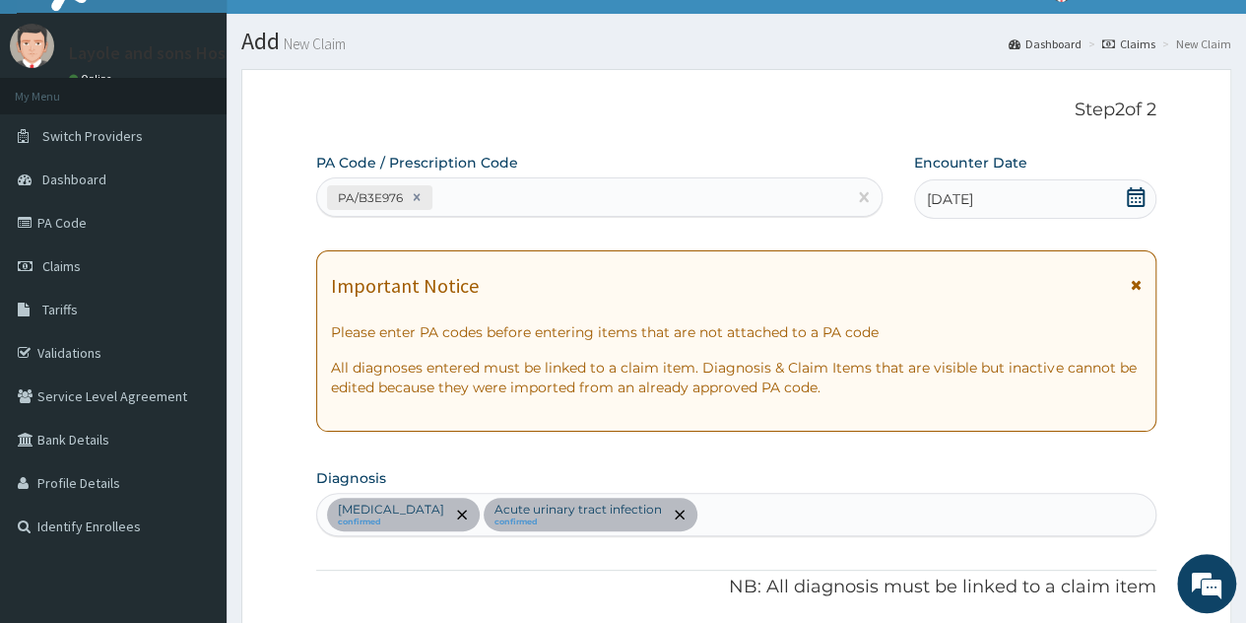
scroll to position [28, 0]
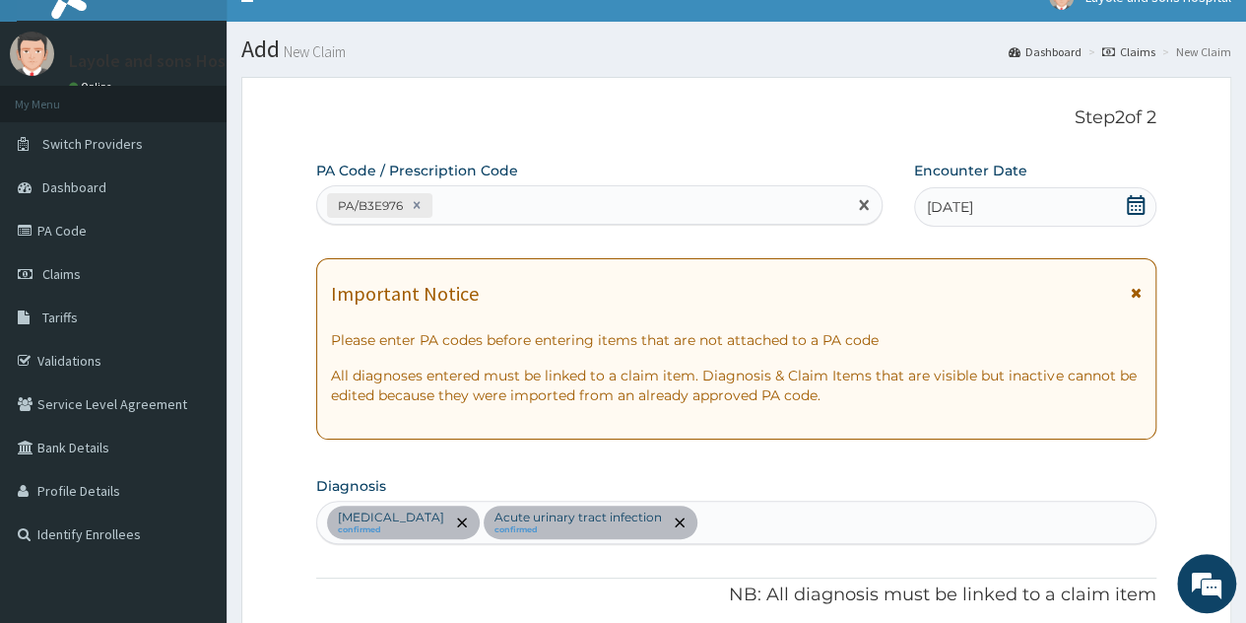
click at [542, 206] on div "PA/B3E976" at bounding box center [581, 205] width 528 height 33
paste input "PA/EA00E7"
type input "PA/EA00E7"
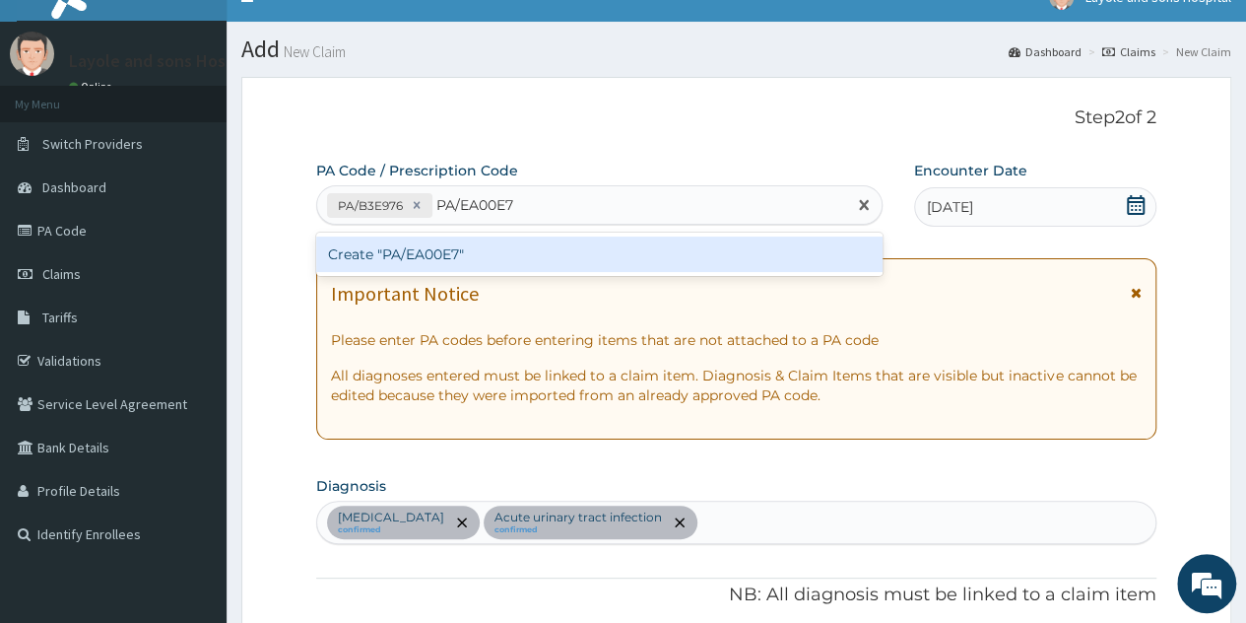
click at [426, 255] on div "Create "PA/EA00E7"" at bounding box center [599, 253] width 566 height 35
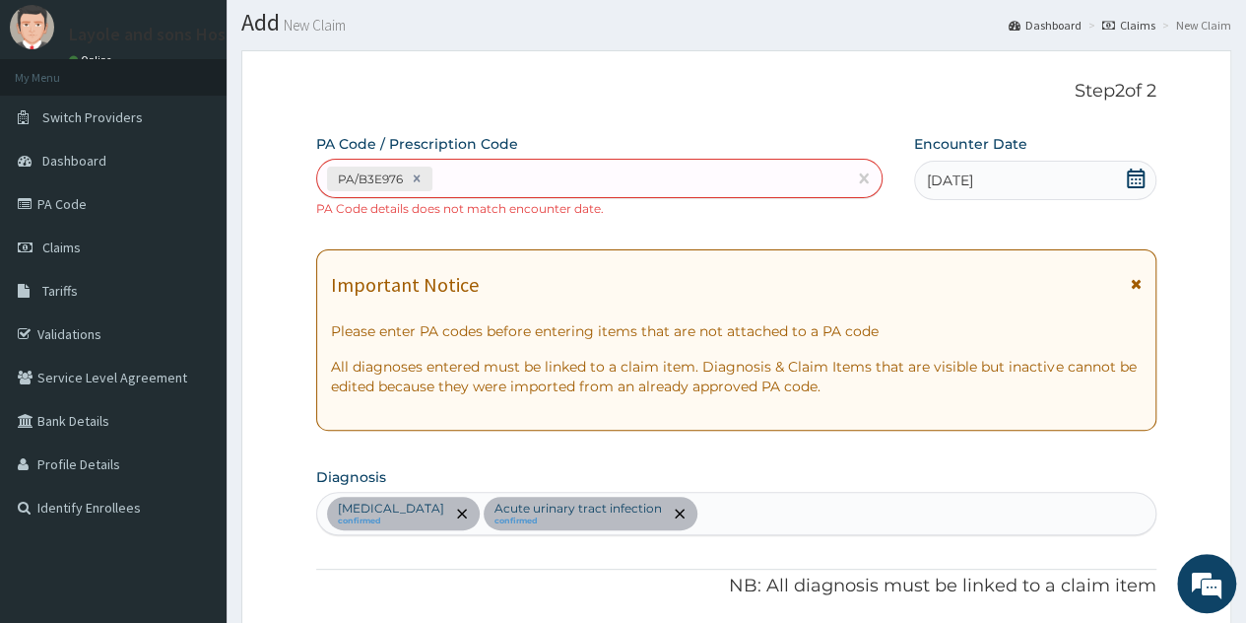
scroll to position [58, 0]
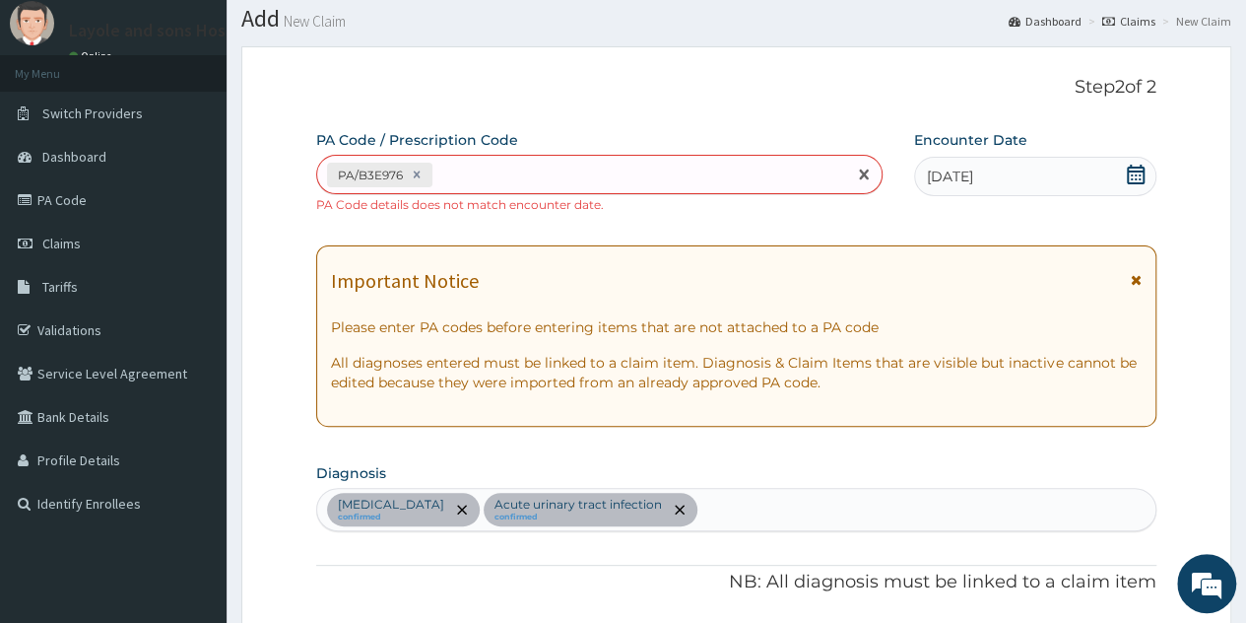
click at [593, 175] on div "PA/B3E976" at bounding box center [581, 175] width 528 height 33
paste input "PA/EA00E7"
type input "PA/EA00E7"
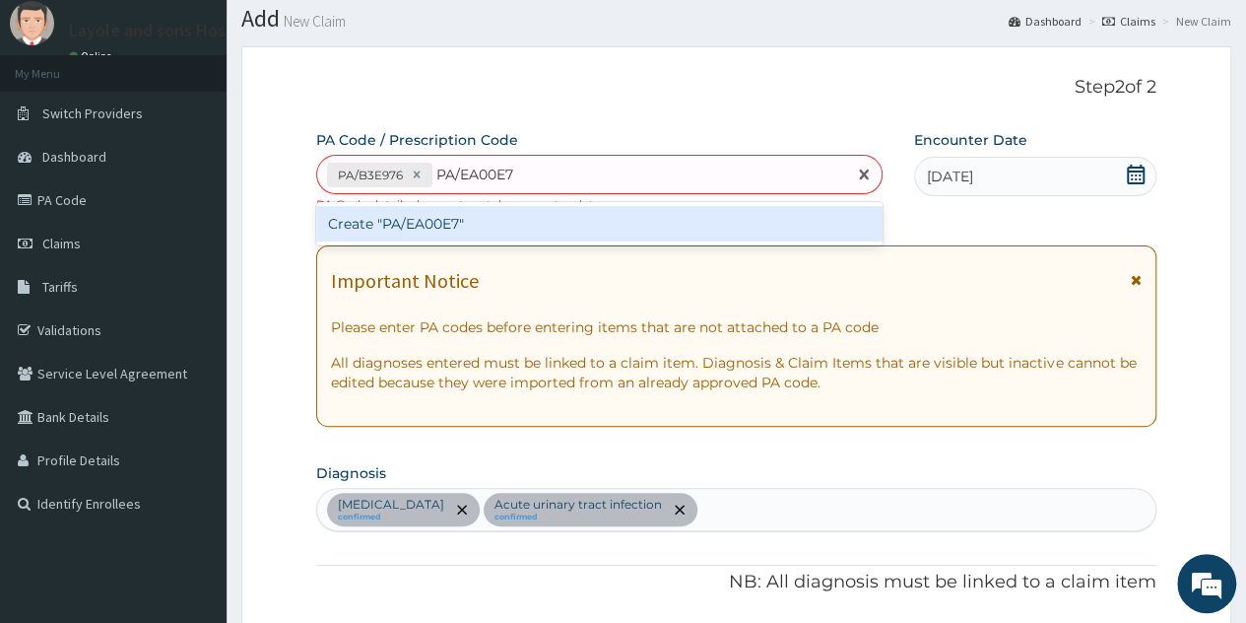
click at [420, 220] on div "Create "PA/EA00E7"" at bounding box center [599, 223] width 566 height 35
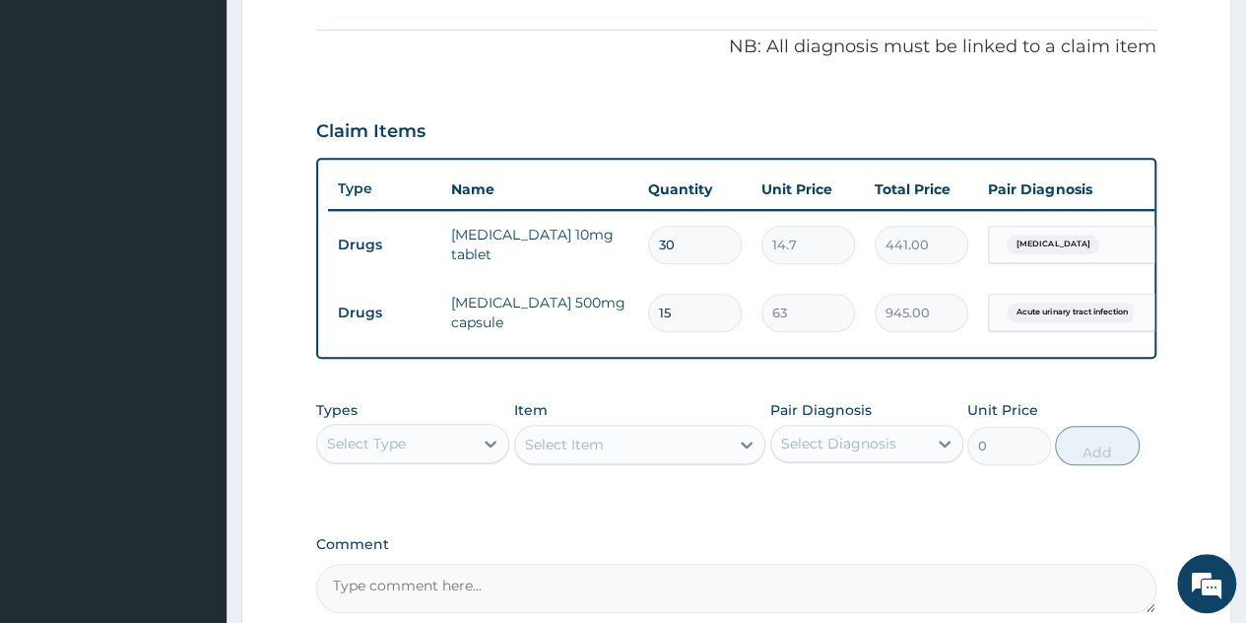
scroll to position [0, 0]
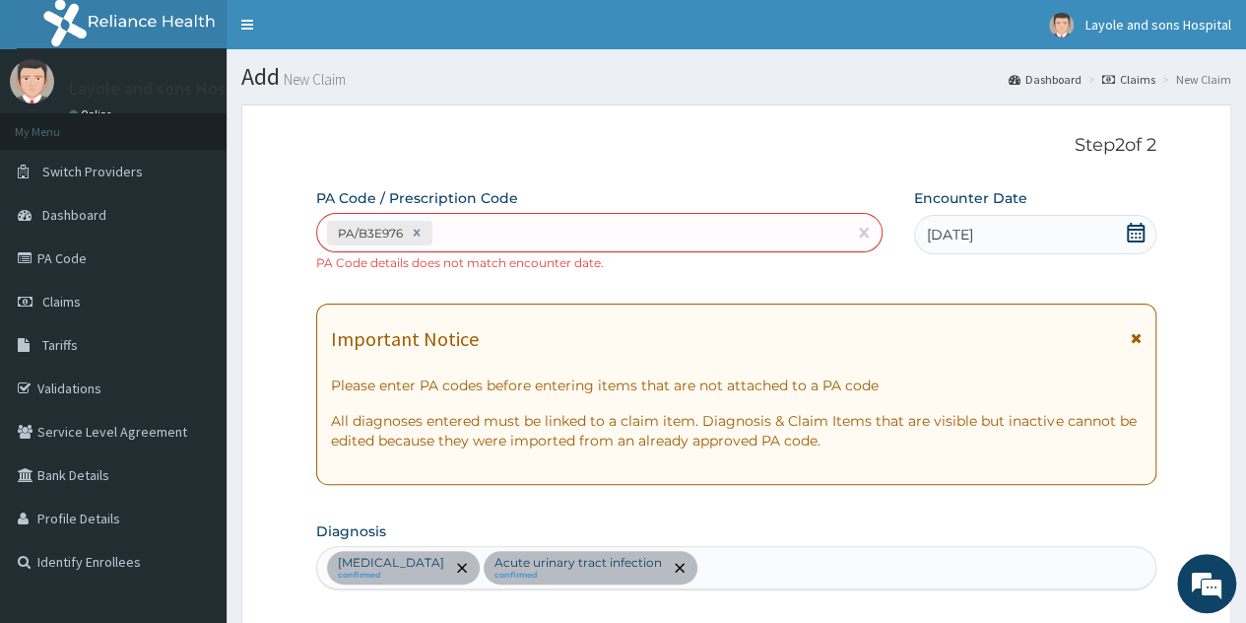
click at [1133, 236] on icon at bounding box center [1136, 233] width 20 height 20
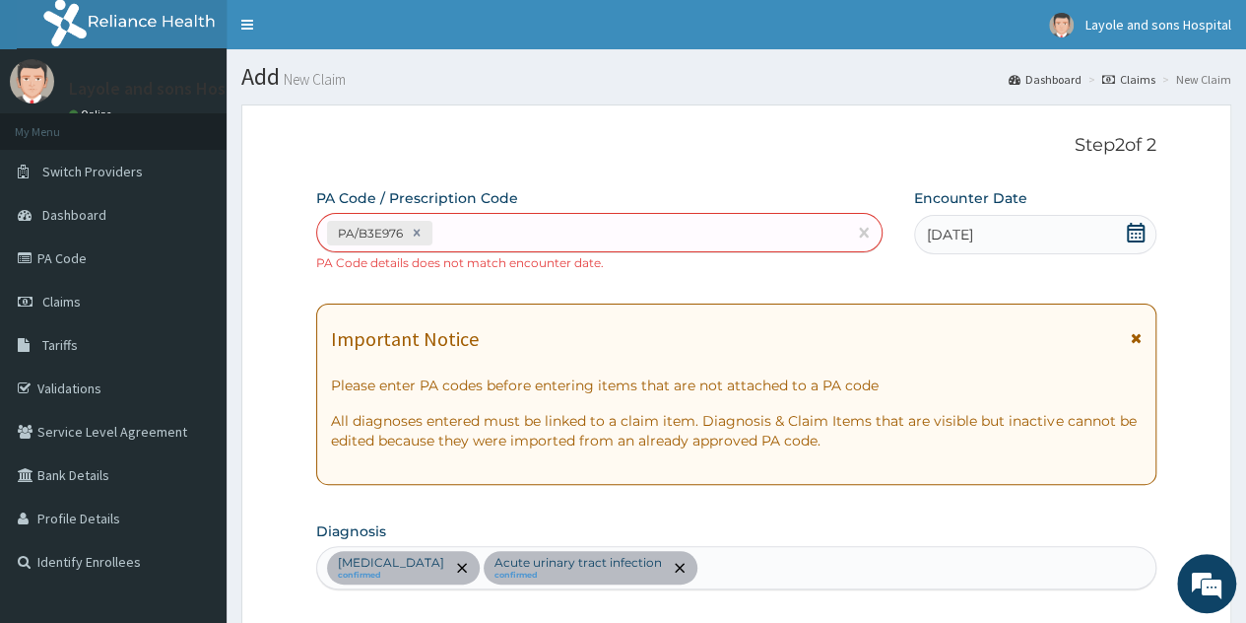
click at [1137, 232] on icon at bounding box center [1136, 233] width 18 height 20
click at [974, 236] on span "[DATE]" at bounding box center [950, 235] width 46 height 20
click at [459, 239] on div "PA/B3E976" at bounding box center [581, 233] width 528 height 33
click at [1139, 227] on icon at bounding box center [1136, 233] width 20 height 20
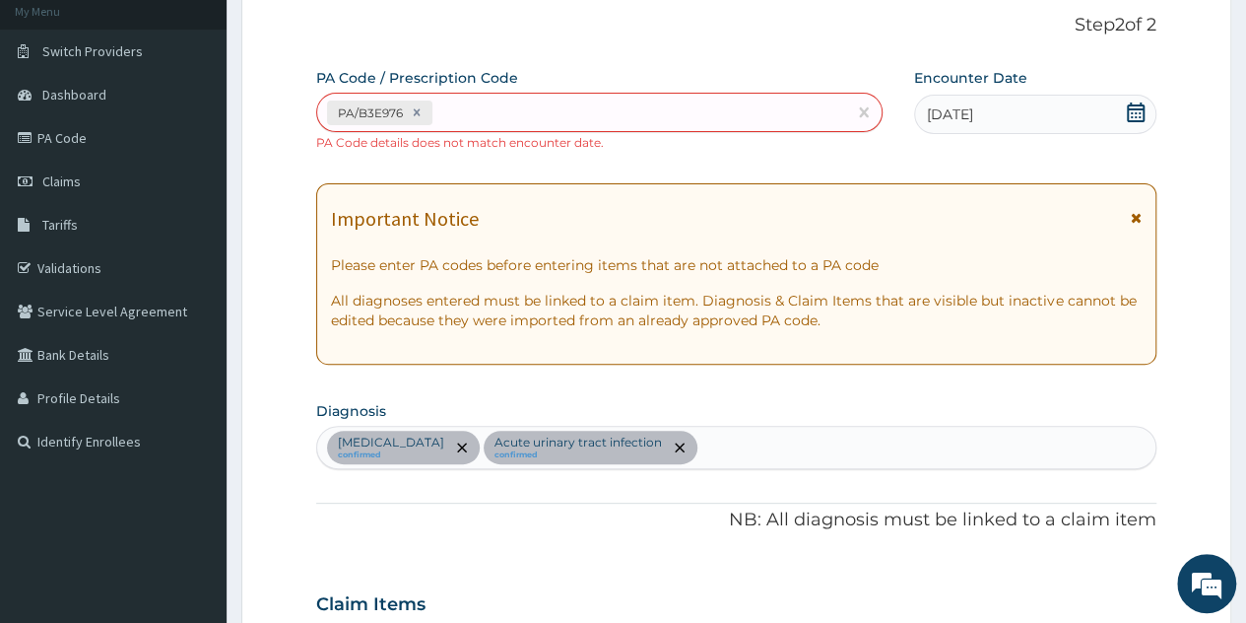
scroll to position [126, 0]
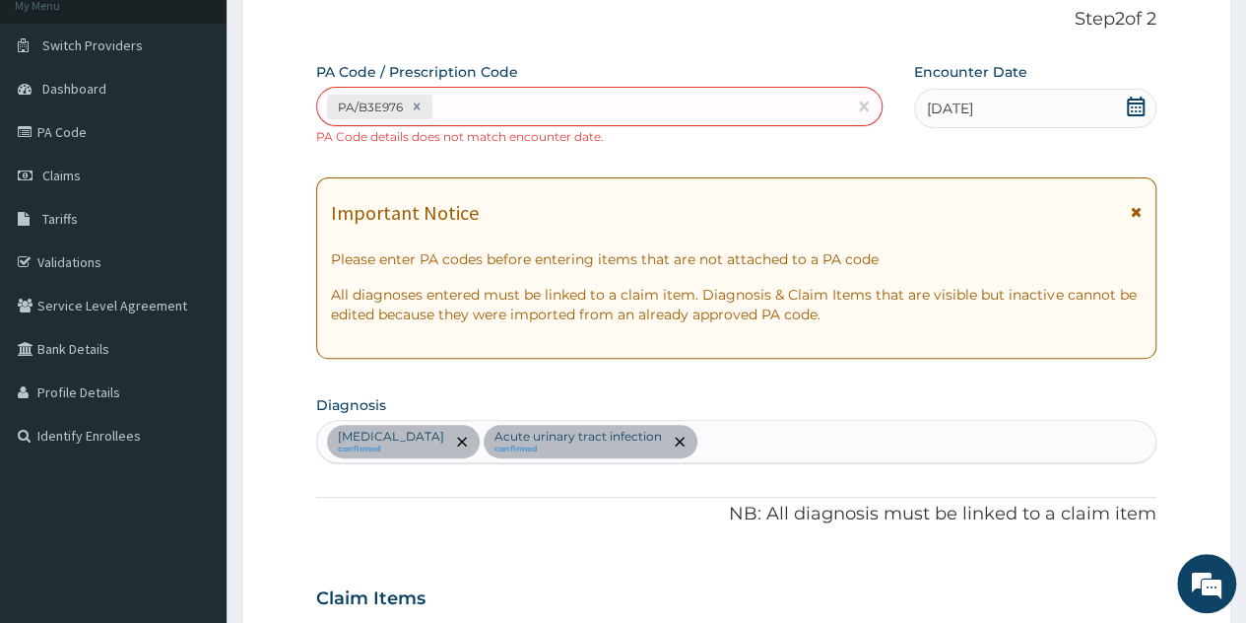
click at [1131, 104] on icon at bounding box center [1136, 107] width 20 height 20
click at [781, 101] on div "PA/B3E976" at bounding box center [581, 107] width 528 height 33
click at [420, 105] on icon at bounding box center [417, 107] width 14 height 14
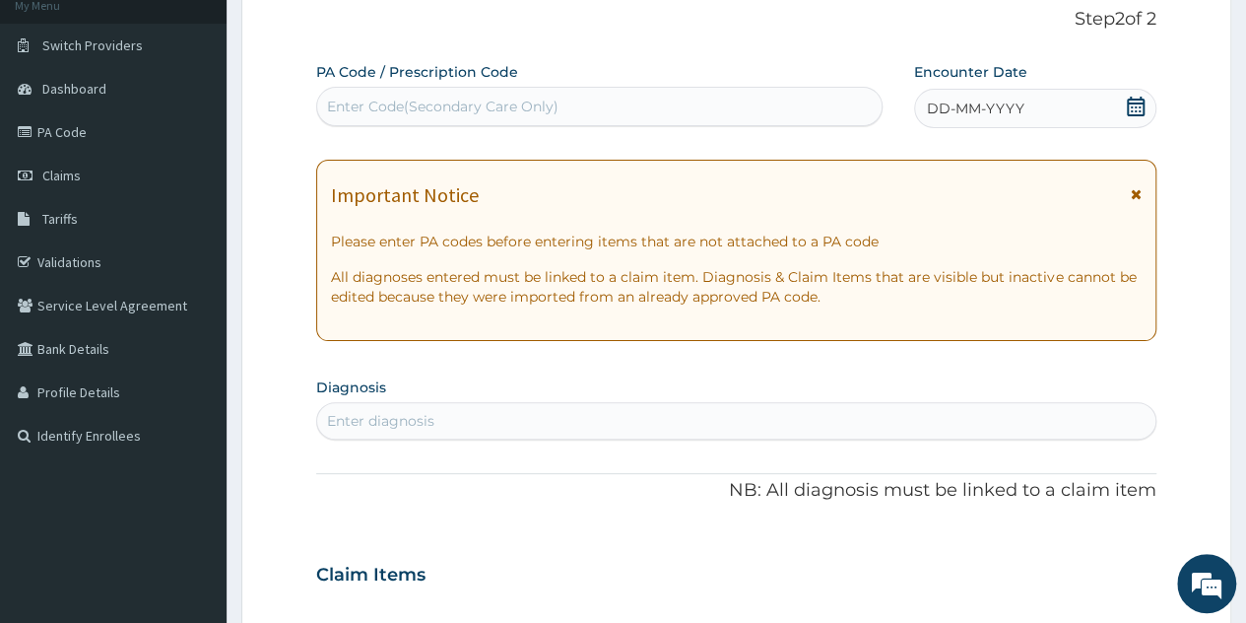
click at [404, 101] on div "Enter Code(Secondary Care Only)" at bounding box center [443, 107] width 232 height 20
paste input "PA/EA00E7"
type input "PA/EA00E7"
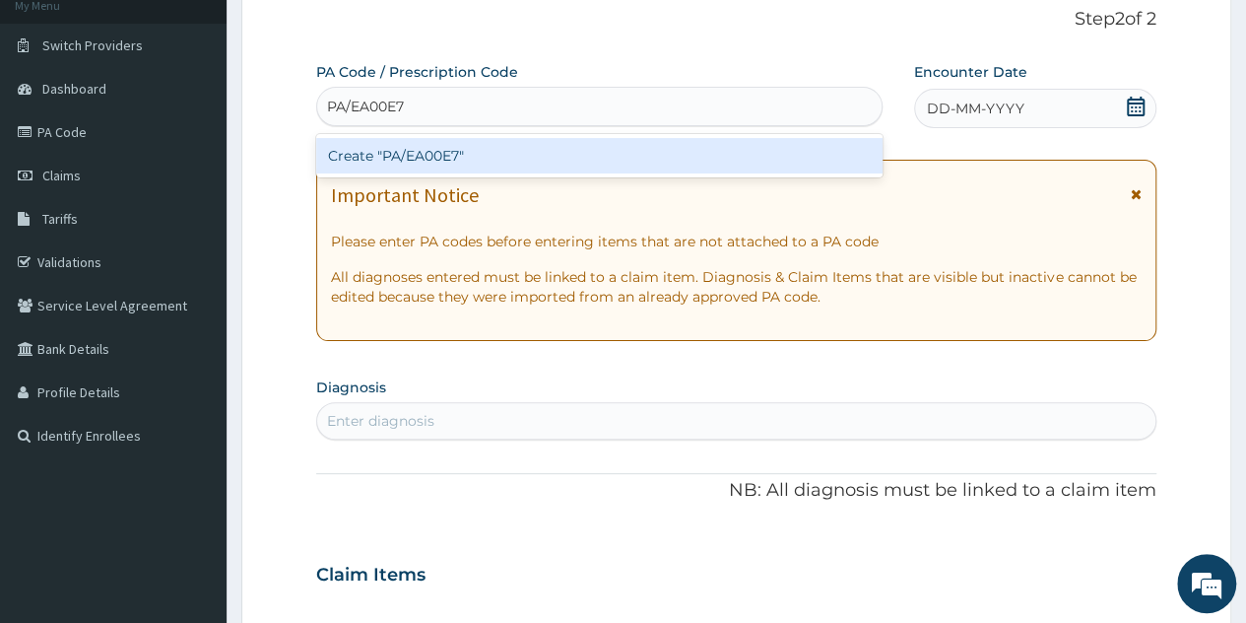
click at [420, 146] on div "Create "PA/EA00E7"" at bounding box center [599, 155] width 566 height 35
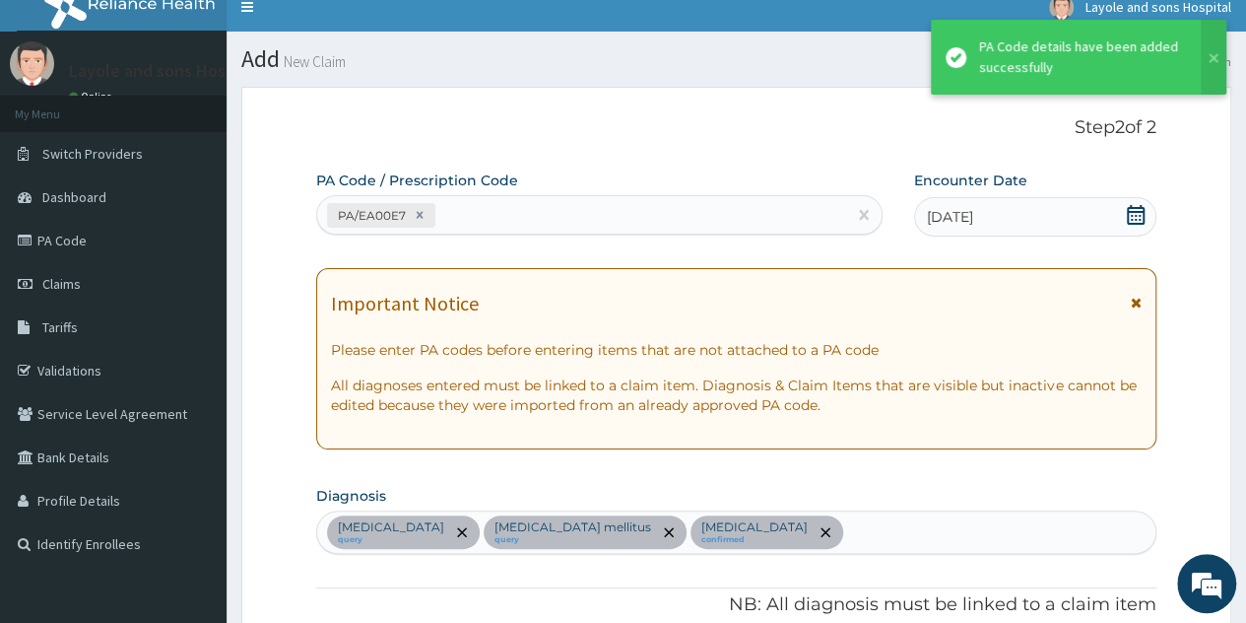
scroll to position [0, 0]
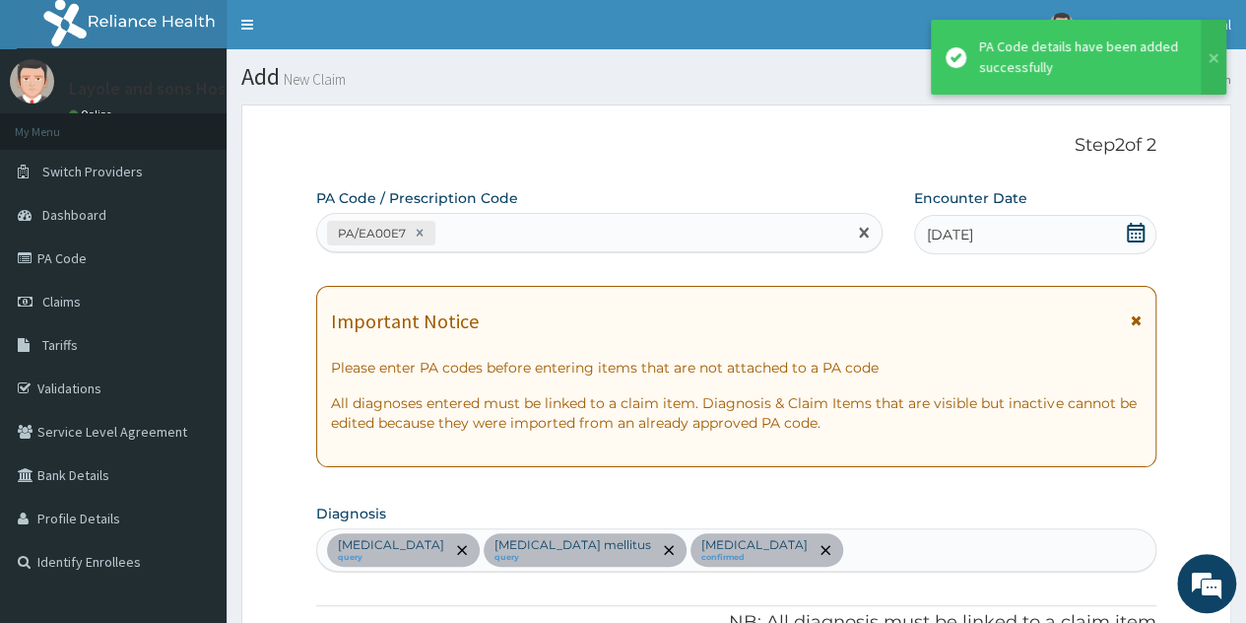
click at [704, 230] on div "PA/EA00E7" at bounding box center [581, 233] width 528 height 33
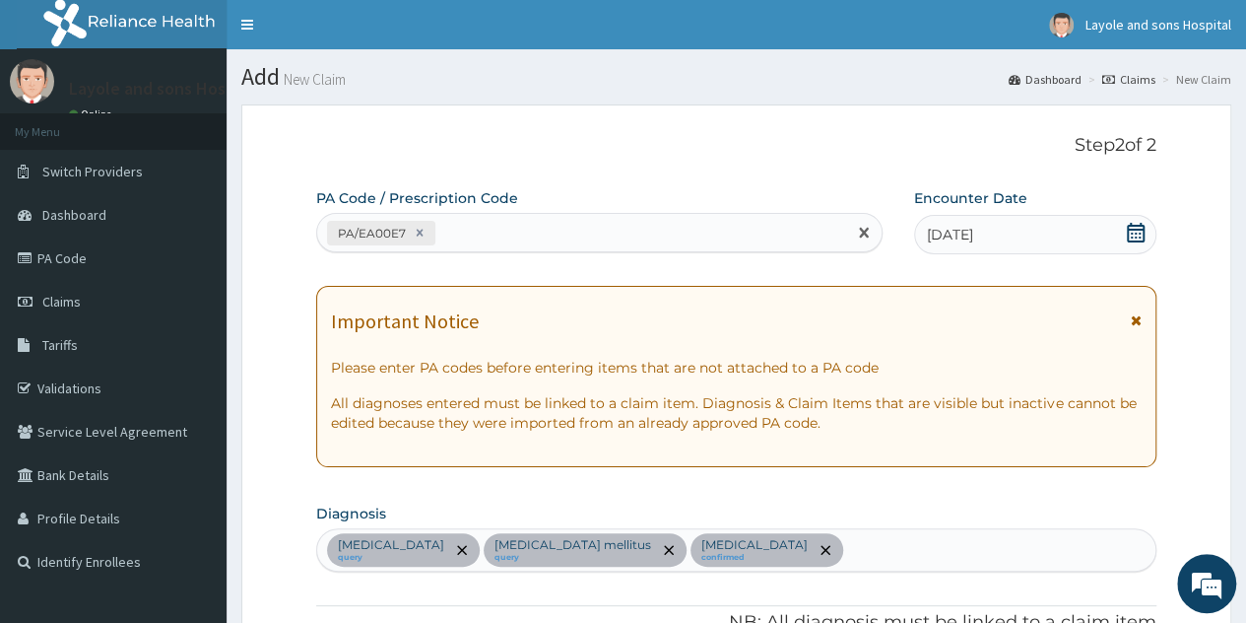
click at [550, 232] on div "PA/EA00E7" at bounding box center [581, 233] width 528 height 33
paste input "PA/B3E976"
type input "PA/B3E976"
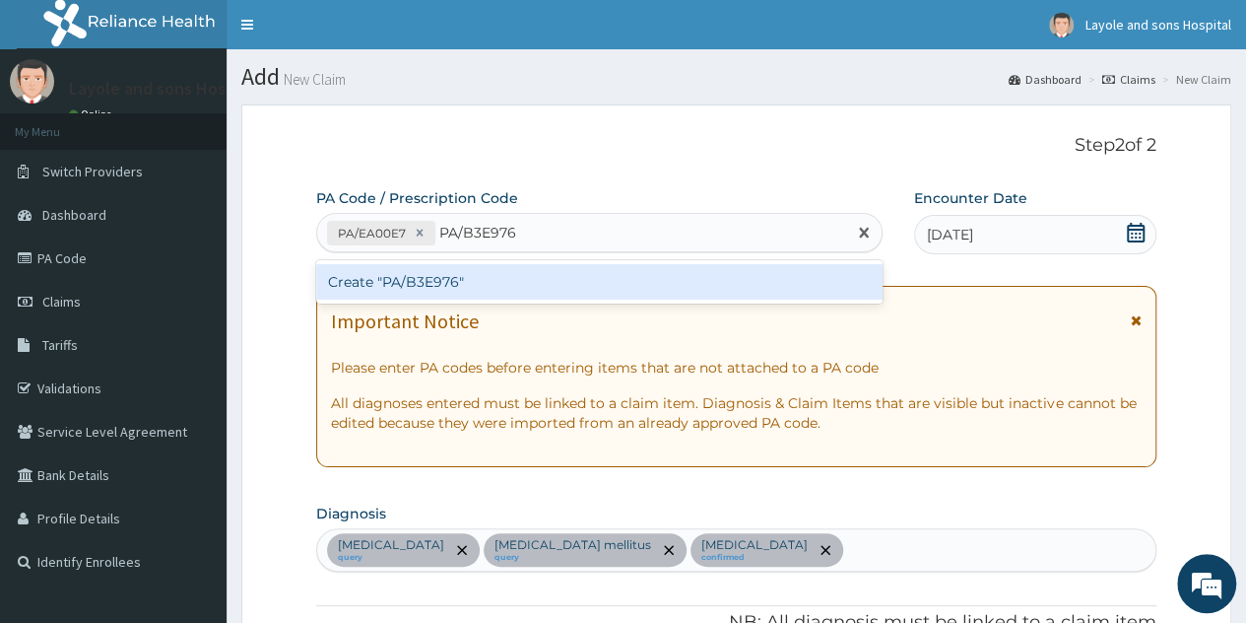
click at [433, 281] on div "Create "PA/B3E976"" at bounding box center [599, 281] width 566 height 35
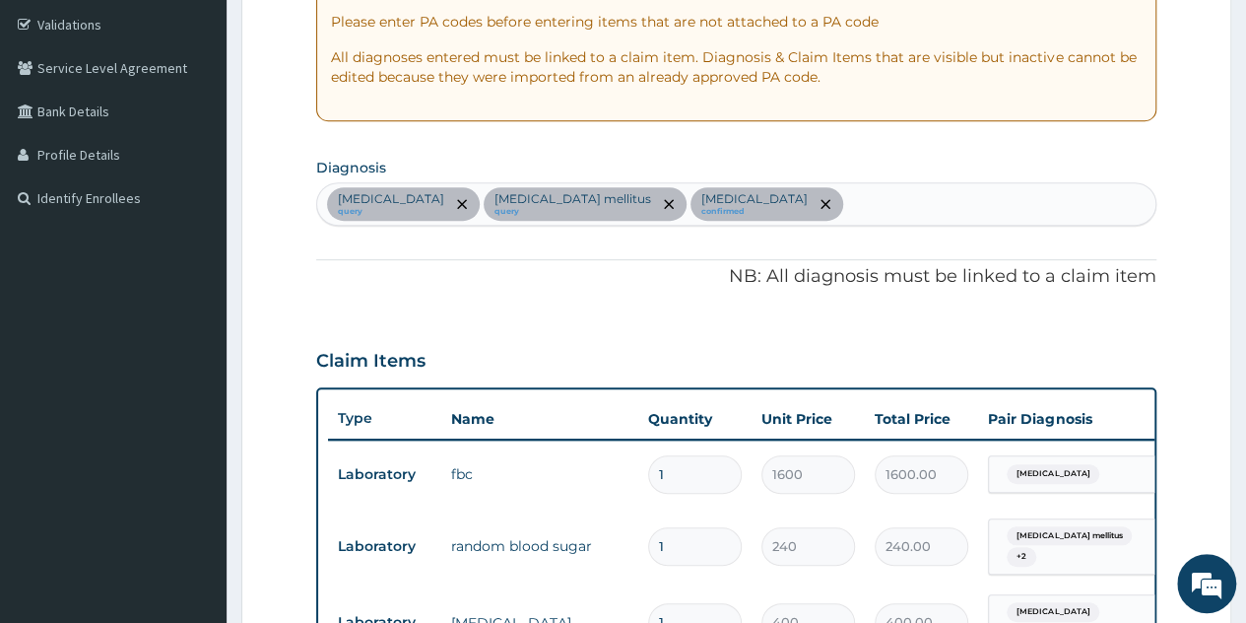
scroll to position [366, 0]
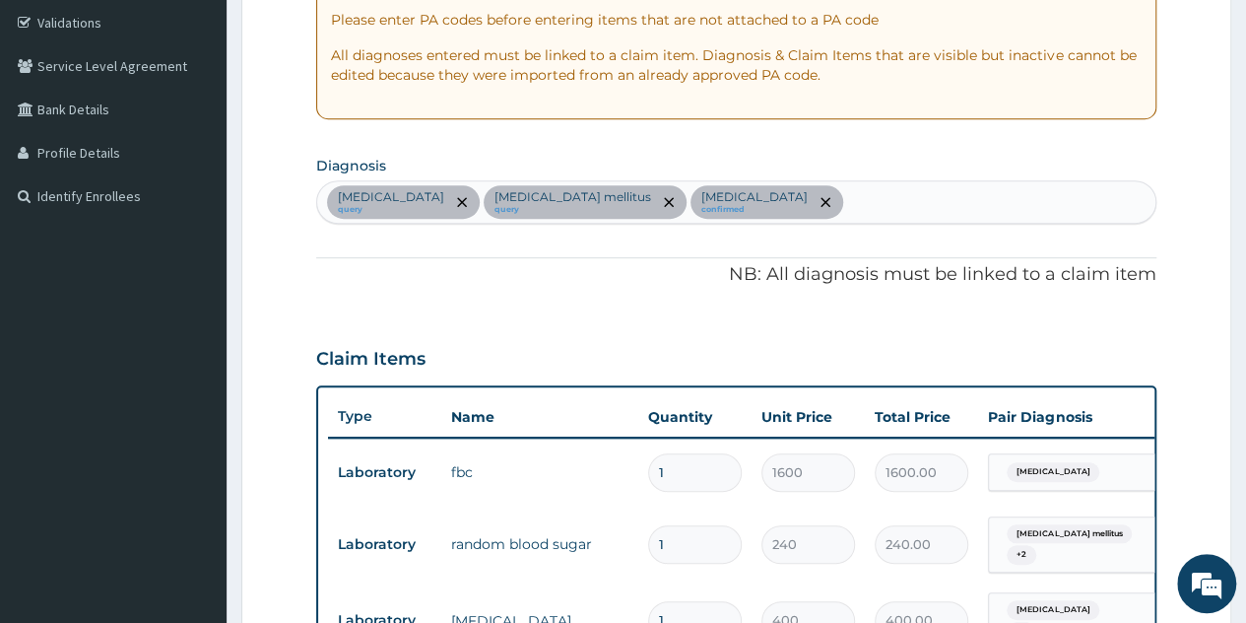
click at [785, 210] on div "Sepsis query Diabetes mellitus query Hypertensive urgency confirmed" at bounding box center [736, 201] width 839 height 41
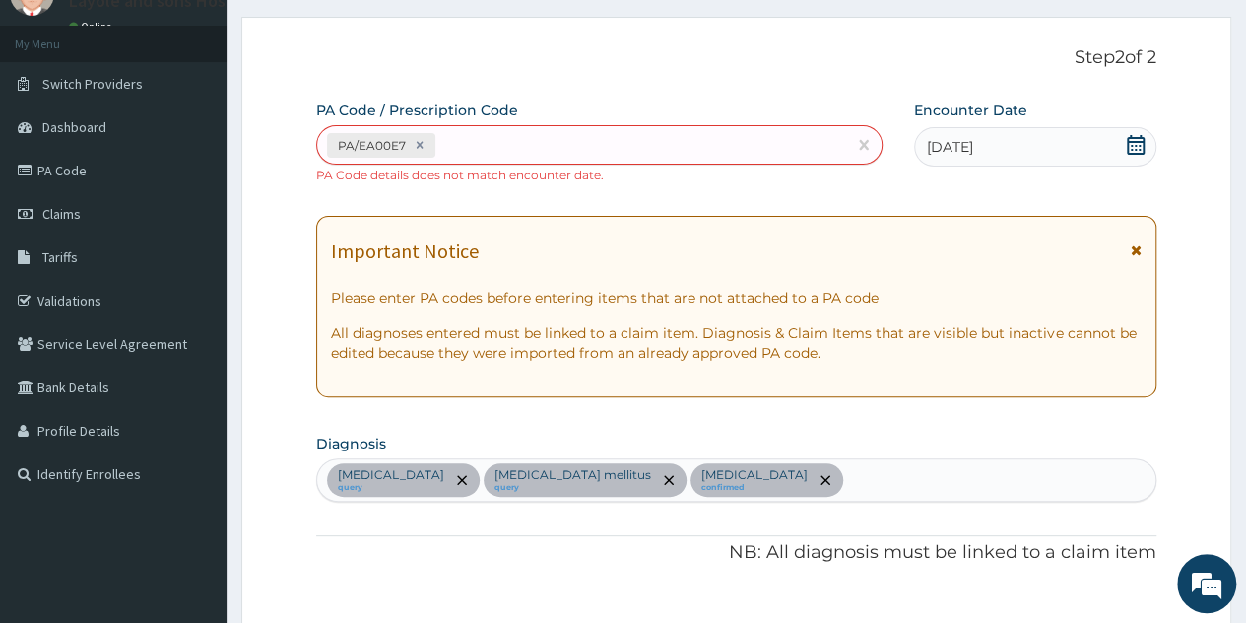
scroll to position [101, 0]
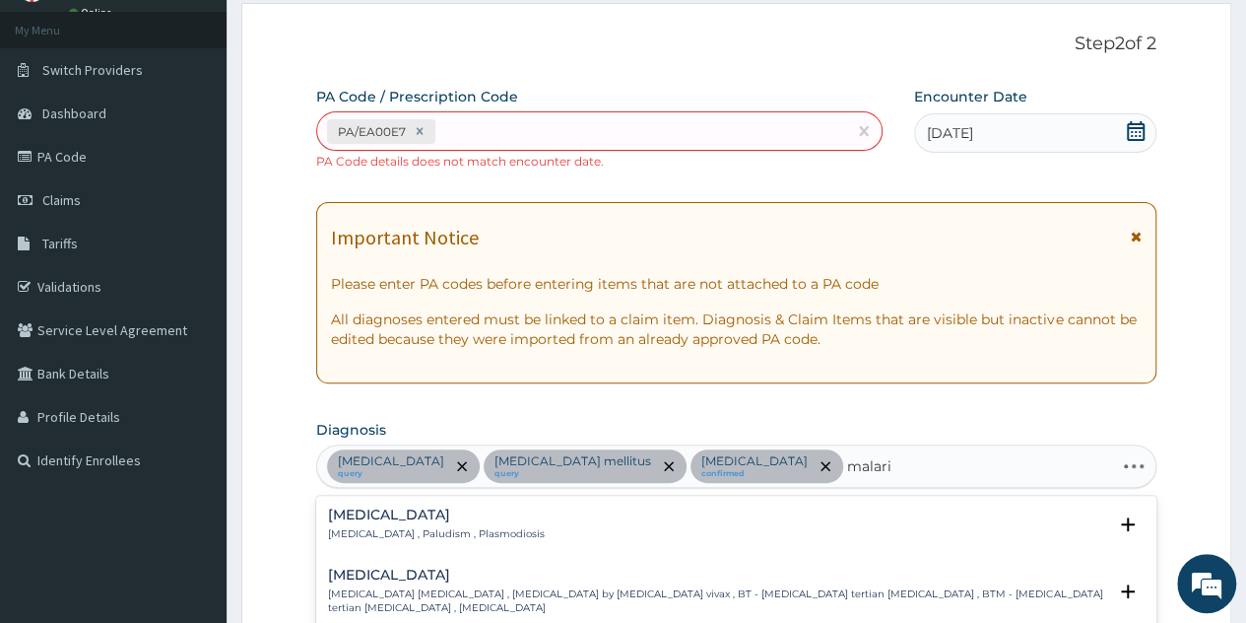
type input "malaria"
click at [490, 517] on div "Malaria Malaria , Paludism , Plasmodiosis" at bounding box center [736, 524] width 817 height 34
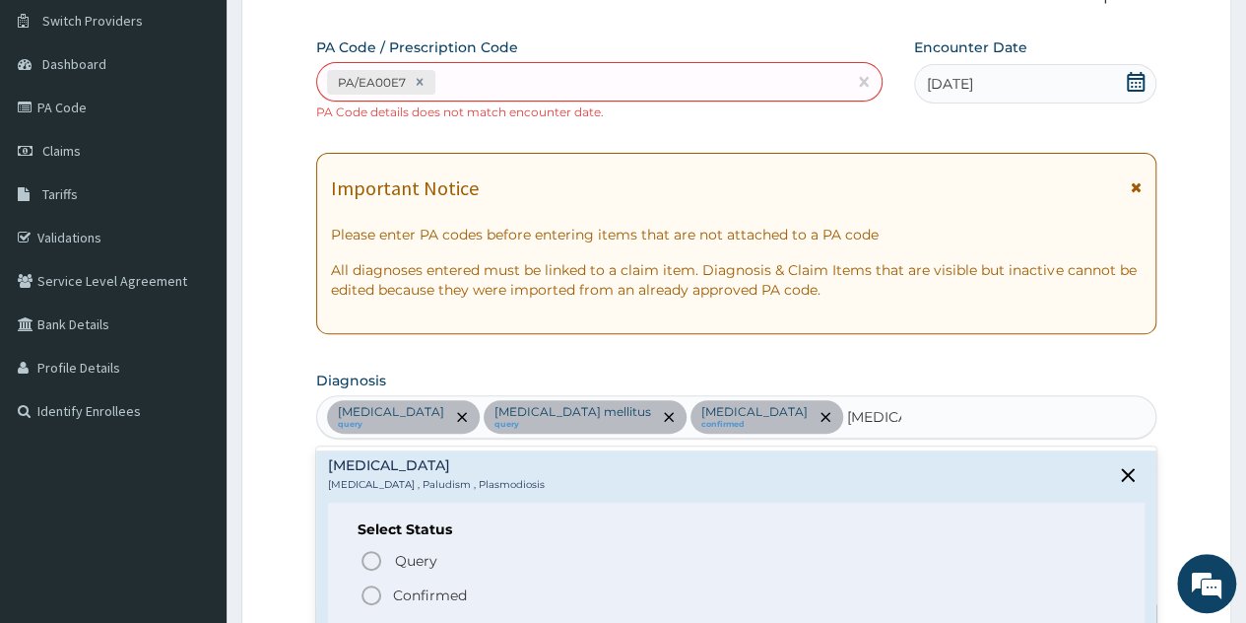
scroll to position [168, 0]
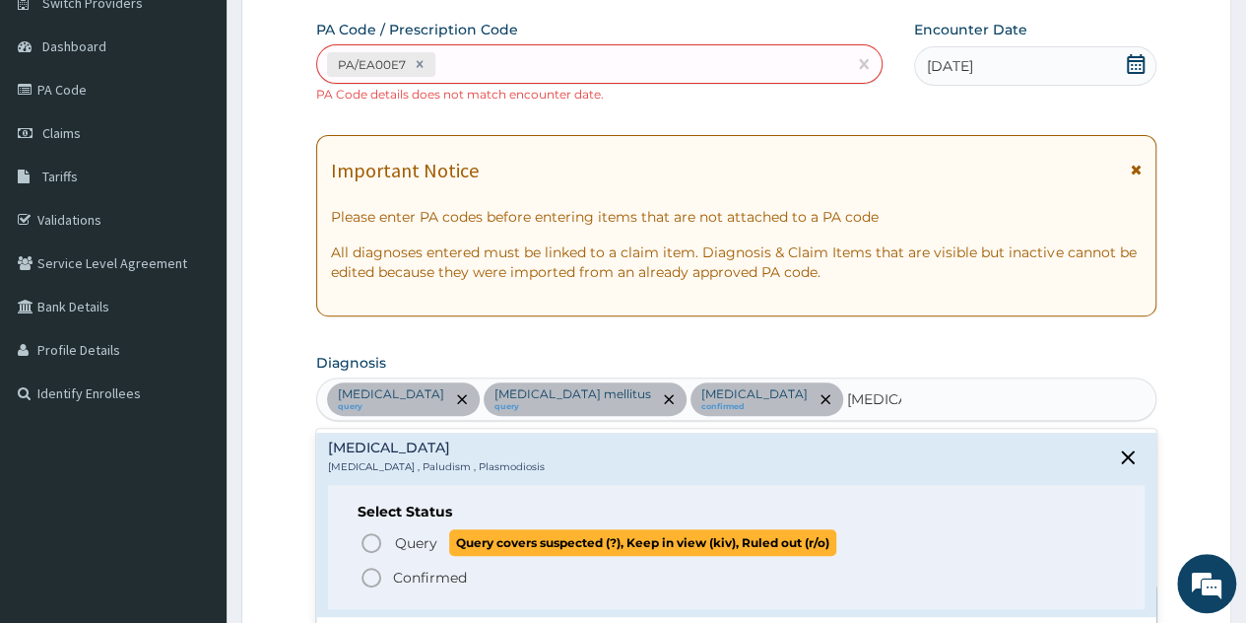
click at [414, 542] on span "Query" at bounding box center [416, 543] width 42 height 20
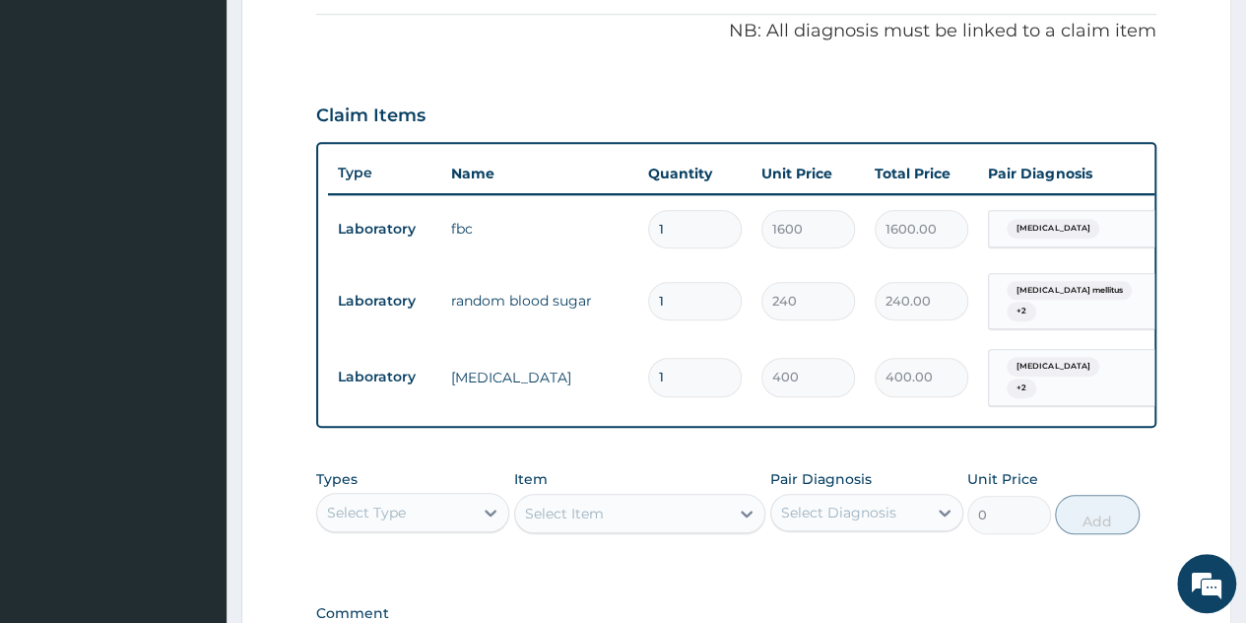
scroll to position [634, 0]
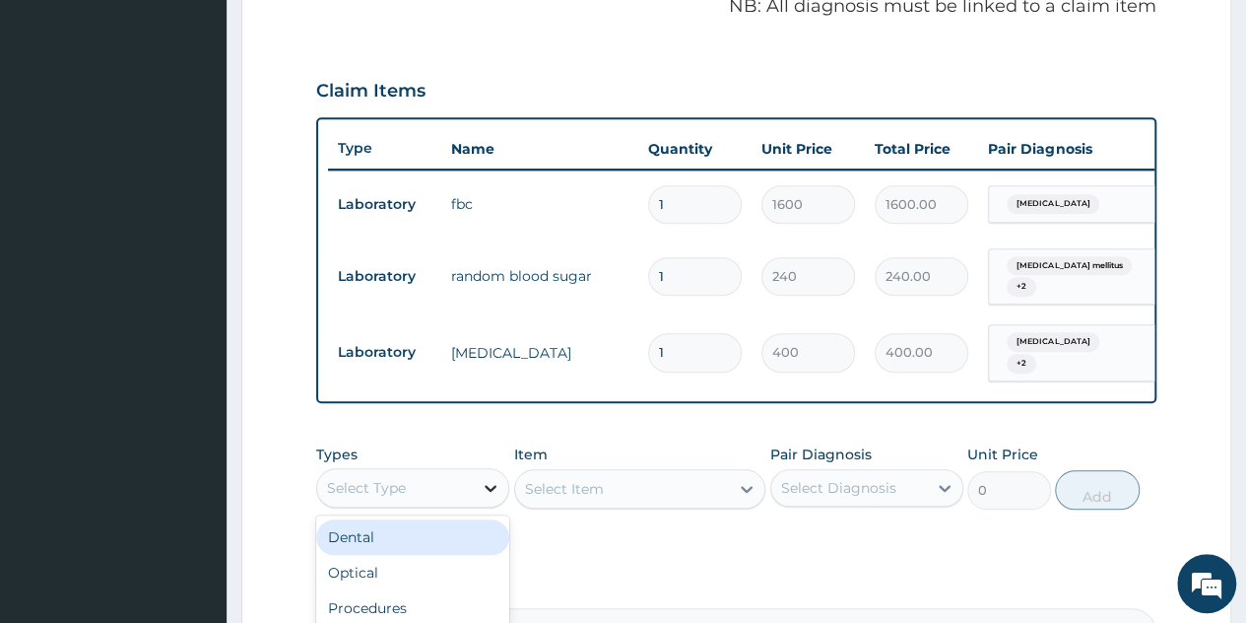
click at [489, 486] on icon at bounding box center [491, 488] width 12 height 7
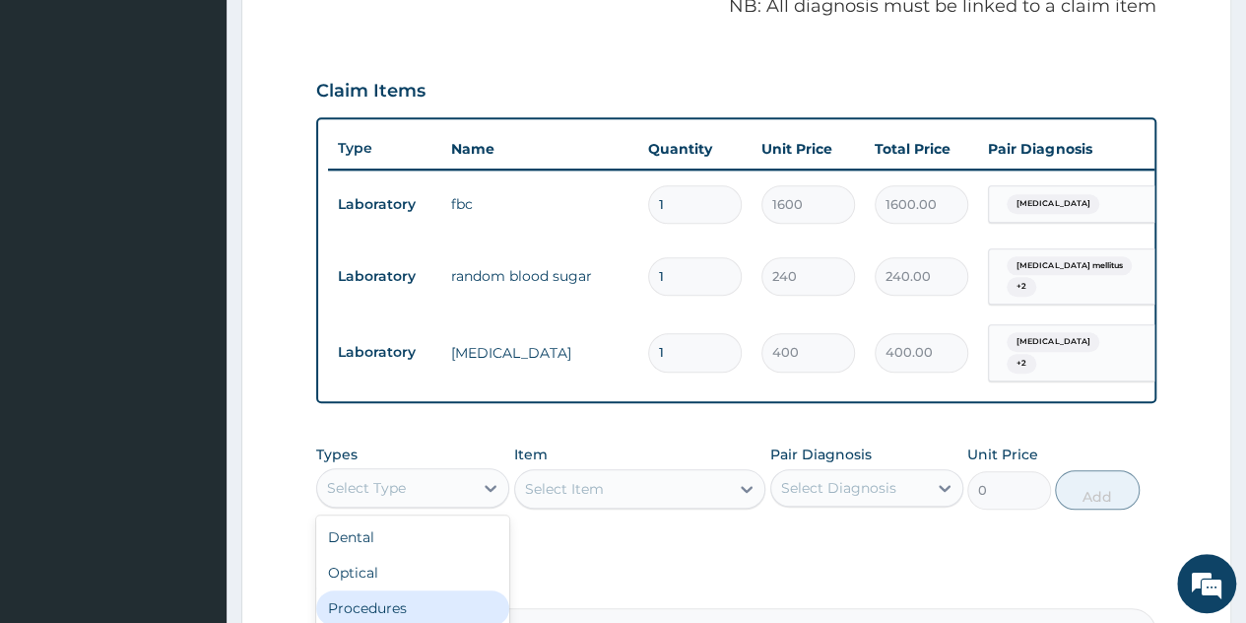
click at [394, 594] on div "Procedures" at bounding box center [412, 607] width 193 height 35
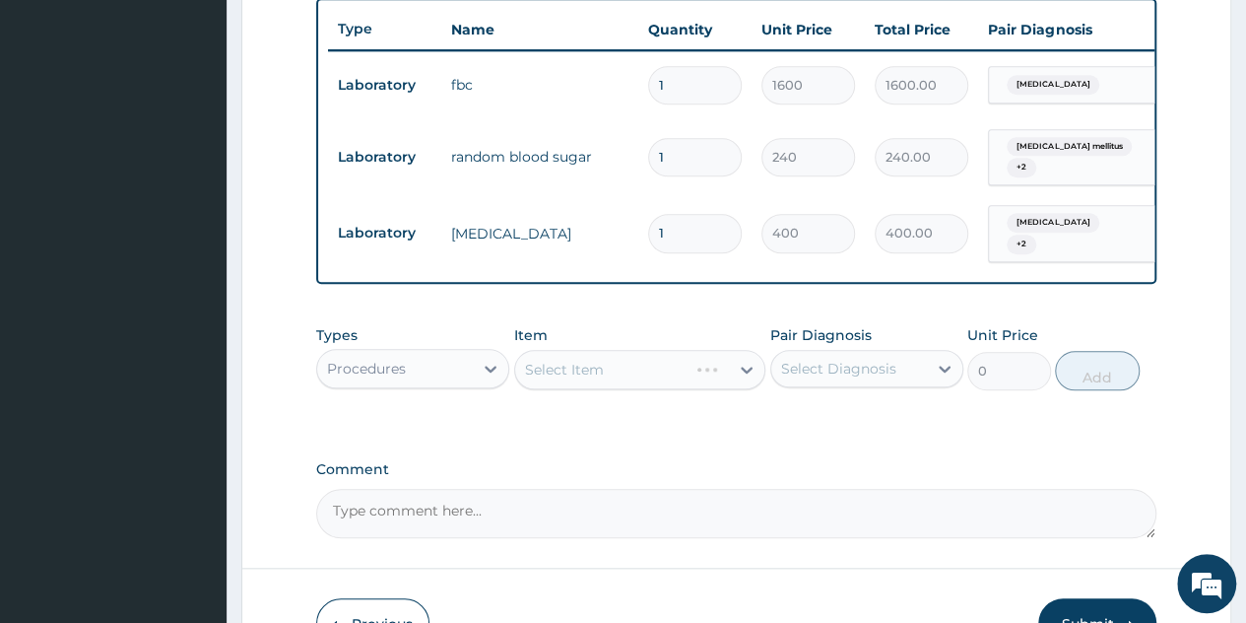
scroll to position [767, 0]
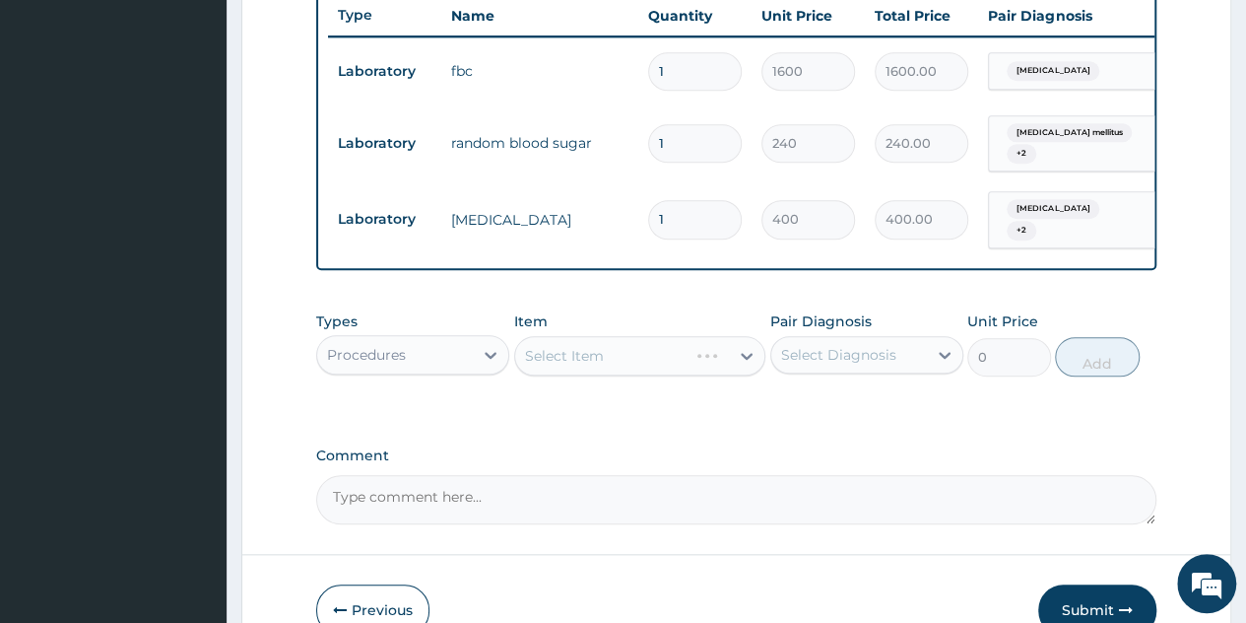
click at [744, 354] on div "Select Item" at bounding box center [640, 355] width 252 height 39
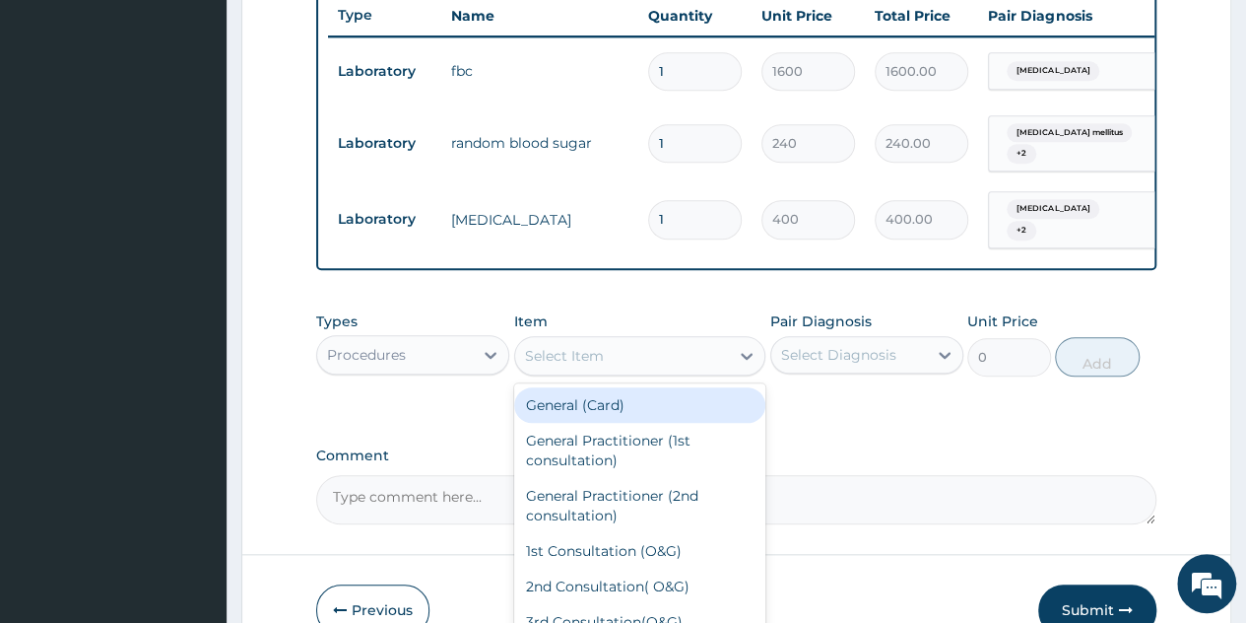
click at [744, 354] on icon at bounding box center [747, 356] width 12 height 7
click at [613, 403] on div "General (Card)" at bounding box center [640, 404] width 252 height 35
type input "500"
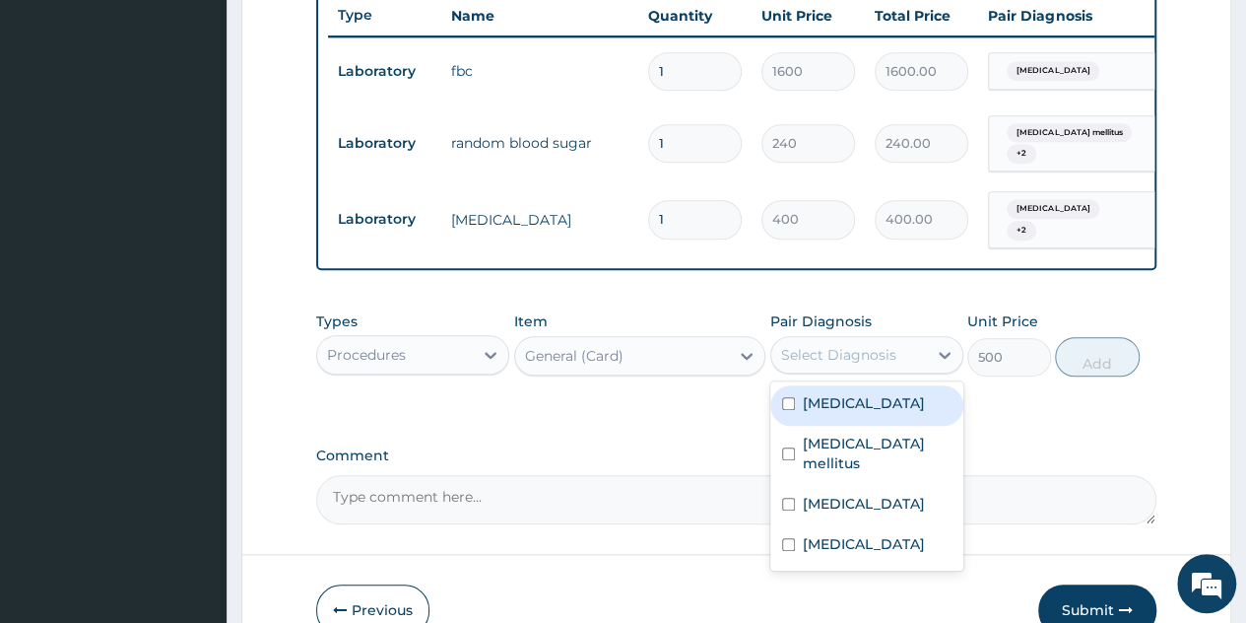
click at [919, 364] on div "Select Diagnosis" at bounding box center [850, 355] width 156 height 32
click at [900, 388] on div "Sepsis" at bounding box center [867, 405] width 193 height 40
checkbox input "true"
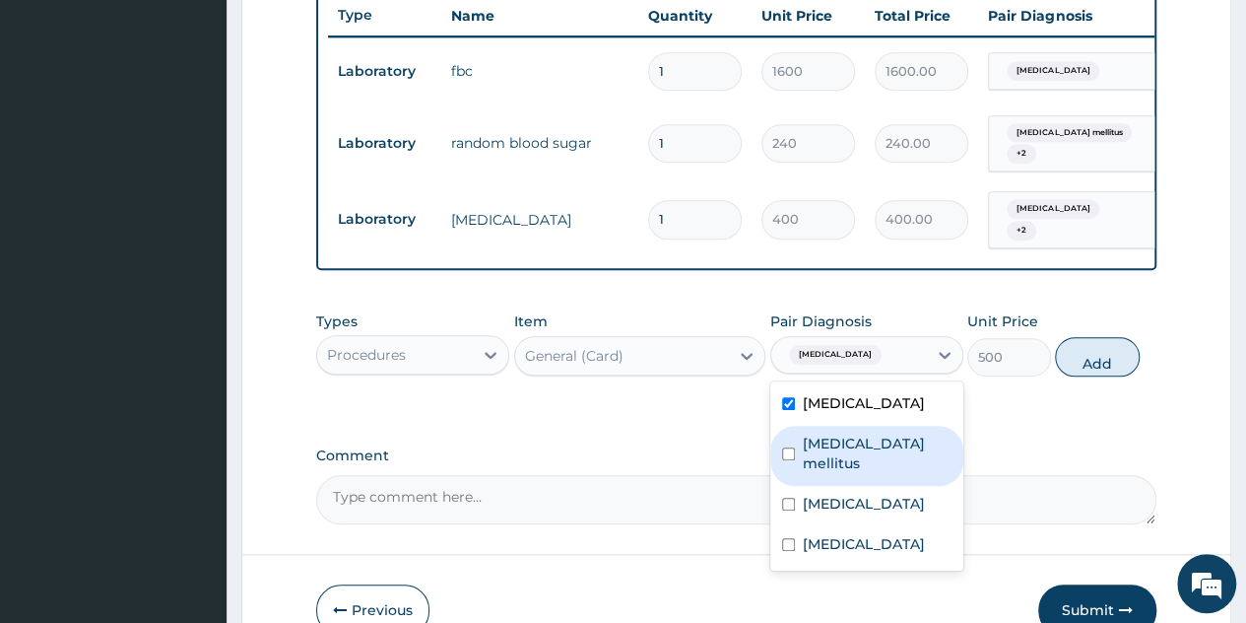
click at [870, 438] on label "Diabetes mellitus" at bounding box center [877, 453] width 149 height 39
checkbox input "true"
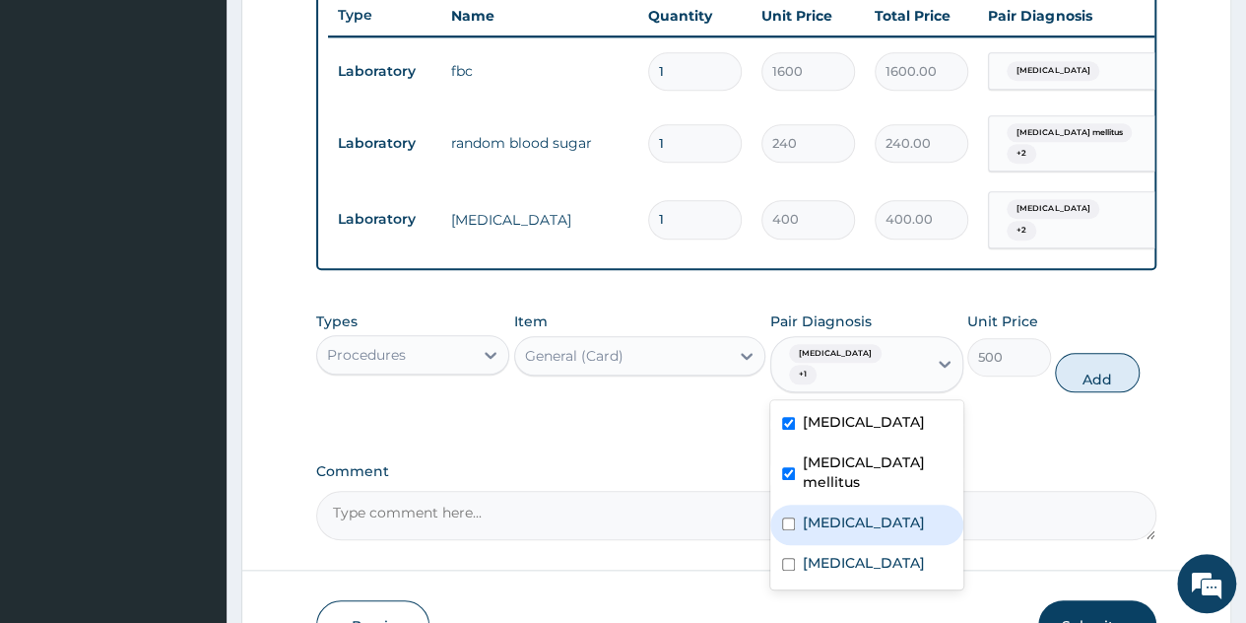
click at [863, 512] on label "[MEDICAL_DATA]" at bounding box center [864, 522] width 122 height 20
checkbox input "true"
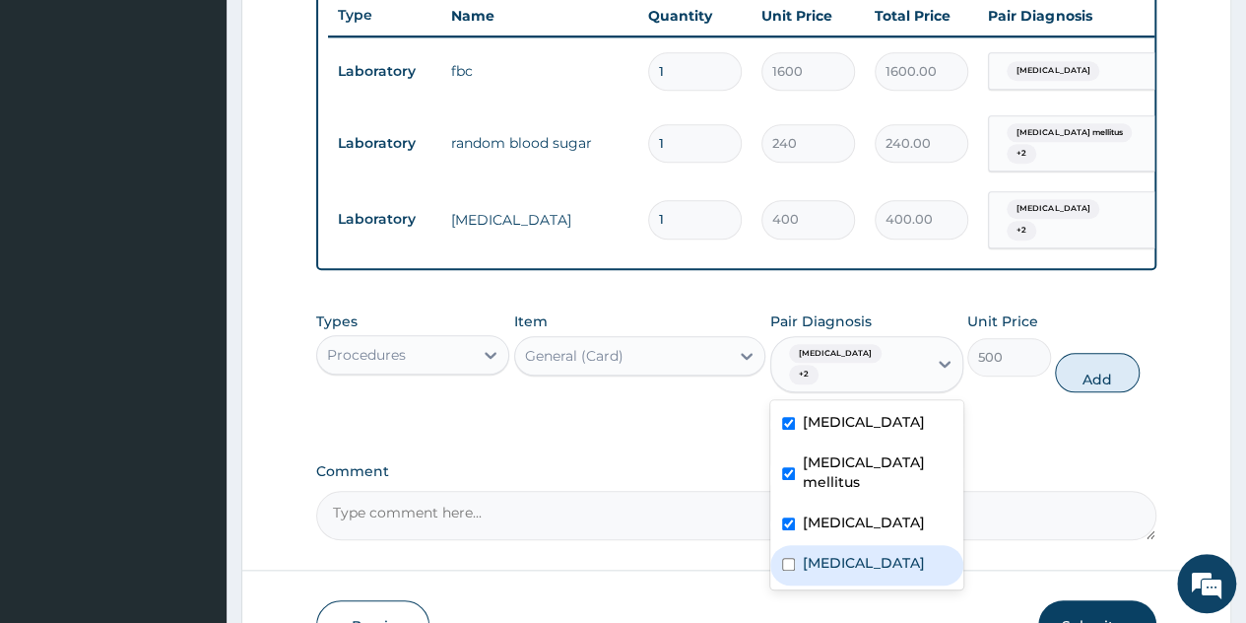
click at [849, 553] on label "Malaria" at bounding box center [864, 563] width 122 height 20
checkbox input "true"
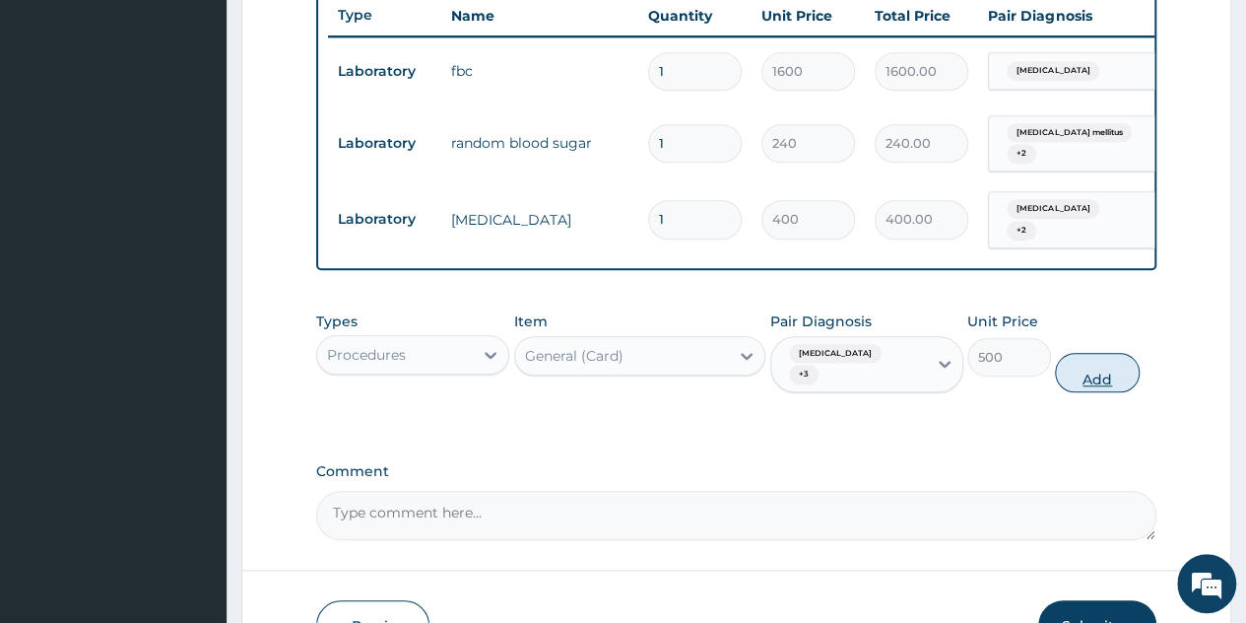
click at [1106, 359] on button "Add" at bounding box center [1097, 372] width 84 height 39
type input "0"
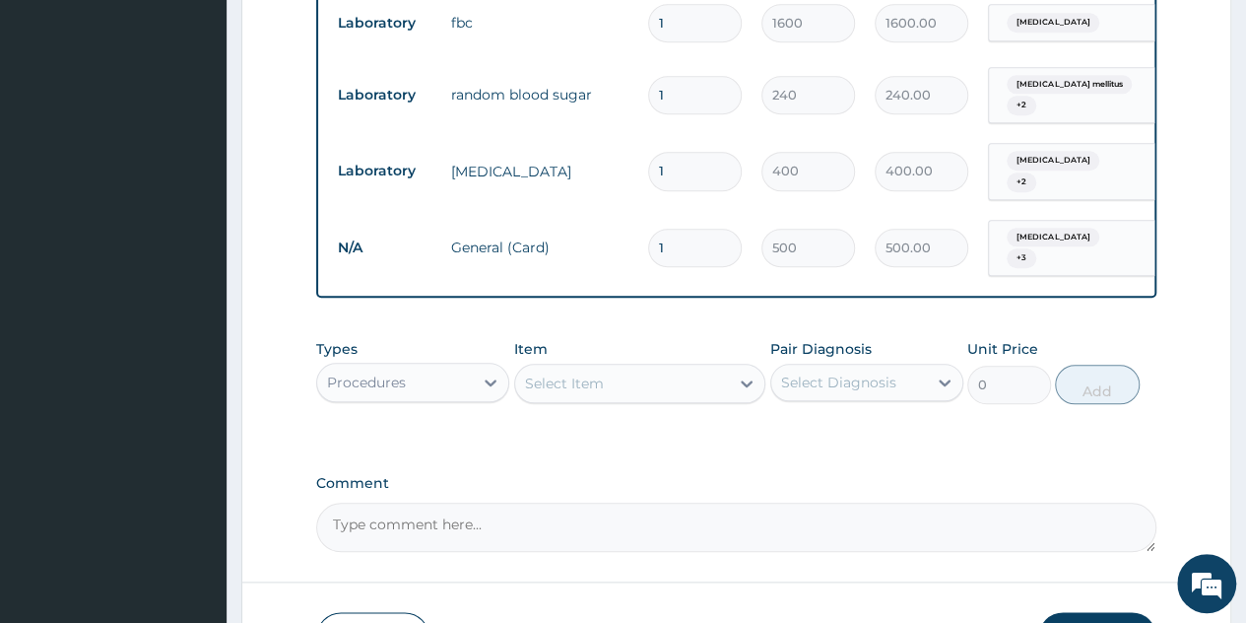
scroll to position [821, 0]
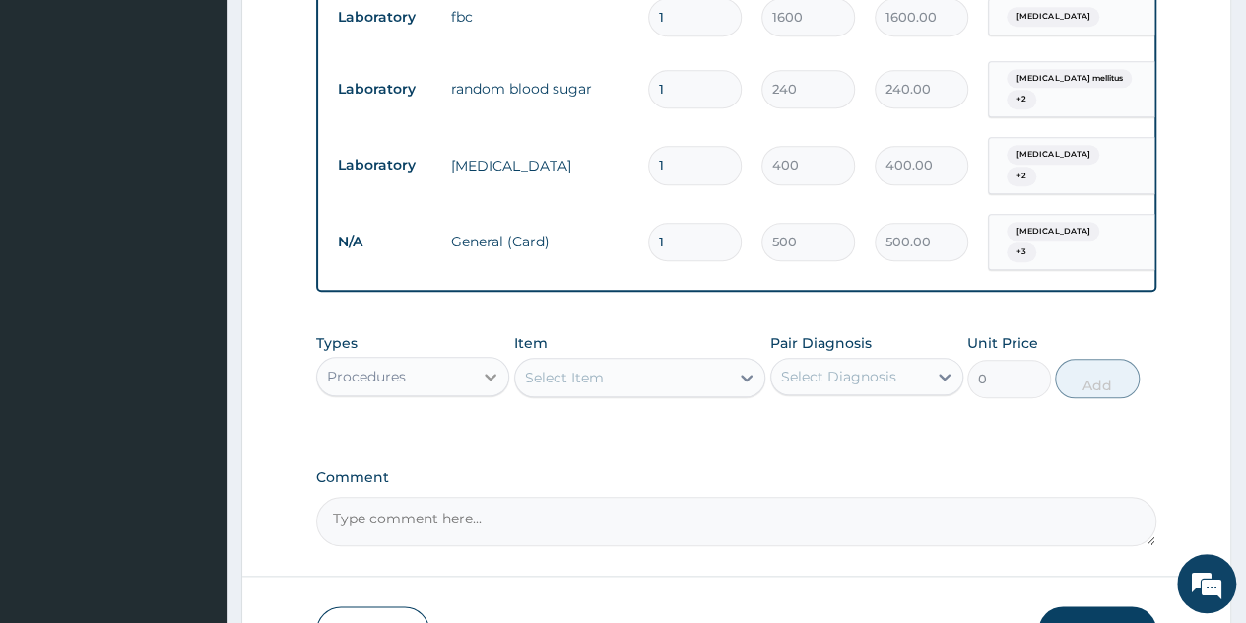
click at [487, 367] on icon at bounding box center [491, 377] width 20 height 20
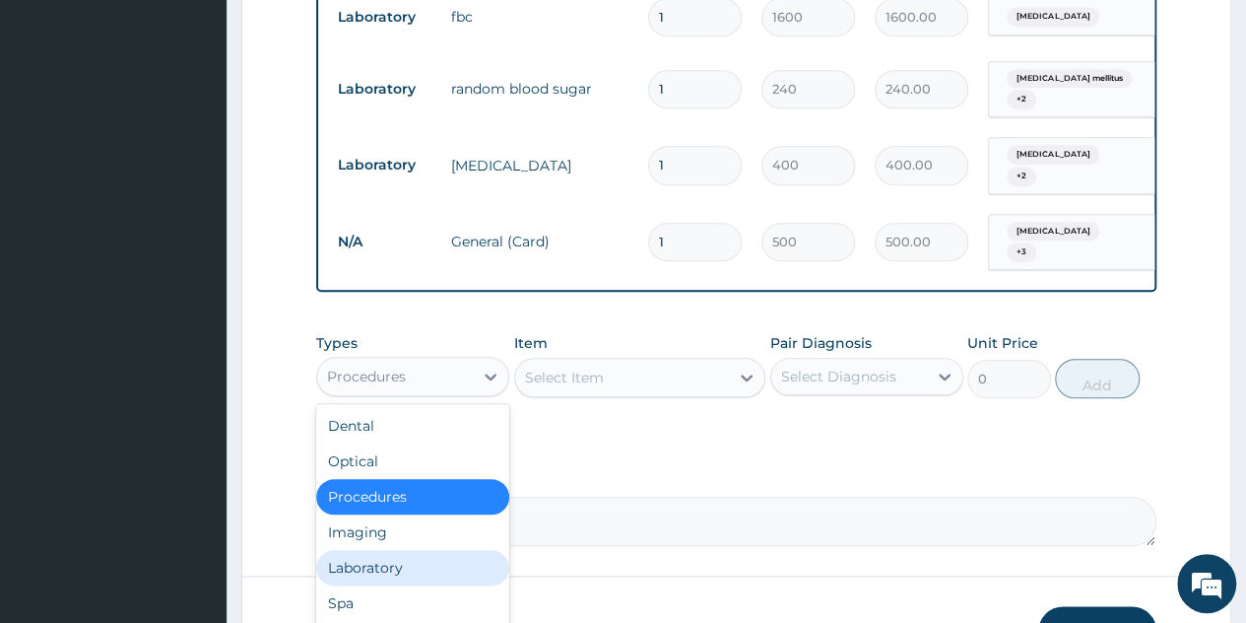
click at [378, 551] on div "Laboratory" at bounding box center [412, 567] width 193 height 35
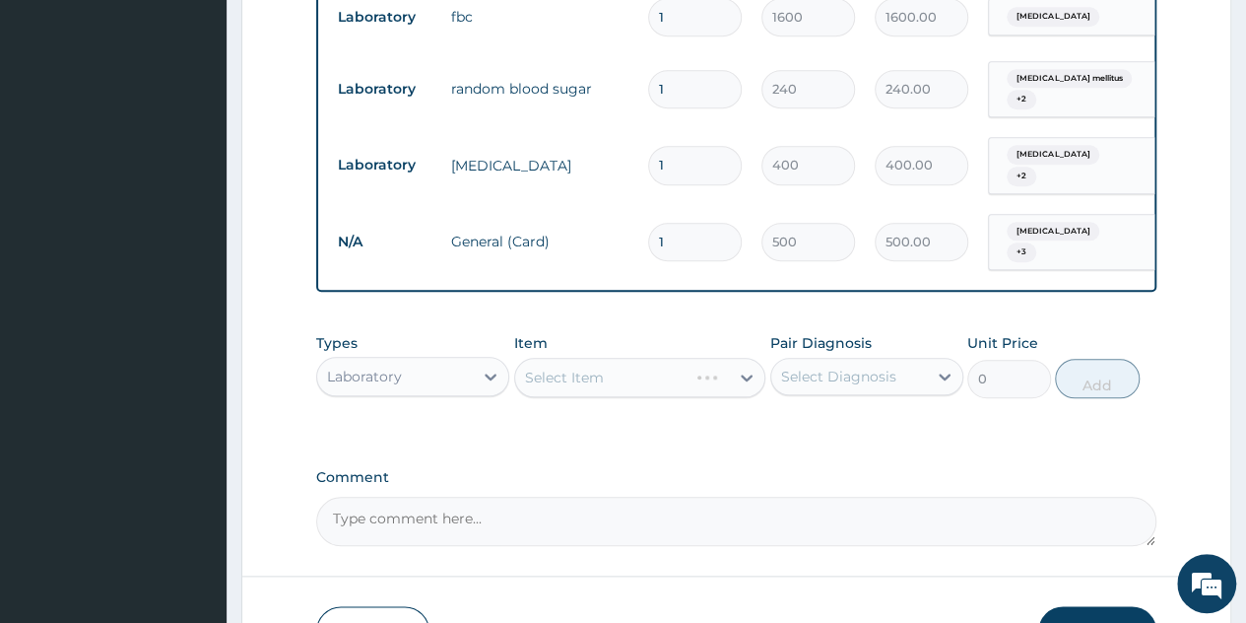
click at [745, 366] on div "Select Item" at bounding box center [640, 377] width 252 height 39
click at [745, 368] on icon at bounding box center [747, 378] width 20 height 20
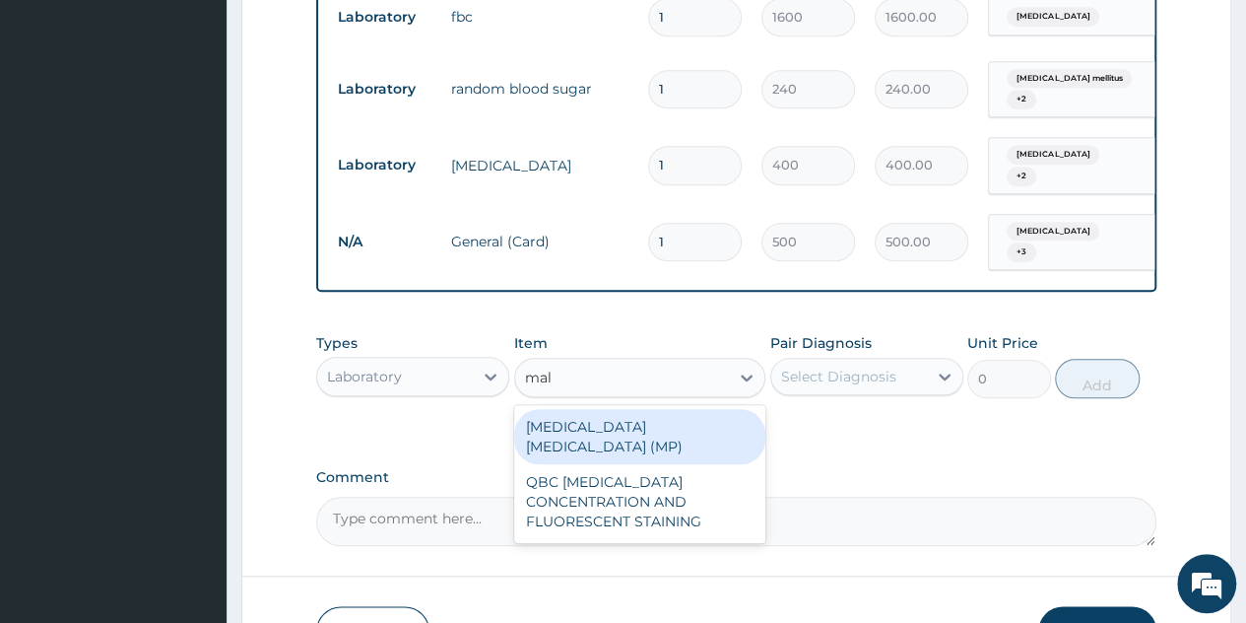
type input "mala"
click at [619, 425] on div "MALARIA PARASITE (MP)" at bounding box center [640, 436] width 252 height 55
type input "560"
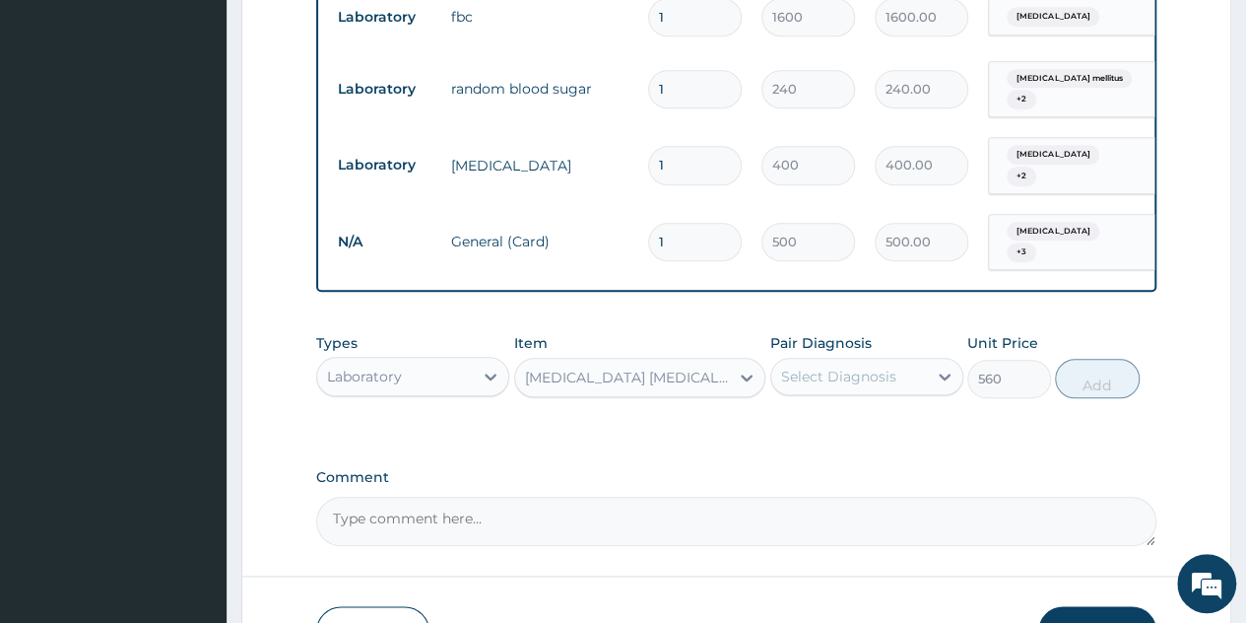
click at [905, 368] on div "Select Diagnosis" at bounding box center [850, 377] width 156 height 32
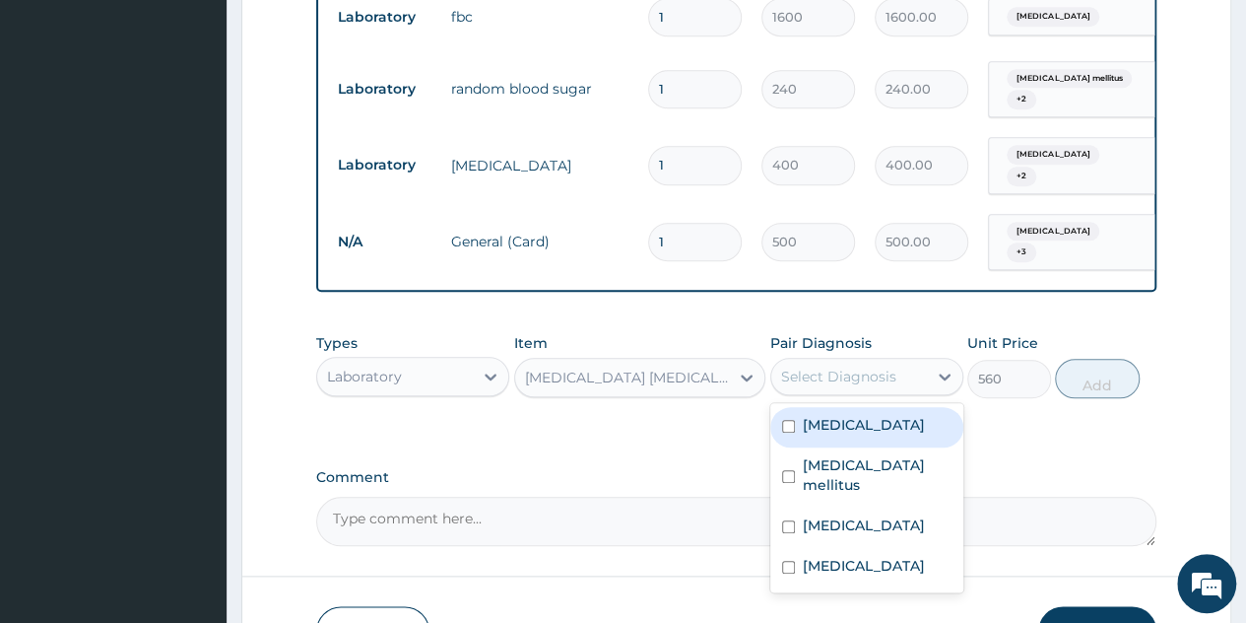
click at [846, 421] on div "Sepsis" at bounding box center [867, 427] width 193 height 40
checkbox input "true"
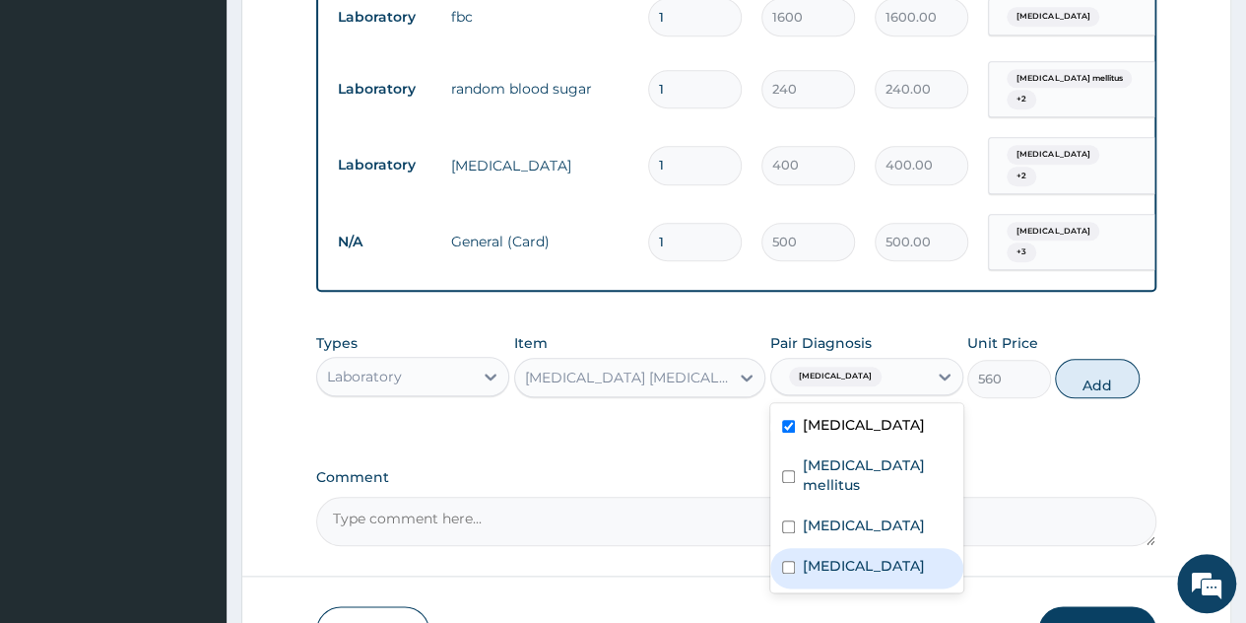
click at [832, 556] on label "Malaria" at bounding box center [864, 566] width 122 height 20
checkbox input "true"
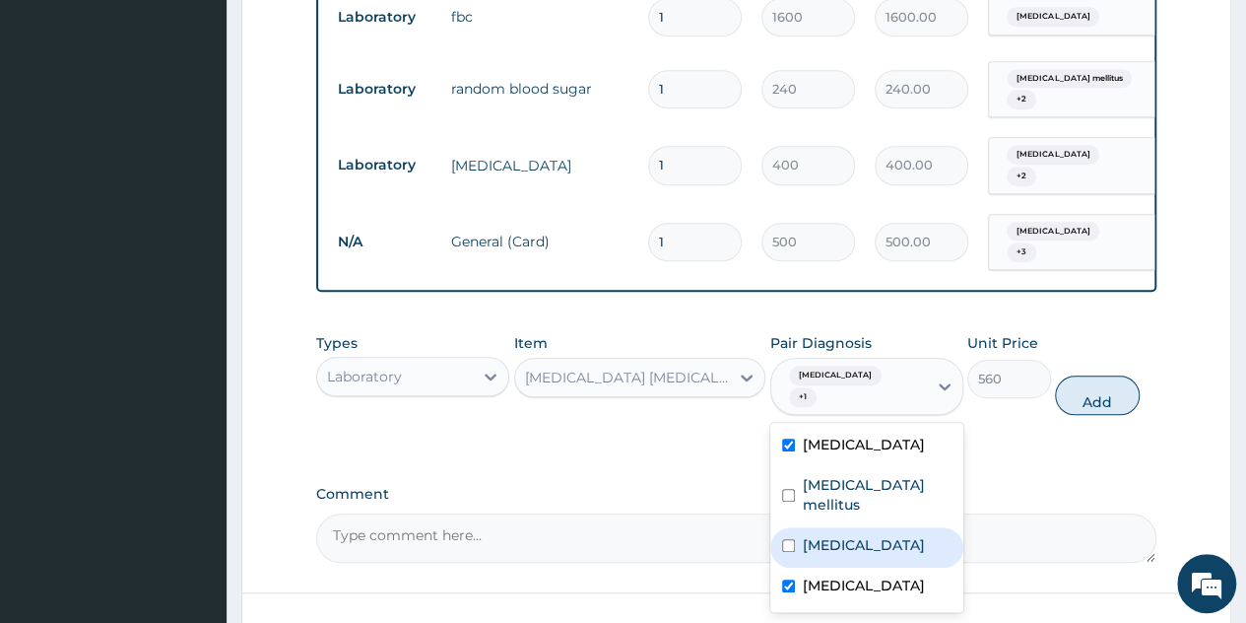
click at [857, 535] on label "[MEDICAL_DATA]" at bounding box center [864, 545] width 122 height 20
checkbox input "false"
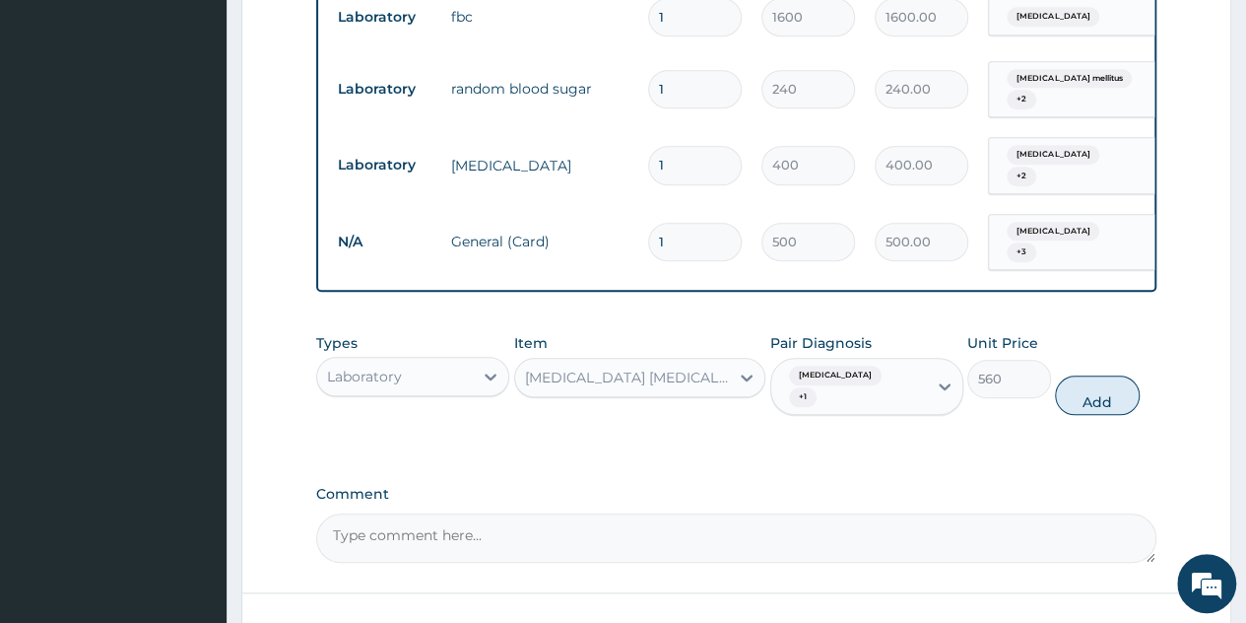
drag, startPoint x: 1093, startPoint y: 376, endPoint x: 741, endPoint y: 208, distance: 390.0
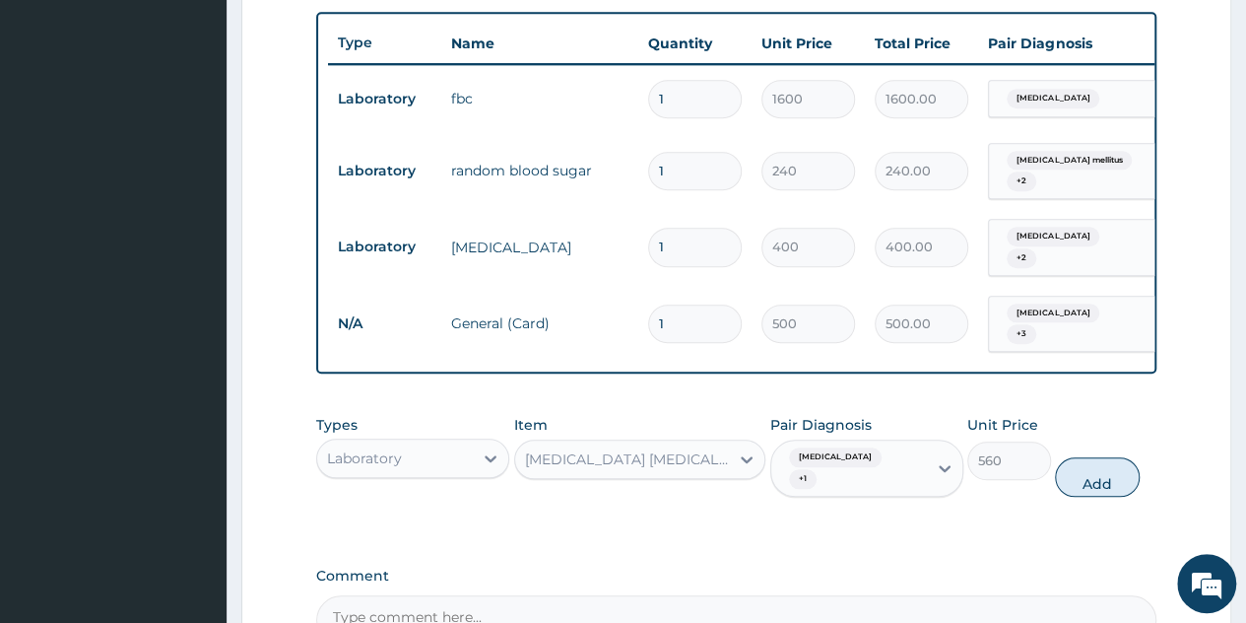
scroll to position [742, 0]
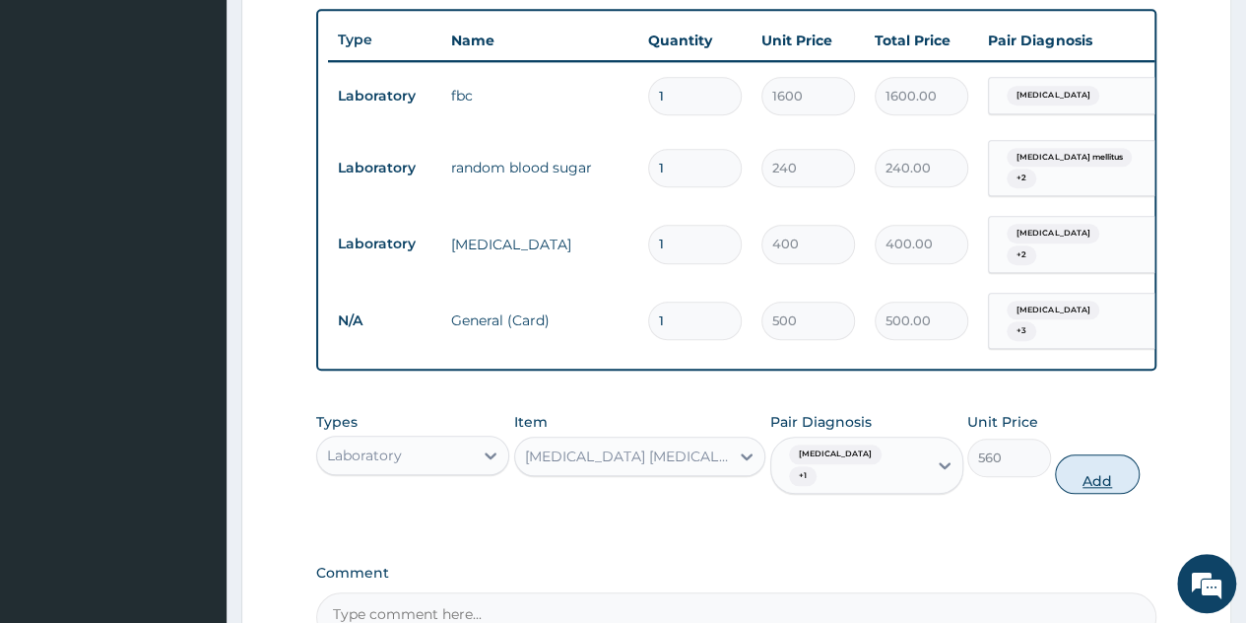
click at [1082, 454] on button "Add" at bounding box center [1097, 473] width 84 height 39
type input "0"
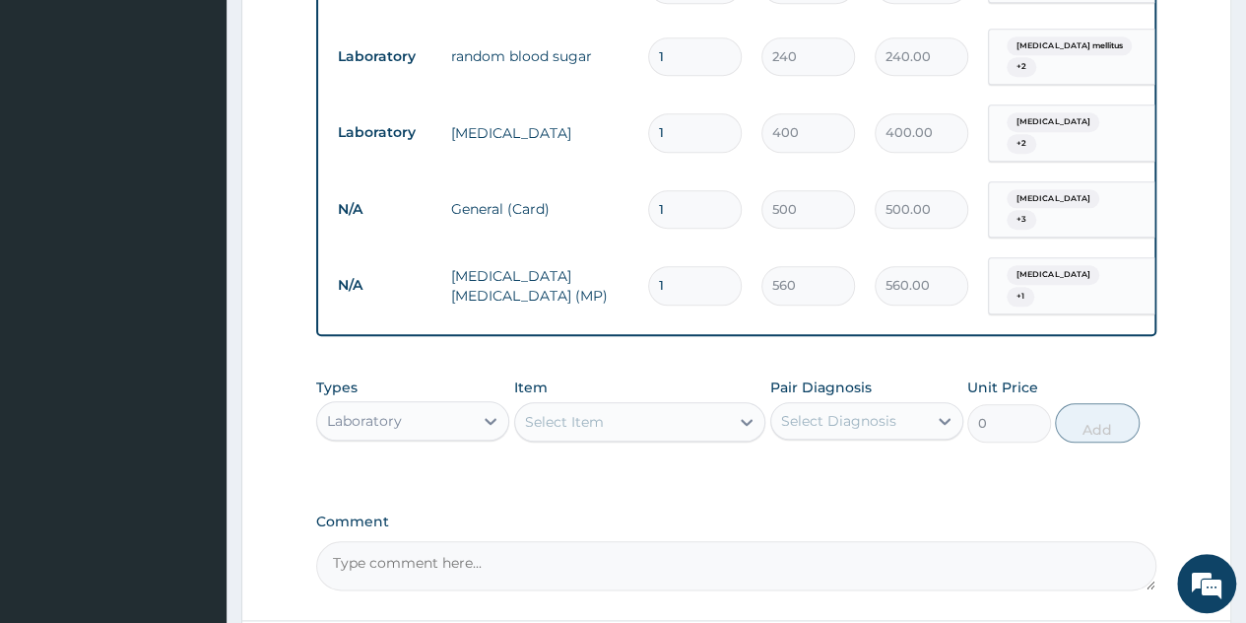
scroll to position [882, 0]
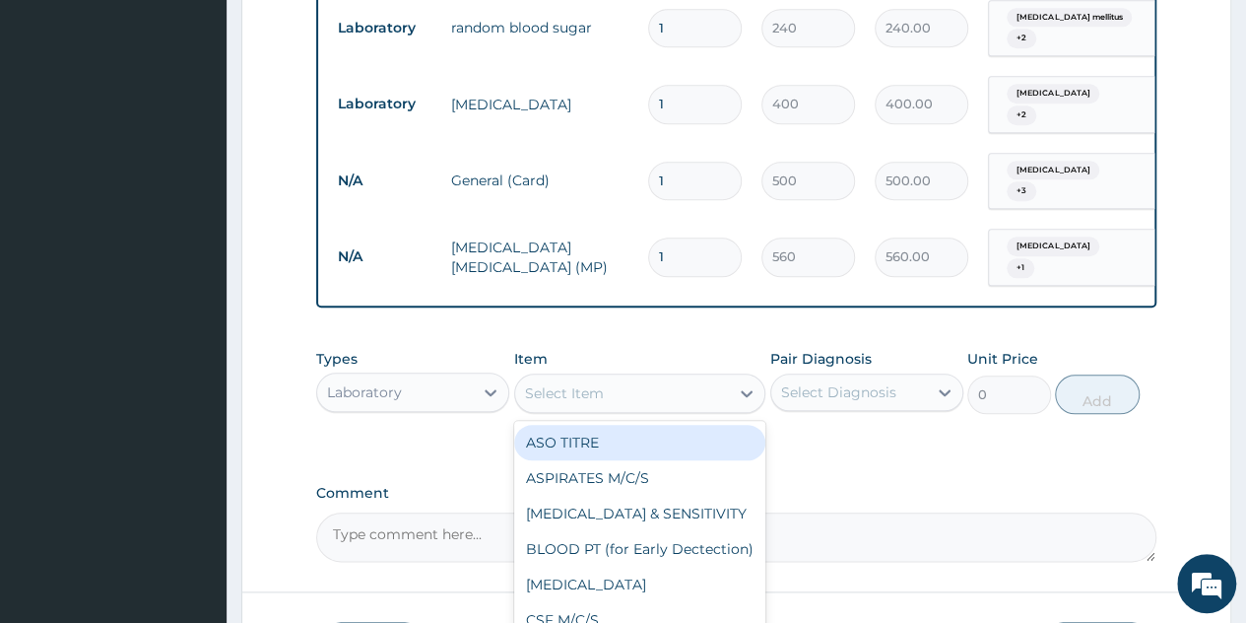
click at [725, 377] on div "Select Item" at bounding box center [622, 393] width 215 height 32
type input "c"
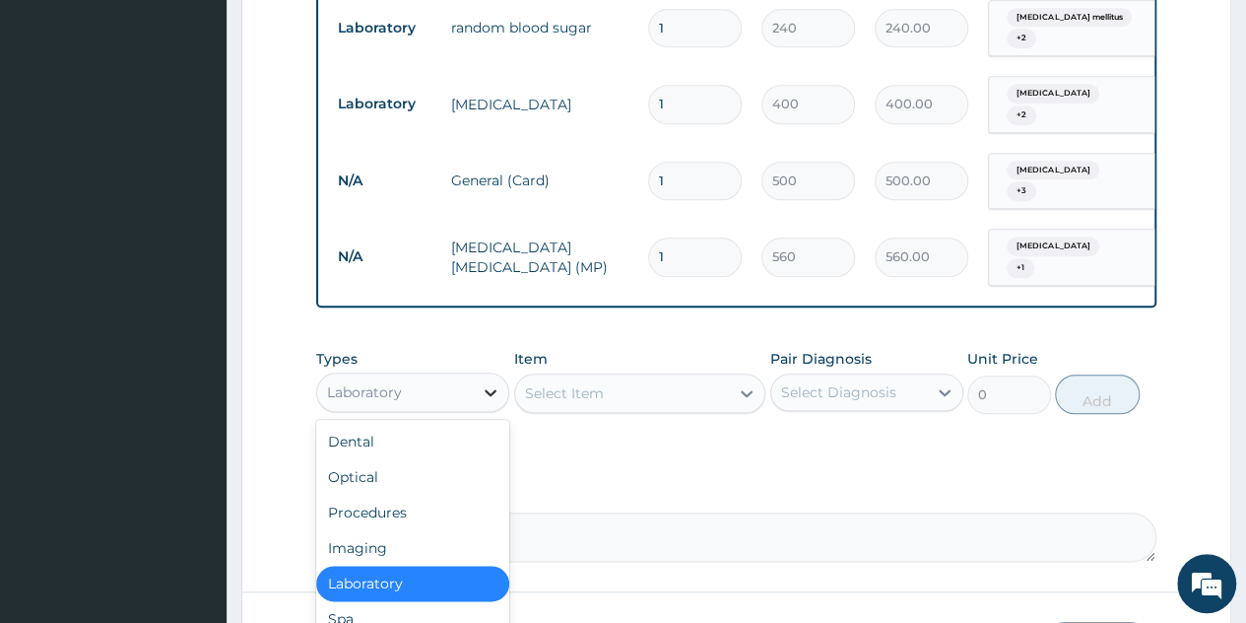
click at [484, 374] on div at bounding box center [490, 391] width 35 height 35
click at [396, 504] on div "Procedures" at bounding box center [412, 512] width 193 height 35
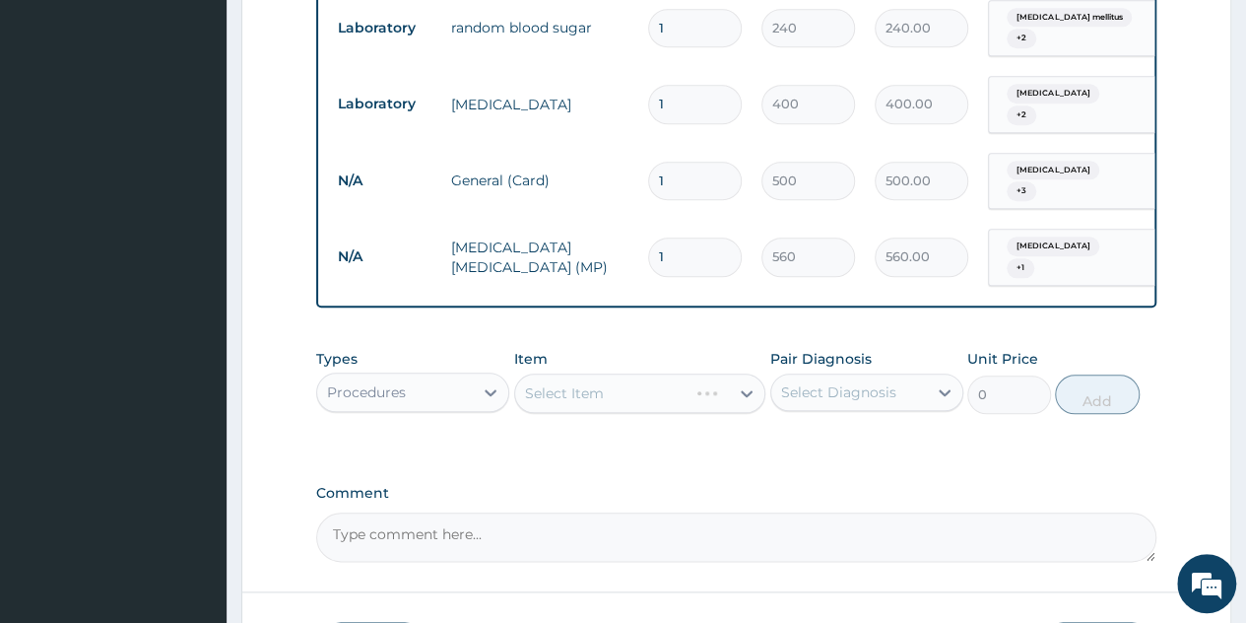
click at [759, 373] on div "Select Item" at bounding box center [640, 392] width 252 height 39
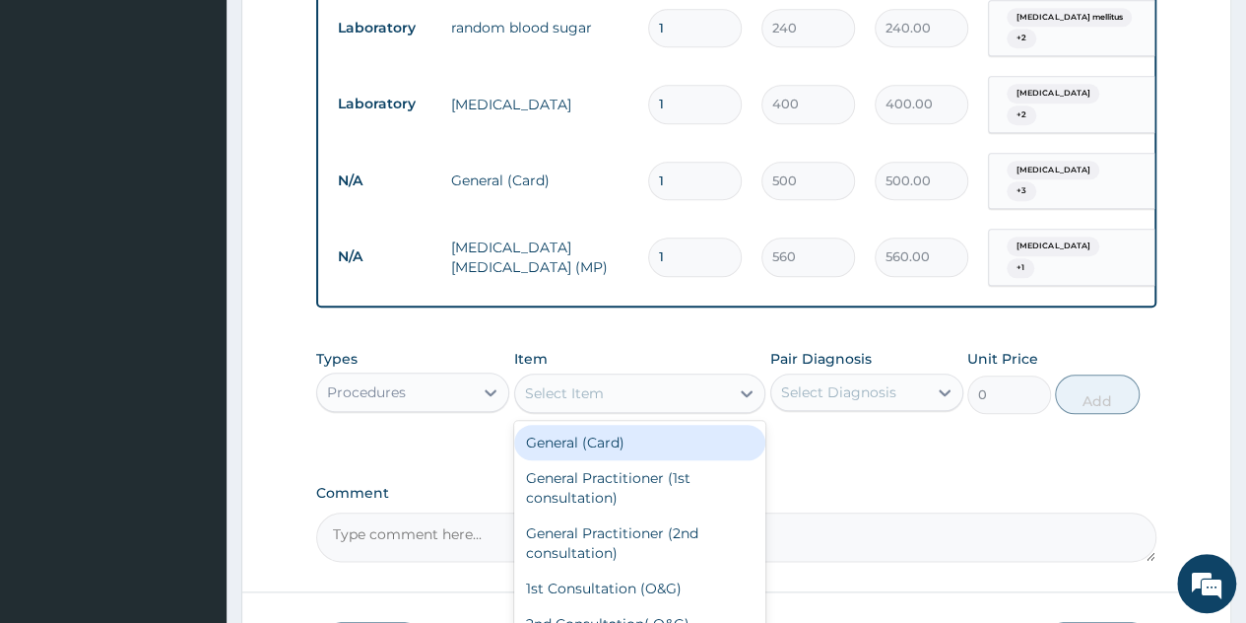
click at [759, 375] on div at bounding box center [746, 392] width 35 height 35
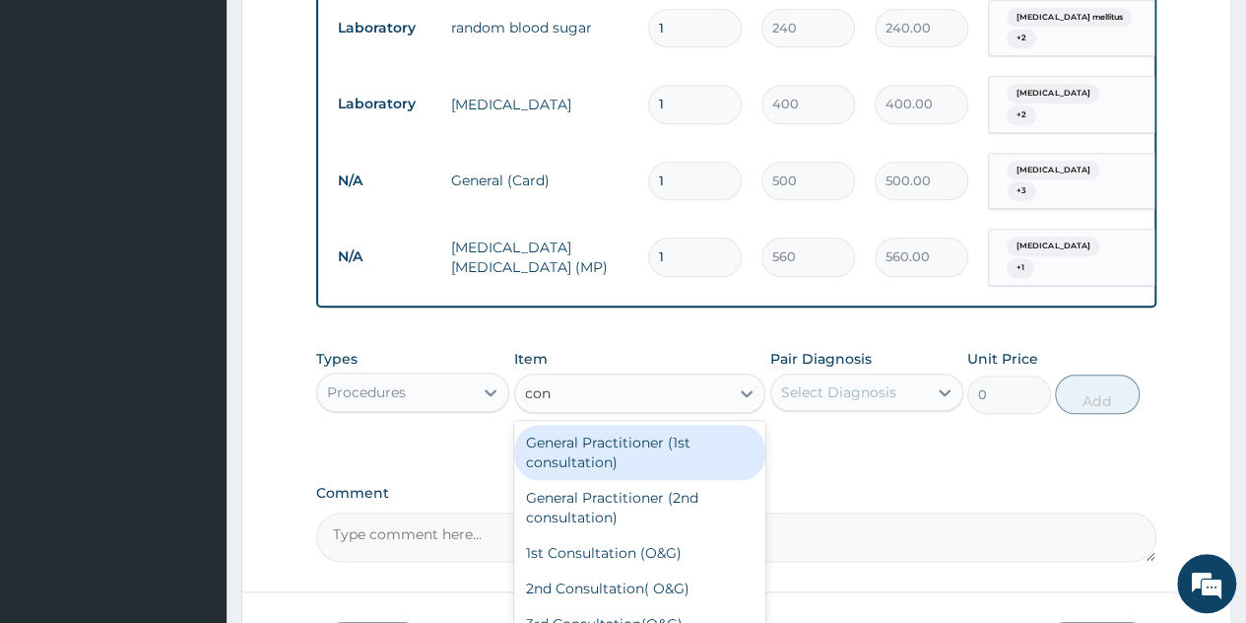
type input "cons"
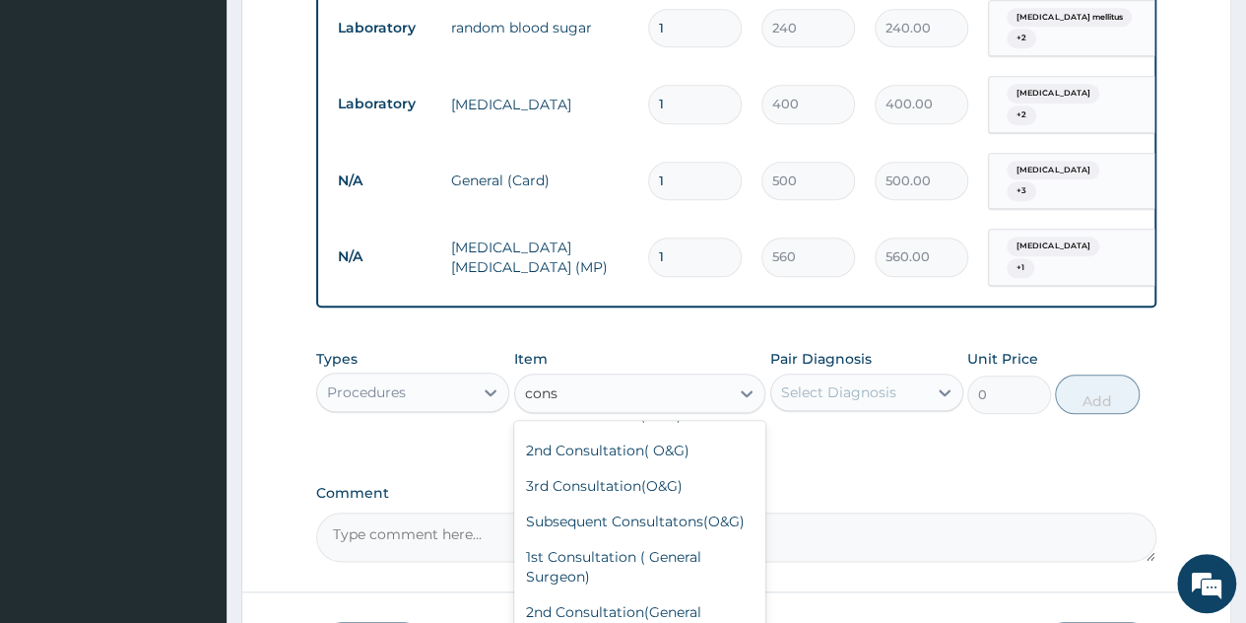
scroll to position [0, 0]
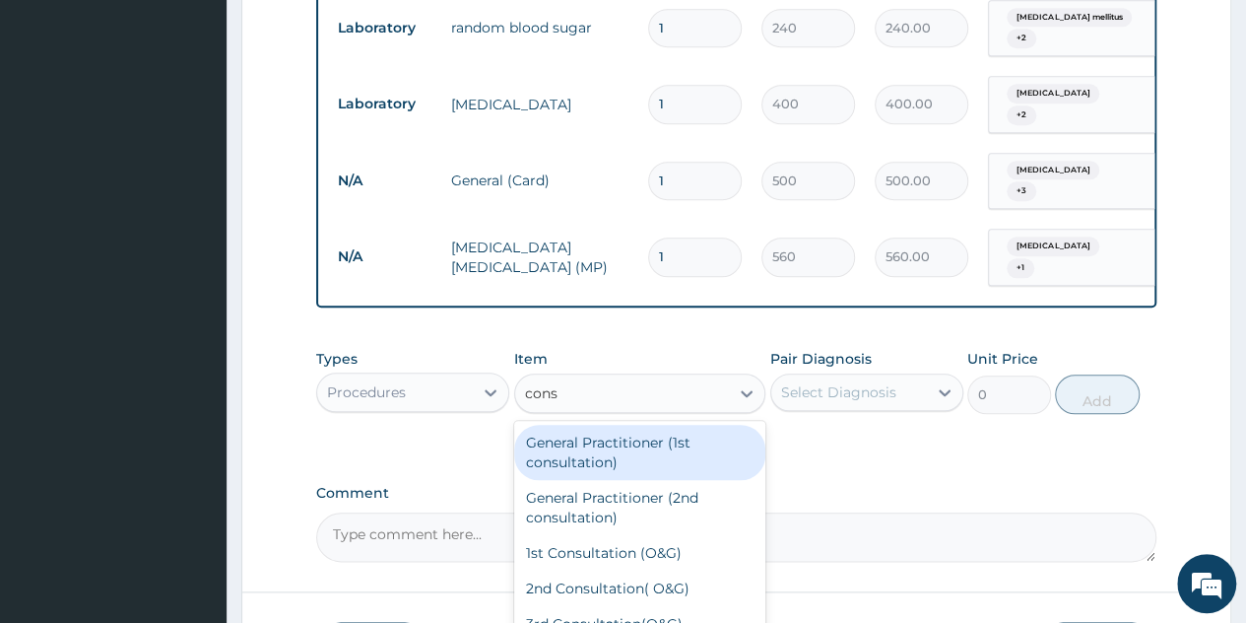
drag, startPoint x: 671, startPoint y: 433, endPoint x: 916, endPoint y: 377, distance: 251.5
click at [916, 377] on div "Types Procedures Item option MALARIA PARASITE (MP), selected. option General Pr…" at bounding box center [736, 381] width 841 height 85
click at [725, 440] on div "General Practitioner (1st consultation)" at bounding box center [640, 452] width 252 height 55
type input "1500"
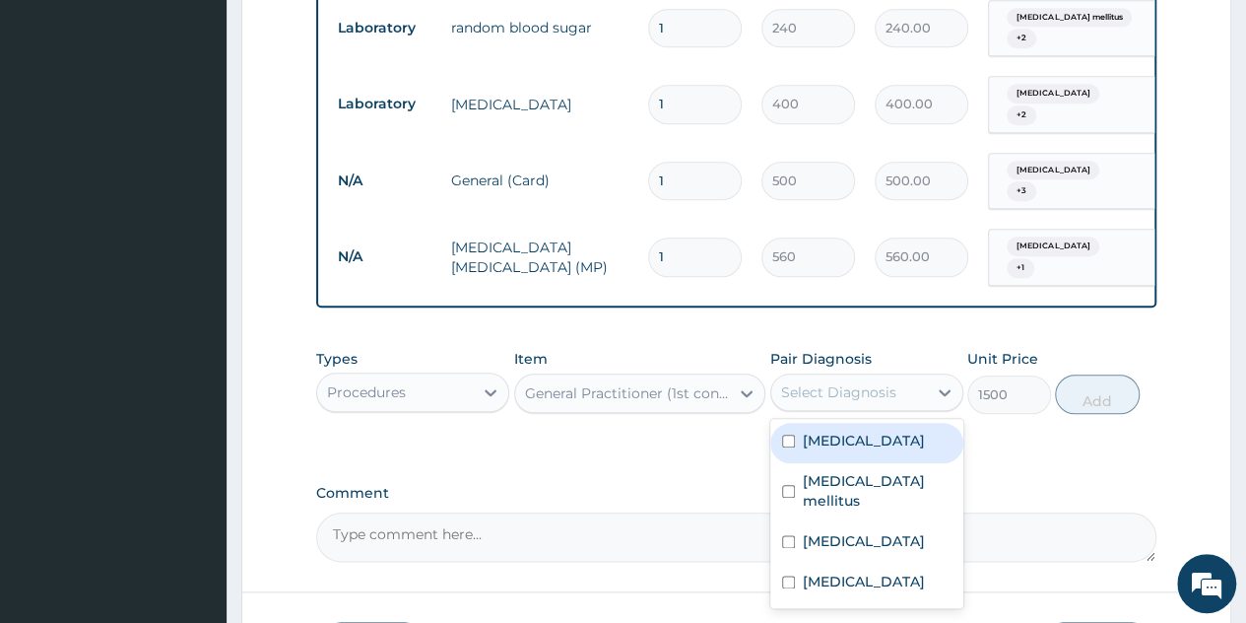
click at [908, 383] on div "Select Diagnosis" at bounding box center [850, 392] width 156 height 32
drag, startPoint x: 865, startPoint y: 427, endPoint x: 856, endPoint y: 485, distance: 58.8
click at [856, 485] on div "Sepsis Diabetes mellitus Hypertensive urgency Malaria" at bounding box center [867, 513] width 193 height 189
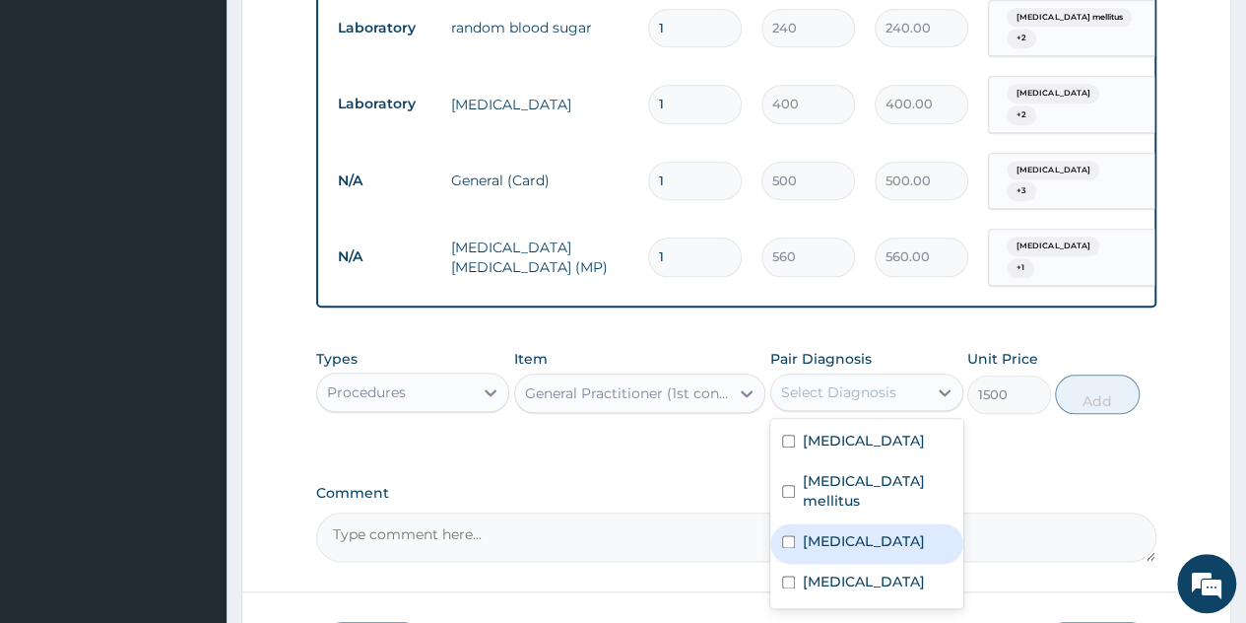
click at [856, 523] on div "[MEDICAL_DATA]" at bounding box center [867, 543] width 193 height 40
checkbox input "true"
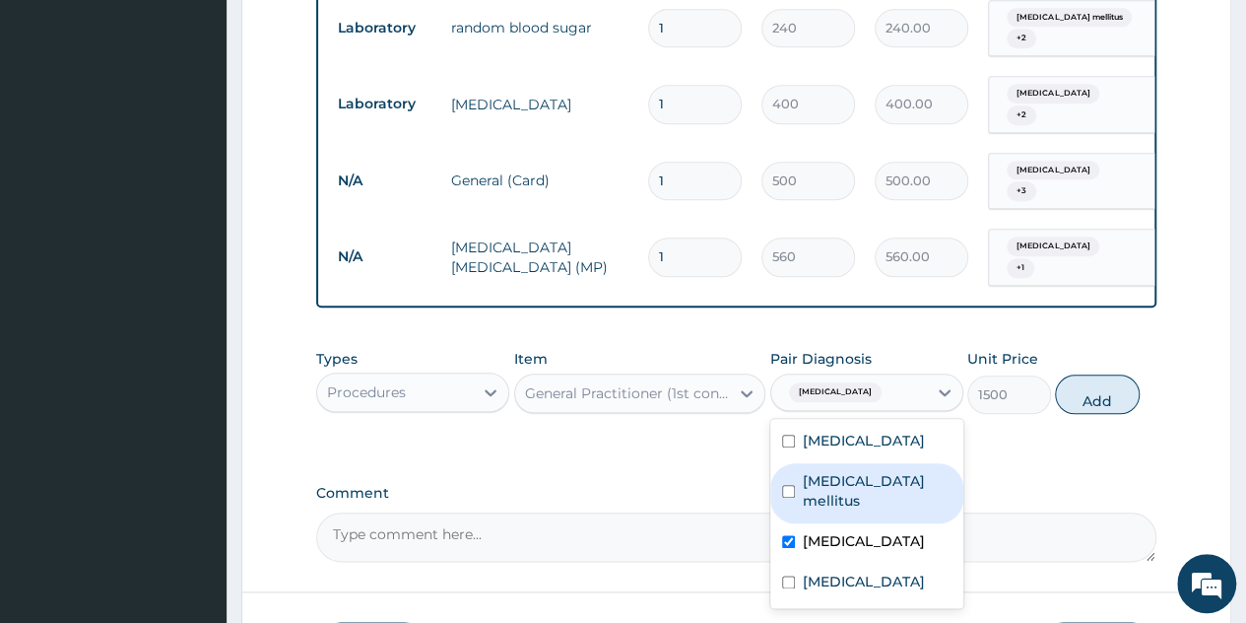
click at [860, 471] on label "Diabetes mellitus" at bounding box center [877, 490] width 149 height 39
checkbox input "true"
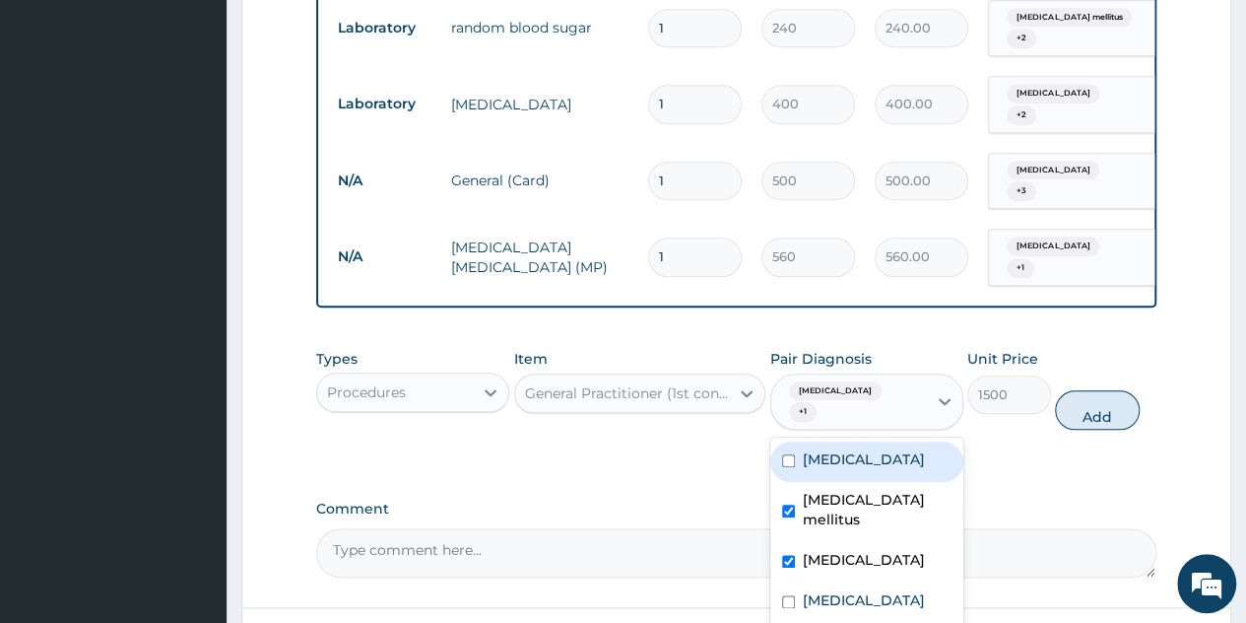
click at [826, 441] on div "Sepsis" at bounding box center [867, 461] width 193 height 40
checkbox input "true"
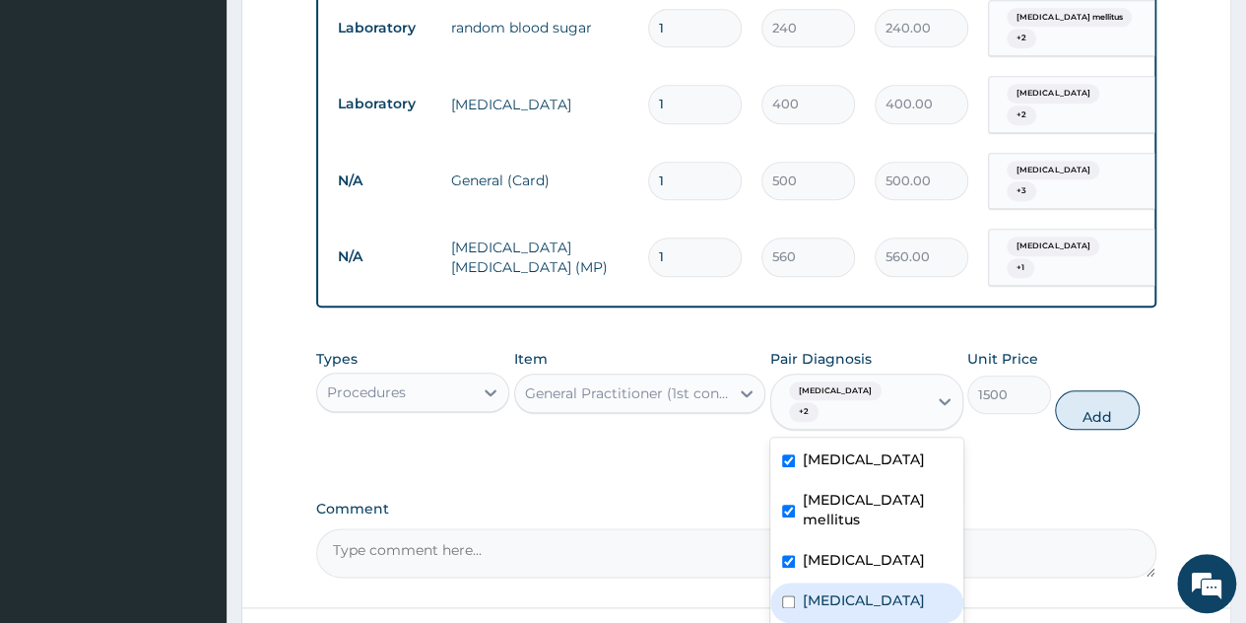
click at [833, 590] on label "Malaria" at bounding box center [864, 600] width 122 height 20
checkbox input "true"
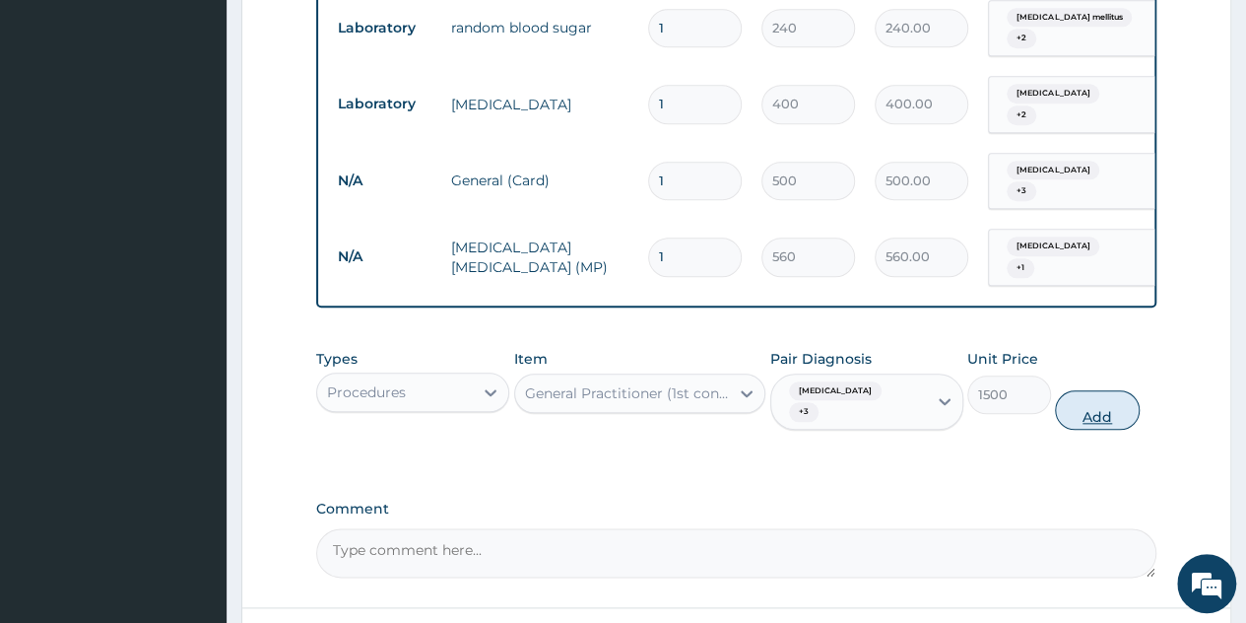
click at [1090, 390] on button "Add" at bounding box center [1097, 409] width 84 height 39
type input "0"
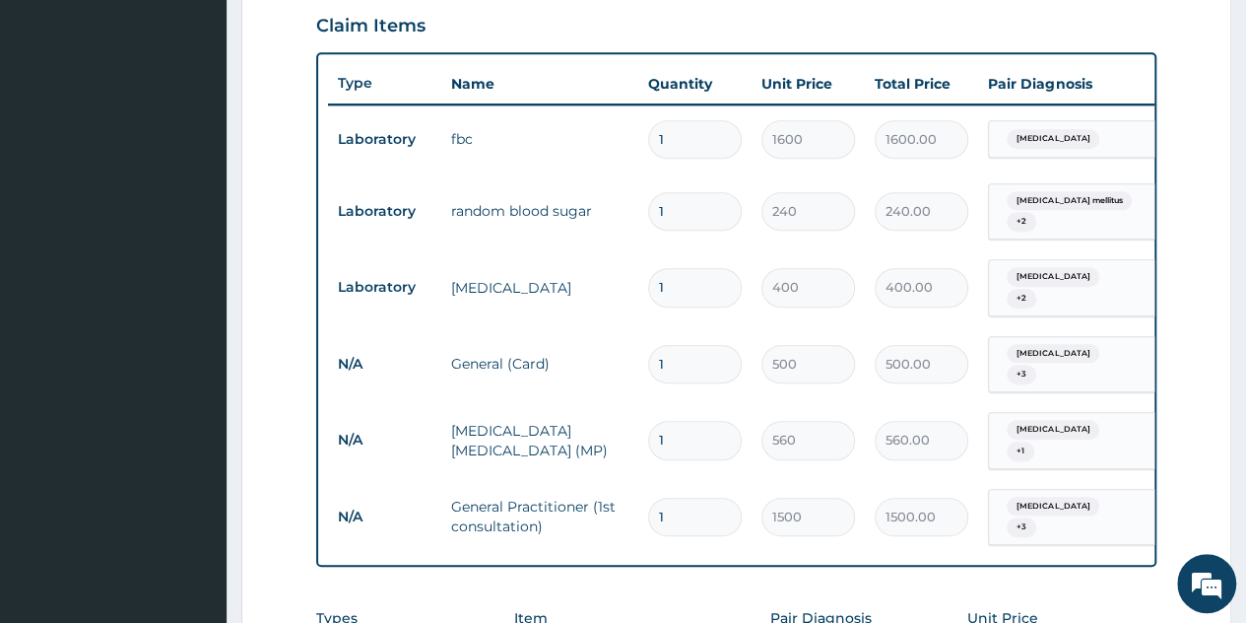
scroll to position [1084, 0]
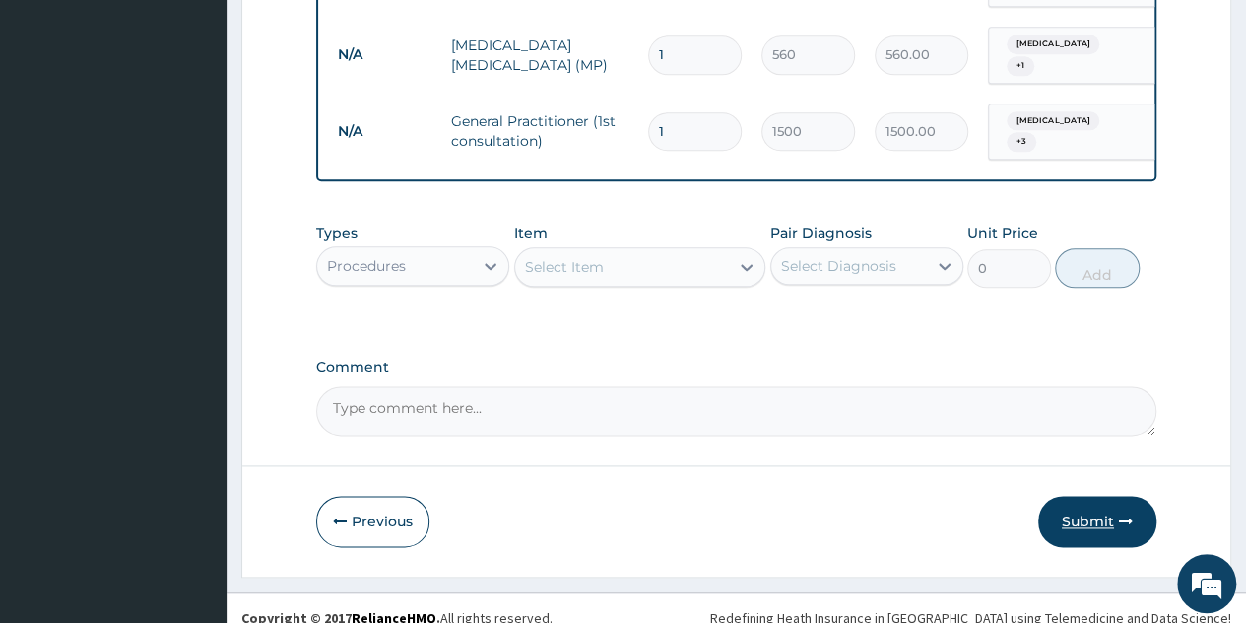
click at [1084, 511] on button "Submit" at bounding box center [1098, 521] width 118 height 51
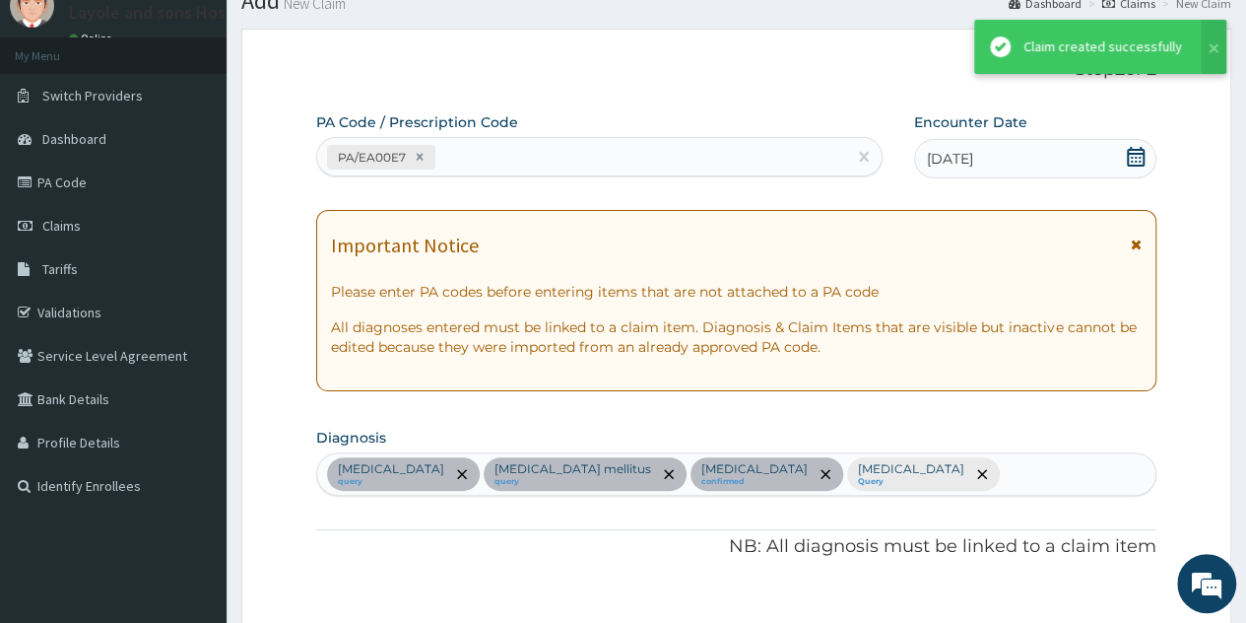
scroll to position [1066, 0]
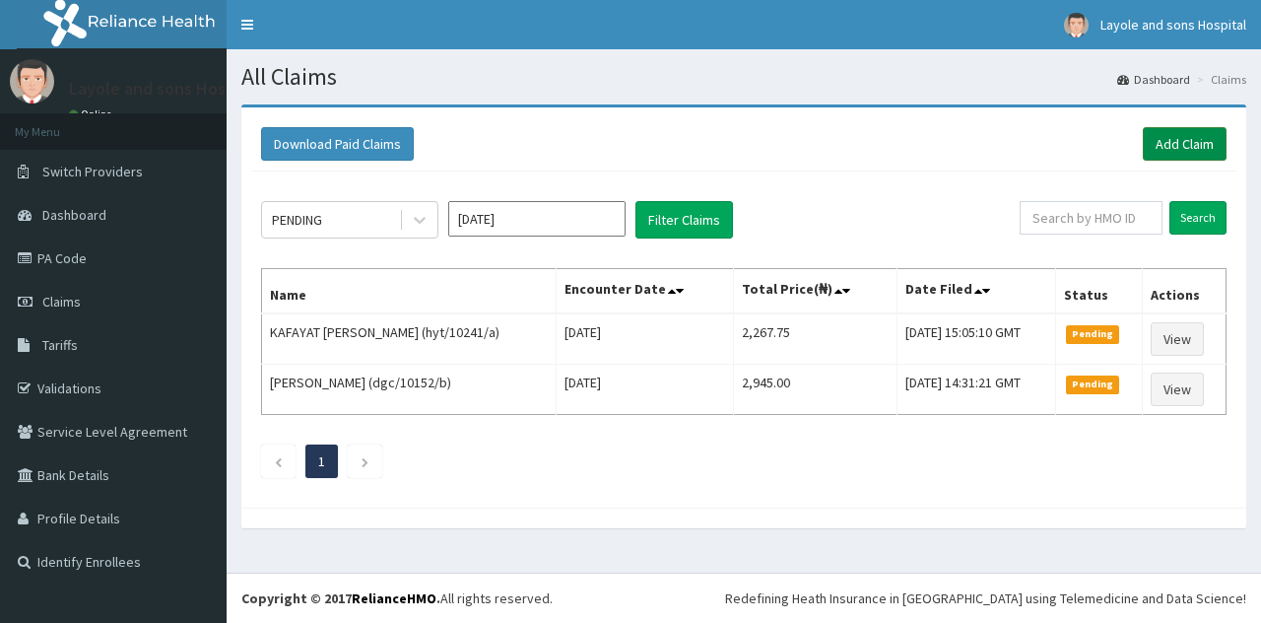
click at [1178, 147] on link "Add Claim" at bounding box center [1185, 144] width 84 height 34
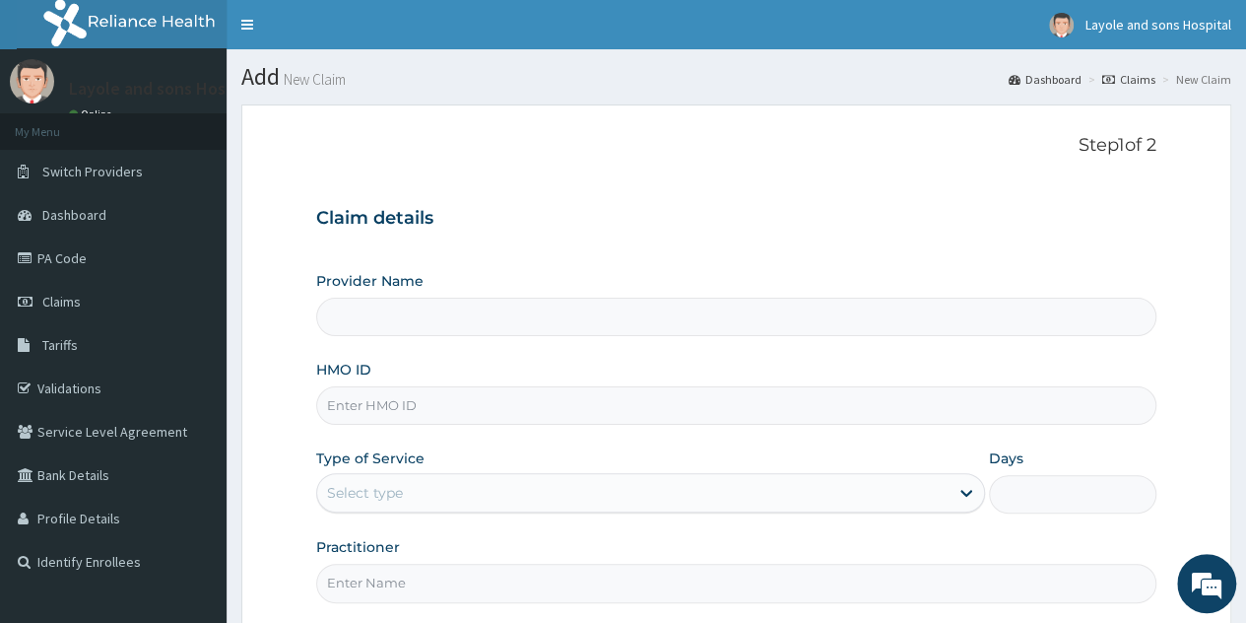
click at [444, 425] on div "Provider Name HMO ID Type of Service Select type Days Practitioner" at bounding box center [736, 436] width 841 height 331
click at [497, 393] on input "HMO ID" at bounding box center [736, 405] width 841 height 38
type input "Layole and sons hospital limited"
type input "dgc/10152/a"
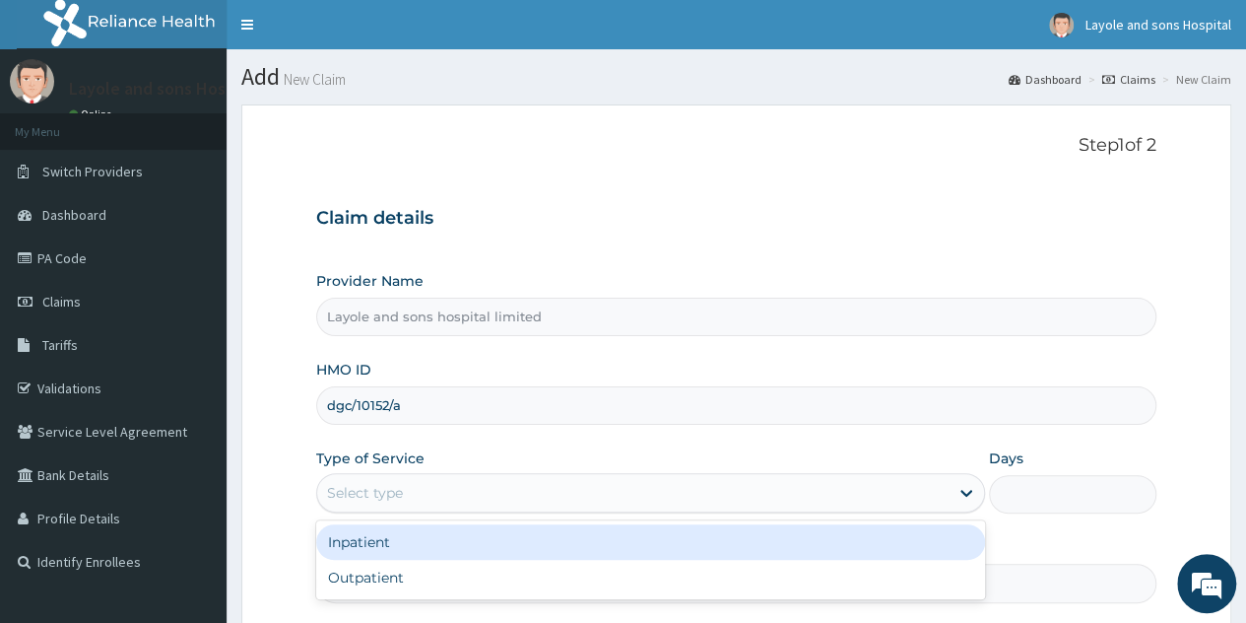
drag, startPoint x: 954, startPoint y: 494, endPoint x: 559, endPoint y: 444, distance: 398.2
click at [559, 444] on div "Provider Name Layole and sons hospital limited HMO ID dgc/10152/a Type of Servi…" at bounding box center [736, 436] width 841 height 331
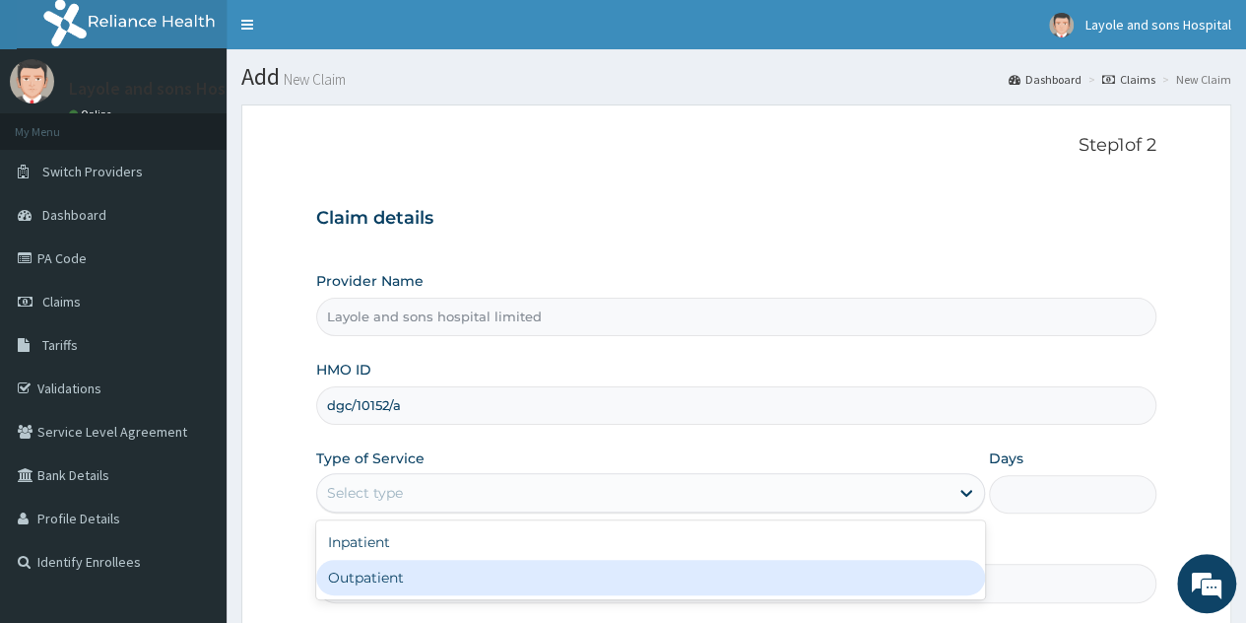
click at [378, 574] on div "Outpatient" at bounding box center [650, 577] width 669 height 35
type input "1"
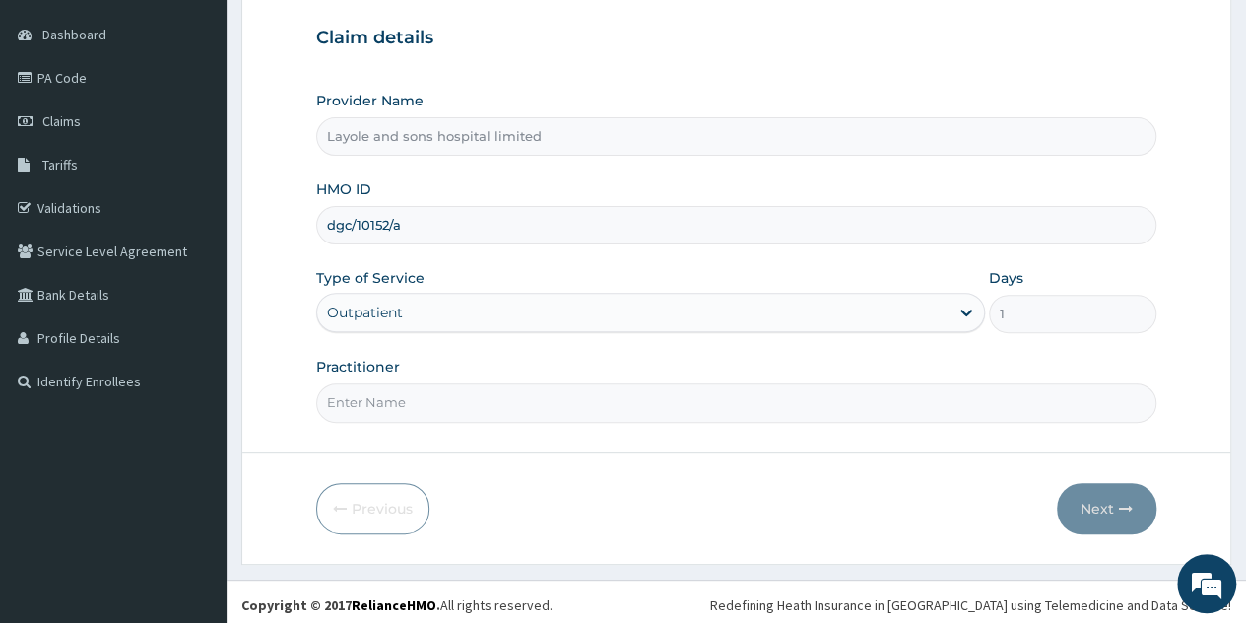
scroll to position [185, 0]
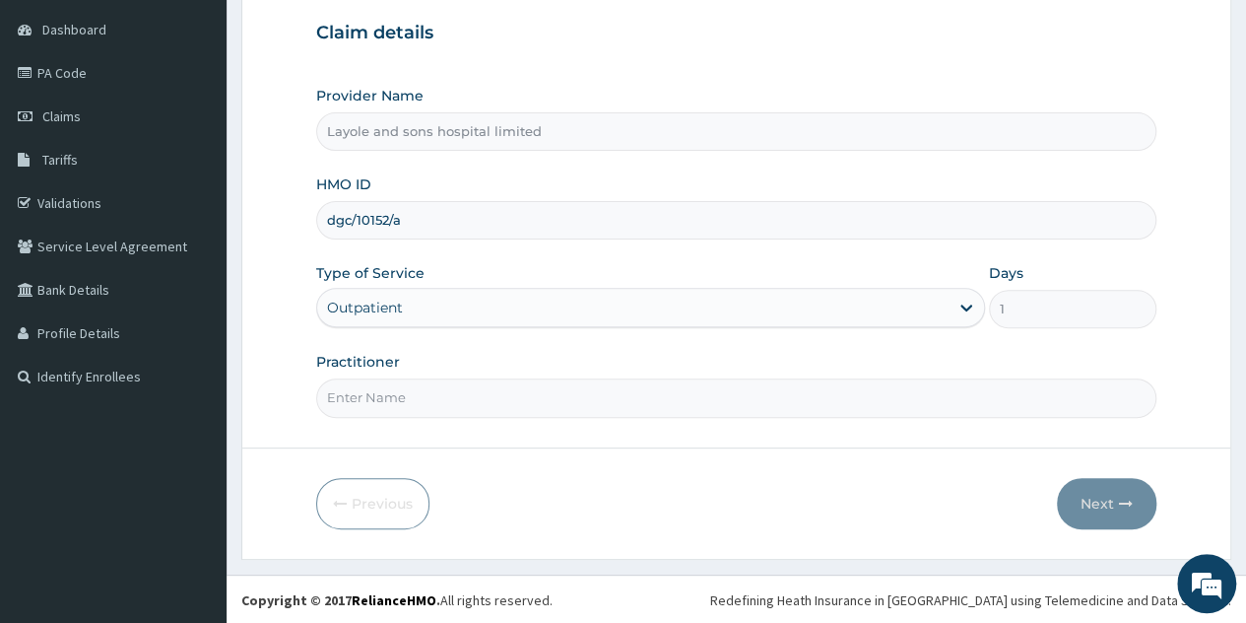
click at [541, 397] on input "Practitioner" at bounding box center [736, 397] width 841 height 38
type input "Dr Onoja"
click at [1088, 502] on button "Next" at bounding box center [1107, 503] width 100 height 51
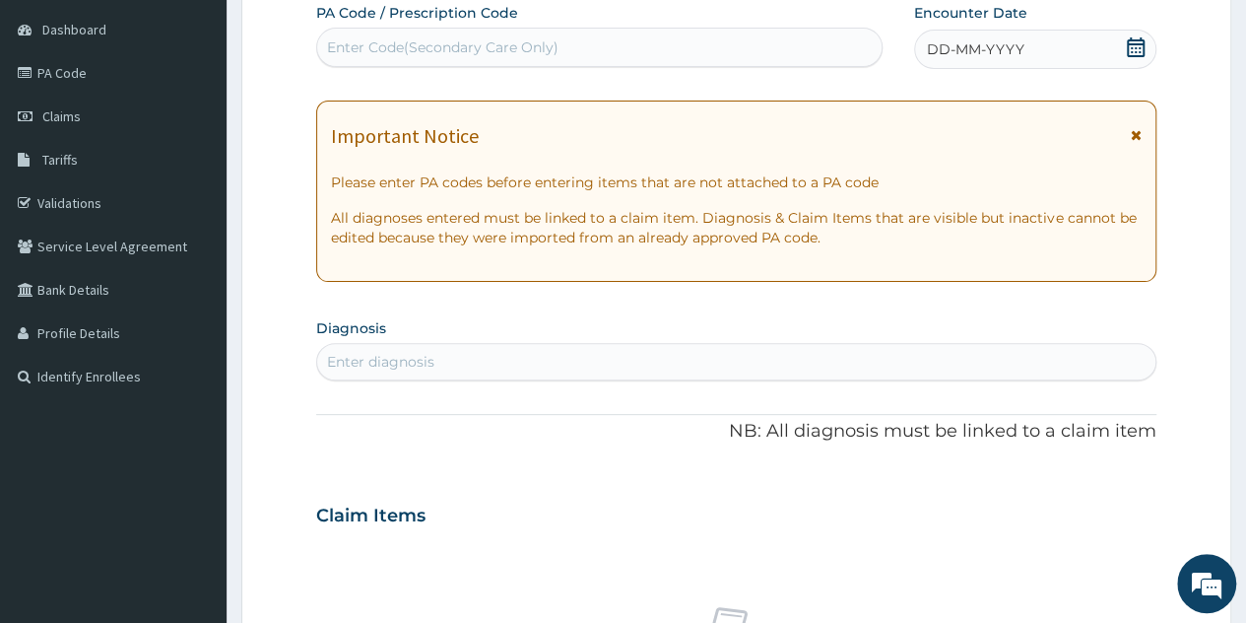
scroll to position [0, 0]
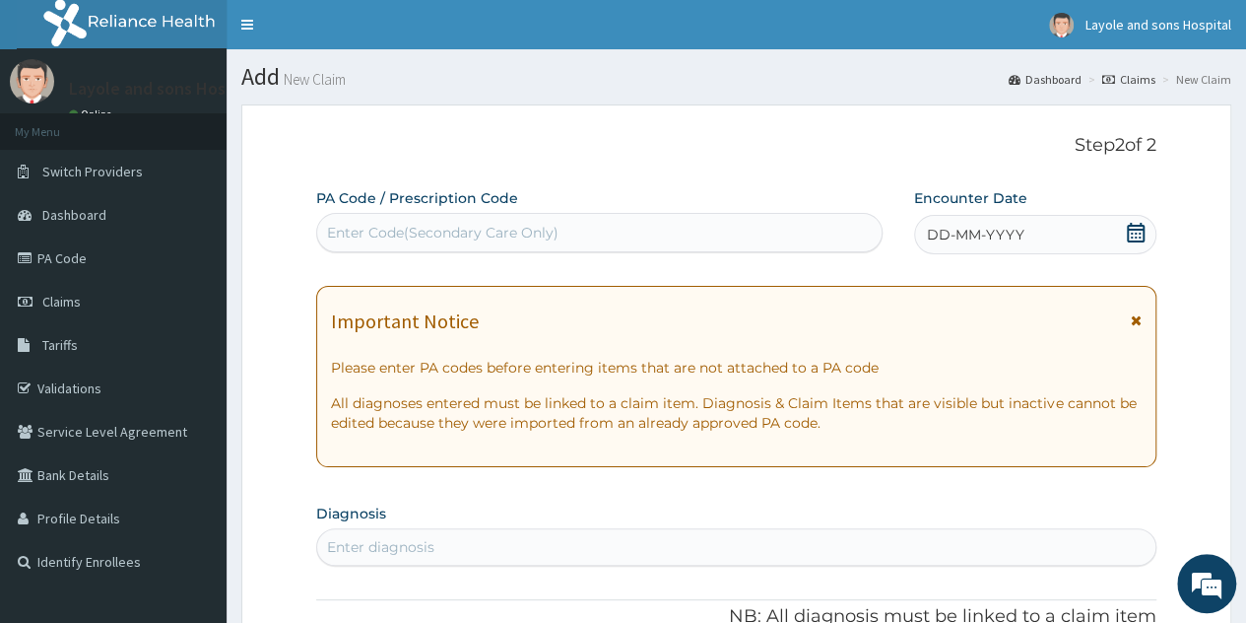
click at [529, 236] on div "Enter Code(Secondary Care Only)" at bounding box center [443, 233] width 232 height 20
paste input "PA/B3E976"
type input "PA/B3E976"
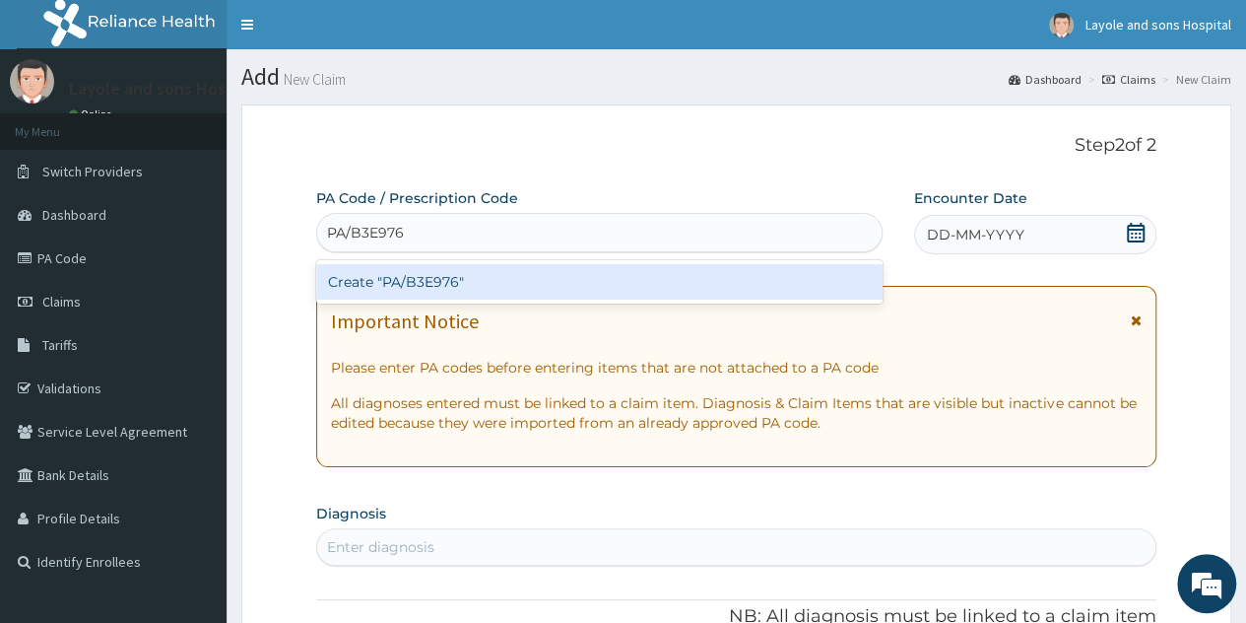
click at [447, 295] on div "Create "PA/B3E976"" at bounding box center [599, 281] width 566 height 35
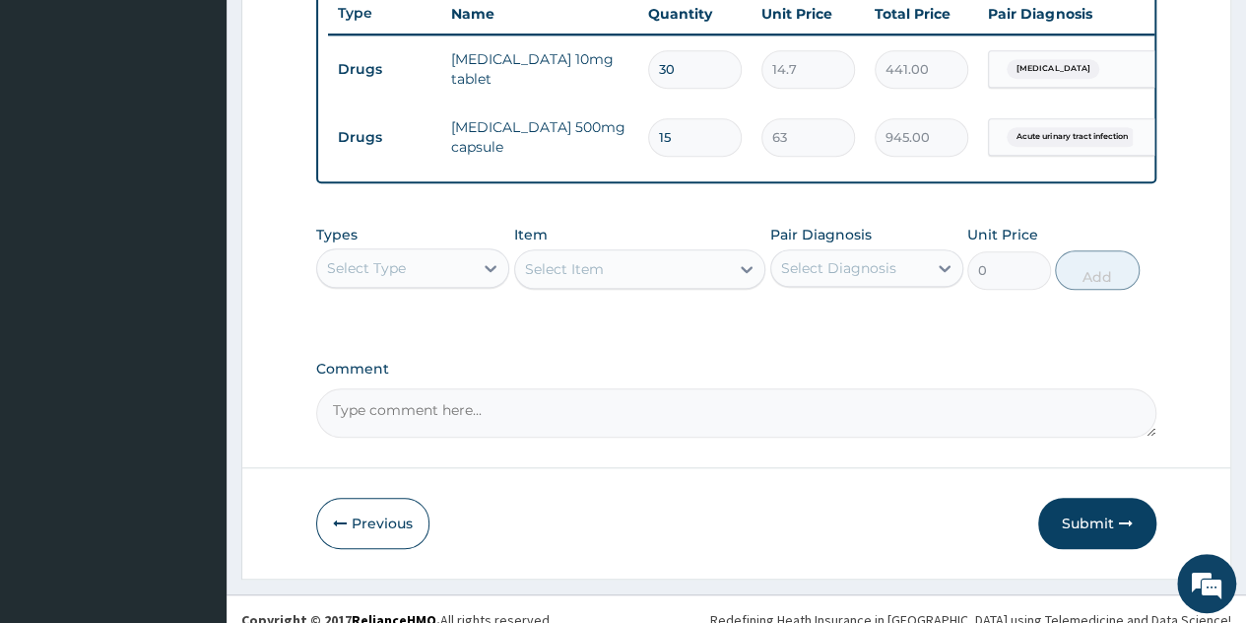
scroll to position [784, 0]
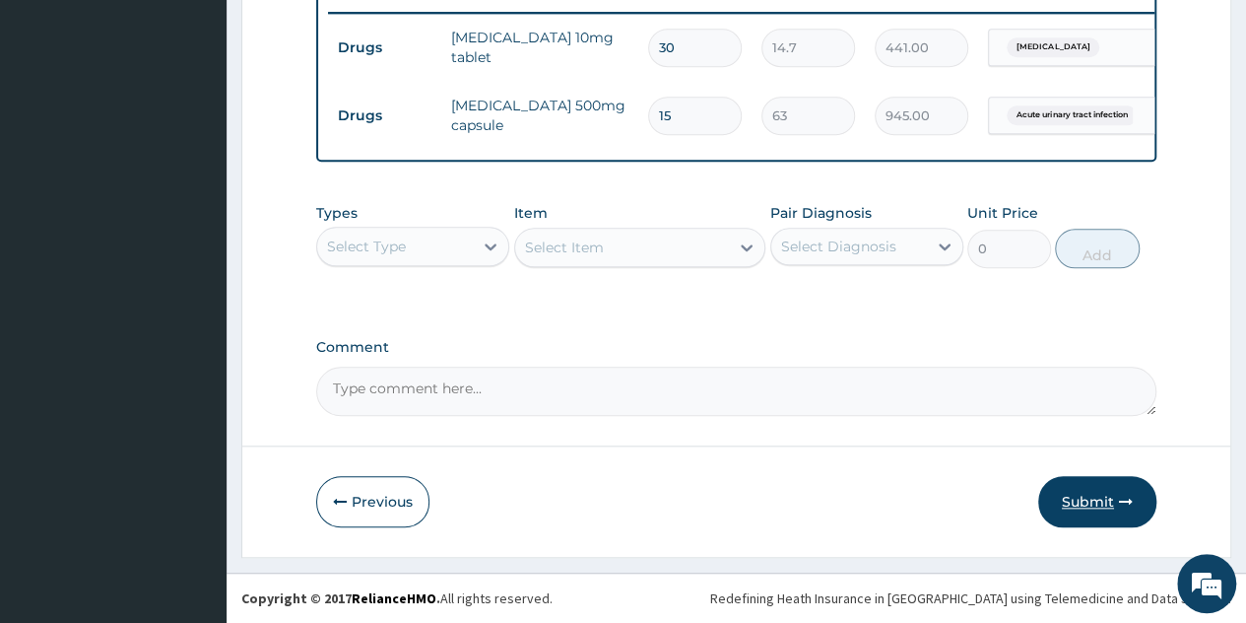
click at [1089, 498] on button "Submit" at bounding box center [1098, 501] width 118 height 51
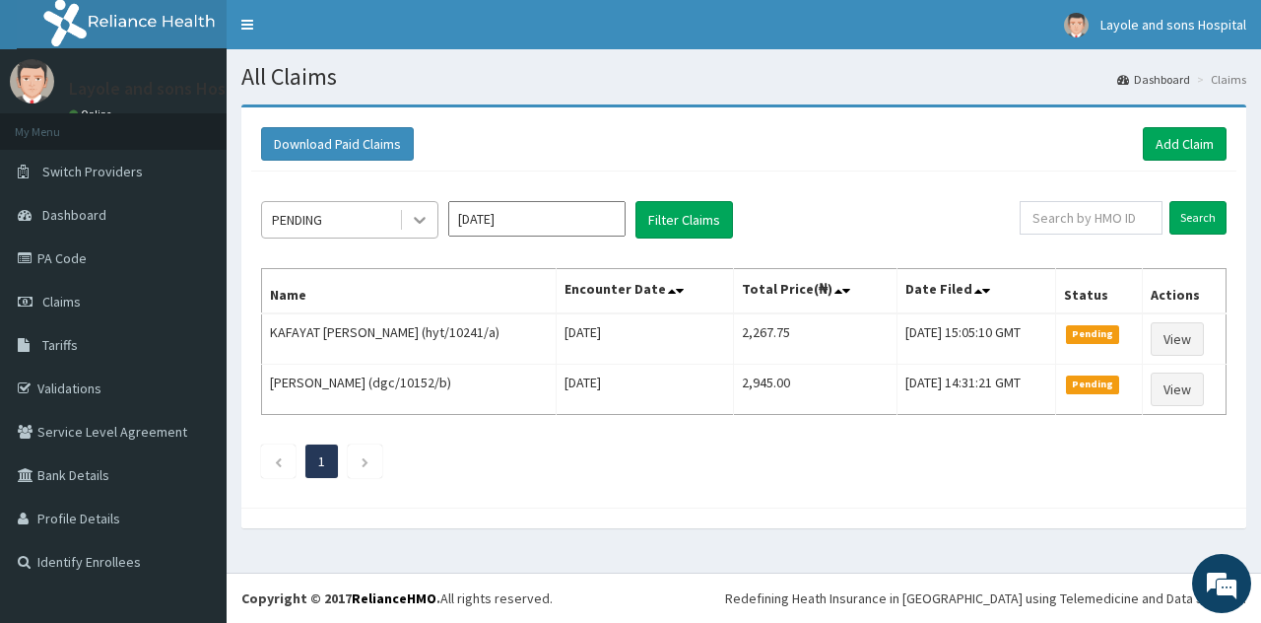
click at [417, 221] on icon at bounding box center [420, 220] width 20 height 20
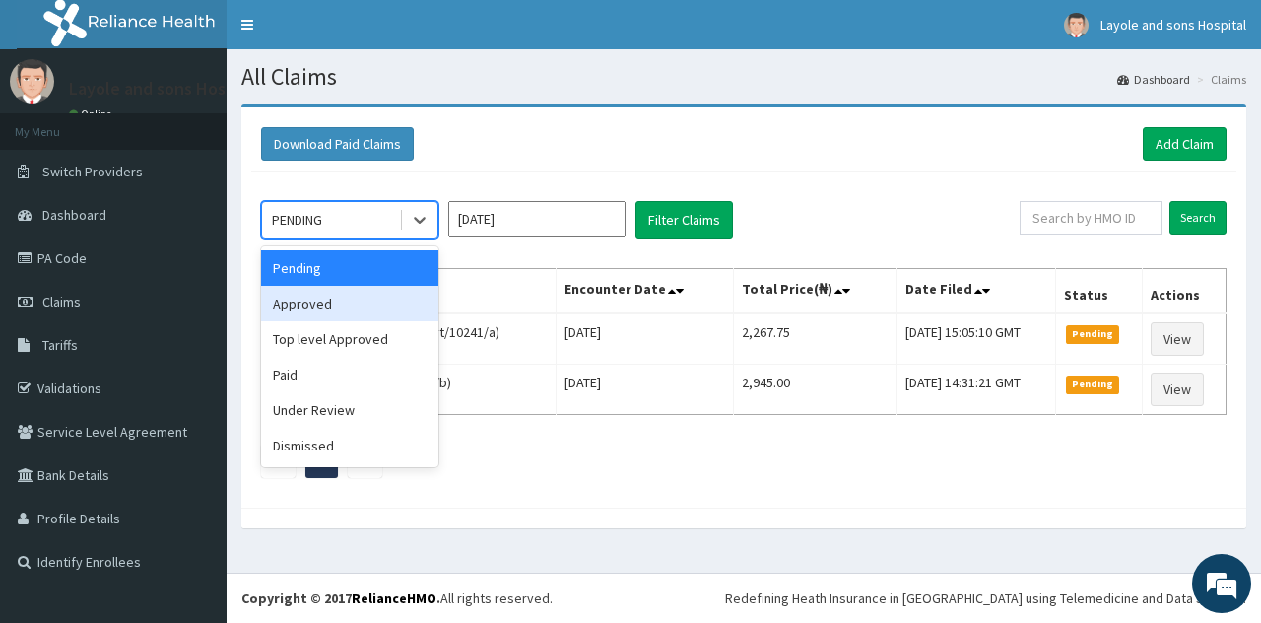
click at [350, 308] on div "Approved" at bounding box center [349, 303] width 177 height 35
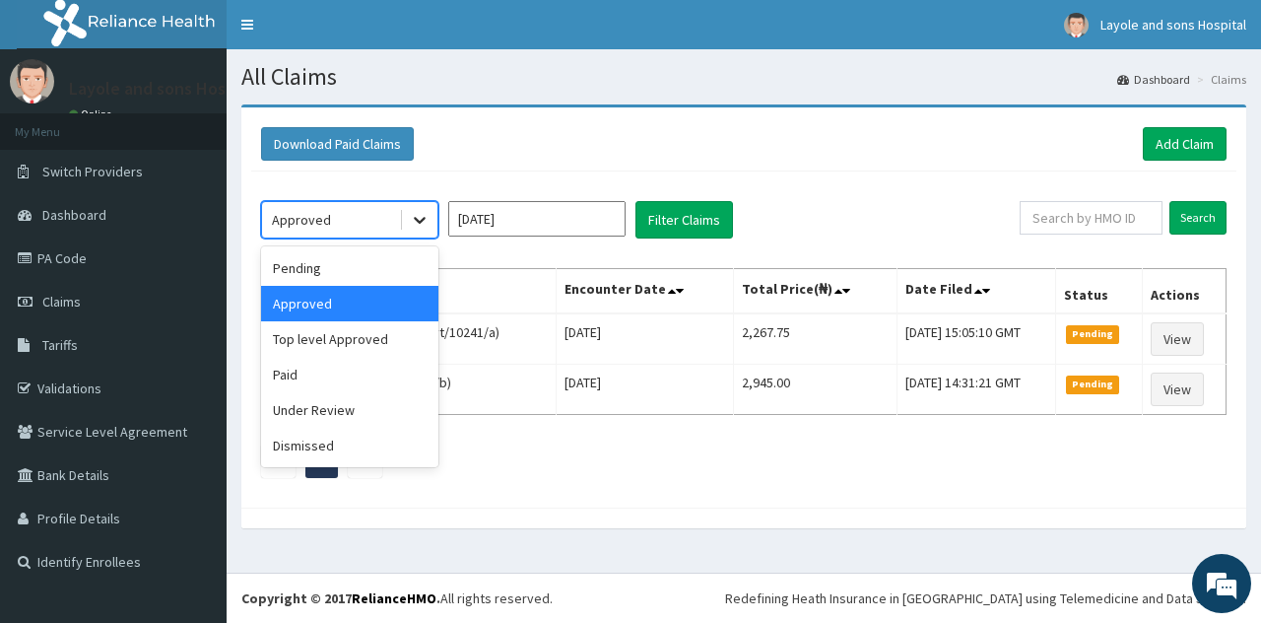
click at [427, 214] on icon at bounding box center [420, 220] width 20 height 20
click at [290, 381] on div "Paid" at bounding box center [349, 374] width 177 height 35
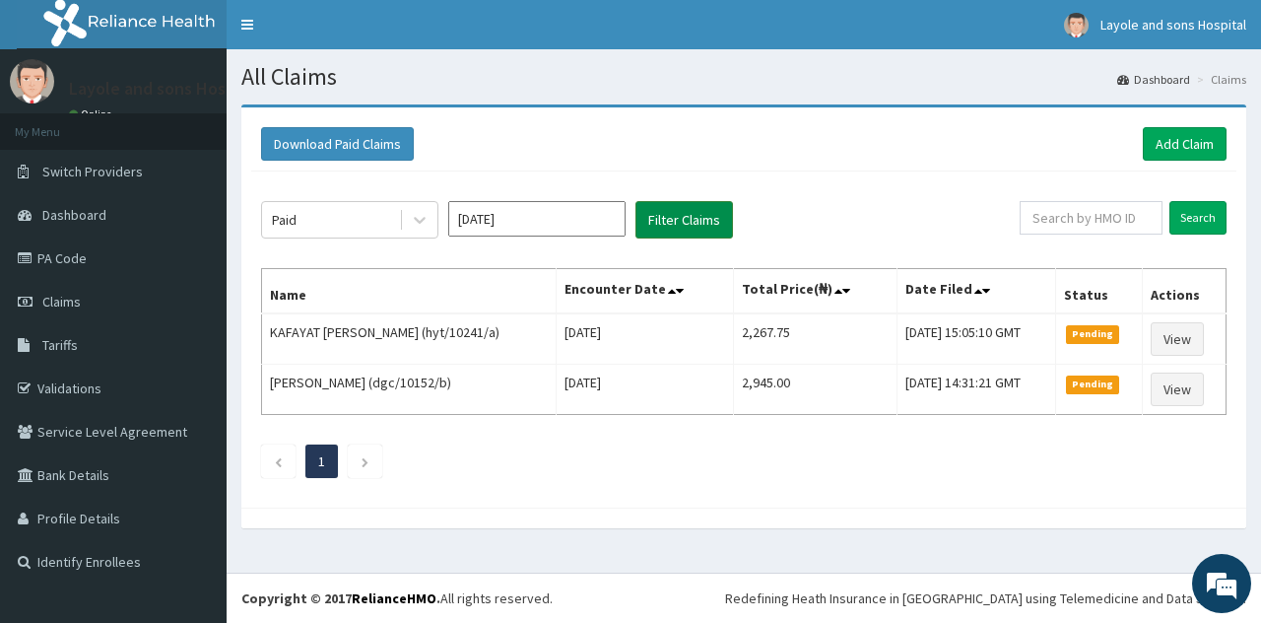
click at [689, 206] on button "Filter Claims" at bounding box center [685, 219] width 98 height 37
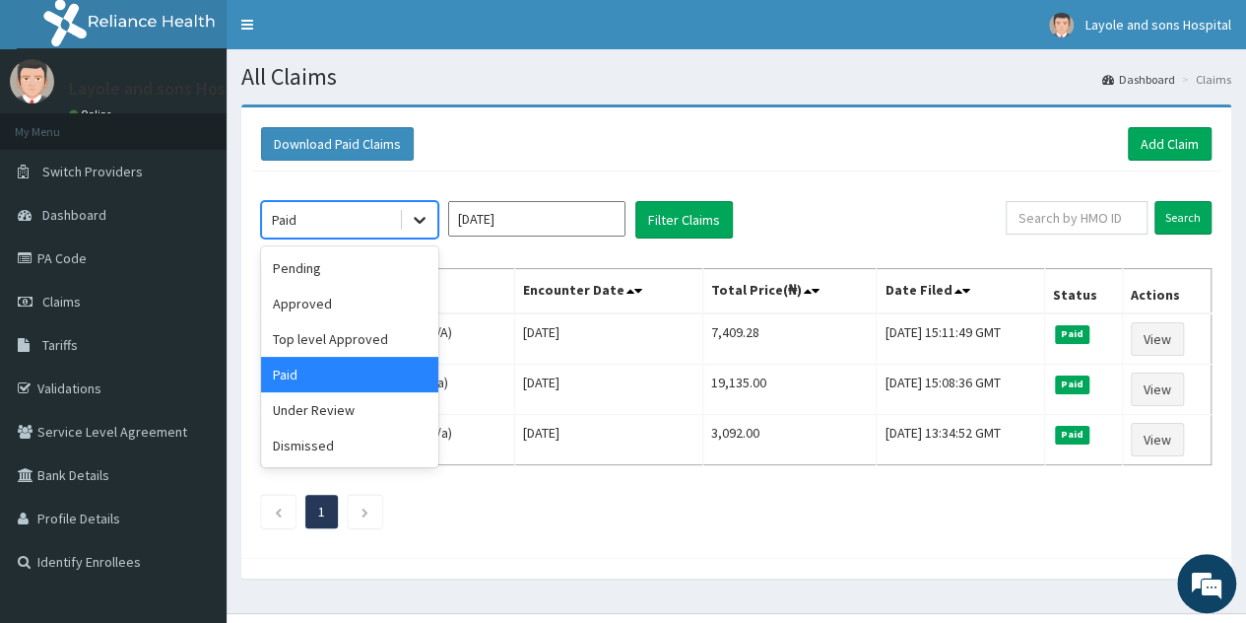
click at [412, 226] on icon at bounding box center [420, 220] width 20 height 20
click at [315, 262] on div "Pending" at bounding box center [349, 267] width 177 height 35
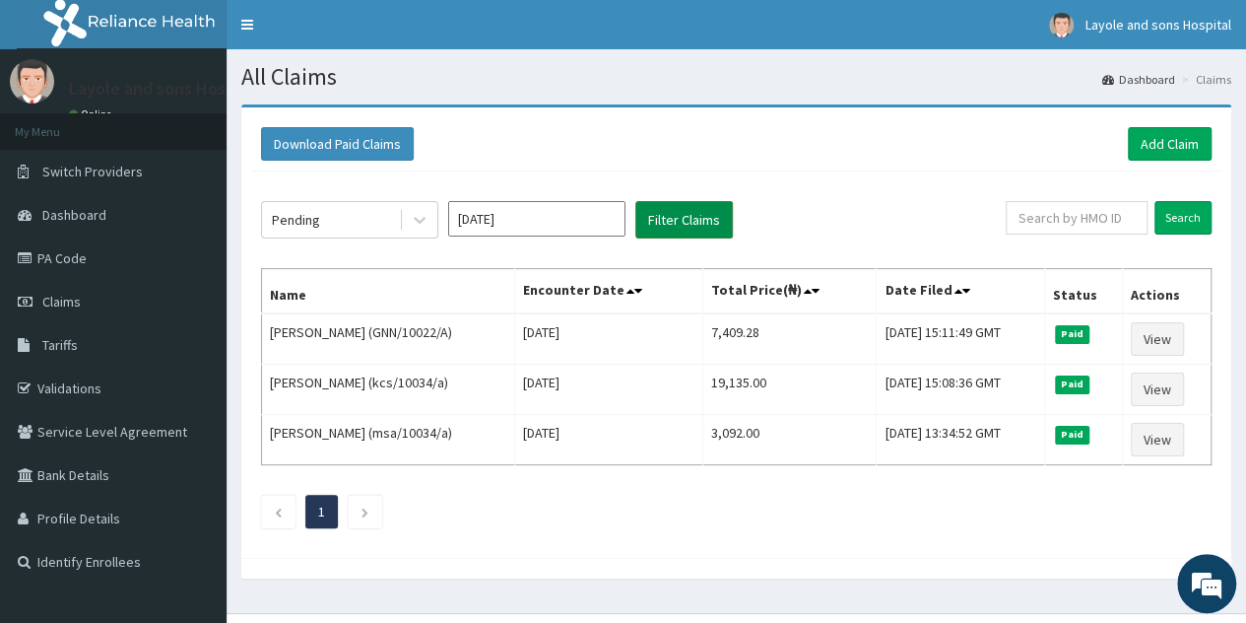
click at [721, 204] on button "Filter Claims" at bounding box center [685, 219] width 98 height 37
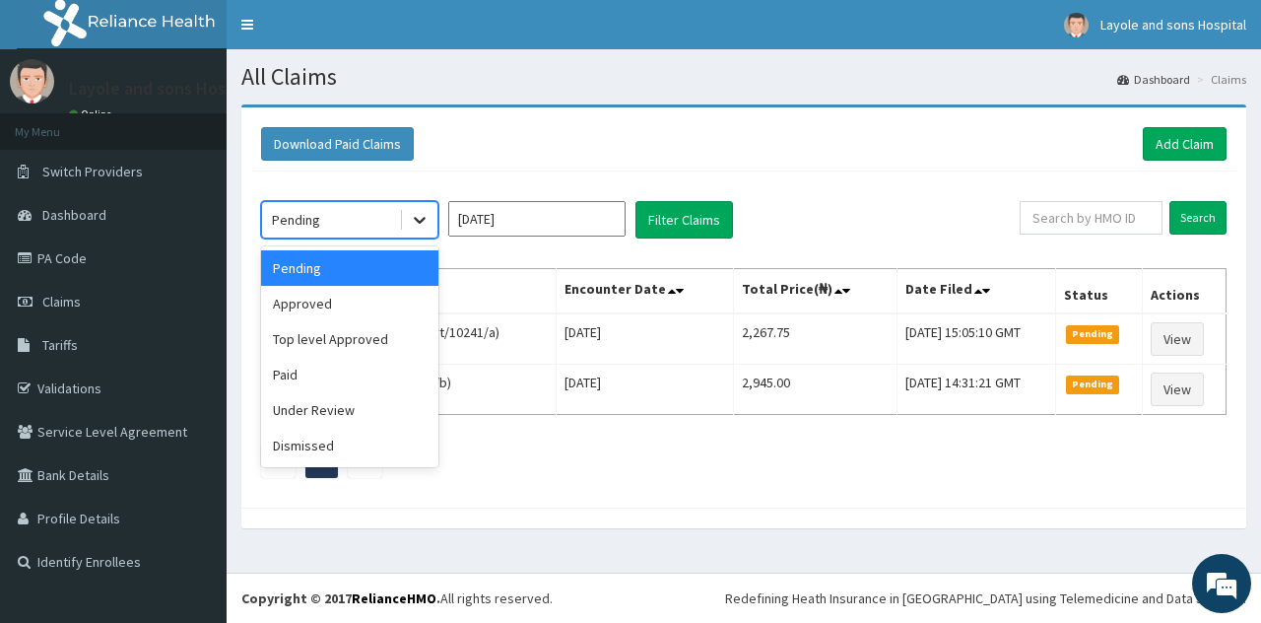
click at [410, 216] on icon at bounding box center [420, 220] width 20 height 20
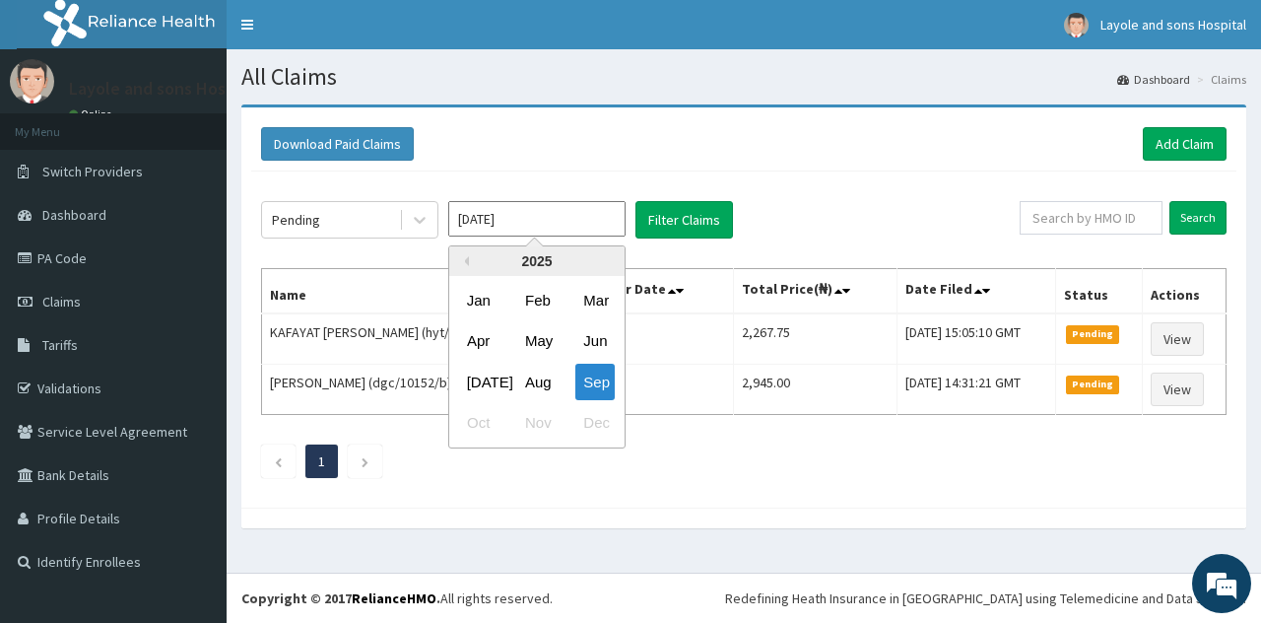
click at [530, 220] on input "[DATE]" at bounding box center [536, 218] width 177 height 35
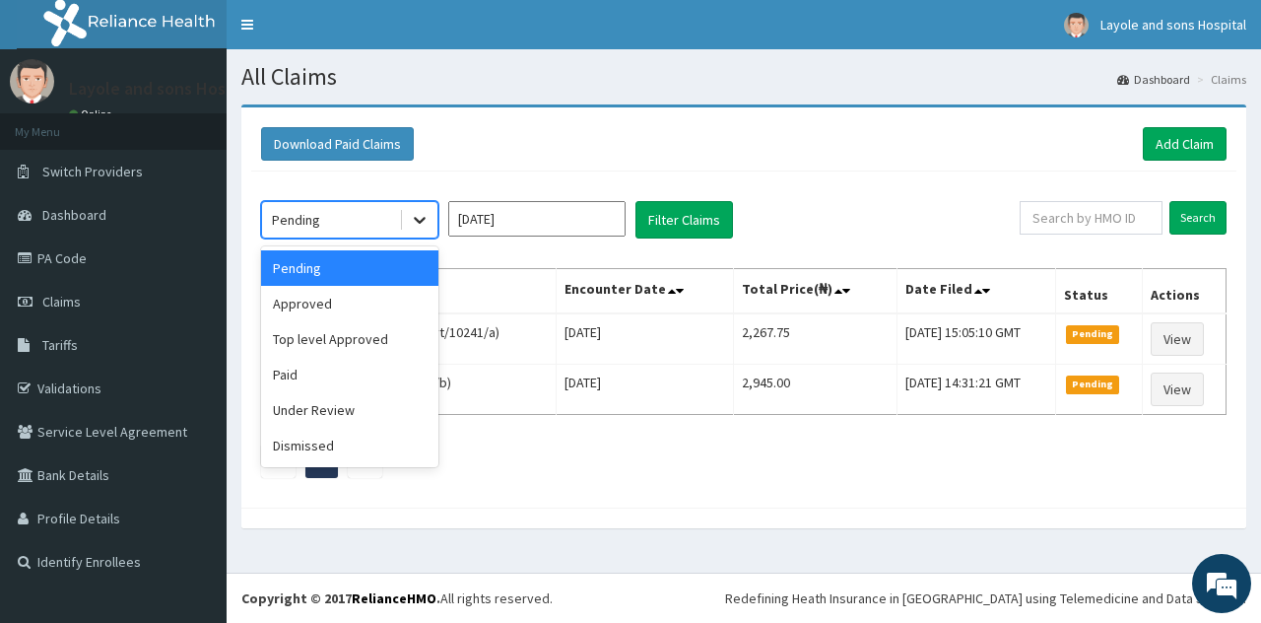
click at [411, 217] on icon at bounding box center [420, 220] width 20 height 20
drag, startPoint x: 302, startPoint y: 391, endPoint x: 329, endPoint y: 314, distance: 81.7
click at [329, 314] on div "Pending Approved Top level Approved Paid Under Review Dismissed" at bounding box center [349, 356] width 177 height 221
click at [329, 314] on div "Approved" at bounding box center [349, 303] width 177 height 35
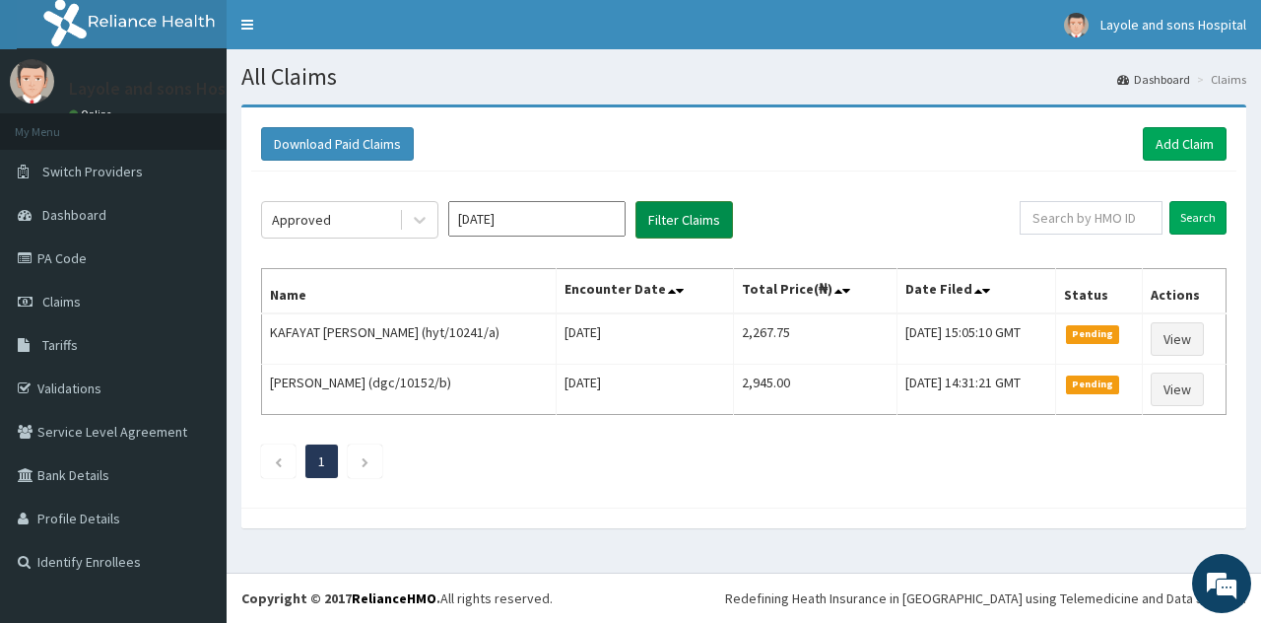
click at [684, 236] on button "Filter Claims" at bounding box center [685, 219] width 98 height 37
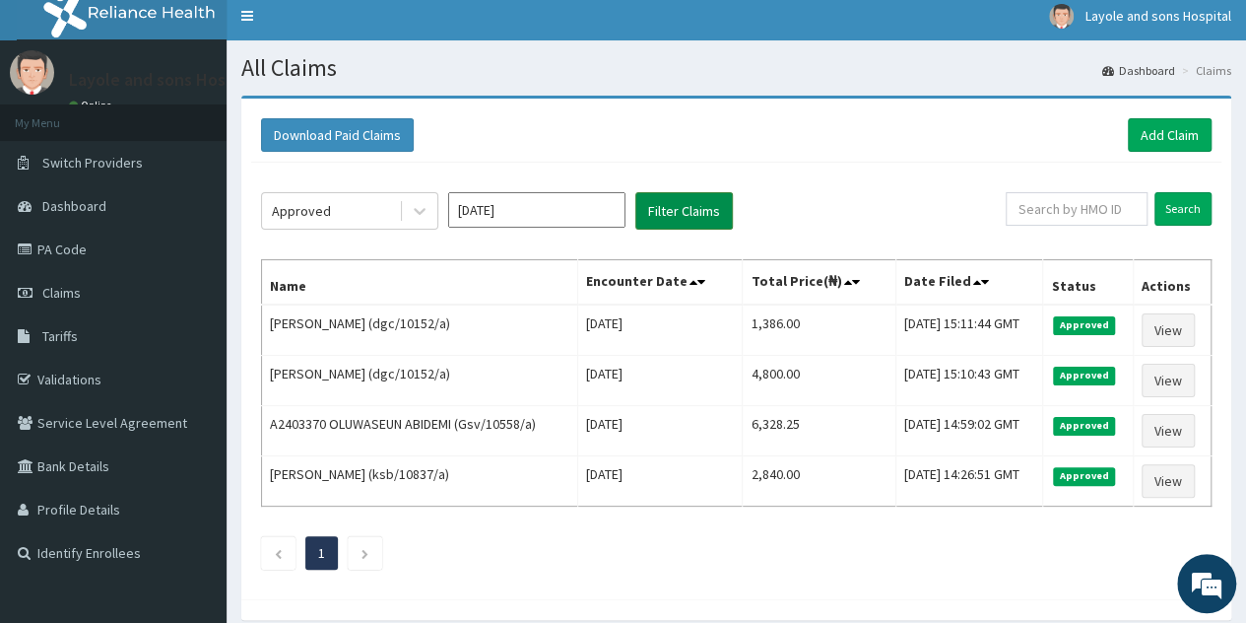
scroll to position [10, 0]
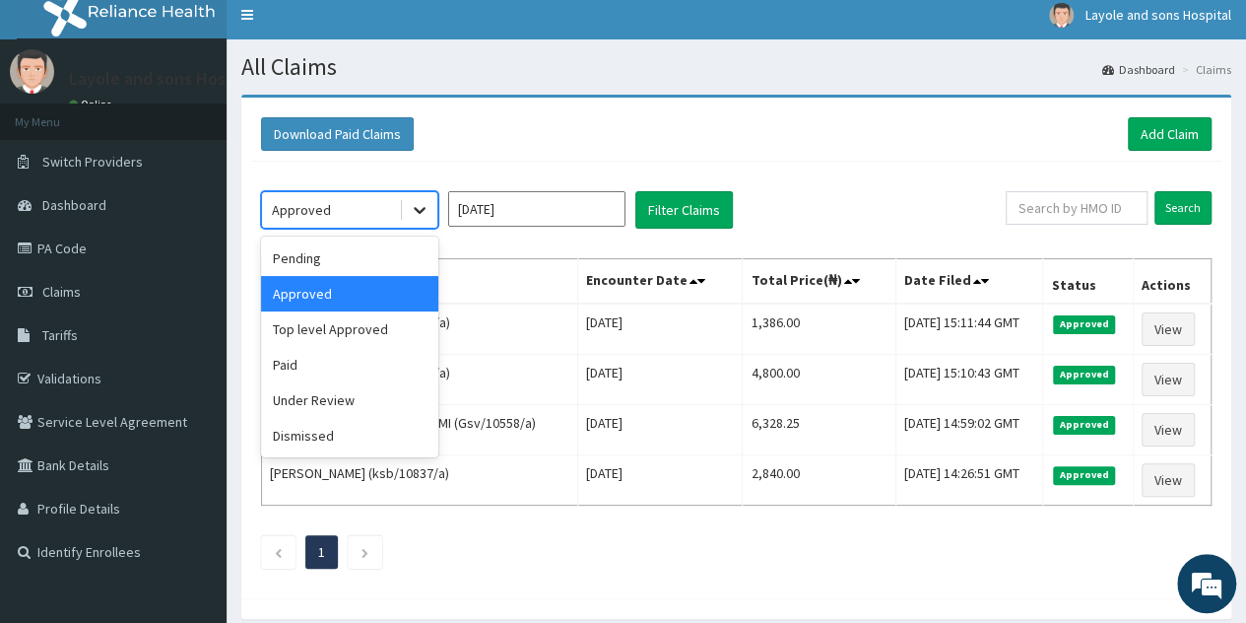
click at [418, 212] on icon at bounding box center [420, 210] width 20 height 20
click at [505, 216] on input "[DATE]" at bounding box center [536, 208] width 177 height 35
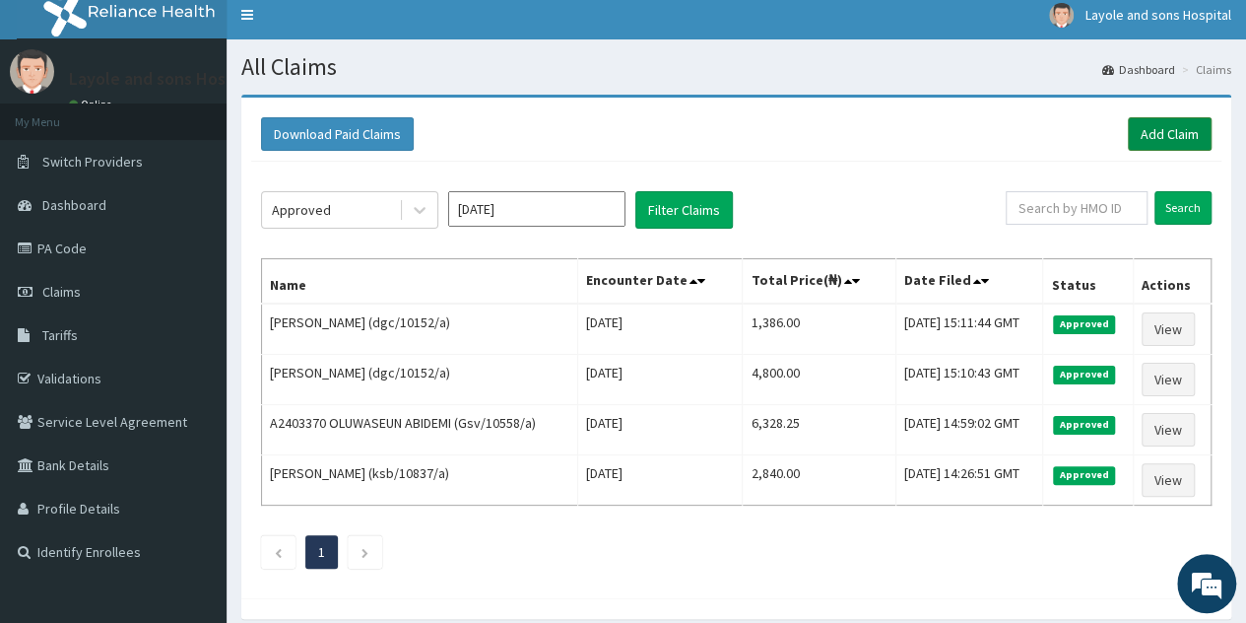
click at [1165, 141] on link "Add Claim" at bounding box center [1170, 134] width 84 height 34
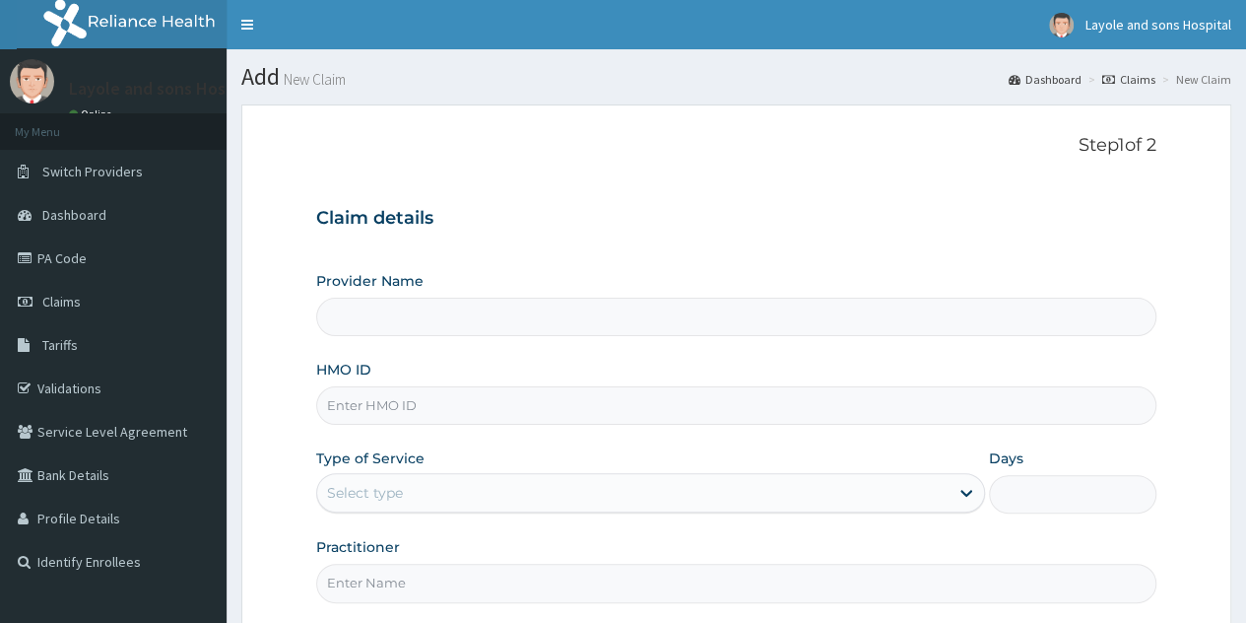
click at [441, 405] on input "HMO ID" at bounding box center [736, 405] width 841 height 38
type input "Layole and sons hospital limited"
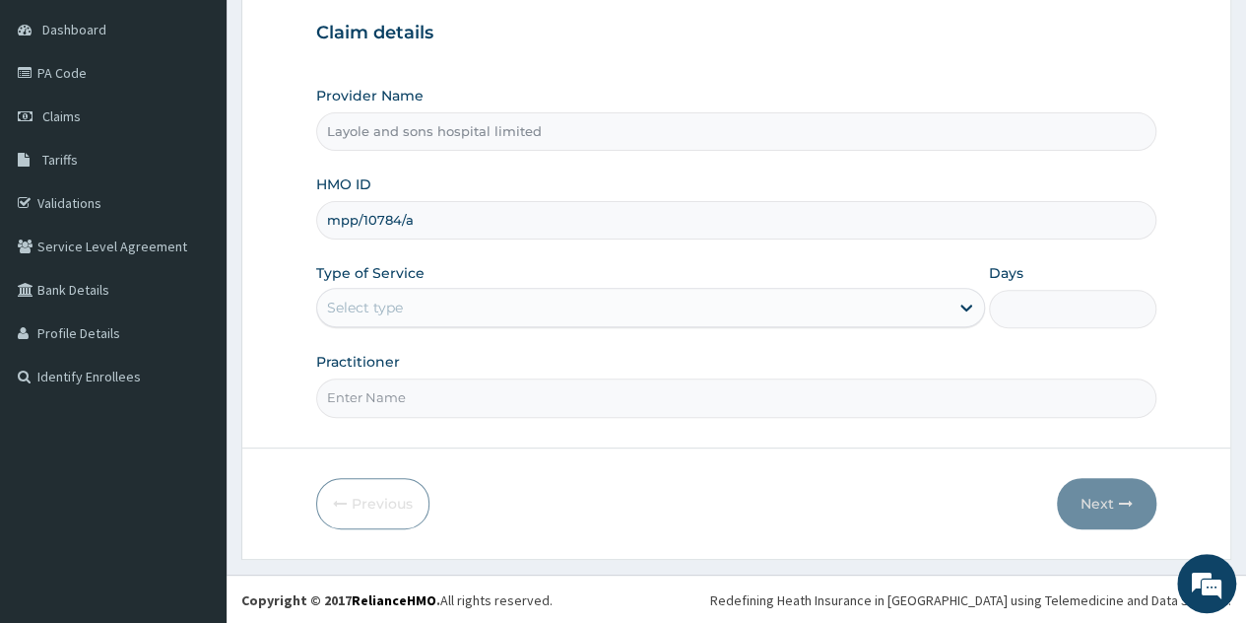
type input "mpp/10784/a"
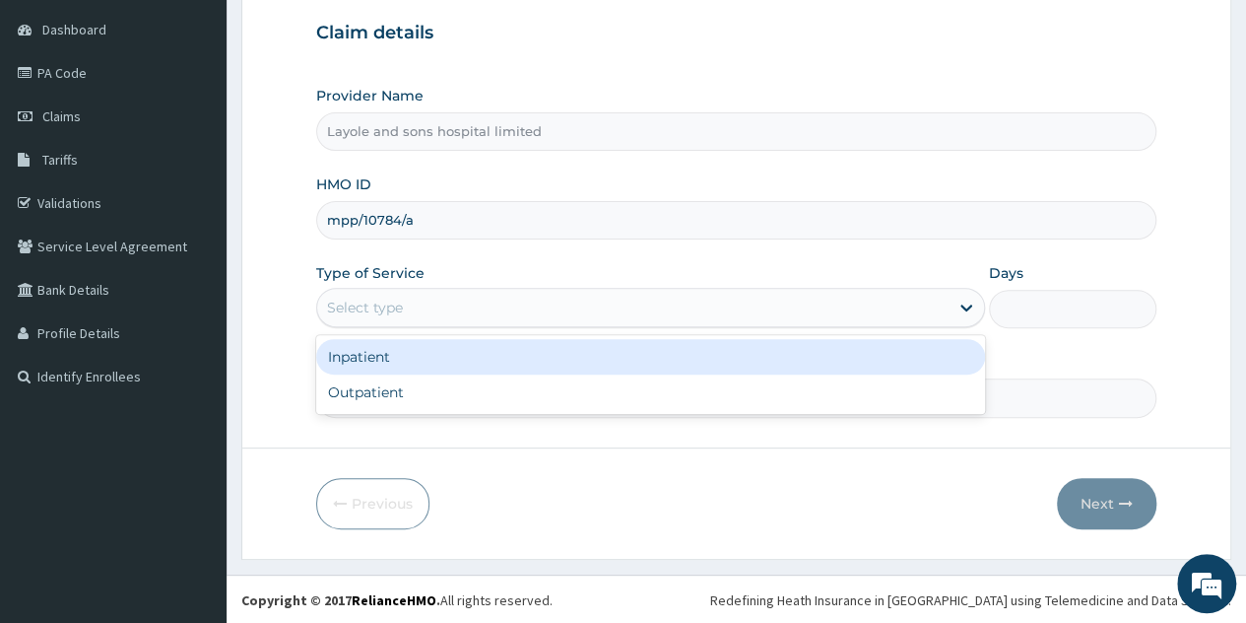
click at [930, 298] on div "Select type" at bounding box center [633, 308] width 632 height 32
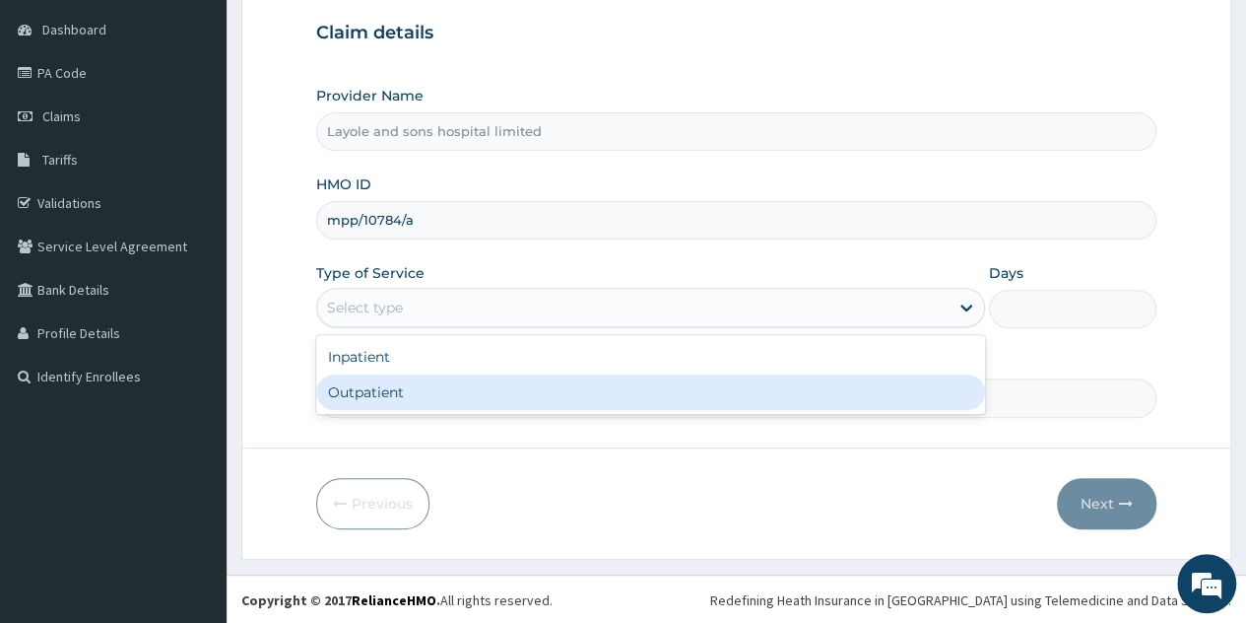
click at [474, 378] on div "Outpatient" at bounding box center [650, 391] width 669 height 35
type input "1"
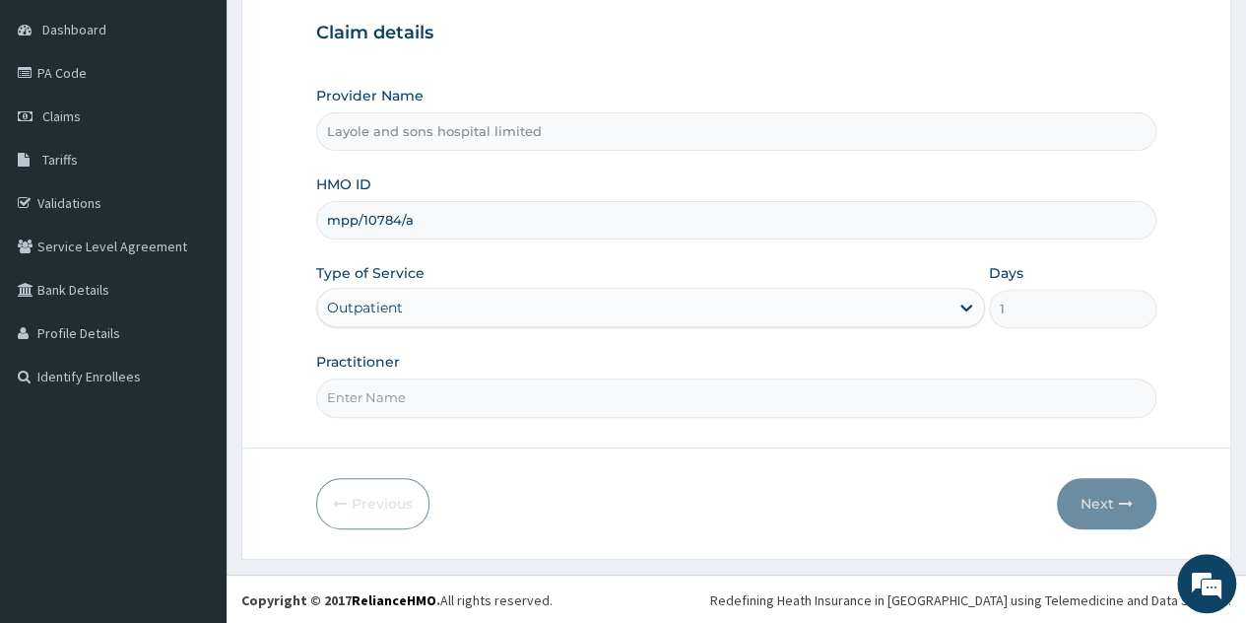
click at [623, 406] on input "Practitioner" at bounding box center [736, 397] width 841 height 38
type input "[PERSON_NAME]"
click at [1088, 498] on button "Next" at bounding box center [1107, 503] width 100 height 51
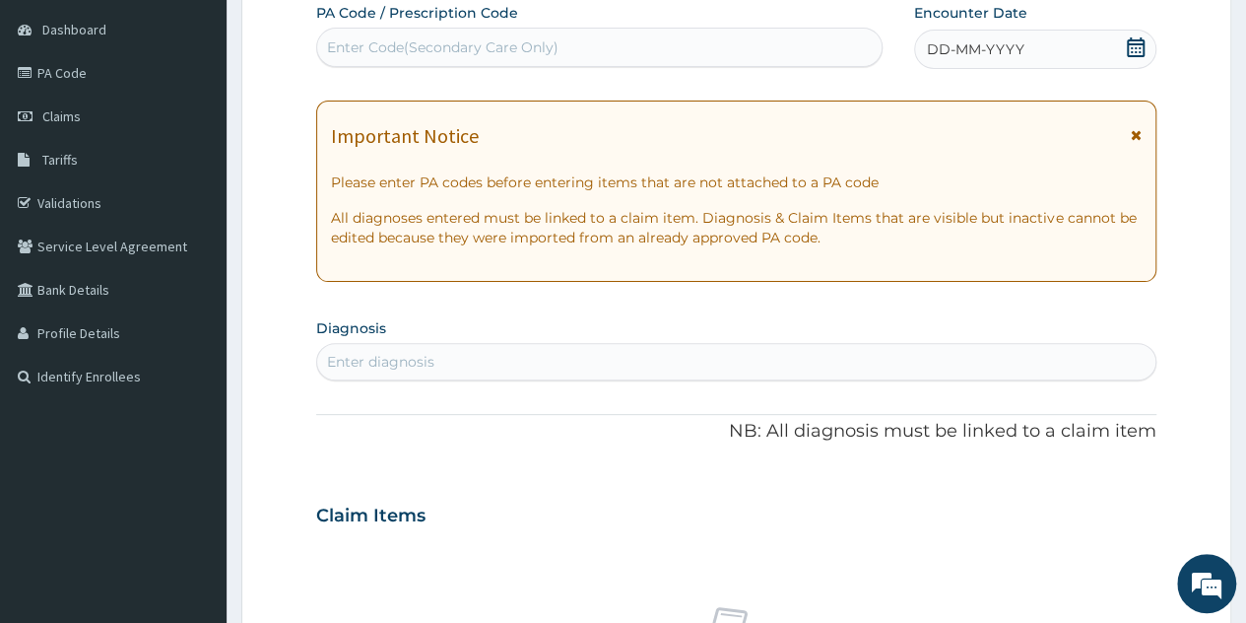
scroll to position [0, 0]
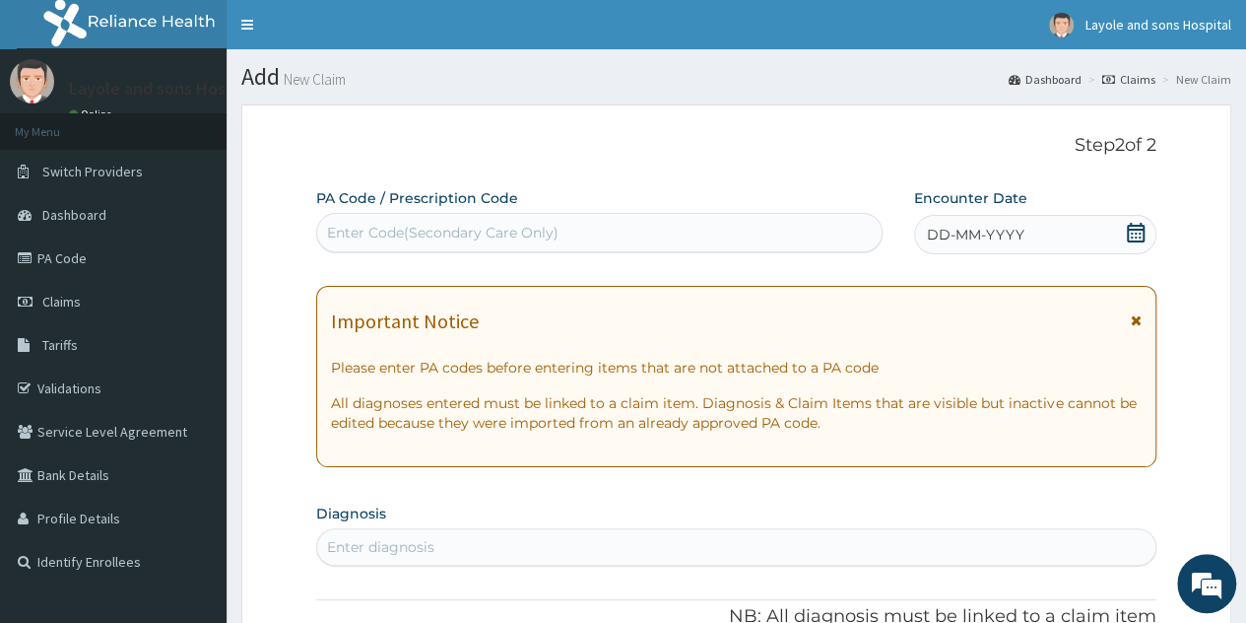
click at [1133, 226] on icon at bounding box center [1136, 233] width 18 height 20
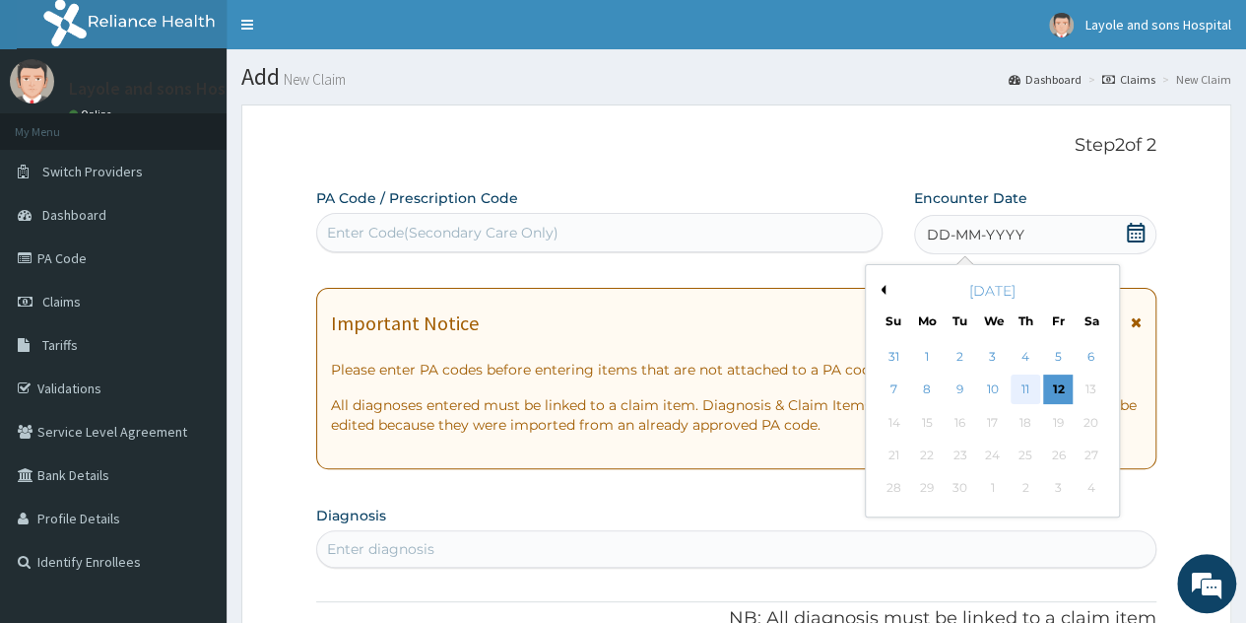
click at [1024, 387] on div "11" at bounding box center [1026, 390] width 30 height 30
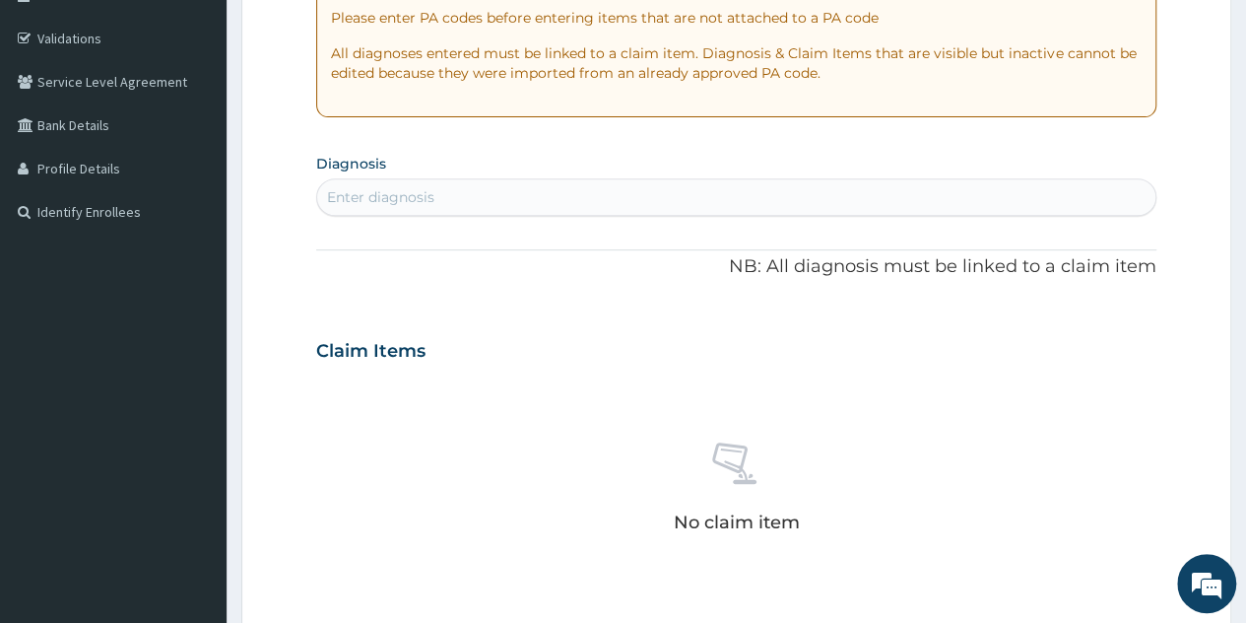
scroll to position [366, 0]
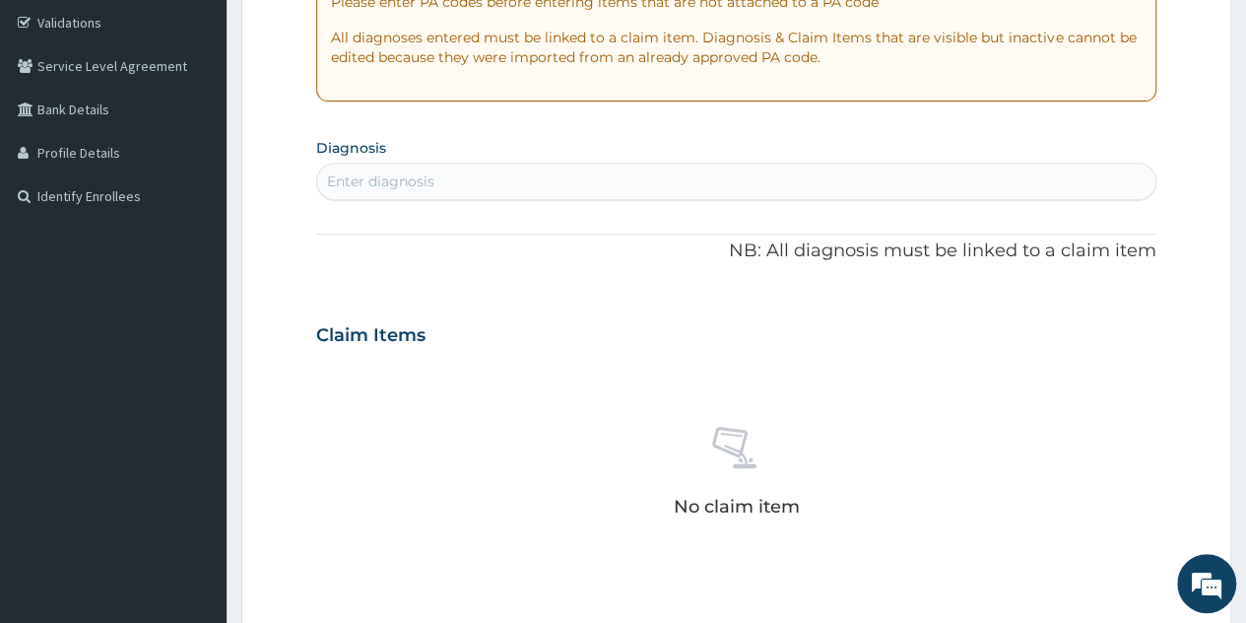
click at [697, 191] on div "Enter diagnosis" at bounding box center [736, 182] width 839 height 32
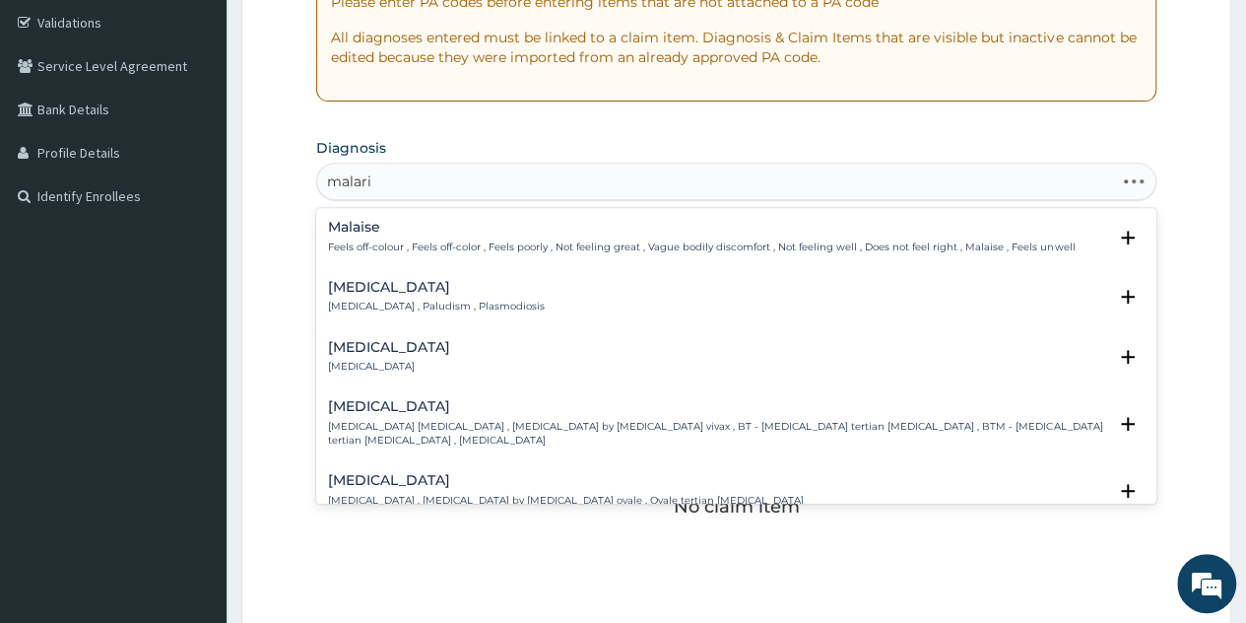
type input "malaria"
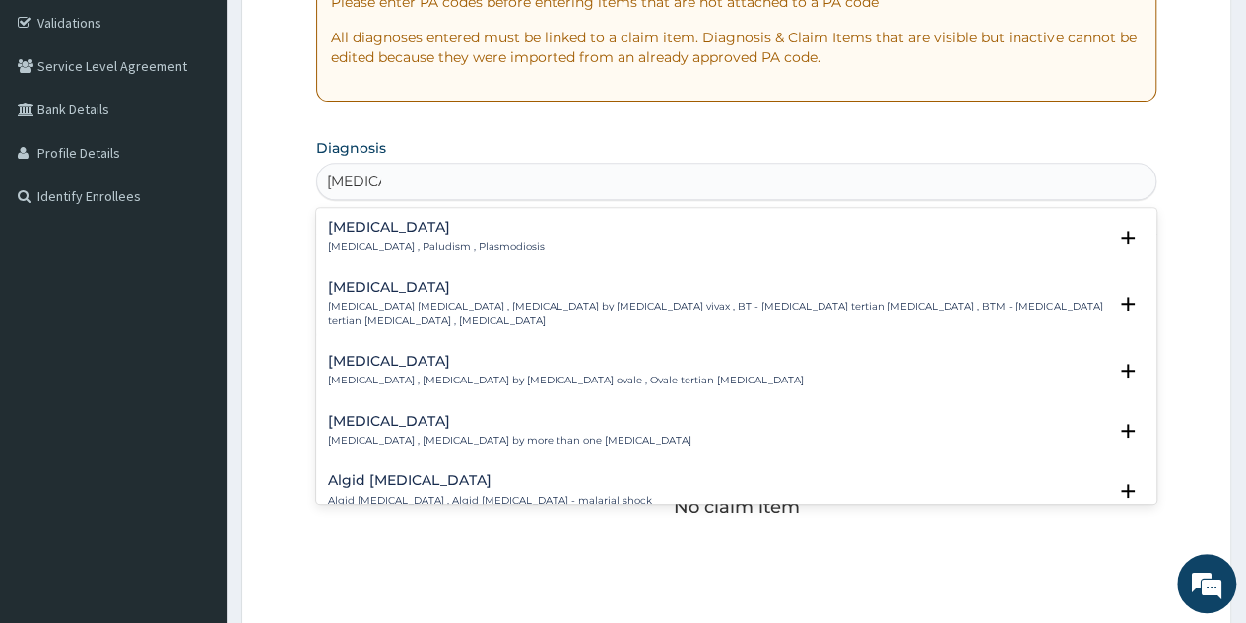
click at [431, 249] on p "Malaria , Paludism , Plasmodiosis" at bounding box center [436, 247] width 217 height 14
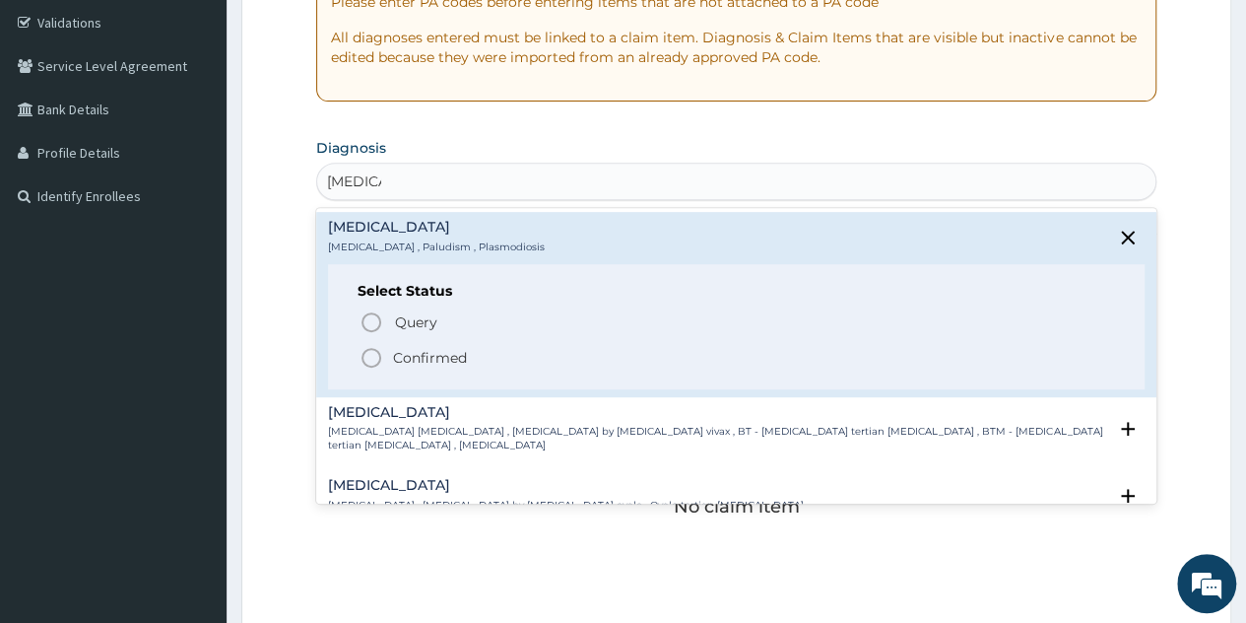
click at [425, 362] on p "Confirmed" at bounding box center [430, 358] width 74 height 20
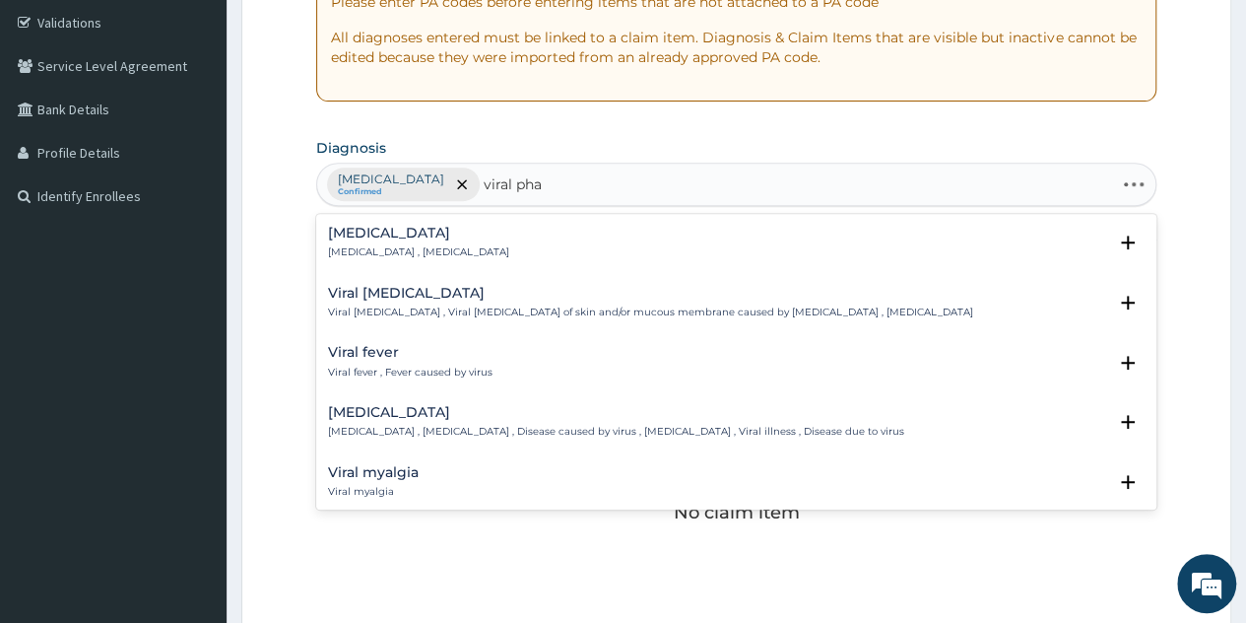
type input "viral phar"
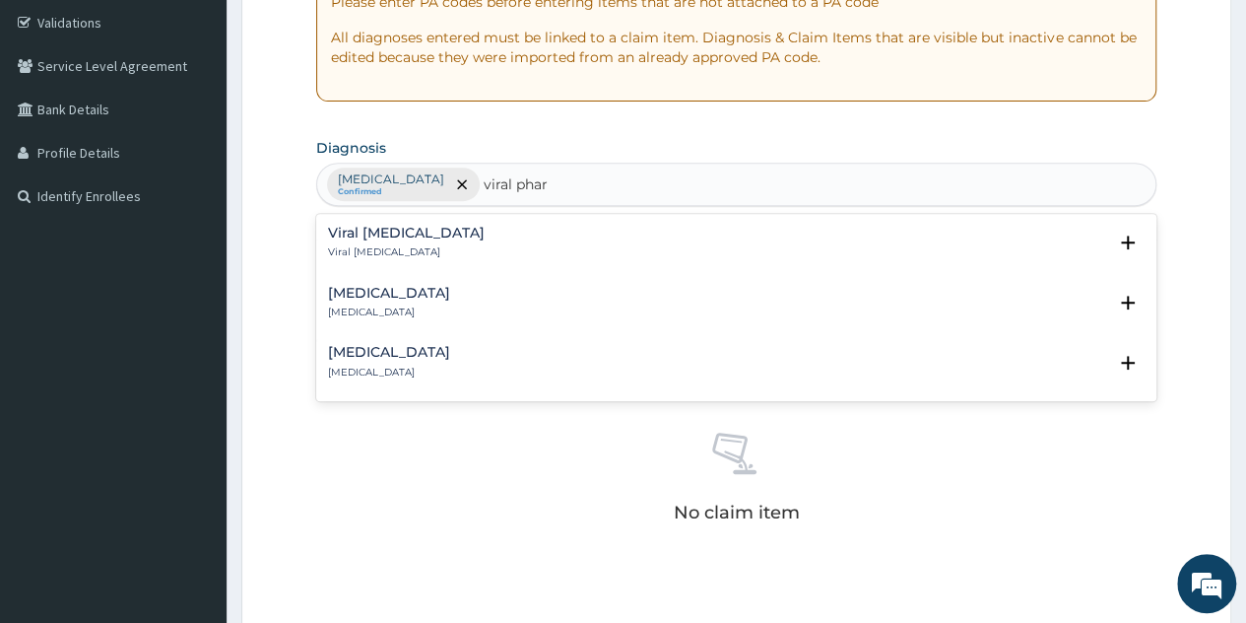
click at [390, 248] on p "Viral pharyngitis" at bounding box center [406, 252] width 157 height 14
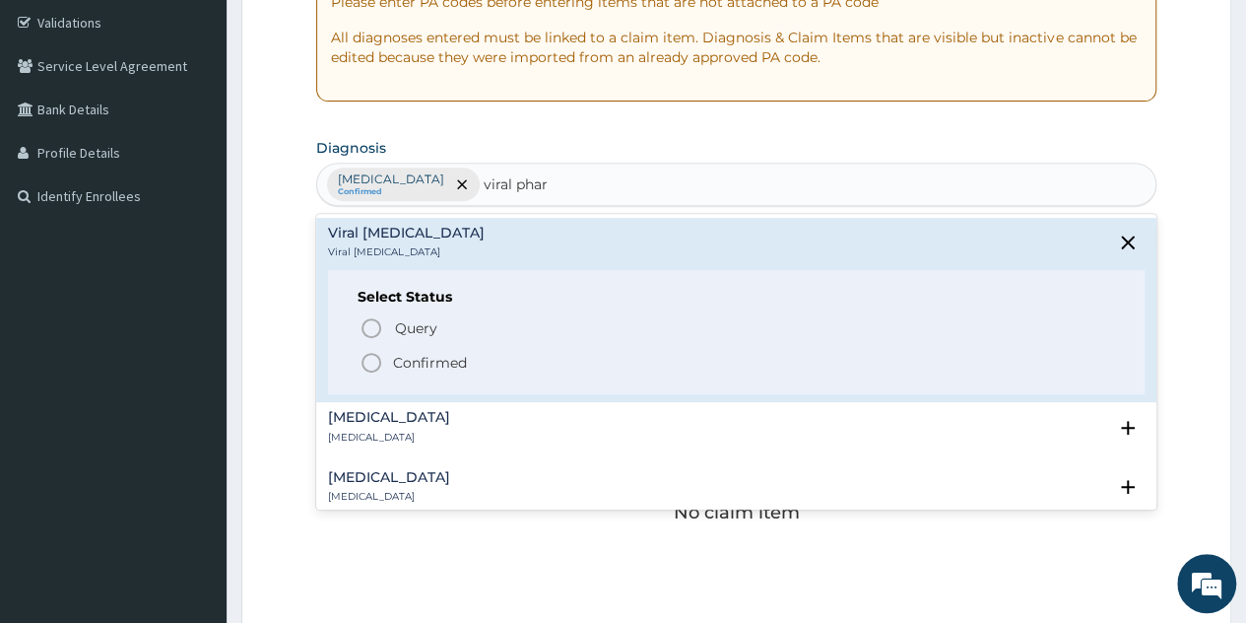
click at [415, 354] on p "Confirmed" at bounding box center [430, 363] width 74 height 20
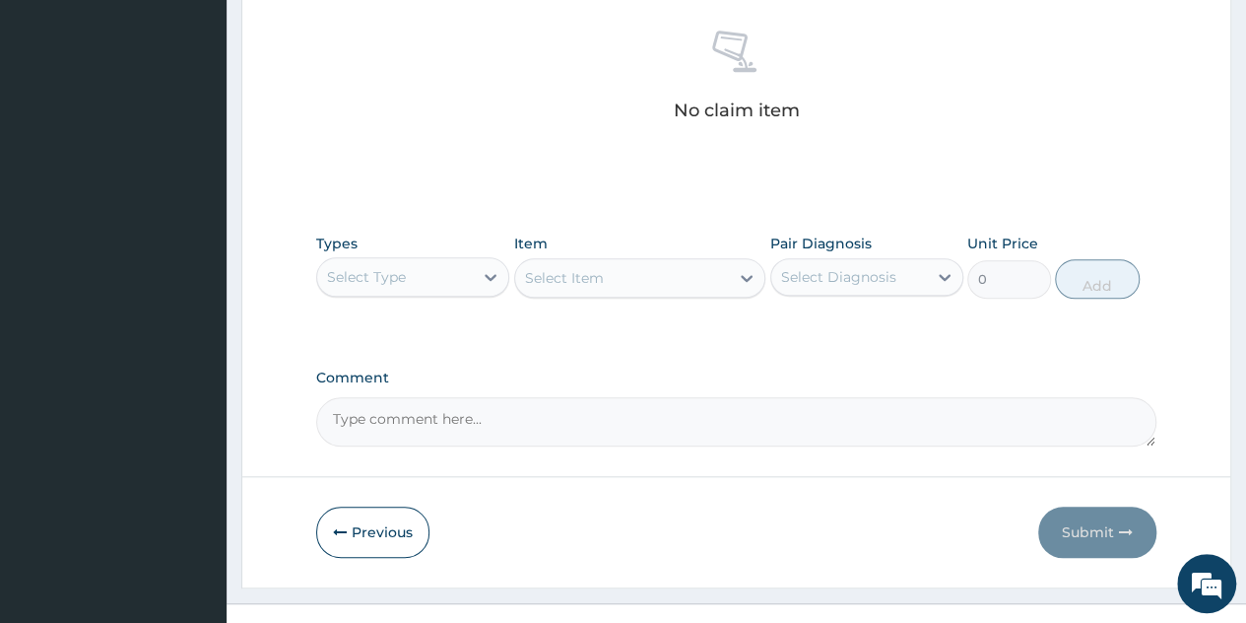
scroll to position [781, 0]
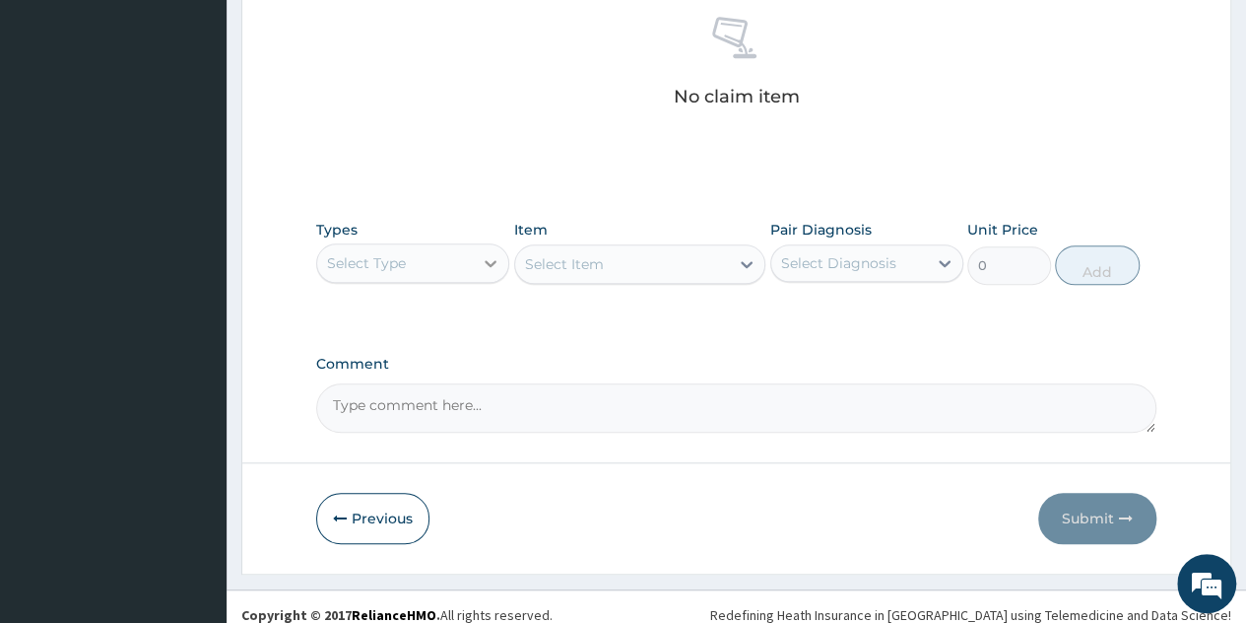
click at [496, 253] on icon at bounding box center [491, 263] width 20 height 20
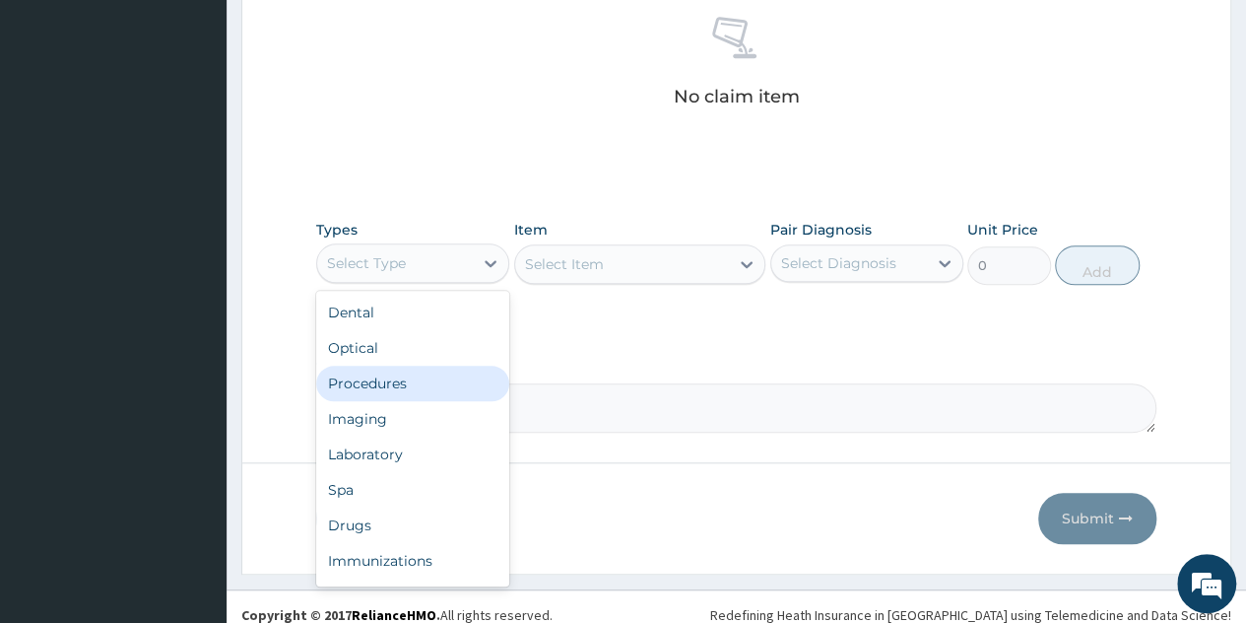
click at [413, 377] on div "Procedures" at bounding box center [412, 383] width 193 height 35
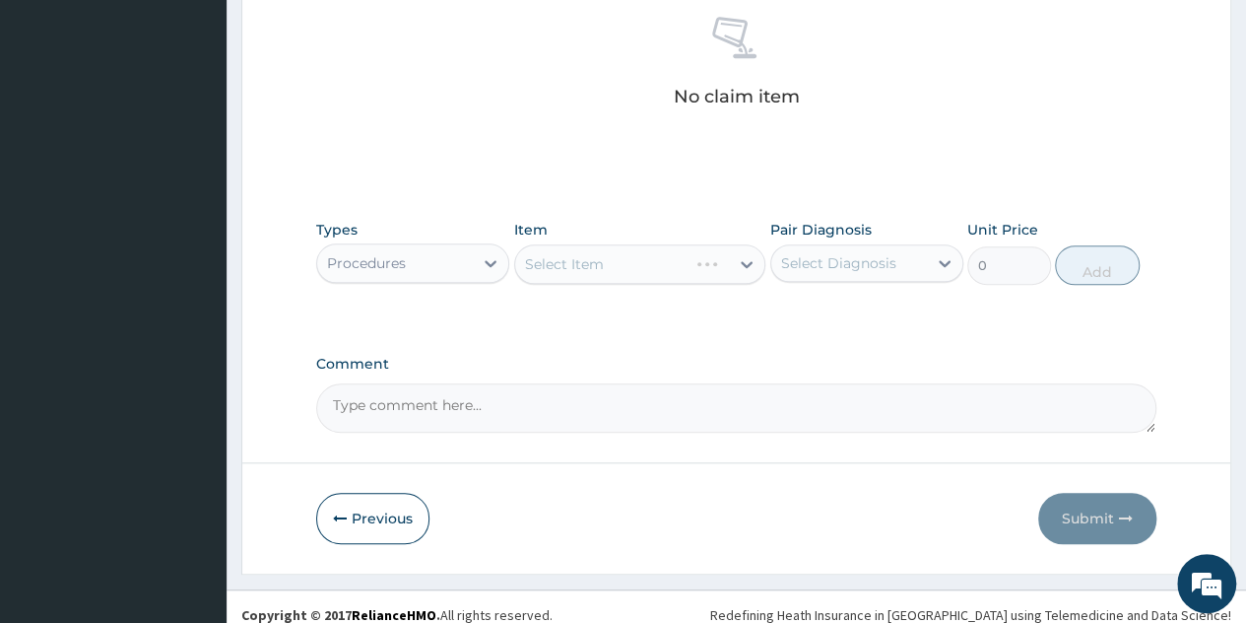
click at [722, 259] on div "Select Item" at bounding box center [640, 263] width 252 height 39
click at [734, 259] on div at bounding box center [746, 263] width 35 height 35
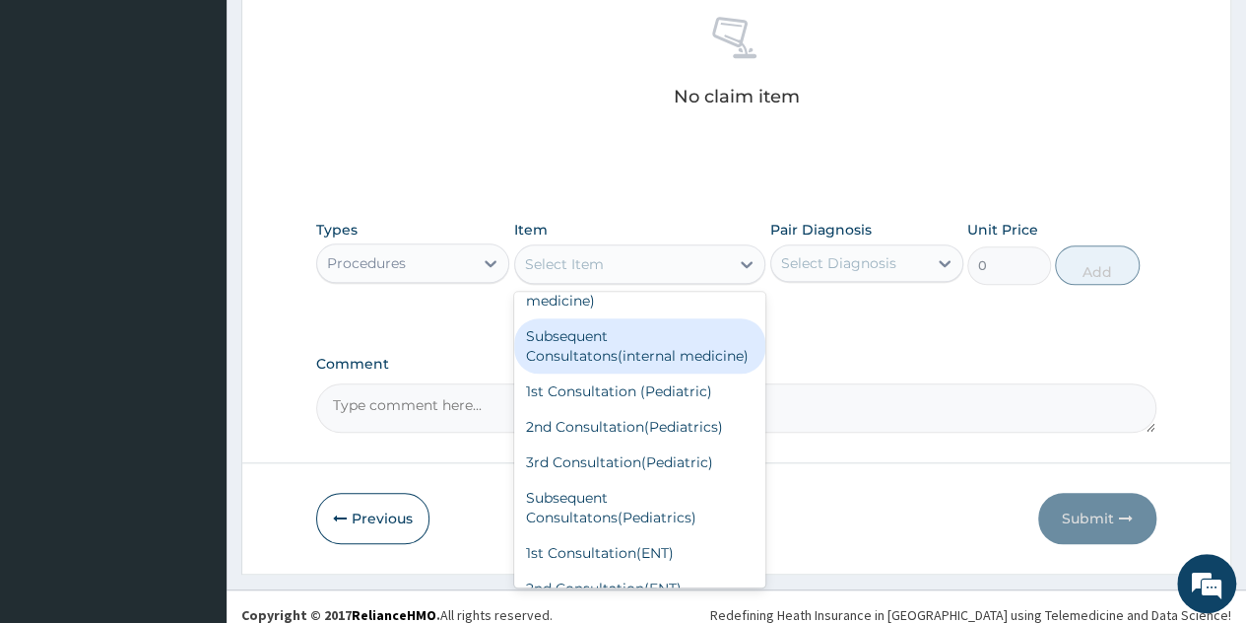
scroll to position [653, 0]
click at [637, 371] on div "Subsequent Consultatons(internal medicine)" at bounding box center [640, 343] width 252 height 55
type input "2000"
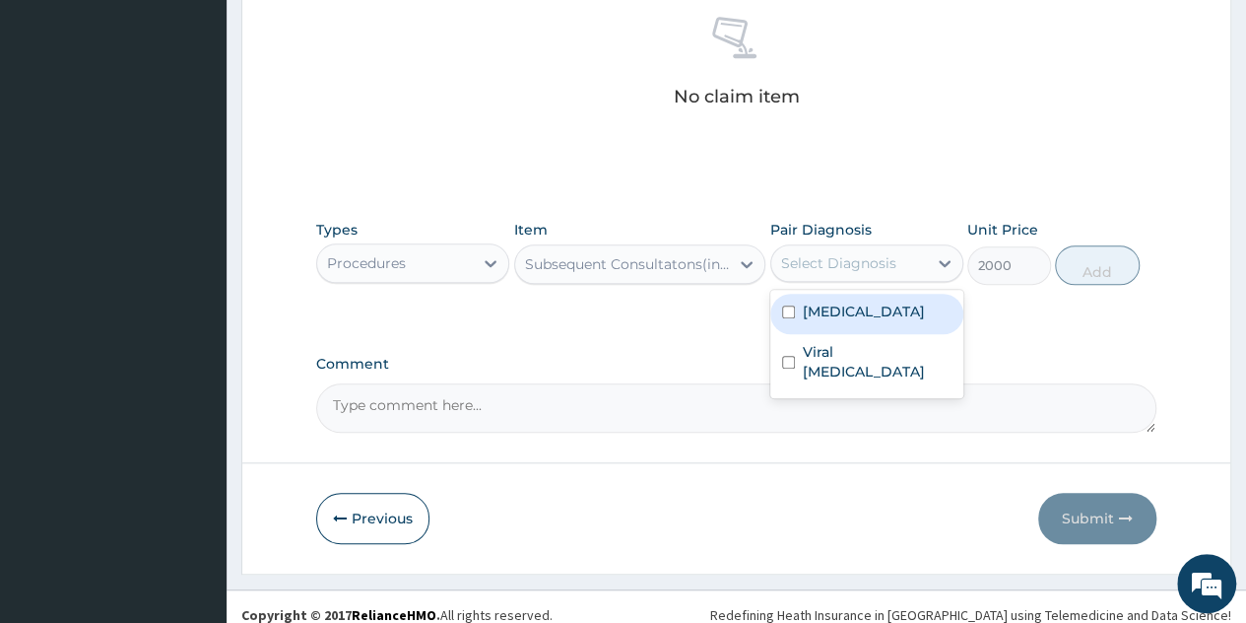
click at [875, 260] on div "Select Diagnosis" at bounding box center [838, 263] width 115 height 20
click at [824, 328] on div "Malaria" at bounding box center [867, 314] width 193 height 40
checkbox input "true"
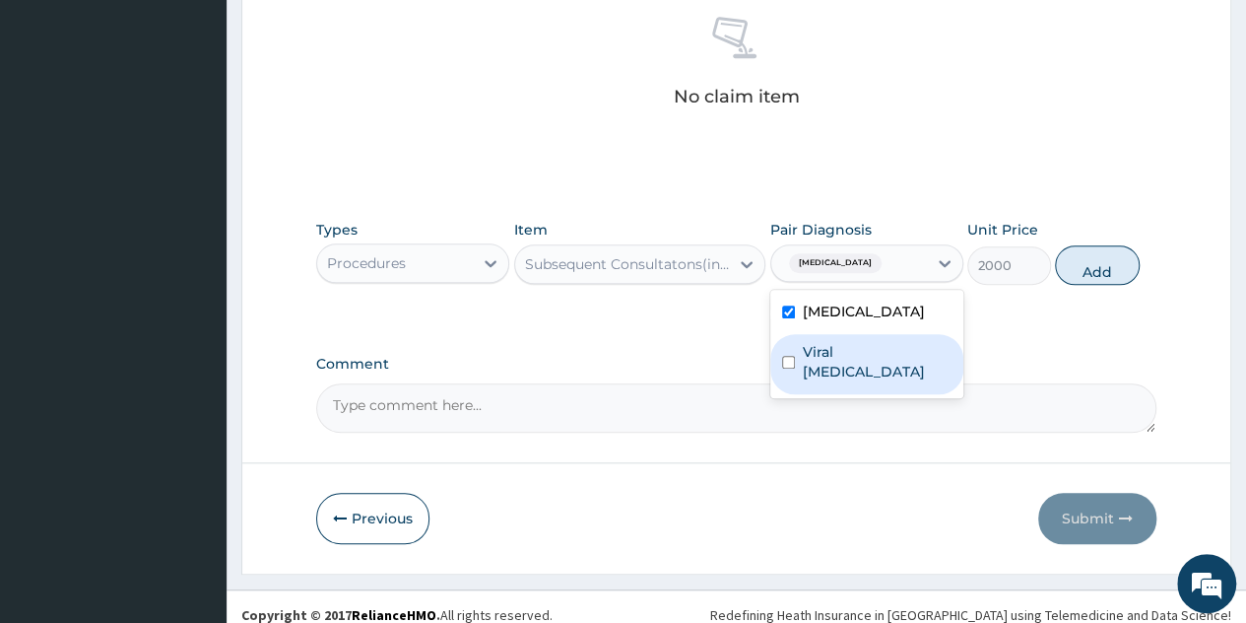
click at [881, 360] on div "Viral pharyngitis" at bounding box center [867, 364] width 193 height 60
checkbox input "true"
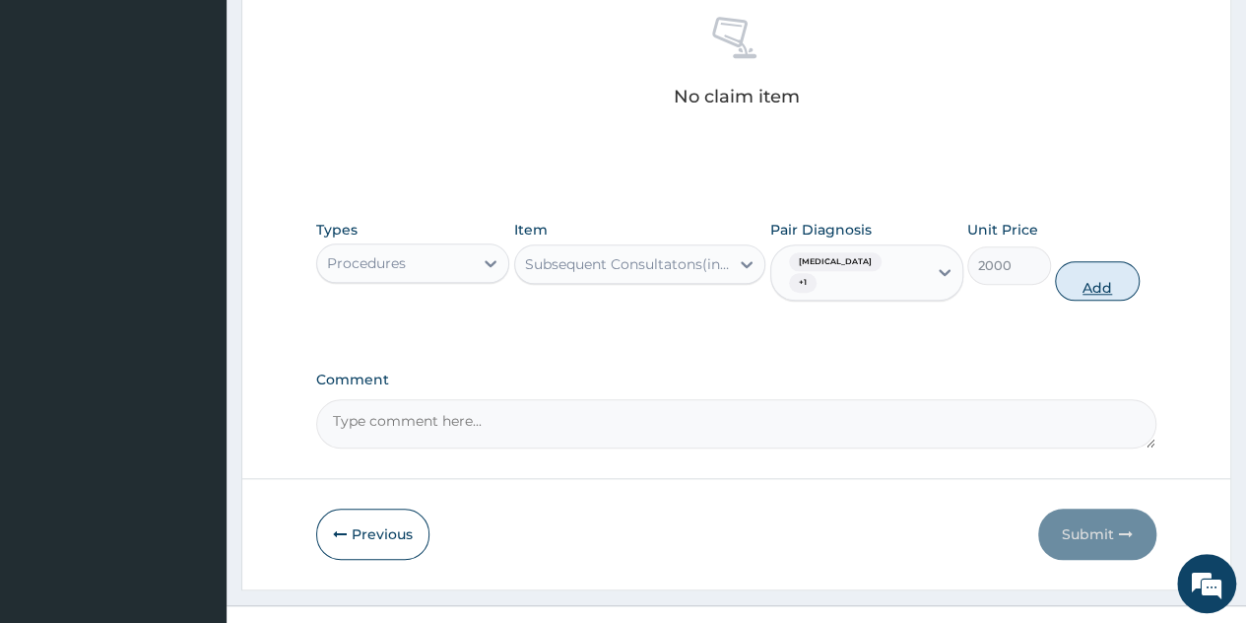
click at [1099, 261] on button "Add" at bounding box center [1097, 280] width 84 height 39
type input "0"
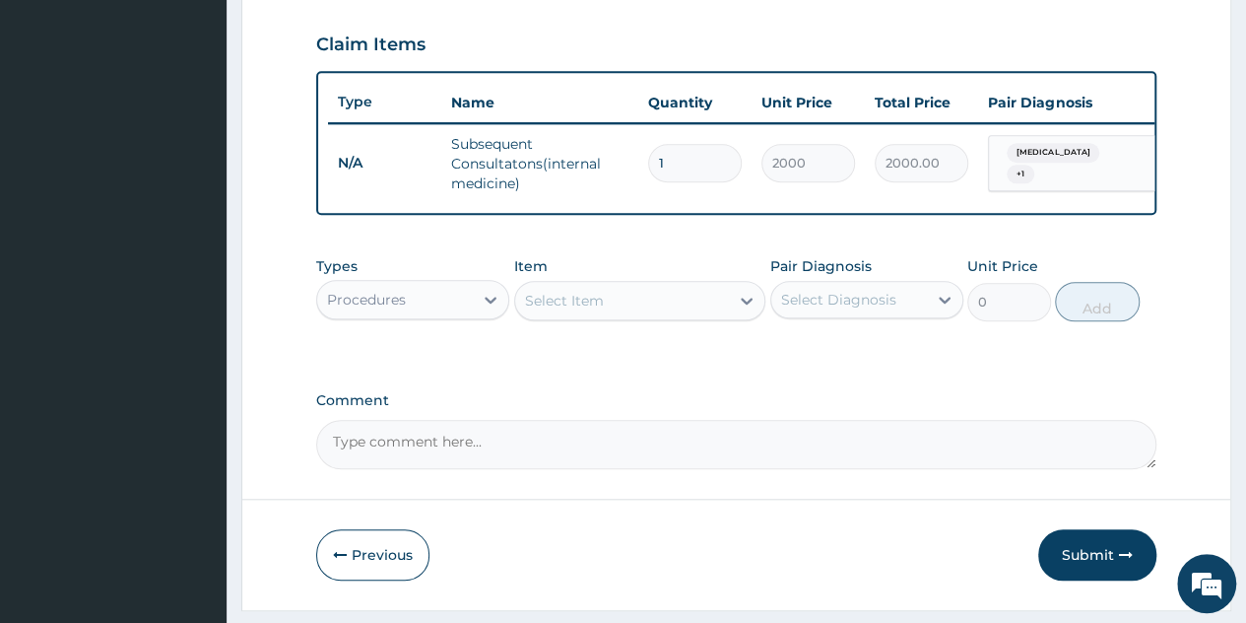
scroll to position [660, 0]
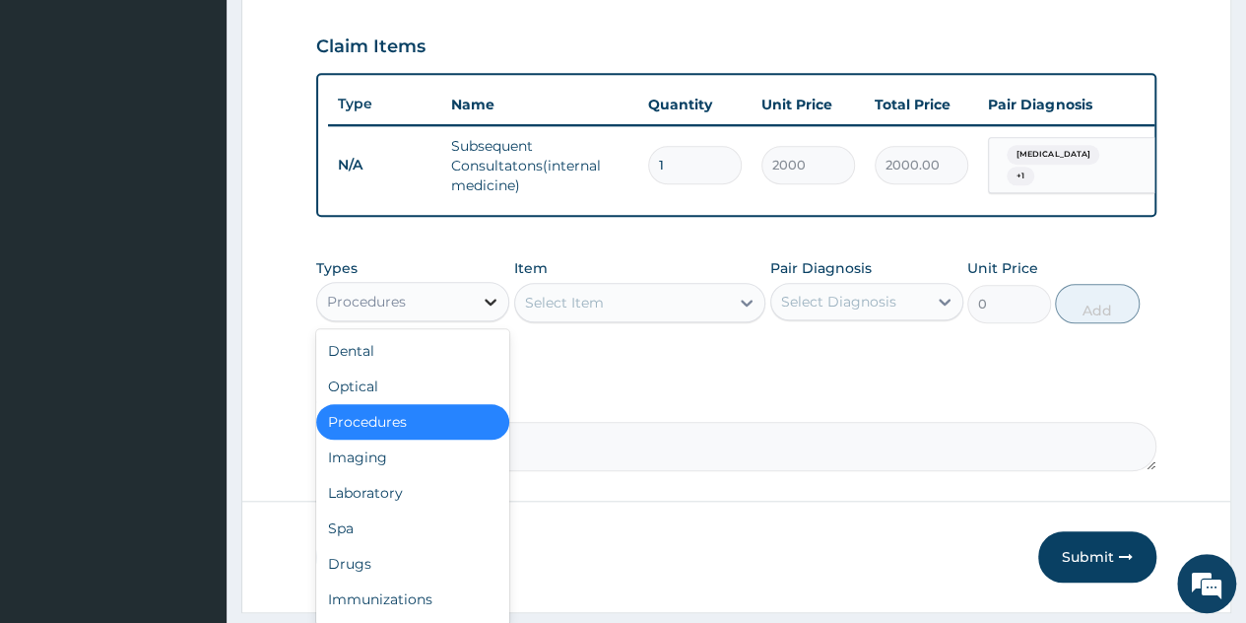
click at [491, 301] on div at bounding box center [490, 301] width 35 height 35
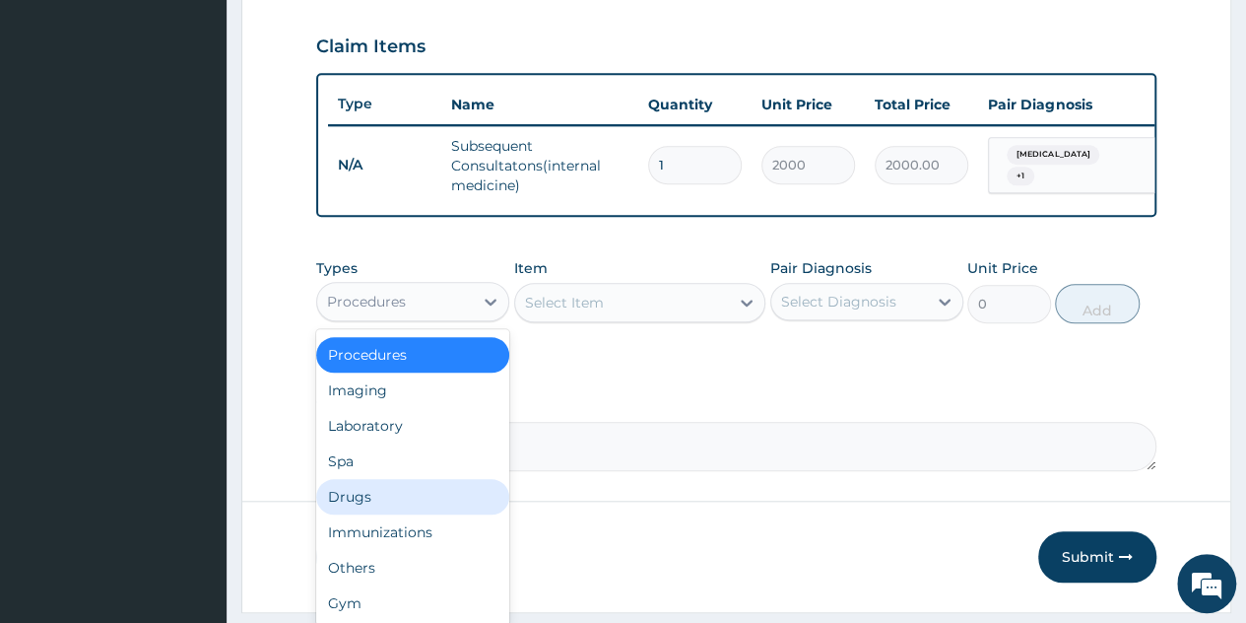
scroll to position [0, 0]
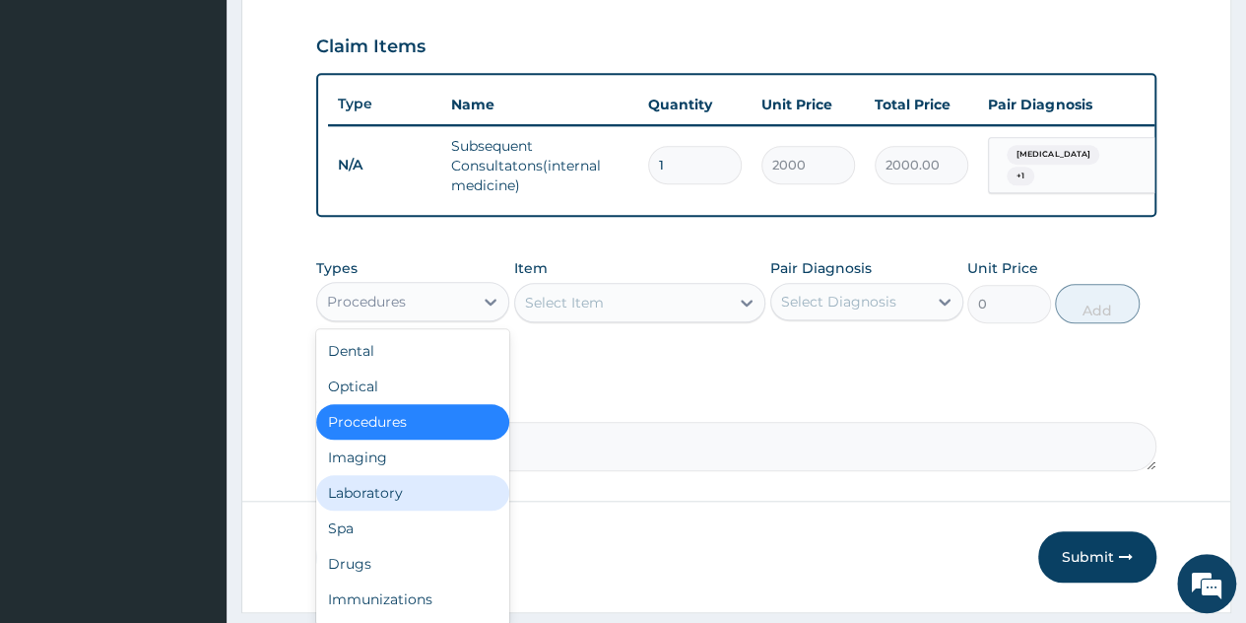
click at [369, 510] on div "Laboratory" at bounding box center [412, 492] width 193 height 35
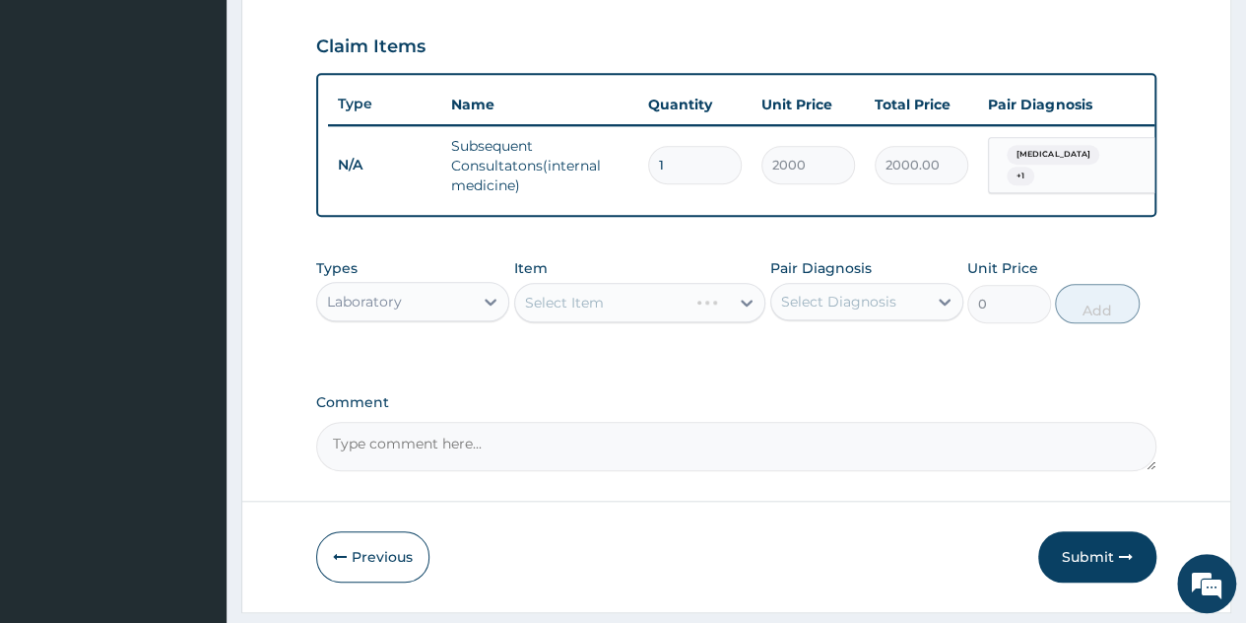
click at [747, 319] on div "Select Item" at bounding box center [640, 302] width 252 height 39
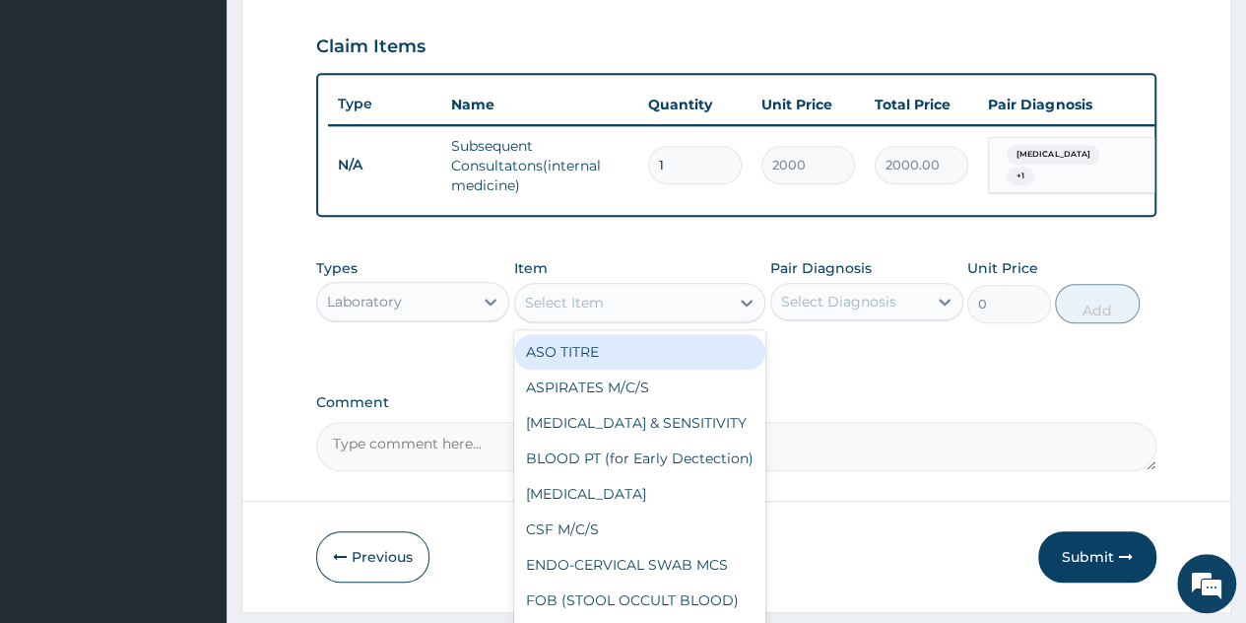
click at [747, 306] on icon at bounding box center [747, 303] width 12 height 7
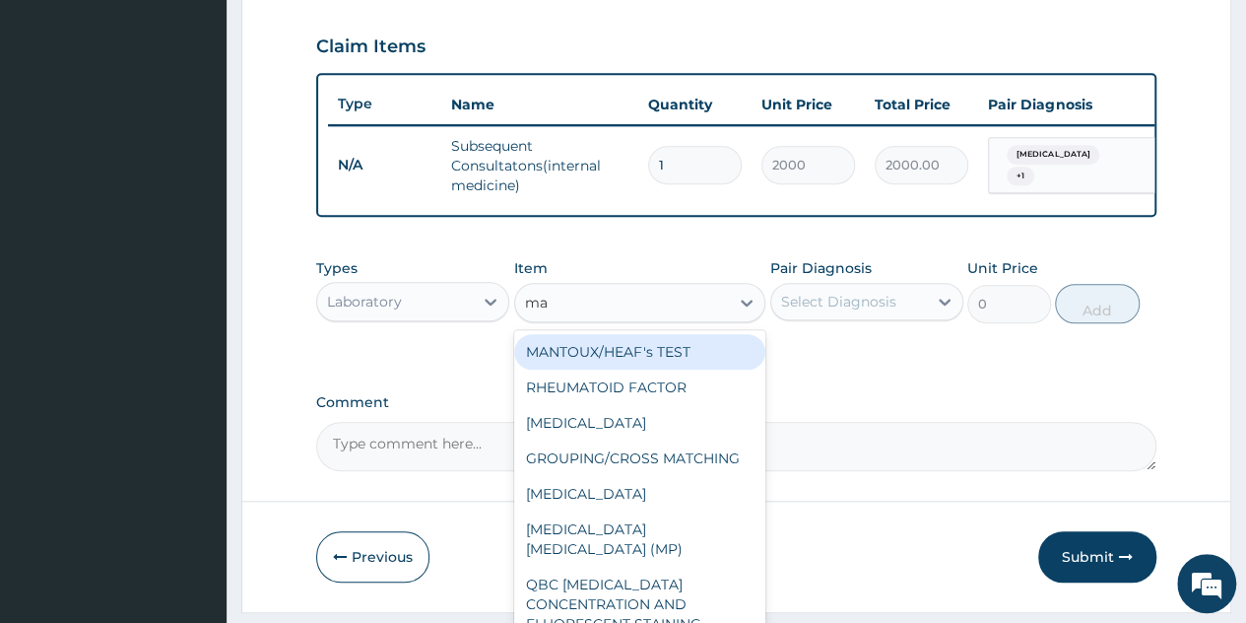
type input "mal"
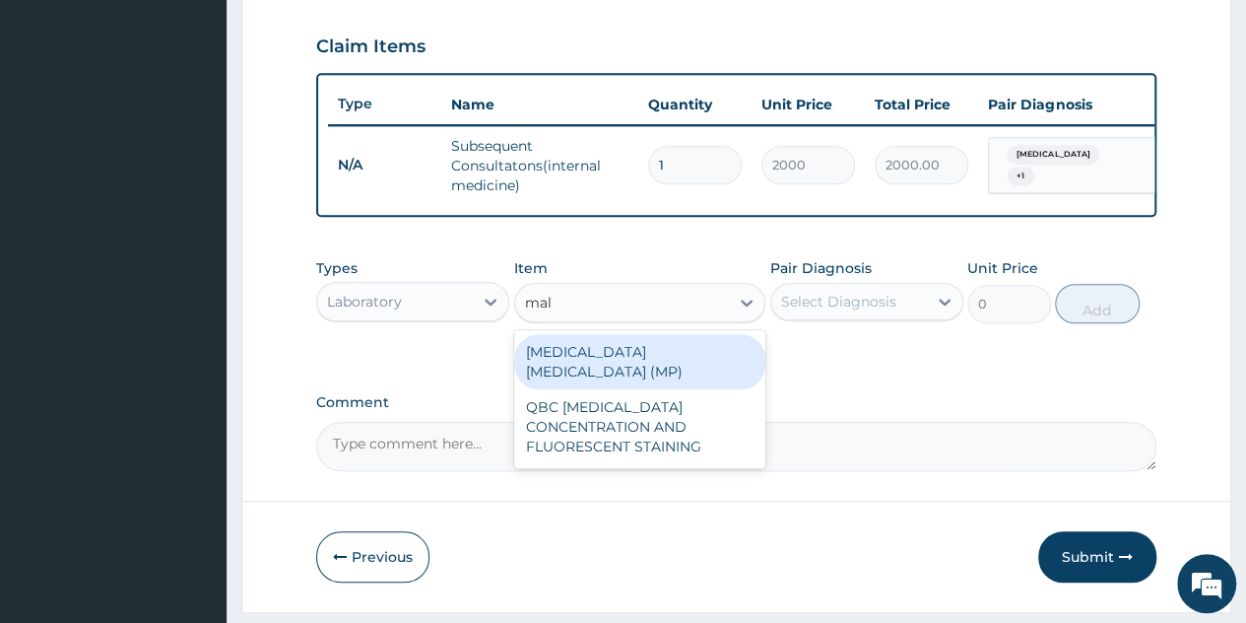
click at [656, 362] on div "MALARIA PARASITE (MP)" at bounding box center [640, 361] width 252 height 55
type input "560"
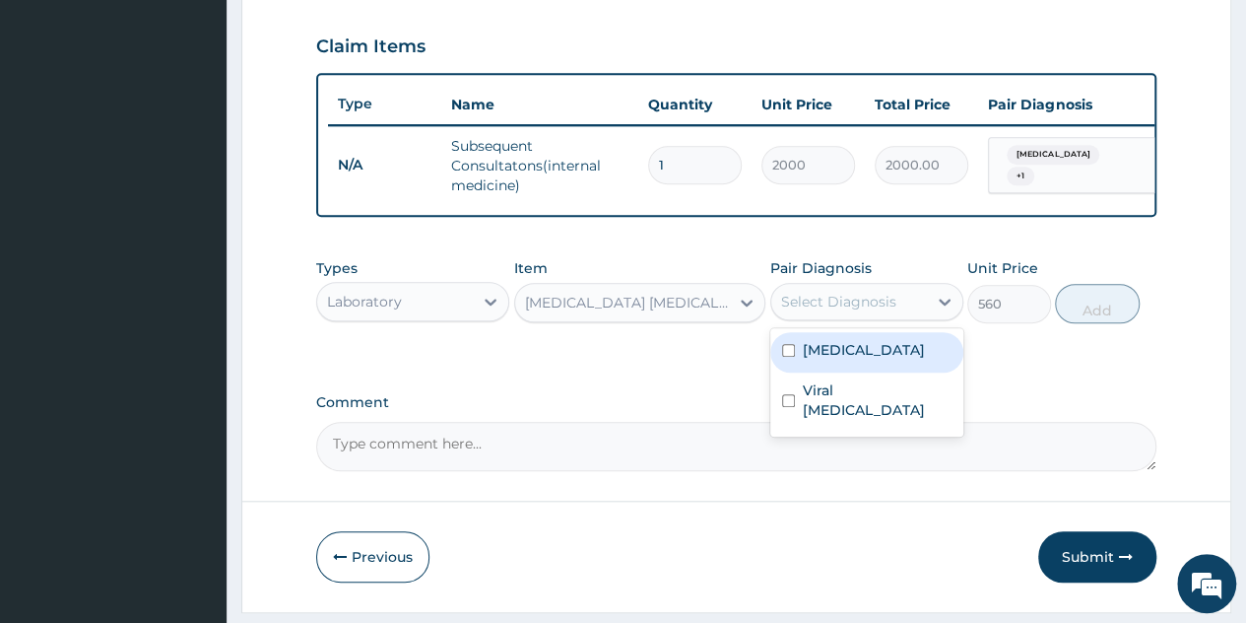
click at [867, 317] on div "Select Diagnosis" at bounding box center [850, 302] width 156 height 32
click at [846, 360] on label "Malaria" at bounding box center [864, 350] width 122 height 20
checkbox input "true"
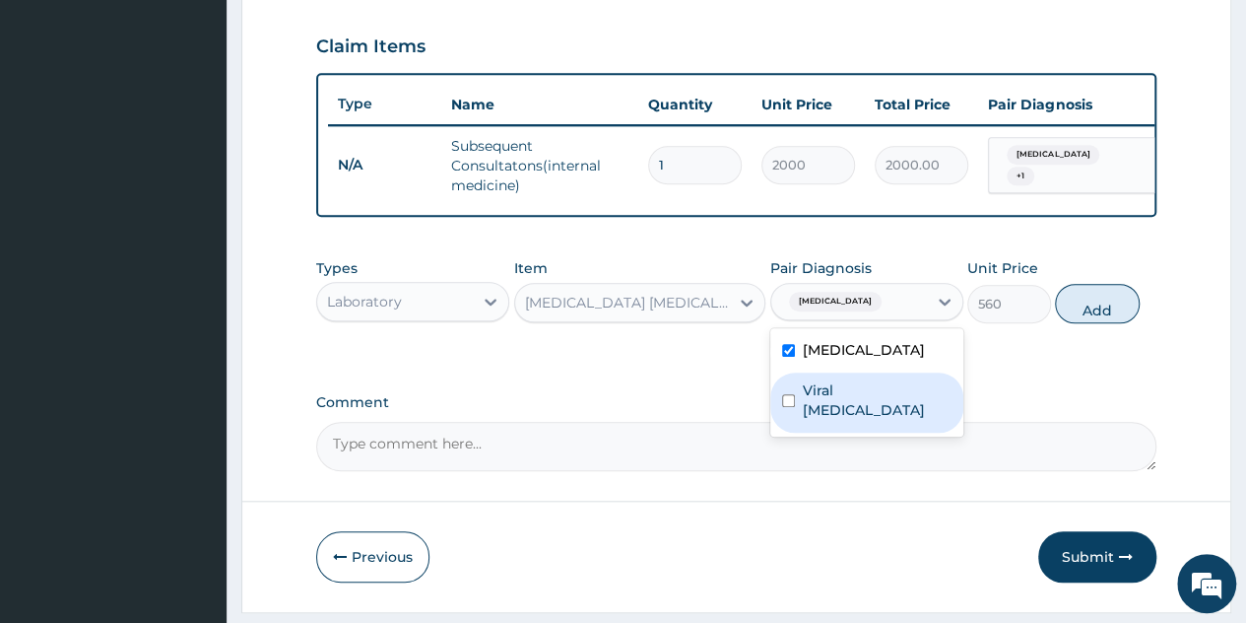
click at [845, 403] on label "Viral pharyngitis" at bounding box center [877, 399] width 149 height 39
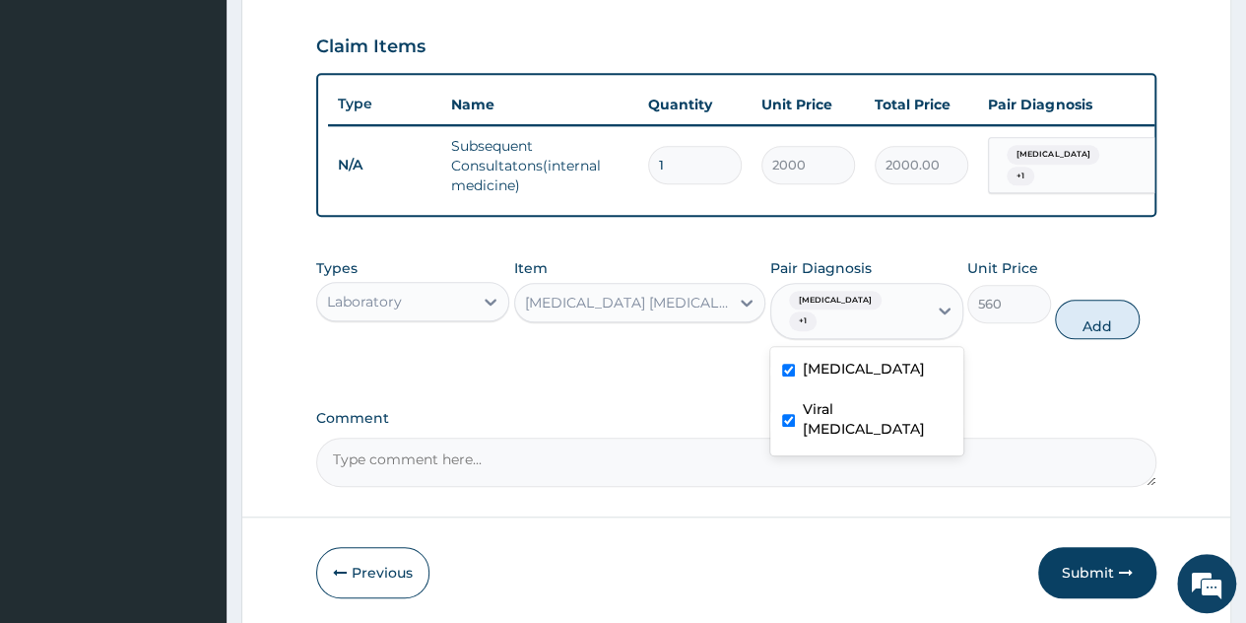
click at [845, 403] on label "Viral pharyngitis" at bounding box center [877, 418] width 149 height 39
checkbox input "false"
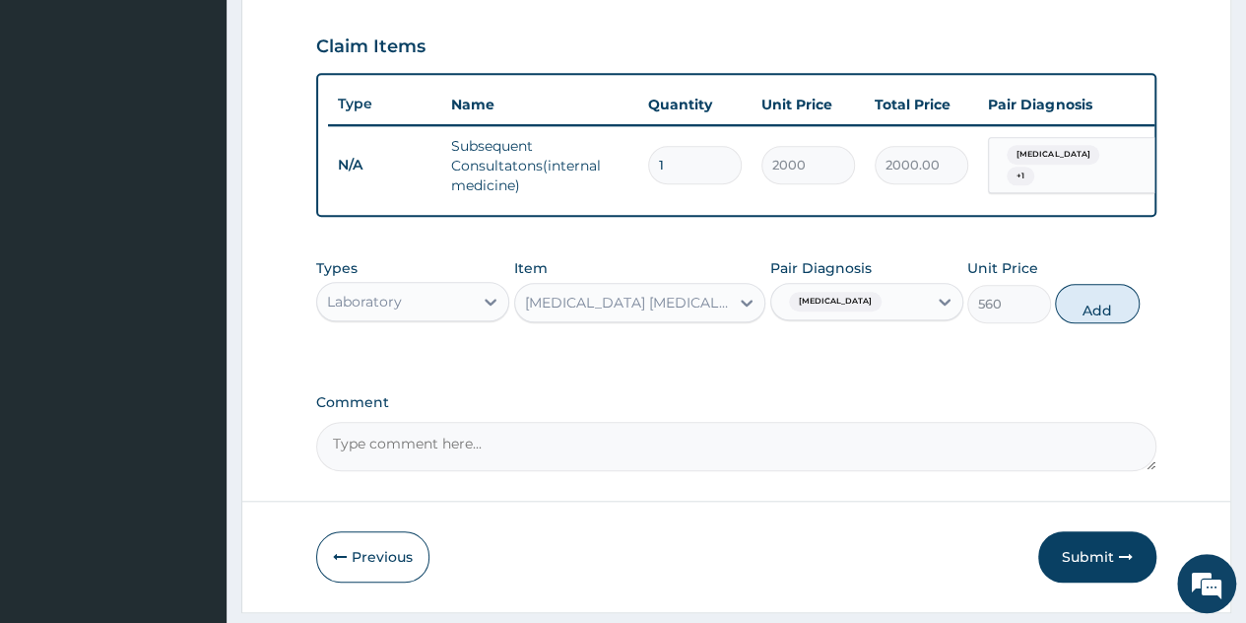
drag, startPoint x: 1081, startPoint y: 314, endPoint x: 625, endPoint y: 293, distance: 456.7
click at [625, 293] on div "Types Laboratory Item MALARIA PARASITE (MP) Pair Diagnosis Malaria Unit Price 5…" at bounding box center [736, 290] width 841 height 85
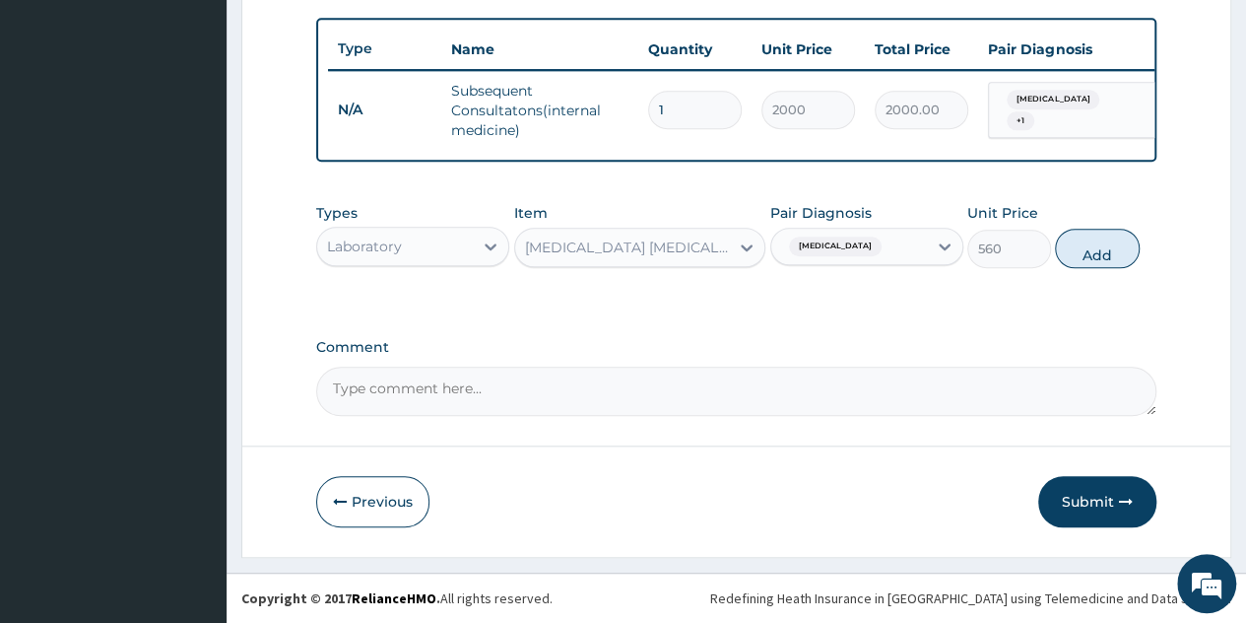
scroll to position [719, 0]
click at [1094, 259] on button "Add" at bounding box center [1097, 248] width 84 height 39
type input "0"
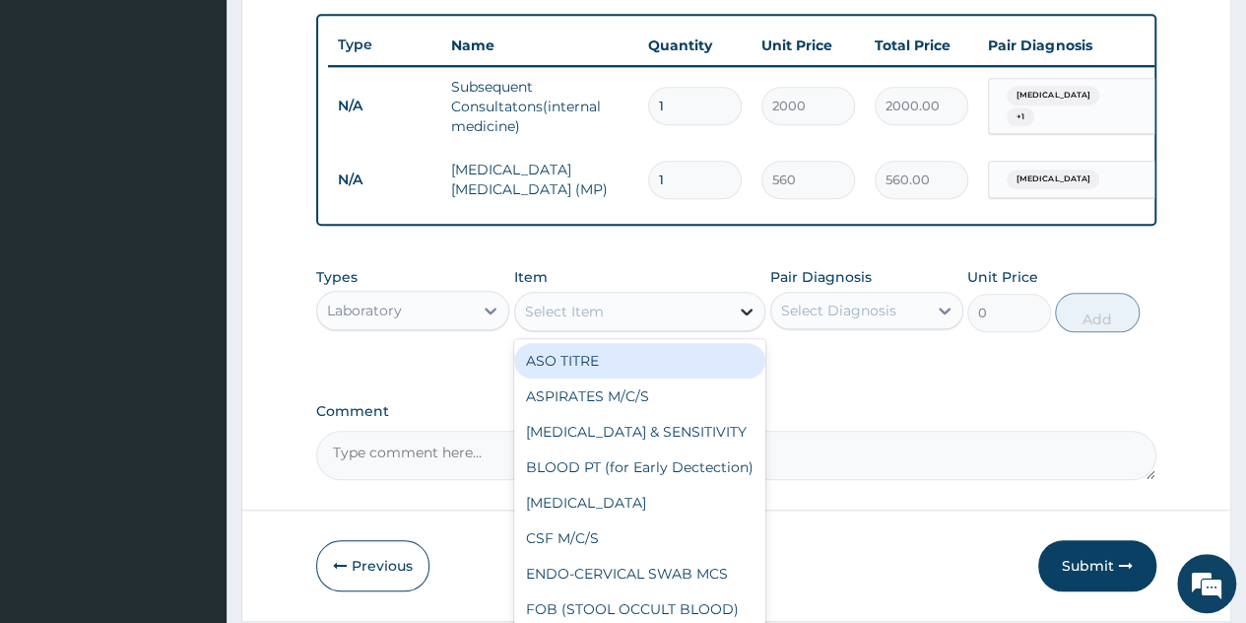
click at [733, 320] on div at bounding box center [746, 311] width 35 height 35
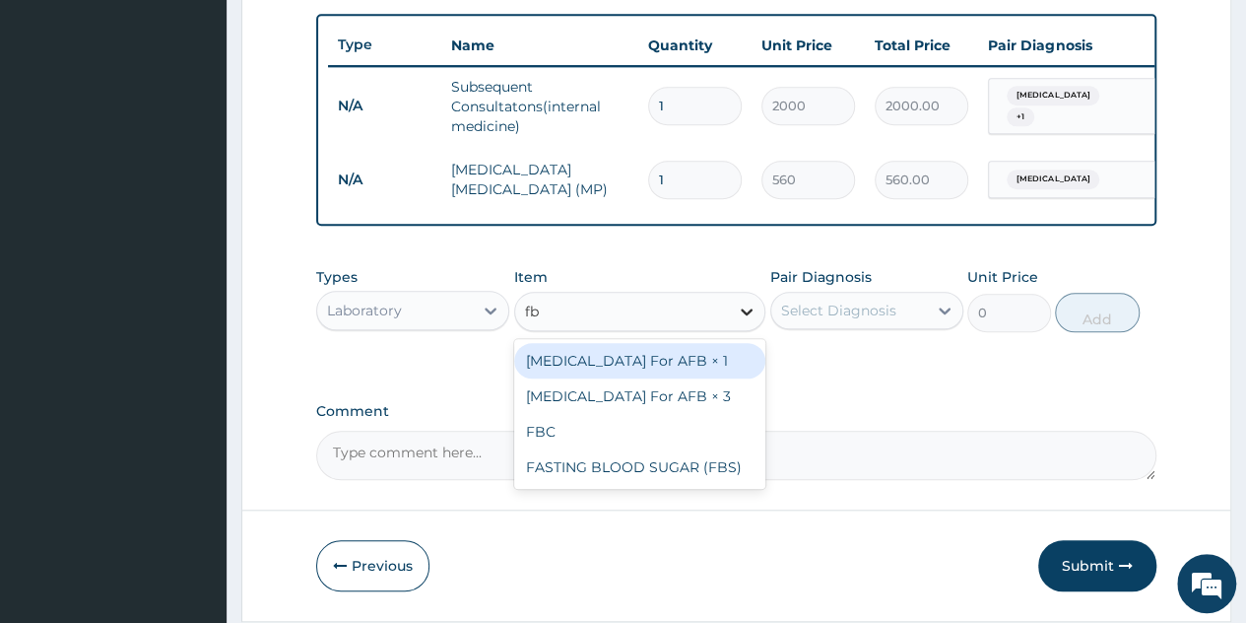
type input "fbc"
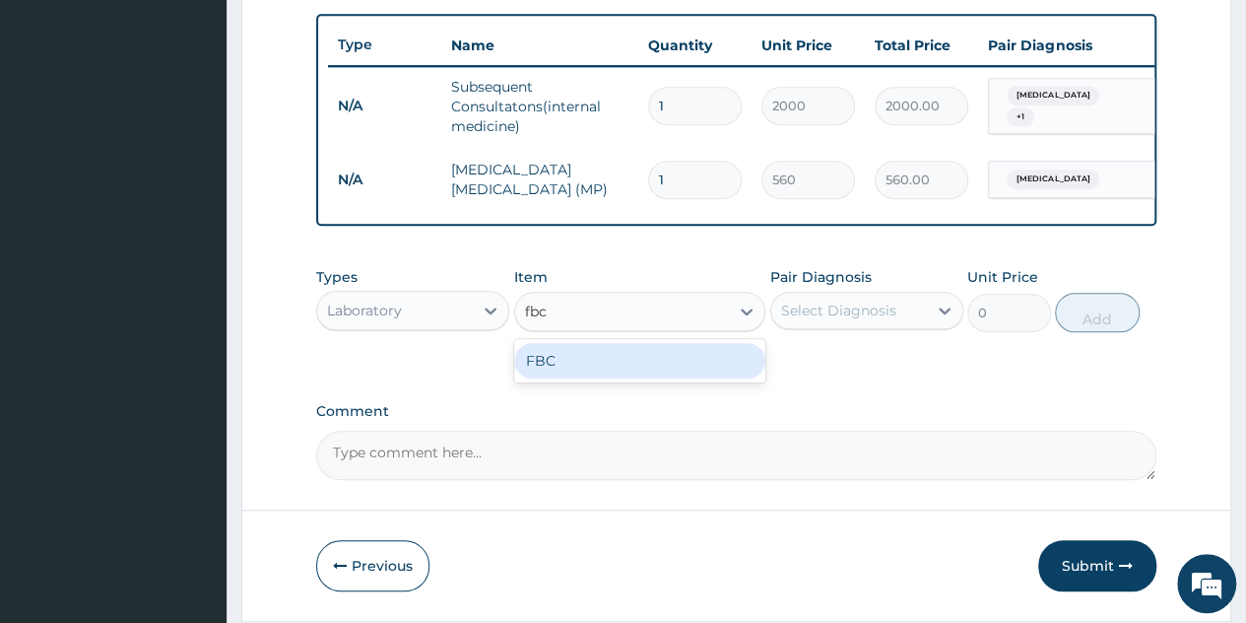
click at [616, 375] on div "FBC" at bounding box center [640, 360] width 252 height 35
type input "1600"
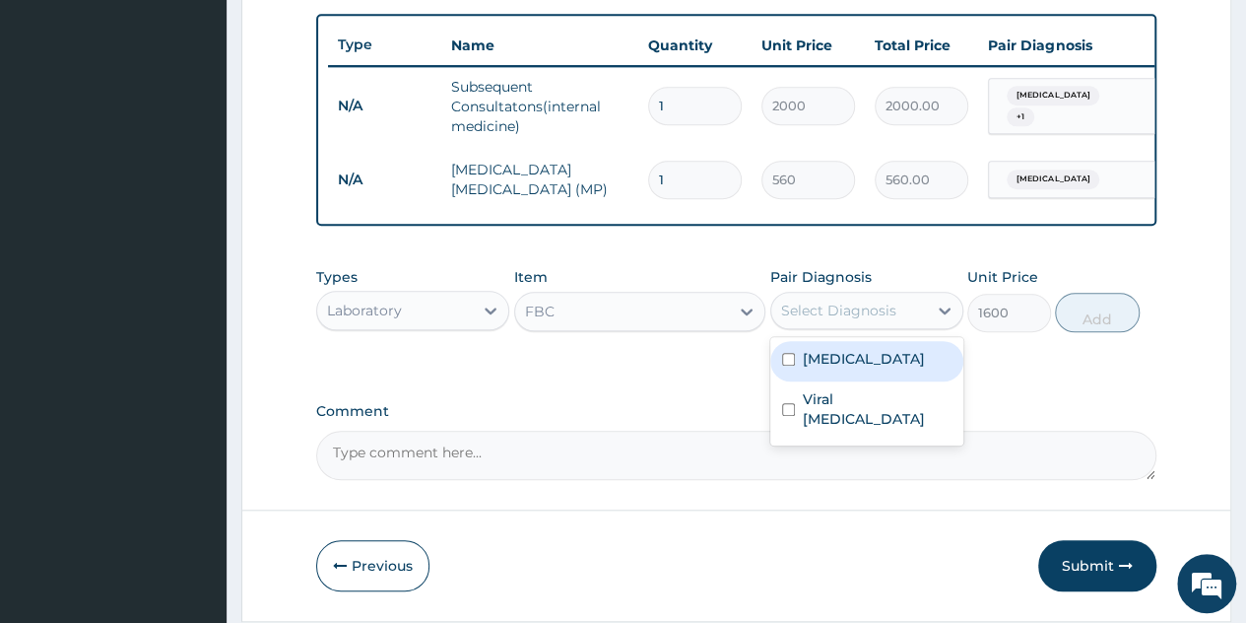
click at [904, 326] on div "Select Diagnosis" at bounding box center [850, 311] width 156 height 32
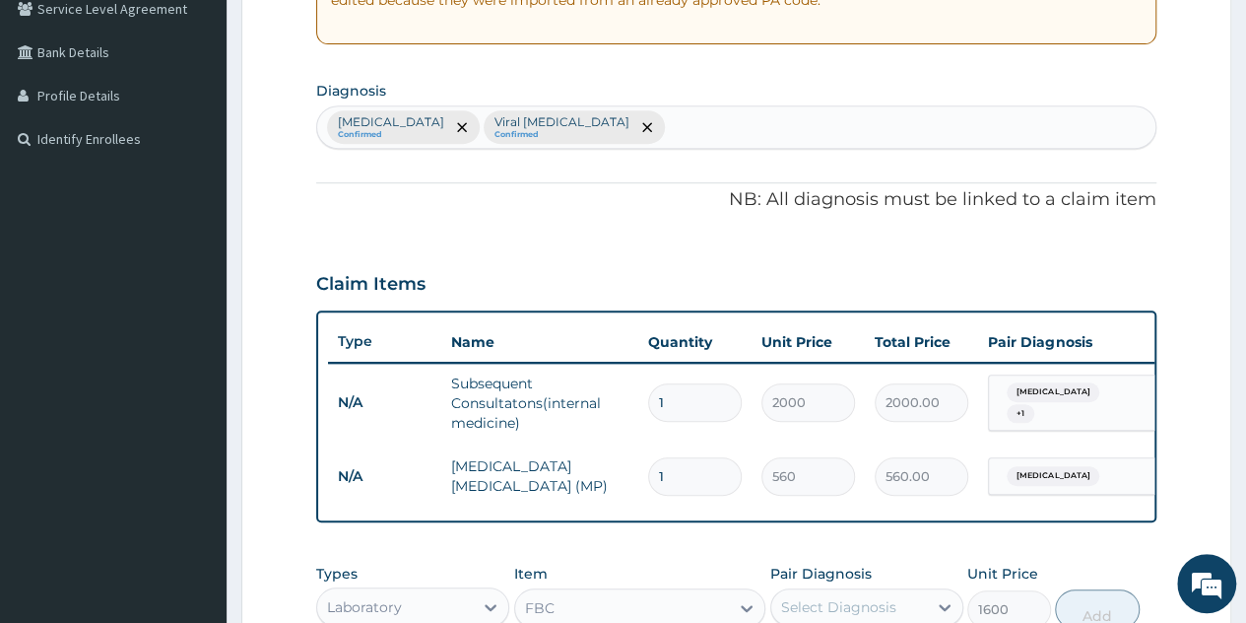
scroll to position [443, 0]
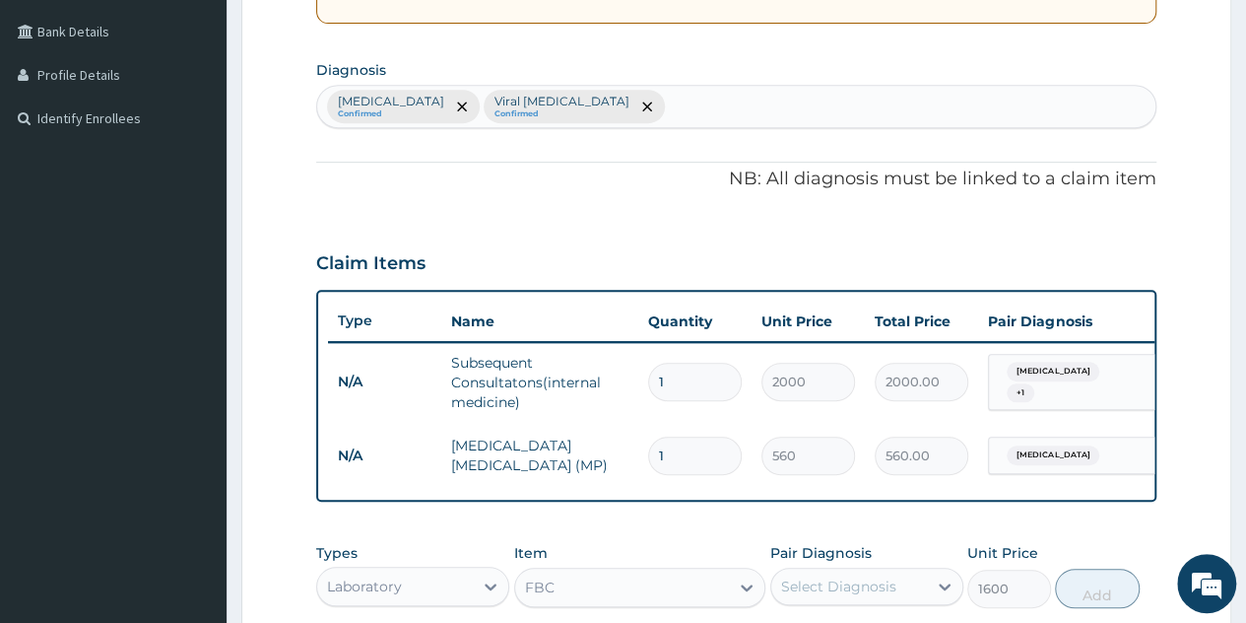
click at [626, 105] on div "Malaria Confirmed Viral pharyngitis Confirmed" at bounding box center [736, 106] width 839 height 41
type input "sepsis"
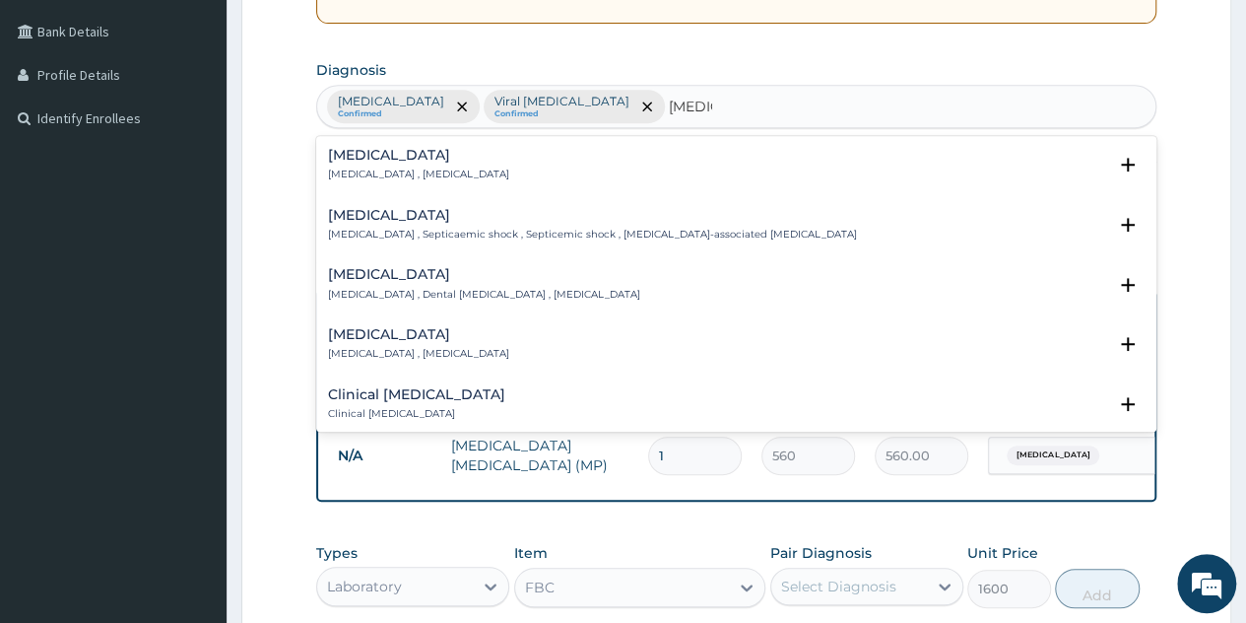
click at [465, 152] on div "Sepsis Systemic infection , Sepsis" at bounding box center [736, 165] width 817 height 34
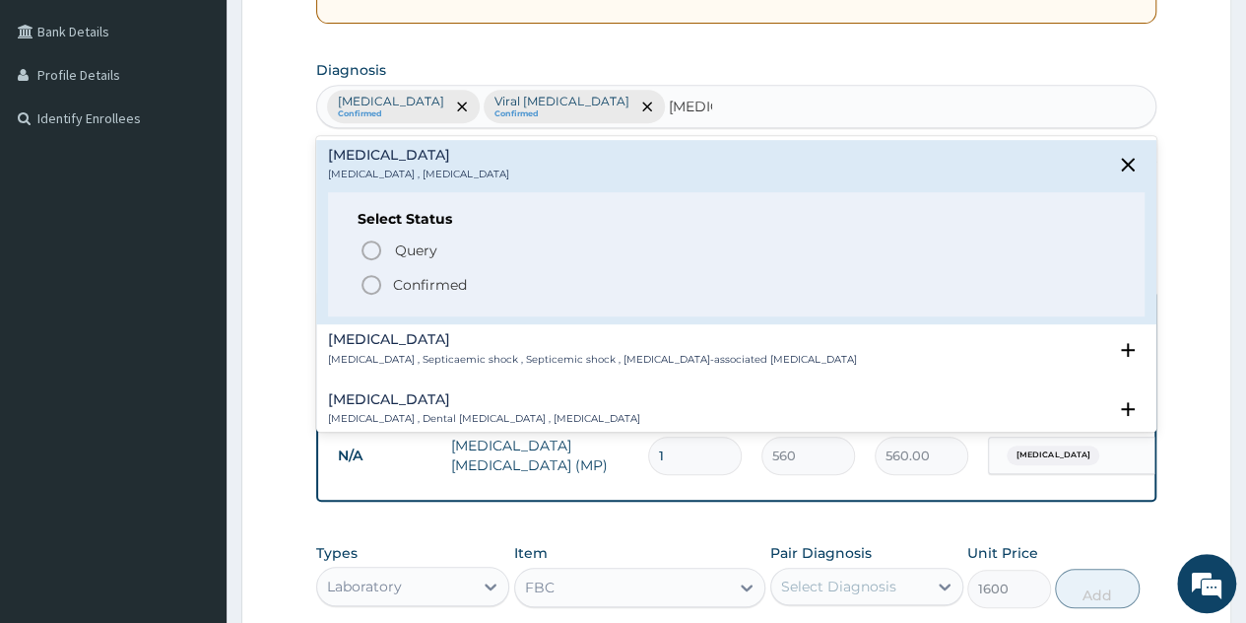
click at [445, 286] on p "Confirmed" at bounding box center [430, 285] width 74 height 20
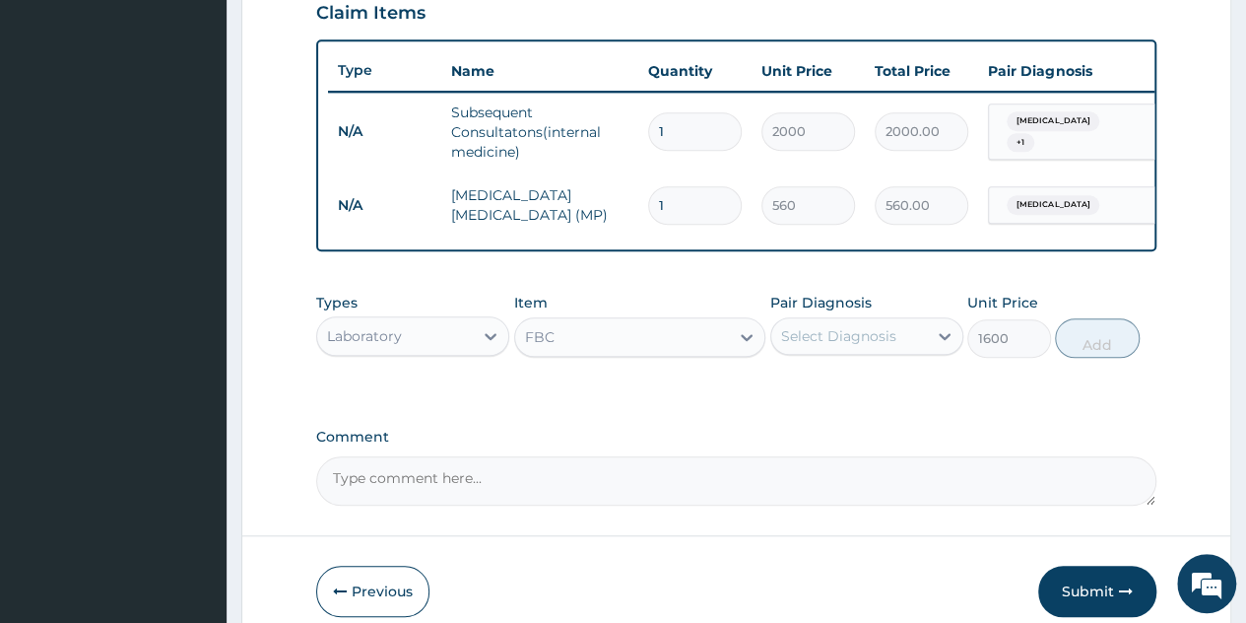
scroll to position [751, 0]
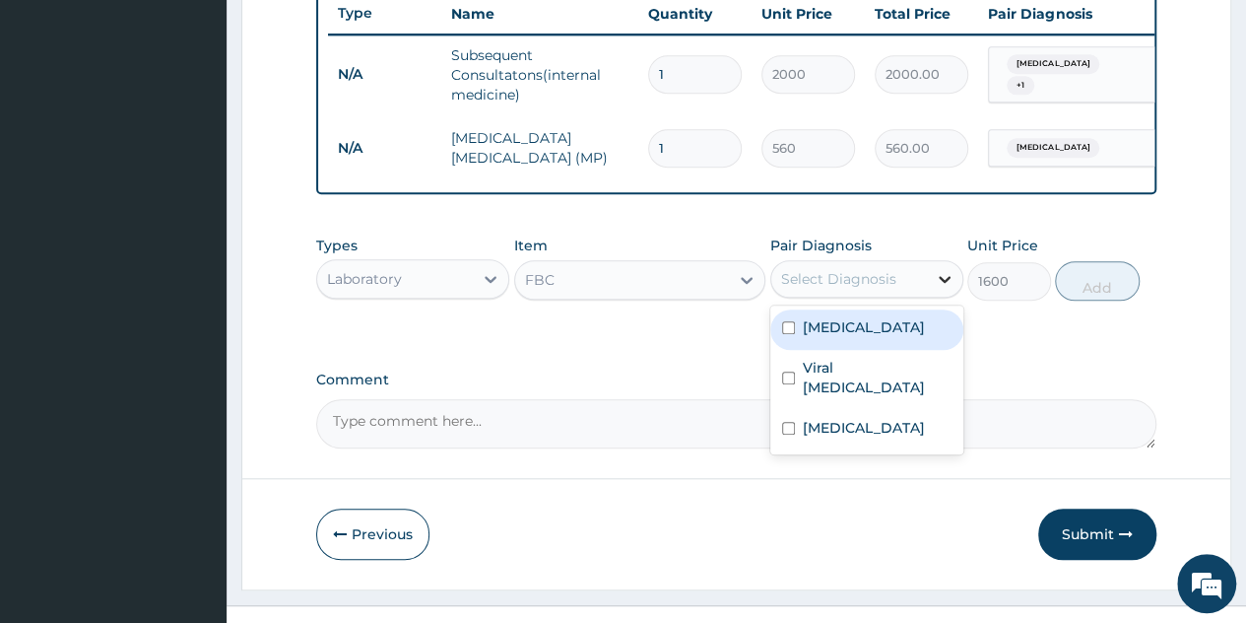
click at [934, 297] on div at bounding box center [944, 278] width 35 height 35
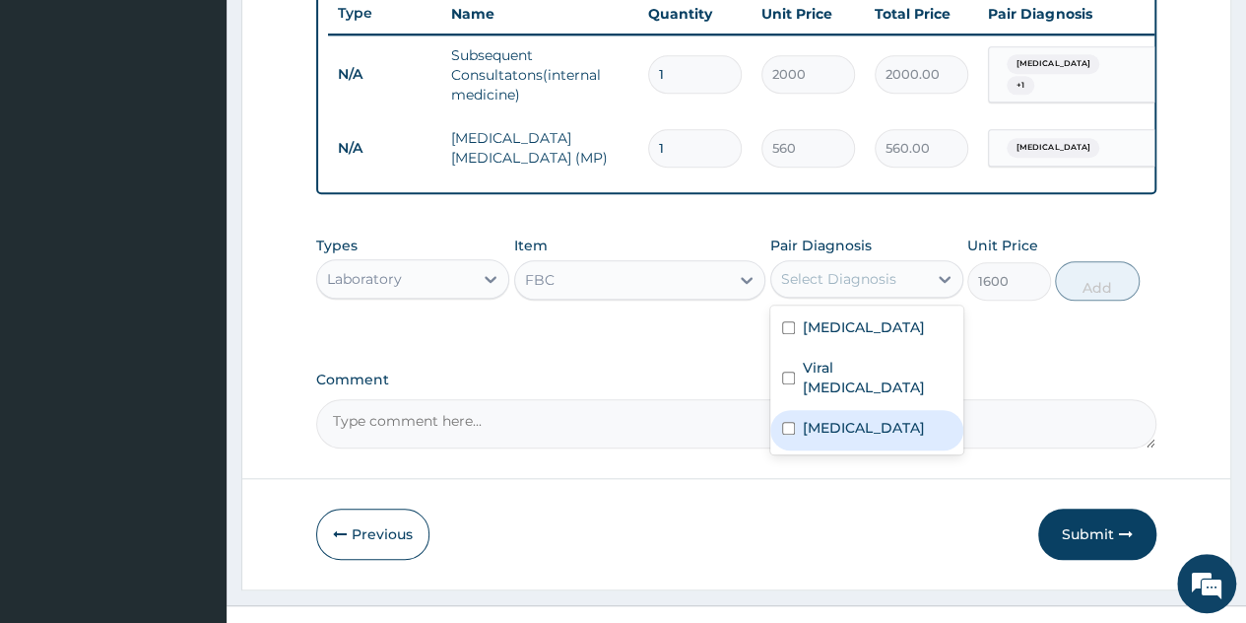
click at [856, 419] on div "Sepsis" at bounding box center [867, 430] width 193 height 40
checkbox input "true"
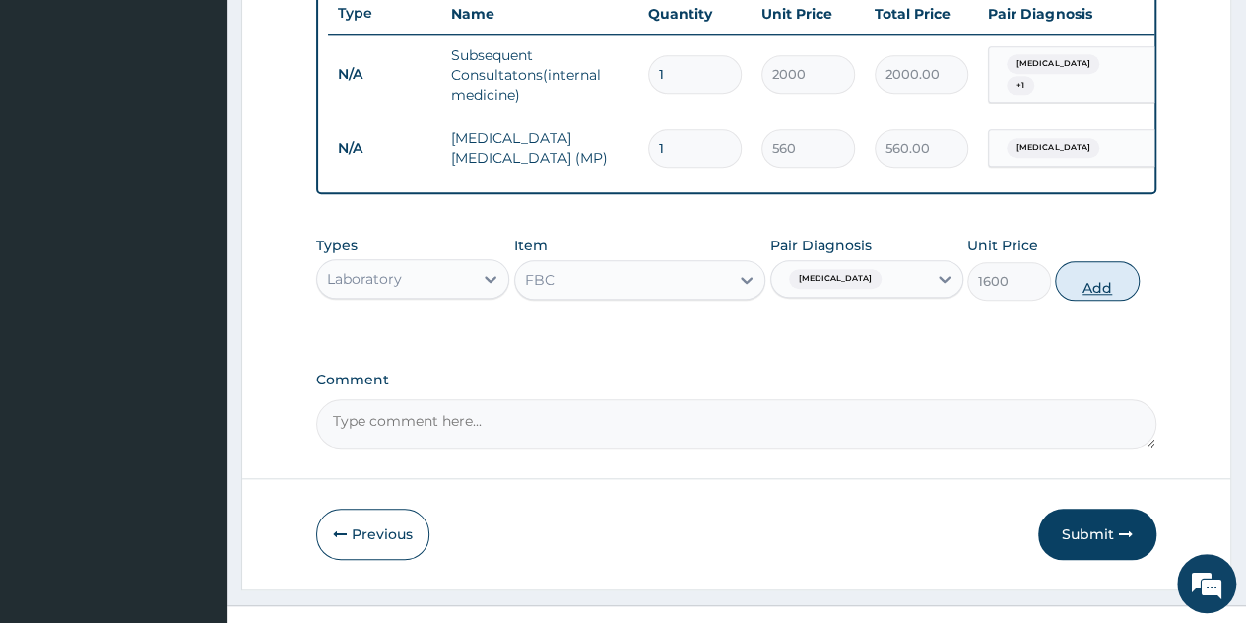
click at [1108, 292] on button "Add" at bounding box center [1097, 280] width 84 height 39
type input "0"
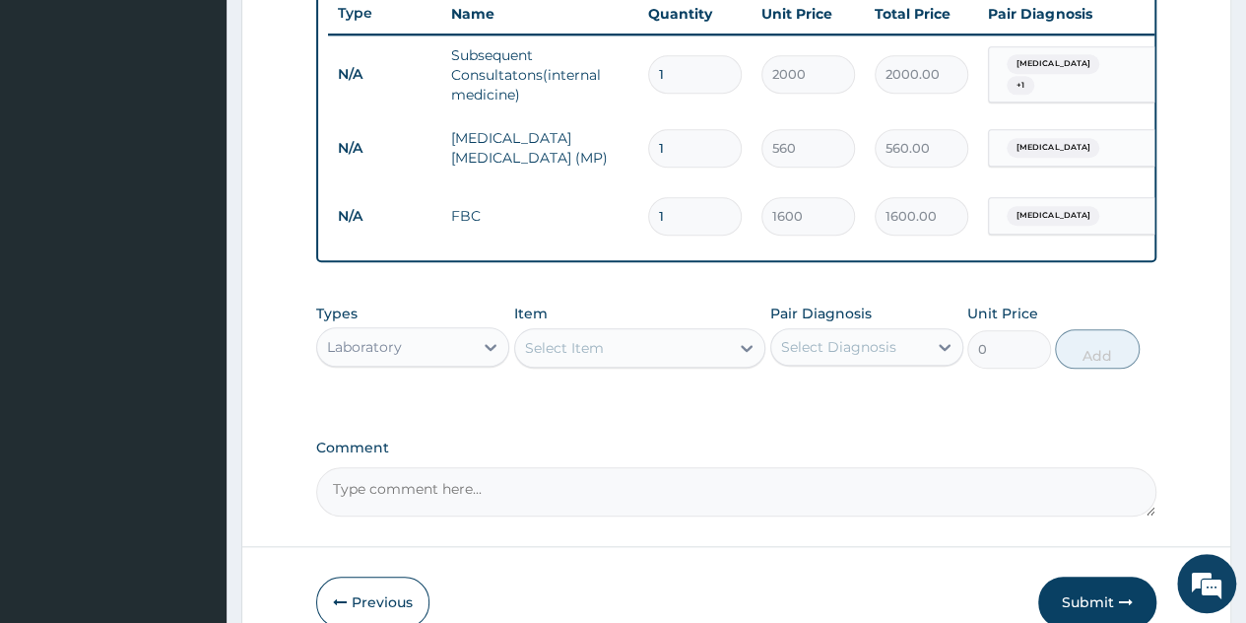
click at [687, 76] on input "1" at bounding box center [695, 74] width 94 height 38
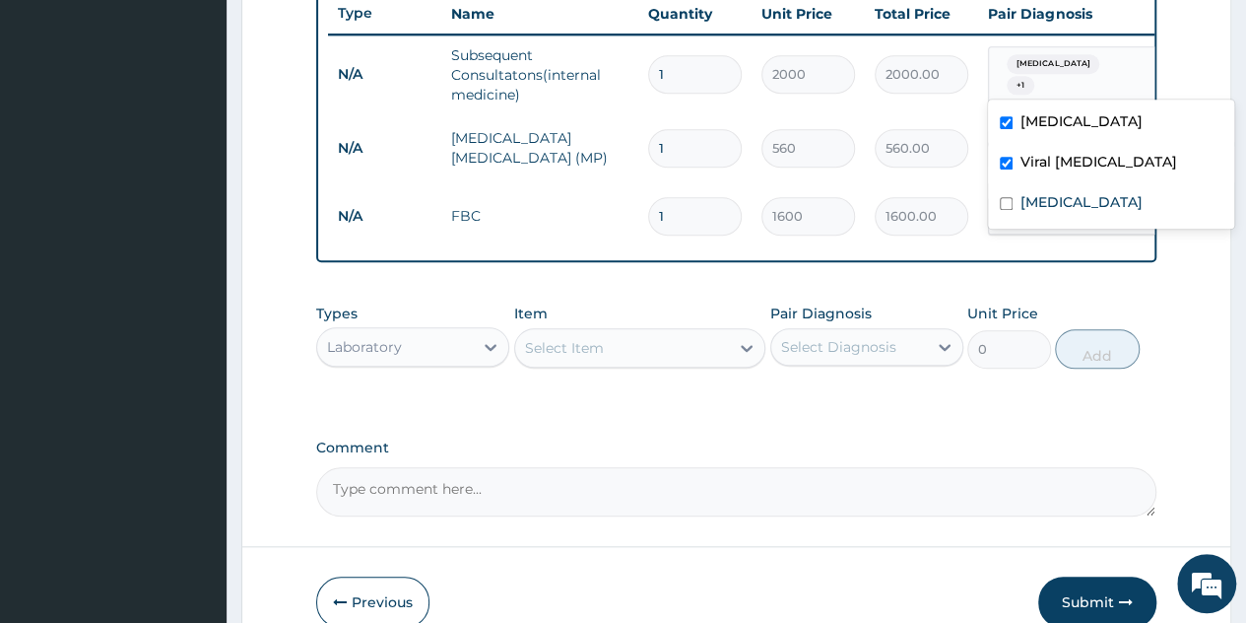
click at [1084, 86] on div "Malaria + 1" at bounding box center [1069, 74] width 160 height 55
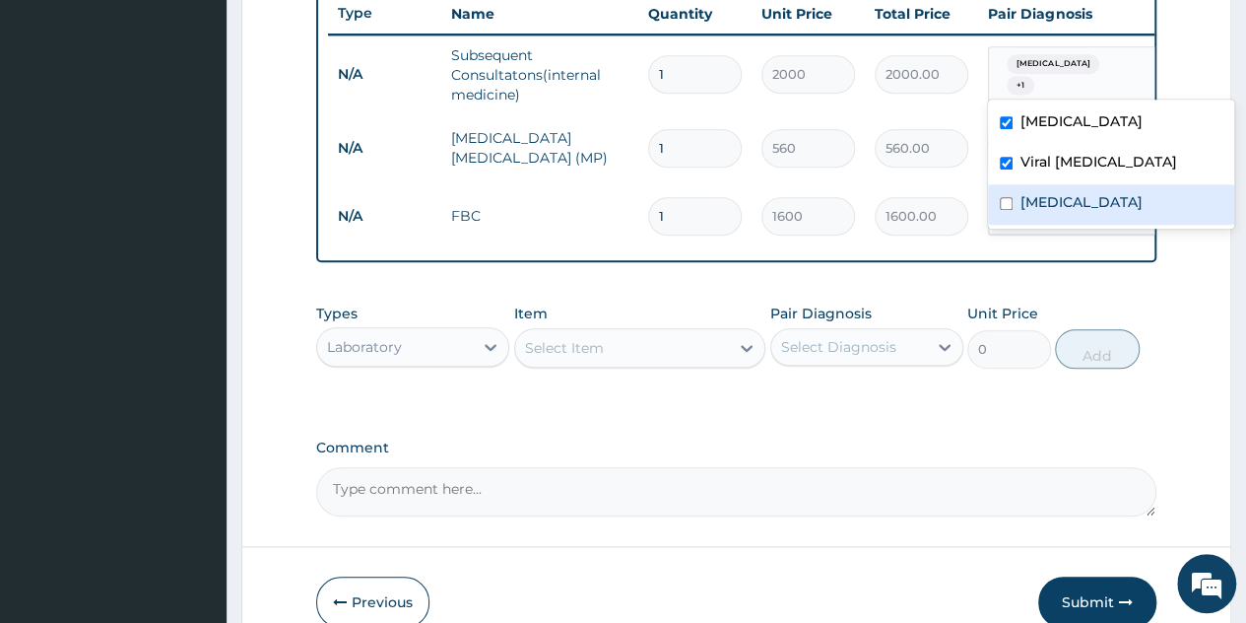
click at [1064, 193] on div "Sepsis" at bounding box center [1111, 204] width 246 height 40
checkbox input "true"
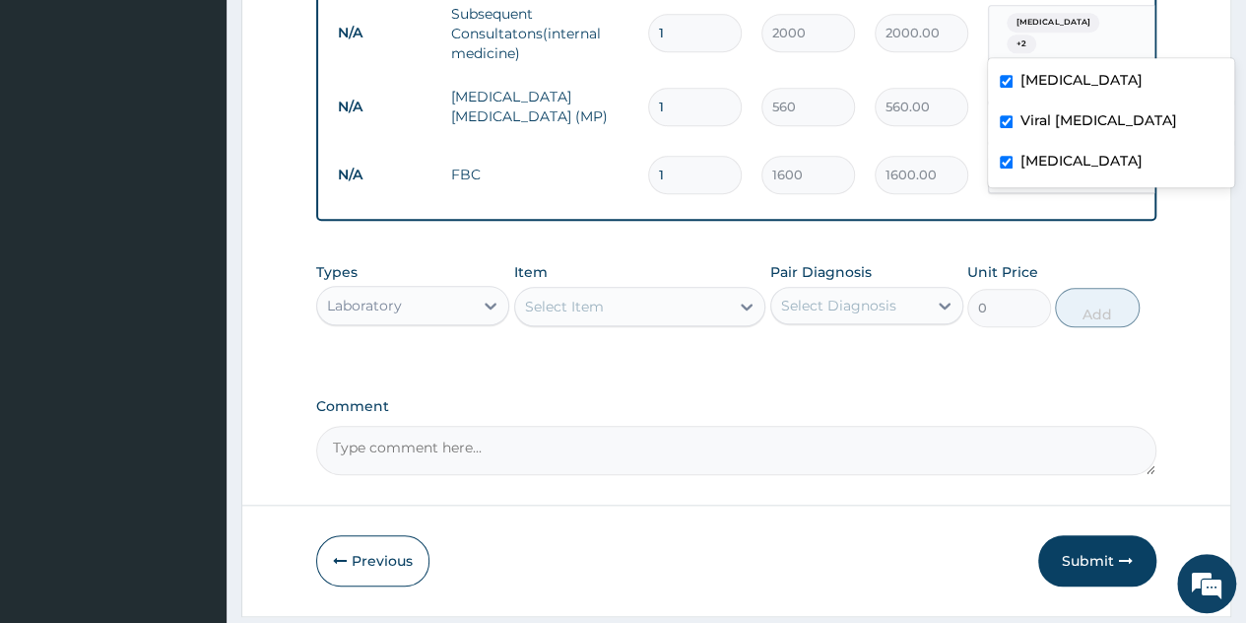
scroll to position [793, 0]
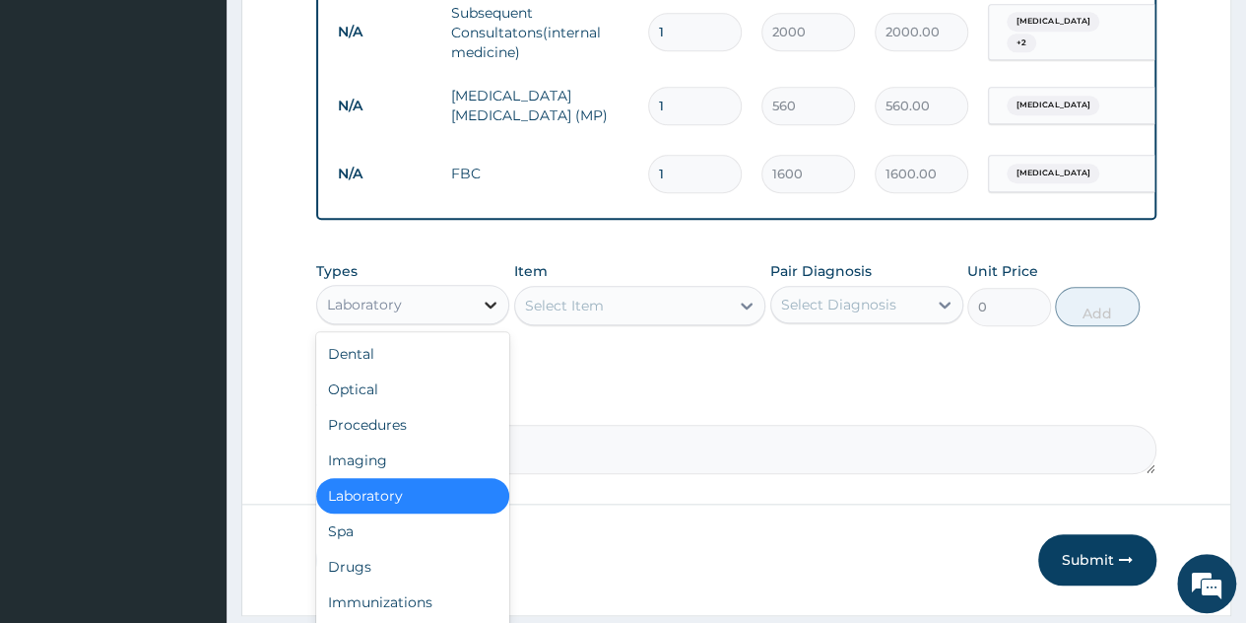
click at [485, 314] on icon at bounding box center [491, 305] width 20 height 20
click at [362, 574] on div "Drugs" at bounding box center [412, 566] width 193 height 35
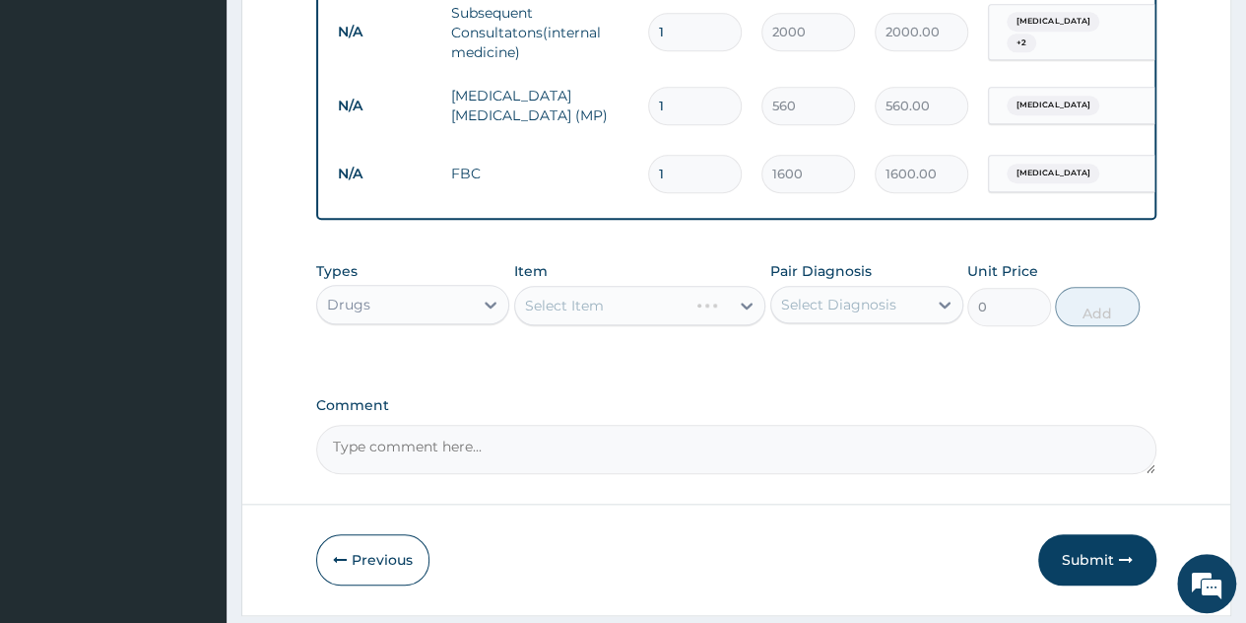
click at [738, 318] on div "Select Item" at bounding box center [640, 305] width 252 height 39
click at [738, 315] on icon at bounding box center [747, 306] width 20 height 20
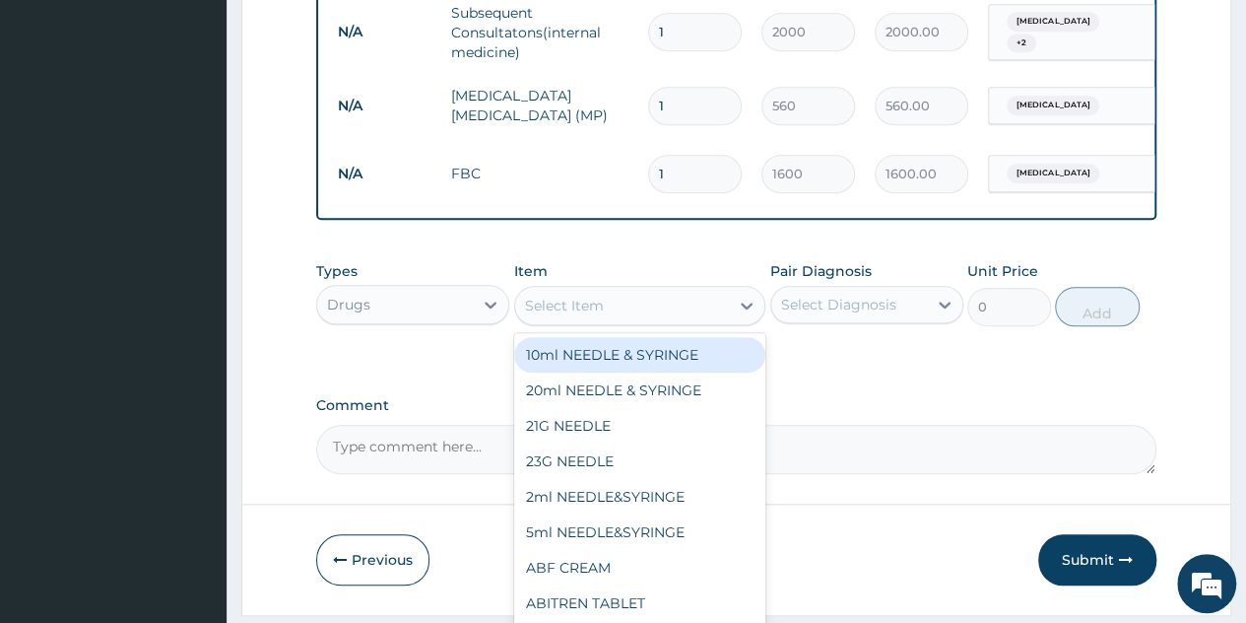
click at [738, 315] on icon at bounding box center [747, 306] width 20 height 20
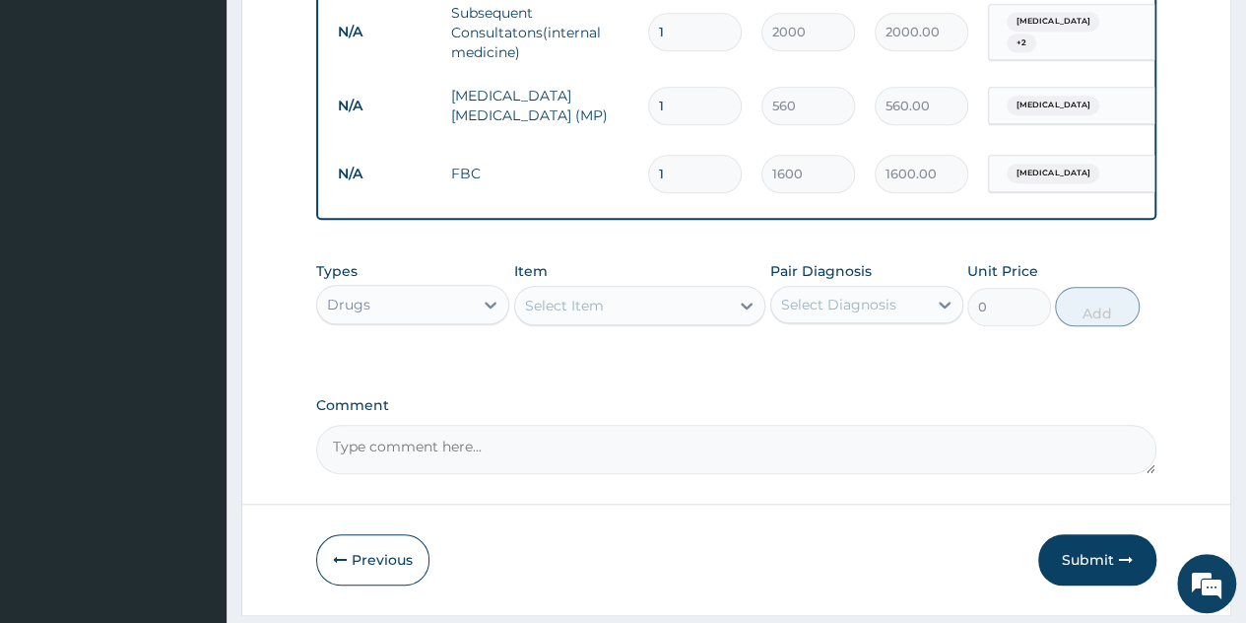
click at [738, 315] on icon at bounding box center [747, 306] width 20 height 20
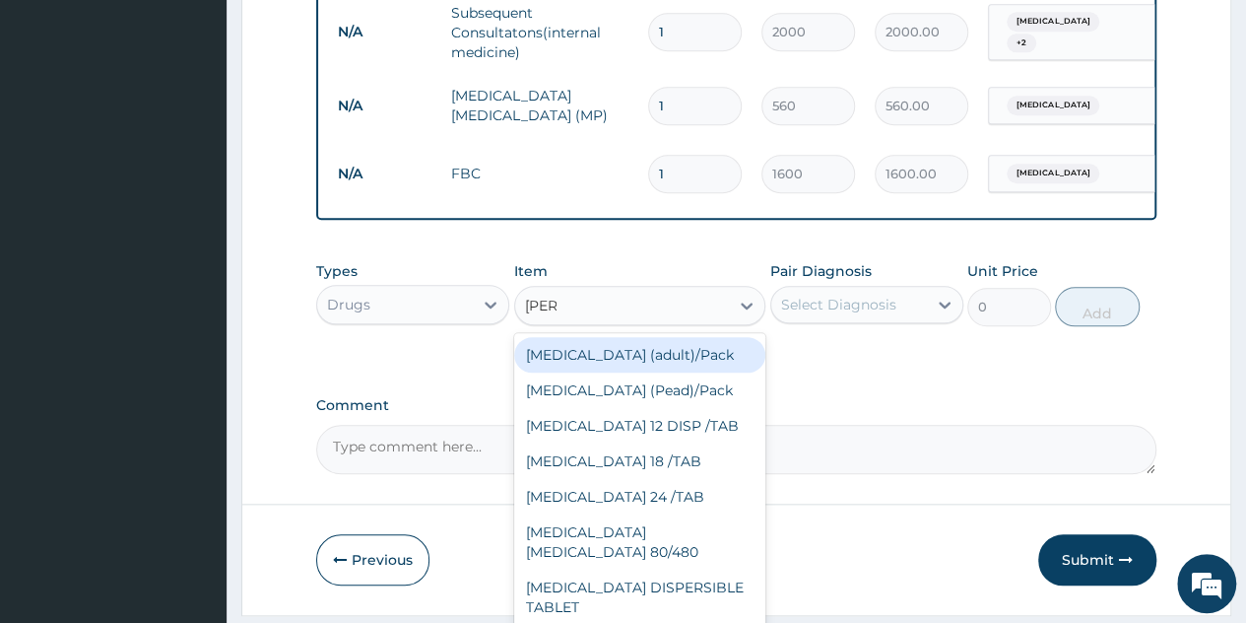
type input "coart"
click at [665, 372] on div "Coartem (adult)/Pack" at bounding box center [640, 354] width 252 height 35
type input "682.5"
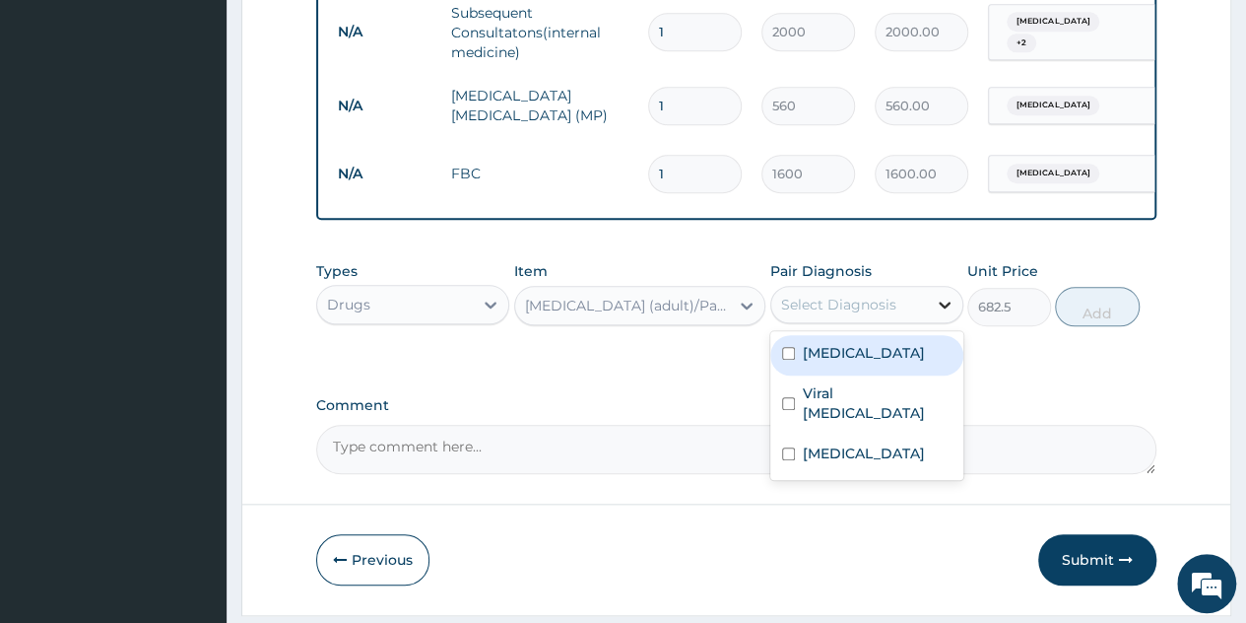
click at [942, 322] on div at bounding box center [944, 304] width 35 height 35
click at [848, 375] on div "Malaria" at bounding box center [867, 355] width 193 height 40
checkbox input "true"
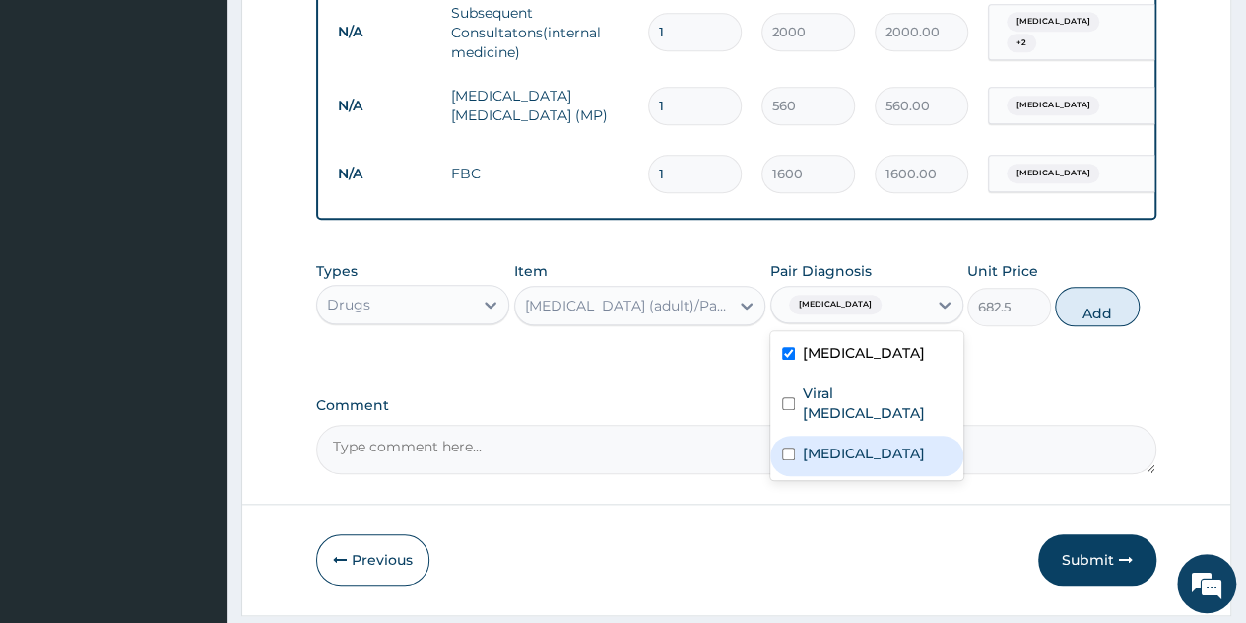
click at [838, 436] on div "Sepsis" at bounding box center [867, 456] width 193 height 40
checkbox input "true"
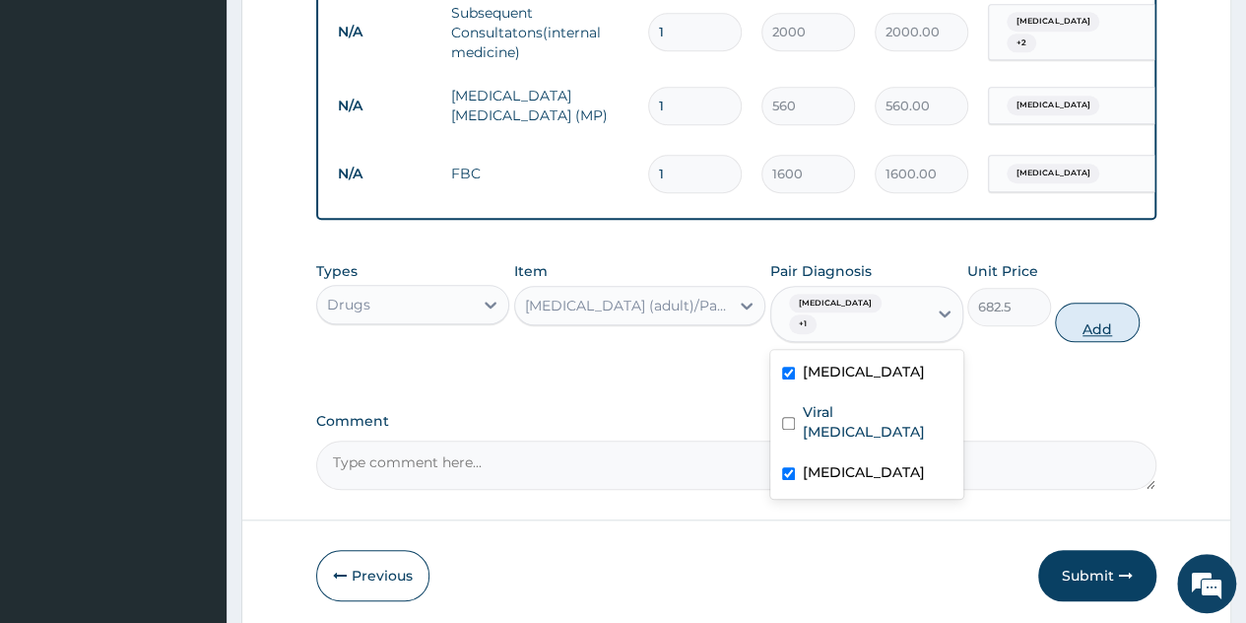
click at [1097, 330] on button "Add" at bounding box center [1097, 322] width 84 height 39
type input "0"
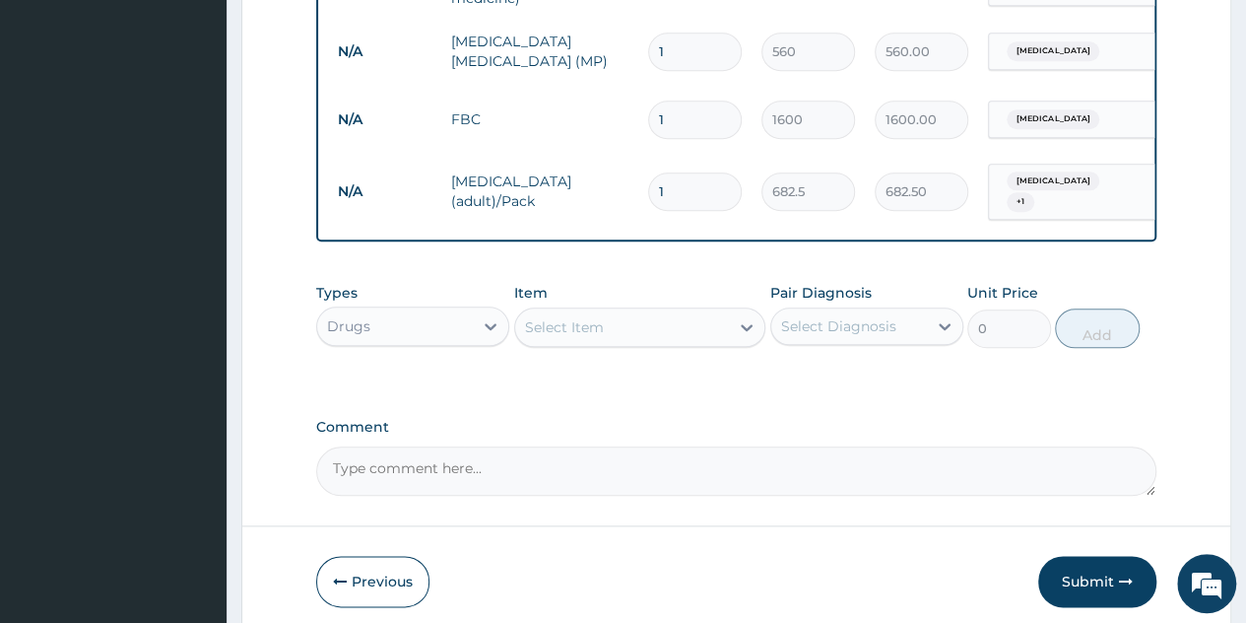
scroll to position [852, 0]
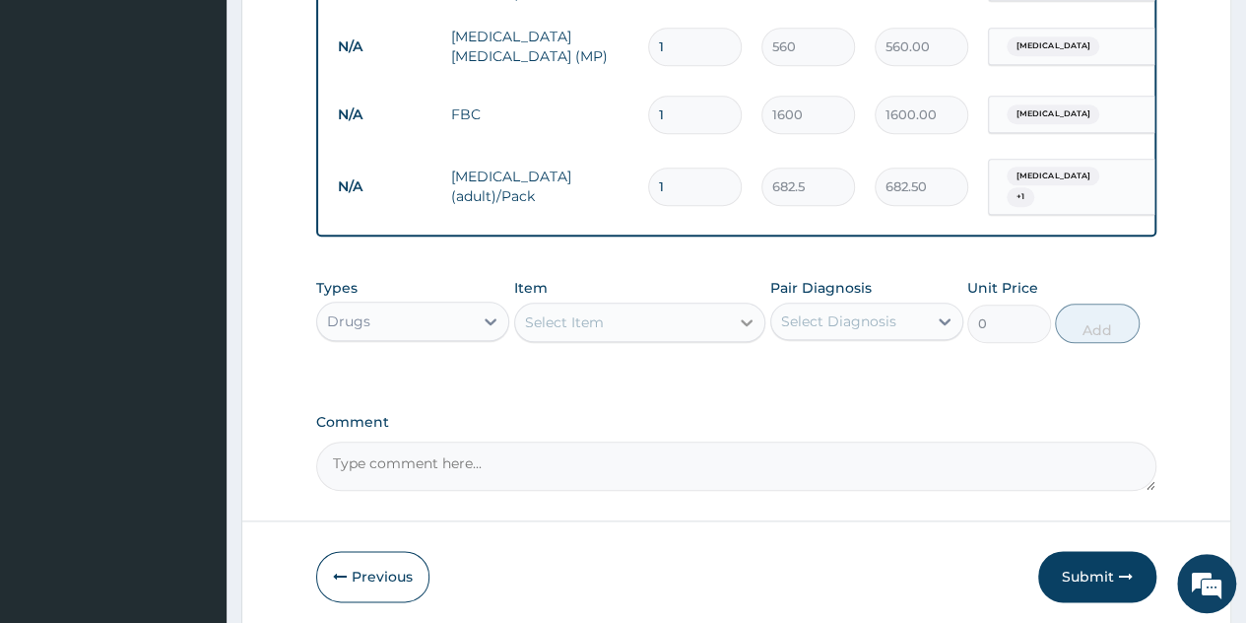
click at [743, 318] on icon at bounding box center [747, 322] width 20 height 20
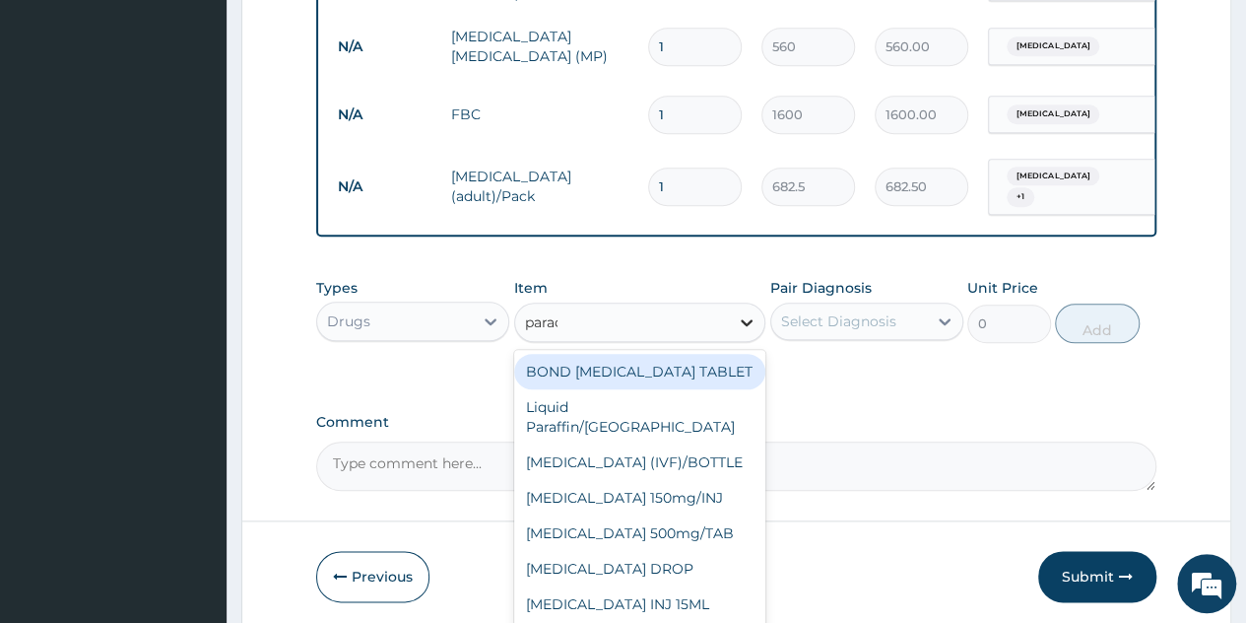
type input "parace"
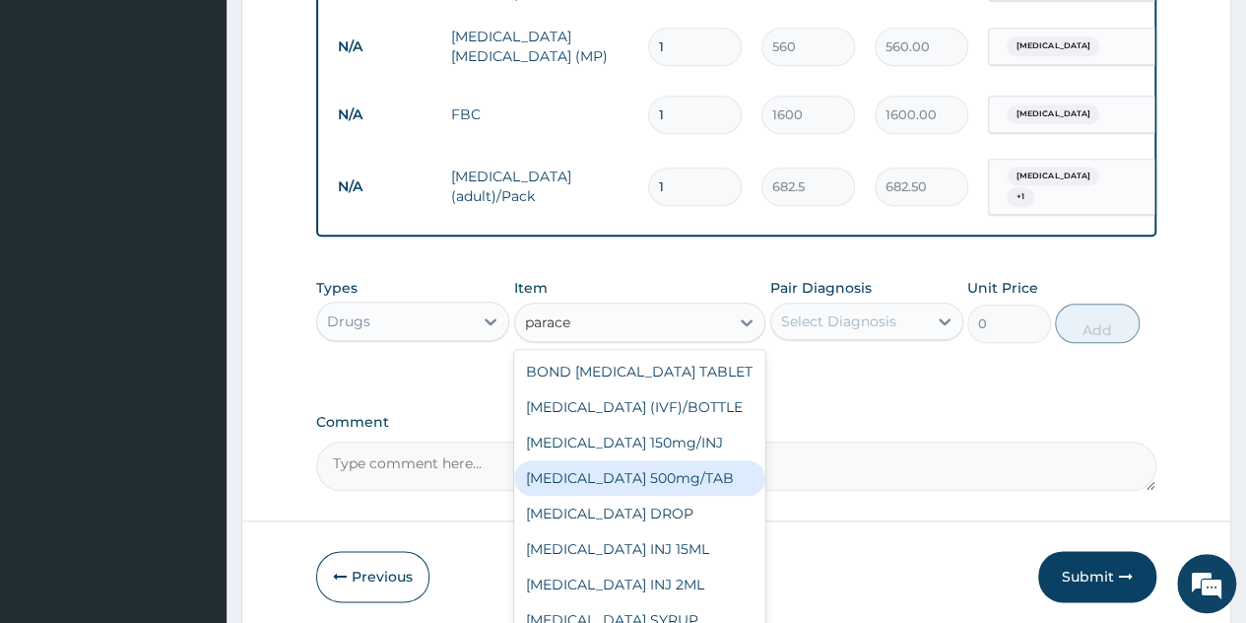
click at [627, 496] on div "PARACETAMOL 500mg/TAB" at bounding box center [640, 477] width 252 height 35
type input "5.25"
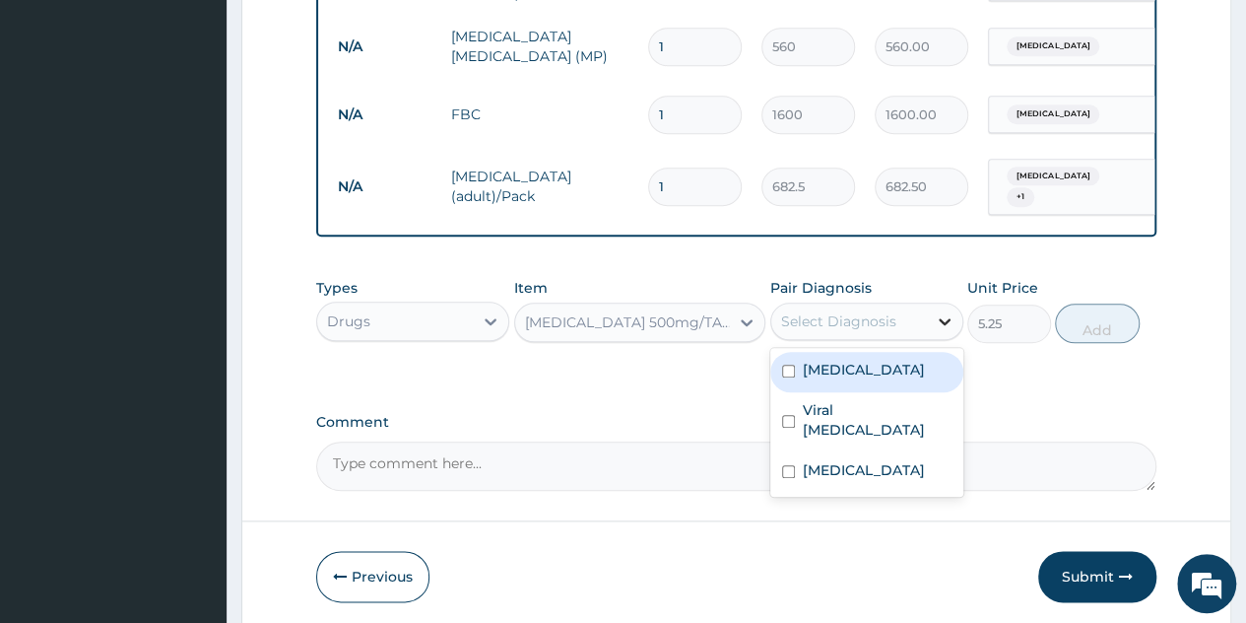
click at [933, 339] on div at bounding box center [944, 320] width 35 height 35
click at [860, 387] on div "Malaria" at bounding box center [867, 372] width 193 height 40
checkbox input "true"
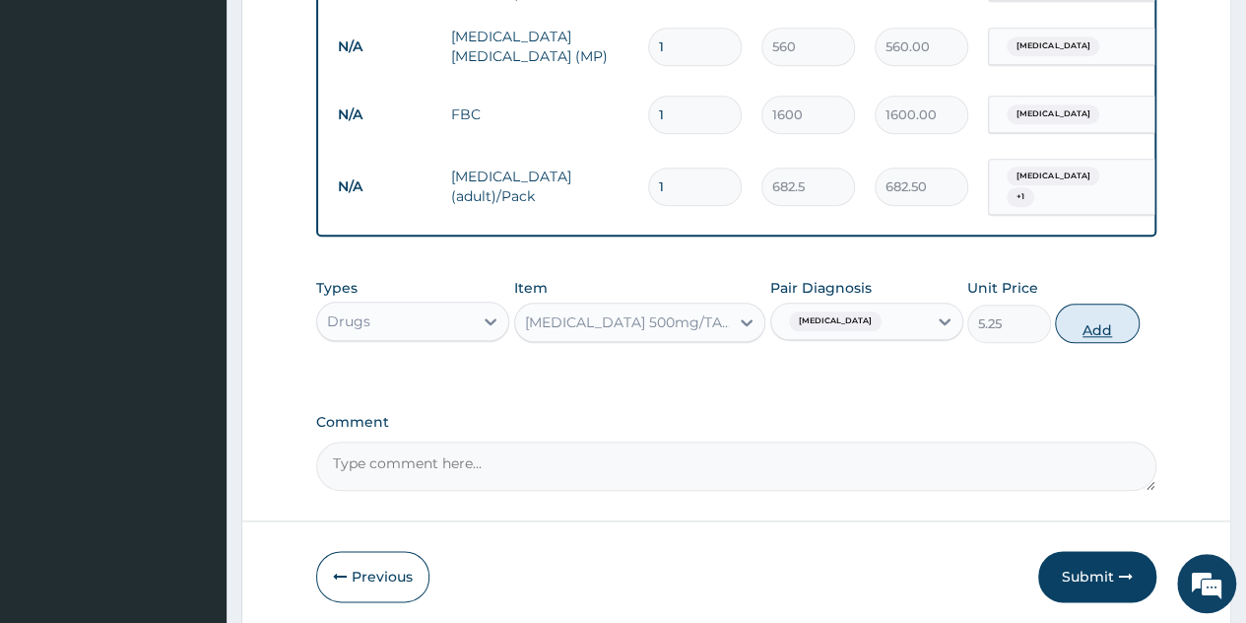
click at [1077, 338] on button "Add" at bounding box center [1097, 322] width 84 height 39
type input "0"
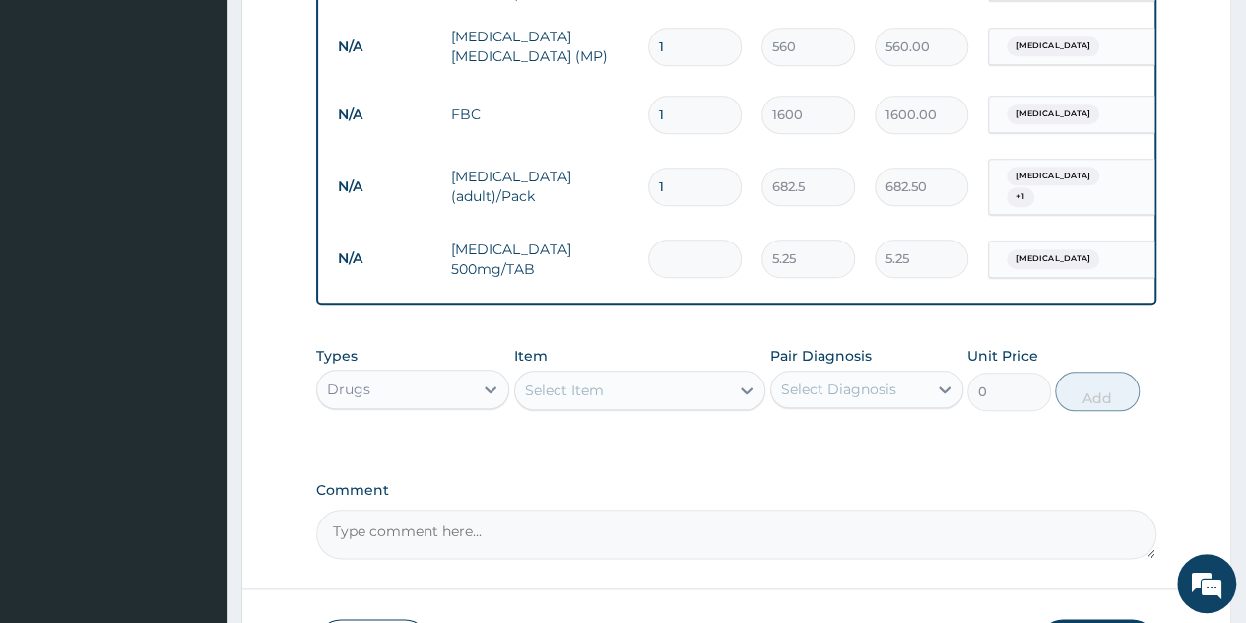
type input "0.00"
type input "3"
type input "15.75"
type input "30"
type input "157.50"
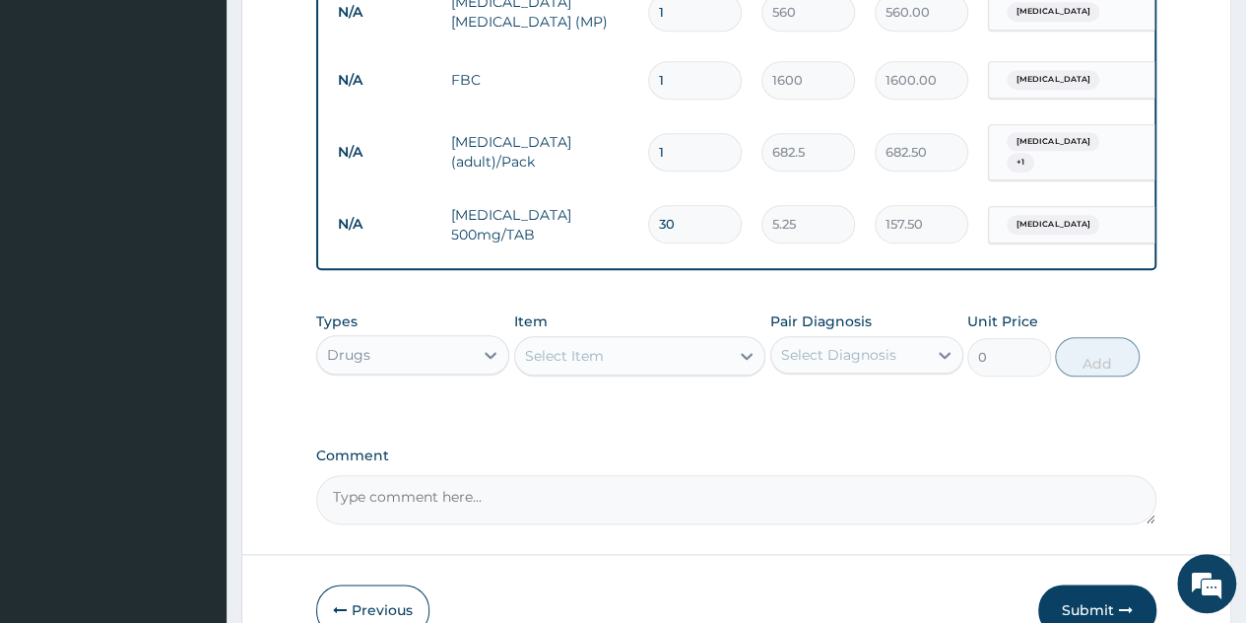
scroll to position [893, 0]
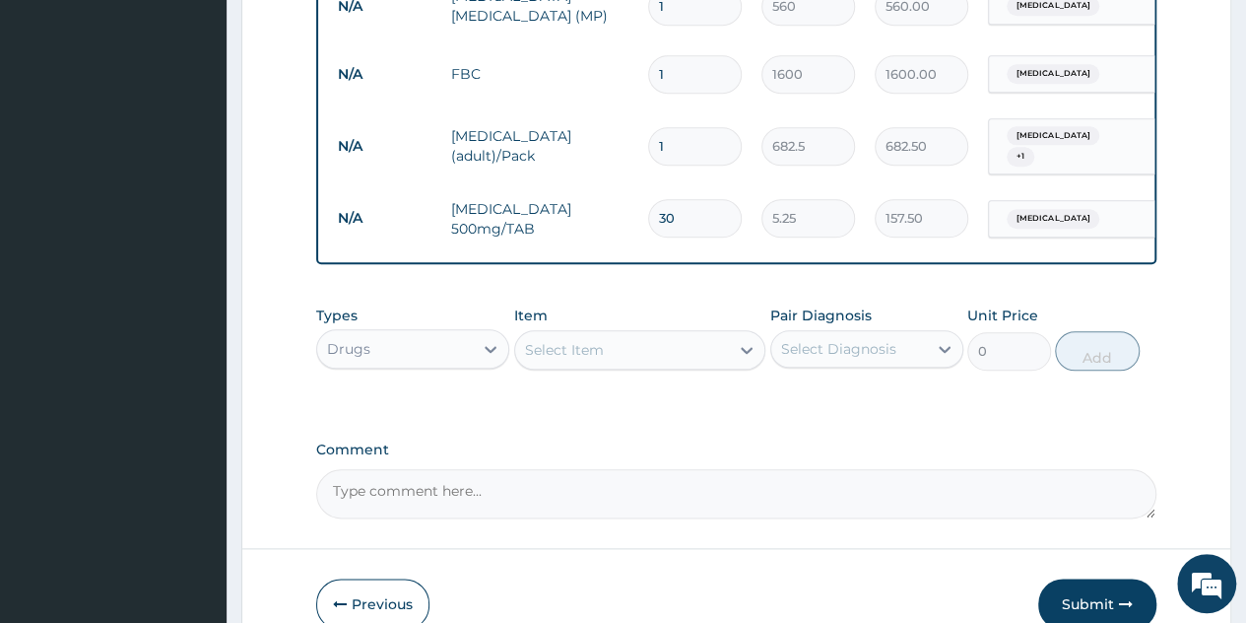
type input "30"
click at [690, 362] on div "Select Item" at bounding box center [622, 350] width 215 height 32
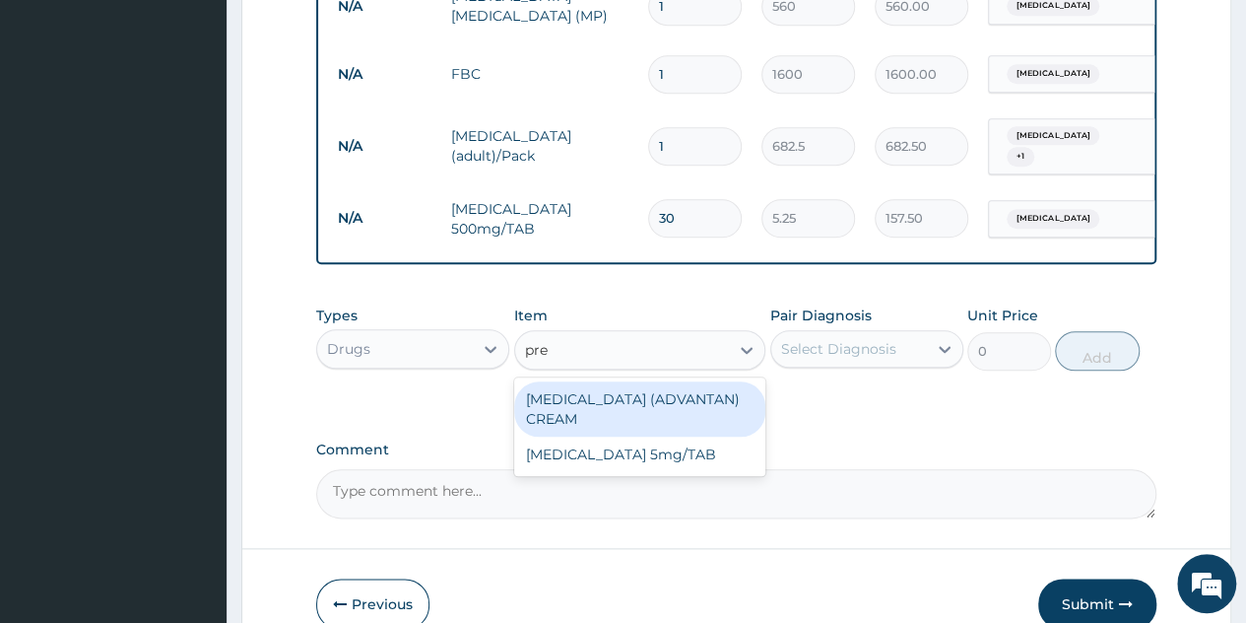
type input "pred"
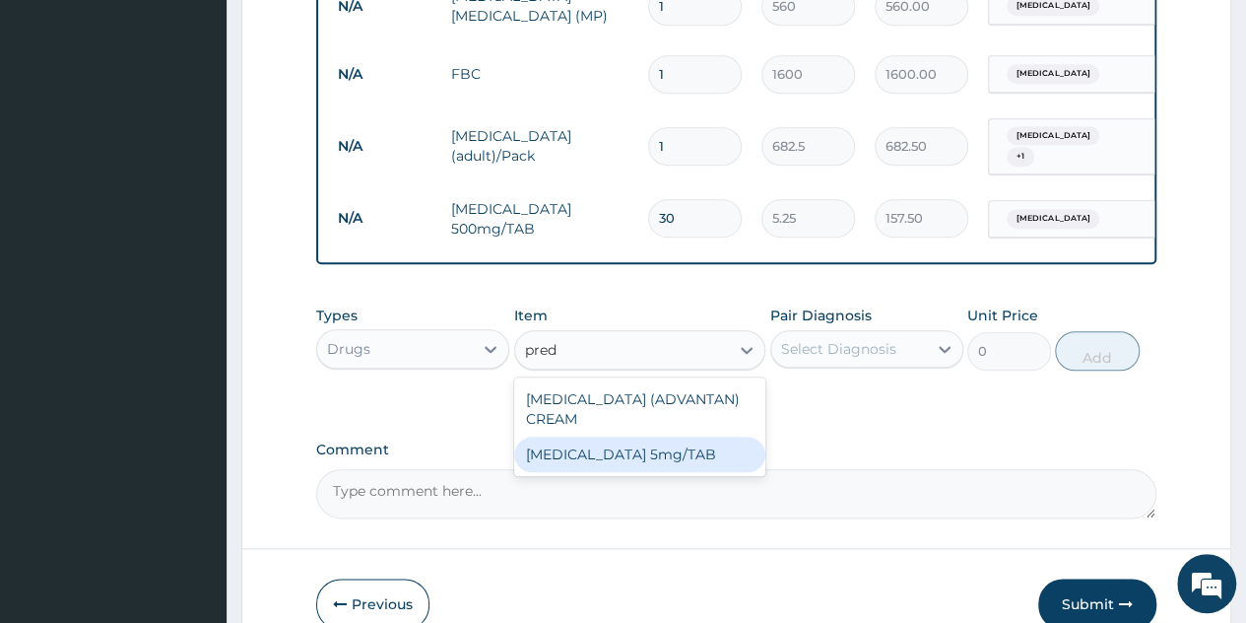
click at [607, 470] on div "PREDNISOLONE 5mg/TAB" at bounding box center [640, 454] width 252 height 35
type input "3.15"
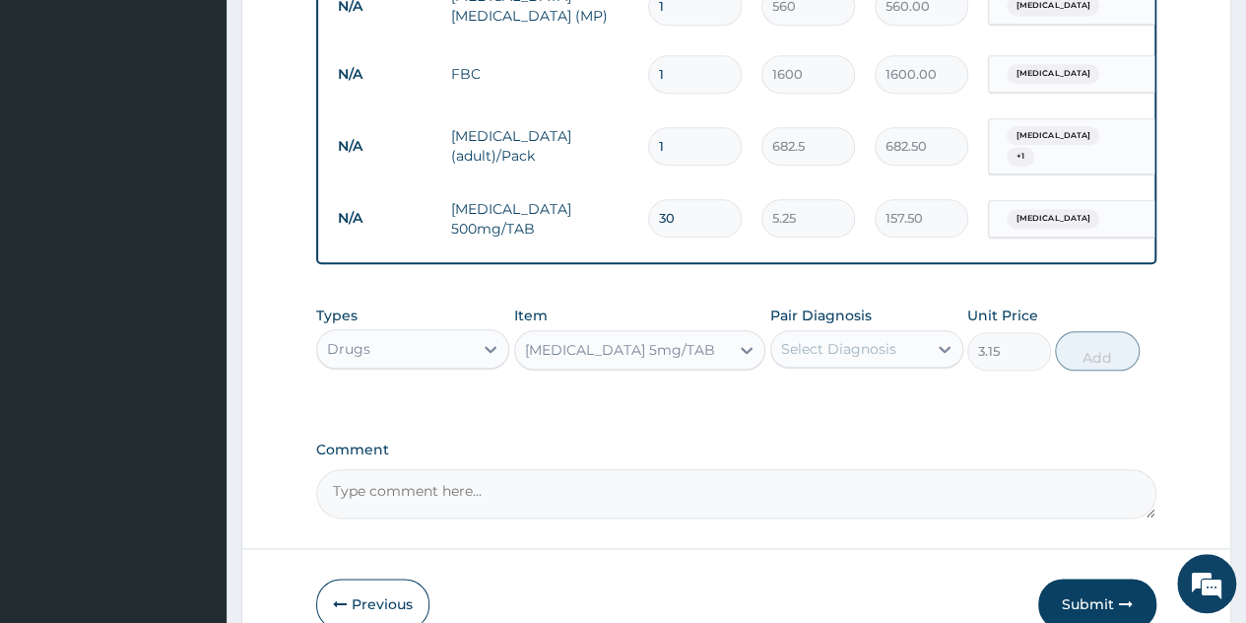
click at [925, 357] on div "Select Diagnosis" at bounding box center [850, 349] width 156 height 32
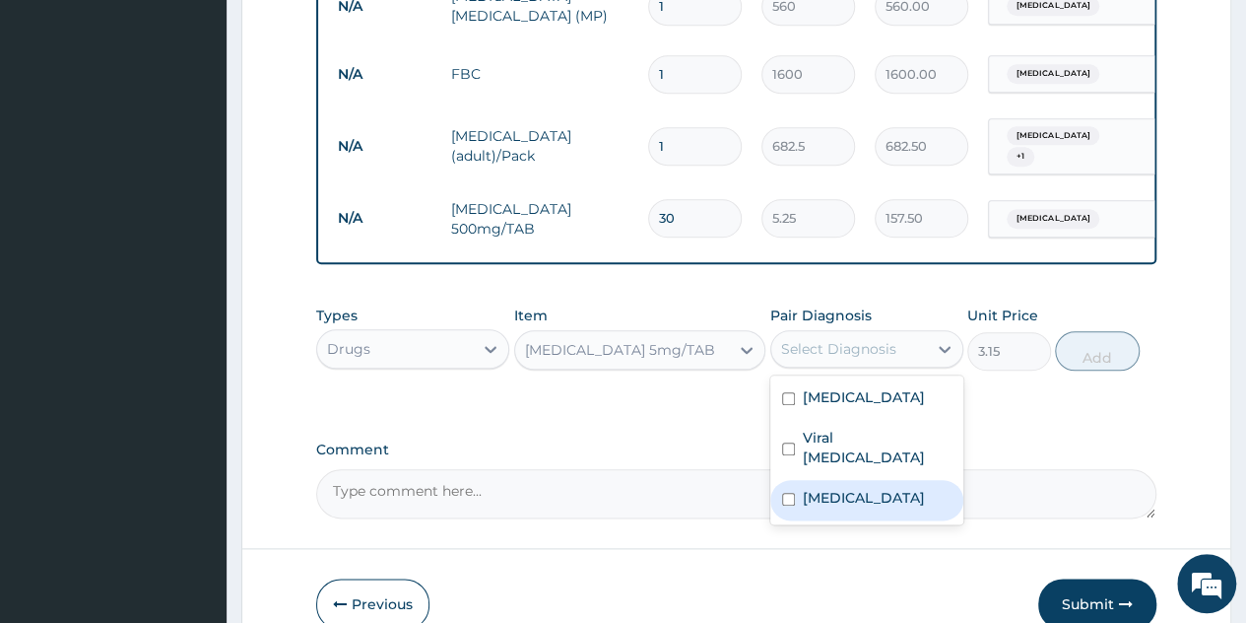
click at [859, 480] on div "Sepsis" at bounding box center [867, 500] width 193 height 40
checkbox input "true"
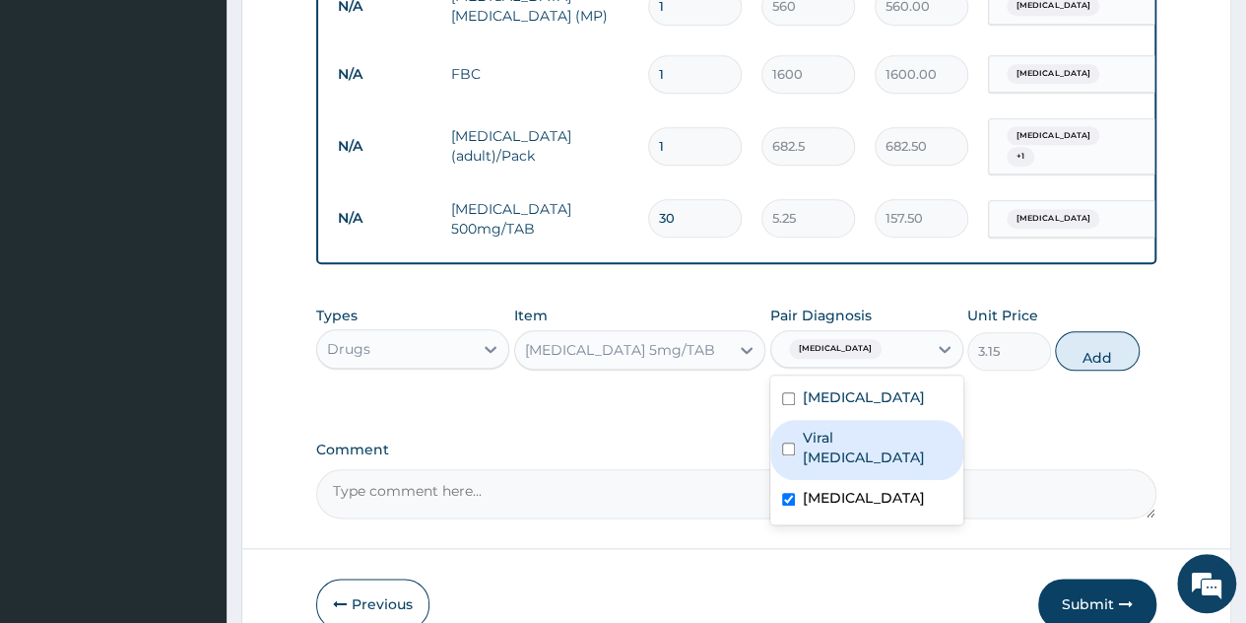
click at [879, 447] on label "Viral pharyngitis" at bounding box center [877, 447] width 149 height 39
checkbox input "true"
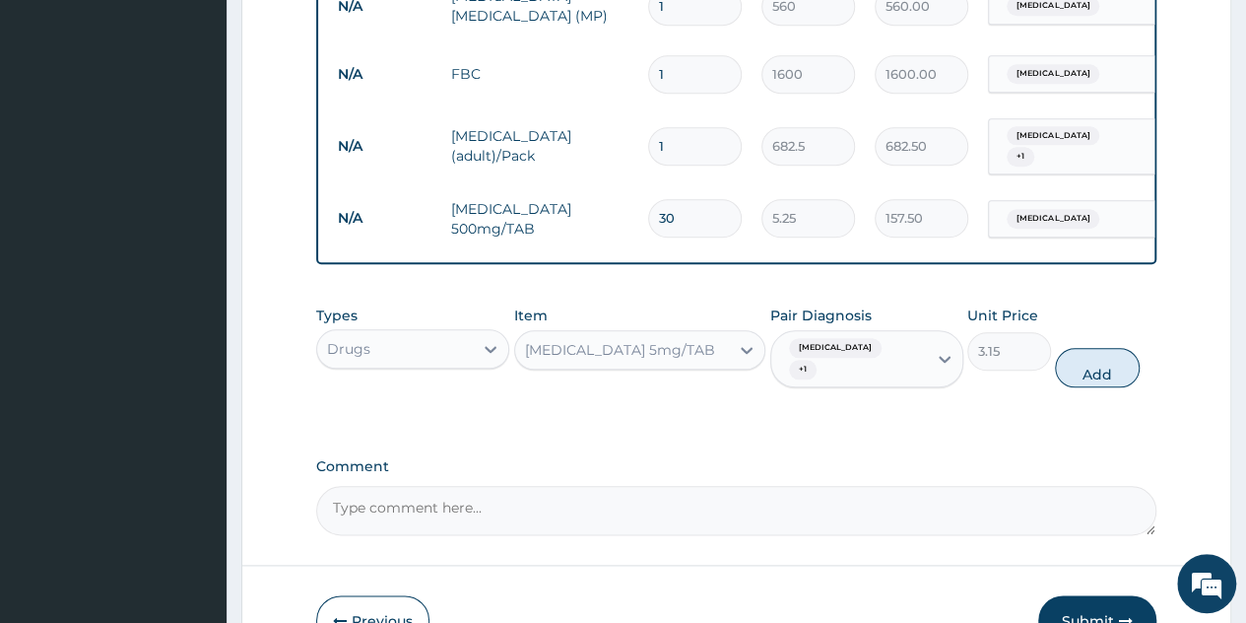
click at [1139, 350] on div "Types Drugs Item PREDNISOLONE 5mg/TAB Pair Diagnosis Sepsis + 1 Unit Price 3.15…" at bounding box center [736, 346] width 841 height 101
click at [1088, 359] on button "Add" at bounding box center [1097, 367] width 84 height 39
type input "0"
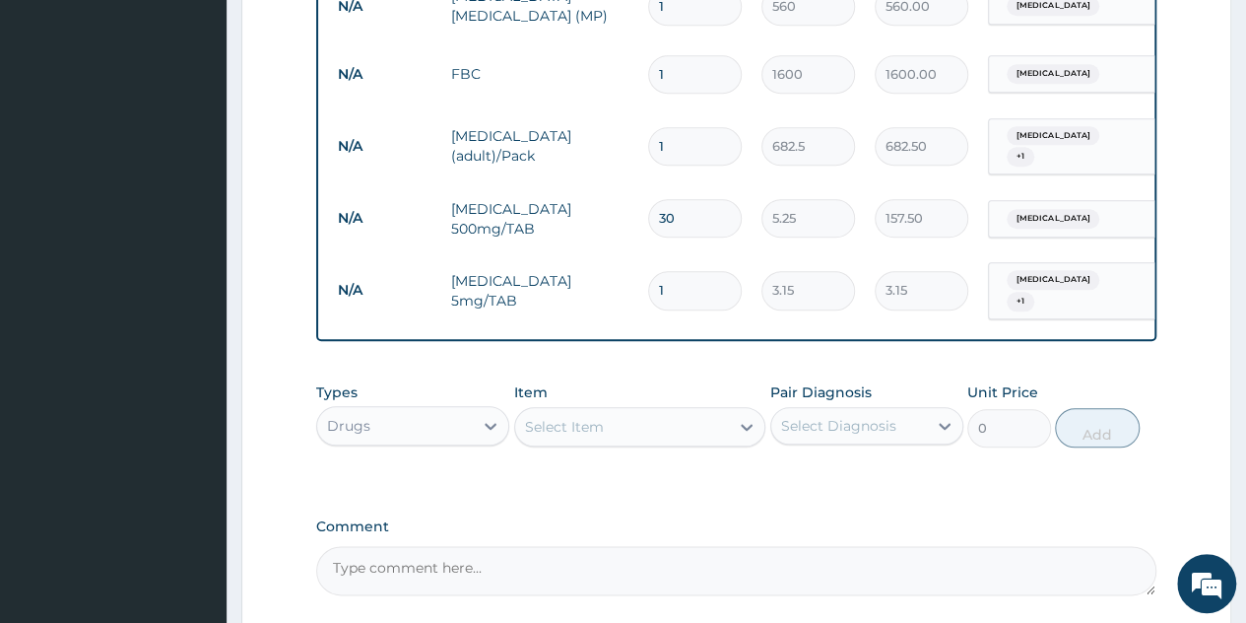
type input "0.00"
type input "6"
type input "18.90"
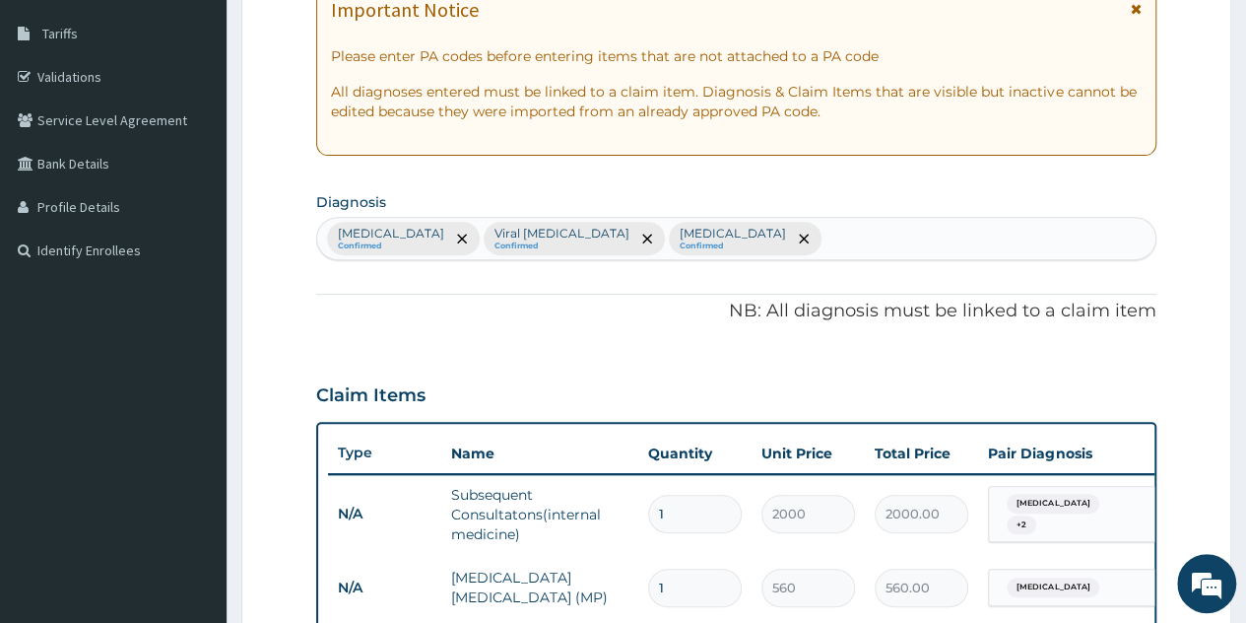
scroll to position [280, 0]
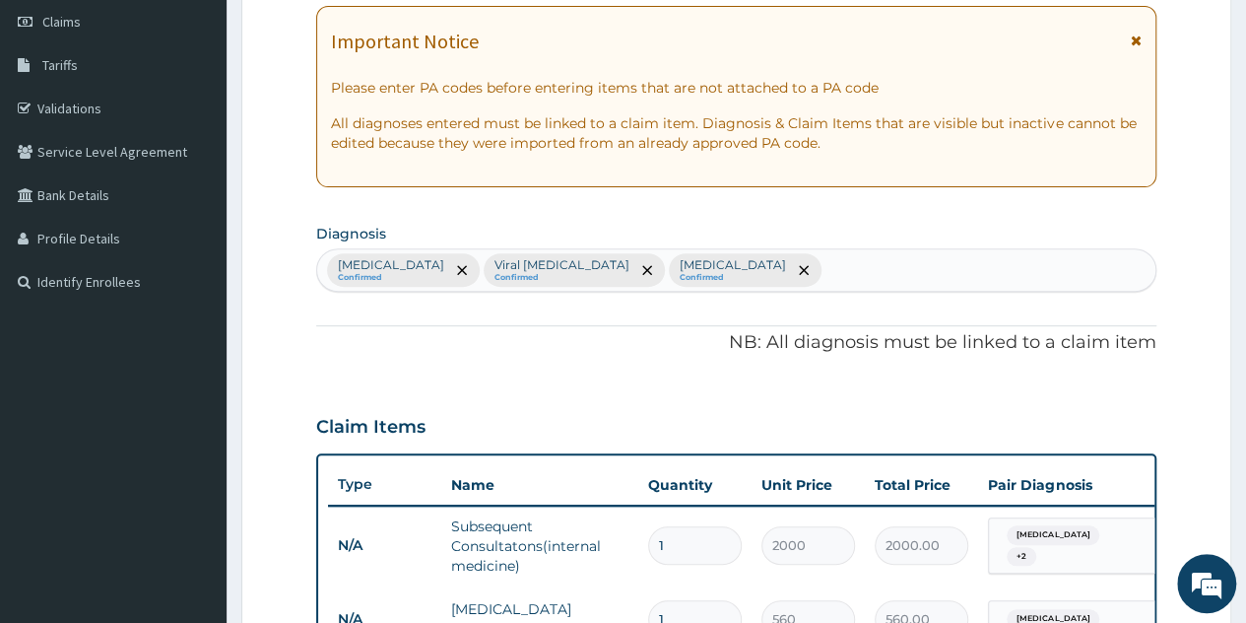
type input "6"
click at [671, 256] on div "Malaria Confirmed Viral pharyngitis Confirmed Sepsis Confirmed" at bounding box center [736, 269] width 839 height 41
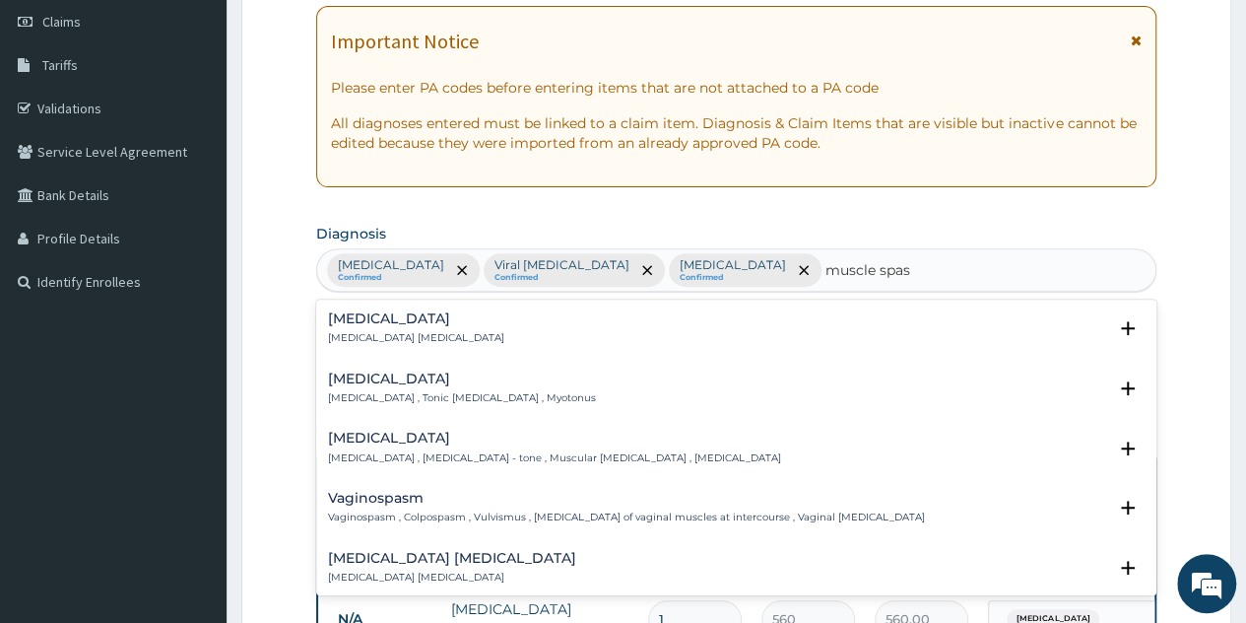
type input "muscle spasm"
click at [472, 317] on div "Spasm Spasm , Muscle spasm" at bounding box center [736, 328] width 817 height 34
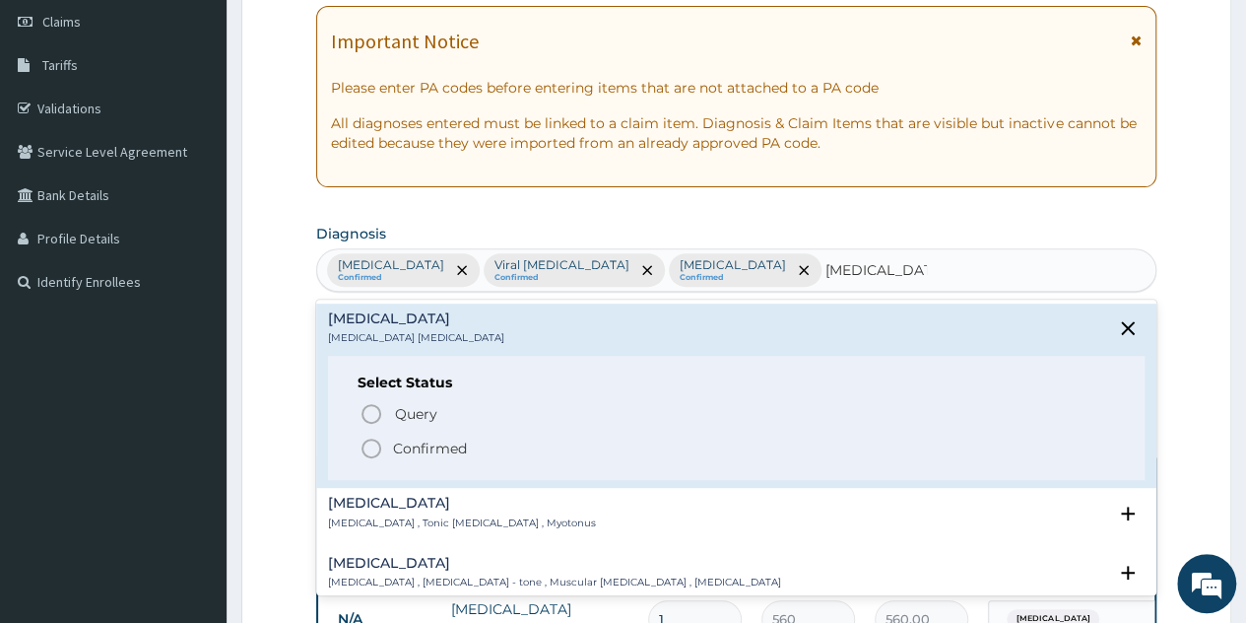
click at [431, 446] on p "Confirmed" at bounding box center [430, 448] width 74 height 20
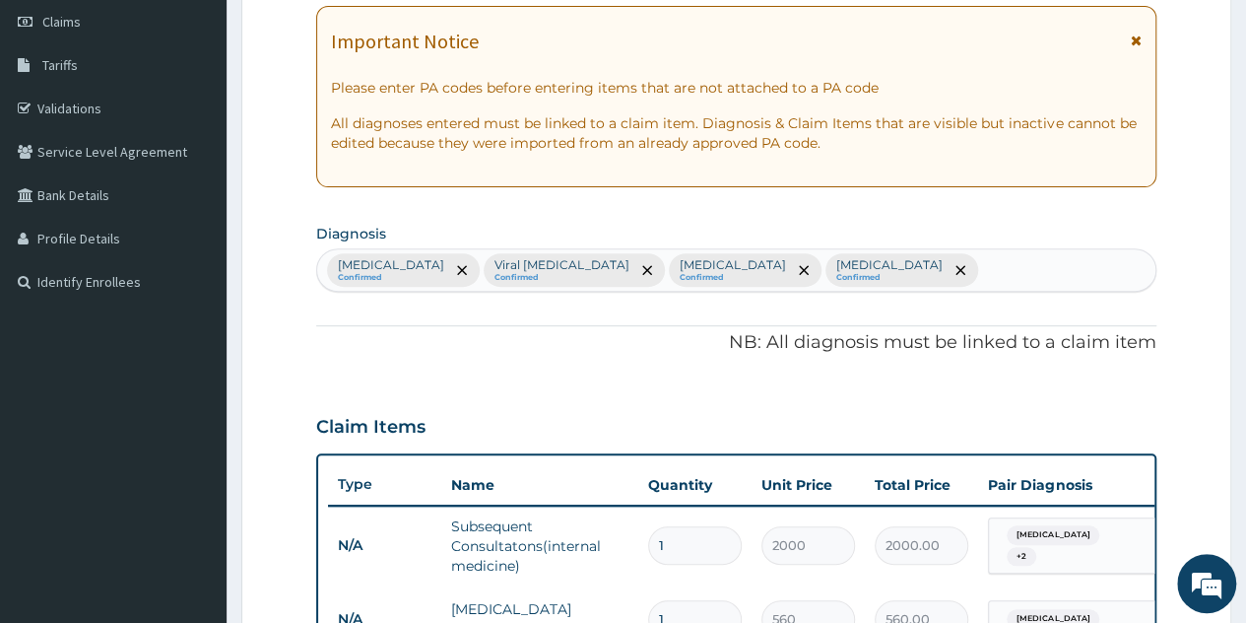
click at [782, 273] on div "Malaria Confirmed Viral pharyngitis Confirmed Sepsis Confirmed Spasm Confirmed" at bounding box center [736, 269] width 839 height 41
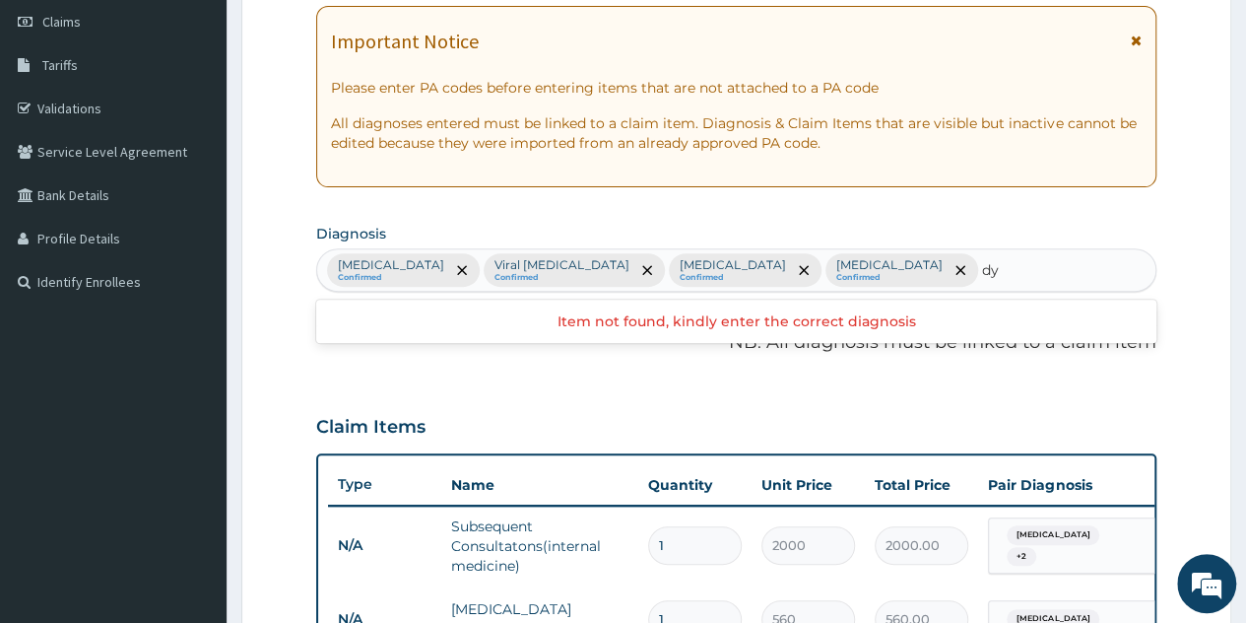
type input "d"
type input "e"
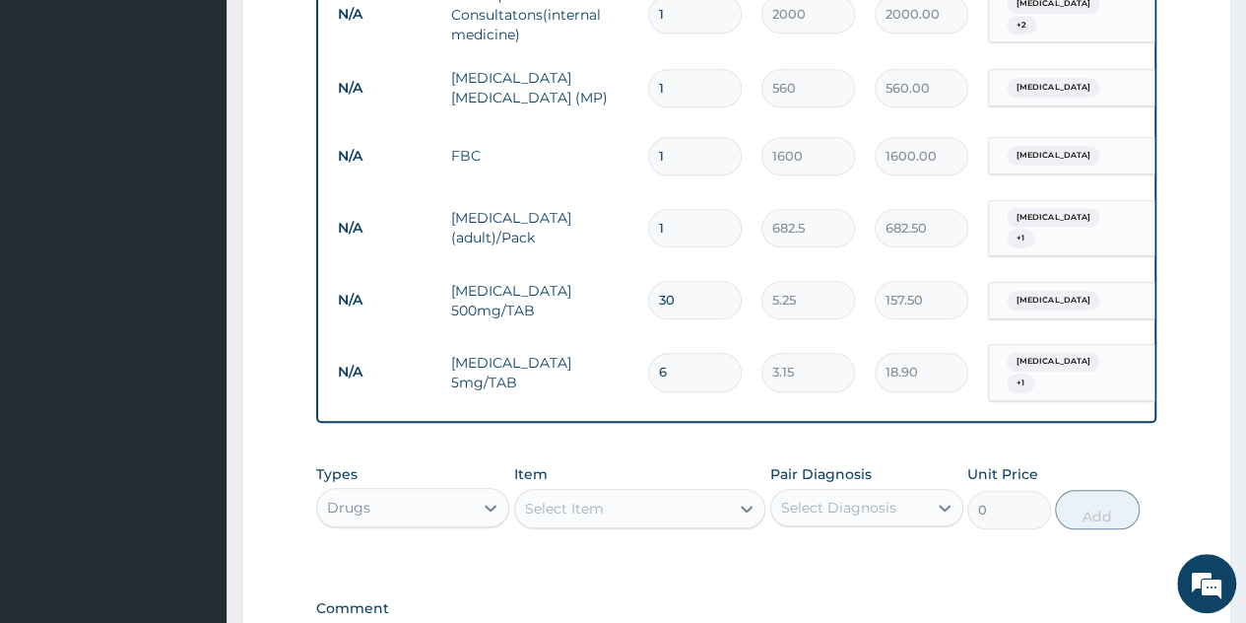
scroll to position [1068, 0]
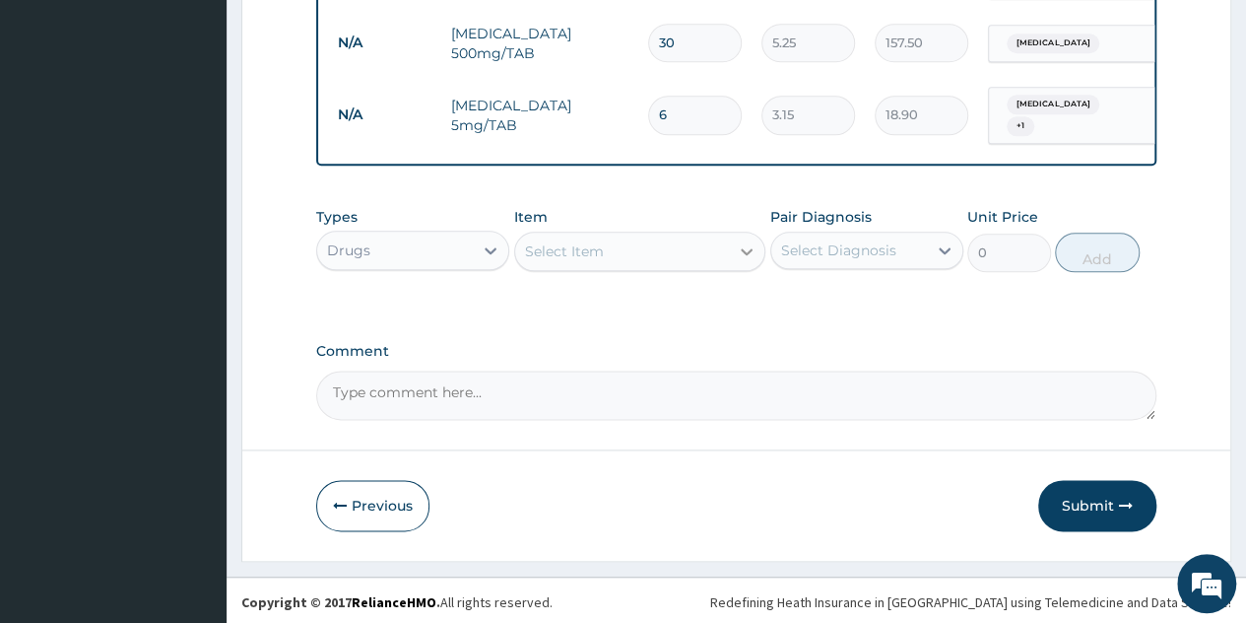
click at [745, 260] on div at bounding box center [746, 251] width 35 height 35
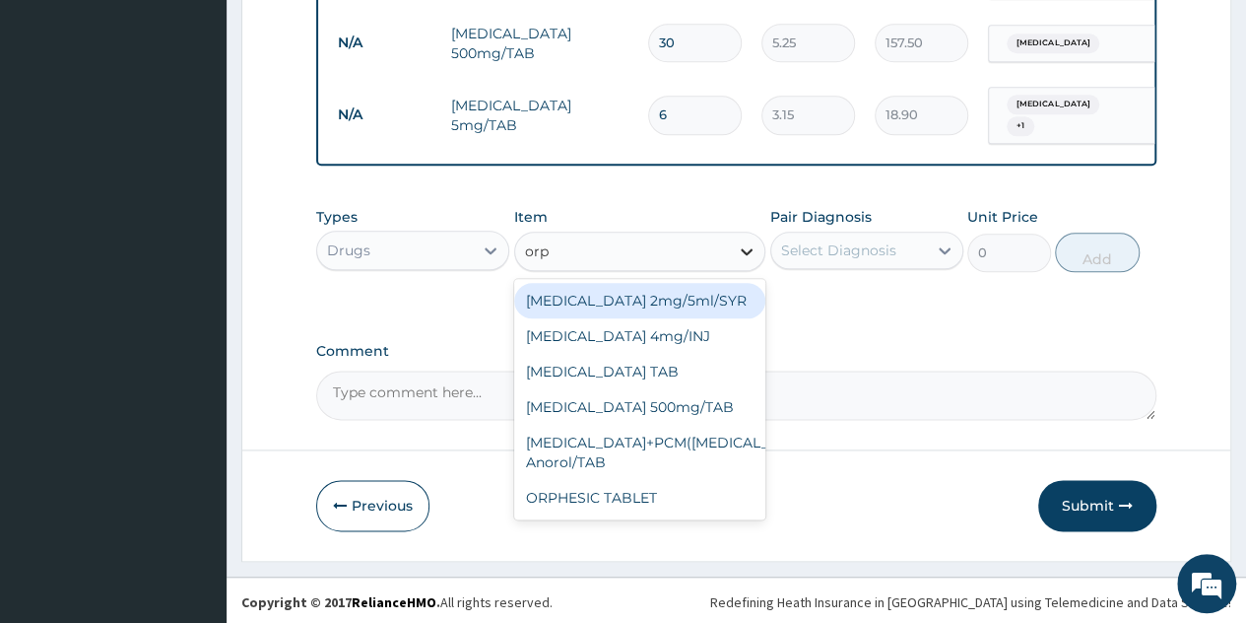
type input "orph"
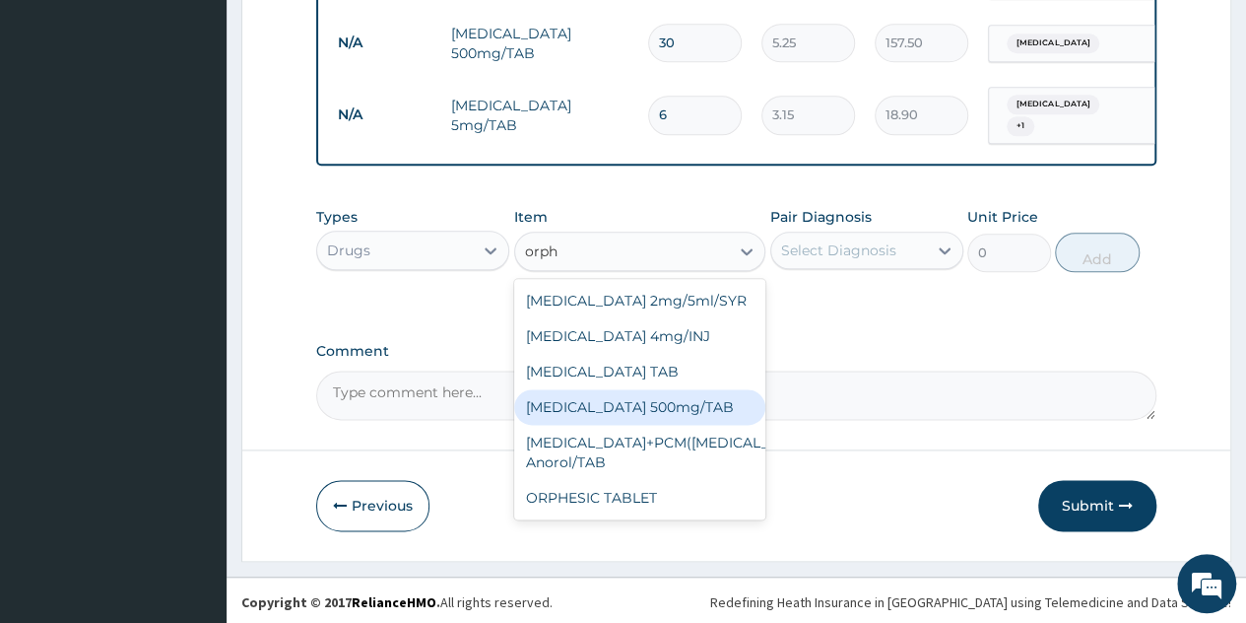
click at [687, 416] on div "ORPHENADRINE 500mg/TAB" at bounding box center [640, 406] width 252 height 35
type input "44.62"
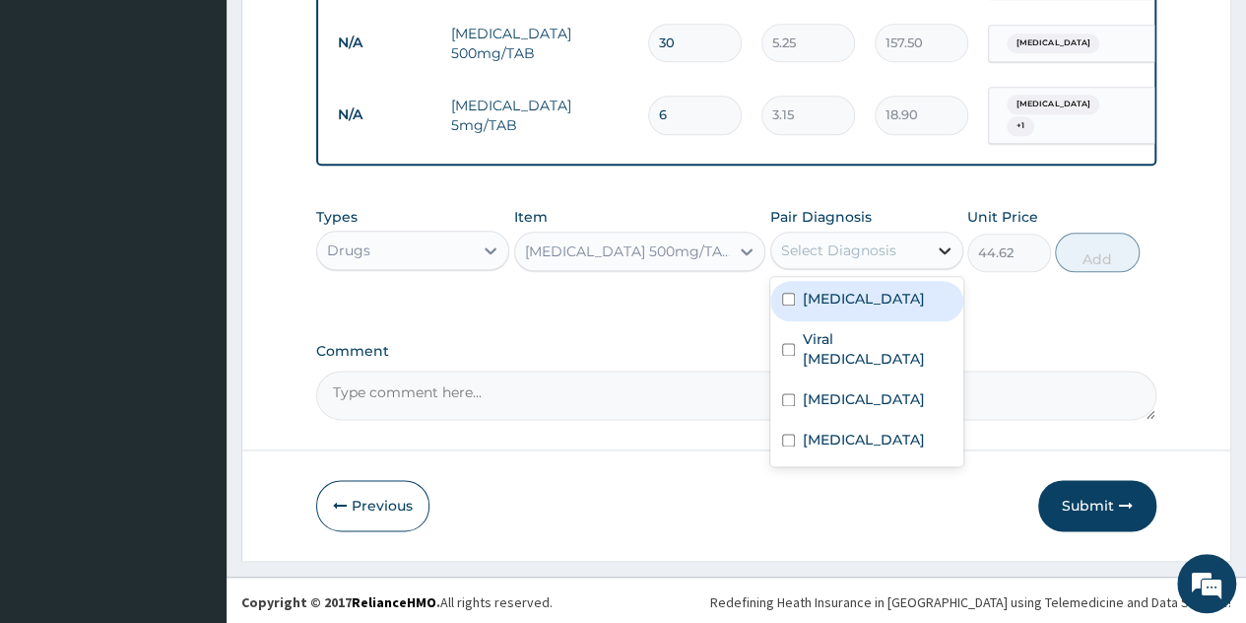
click at [954, 241] on icon at bounding box center [945, 250] width 20 height 20
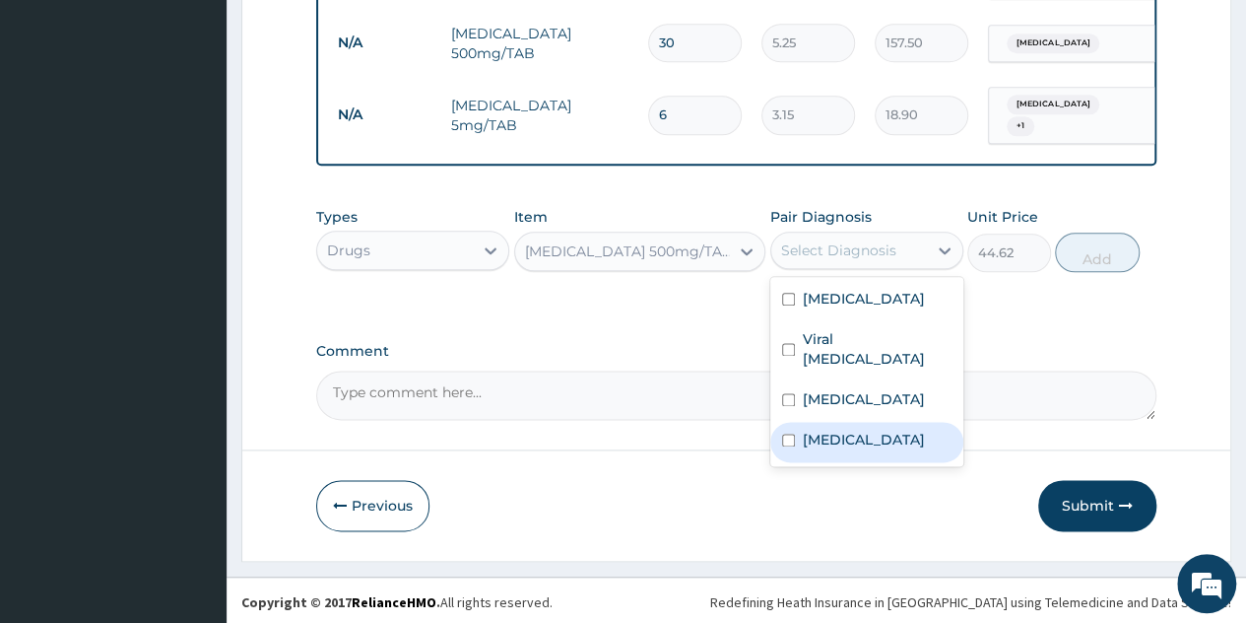
click at [823, 430] on label "Spasm" at bounding box center [864, 440] width 122 height 20
checkbox input "true"
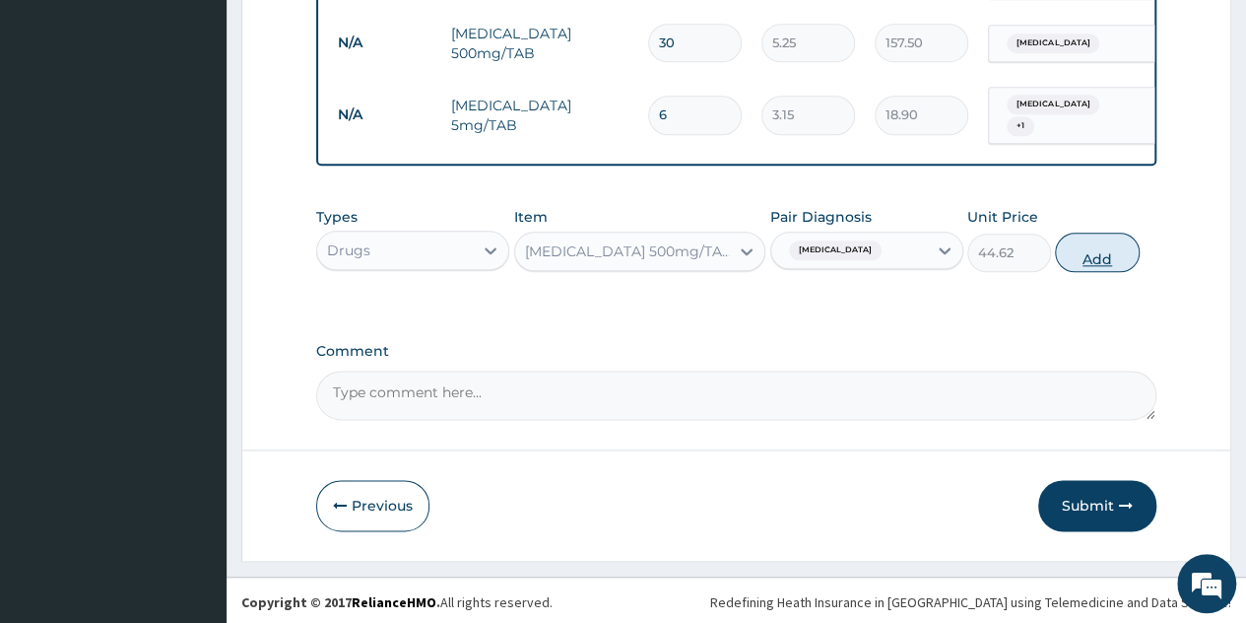
click at [1096, 246] on button "Add" at bounding box center [1097, 252] width 84 height 39
type input "0"
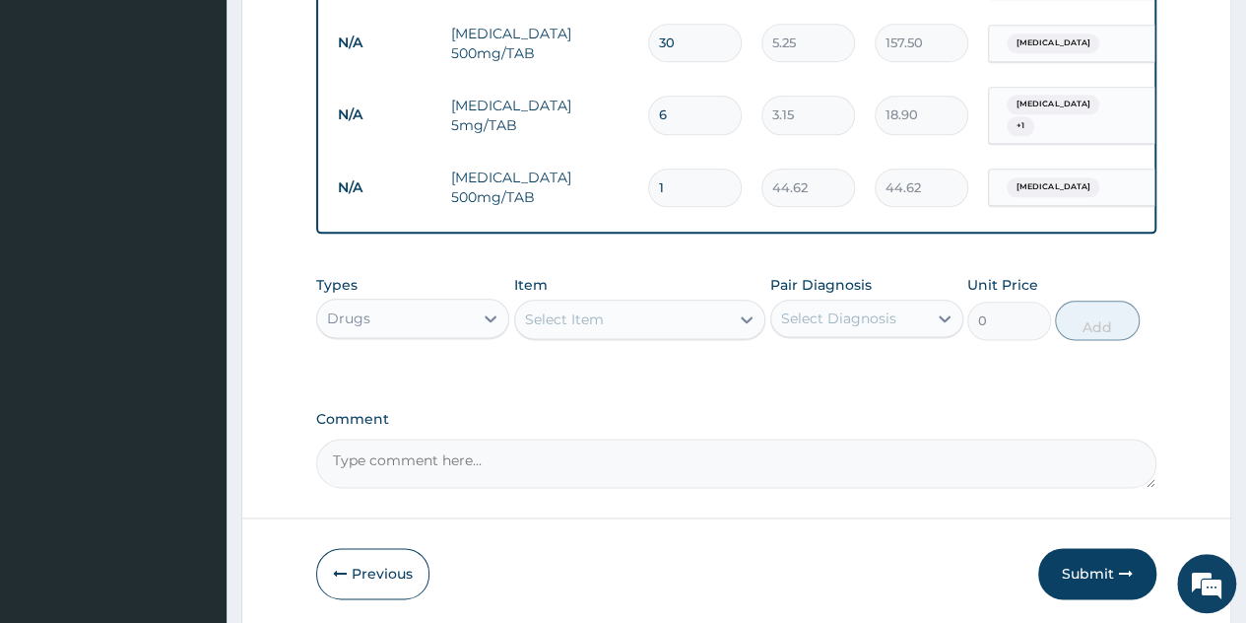
type input "10"
type input "446.20"
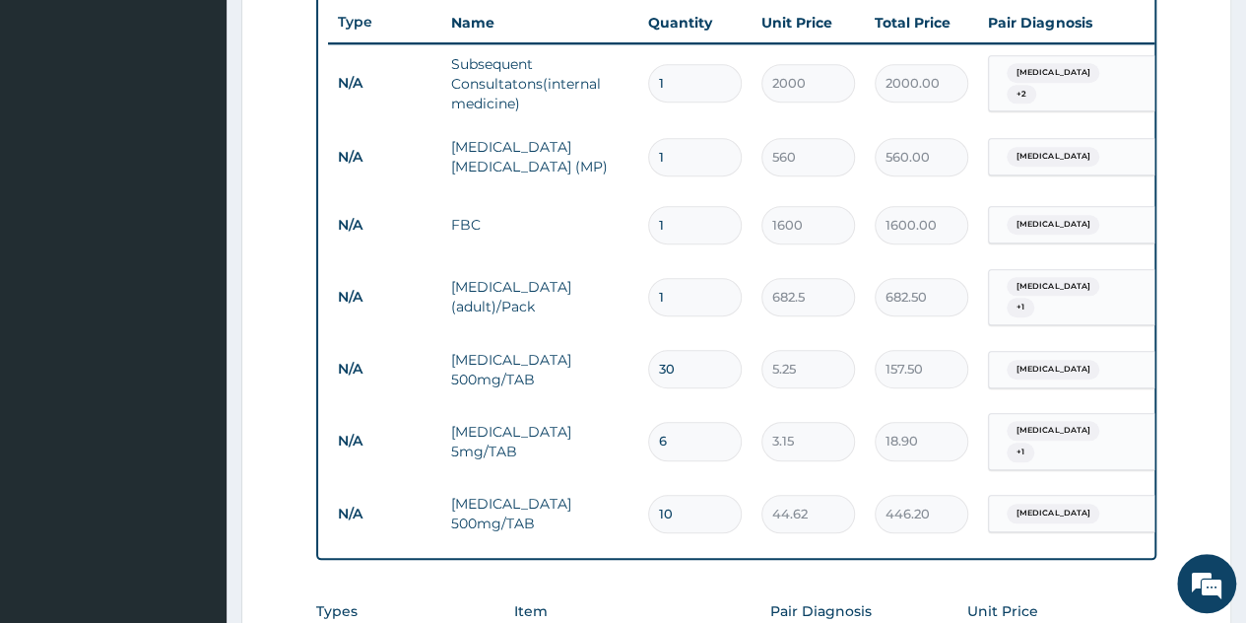
scroll to position [689, 0]
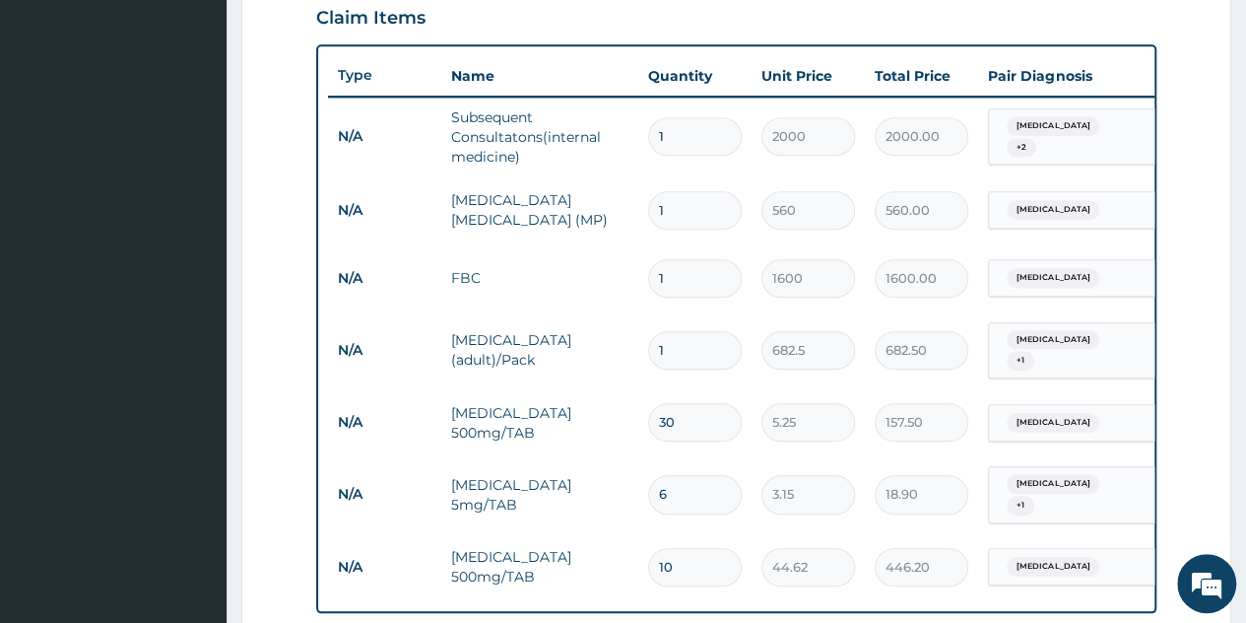
type input "10"
click at [1037, 138] on span "+ 2" at bounding box center [1022, 148] width 30 height 20
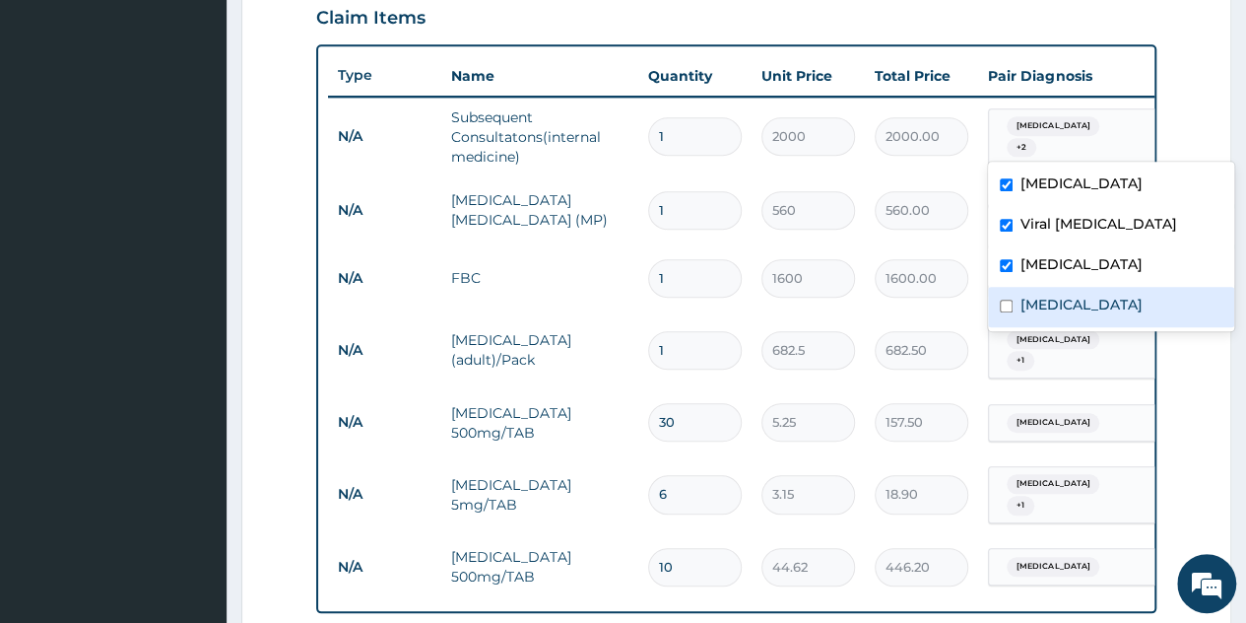
click at [1038, 303] on label "Spasm" at bounding box center [1082, 305] width 122 height 20
checkbox input "true"
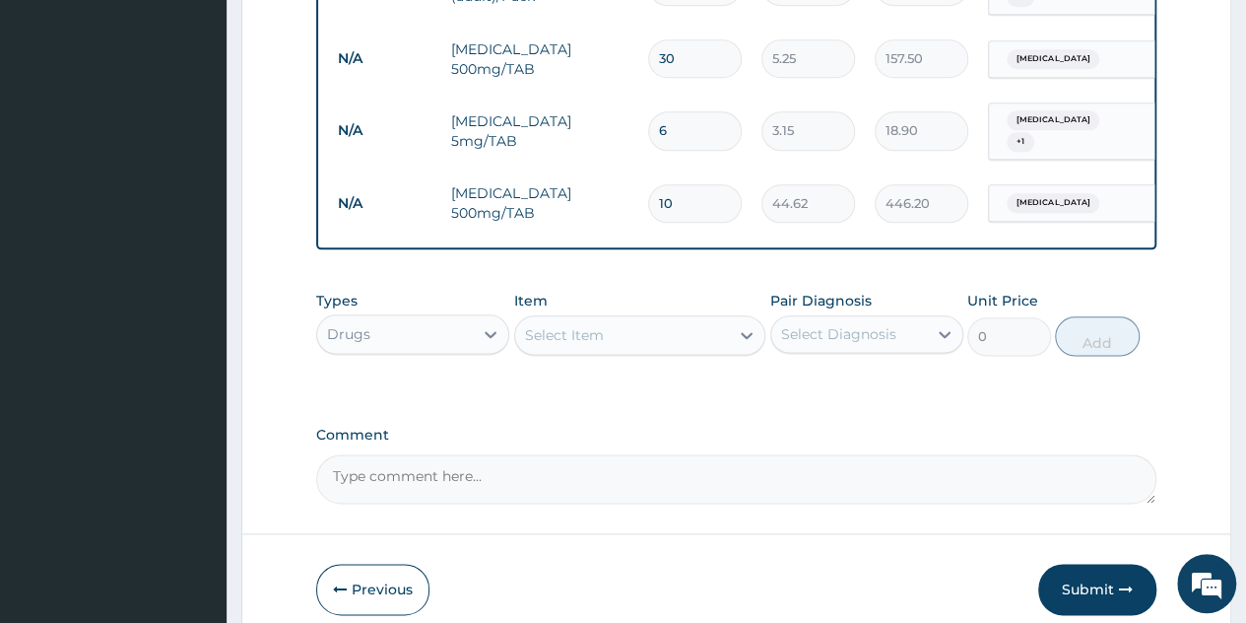
scroll to position [1137, 0]
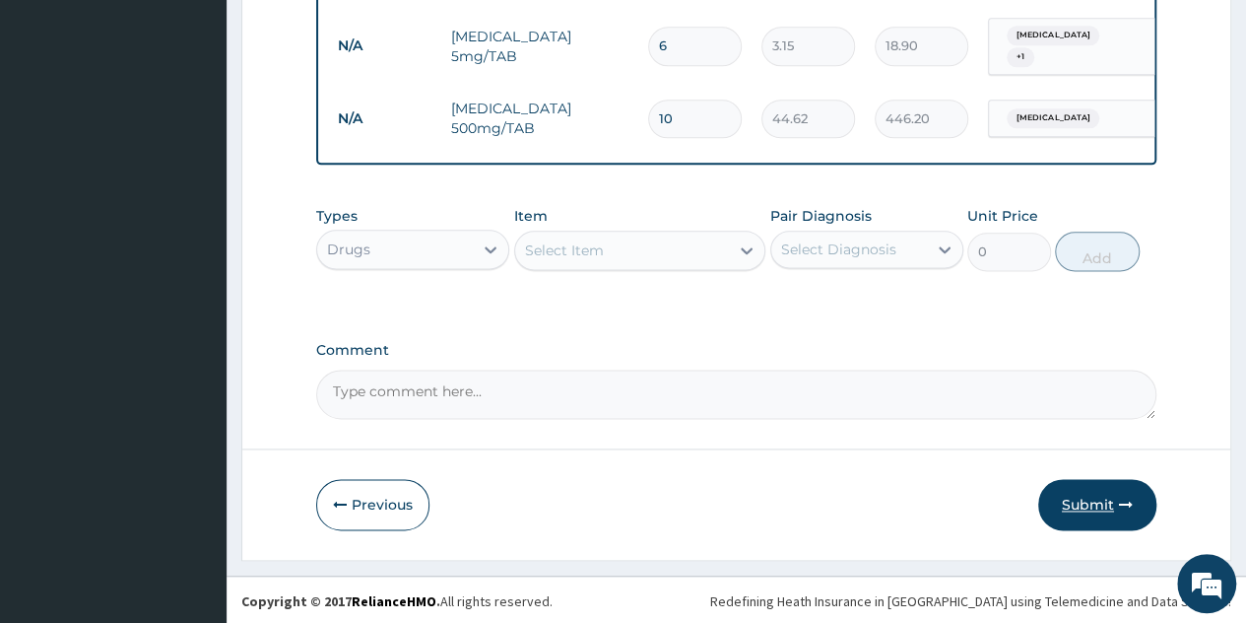
click at [1091, 488] on button "Submit" at bounding box center [1098, 504] width 118 height 51
